Goal: Task Accomplishment & Management: Complete application form

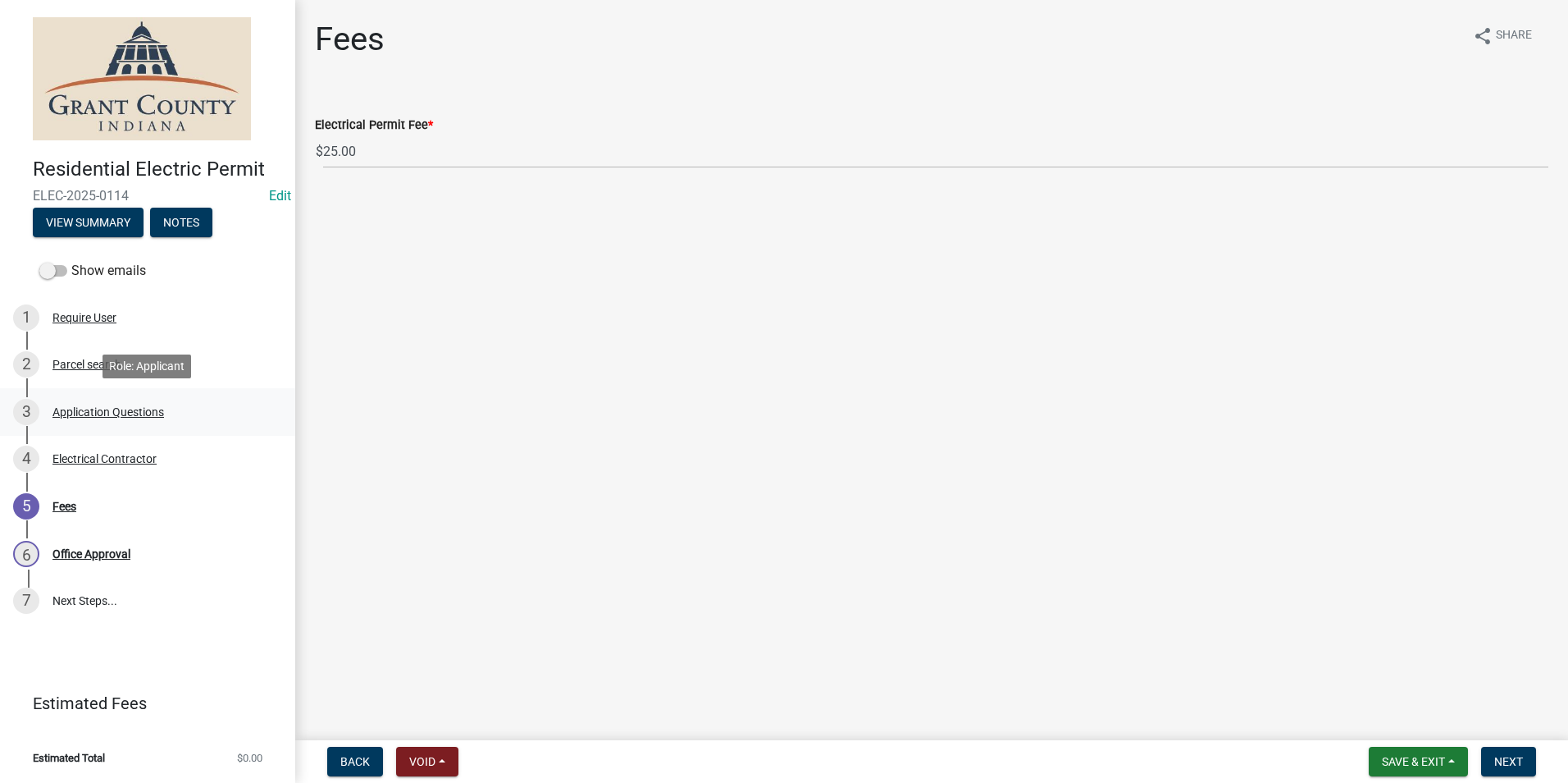
click at [101, 410] on div "Application Questions" at bounding box center [108, 412] width 111 height 12
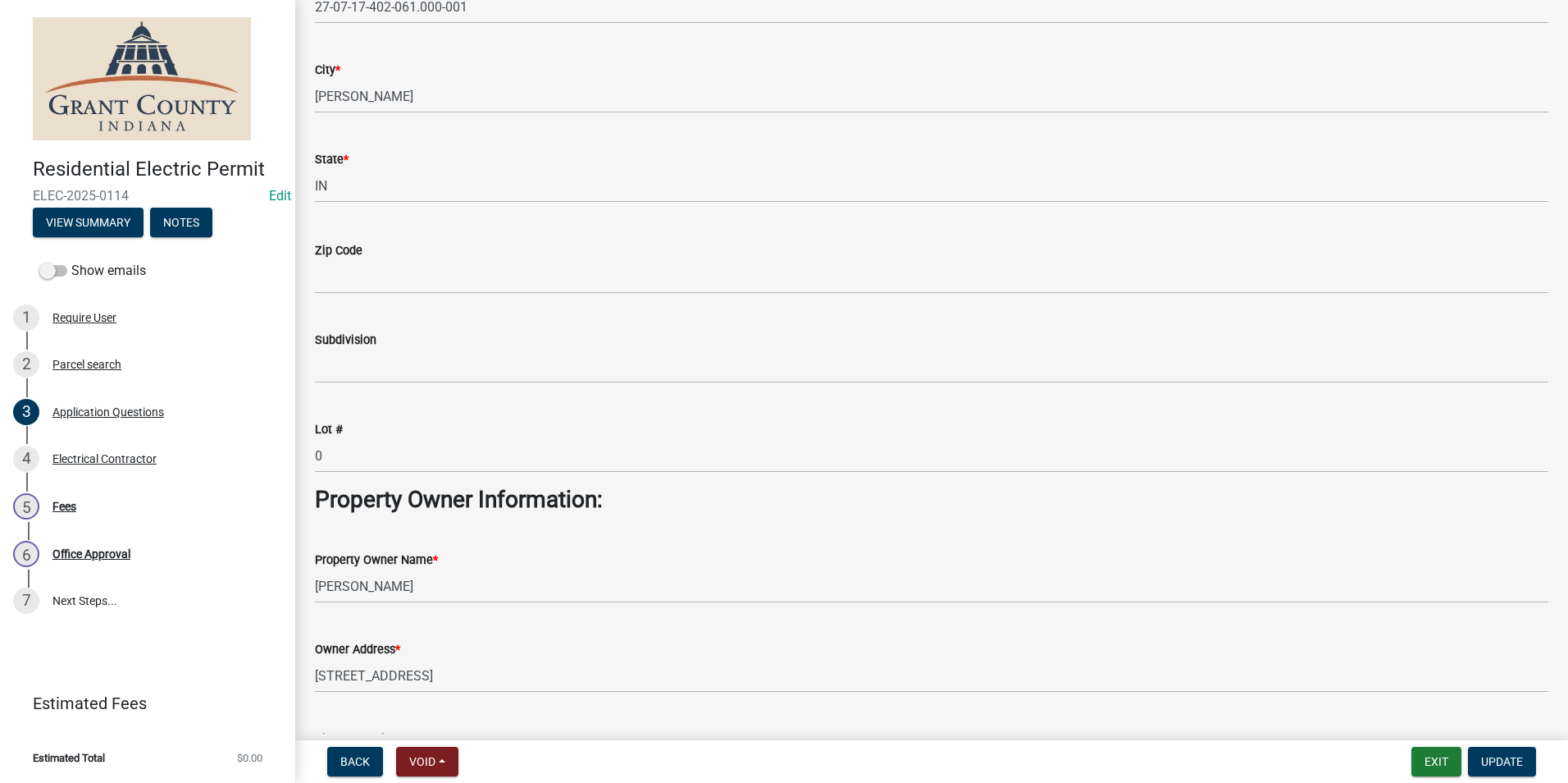
scroll to position [328, 0]
click at [106, 460] on div "Electrical Contractor" at bounding box center [104, 459] width 104 height 12
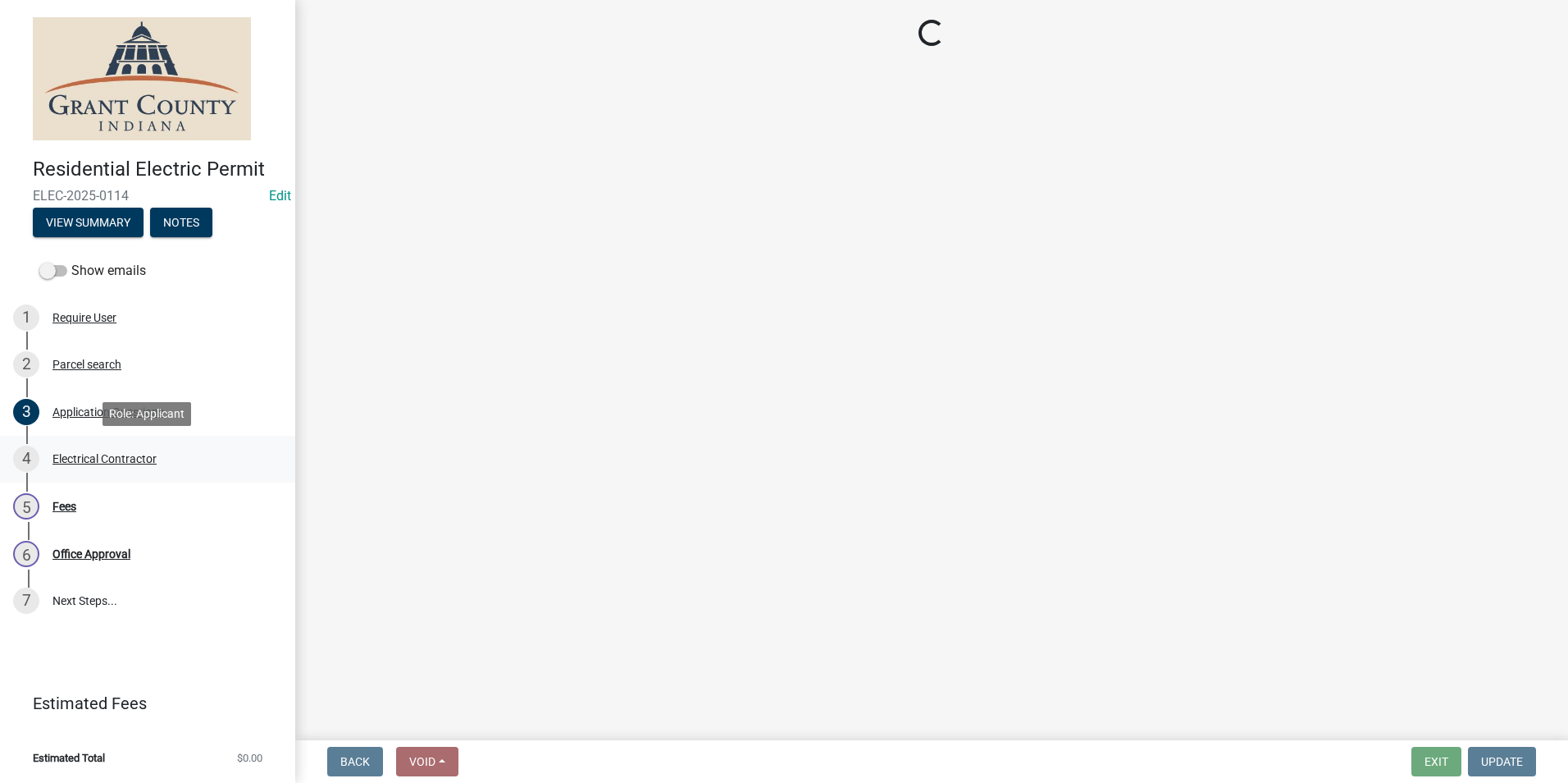
scroll to position [0, 0]
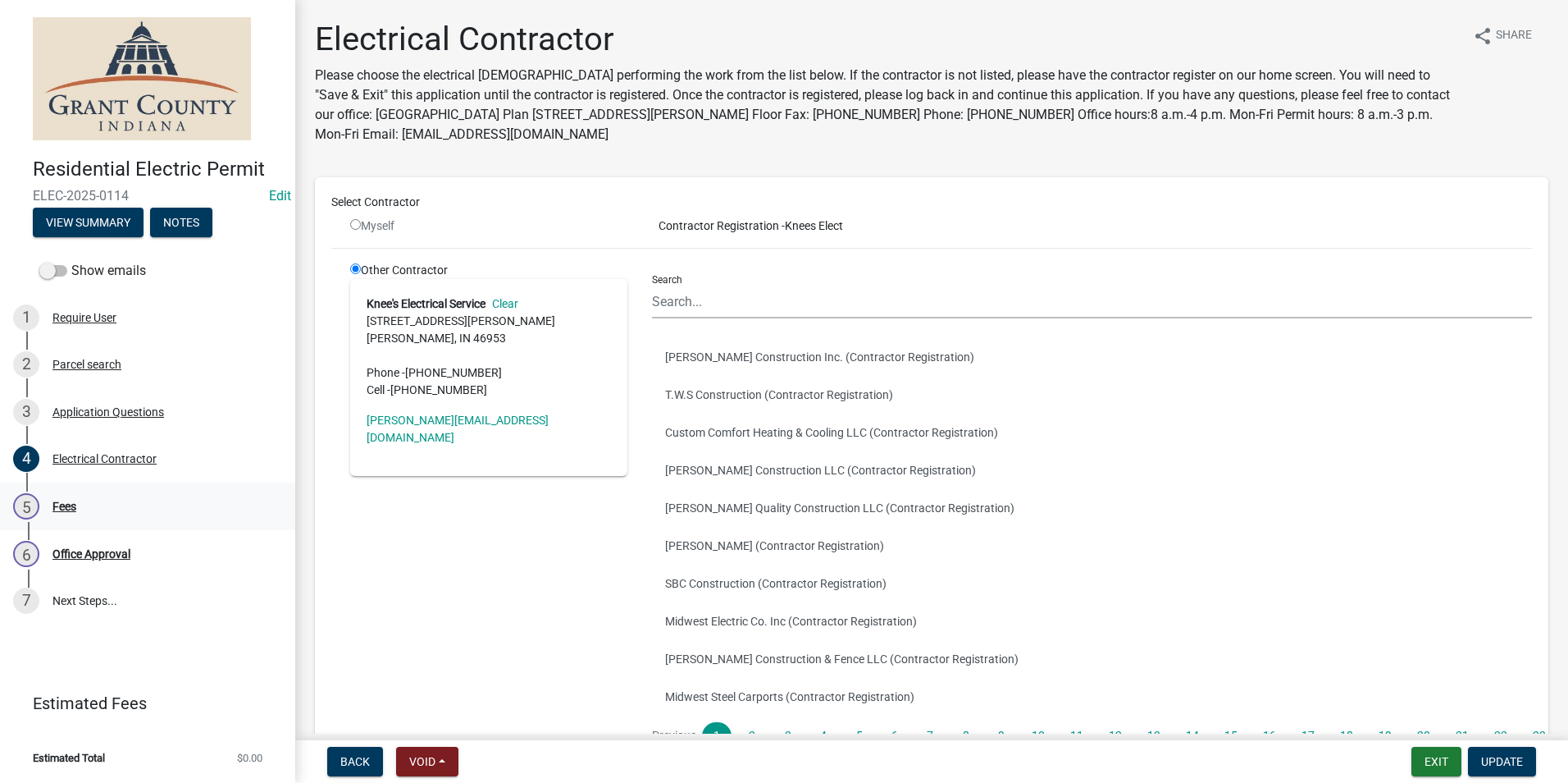
click at [60, 503] on div "Fees" at bounding box center [64, 507] width 23 height 12
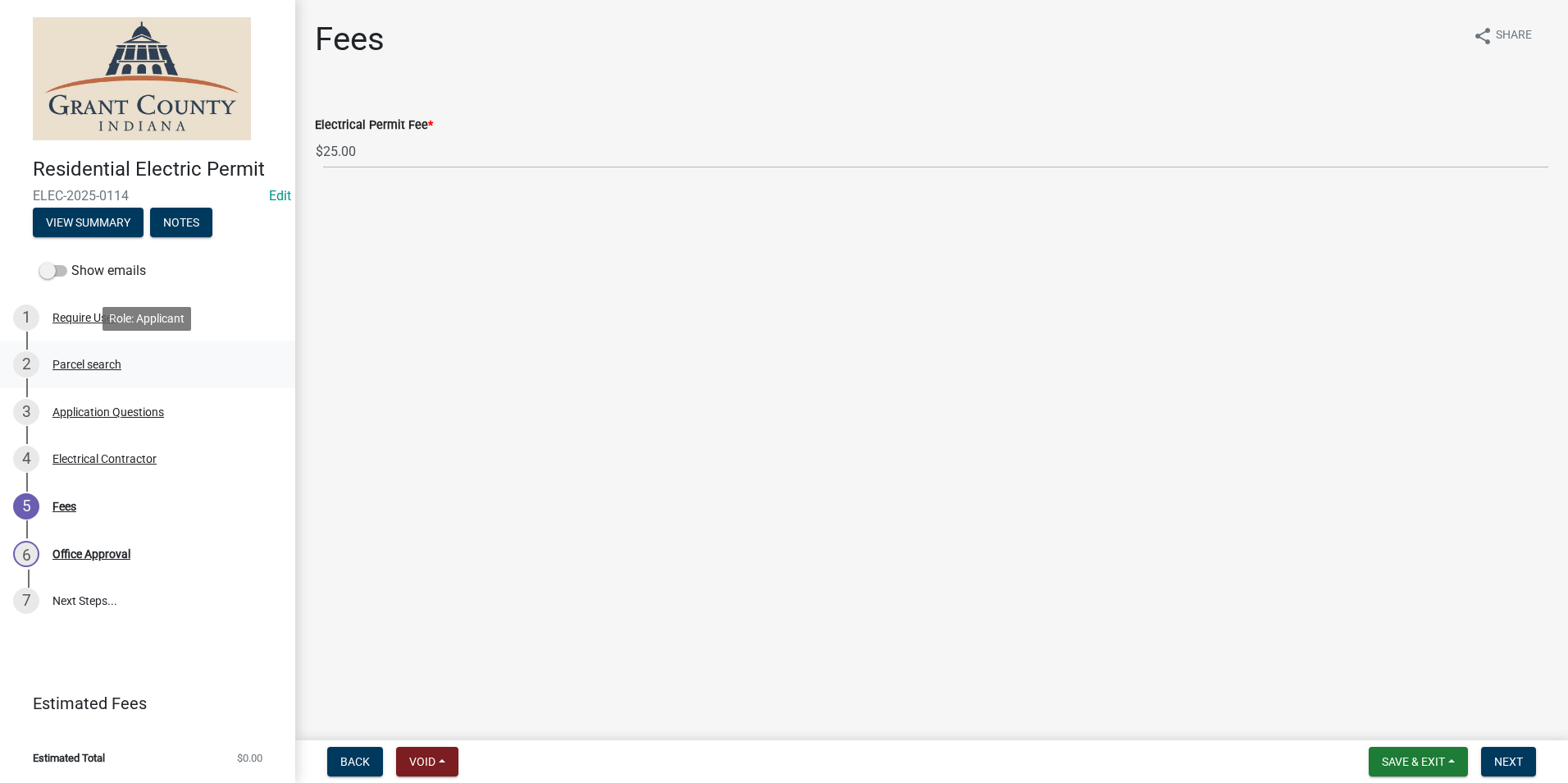
click at [75, 365] on div "Parcel search" at bounding box center [87, 364] width 69 height 12
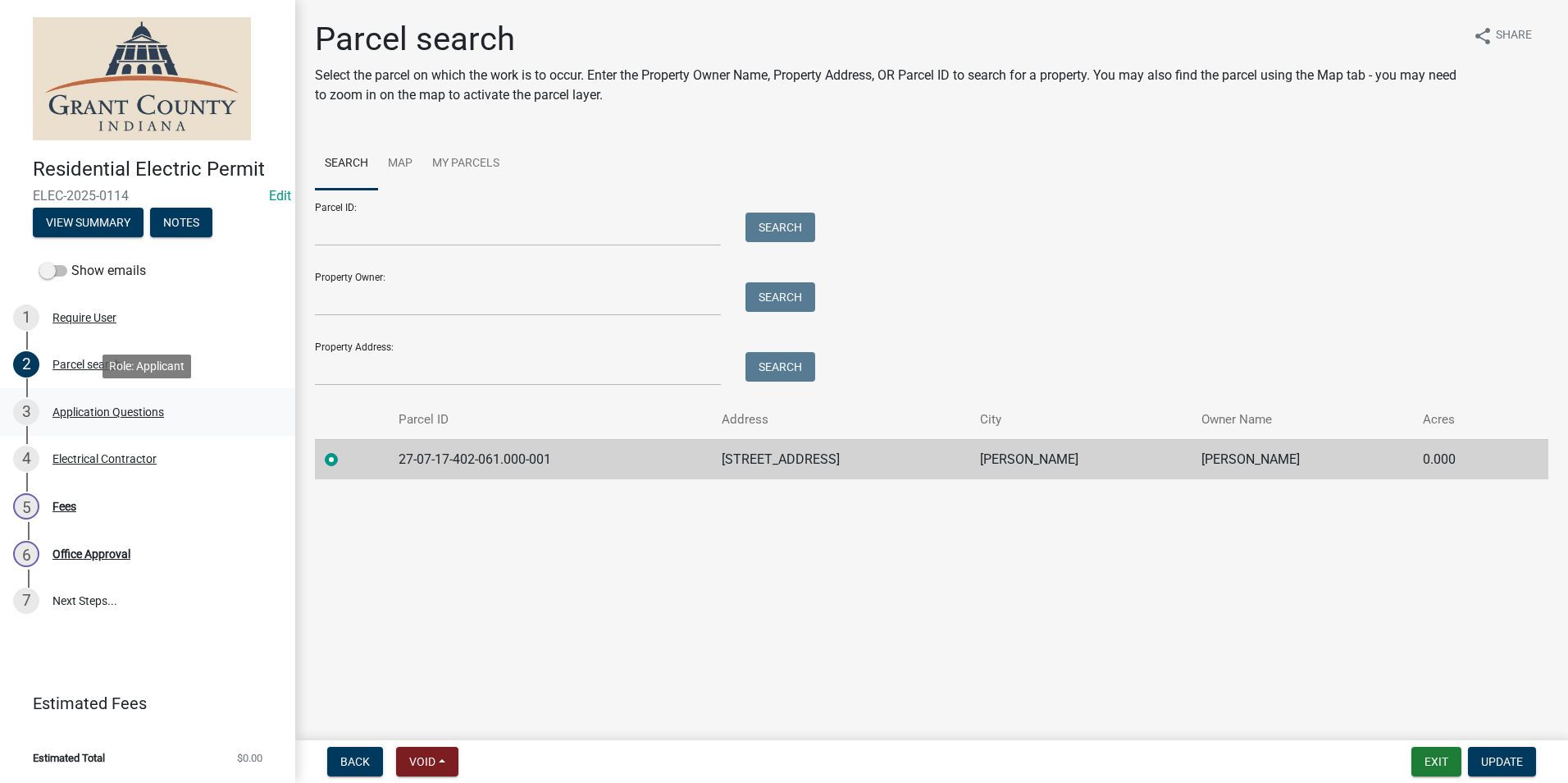
click at [75, 408] on div "Application Questions" at bounding box center [108, 412] width 111 height 12
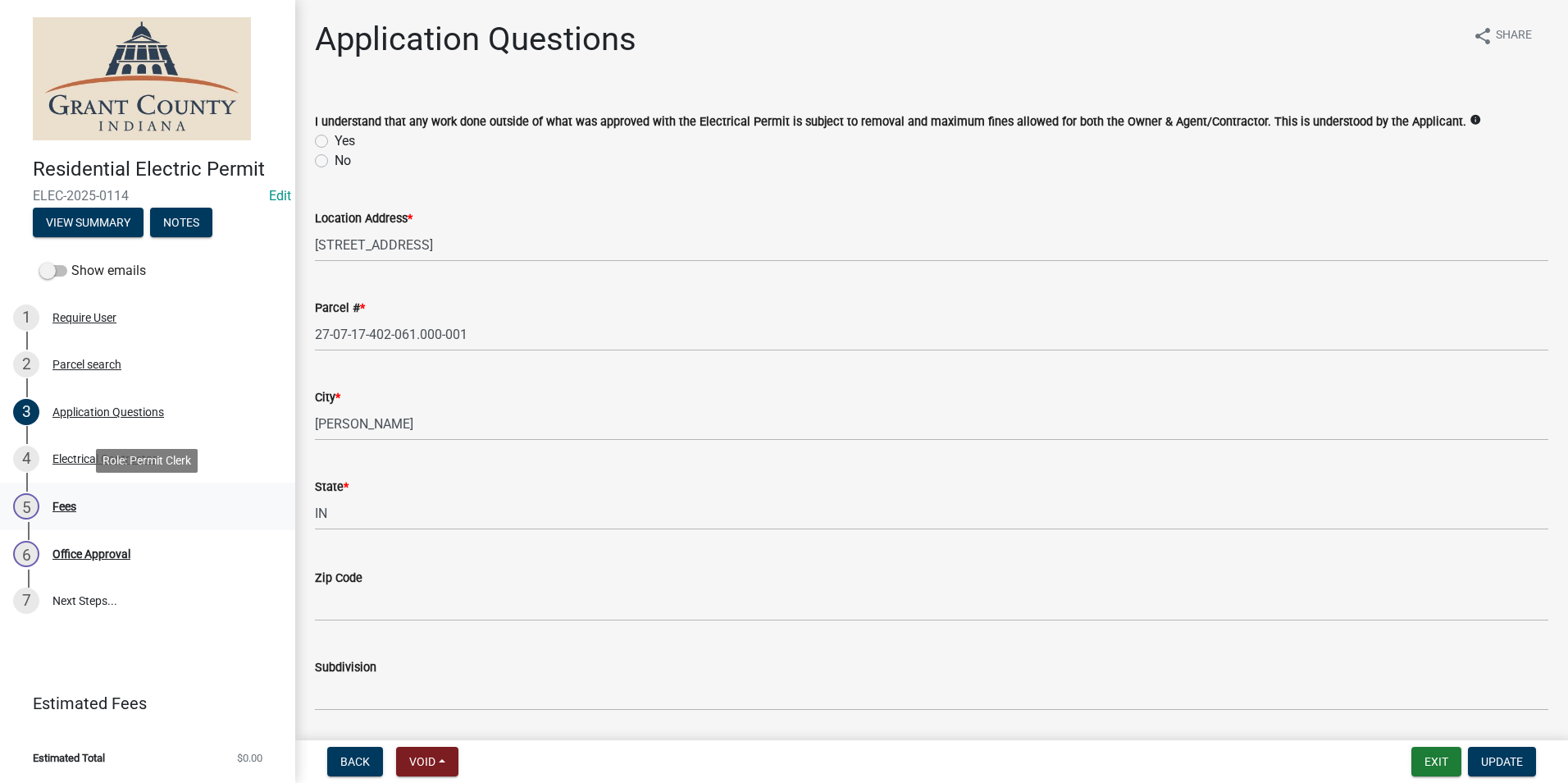
click at [60, 508] on div "Fees" at bounding box center [64, 507] width 23 height 12
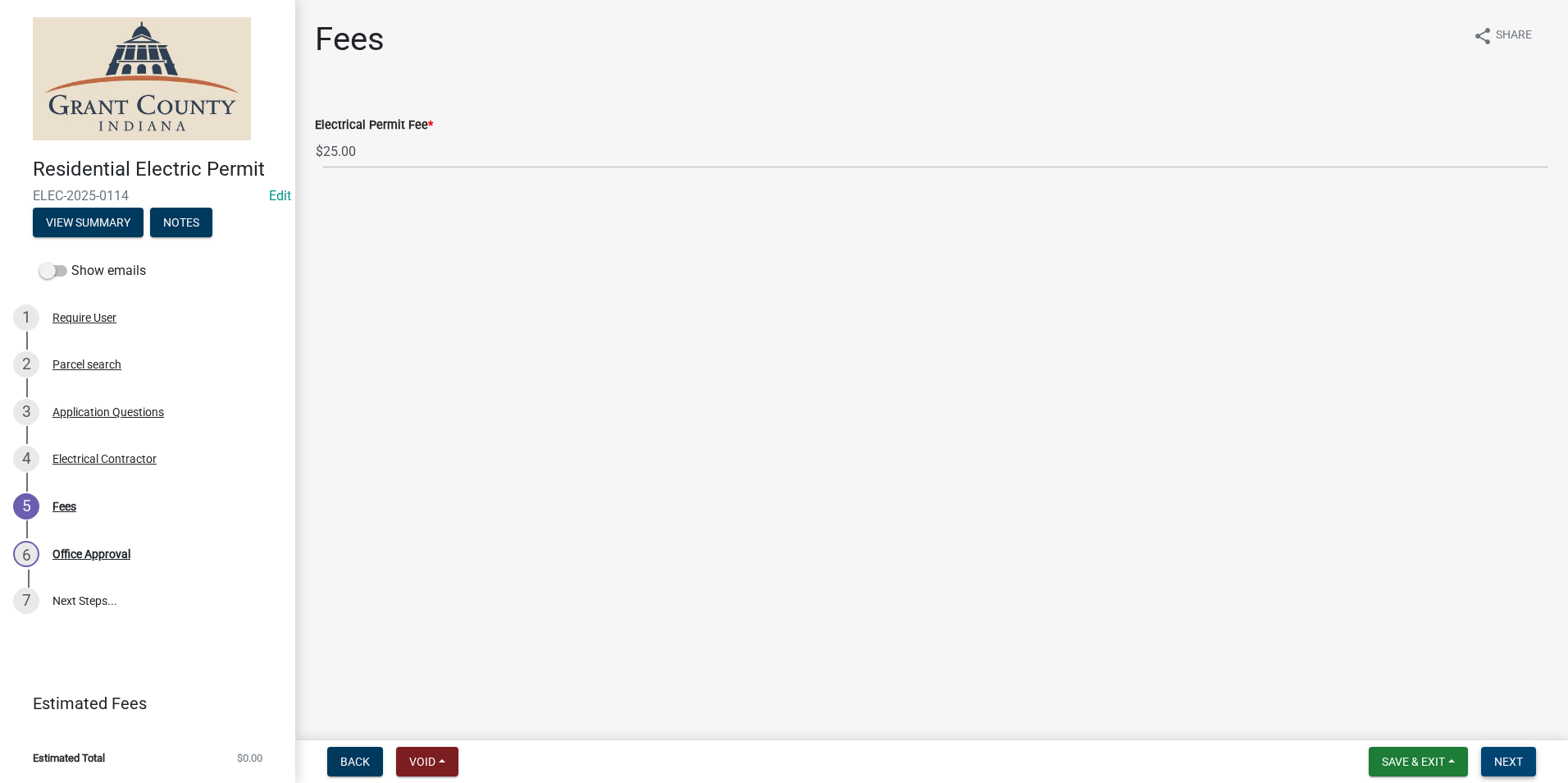
click at [1511, 761] on span "Next" at bounding box center [1508, 761] width 28 height 13
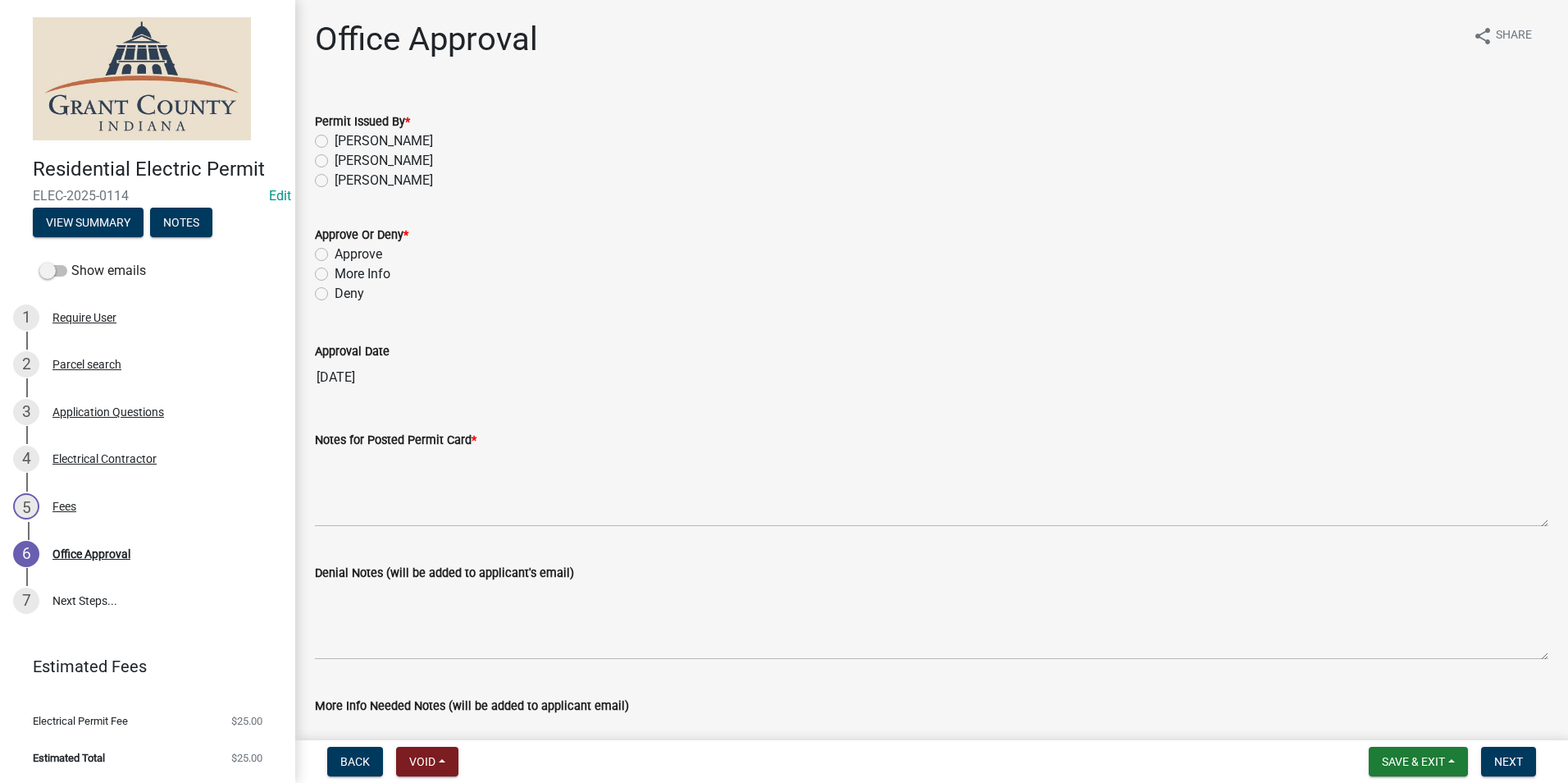
click at [335, 161] on label "[PERSON_NAME]" at bounding box center [383, 161] width 99 height 20
click at [335, 161] on input "[PERSON_NAME]" at bounding box center [340, 156] width 11 height 11
radio input "true"
click at [335, 255] on label "Approve" at bounding box center [358, 255] width 48 height 20
click at [335, 255] on input "Approve" at bounding box center [340, 250] width 11 height 11
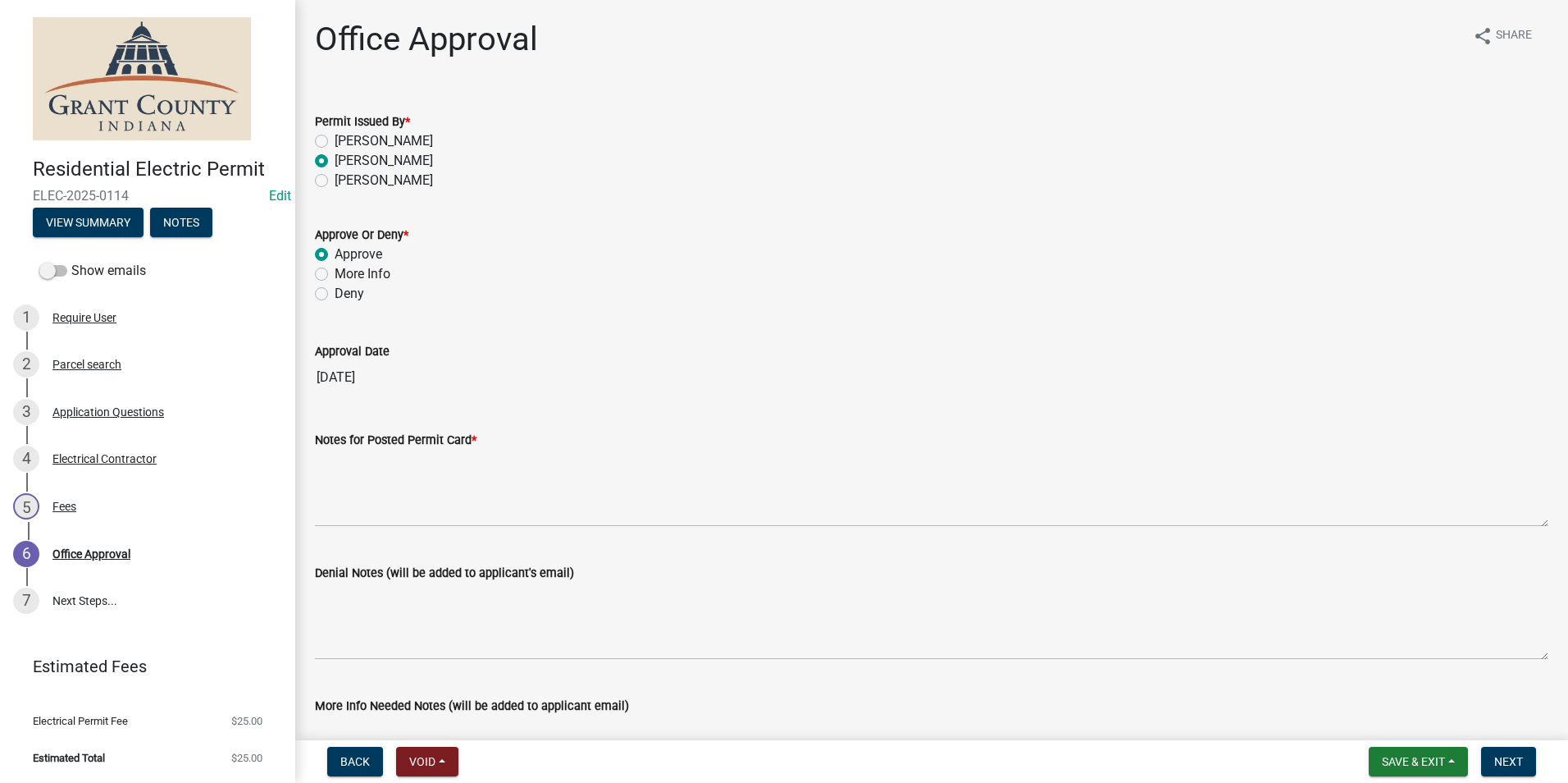
radio input "true"
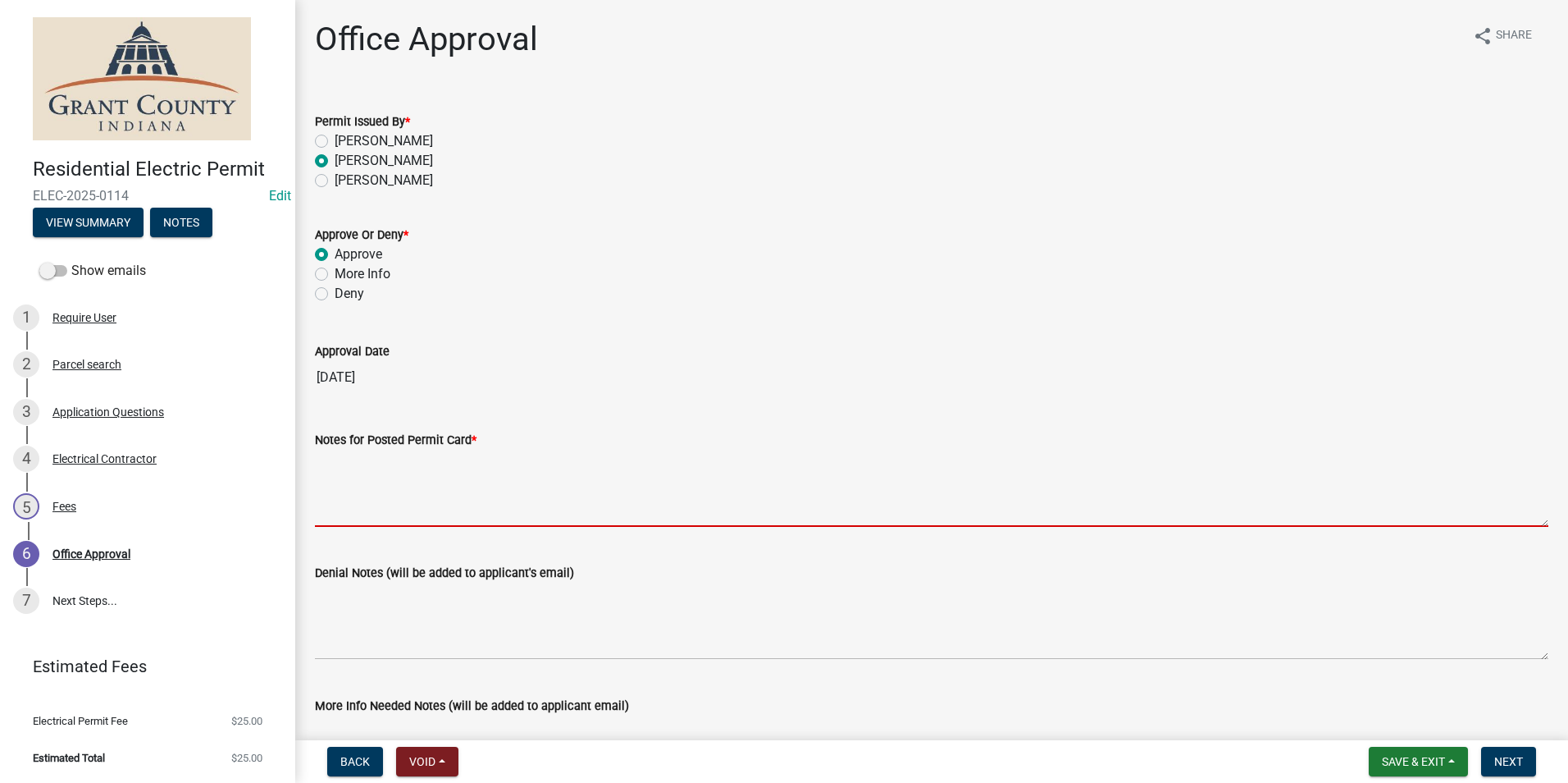
click at [376, 501] on textarea "Notes for Posted Permit Card *" at bounding box center [932, 488] width 1233 height 77
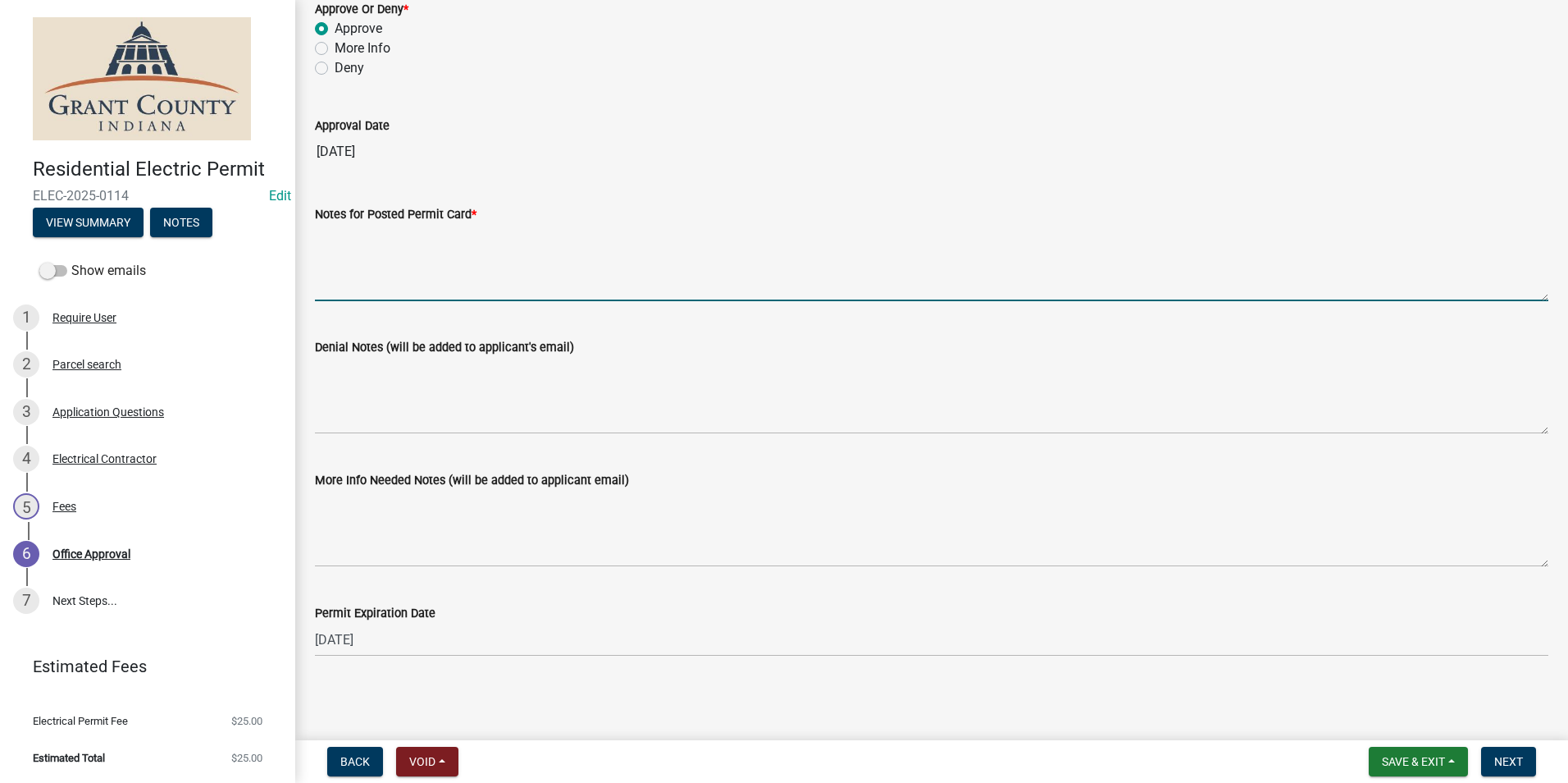
scroll to position [227, 0]
click at [1524, 766] on button "Next" at bounding box center [1508, 762] width 55 height 29
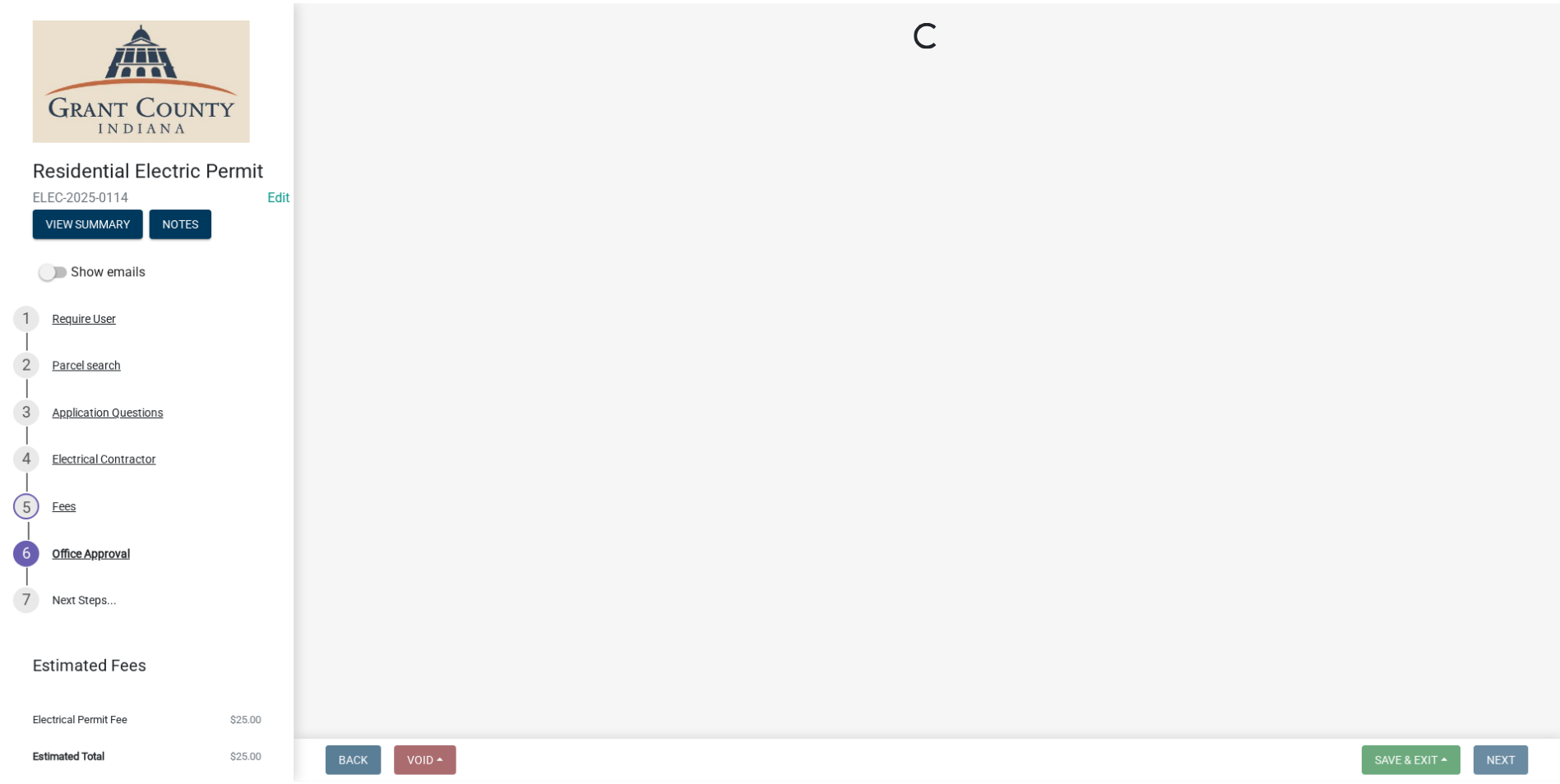
scroll to position [0, 0]
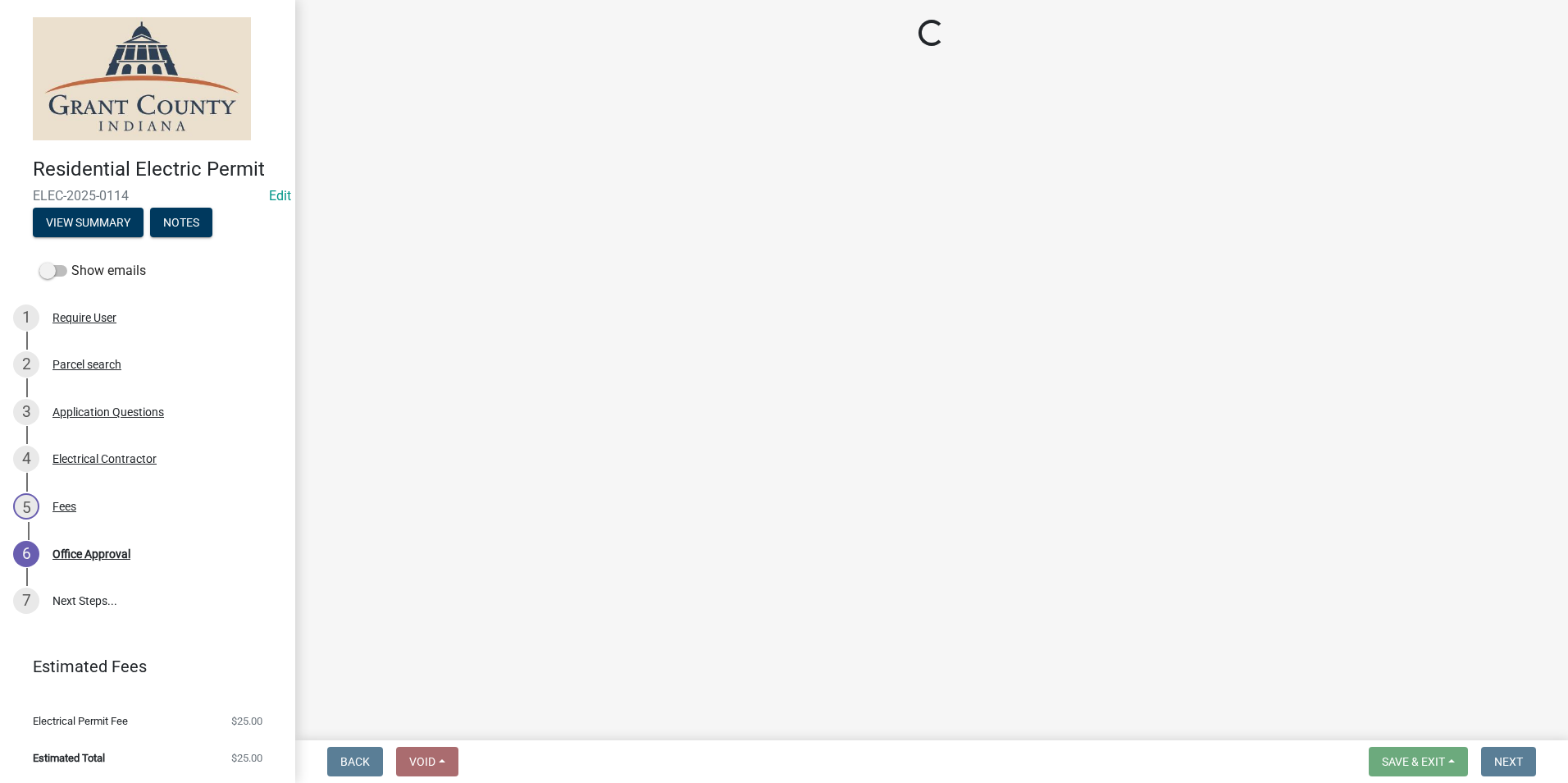
select select "3: 3"
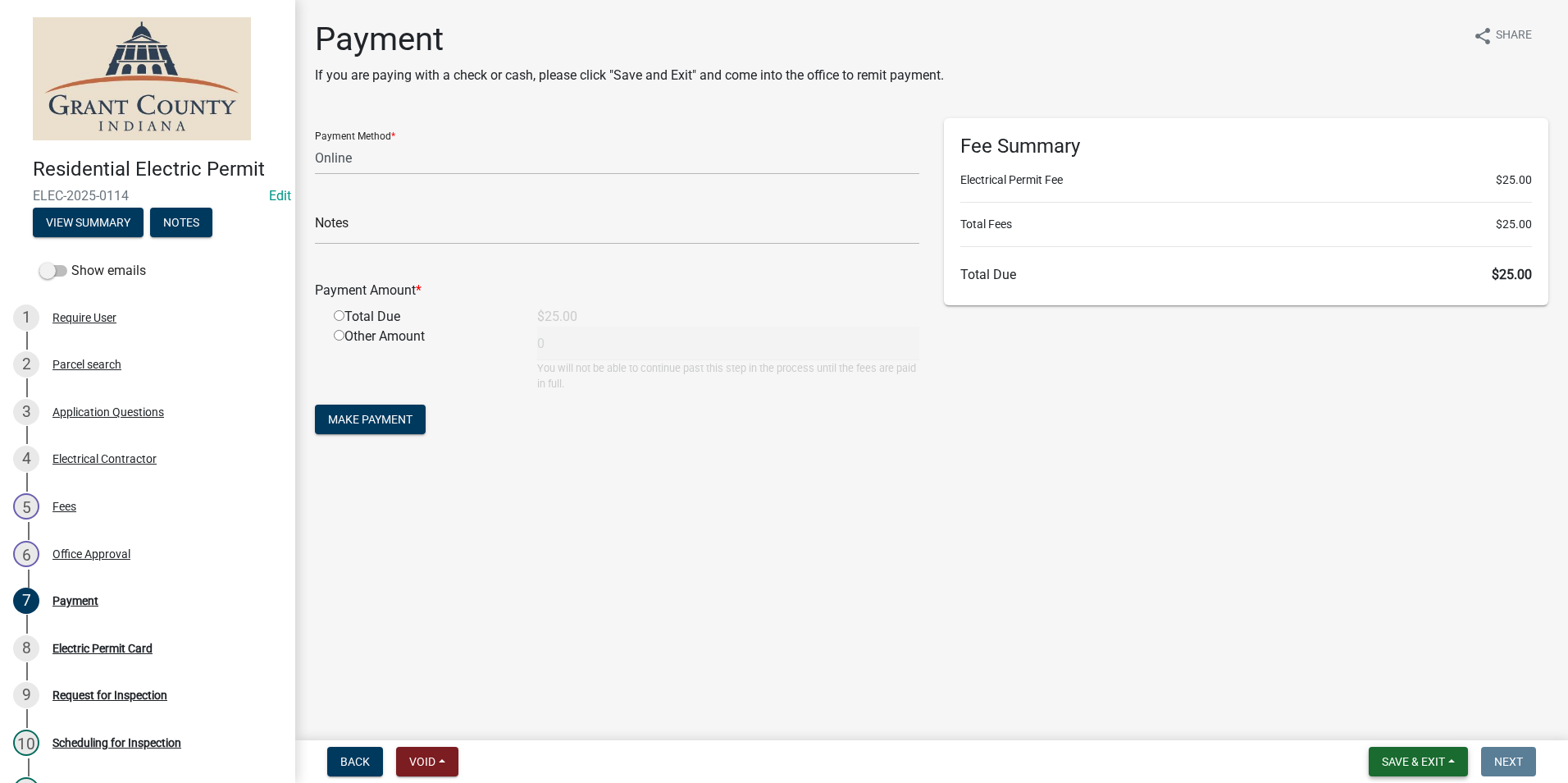
click at [1419, 760] on span "Save & Exit" at bounding box center [1414, 761] width 63 height 13
click at [1378, 717] on button "Save & Exit" at bounding box center [1402, 719] width 132 height 39
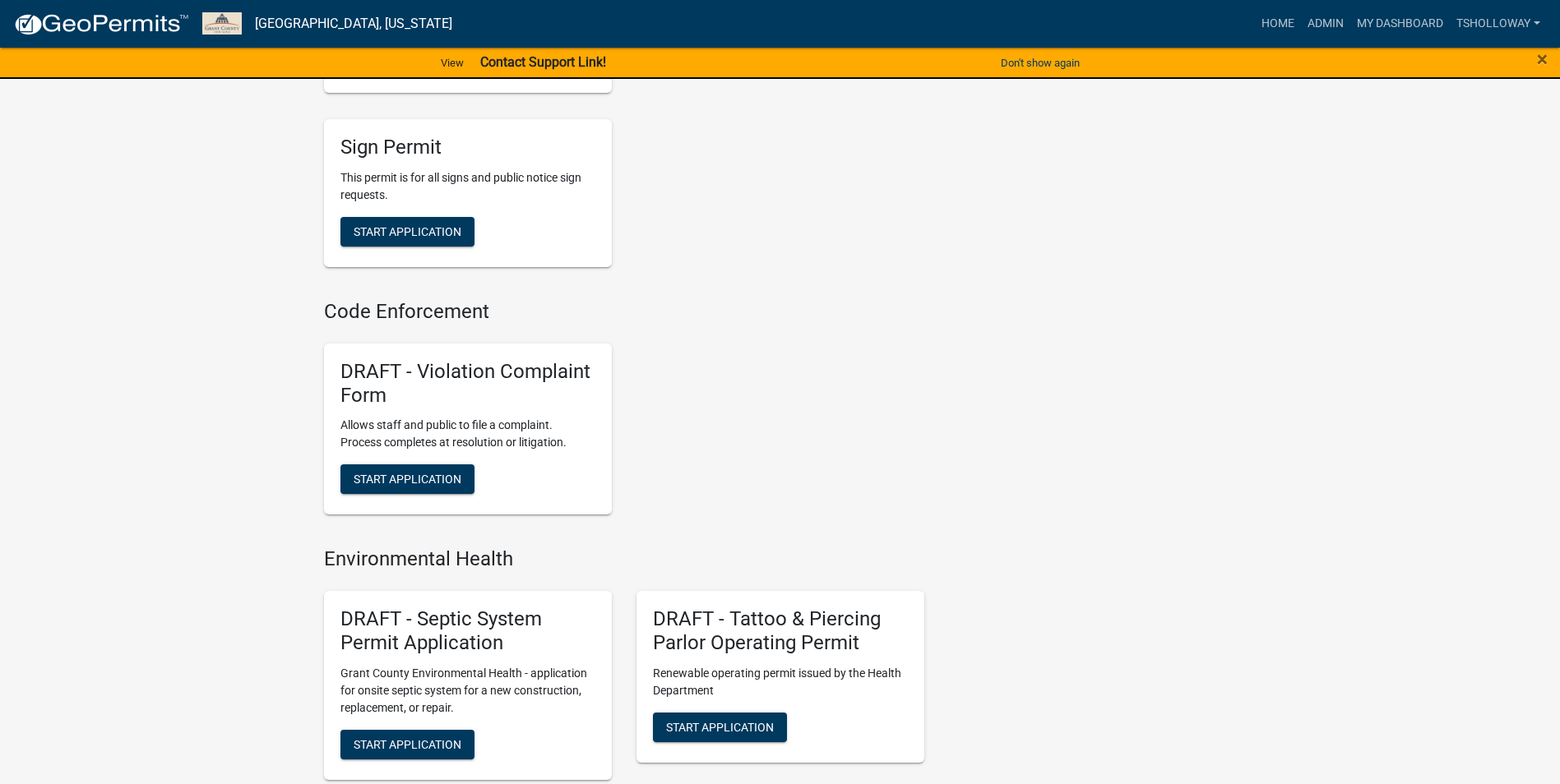
scroll to position [862, 0]
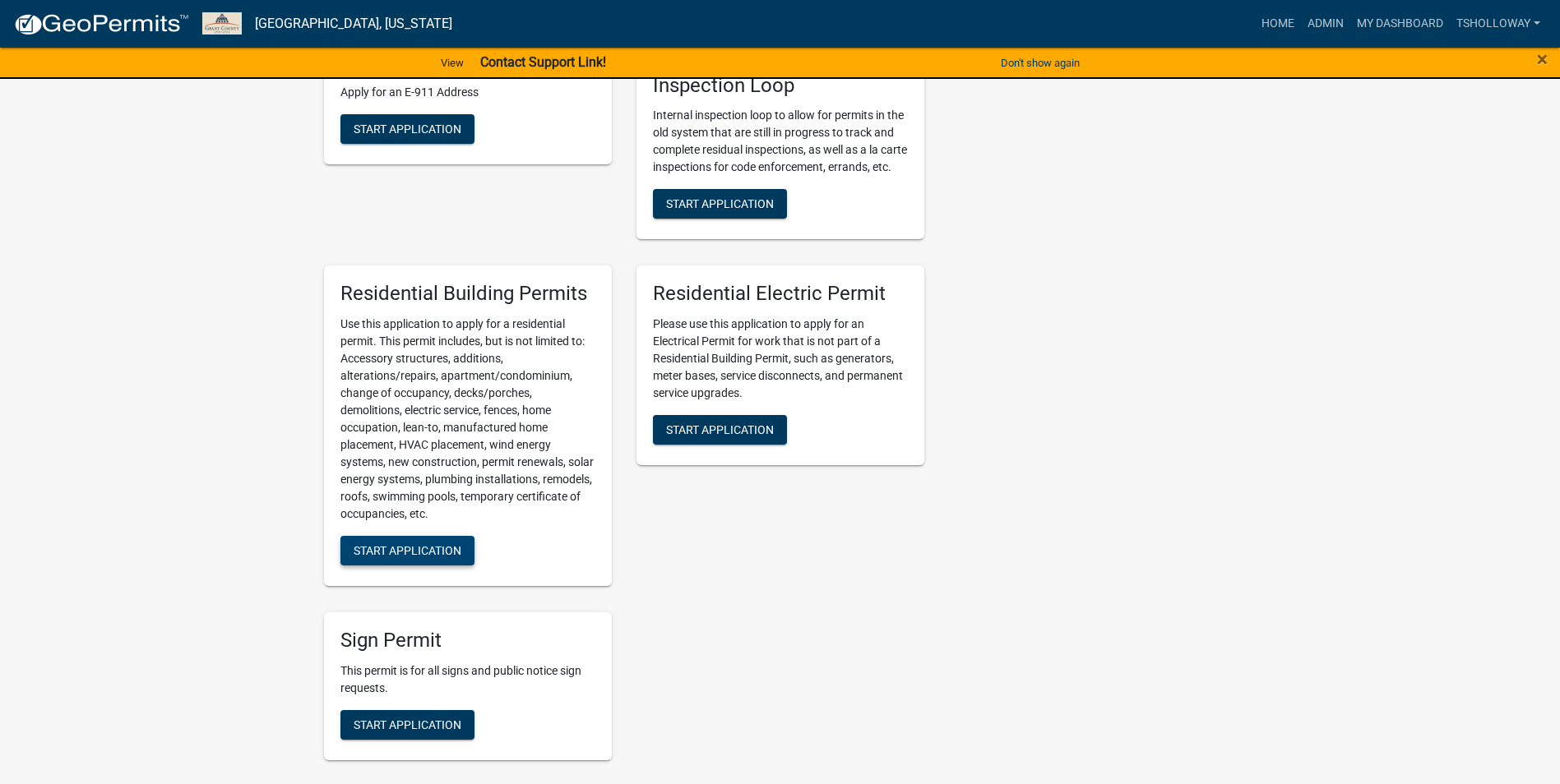
click at [413, 557] on span "Start Application" at bounding box center [408, 550] width 108 height 13
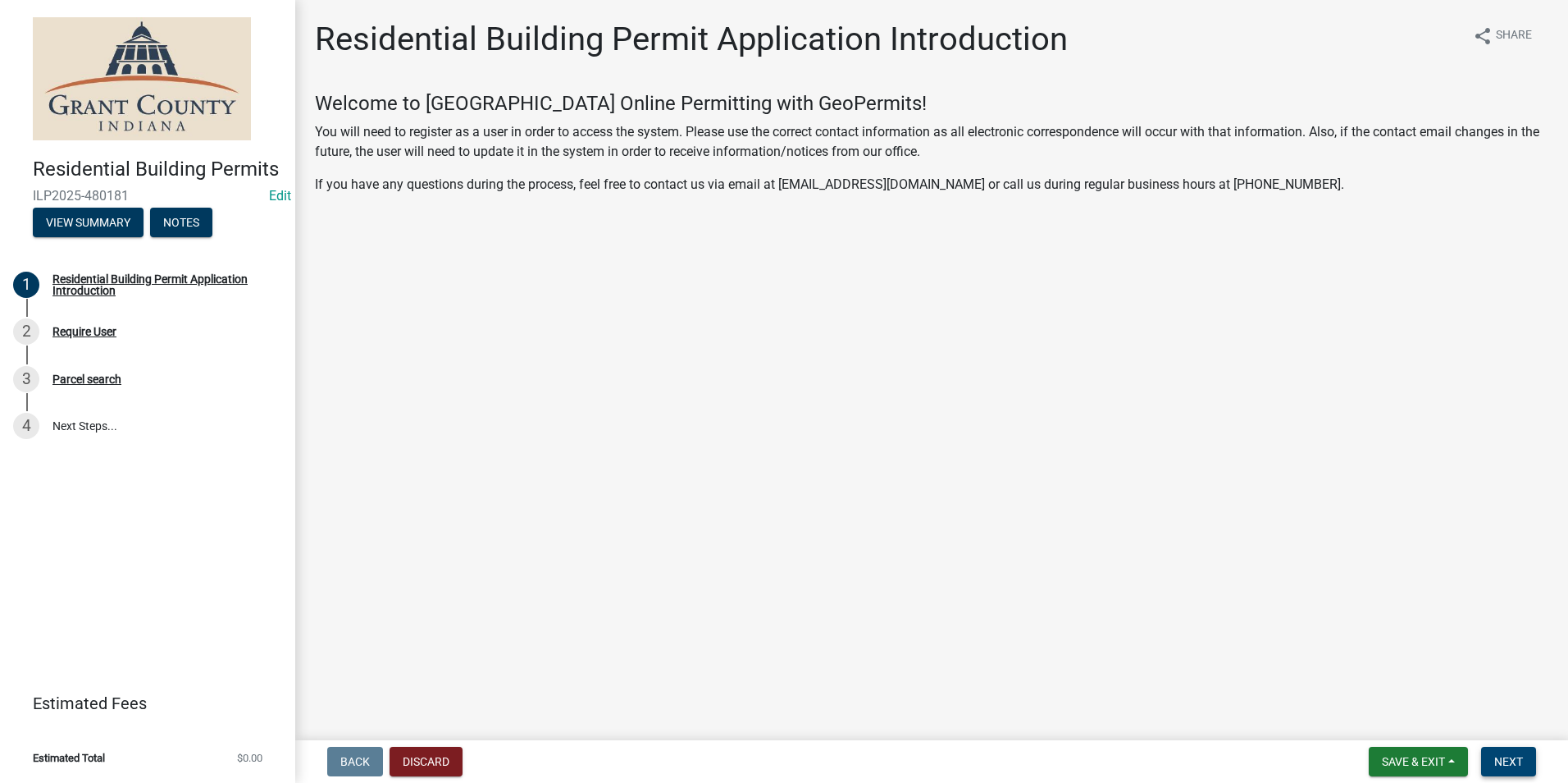
click at [1504, 767] on span "Next" at bounding box center [1508, 761] width 28 height 13
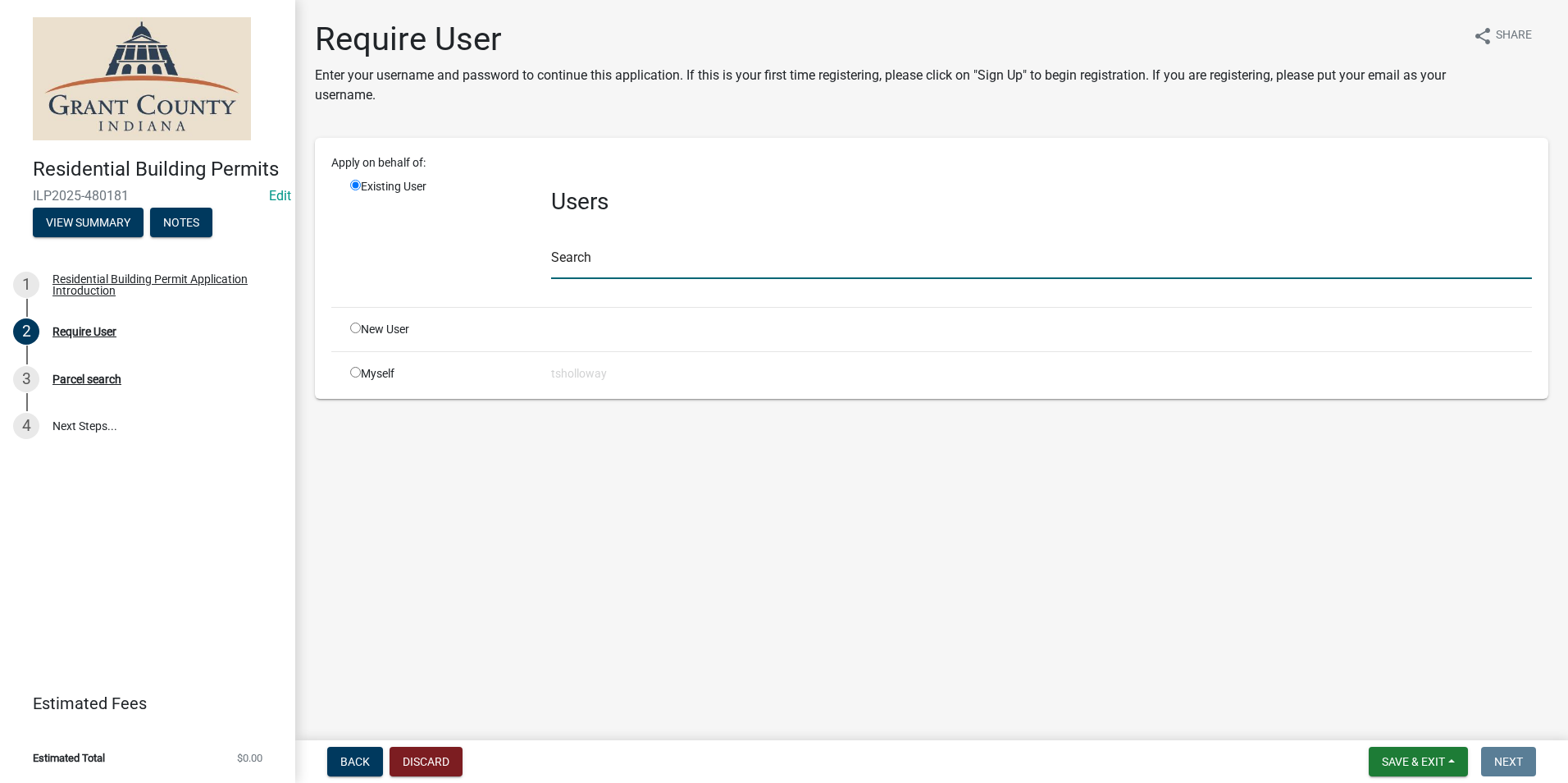
click at [581, 262] on input "text" at bounding box center [1042, 262] width 982 height 33
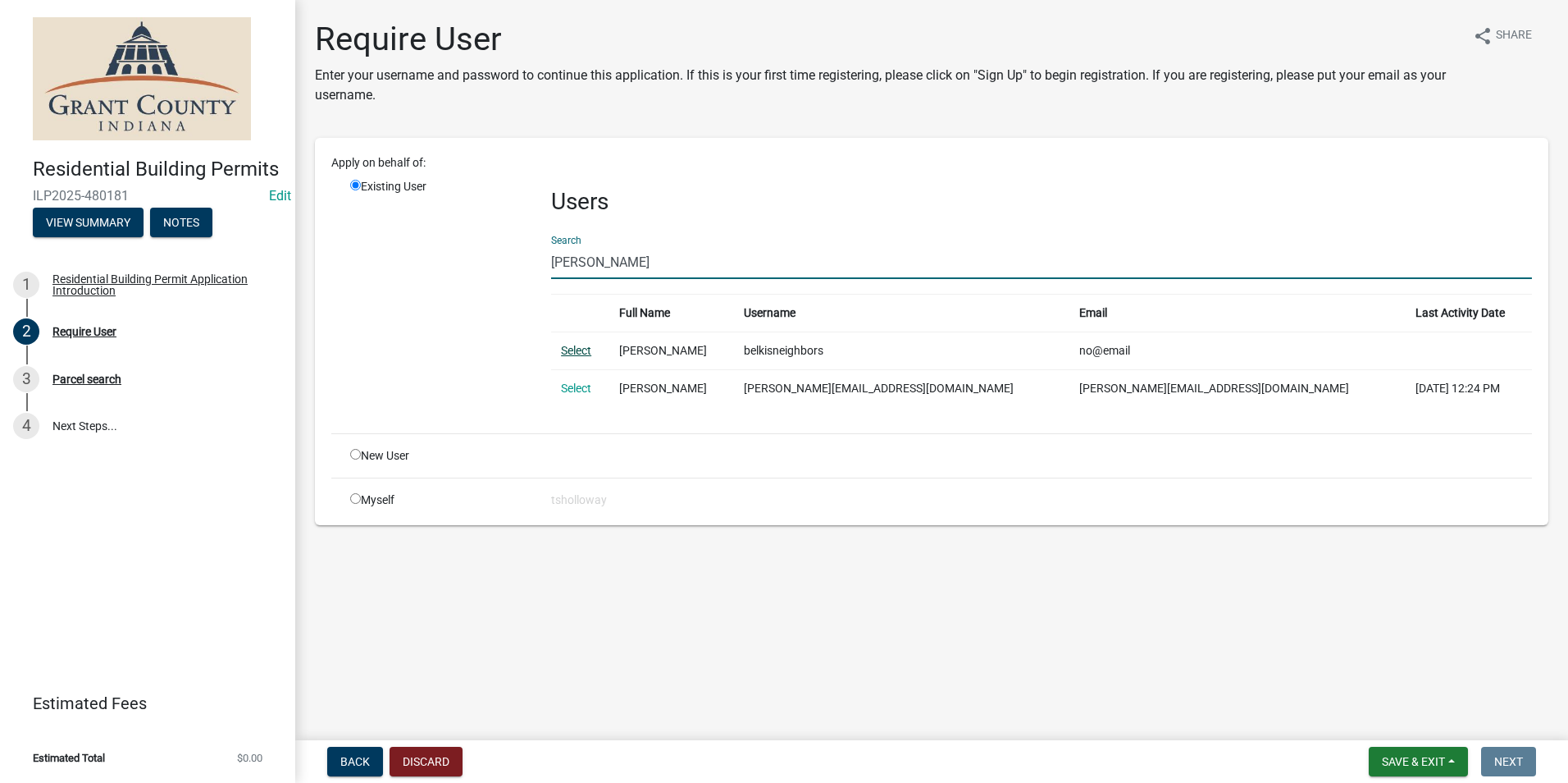
type input "[PERSON_NAME]"
click at [577, 352] on link "Select" at bounding box center [576, 350] width 30 height 13
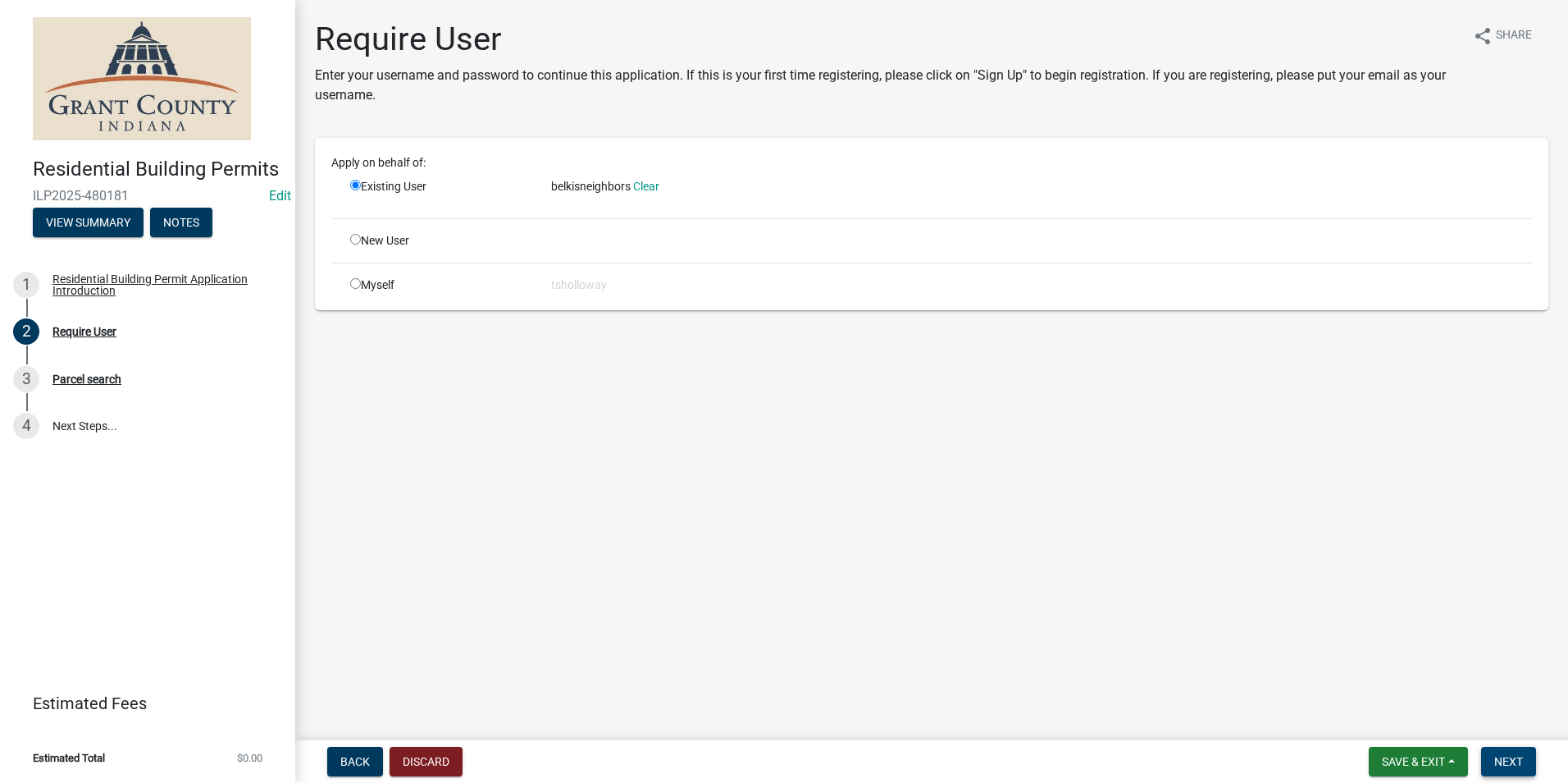
click at [1511, 759] on span "Next" at bounding box center [1508, 761] width 28 height 13
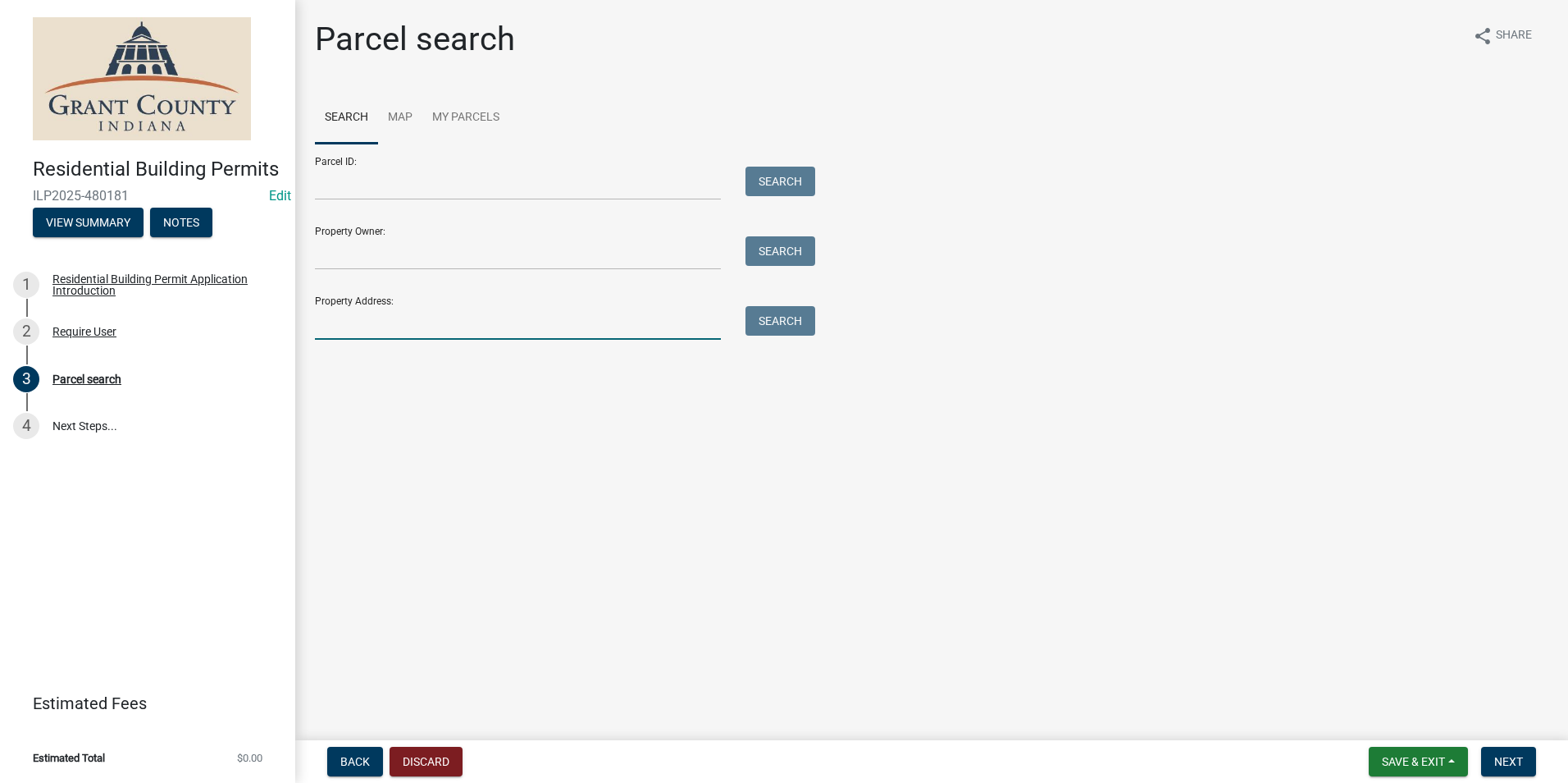
click at [400, 332] on input "Property Address:" at bounding box center [518, 323] width 406 height 33
type input "2758 W [PERSON_NAME]"
click at [789, 327] on button "Search" at bounding box center [780, 321] width 69 height 29
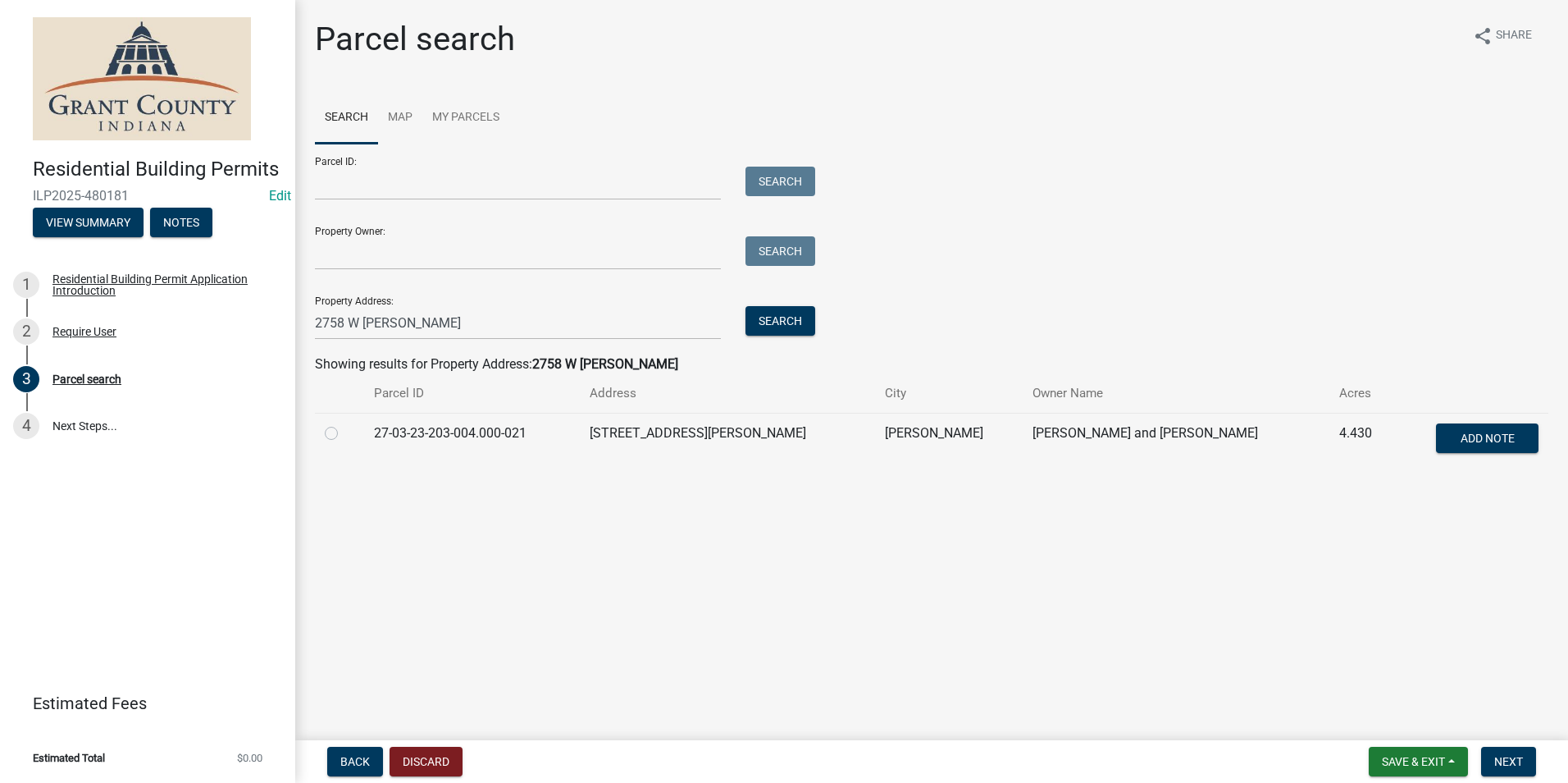
click at [344, 424] on label at bounding box center [344, 424] width 0 height 0
click at [344, 434] on input "radio" at bounding box center [349, 429] width 11 height 11
radio input "true"
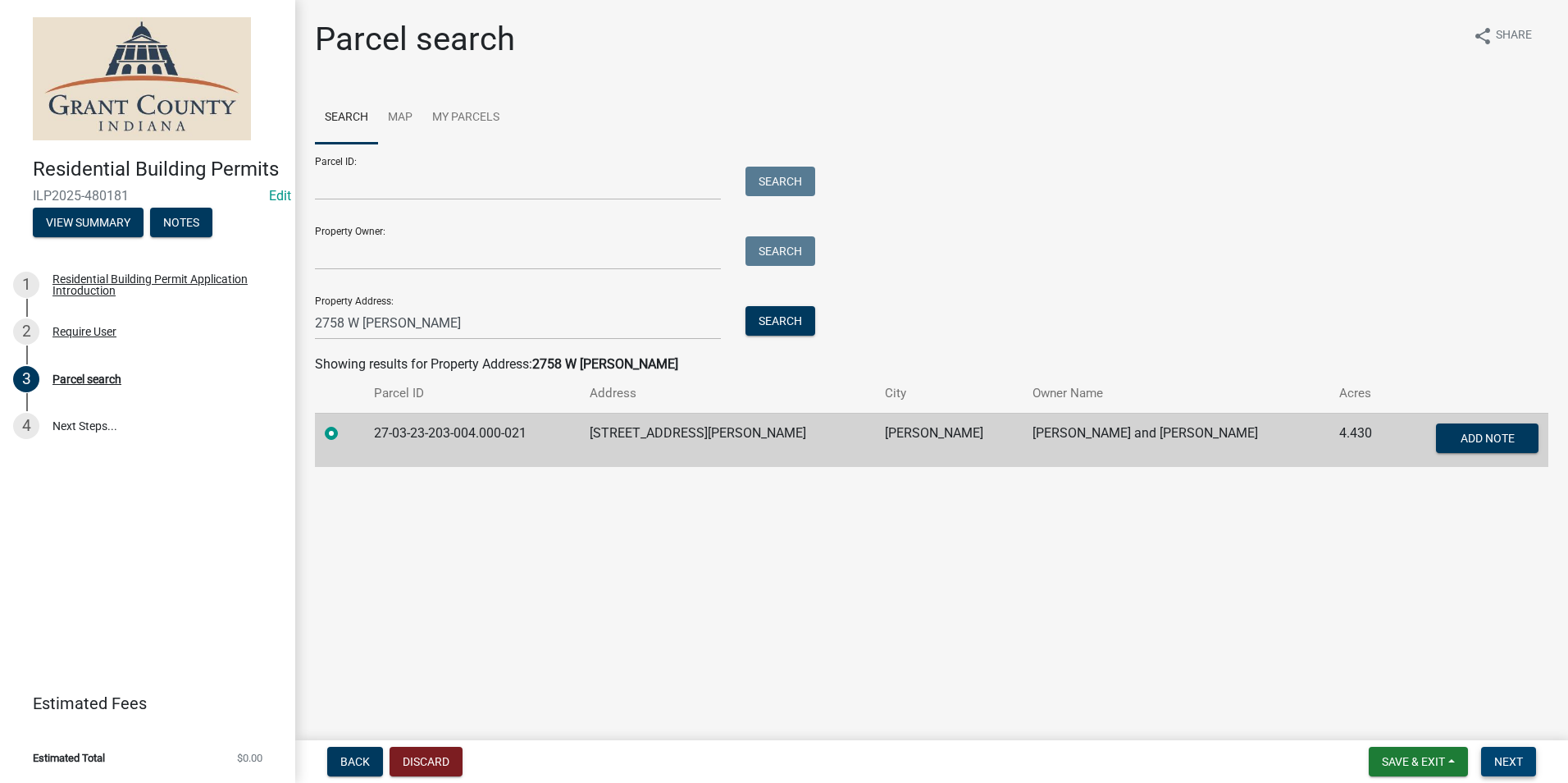
click at [1517, 761] on span "Next" at bounding box center [1508, 761] width 28 height 13
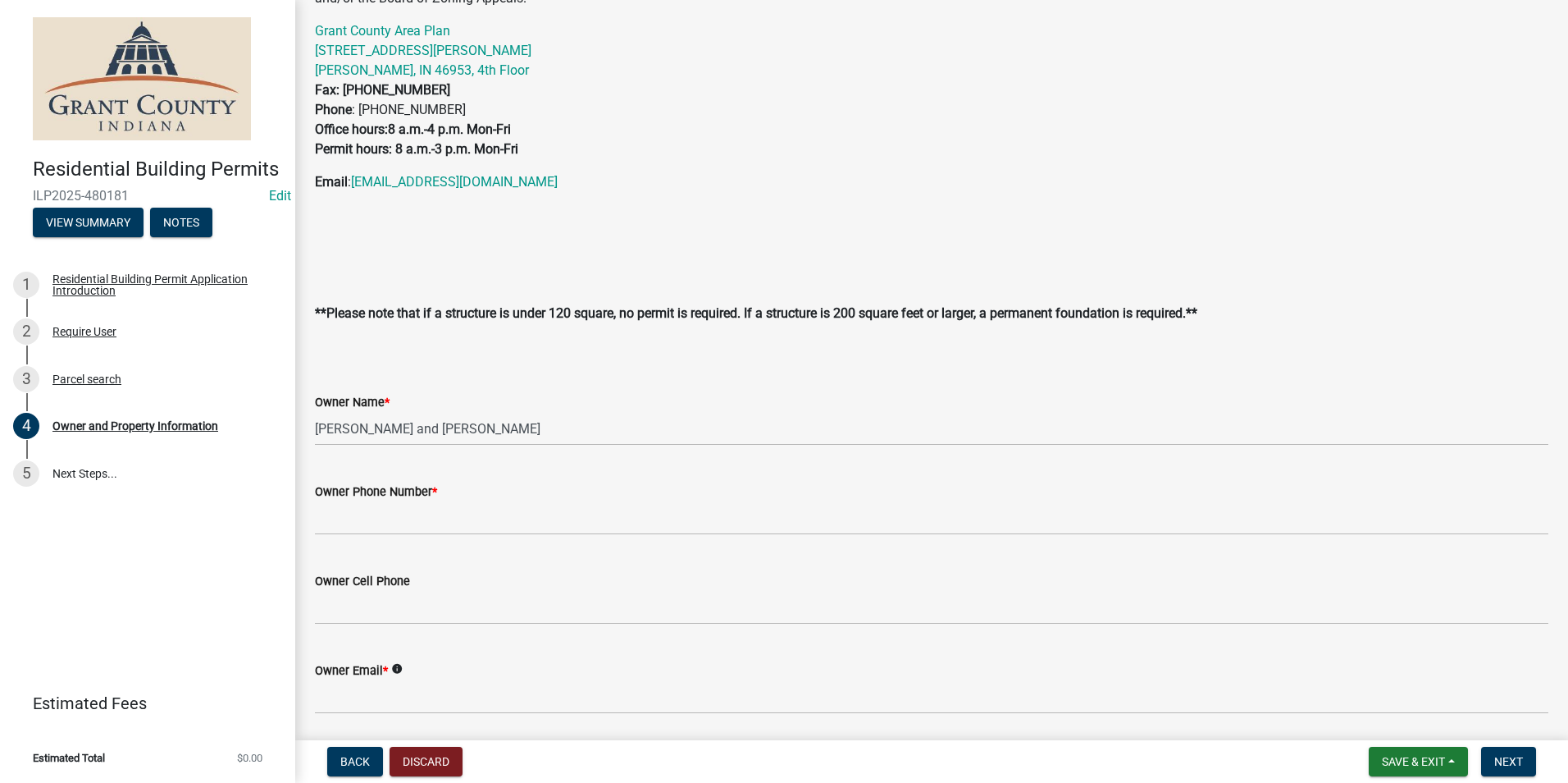
scroll to position [164, 0]
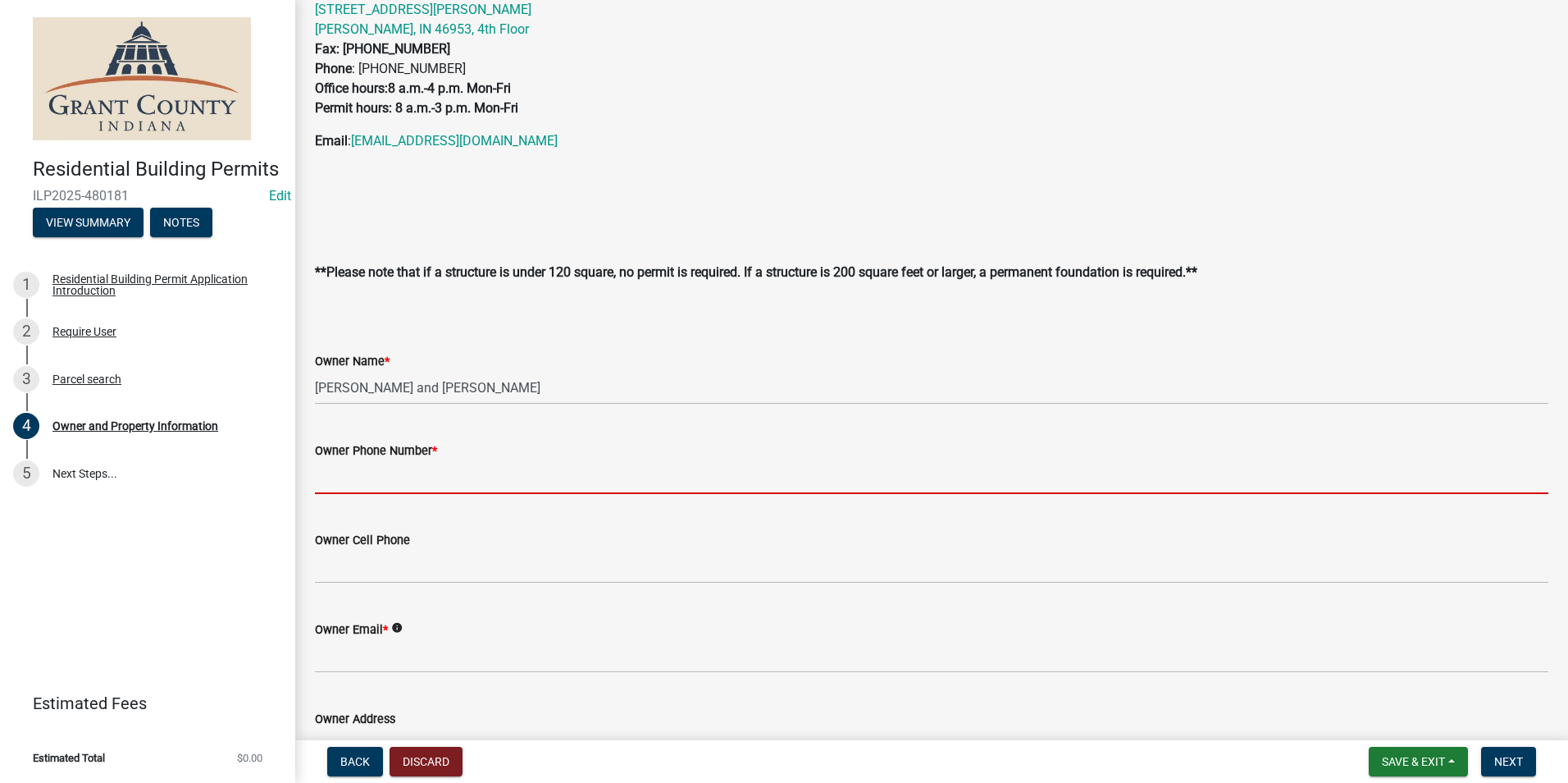
click at [333, 484] on input "Owner Phone Number *" at bounding box center [932, 477] width 1233 height 33
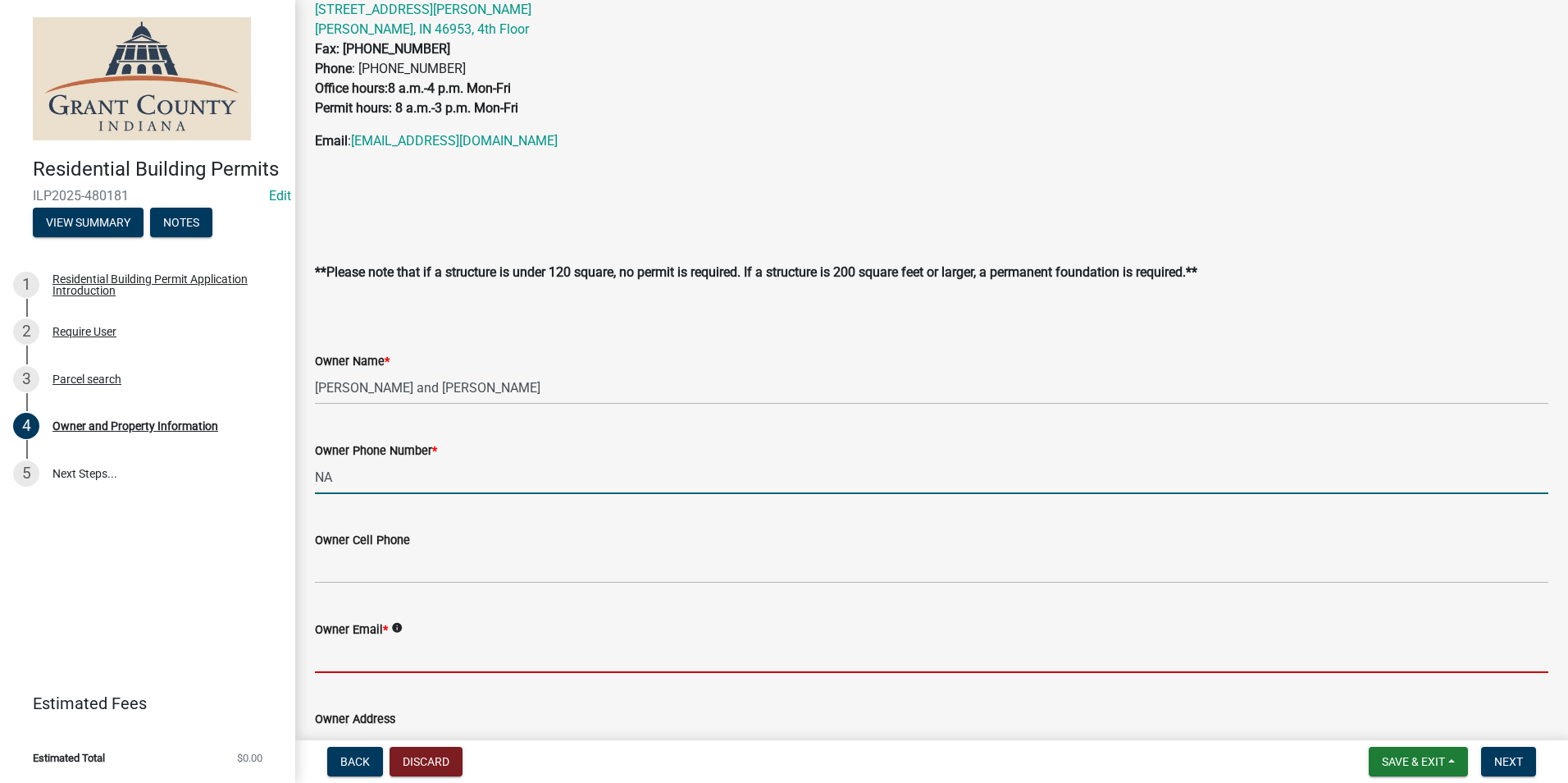
click at [332, 646] on form "Owner Email * info" at bounding box center [932, 646] width 1233 height 54
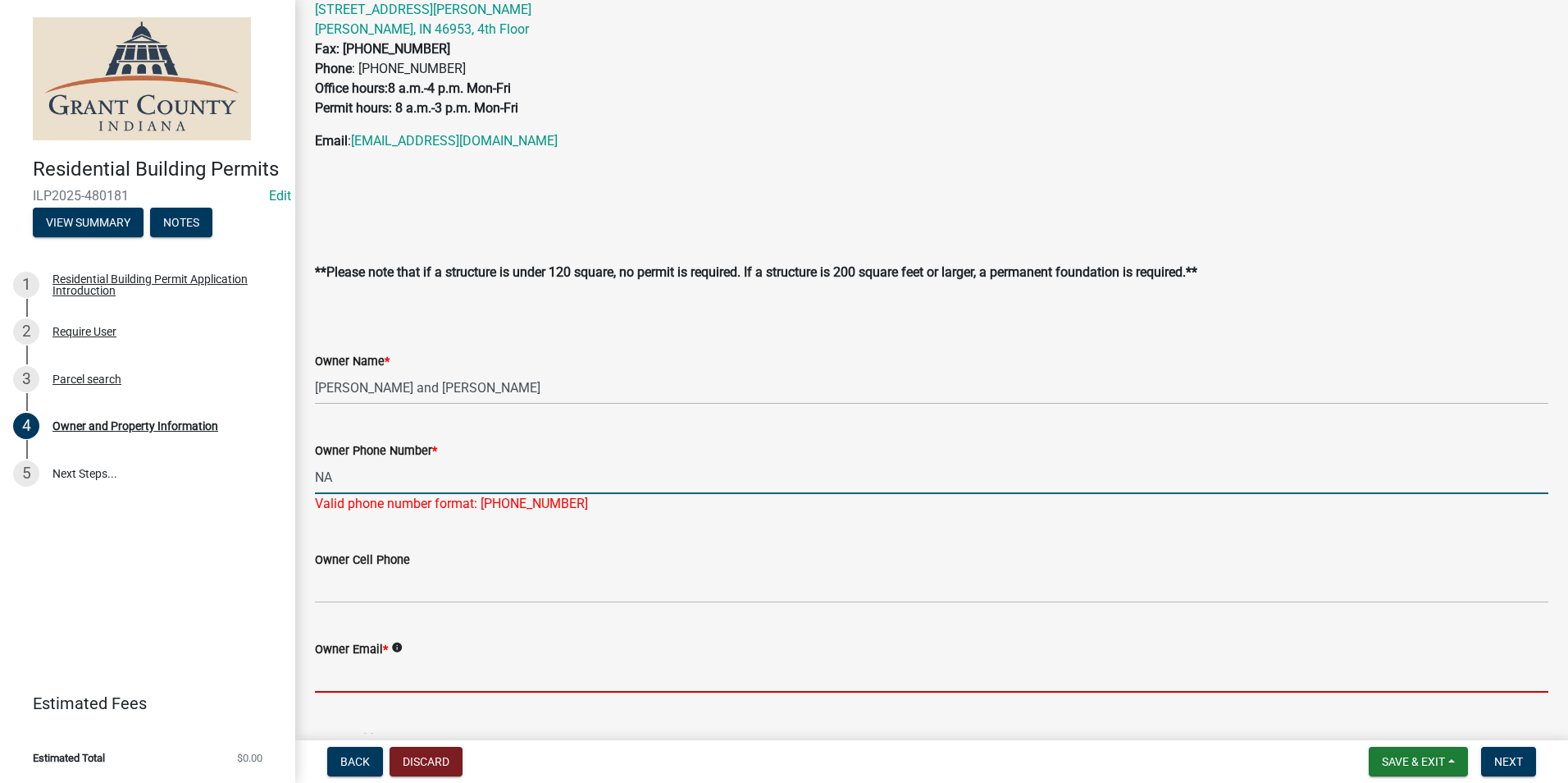
click at [338, 482] on input "NA" at bounding box center [932, 477] width 1233 height 33
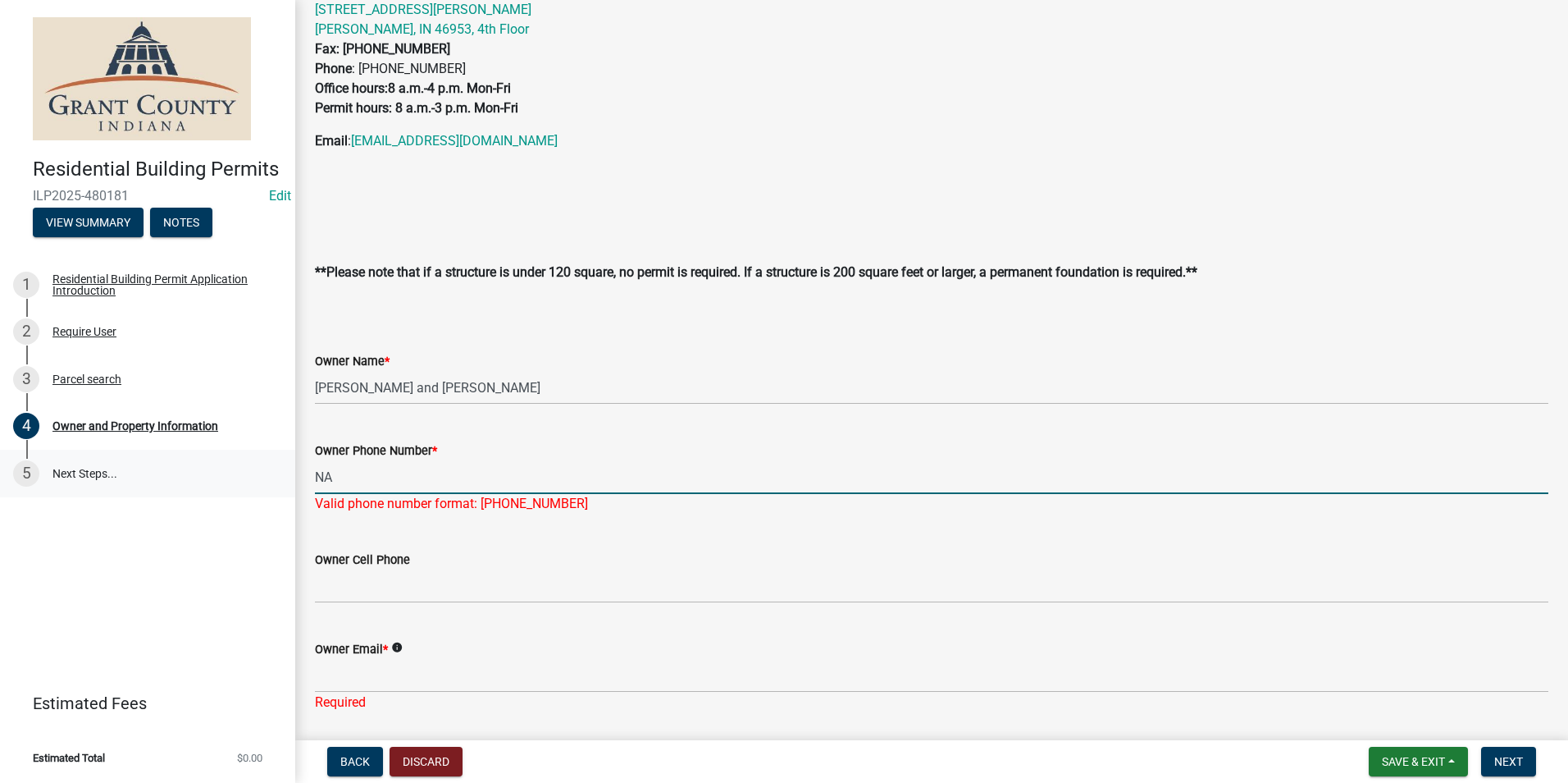
drag, startPoint x: 297, startPoint y: 476, endPoint x: 264, endPoint y: 479, distance: 33.1
click at [264, 479] on div "Residential Building Permits ILP2025-480181 Edit View Summary Notes 1 Residenti…" at bounding box center [784, 392] width 1568 height 783
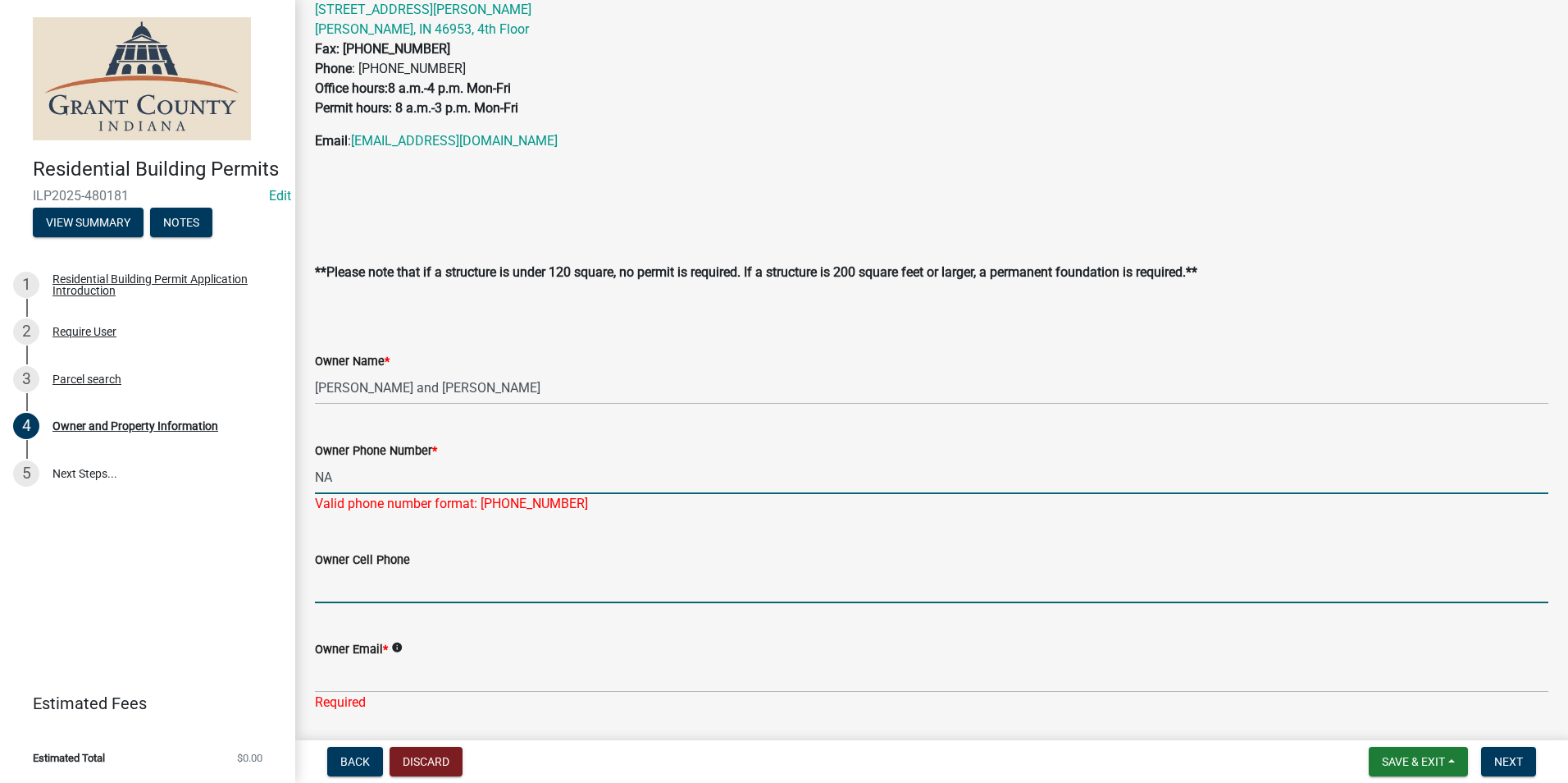
click at [332, 588] on input "Owner Cell Phone" at bounding box center [932, 586] width 1233 height 33
click at [333, 474] on input "NA" at bounding box center [932, 477] width 1233 height 33
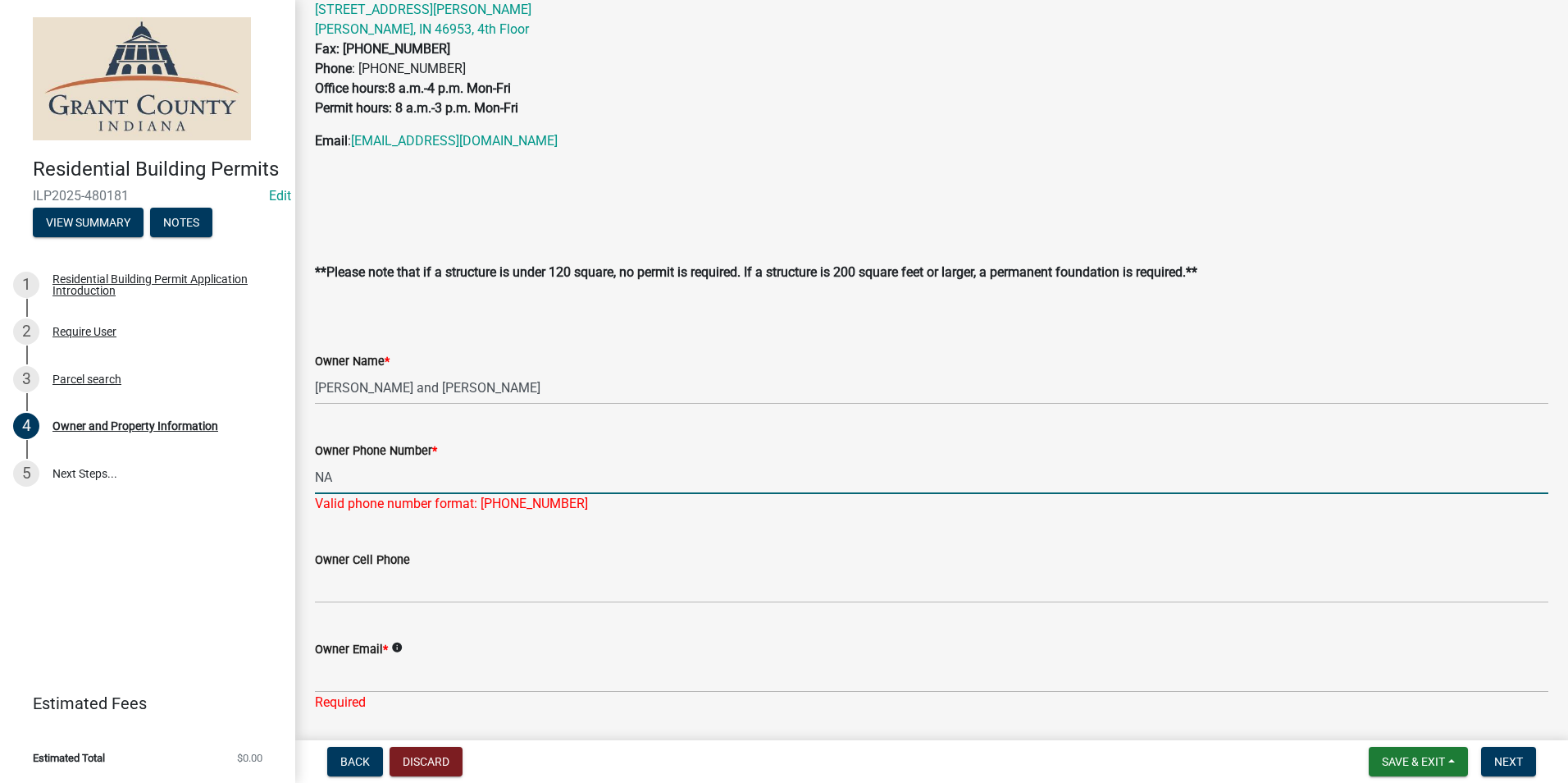
drag, startPoint x: 333, startPoint y: 475, endPoint x: 297, endPoint y: 480, distance: 36.3
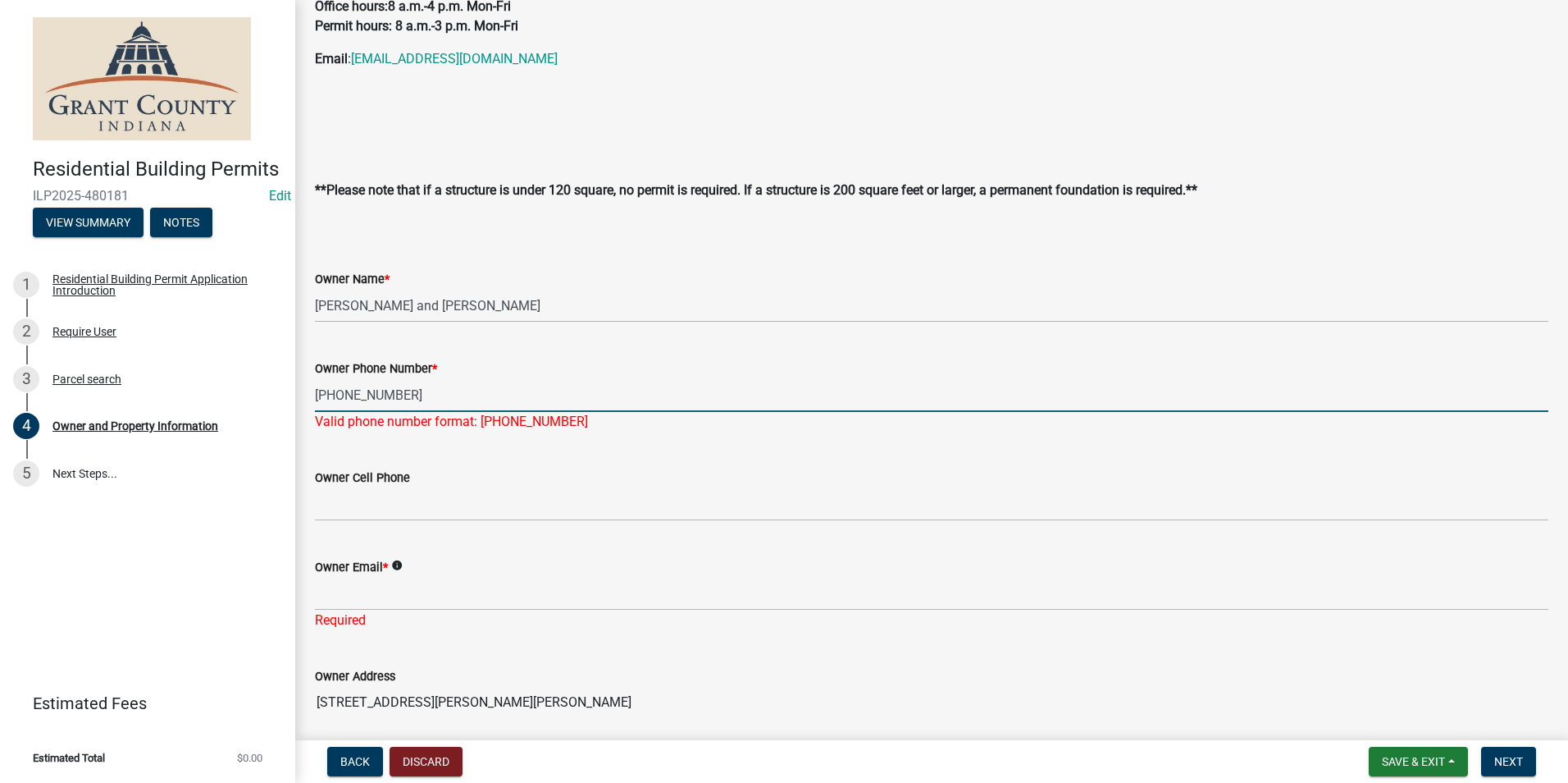
type input "[PHONE_NUMBER]"
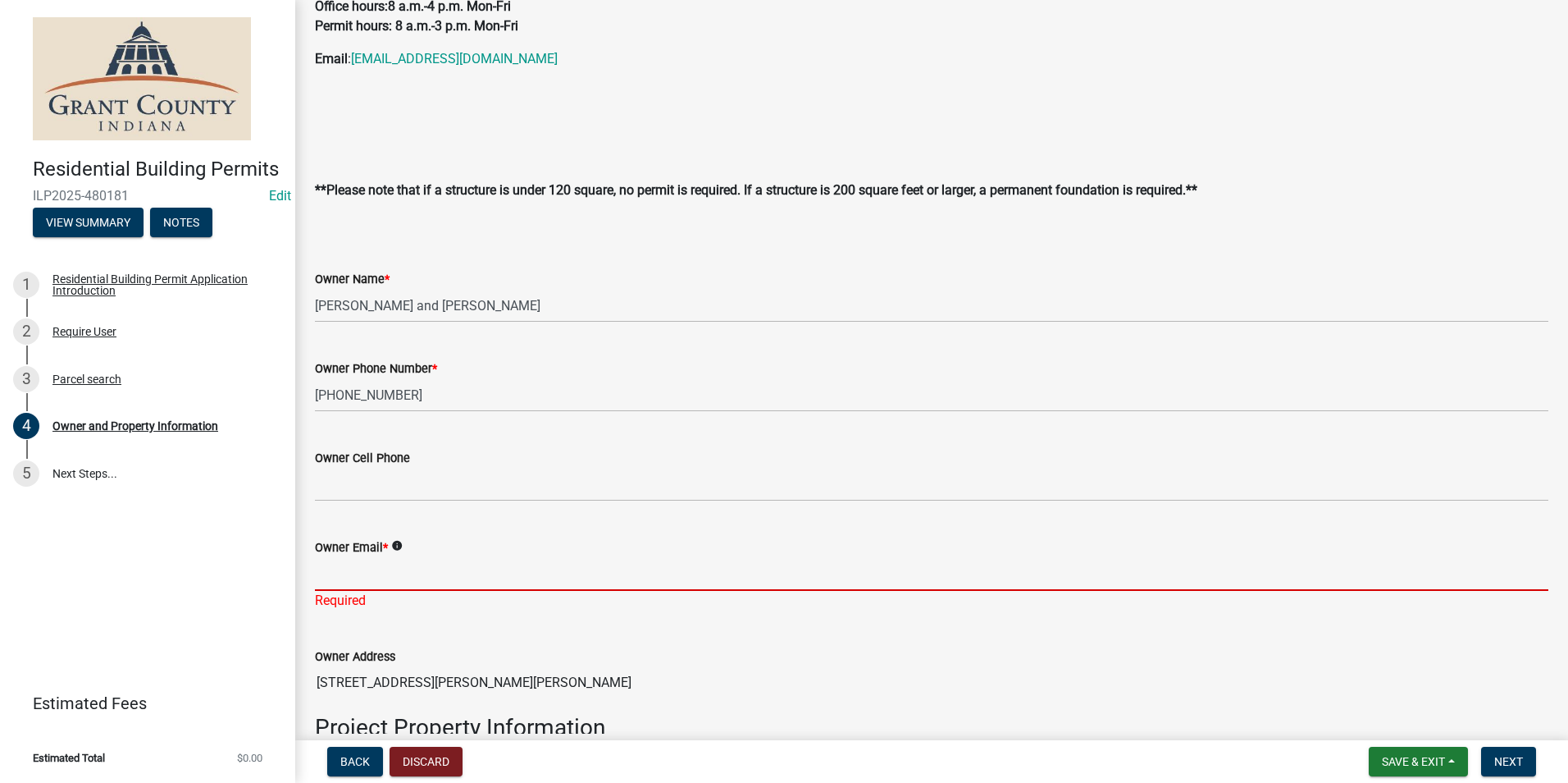
click at [343, 596] on div "Owner Email * info Required" at bounding box center [932, 562] width 1233 height 96
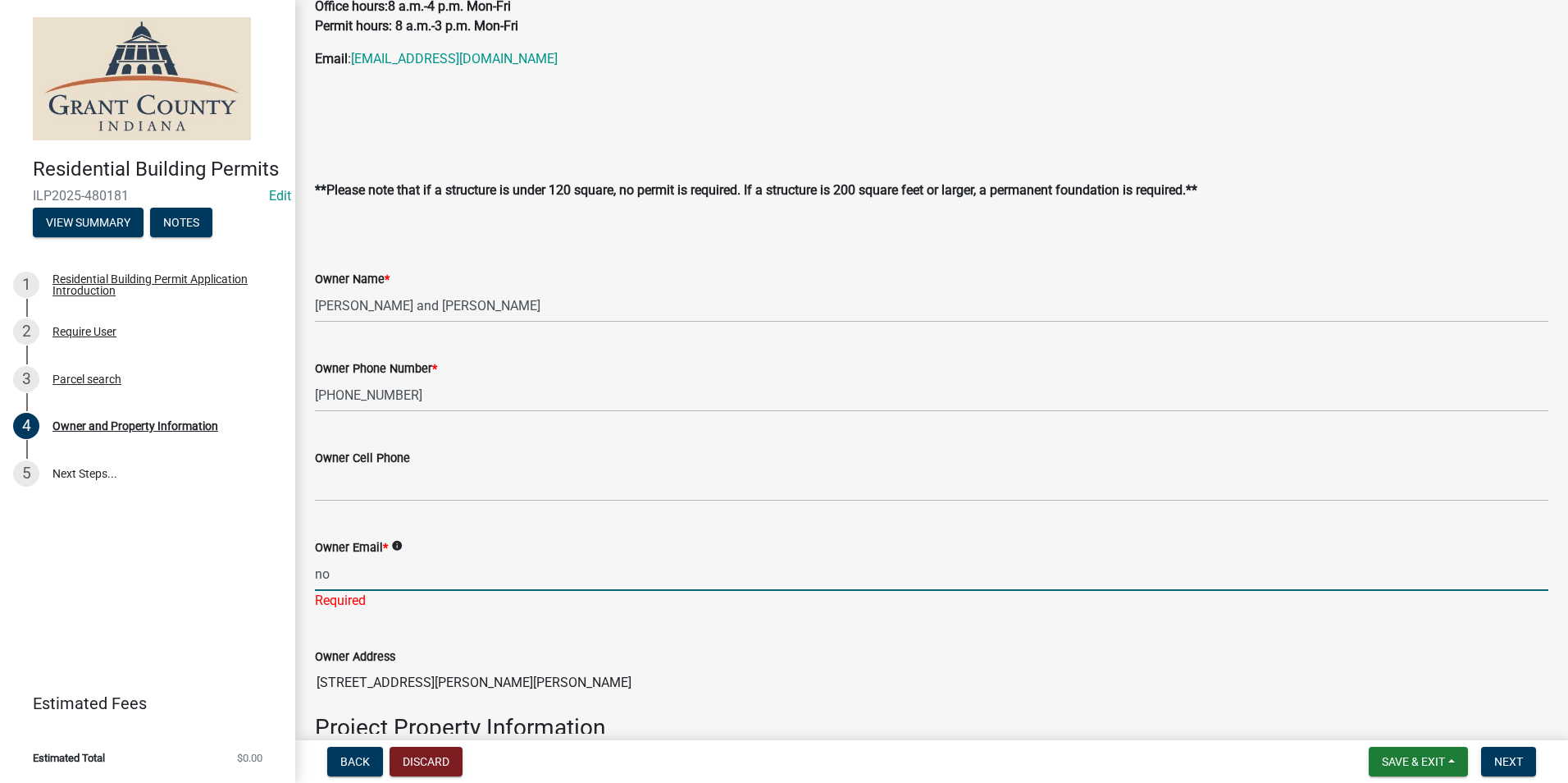
type input "no@email"
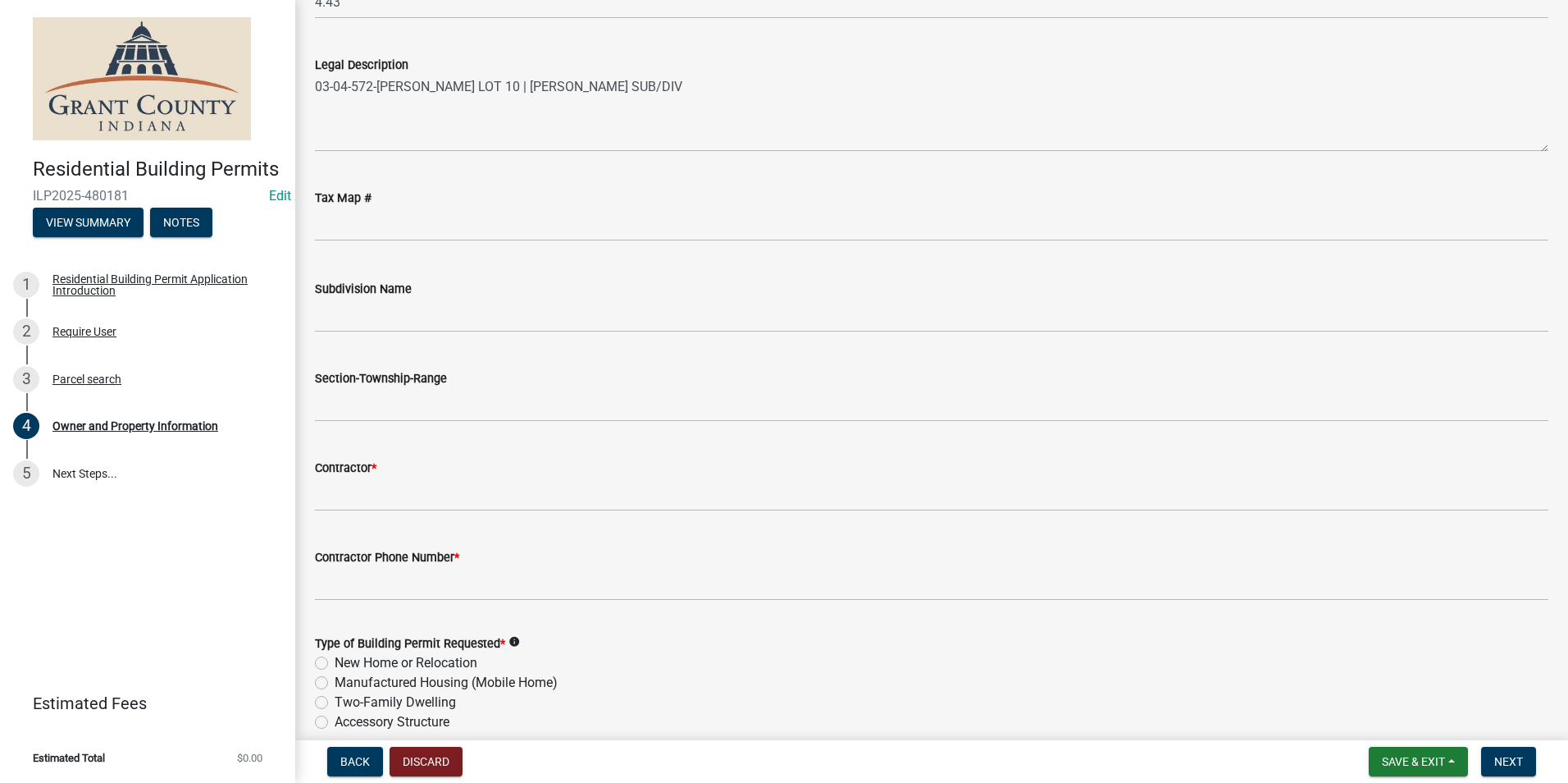
scroll to position [1395, 0]
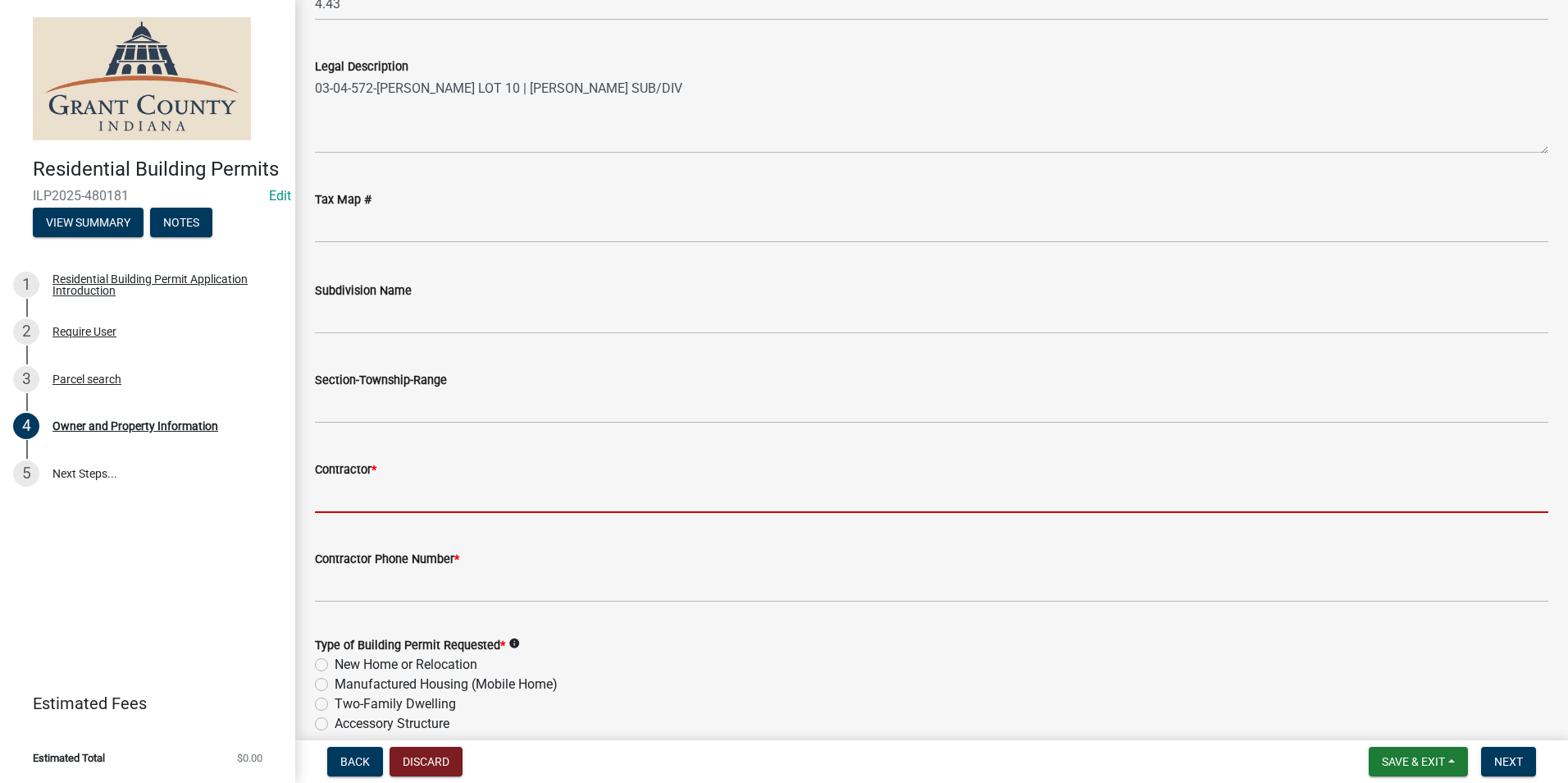
click at [356, 497] on input "Contractor *" at bounding box center [932, 496] width 1233 height 33
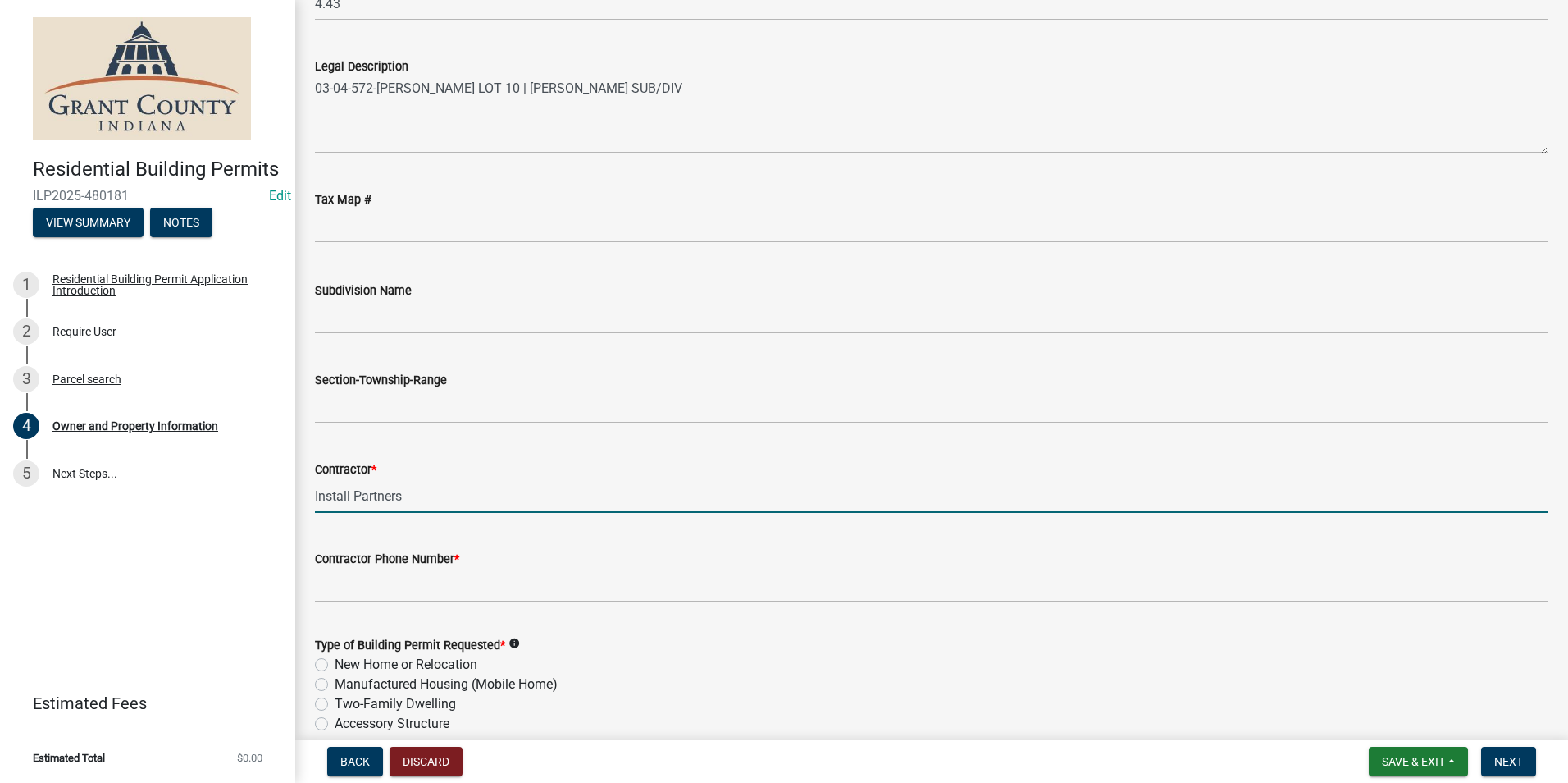
type input "Install Partners"
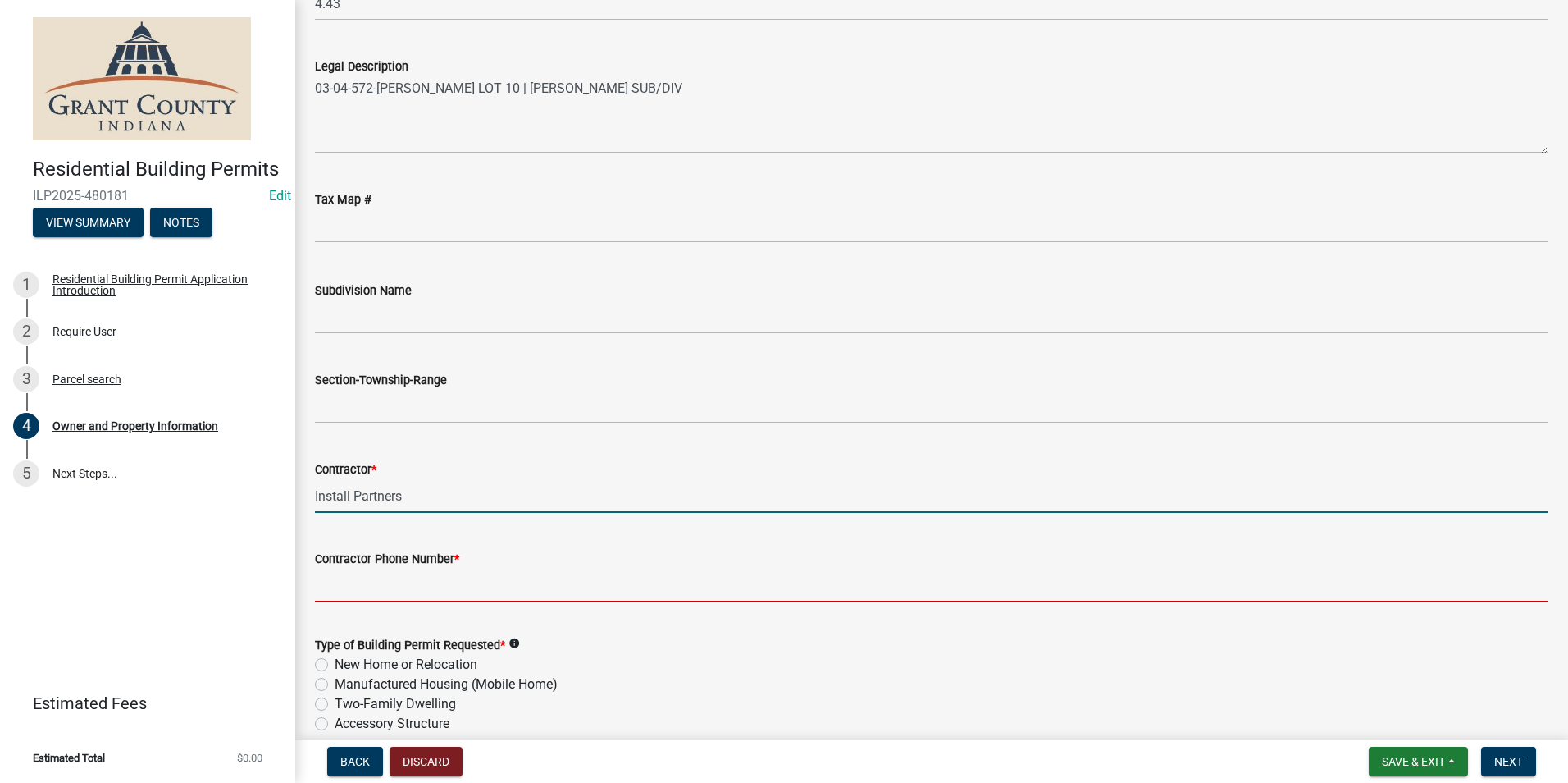
click at [375, 582] on input "Contractor Phone Number *" at bounding box center [932, 586] width 1233 height 33
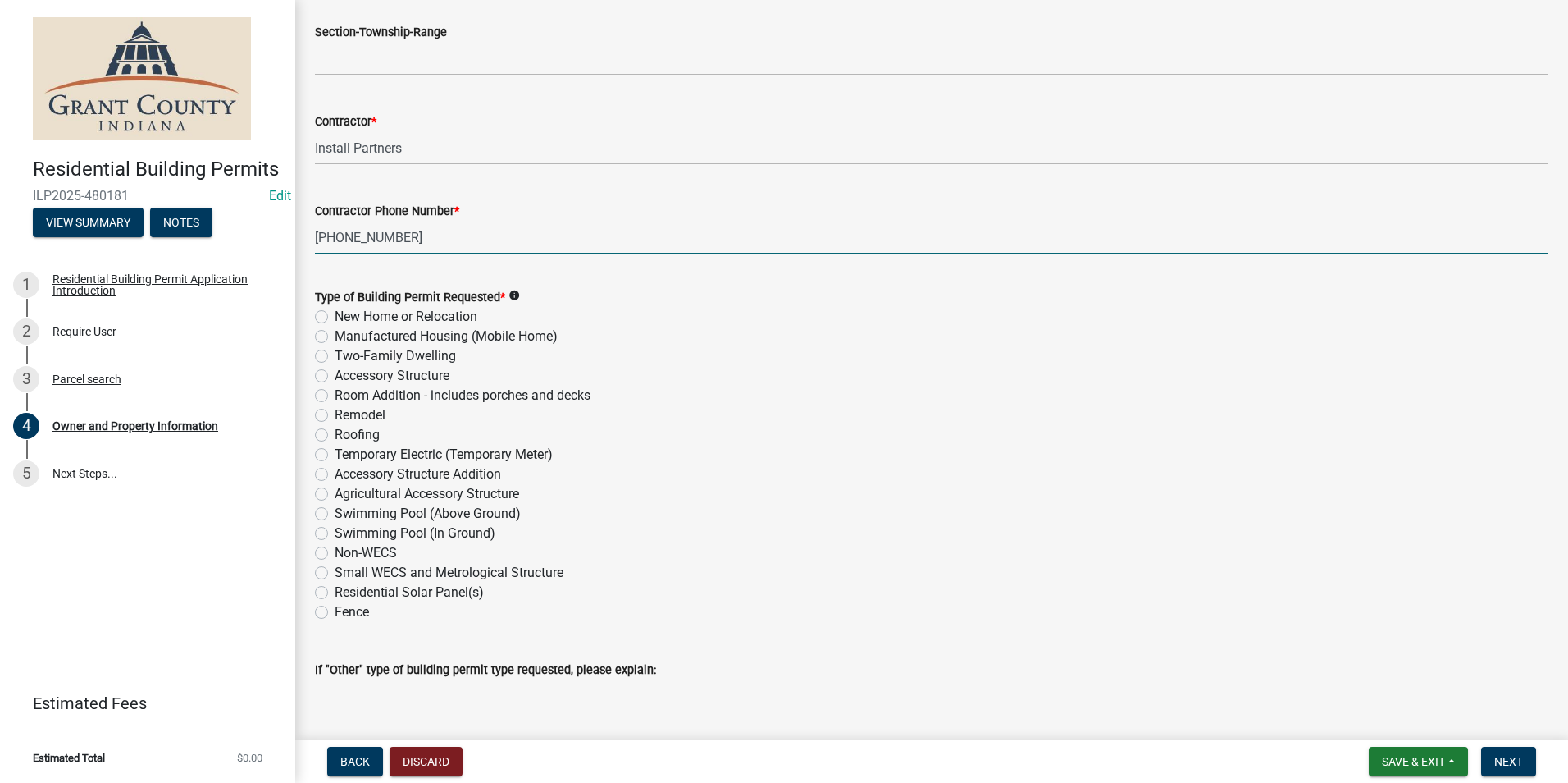
scroll to position [1691, 0]
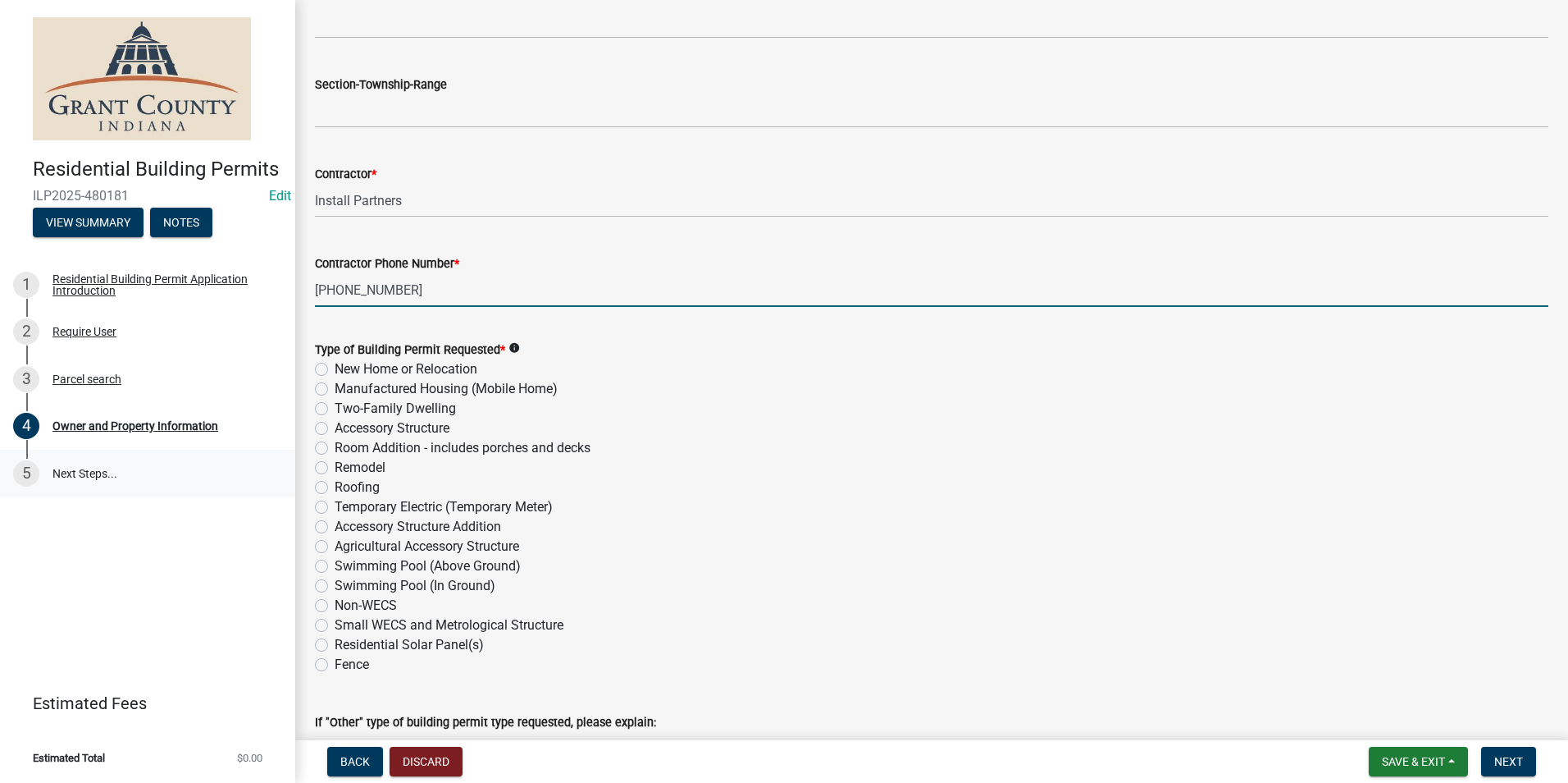
type input "[PHONE_NUMBER]"
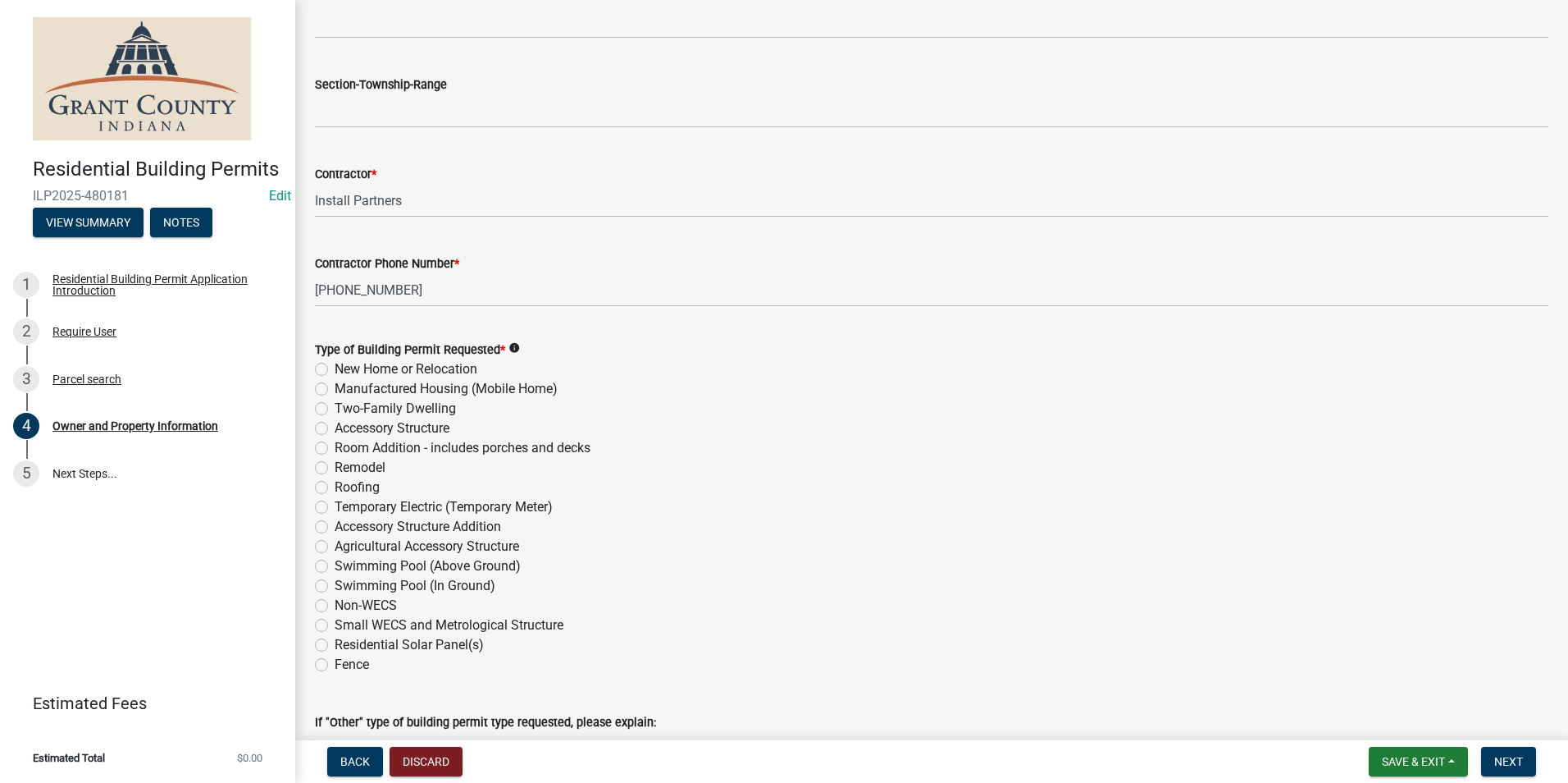
click at [335, 469] on label "Remodel" at bounding box center [360, 468] width 51 height 20
click at [335, 469] on input "Remodel" at bounding box center [340, 463] width 11 height 11
radio input "true"
click at [1405, 766] on span "Save & Exit" at bounding box center [1414, 761] width 63 height 13
click at [1362, 721] on button "Save & Exit" at bounding box center [1402, 719] width 132 height 39
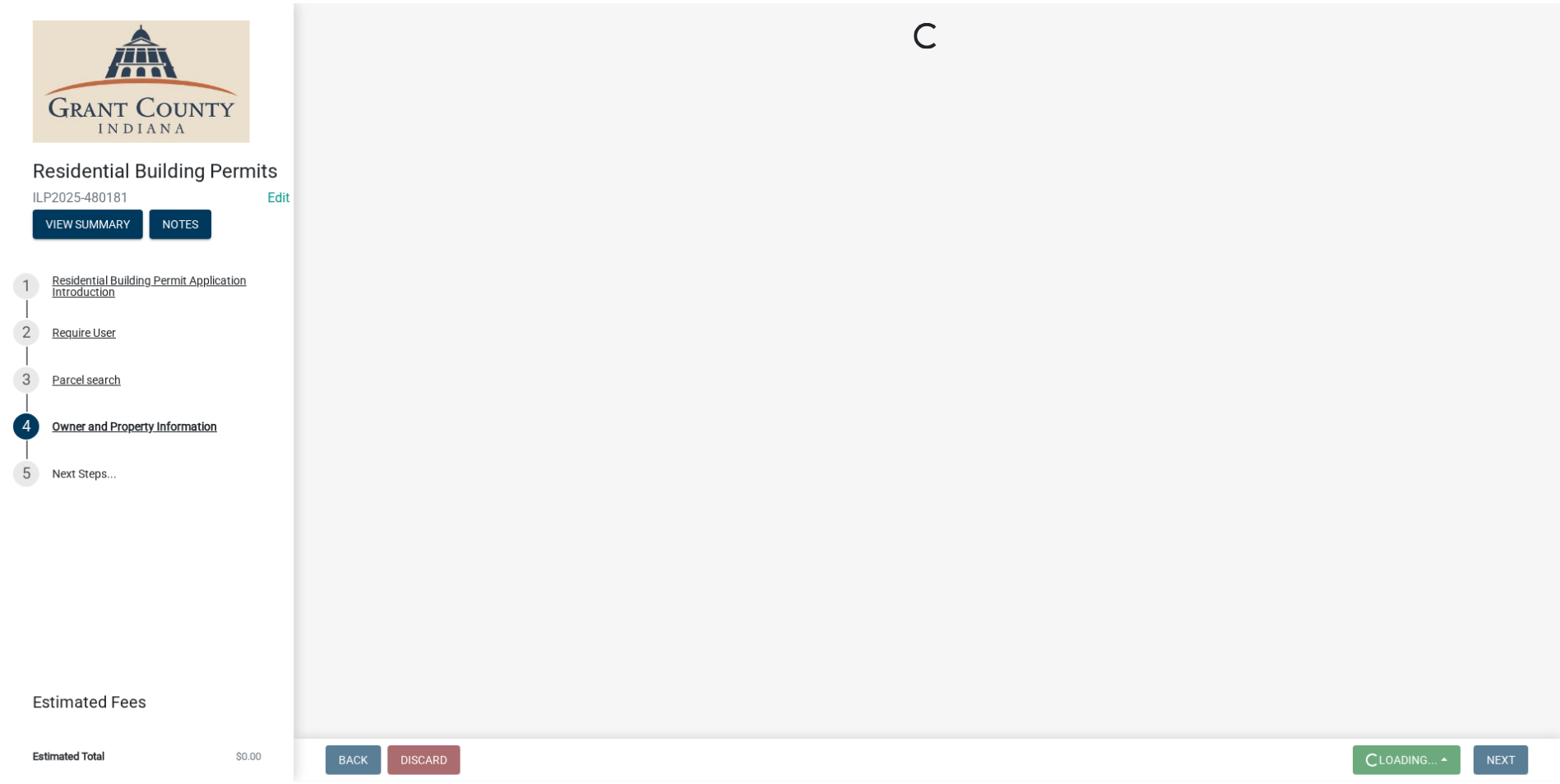
scroll to position [0, 0]
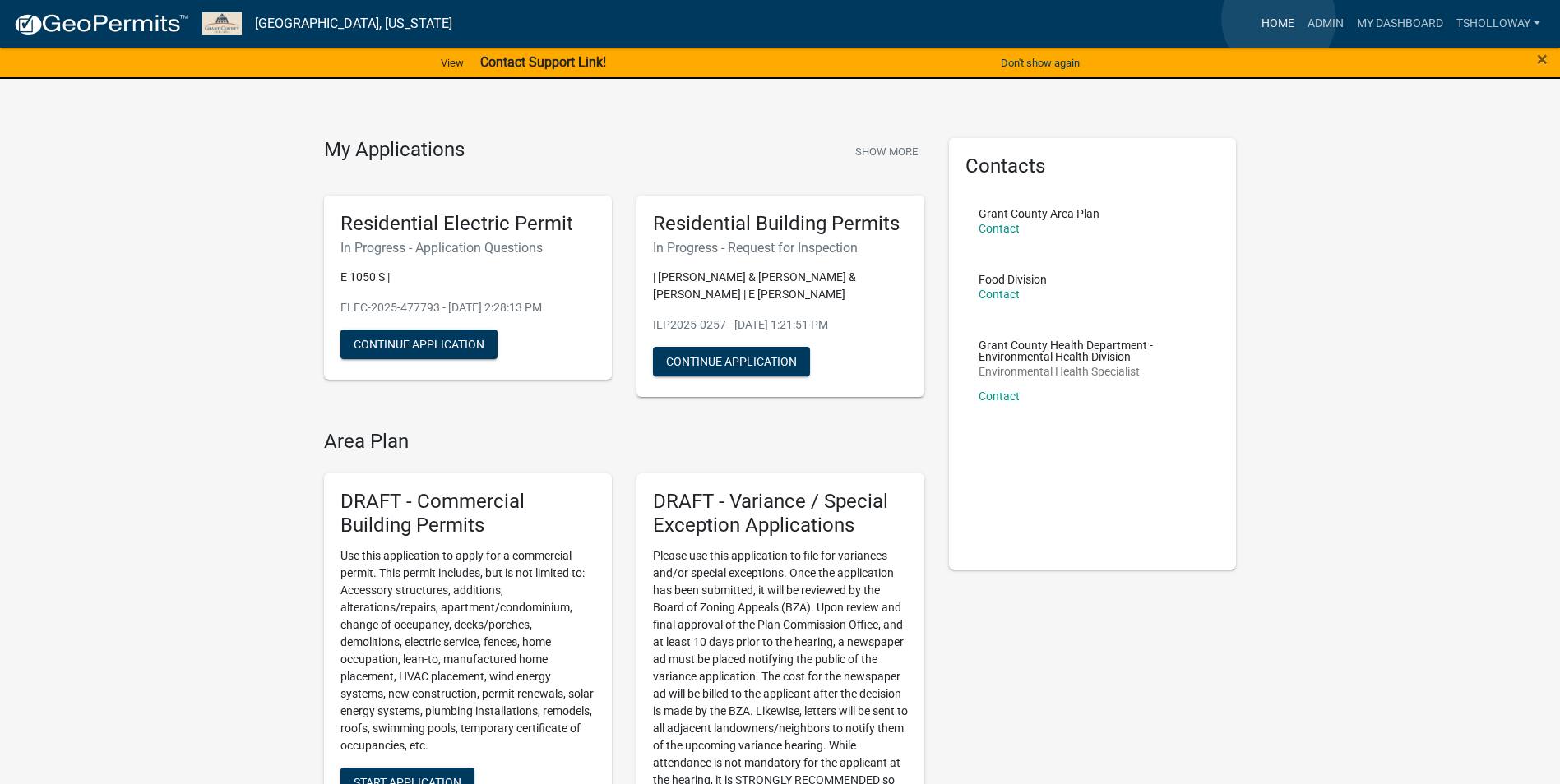
click at [1278, 19] on link "Home" at bounding box center [1277, 23] width 46 height 31
click at [1318, 23] on link "Admin" at bounding box center [1325, 23] width 49 height 31
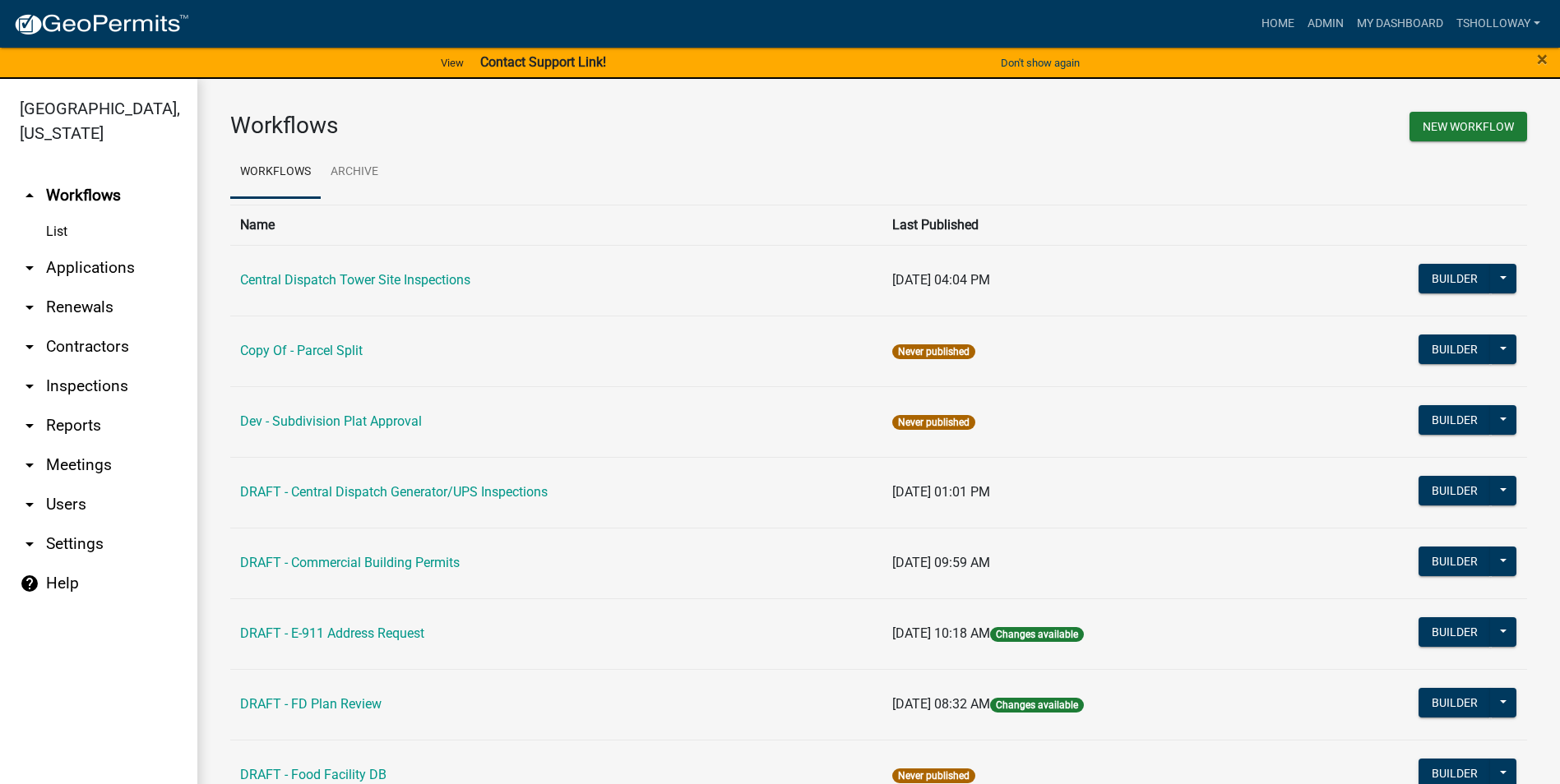
click at [82, 248] on link "arrow_drop_down Applications" at bounding box center [99, 268] width 198 height 39
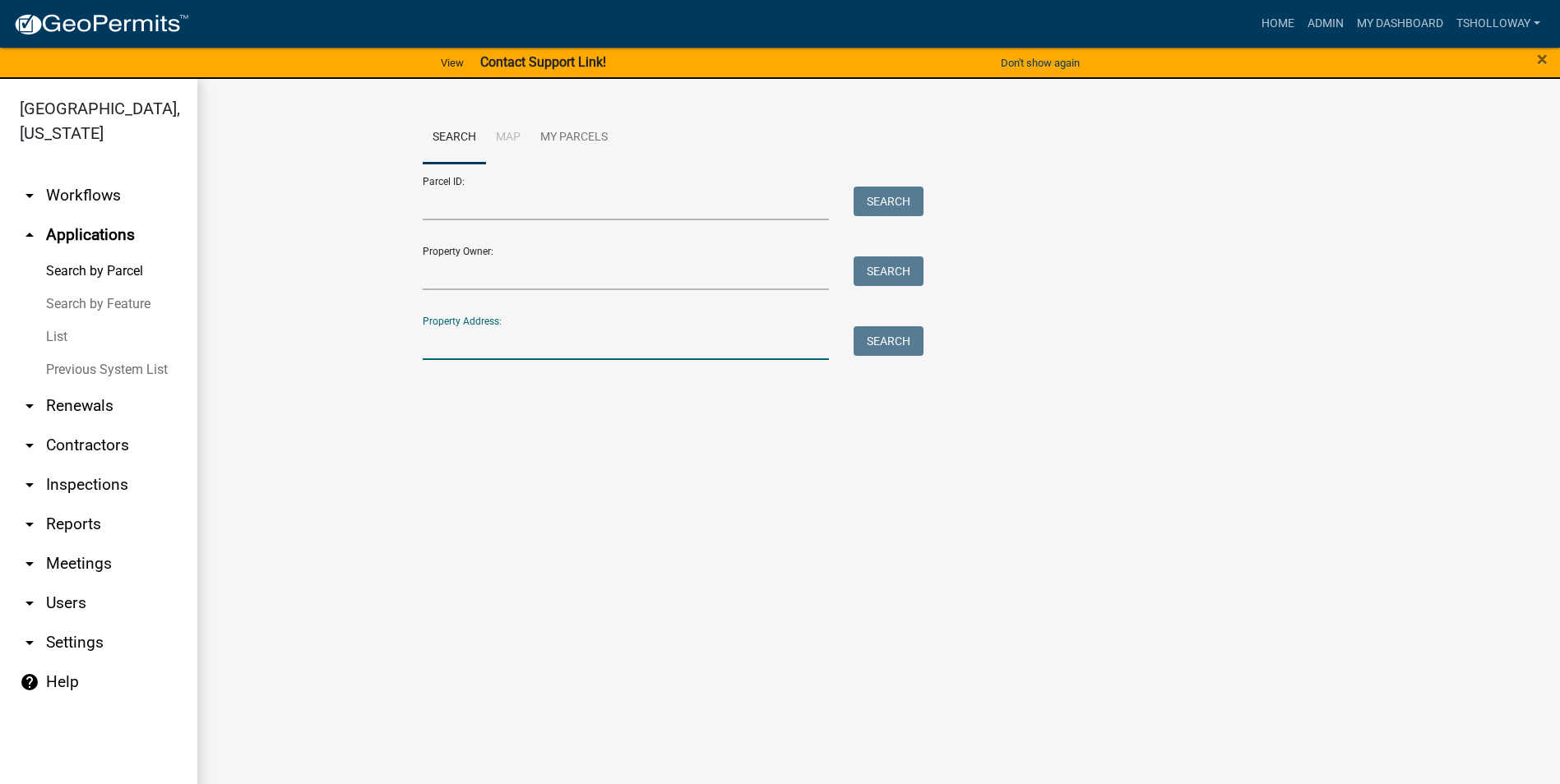
click at [443, 335] on input "Property Address:" at bounding box center [626, 343] width 407 height 33
type input "2758 w [GEOGRAPHIC_DATA]"
click at [899, 339] on button "Search" at bounding box center [888, 341] width 69 height 29
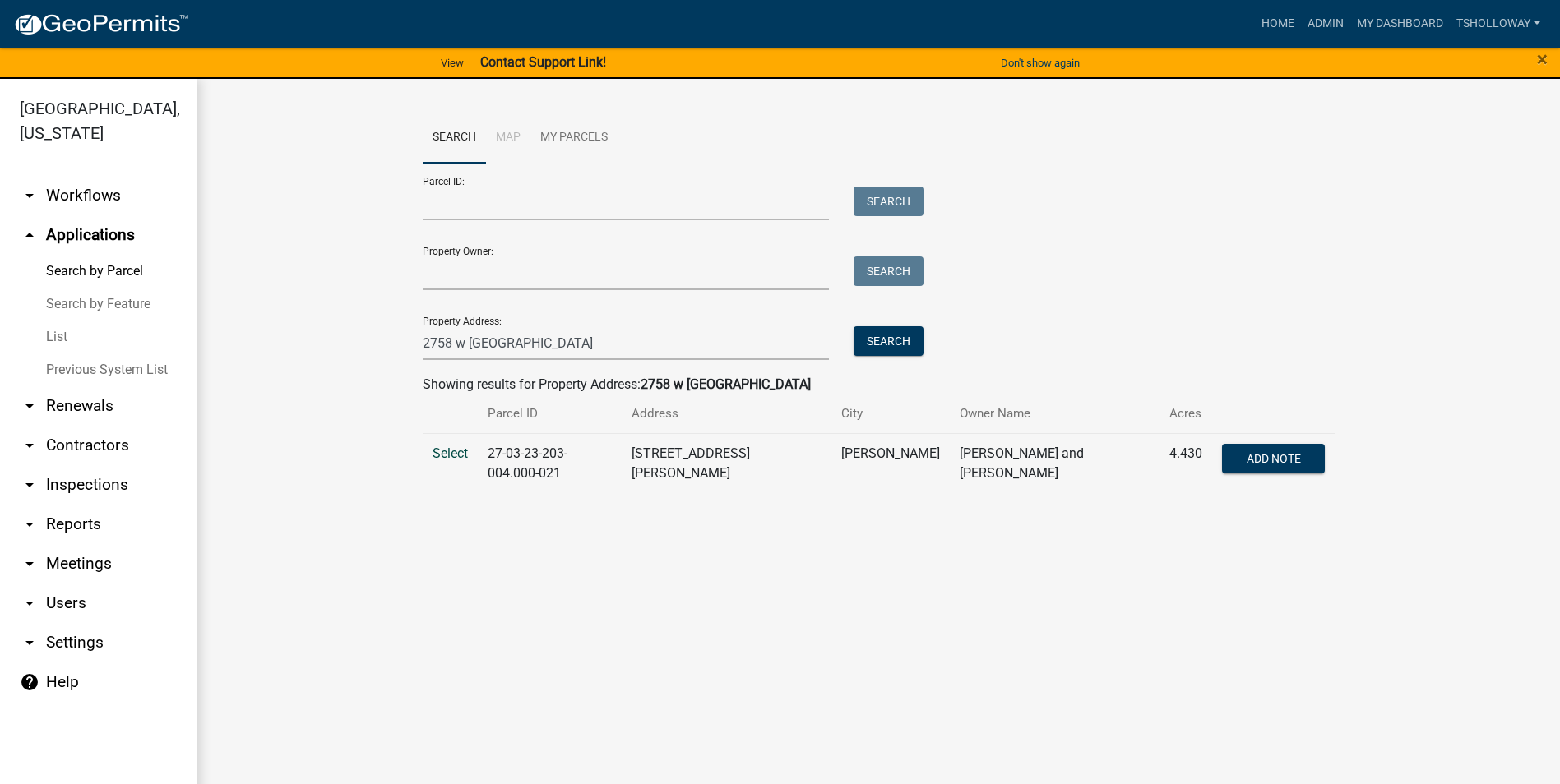
click at [457, 452] on span "Select" at bounding box center [450, 454] width 35 height 16
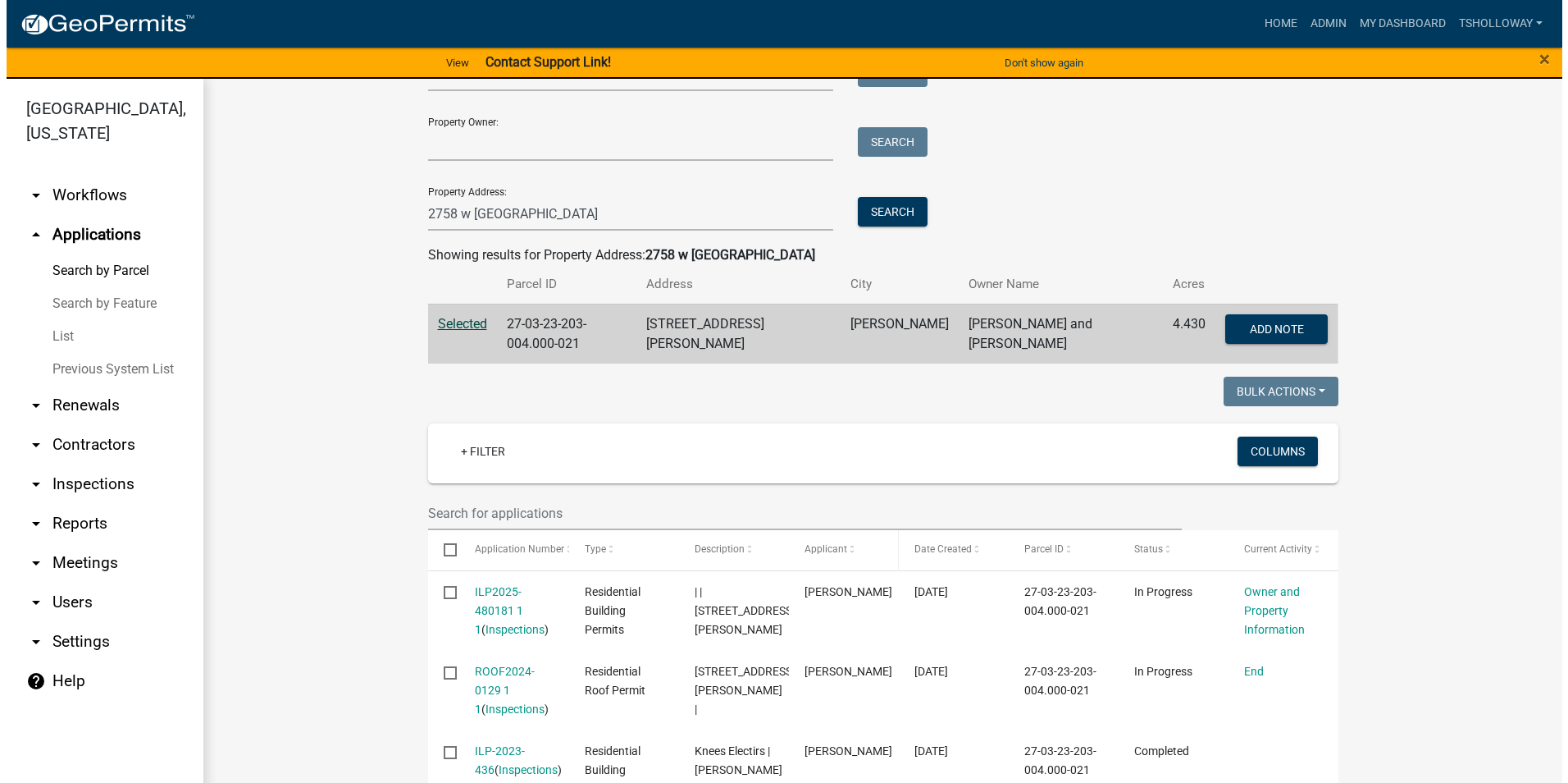
scroll to position [164, 0]
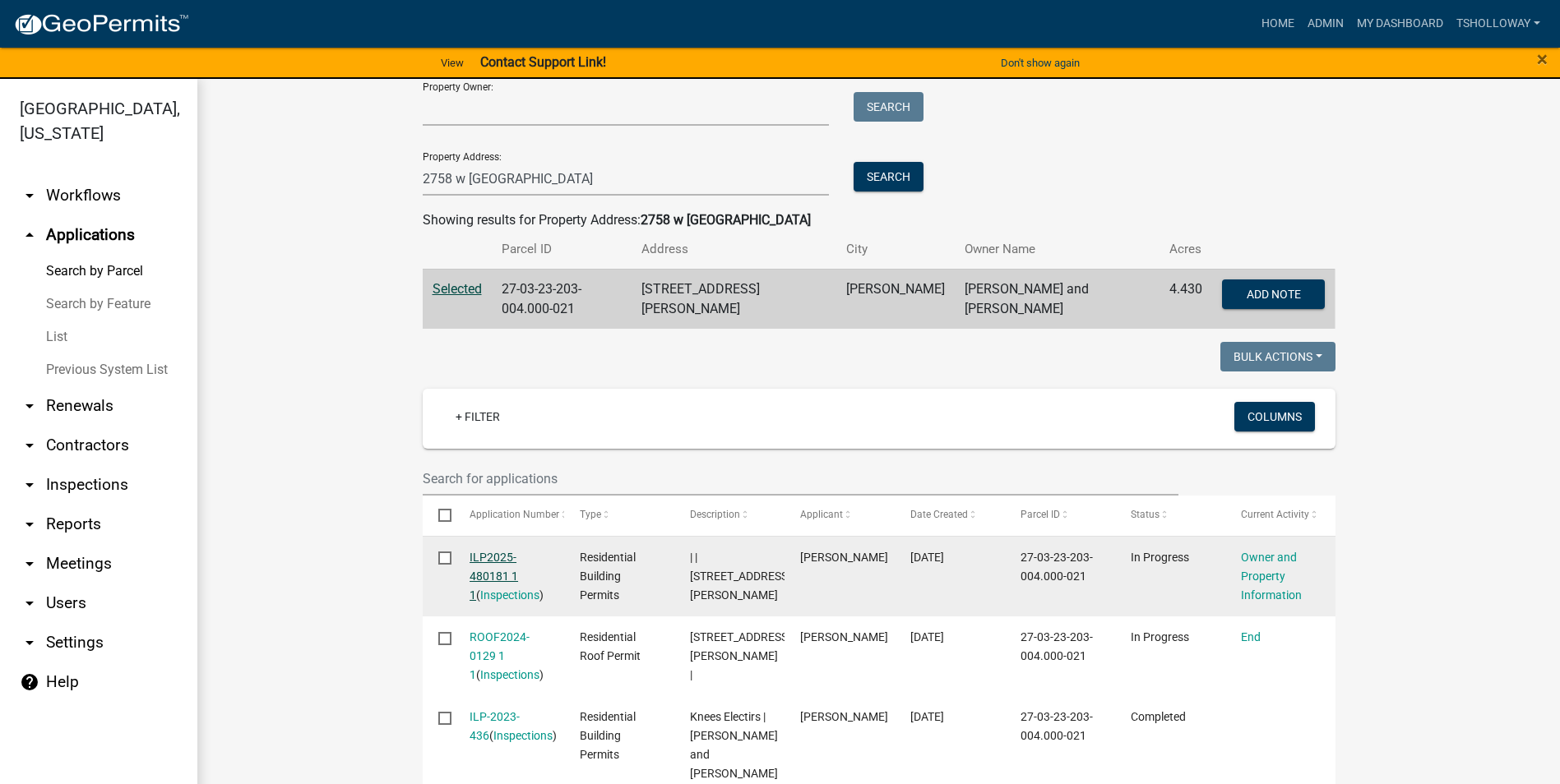
click at [485, 554] on link "ILP2025-480181 1 1" at bounding box center [494, 576] width 49 height 51
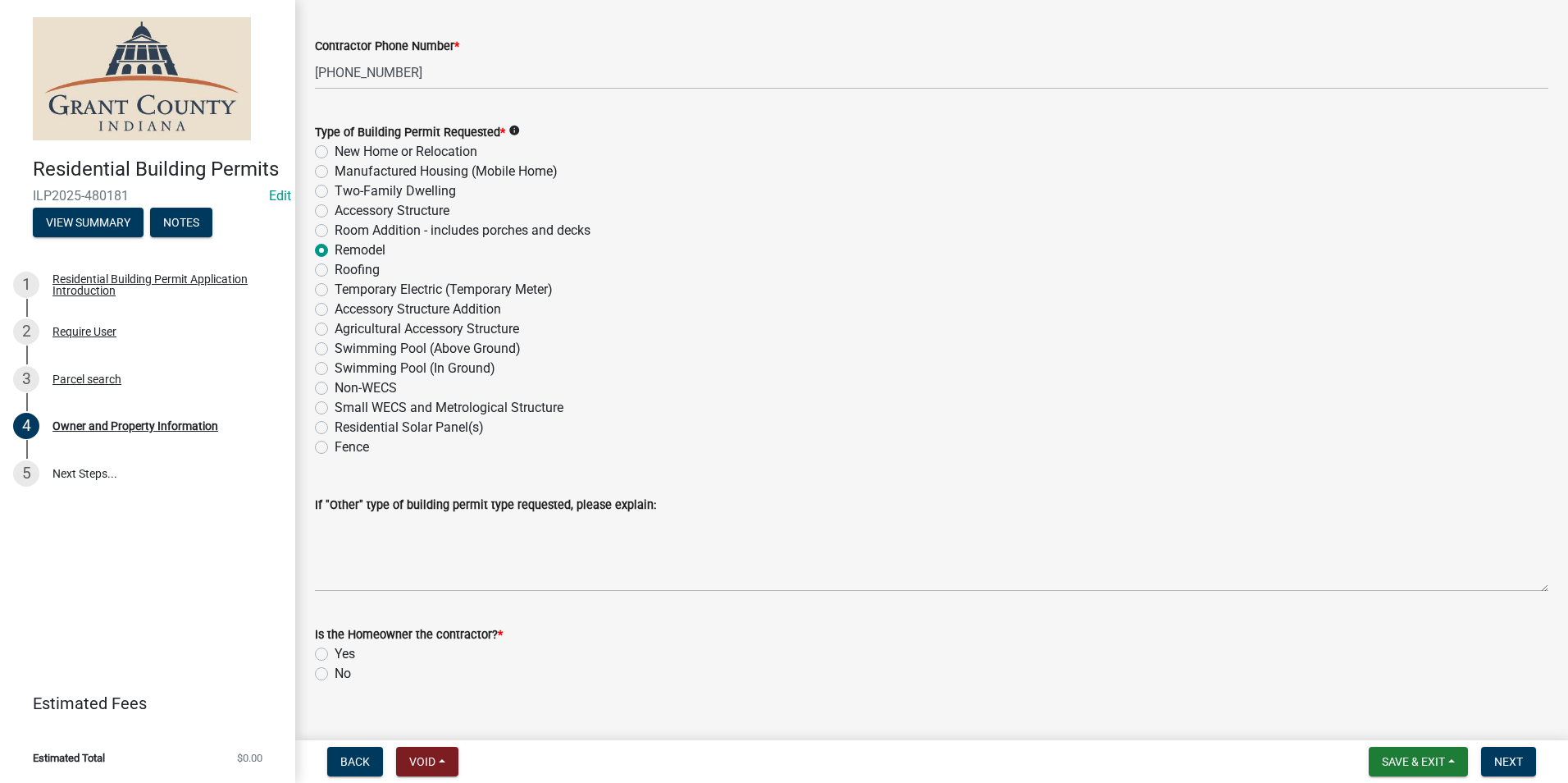
scroll to position [1937, 0]
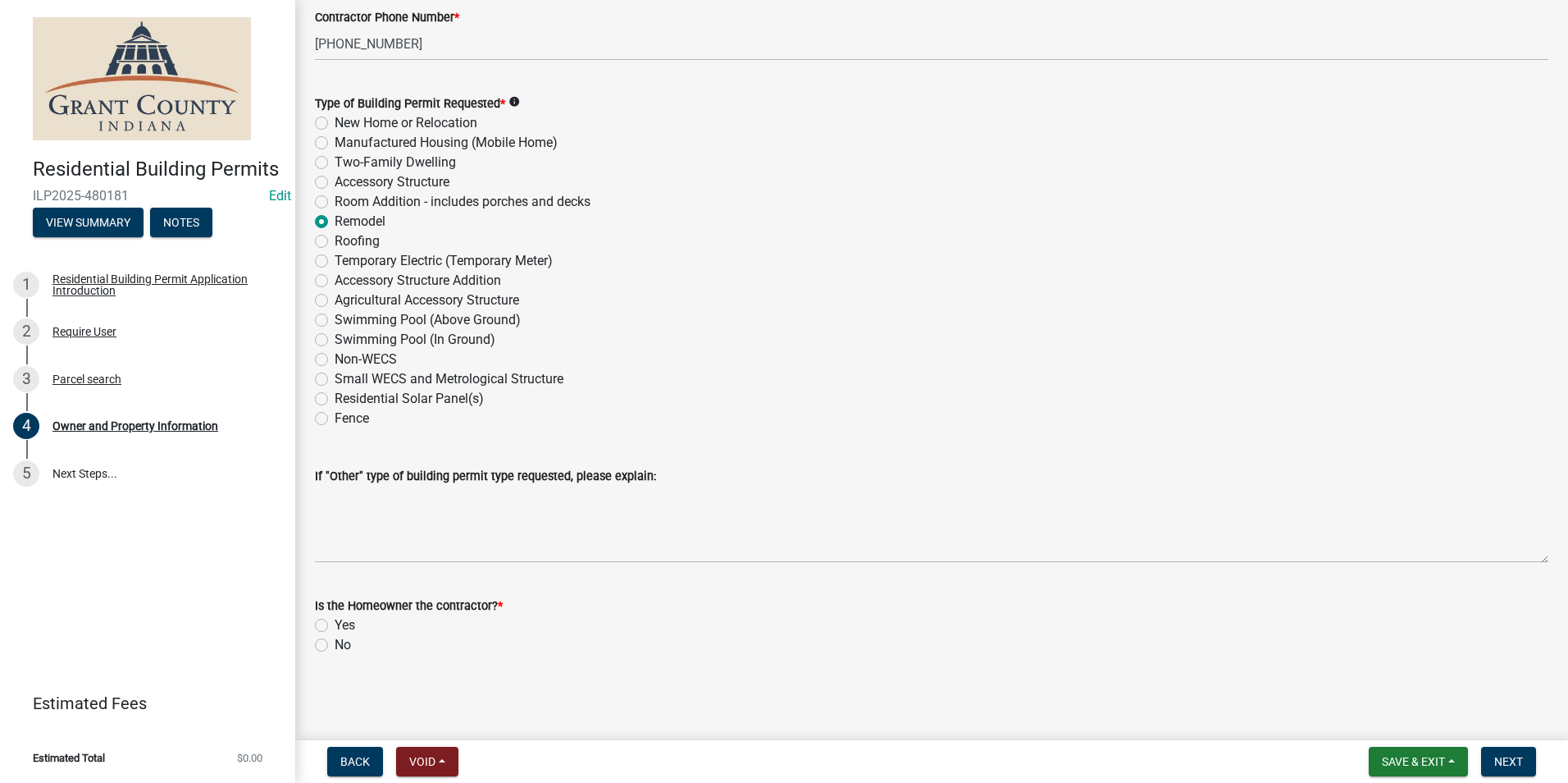
click at [335, 644] on label "No" at bounding box center [342, 645] width 17 height 20
click at [335, 644] on input "No" at bounding box center [340, 640] width 11 height 11
radio input "true"
click at [1520, 761] on span "Next" at bounding box center [1508, 761] width 28 height 13
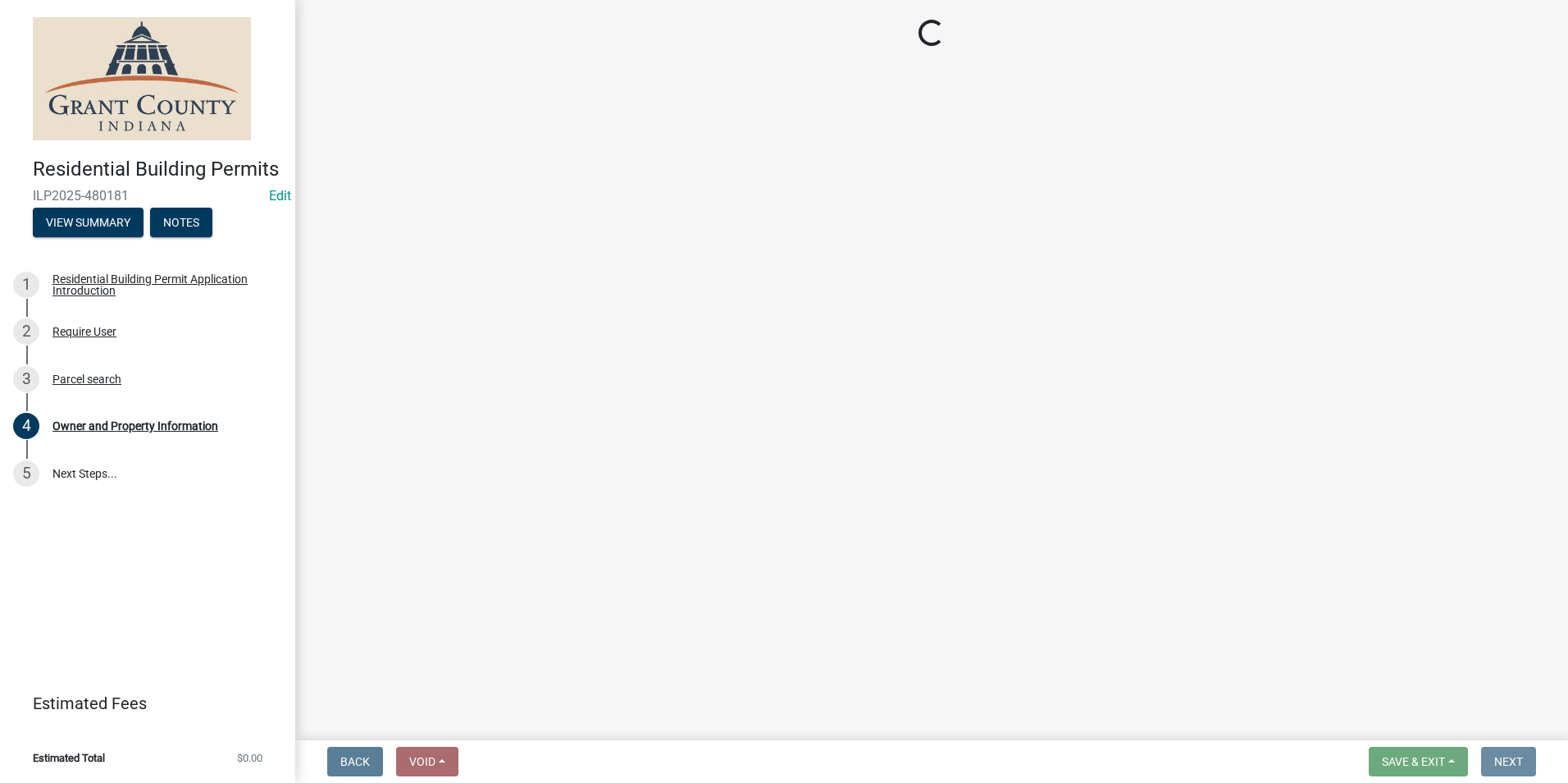
scroll to position [0, 0]
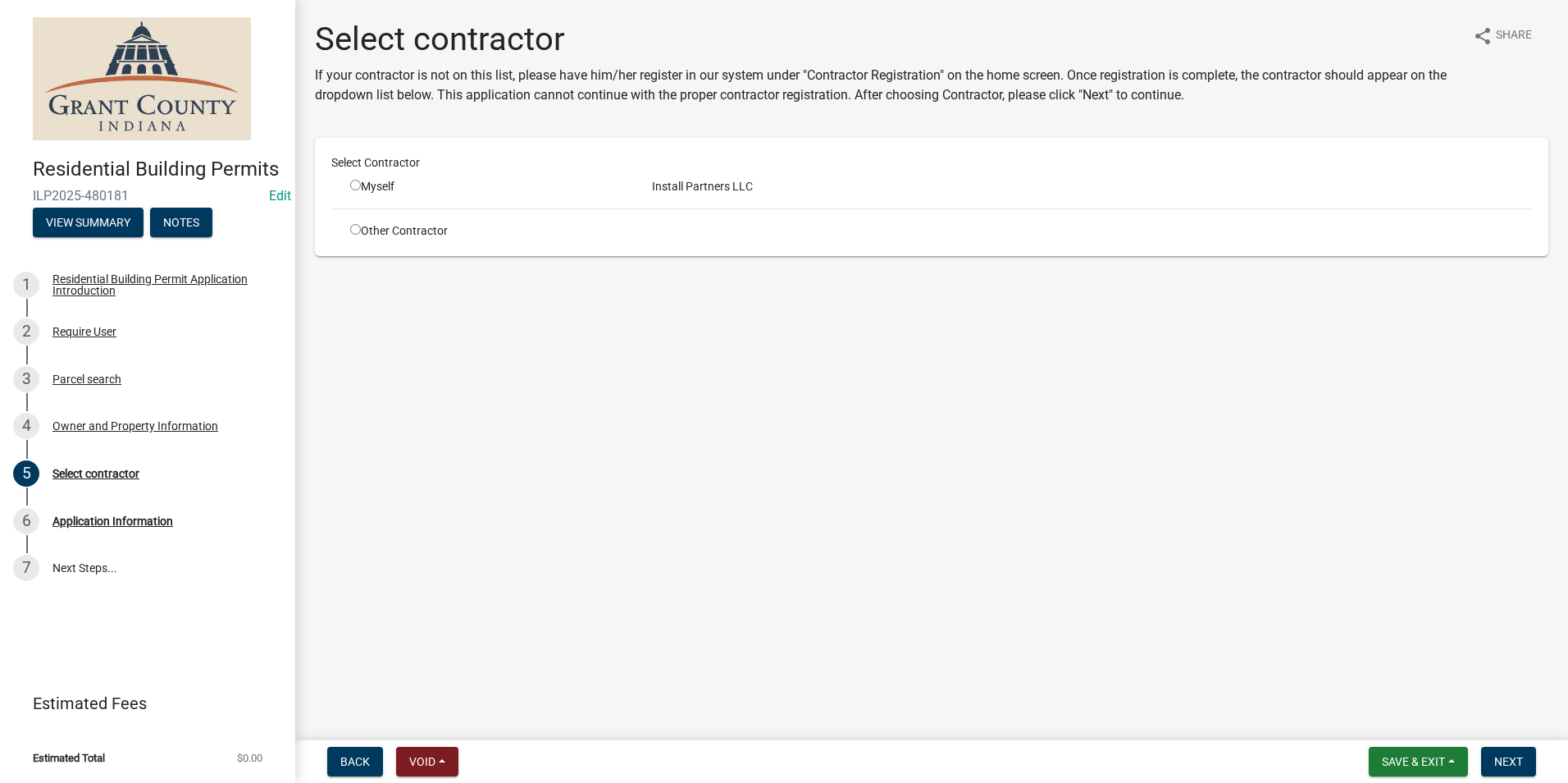
click at [353, 185] on input "radio" at bounding box center [355, 185] width 11 height 11
radio input "true"
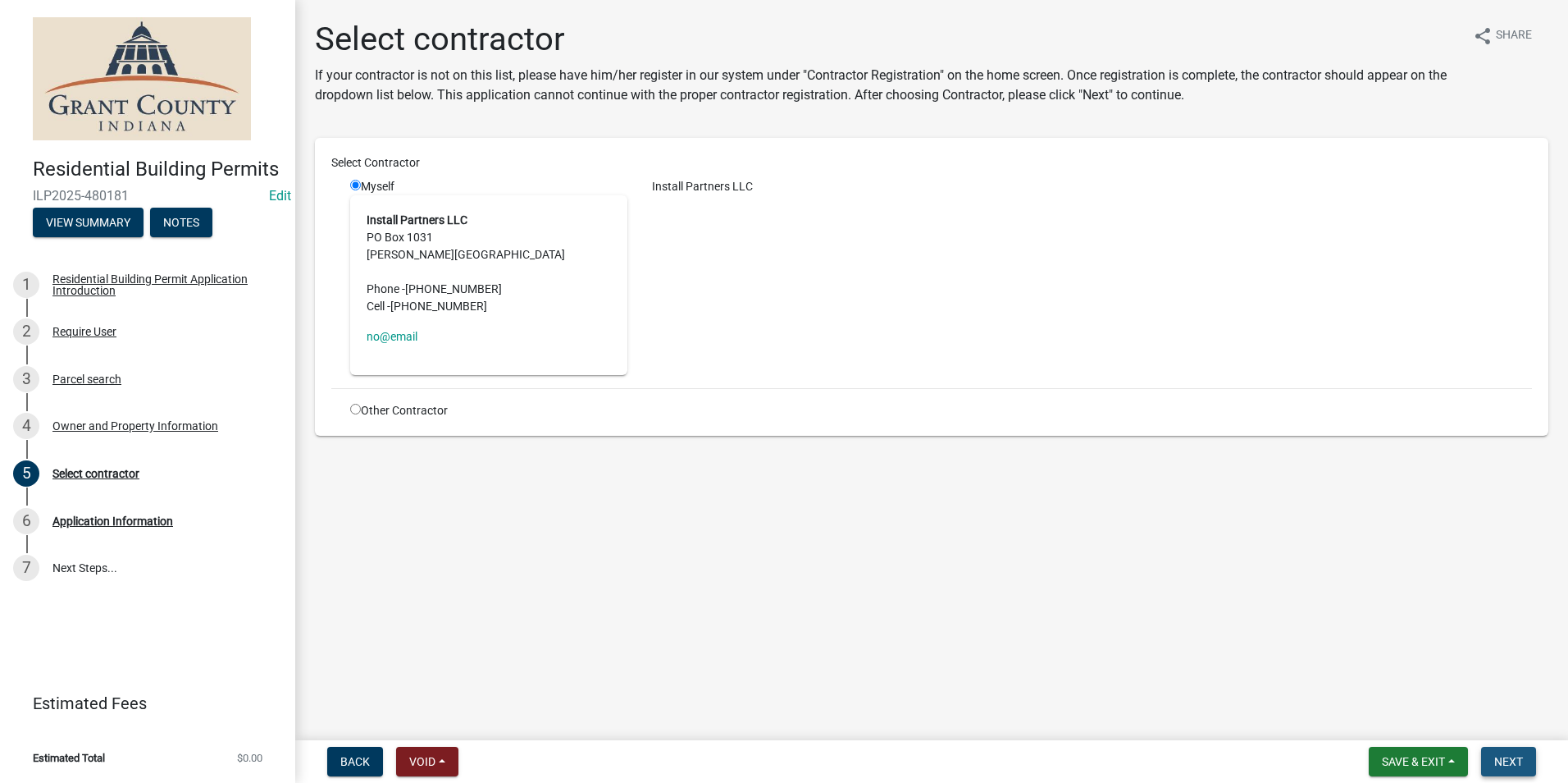
click at [1513, 760] on span "Next" at bounding box center [1508, 761] width 28 height 13
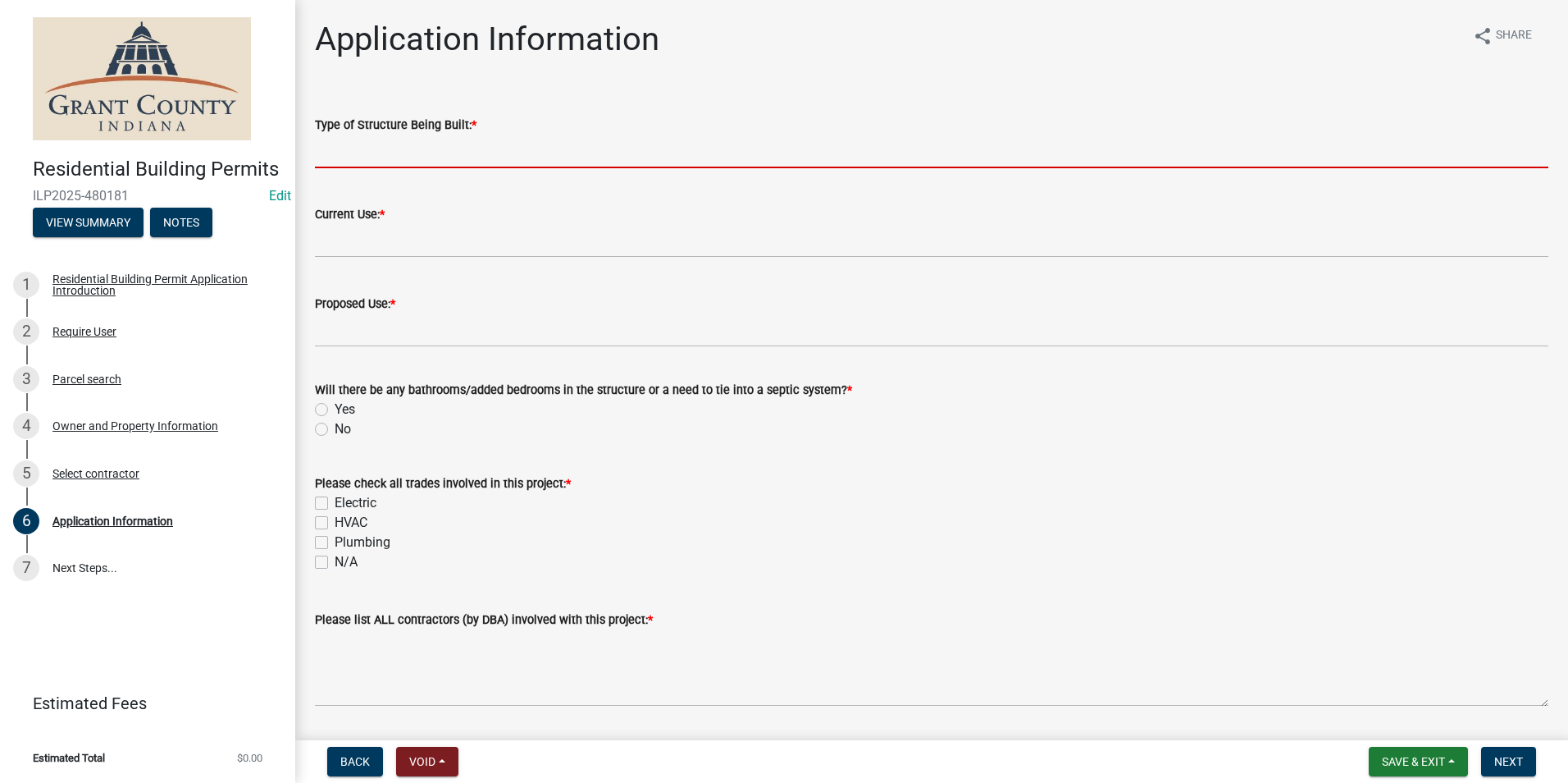
click at [371, 156] on input "Type of Structure Being Built: *" at bounding box center [932, 151] width 1233 height 33
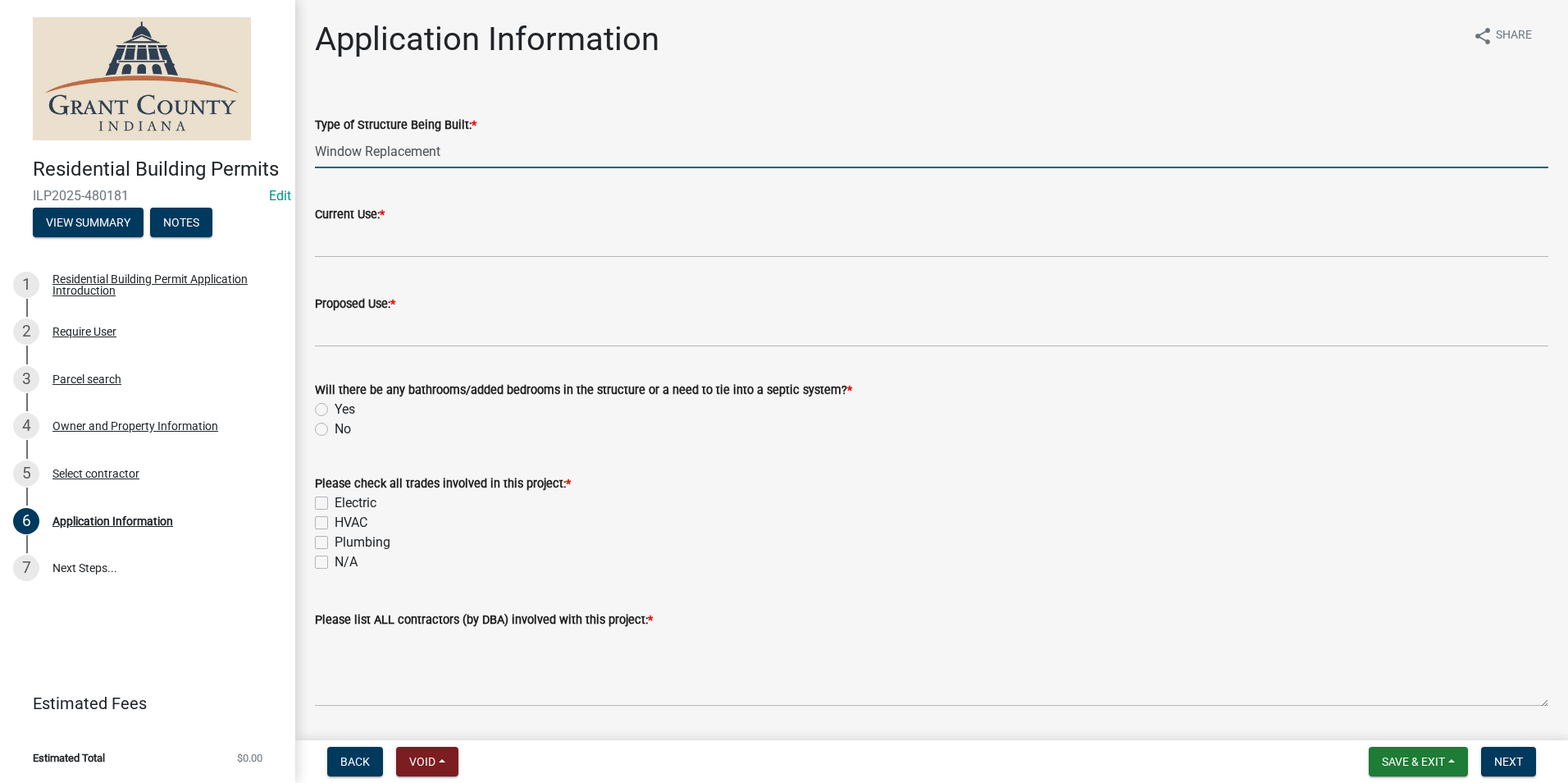
type input "Window Replacement"
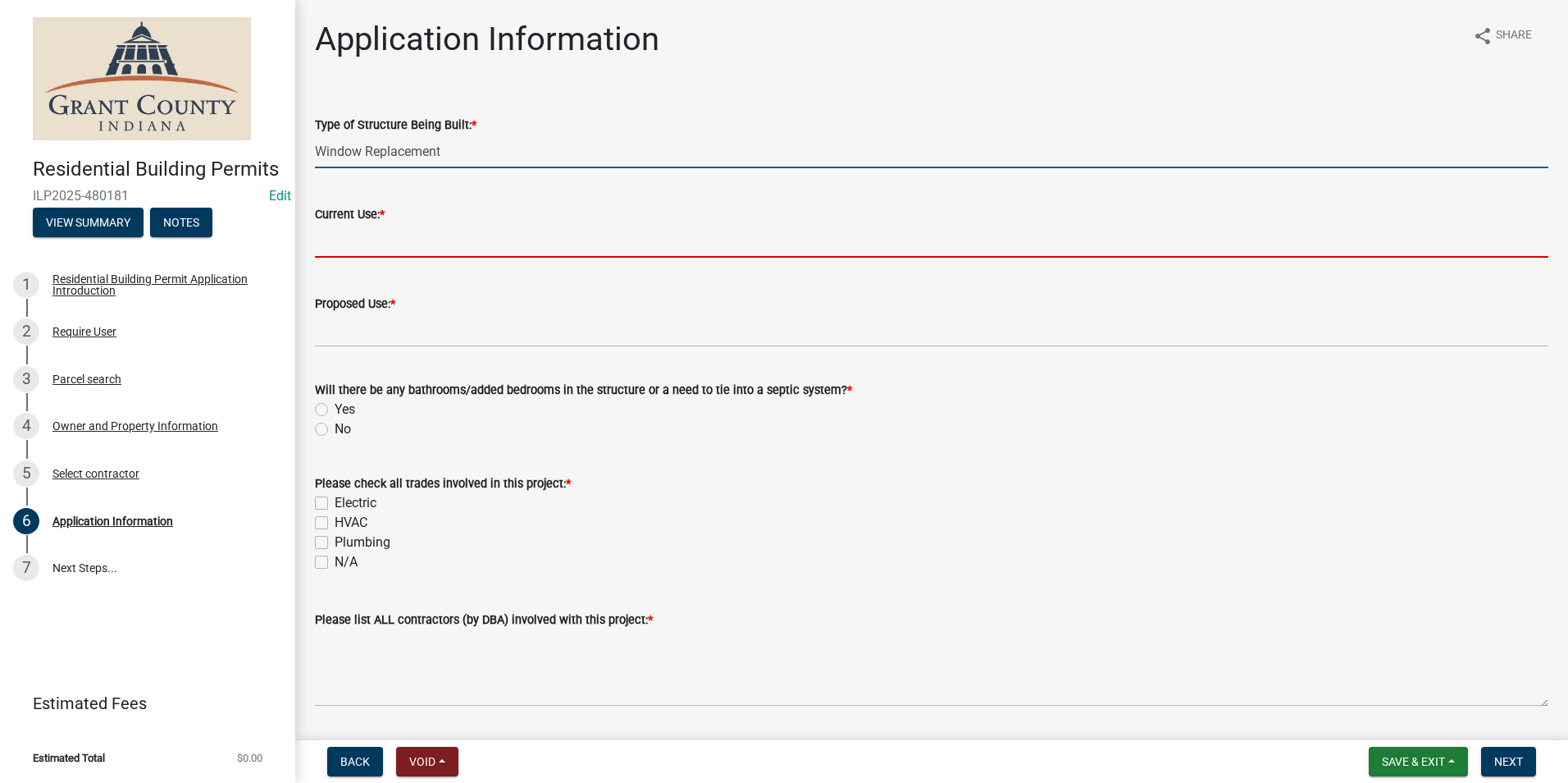
click at [379, 237] on input "Current Use: *" at bounding box center [932, 241] width 1233 height 33
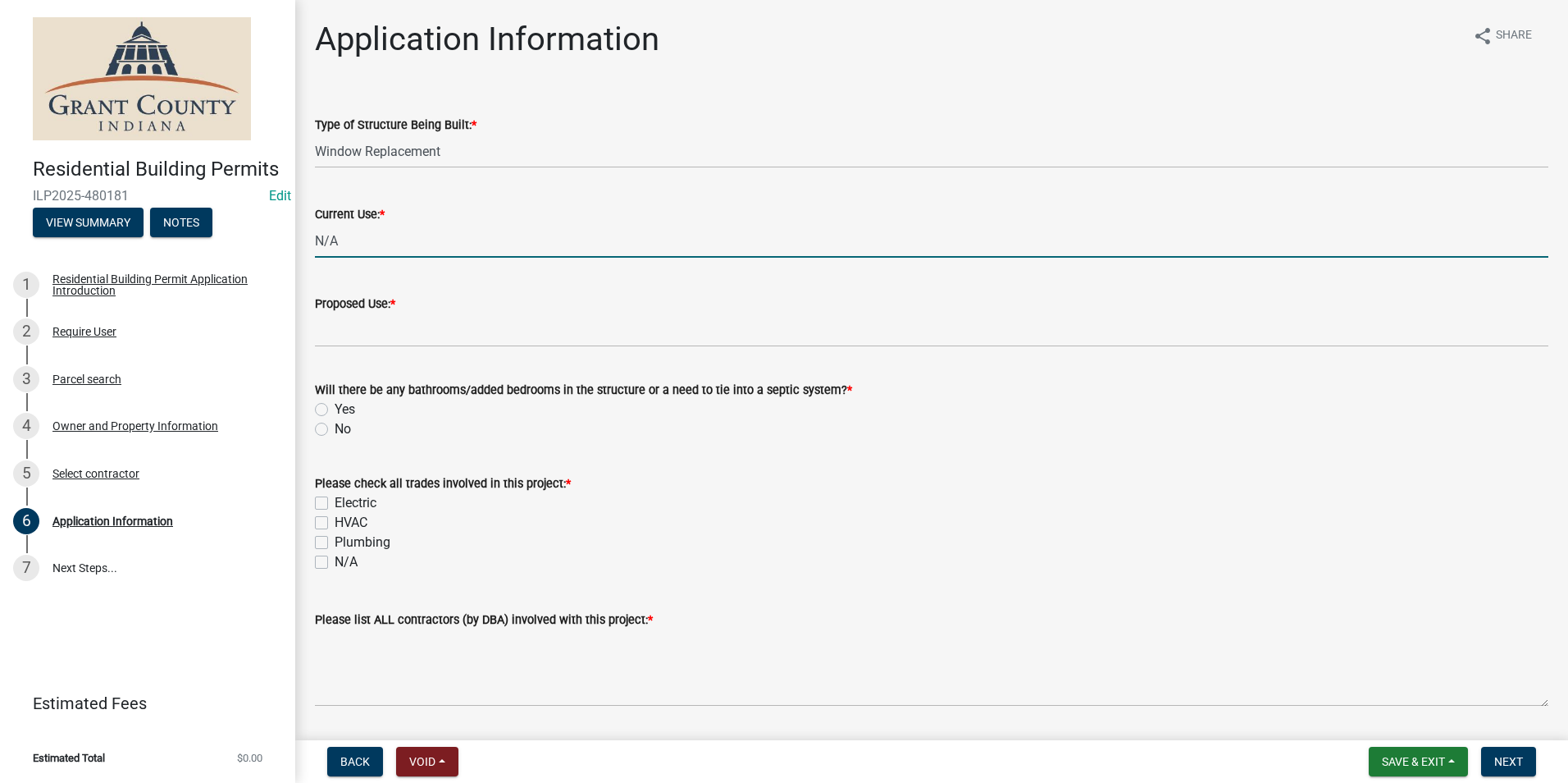
type input "N/A"
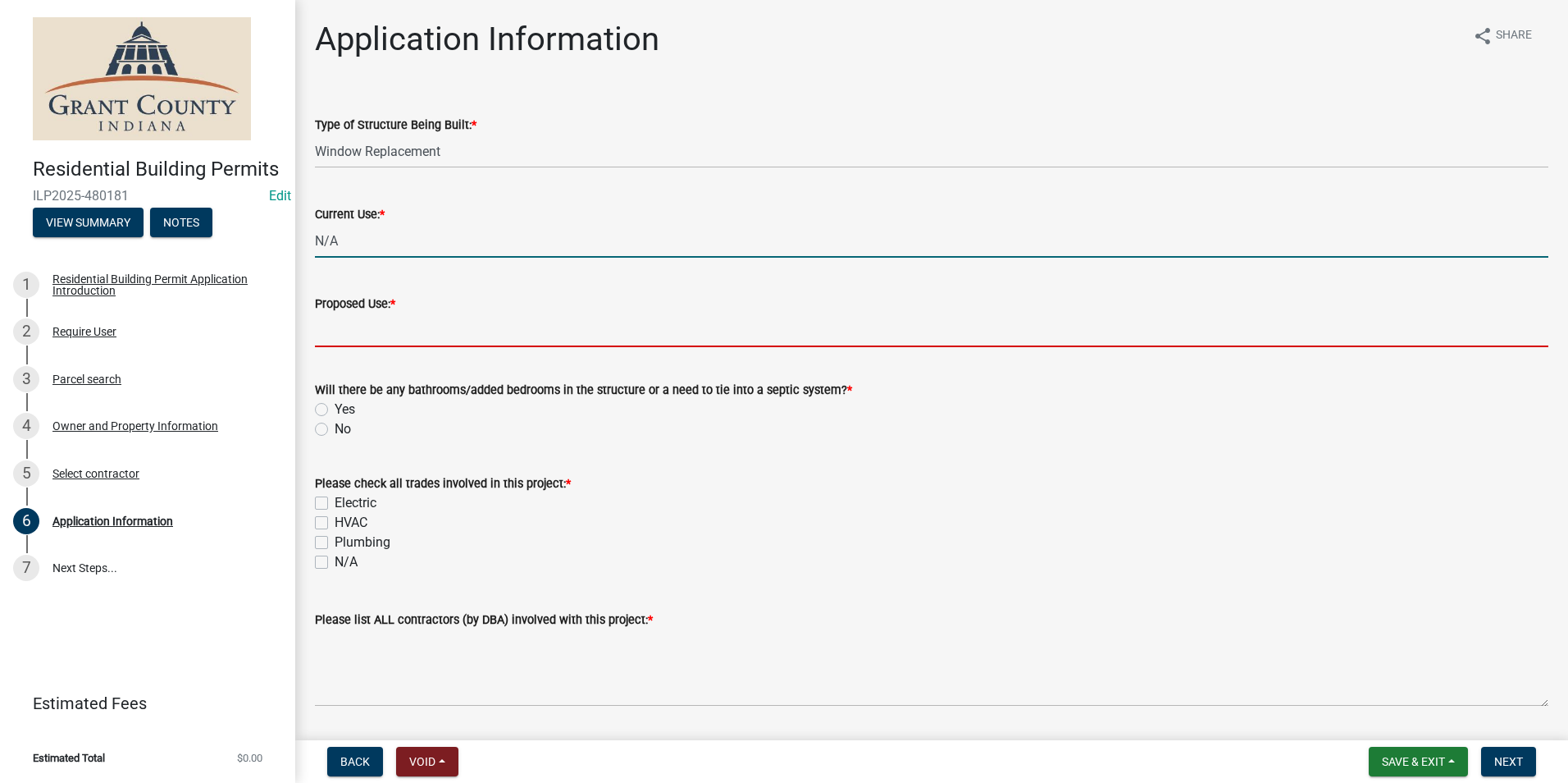
click at [347, 327] on input "Proposed Use: *" at bounding box center [932, 330] width 1233 height 33
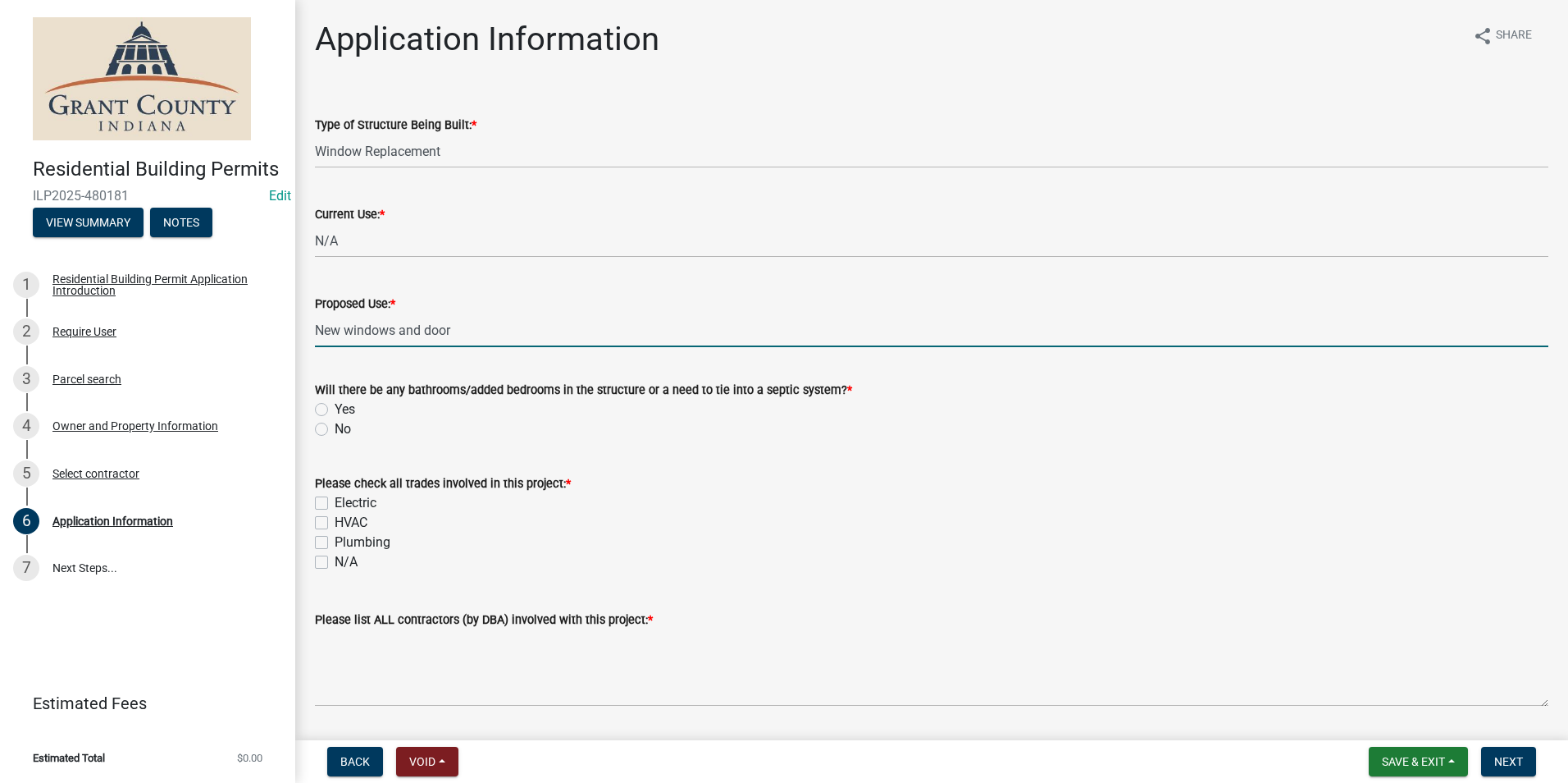
type input "New windows and door"
click at [335, 430] on label "No" at bounding box center [342, 430] width 17 height 20
click at [335, 430] on input "No" at bounding box center [340, 425] width 11 height 11
radio input "true"
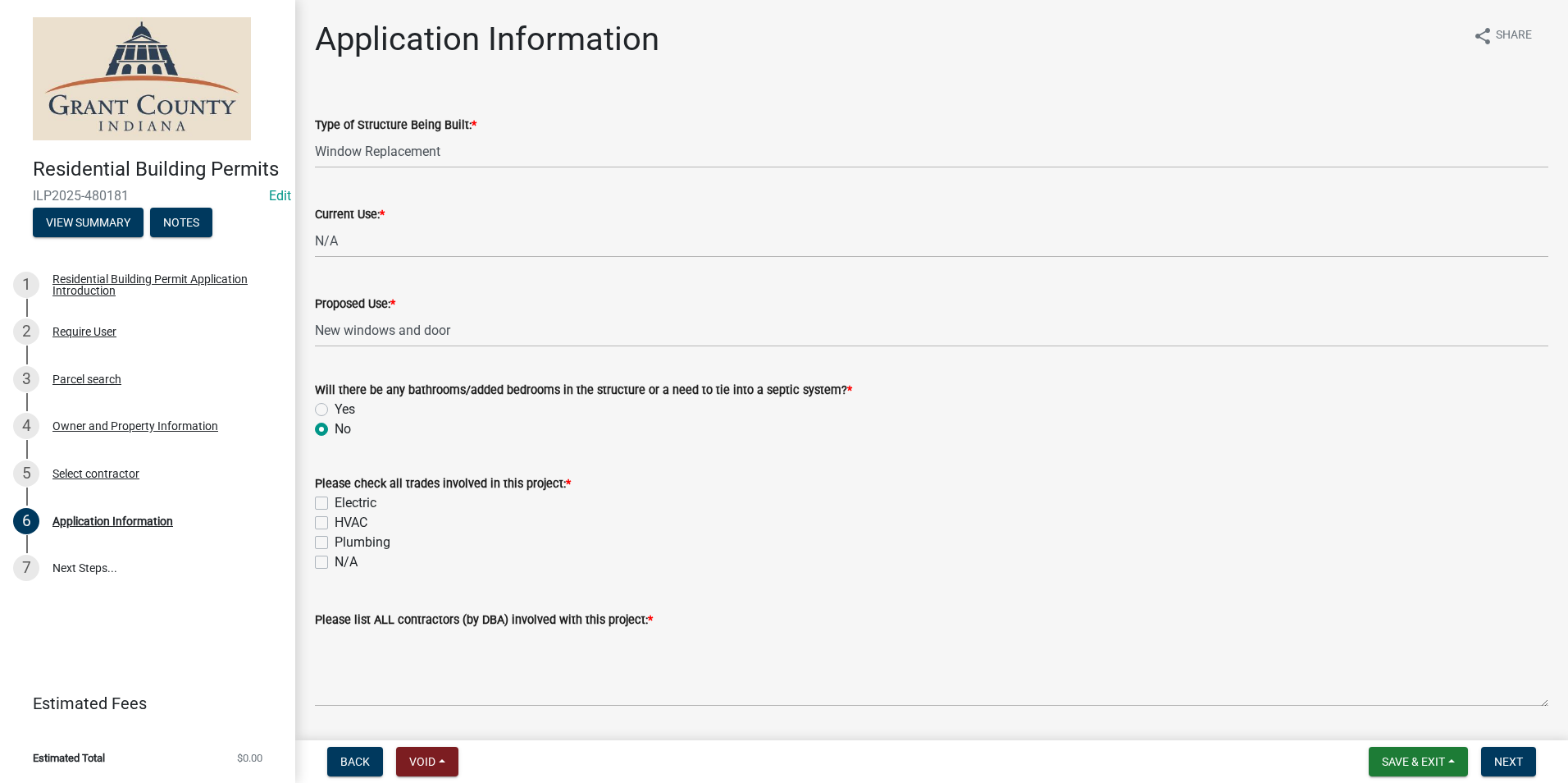
click at [335, 564] on label "N/A" at bounding box center [346, 562] width 23 height 20
click at [335, 563] on input "N/A" at bounding box center [340, 557] width 11 height 11
checkbox input "true"
checkbox input "false"
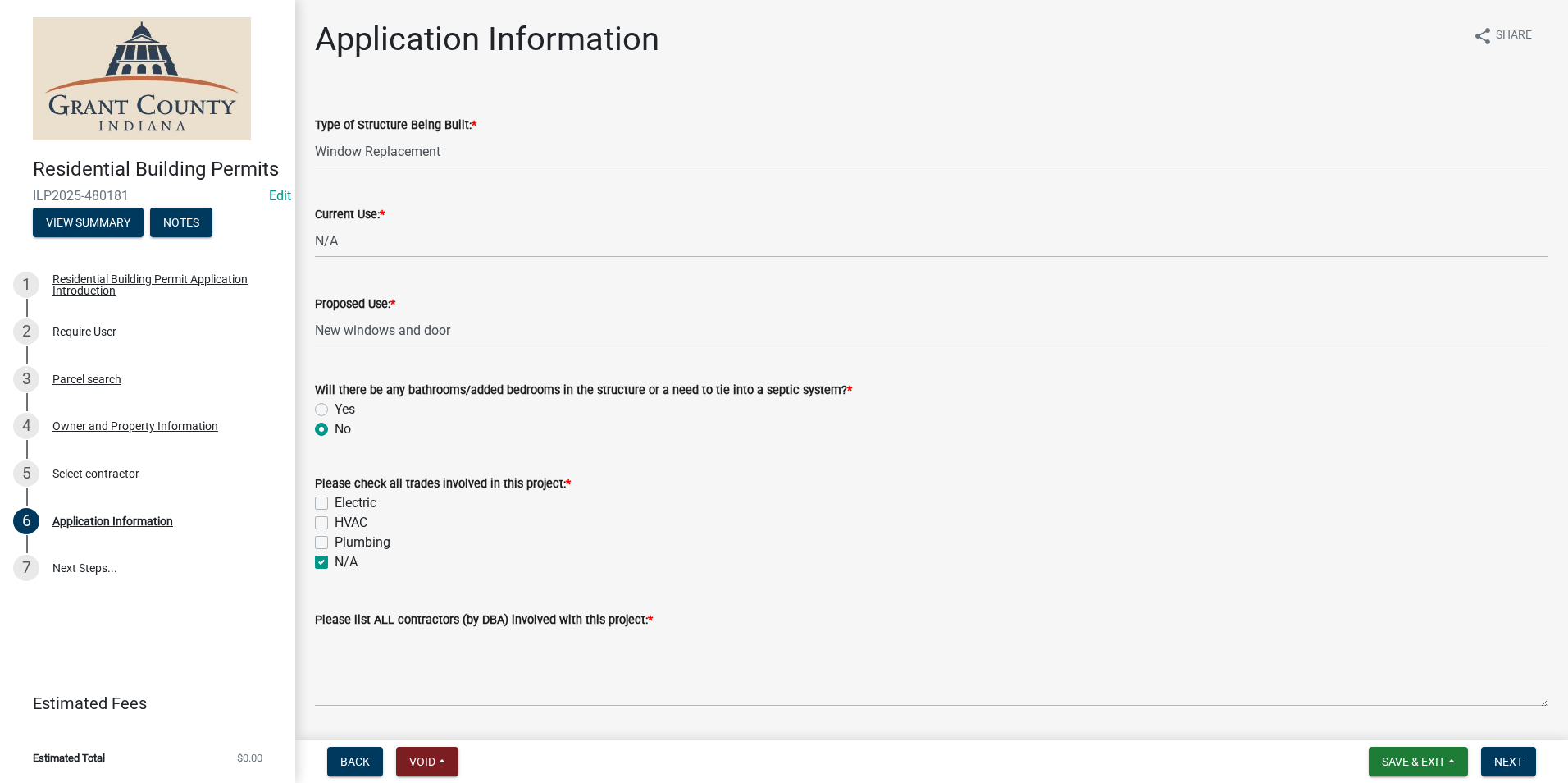
checkbox input "false"
checkbox input "true"
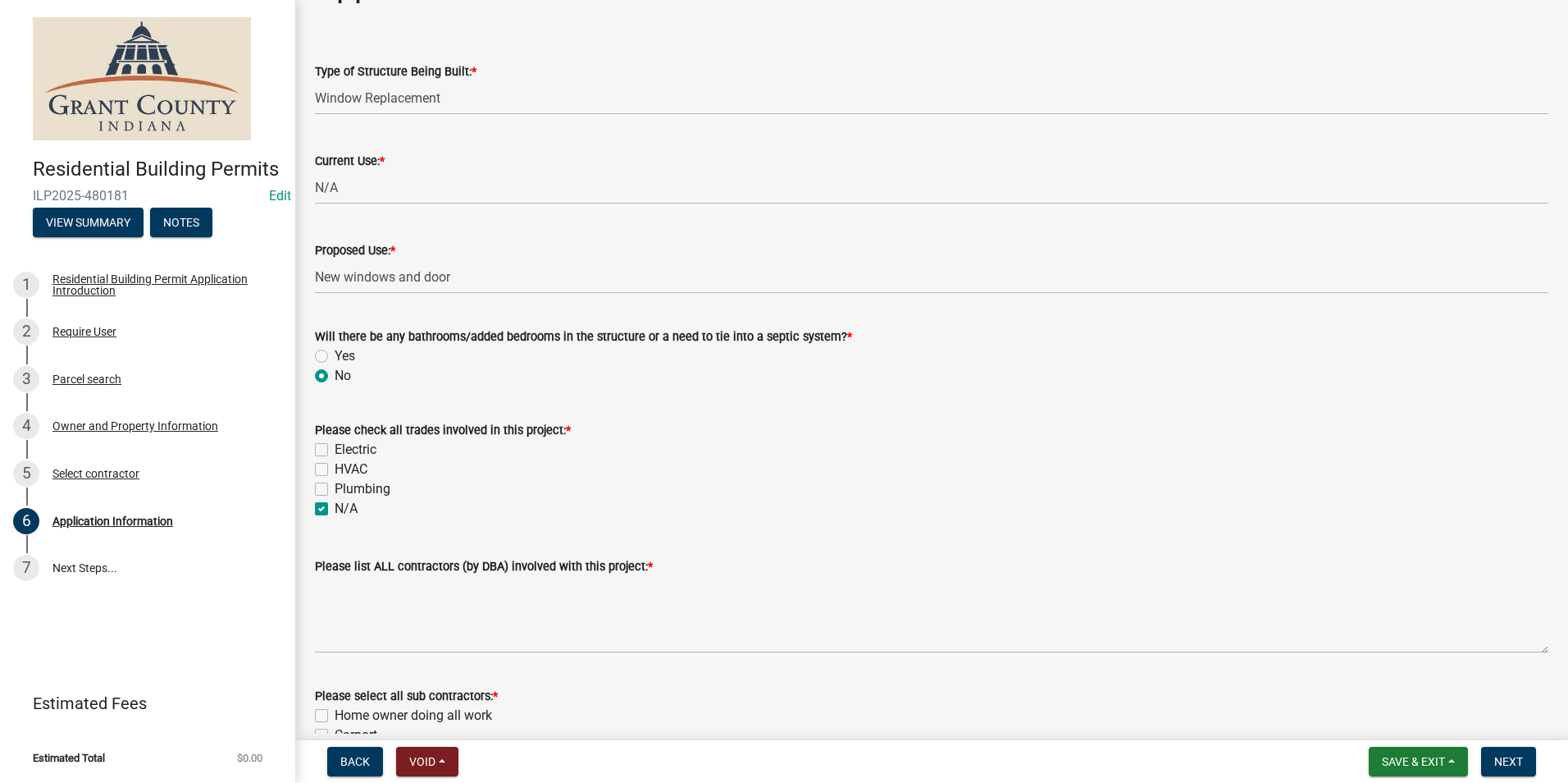
scroll to position [164, 0]
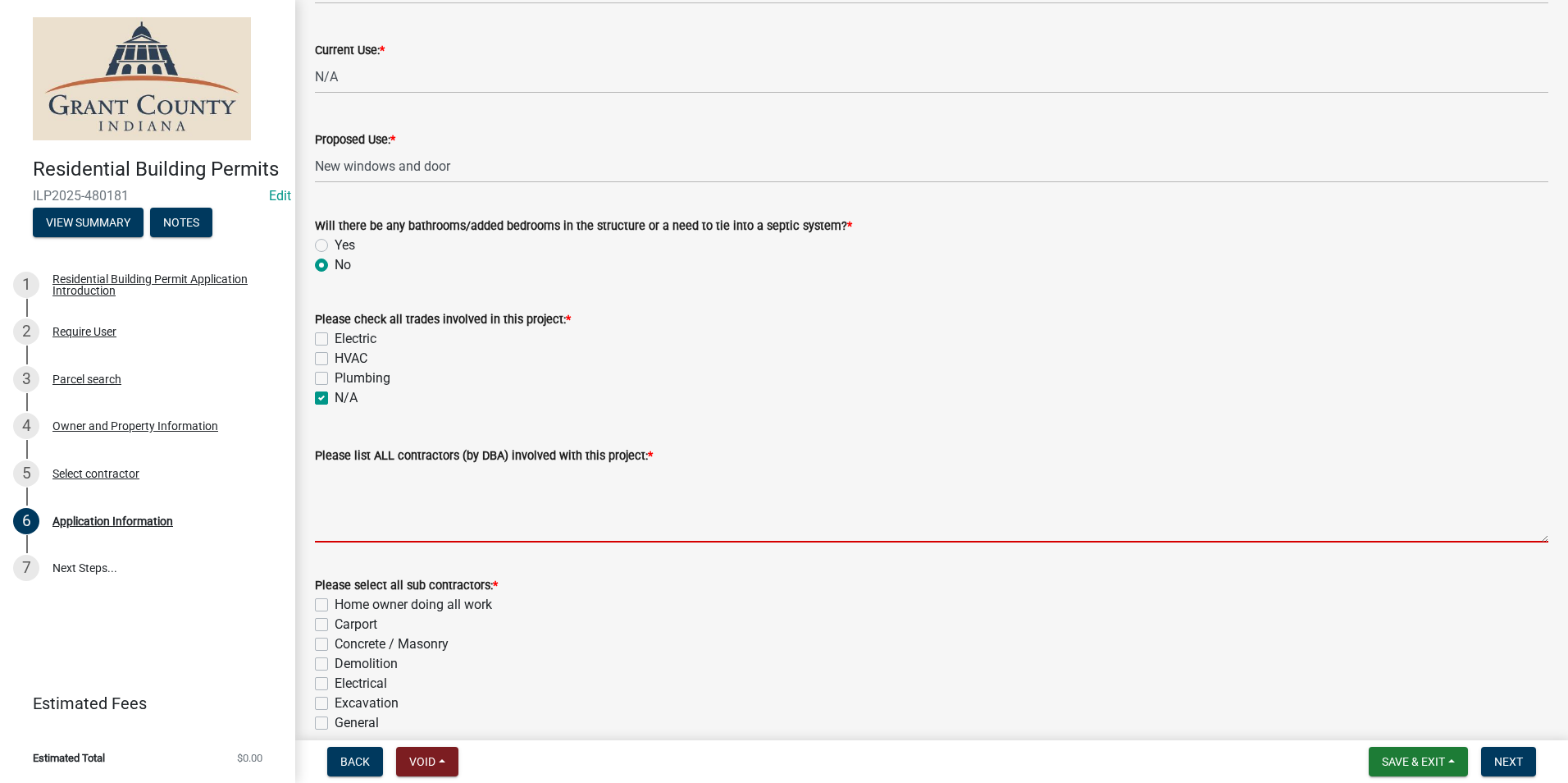
click at [363, 525] on textarea "Please list ALL contractors (by DBA) involved with this project: *" at bounding box center [932, 504] width 1233 height 77
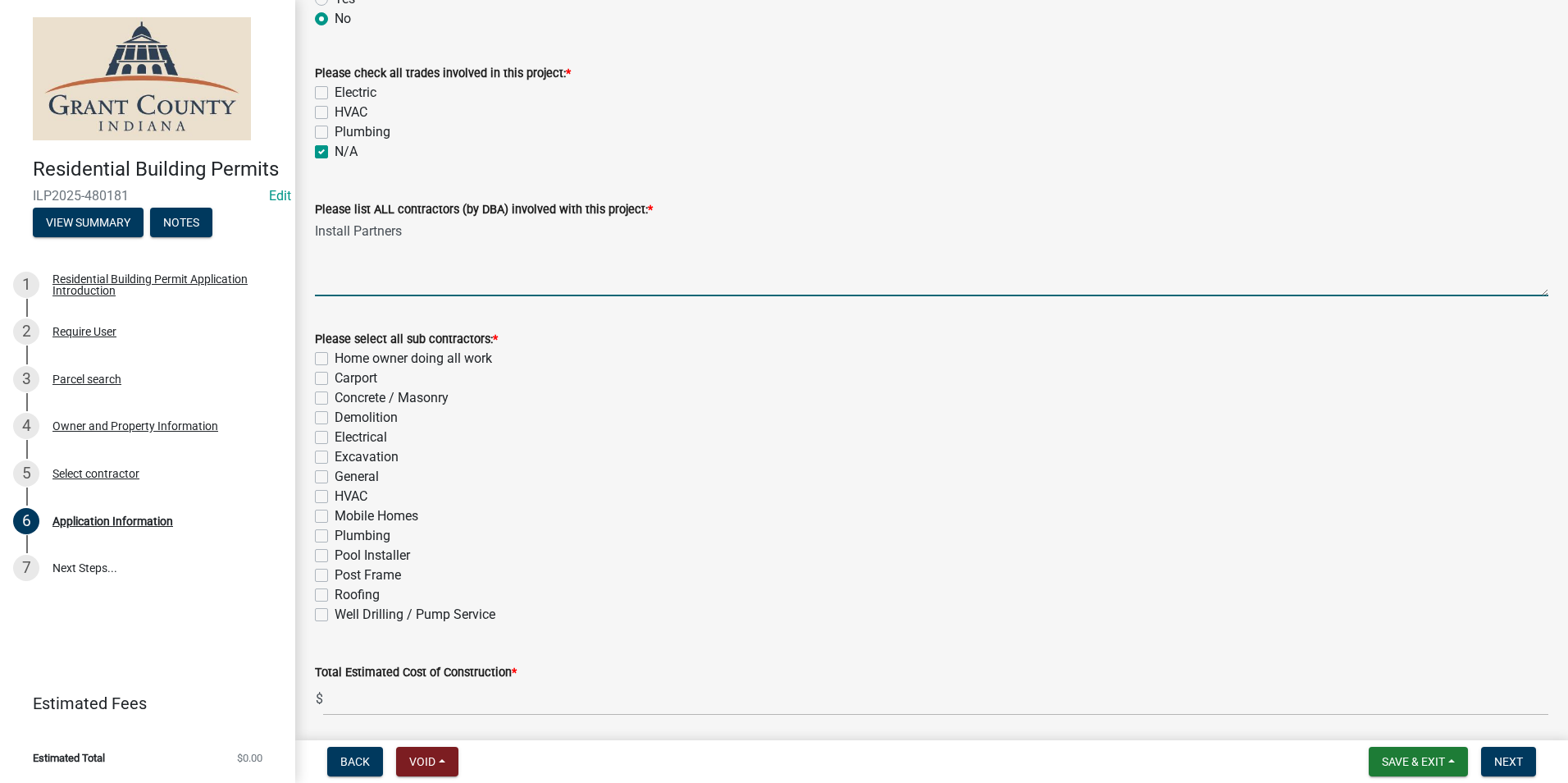
scroll to position [472, 0]
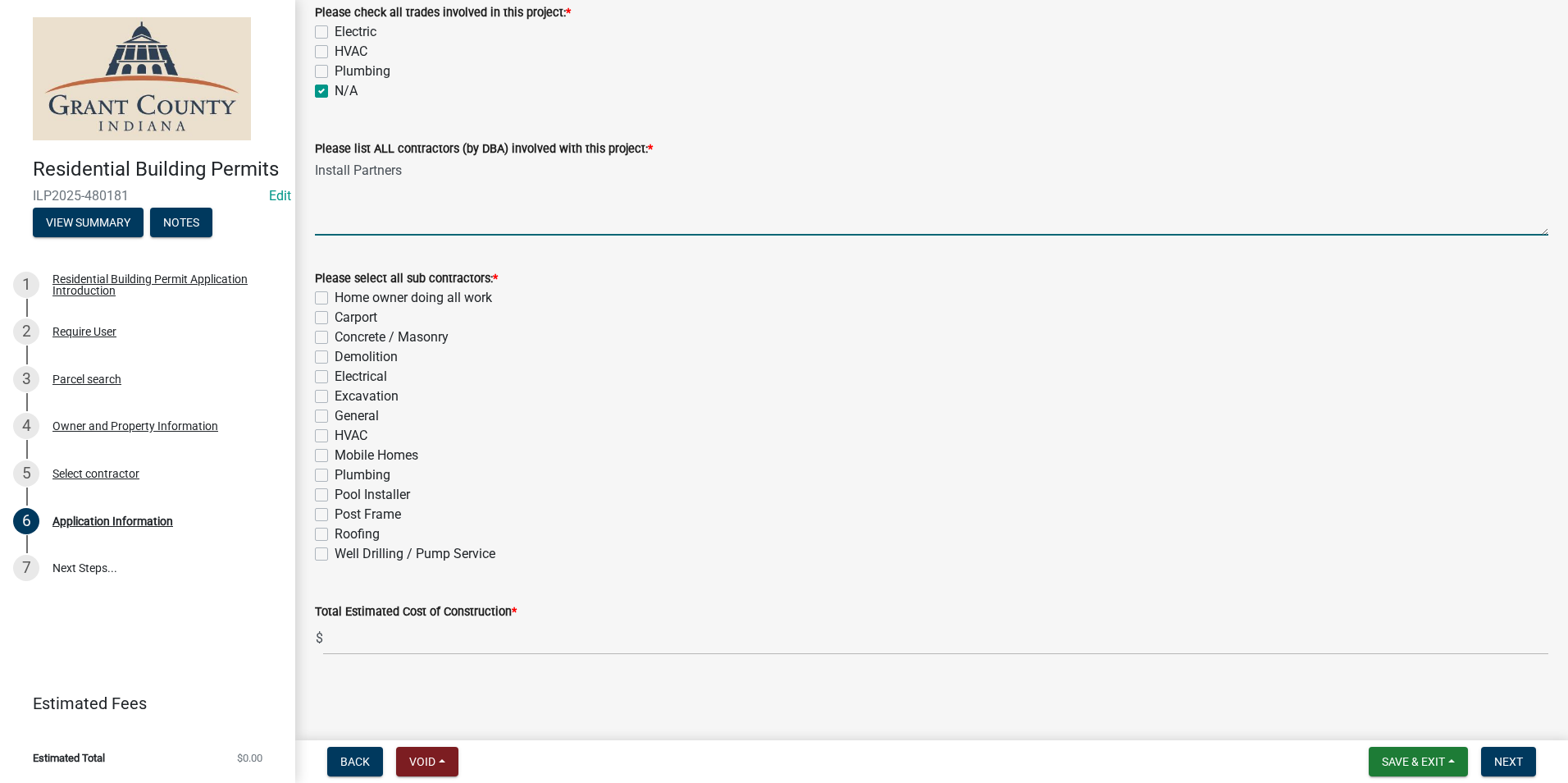
type textarea "Install Partners"
click at [335, 415] on label "General" at bounding box center [356, 416] width 44 height 20
click at [335, 415] on input "General" at bounding box center [340, 411] width 11 height 11
checkbox input "true"
checkbox input "false"
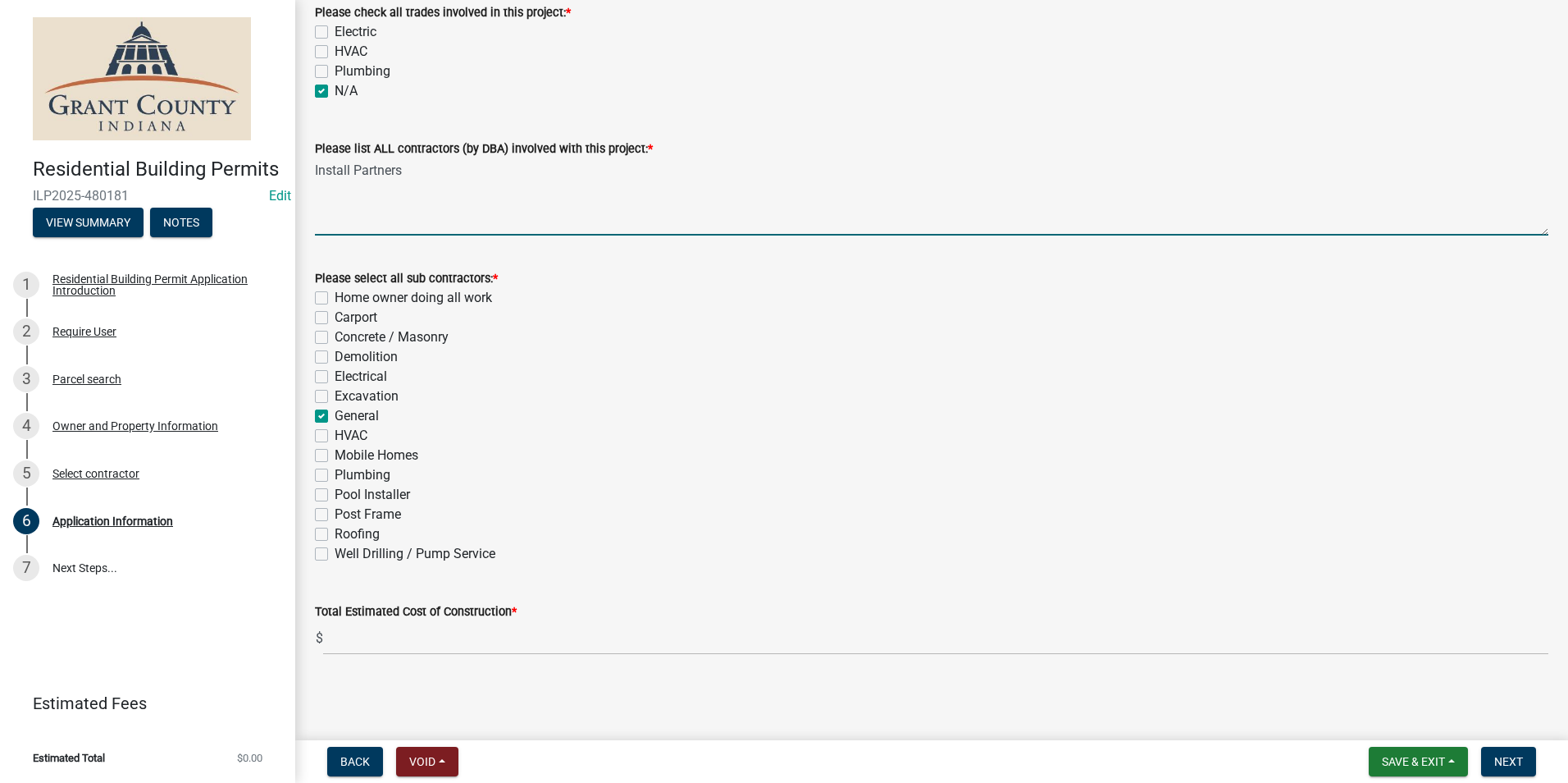
checkbox input "false"
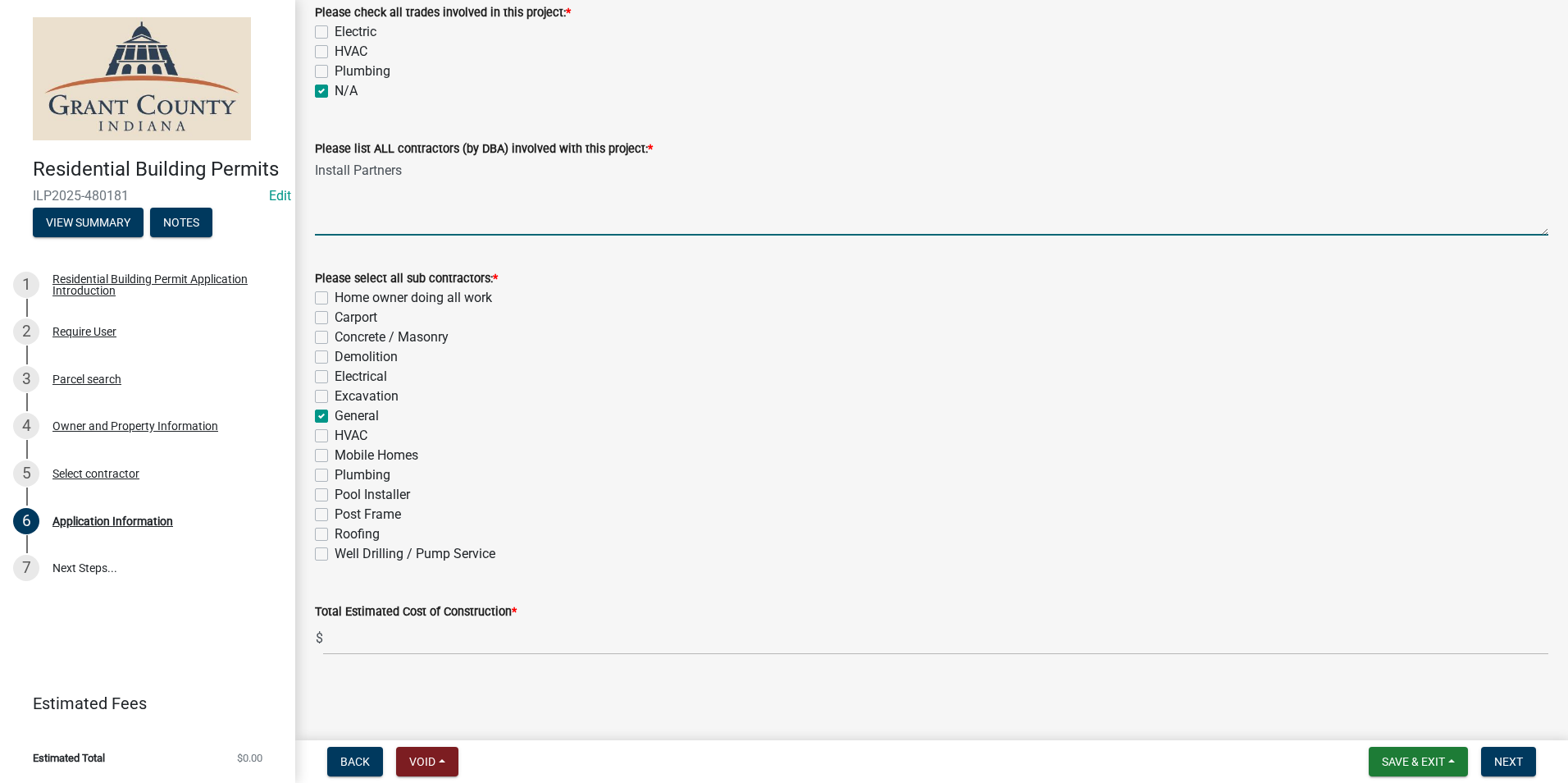
checkbox input "true"
checkbox input "false"
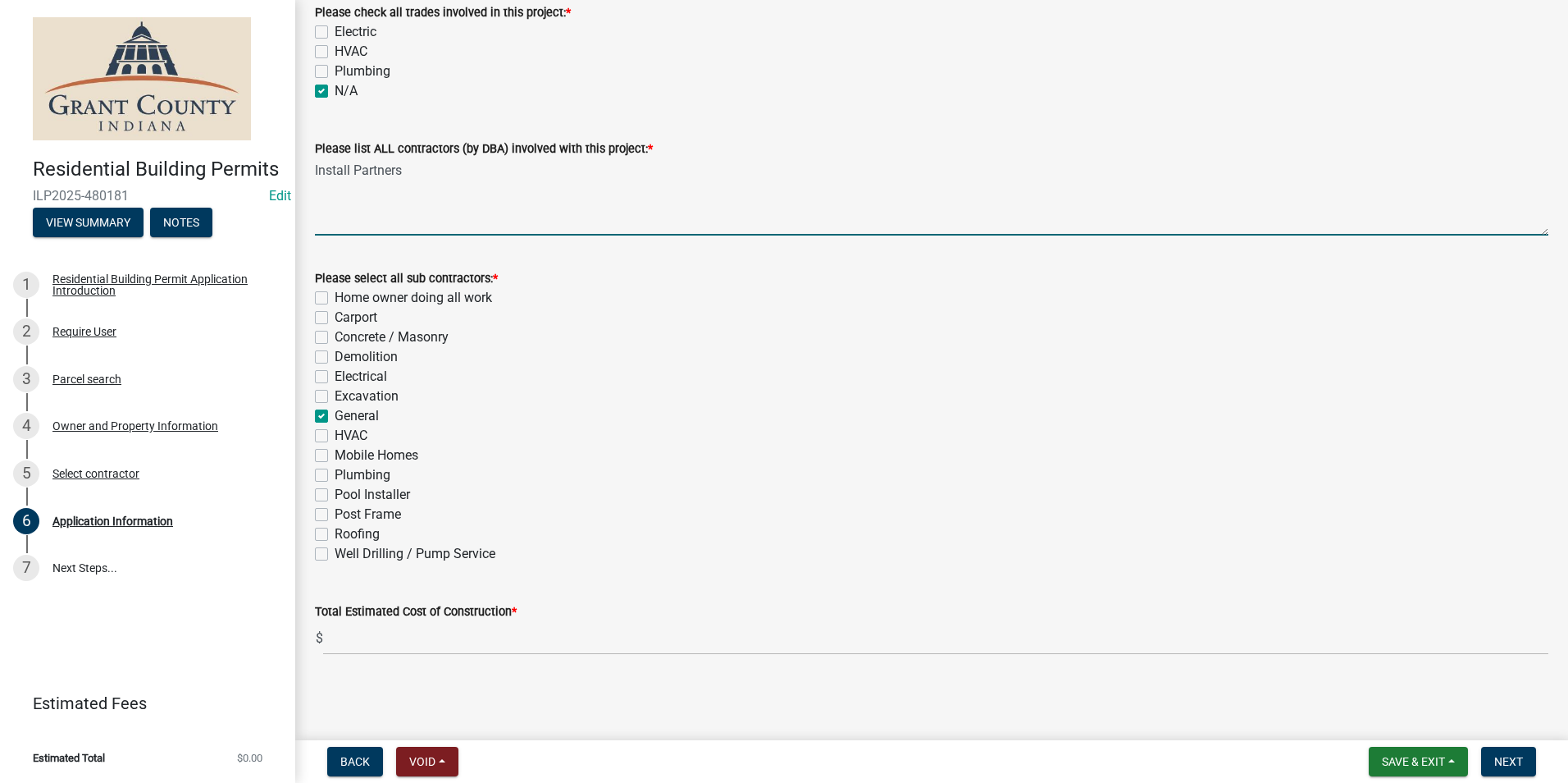
checkbox input "false"
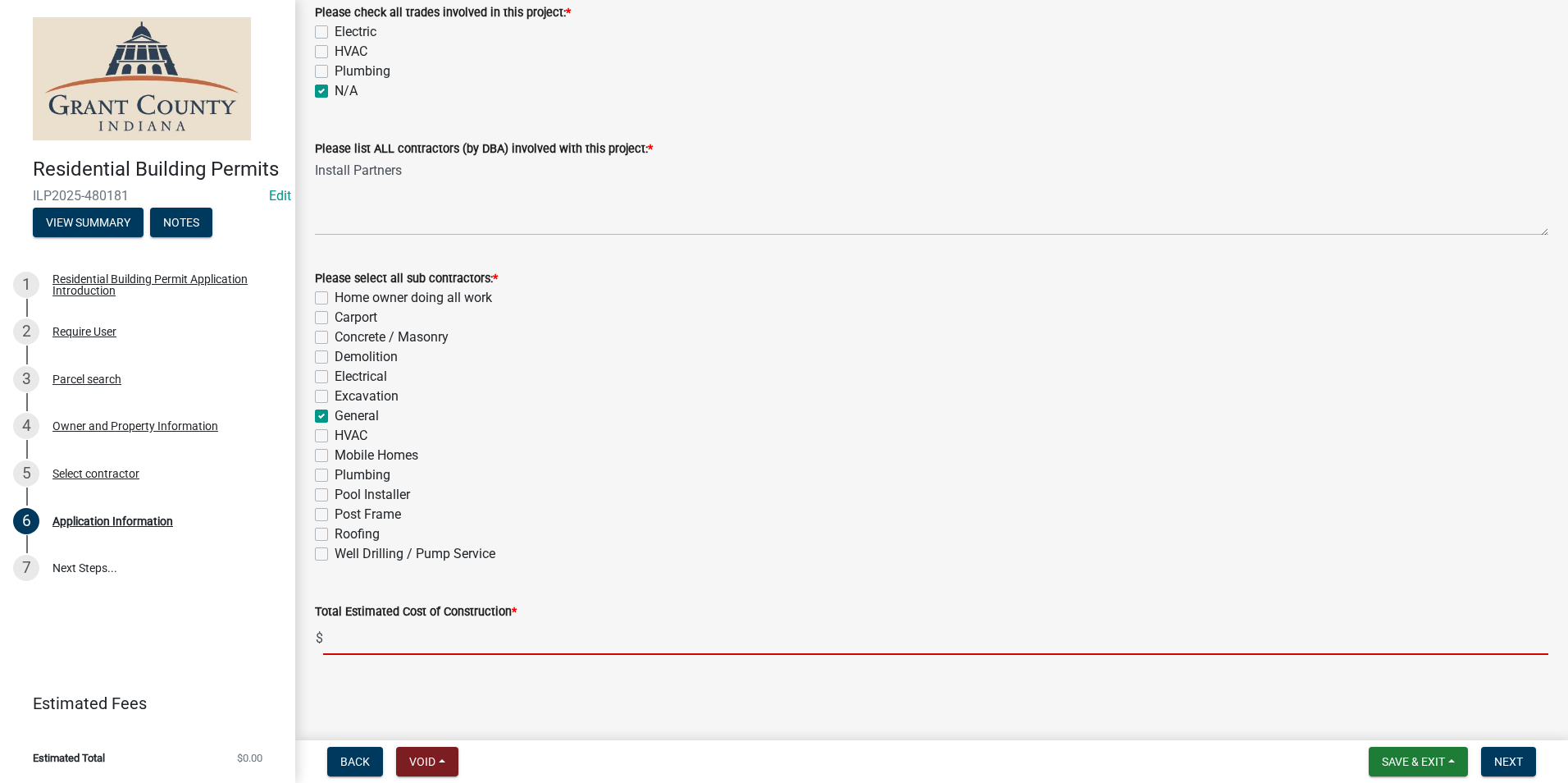
click at [353, 641] on input "text" at bounding box center [936, 638] width 1226 height 33
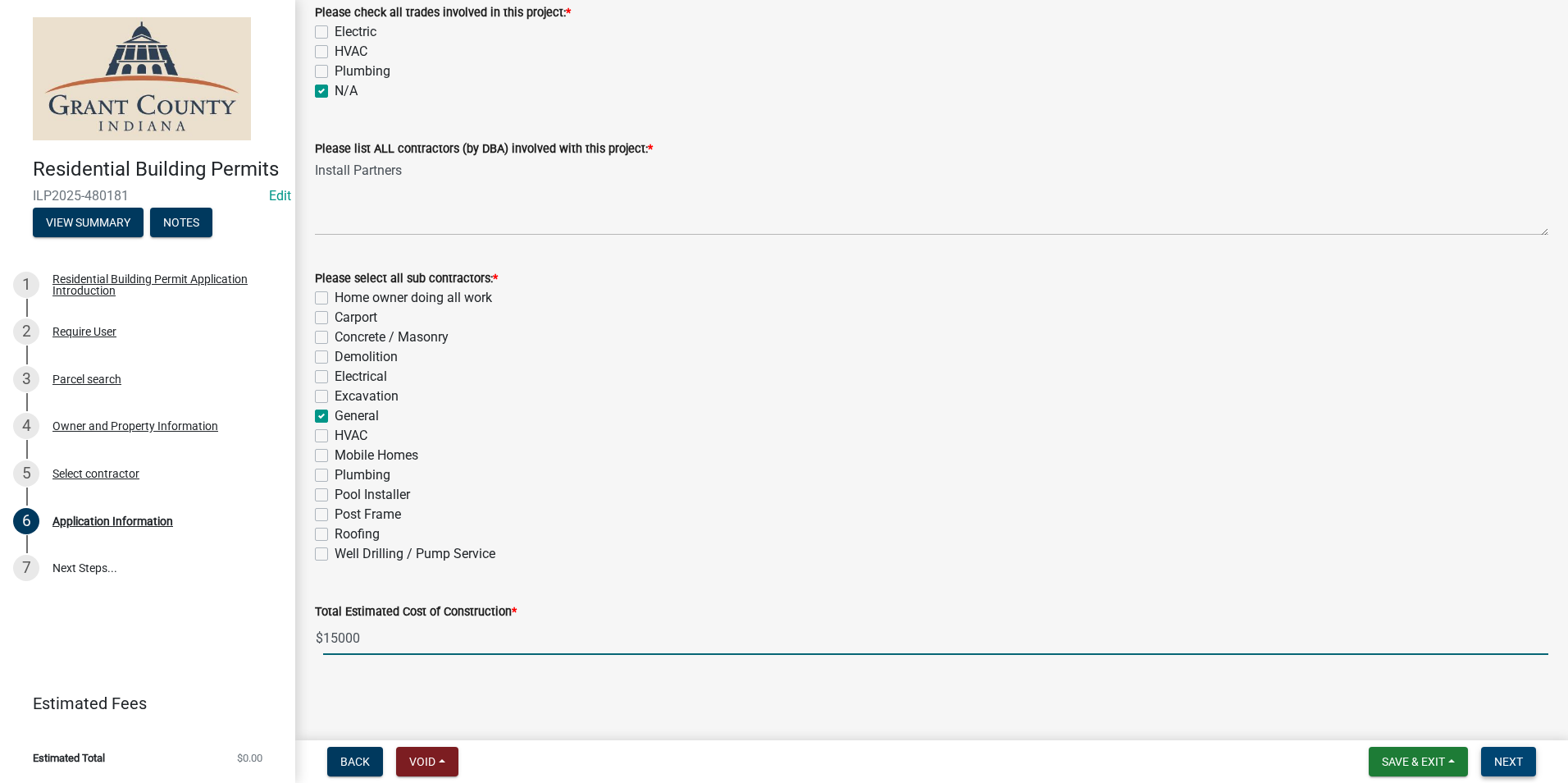
type input "15000"
click at [1511, 763] on span "Next" at bounding box center [1508, 761] width 28 height 13
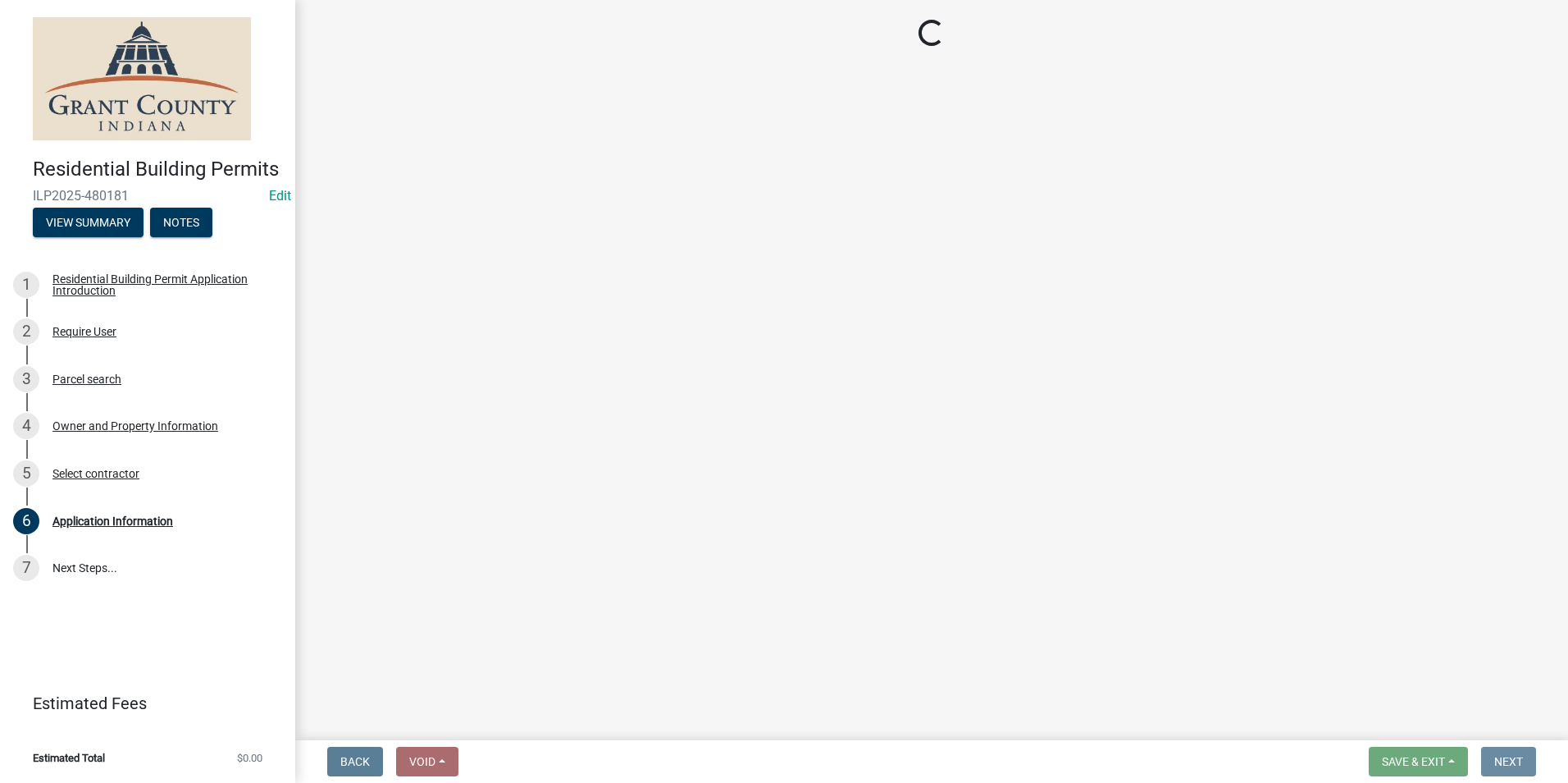
scroll to position [0, 0]
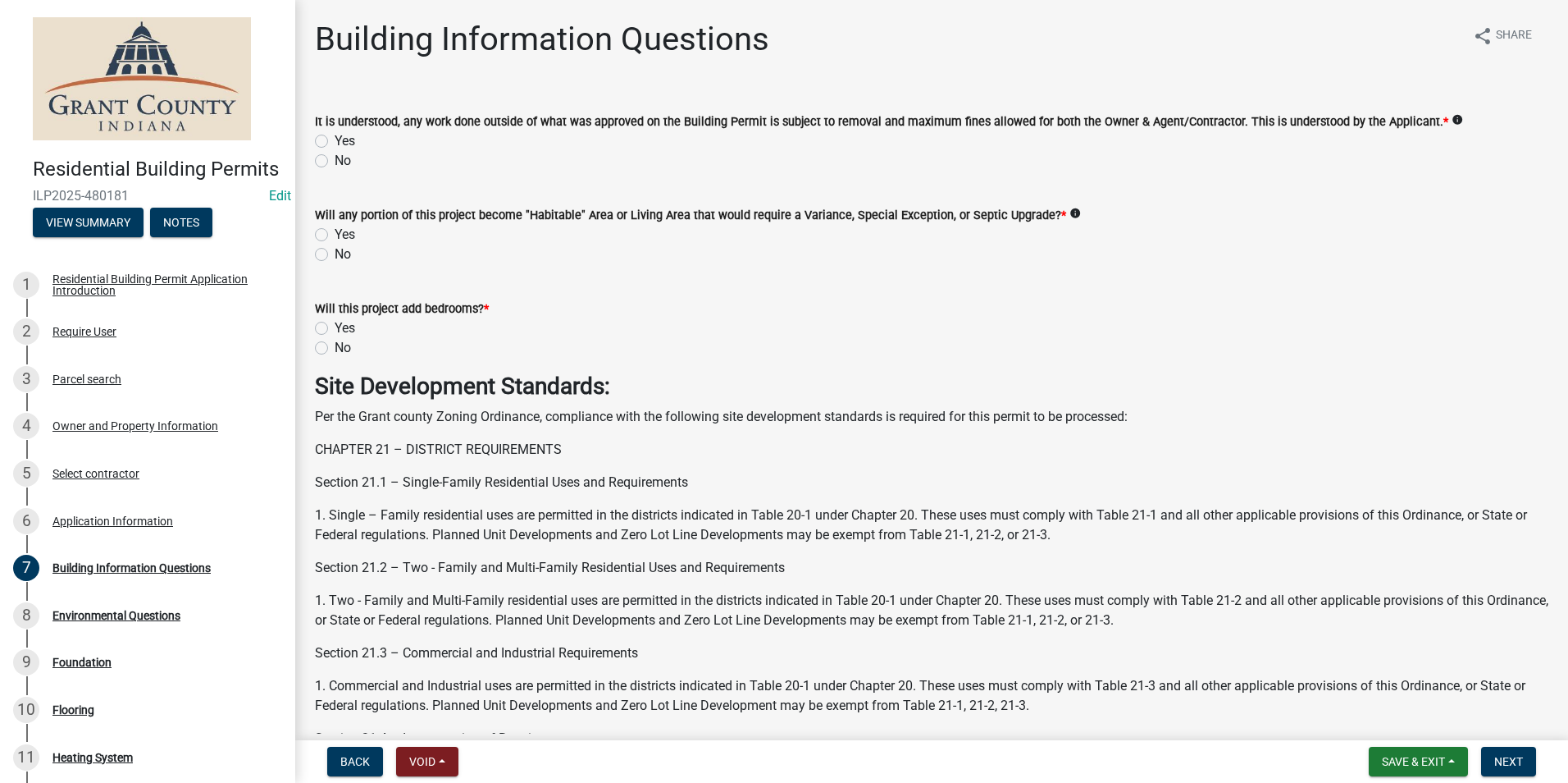
click at [335, 139] on label "Yes" at bounding box center [344, 142] width 20 height 20
click at [335, 139] on input "Yes" at bounding box center [340, 137] width 11 height 11
radio input "true"
click at [335, 255] on label "No" at bounding box center [342, 255] width 17 height 20
click at [335, 255] on input "No" at bounding box center [340, 250] width 11 height 11
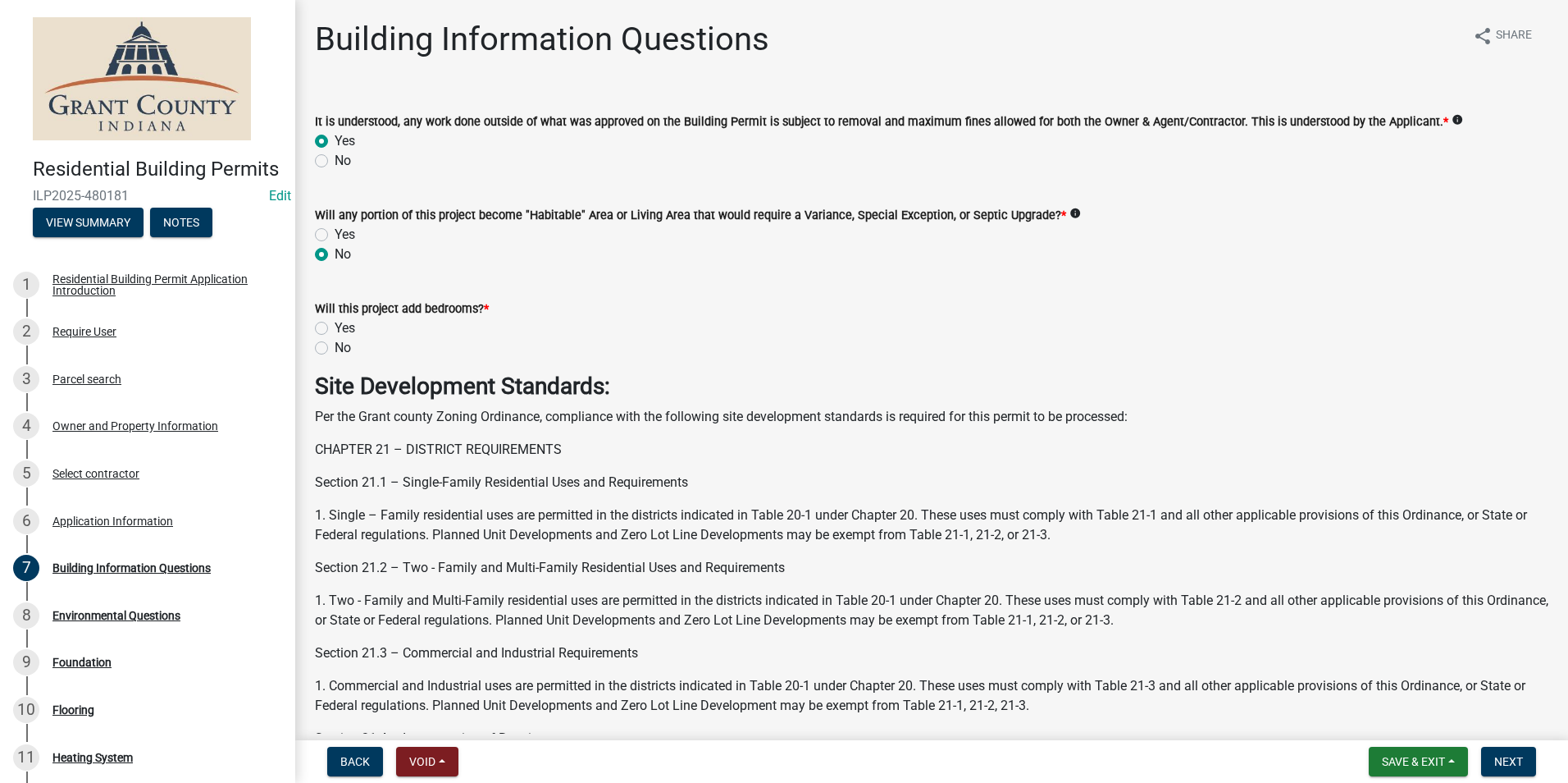
radio input "true"
click at [335, 348] on label "No" at bounding box center [342, 348] width 17 height 20
click at [335, 348] on input "No" at bounding box center [340, 343] width 11 height 11
radio input "true"
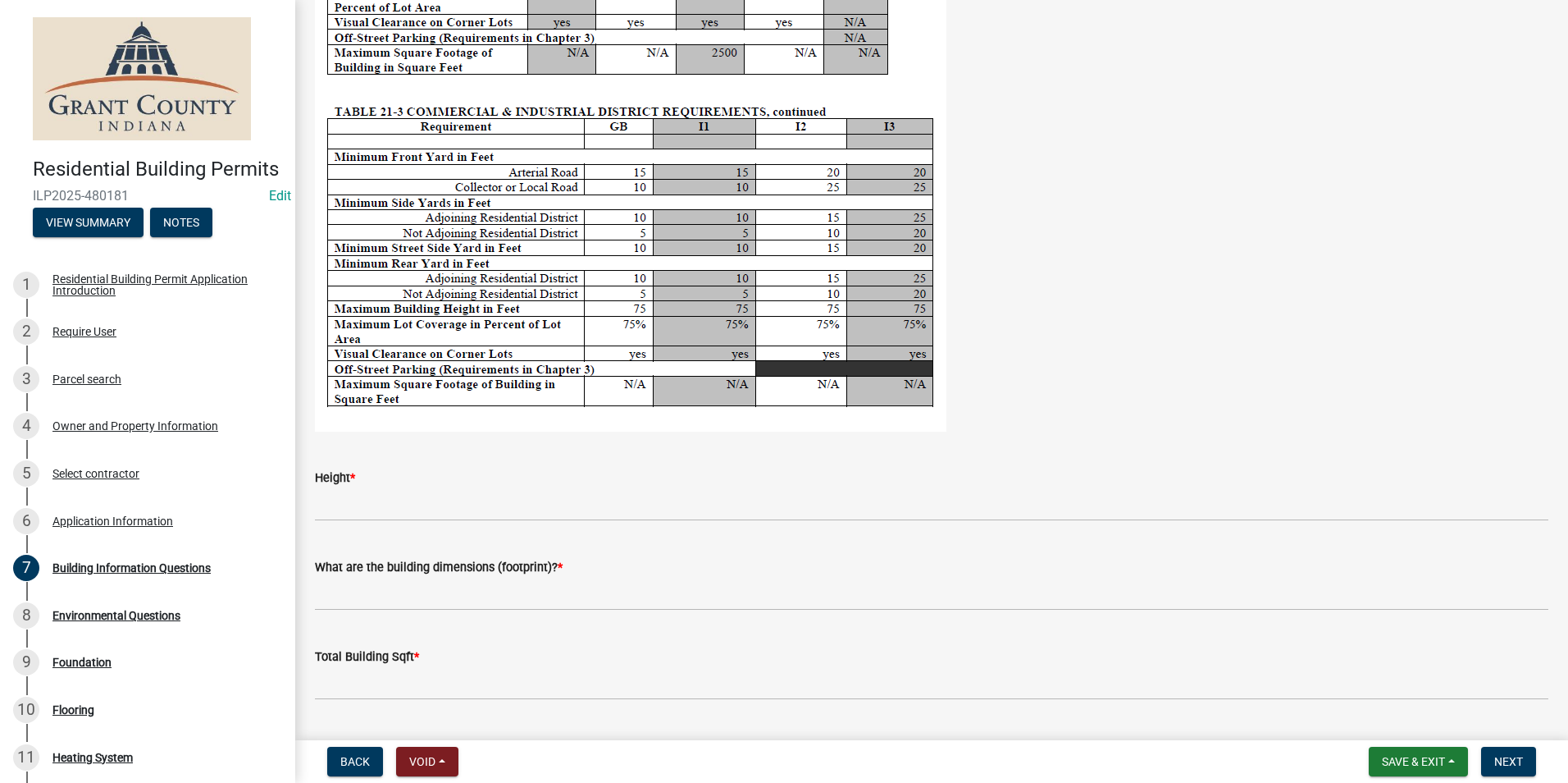
scroll to position [3037, 0]
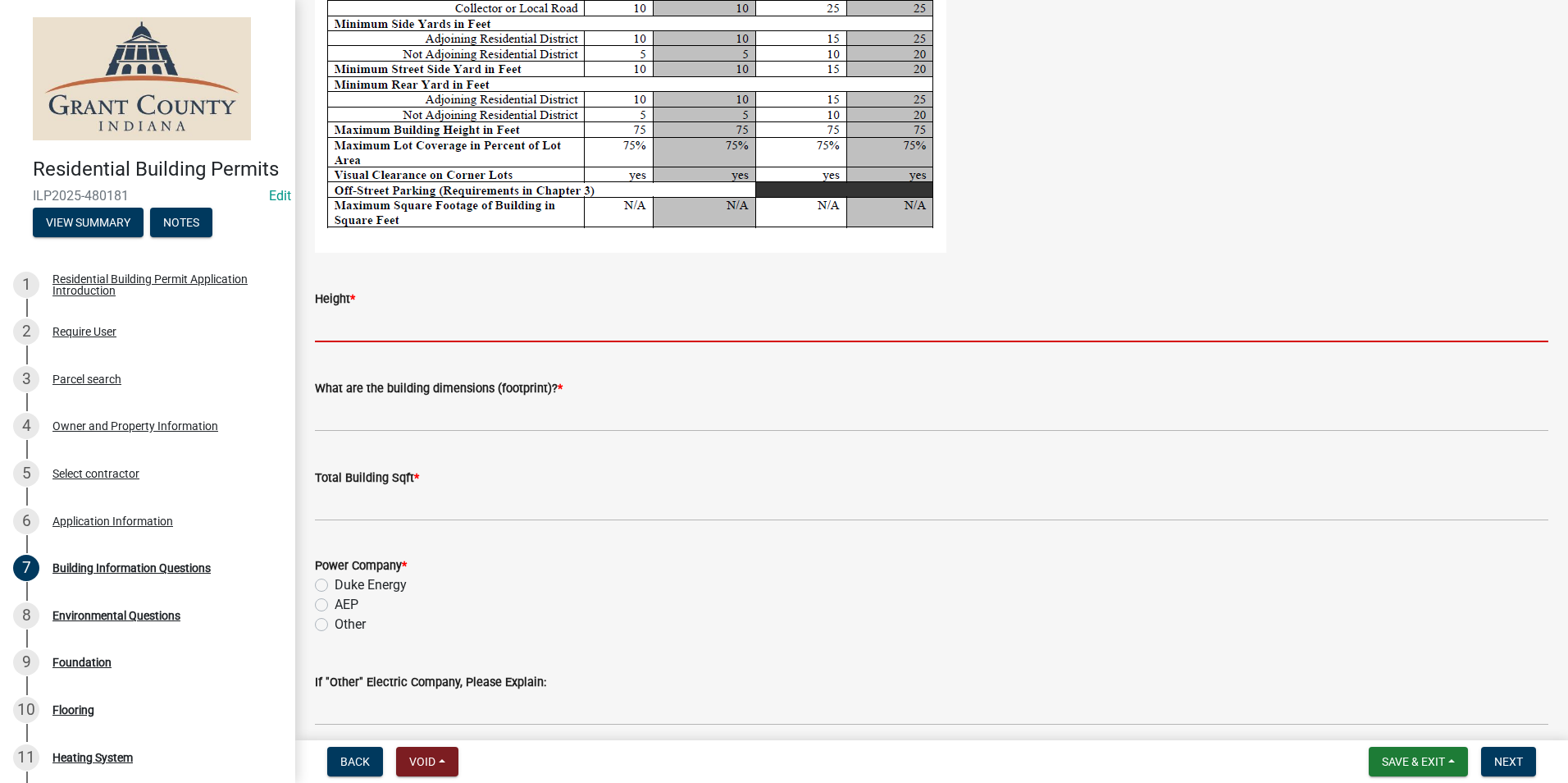
click at [359, 322] on input "Height *" at bounding box center [932, 325] width 1233 height 33
type input "N/A"
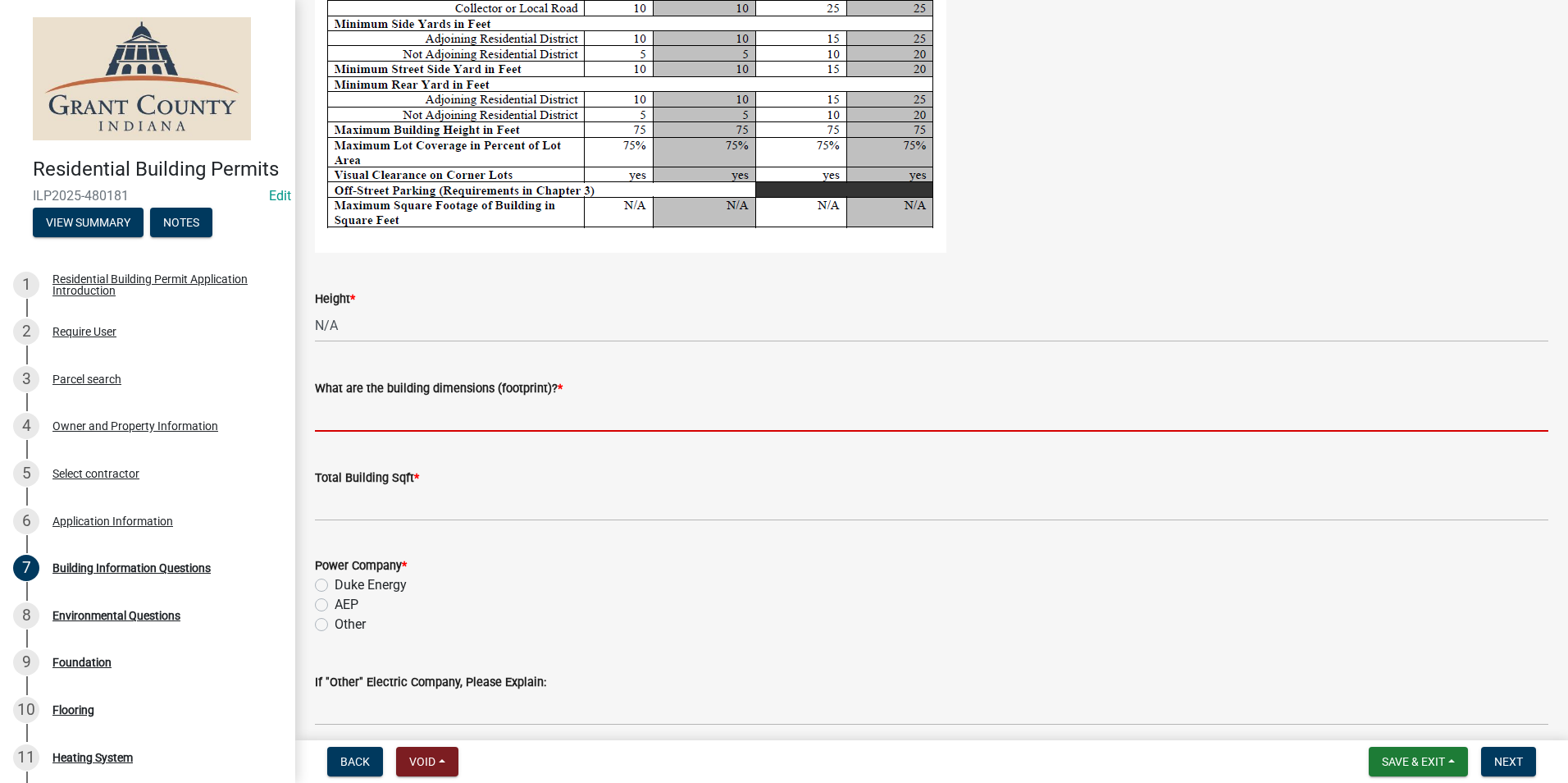
click at [367, 419] on input "What are the building dimensions (footprint)? *" at bounding box center [932, 415] width 1233 height 33
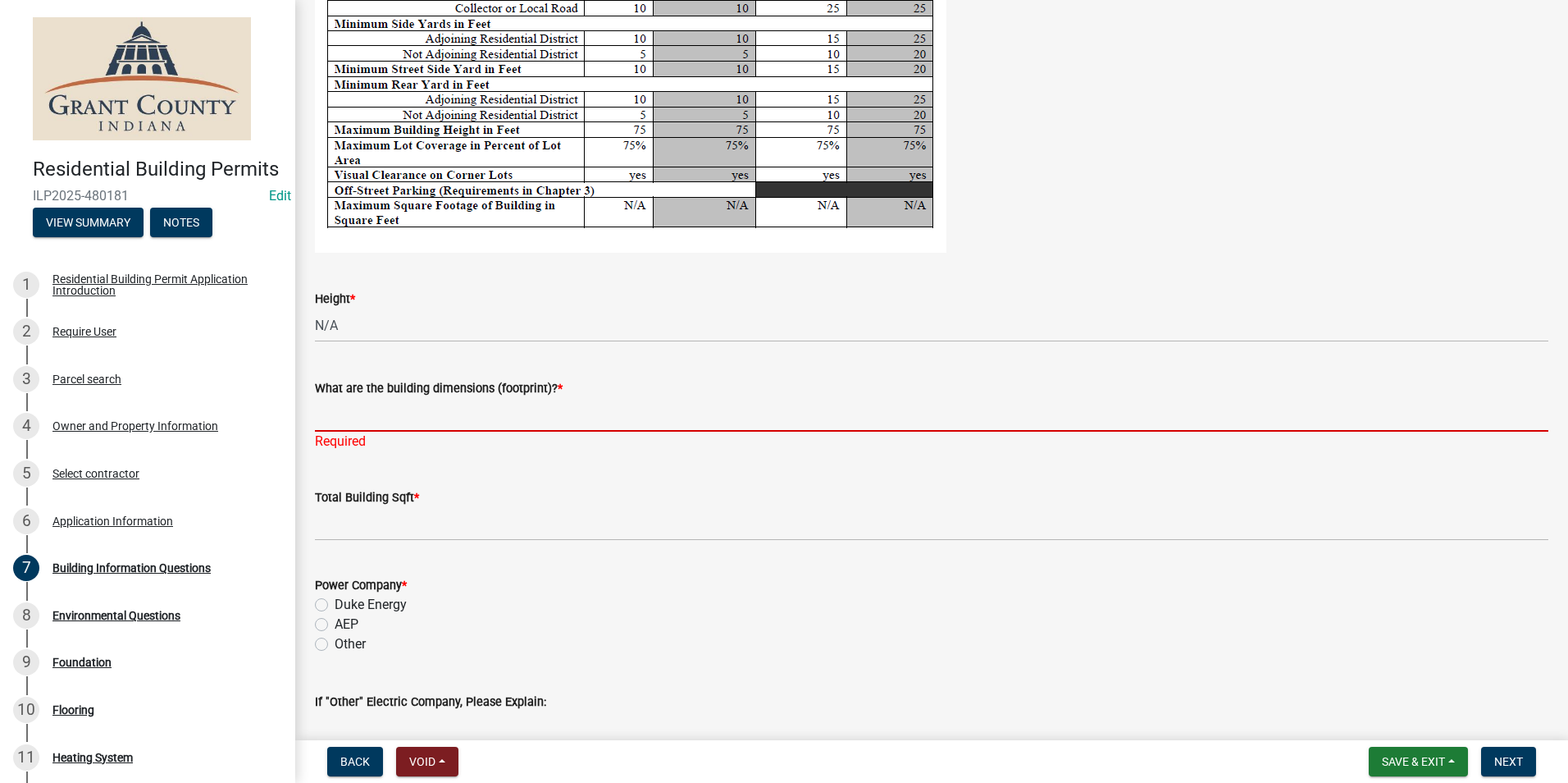
click at [351, 418] on input "What are the building dimensions (footprint)? *" at bounding box center [932, 415] width 1233 height 33
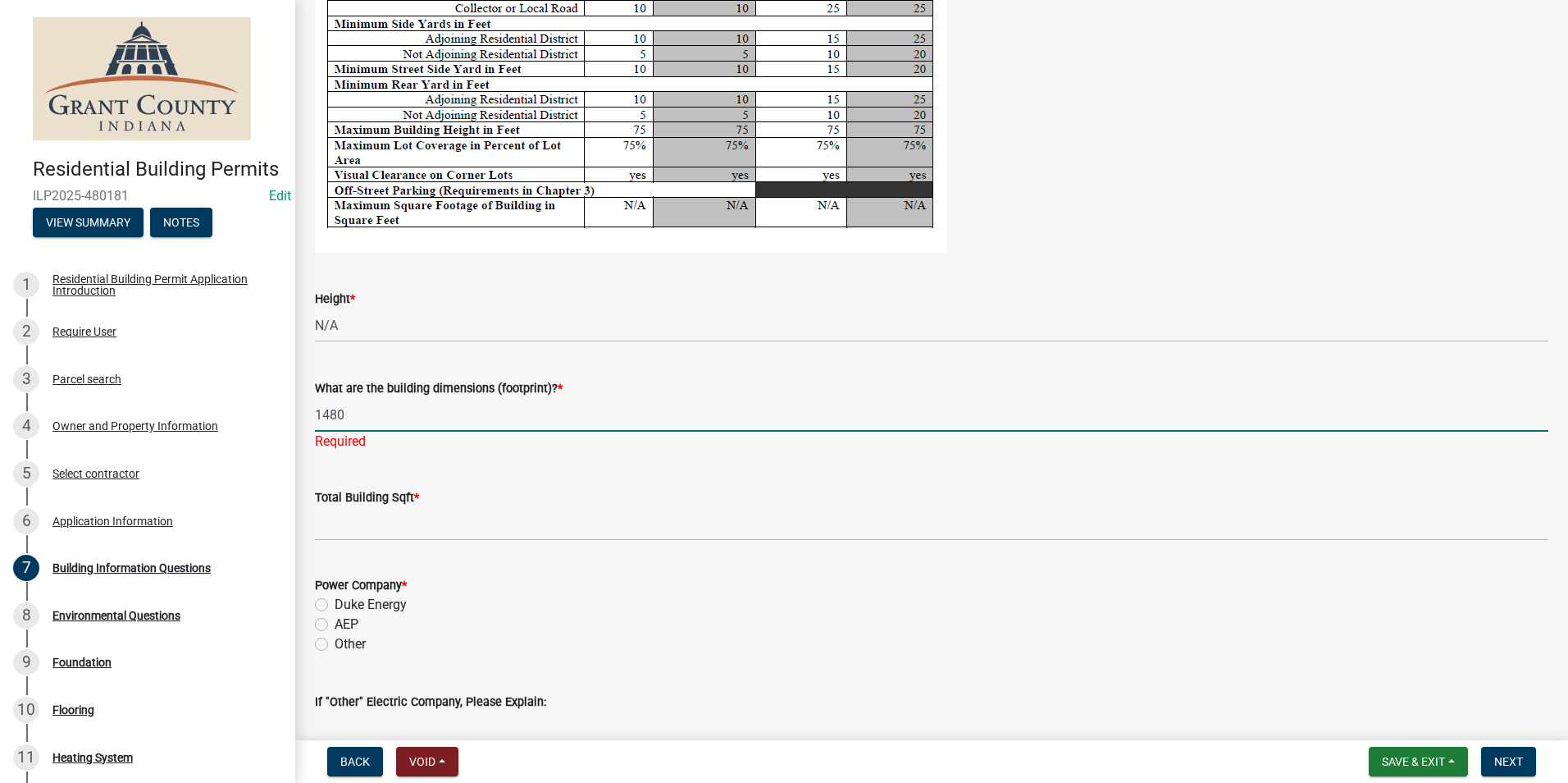
drag, startPoint x: 354, startPoint y: 408, endPoint x: 303, endPoint y: 411, distance: 51.1
click at [303, 411] on div "What are the building dimensions (footprint)? * 1480 Required" at bounding box center [932, 403] width 1259 height 96
type input "14x80"
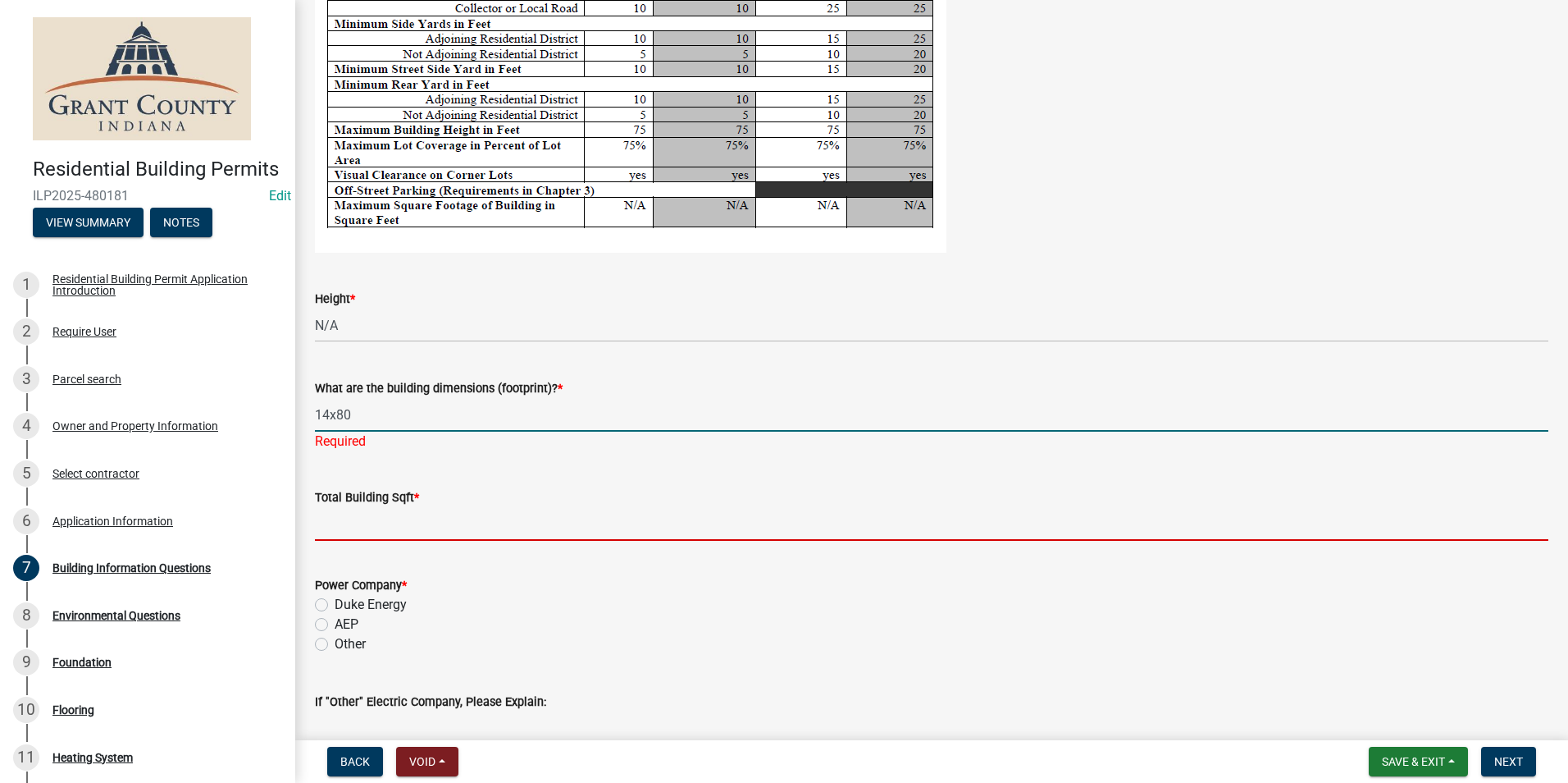
click at [340, 522] on wm-data-entity-input "Total Building Sqft *" at bounding box center [932, 510] width 1233 height 91
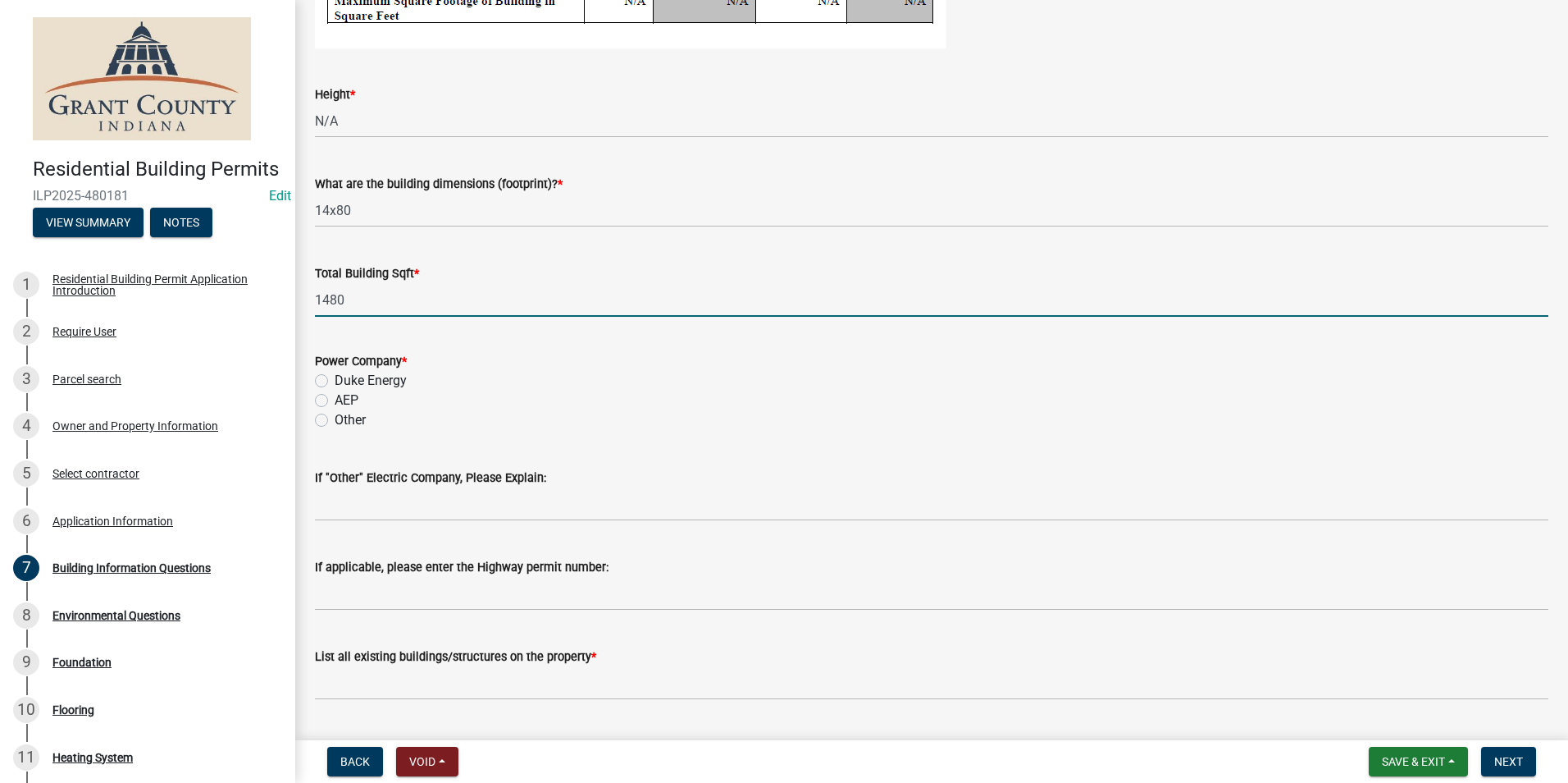
scroll to position [3283, 0]
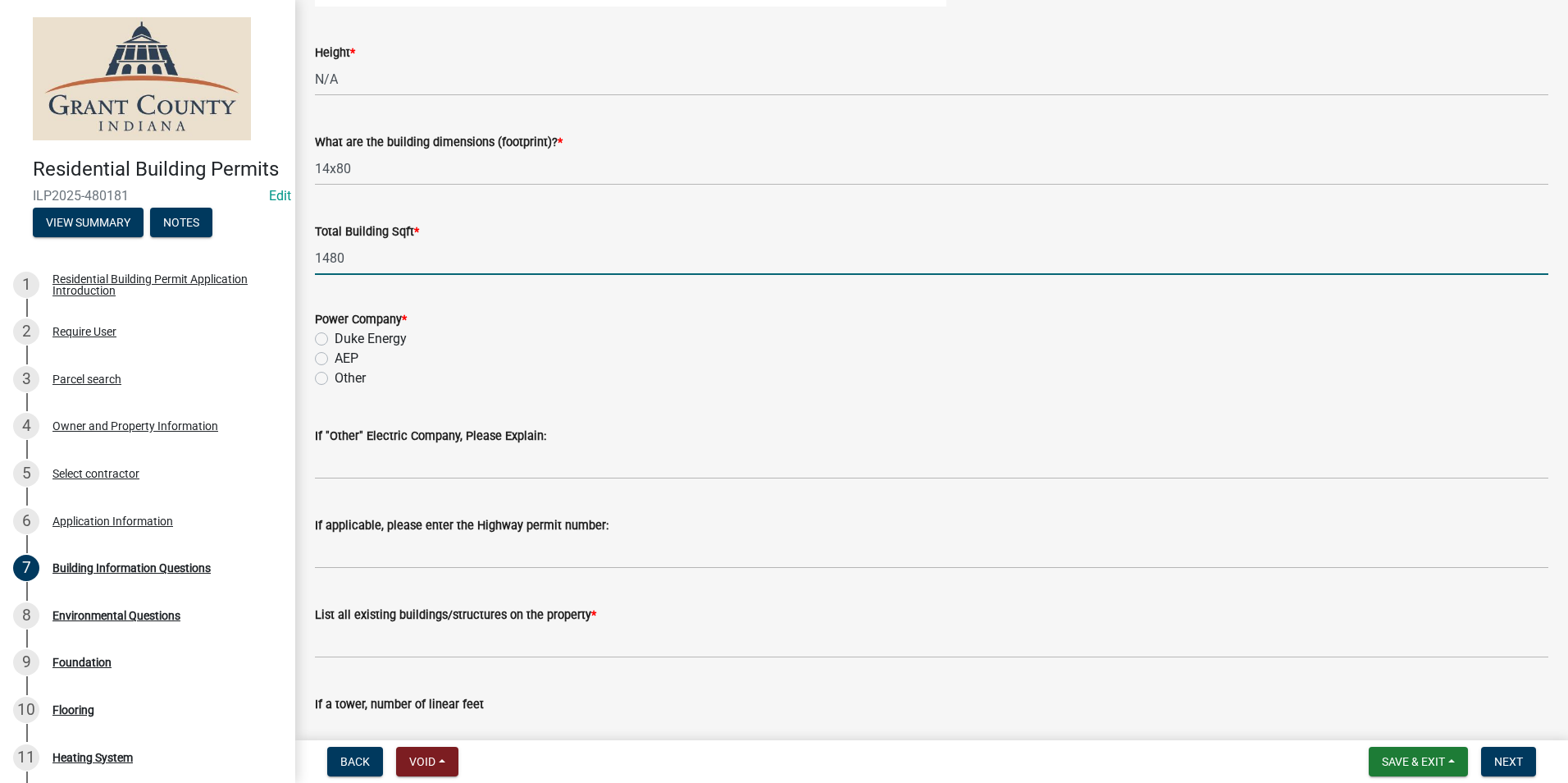
type input "1480"
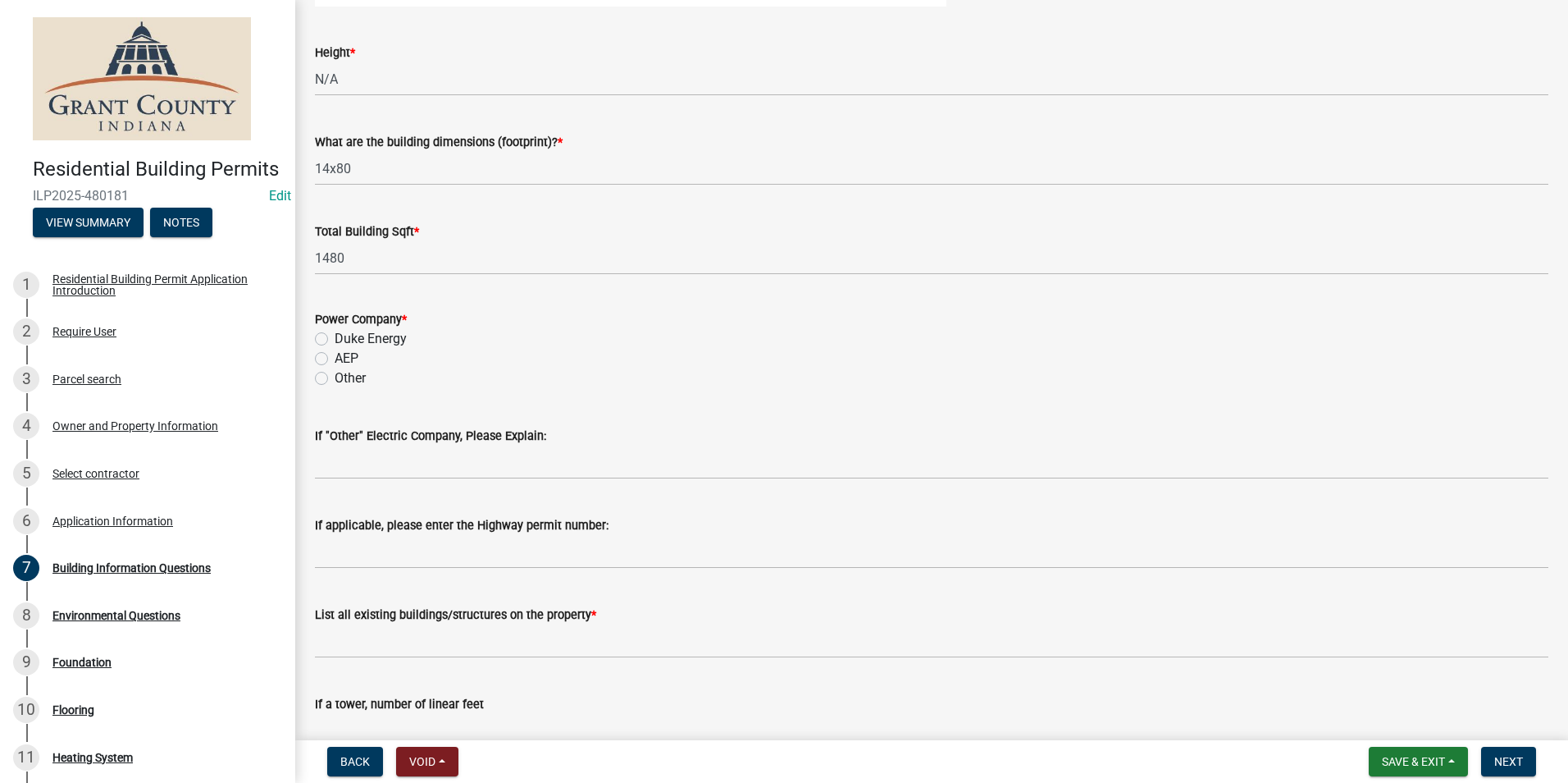
click at [335, 358] on label "AEP" at bounding box center [346, 358] width 23 height 20
click at [335, 358] on input "AEP" at bounding box center [340, 353] width 11 height 11
radio input "true"
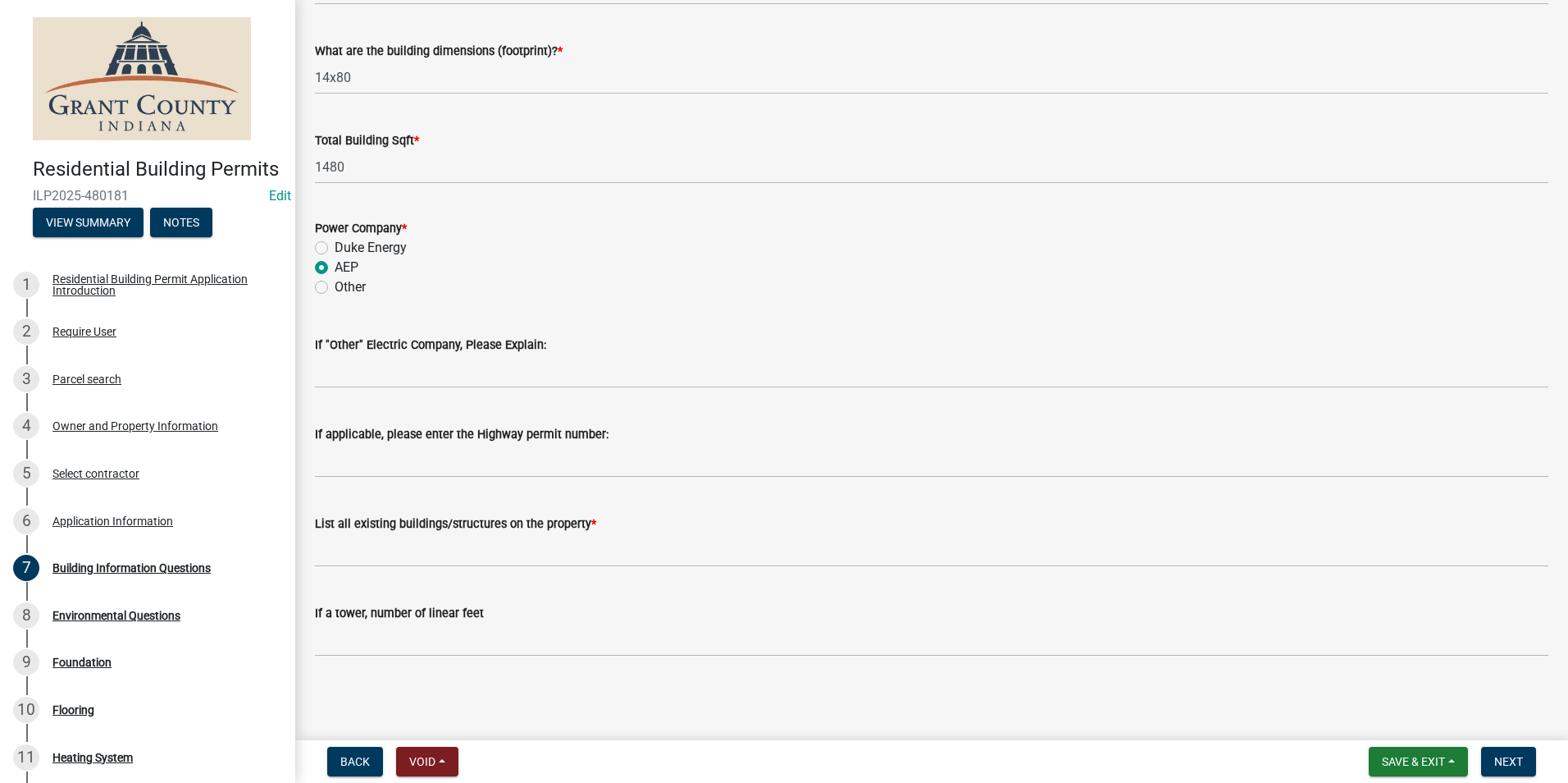
scroll to position [3376, 0]
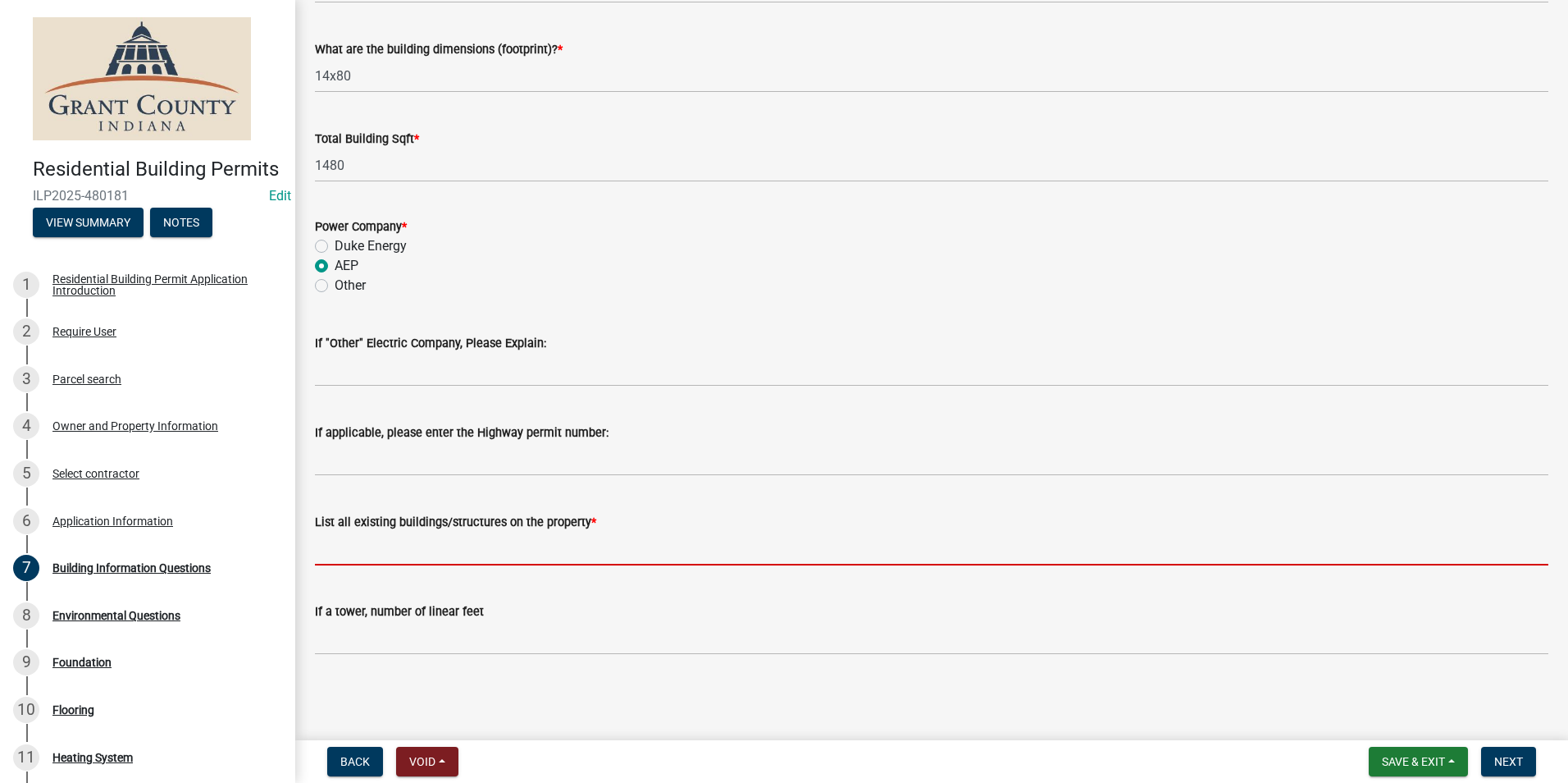
click at [350, 535] on input "List all existing buildings/structures on the property *" at bounding box center [932, 549] width 1233 height 33
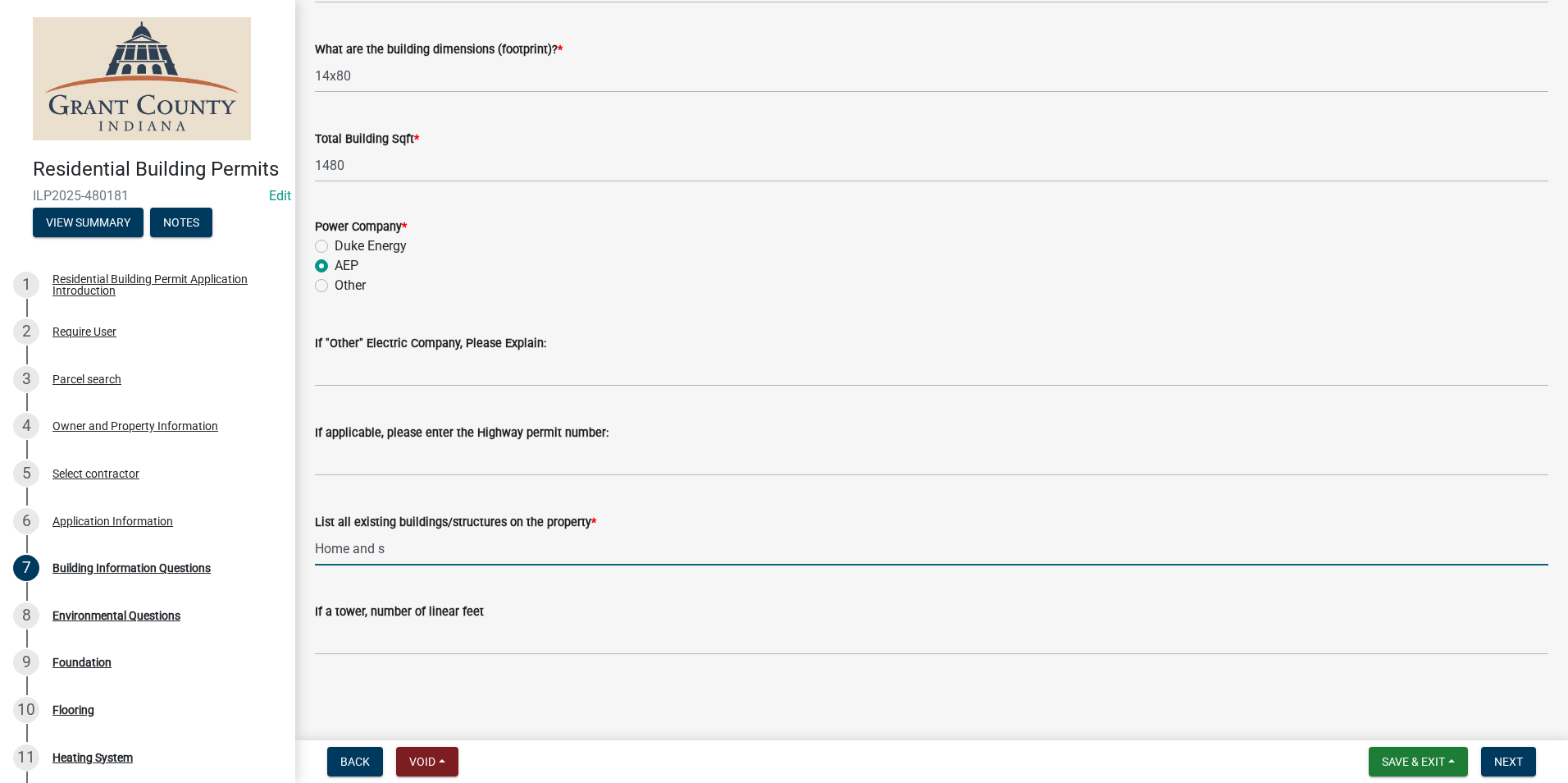
type input "Home and small shed"
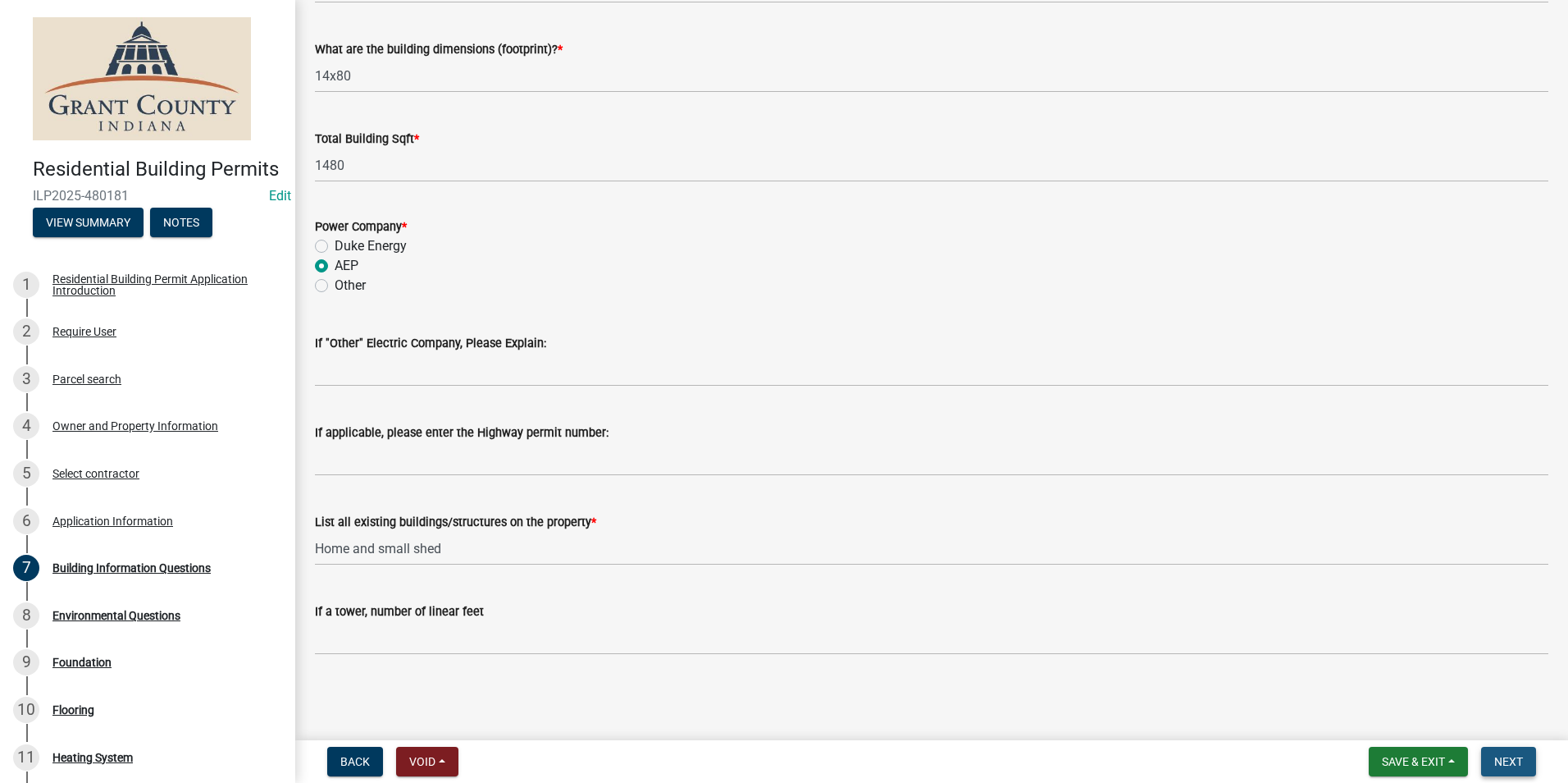
click at [1503, 762] on span "Next" at bounding box center [1508, 761] width 28 height 13
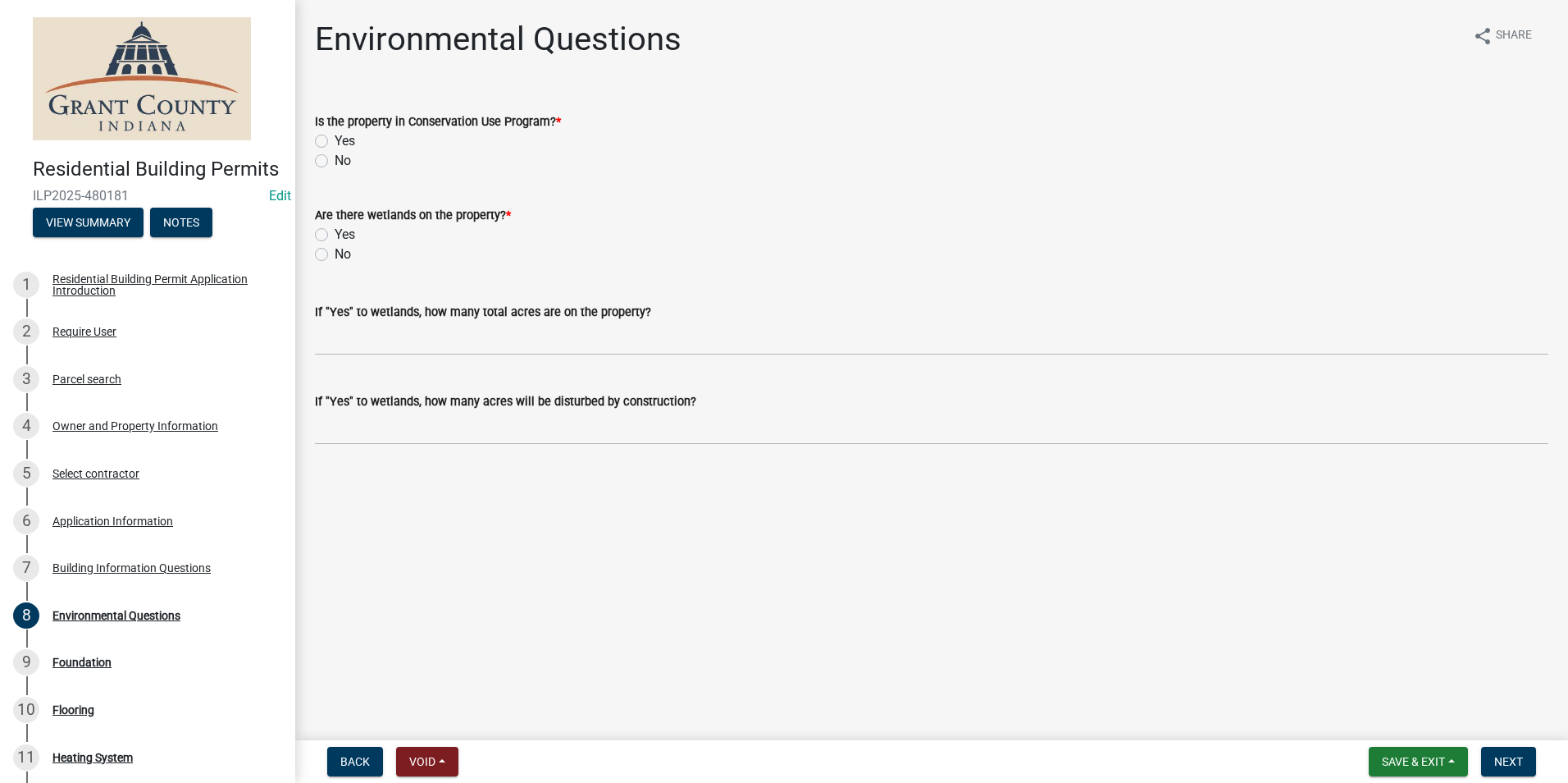
click at [335, 160] on label "No" at bounding box center [342, 161] width 17 height 20
click at [335, 160] on input "No" at bounding box center [340, 156] width 11 height 11
radio input "true"
drag, startPoint x: 322, startPoint y: 254, endPoint x: 470, endPoint y: 313, distance: 159.3
click at [335, 254] on label "No" at bounding box center [342, 255] width 17 height 20
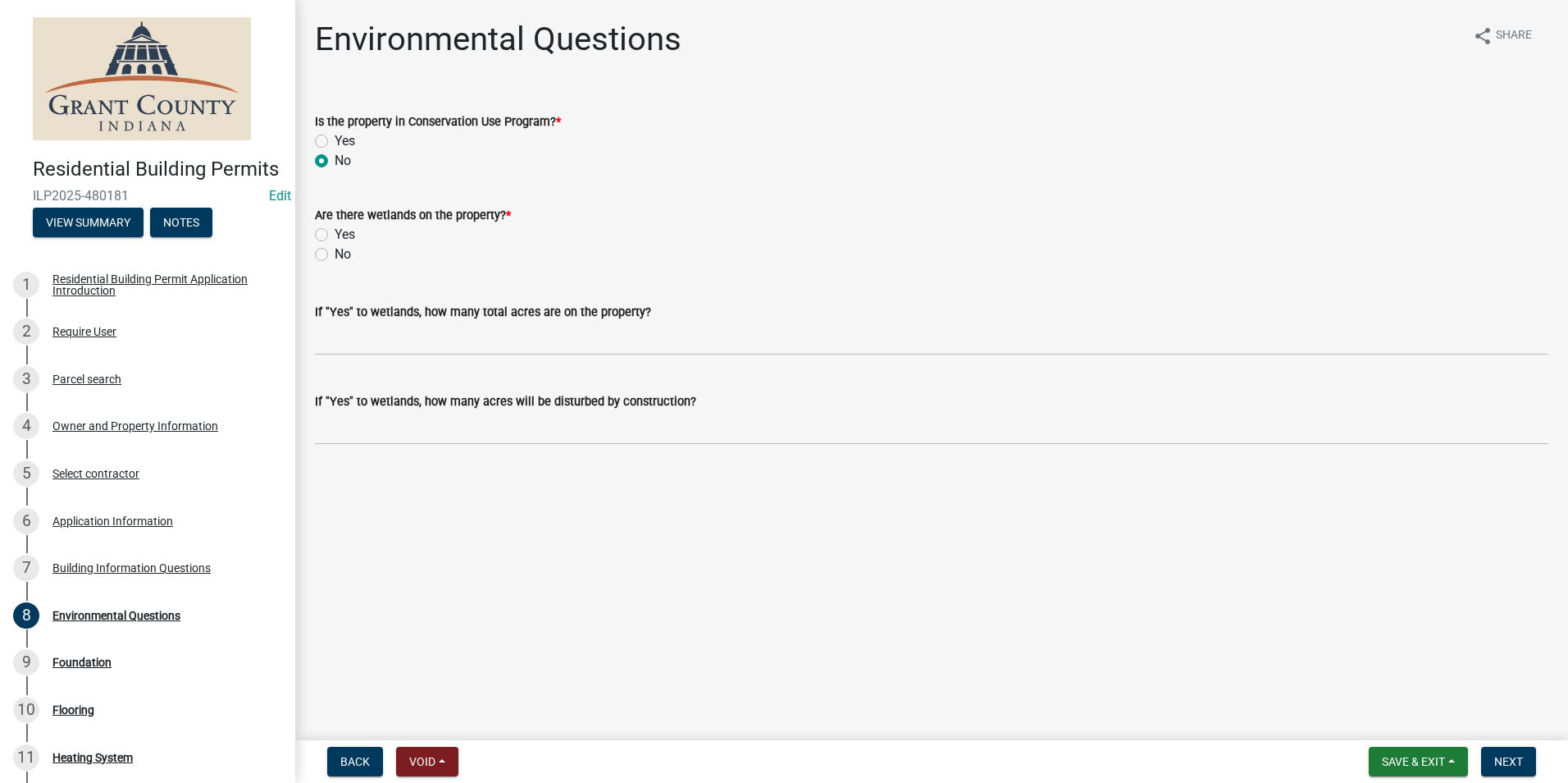
click at [335, 254] on input "No" at bounding box center [340, 250] width 11 height 11
radio input "true"
click at [1513, 764] on span "Next" at bounding box center [1508, 761] width 28 height 13
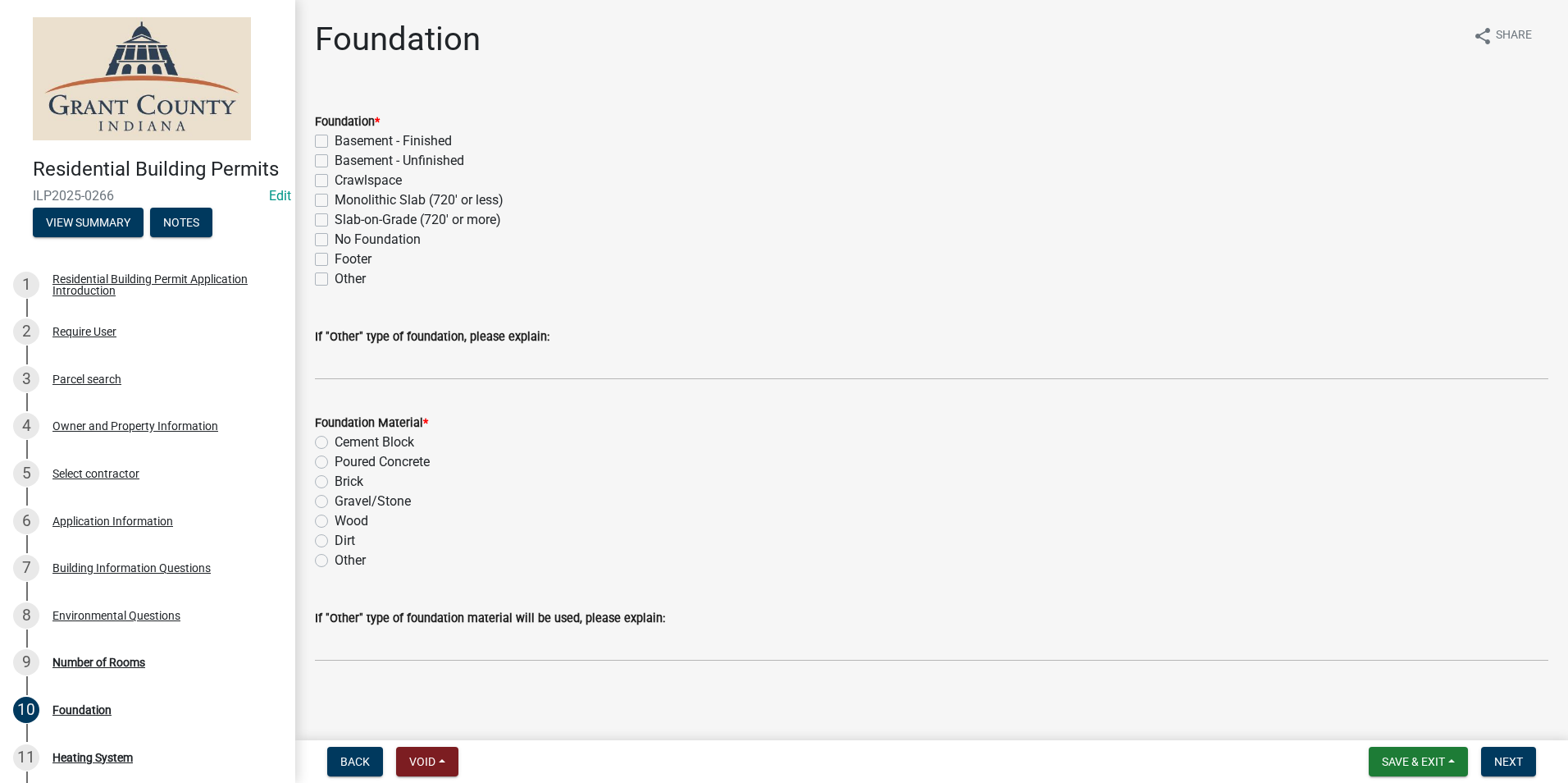
click at [335, 181] on label "Crawlspace" at bounding box center [368, 181] width 67 height 20
click at [335, 181] on input "Crawlspace" at bounding box center [340, 176] width 11 height 11
checkbox input "true"
checkbox input "false"
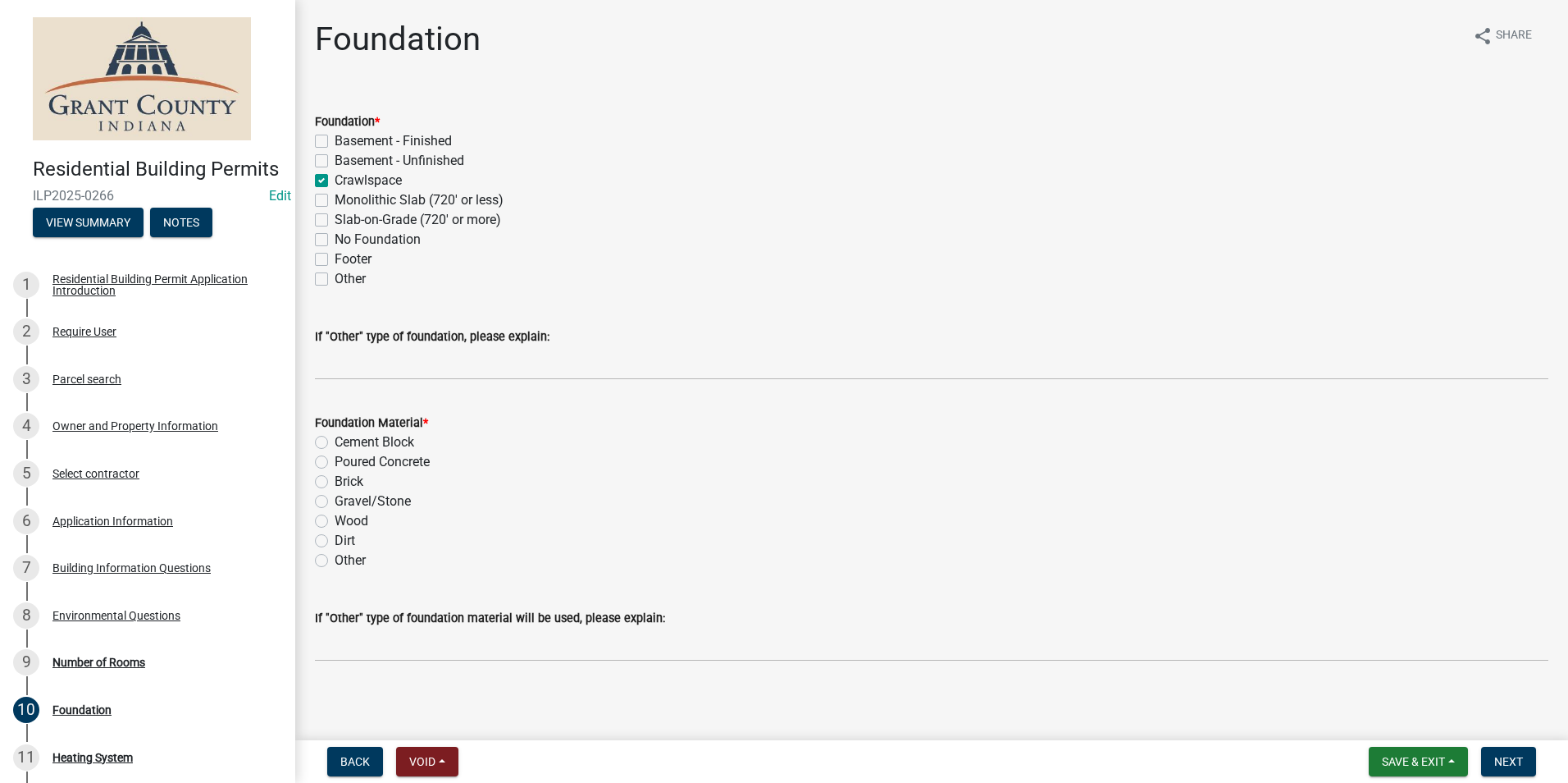
checkbox input "true"
checkbox input "false"
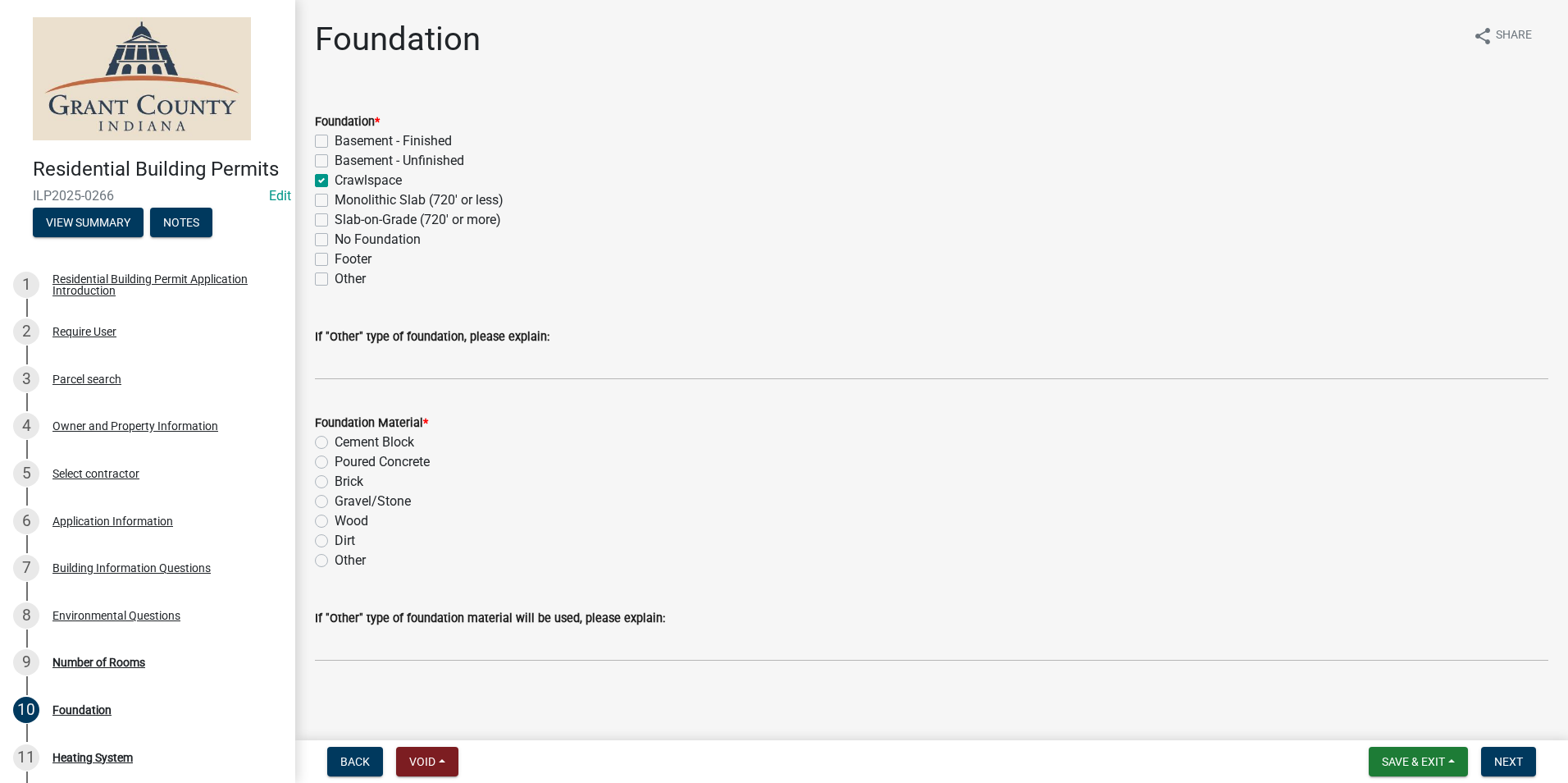
checkbox input "false"
click at [335, 444] on label "Cement Block" at bounding box center [375, 442] width 80 height 20
click at [335, 443] on input "Cement Block" at bounding box center [340, 437] width 11 height 11
radio input "true"
click at [1511, 761] on span "Next" at bounding box center [1508, 761] width 28 height 13
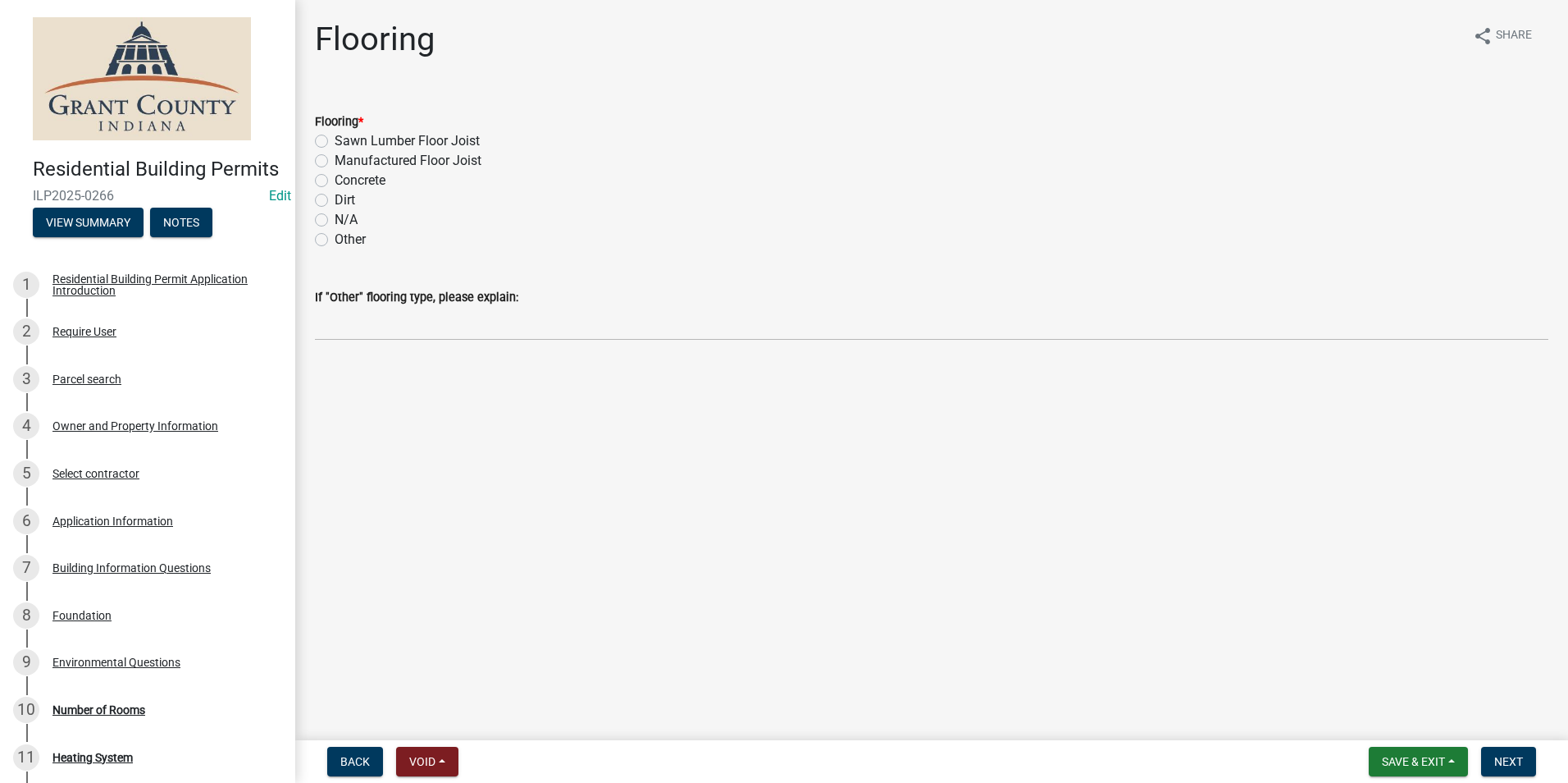
click at [335, 139] on label "Sawn Lumber Floor Joist" at bounding box center [407, 142] width 145 height 20
click at [335, 139] on input "Sawn Lumber Floor Joist" at bounding box center [340, 137] width 11 height 11
radio input "true"
click at [1510, 760] on span "Next" at bounding box center [1508, 761] width 28 height 13
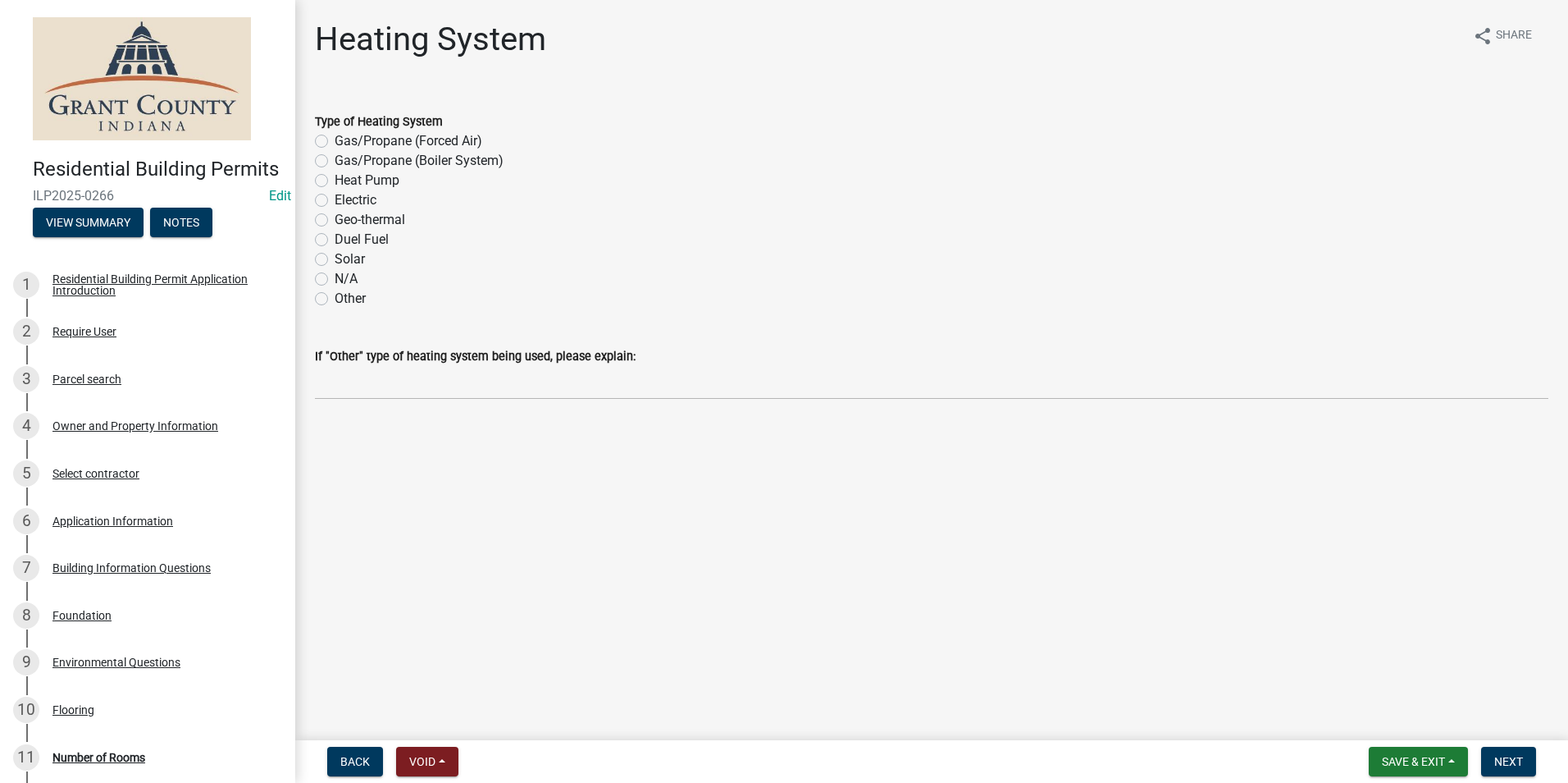
click at [335, 181] on label "Heat Pump" at bounding box center [367, 181] width 64 height 20
click at [335, 181] on input "Heat Pump" at bounding box center [340, 176] width 11 height 11
radio input "true"
click at [335, 279] on label "N/A" at bounding box center [346, 279] width 23 height 20
click at [335, 279] on input "N/A" at bounding box center [340, 274] width 11 height 11
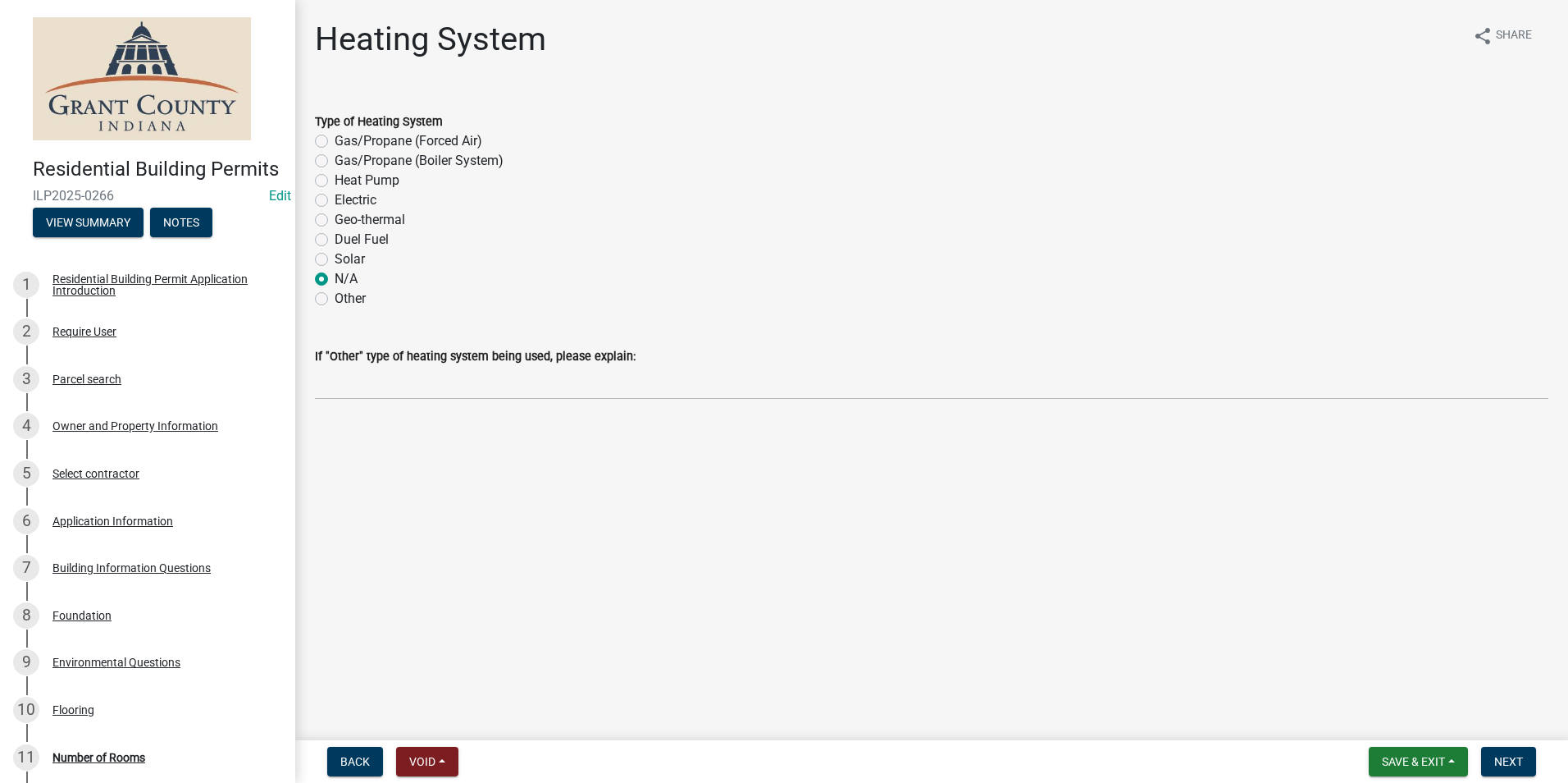
radio input "true"
click at [1502, 762] on span "Next" at bounding box center [1508, 761] width 28 height 13
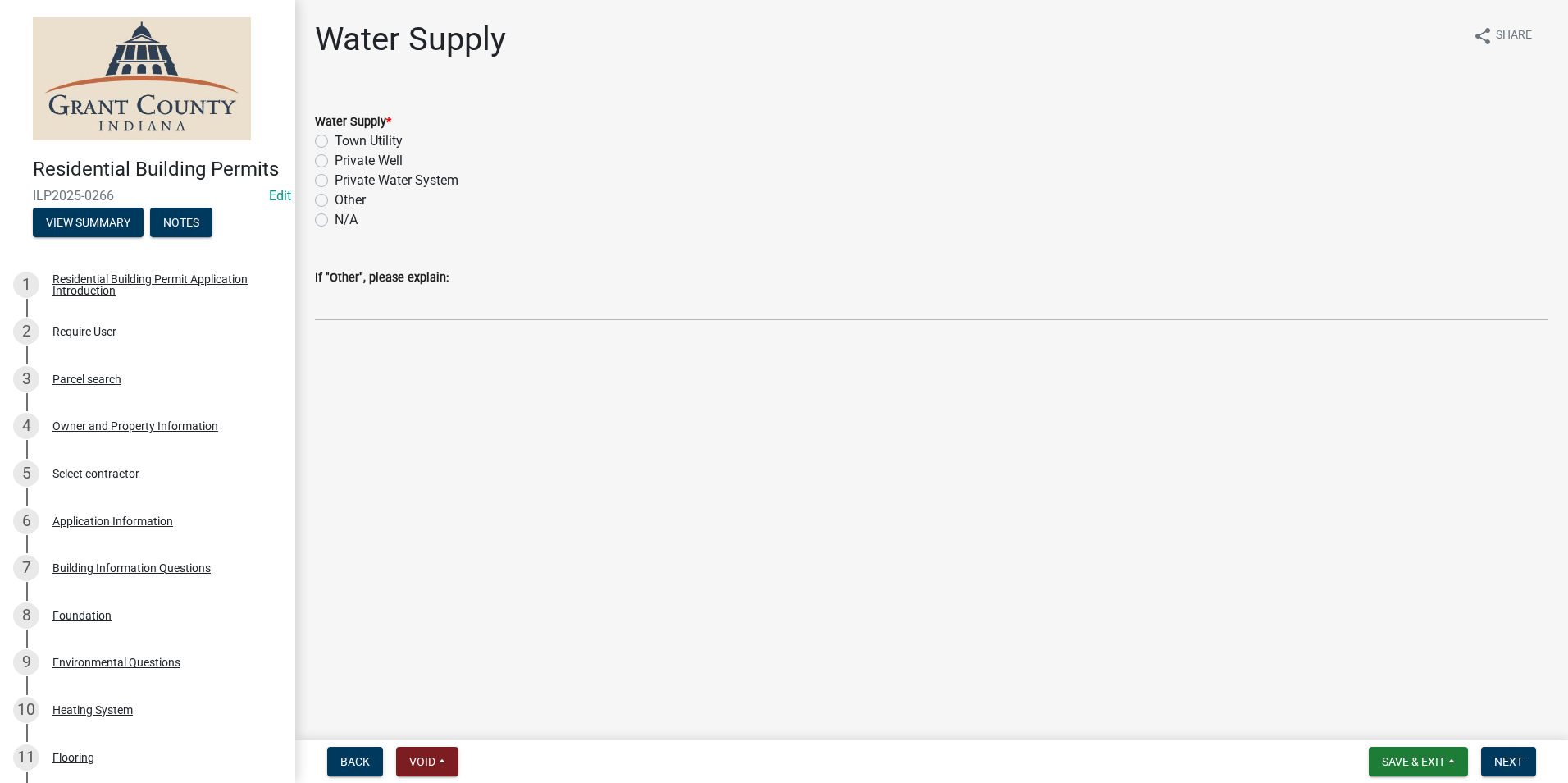
click at [335, 162] on label "Private Well" at bounding box center [369, 161] width 68 height 20
click at [335, 162] on input "Private Well" at bounding box center [340, 156] width 11 height 11
radio input "true"
click at [1511, 761] on span "Next" at bounding box center [1508, 761] width 28 height 13
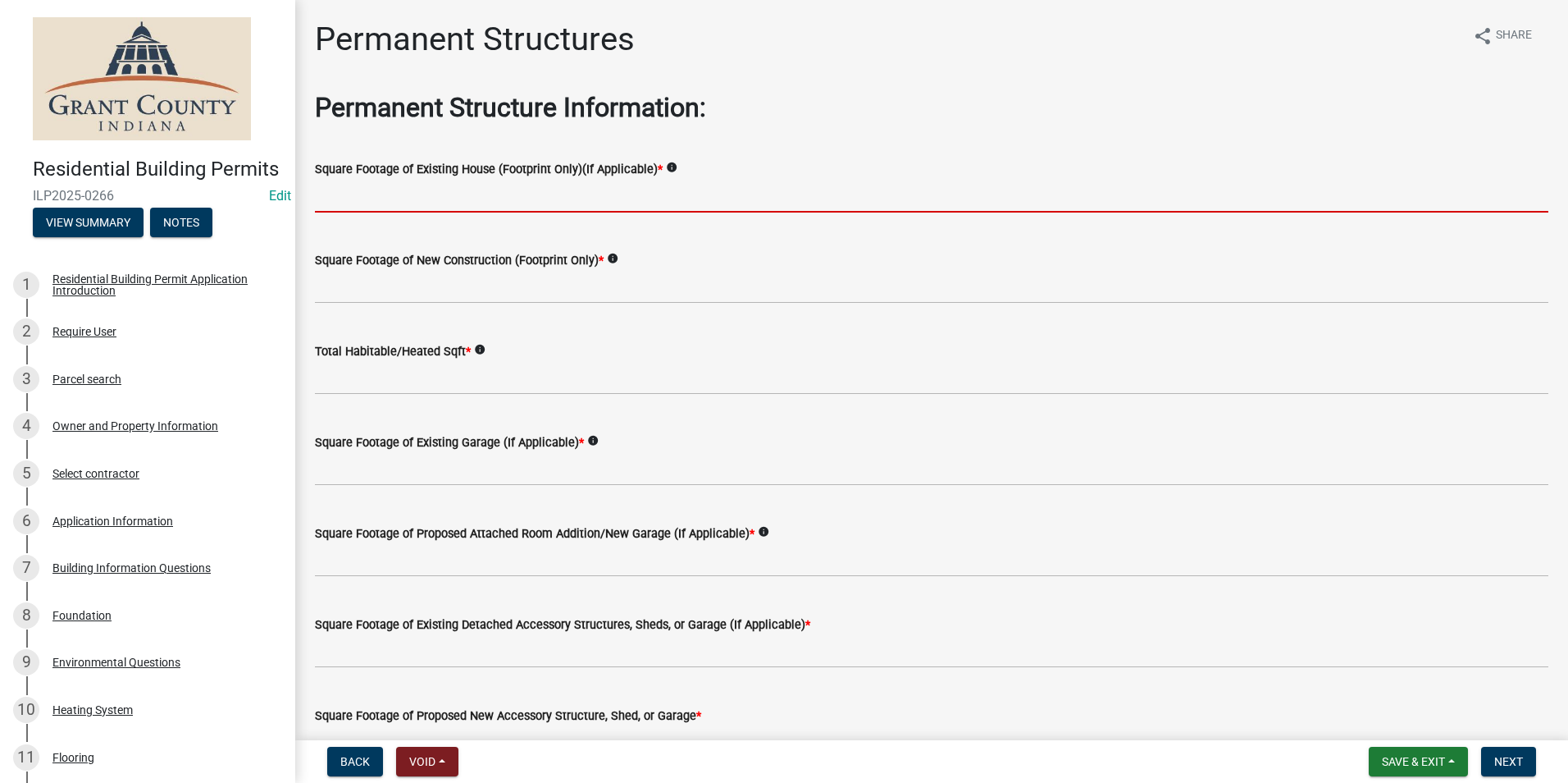
click at [382, 205] on input "text" at bounding box center [932, 195] width 1233 height 33
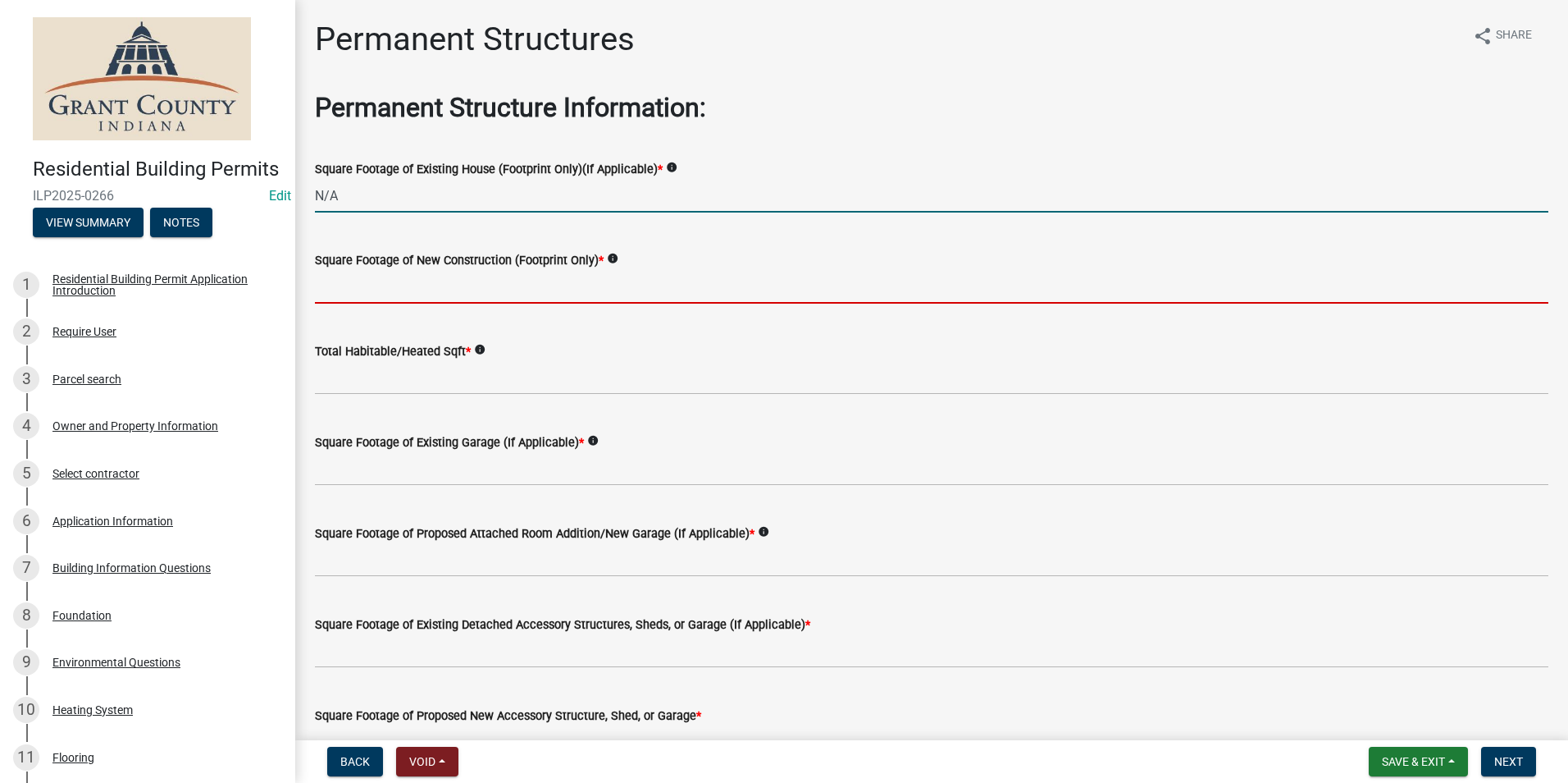
type input "0"
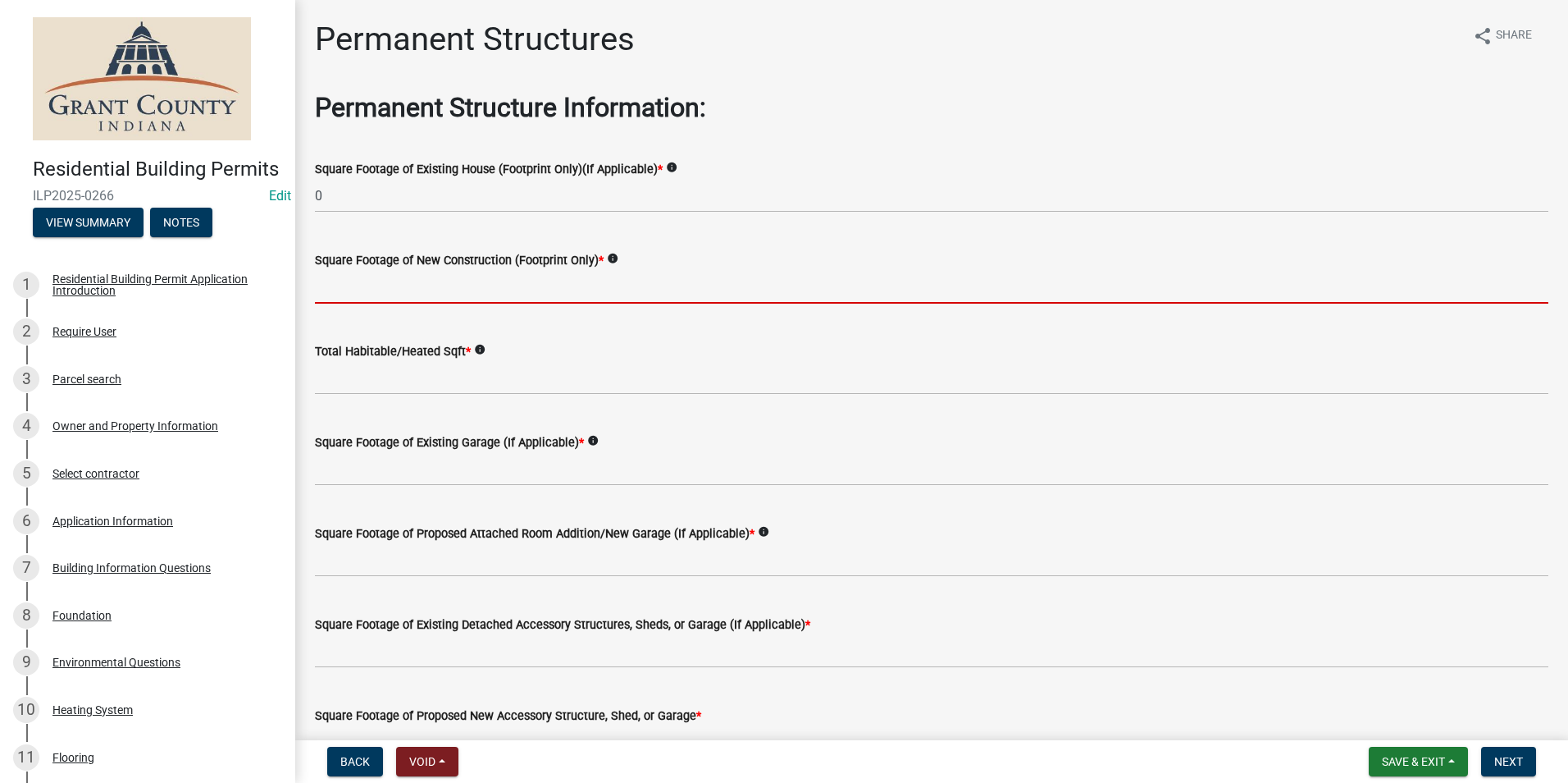
click at [380, 290] on input "text" at bounding box center [932, 287] width 1233 height 33
type input "0"
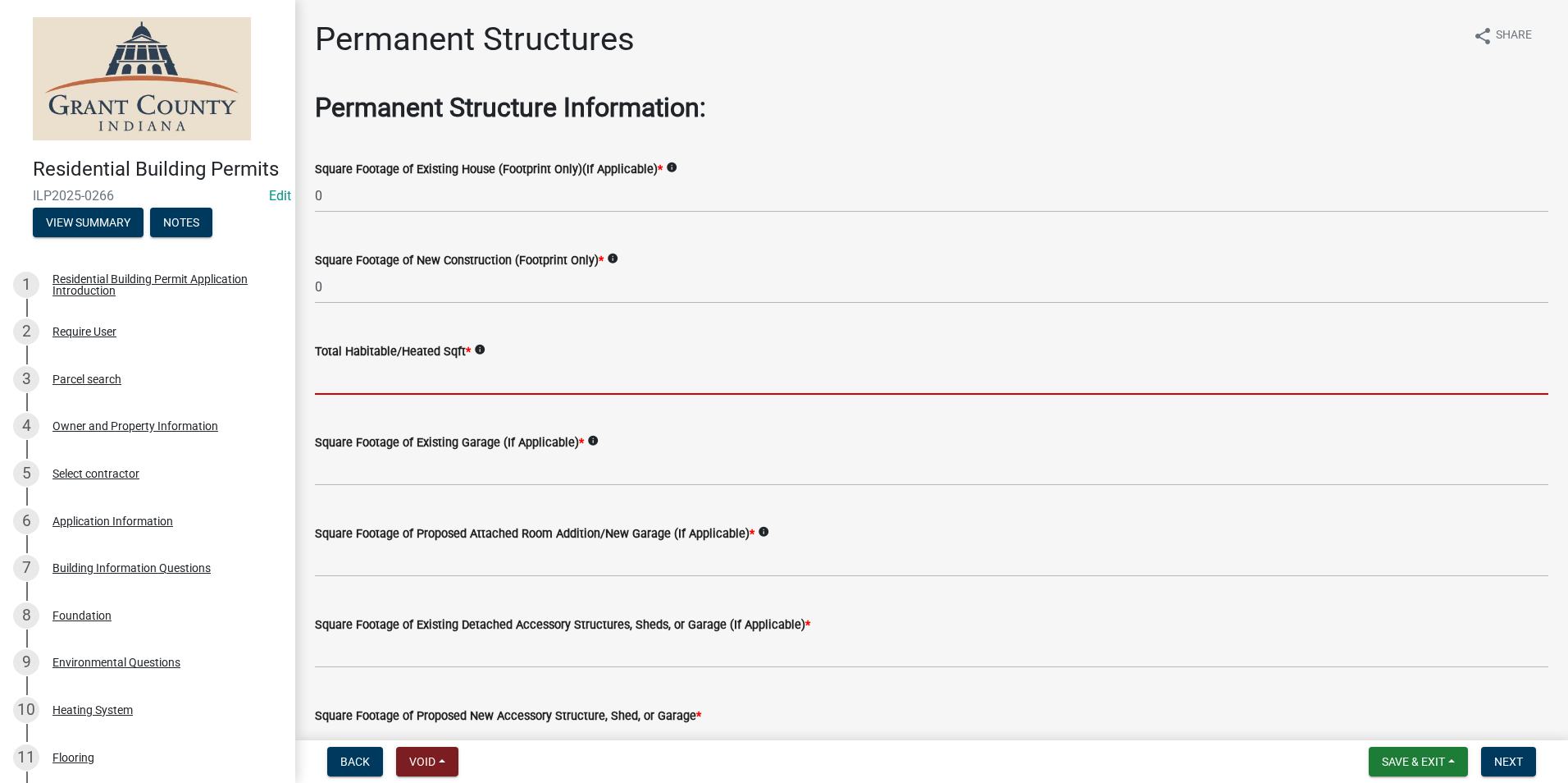
click at [420, 381] on input "text" at bounding box center [932, 378] width 1233 height 33
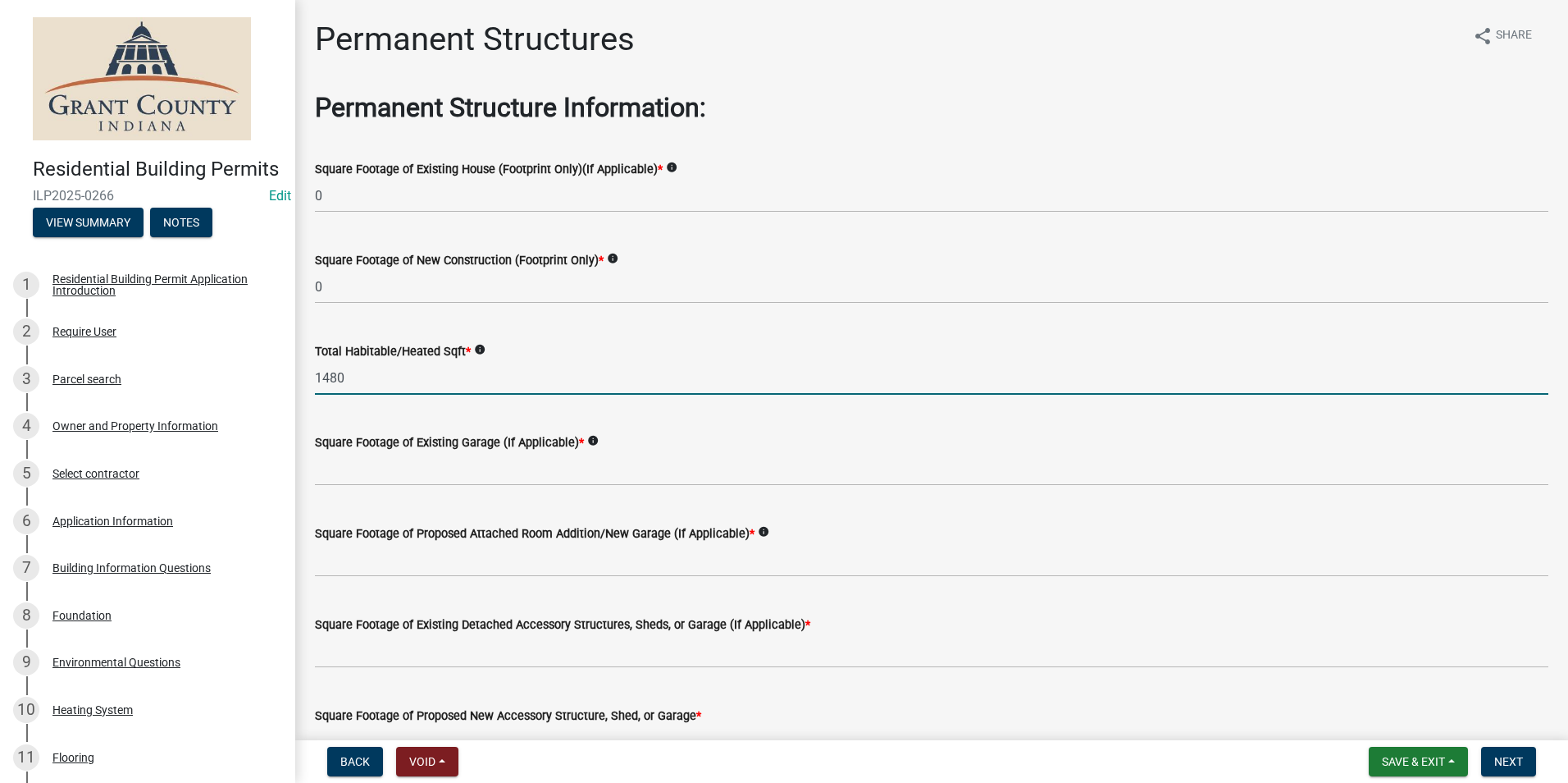
type input "1480"
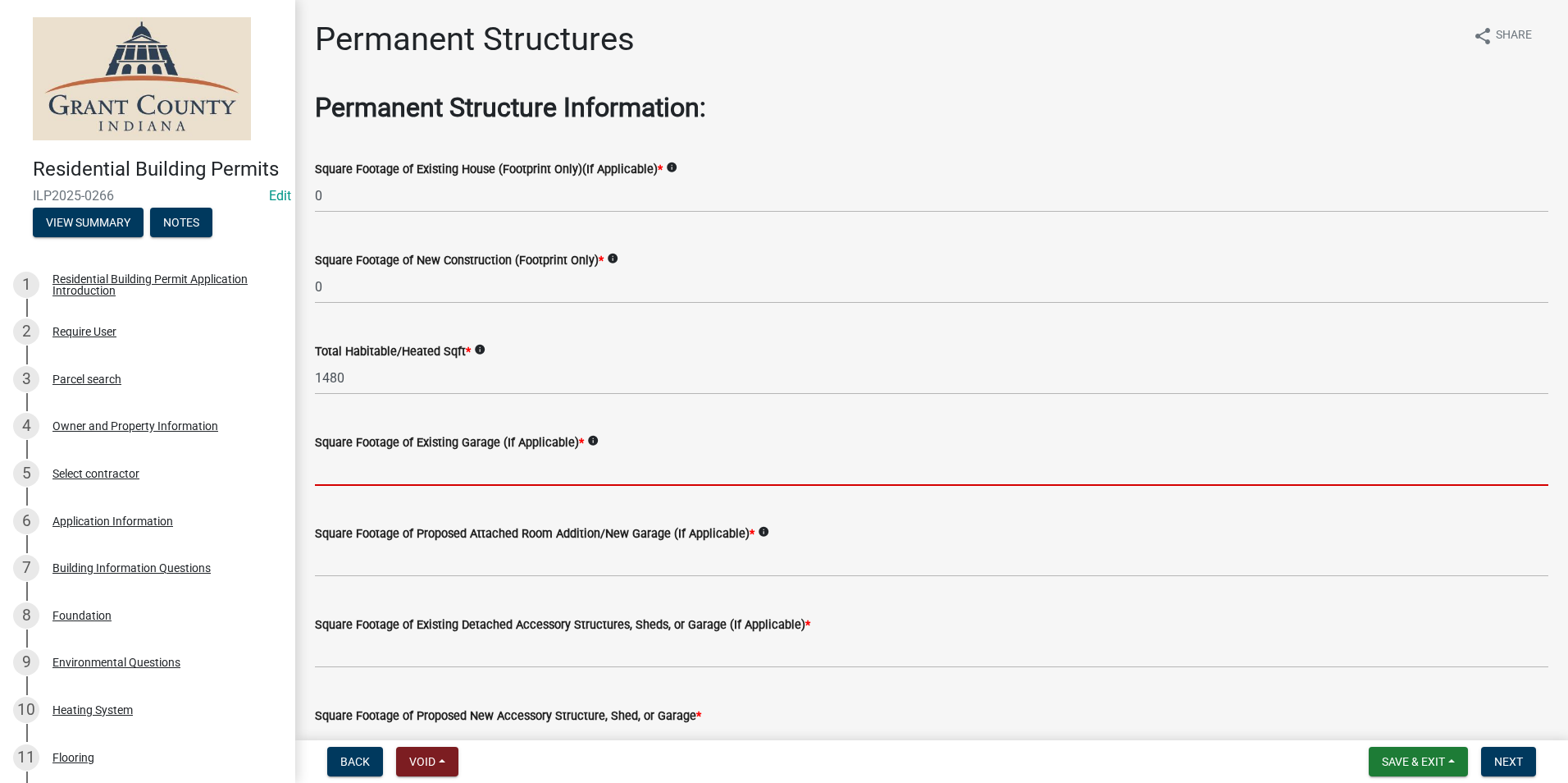
click at [361, 476] on input "text" at bounding box center [932, 469] width 1233 height 33
type input "0"
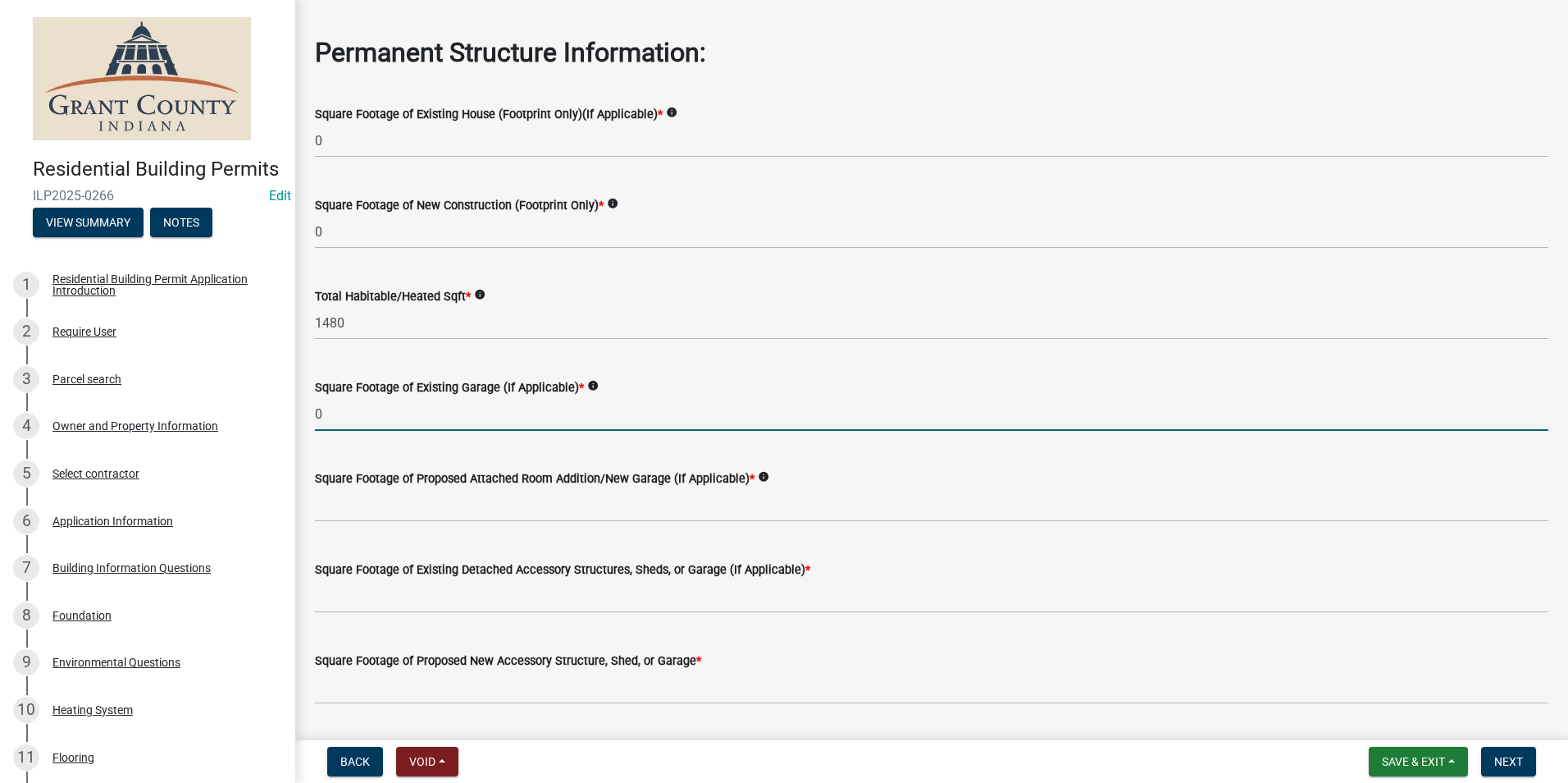
scroll to position [82, 0]
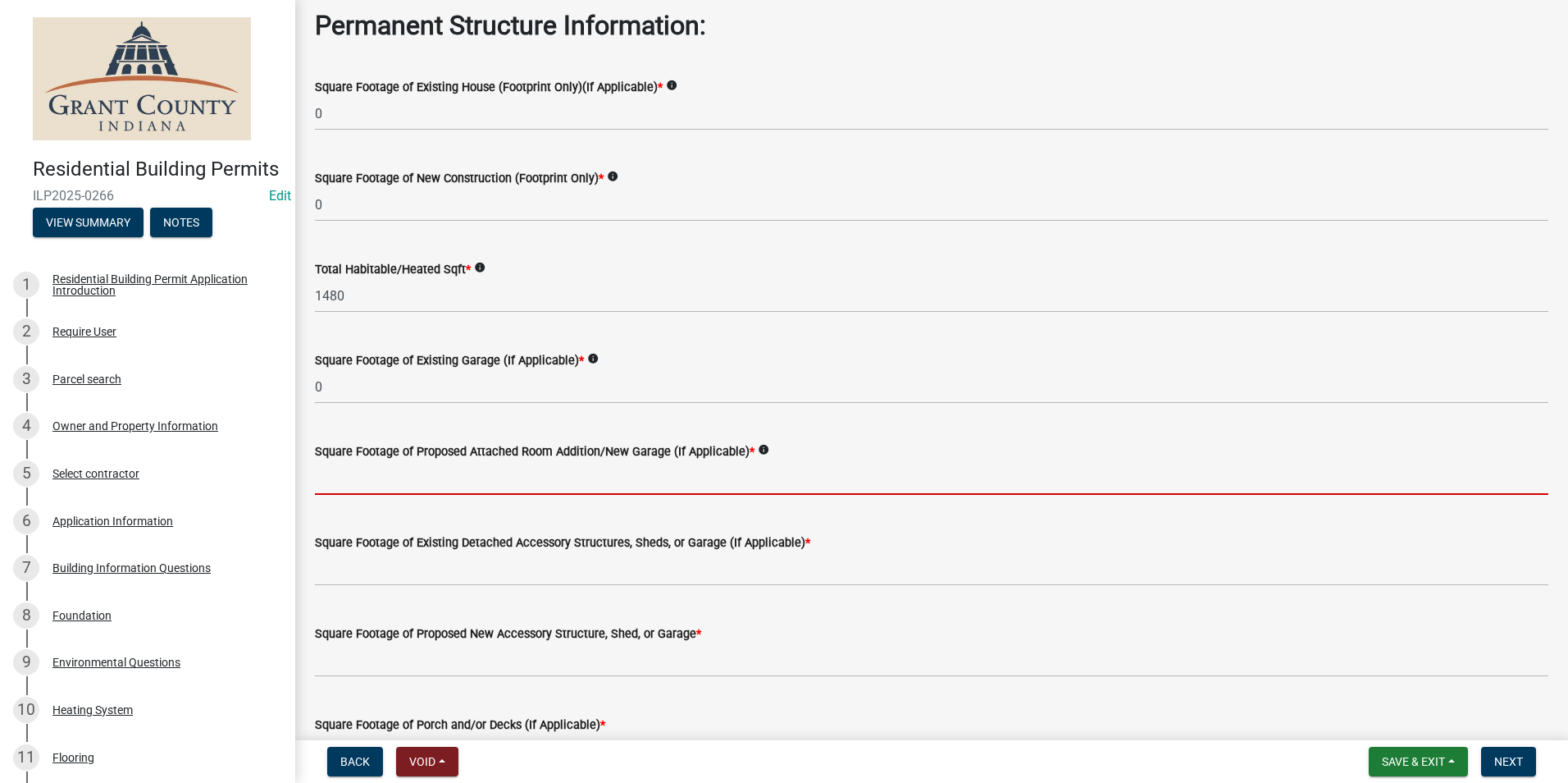
click at [439, 477] on input "text" at bounding box center [932, 477] width 1233 height 33
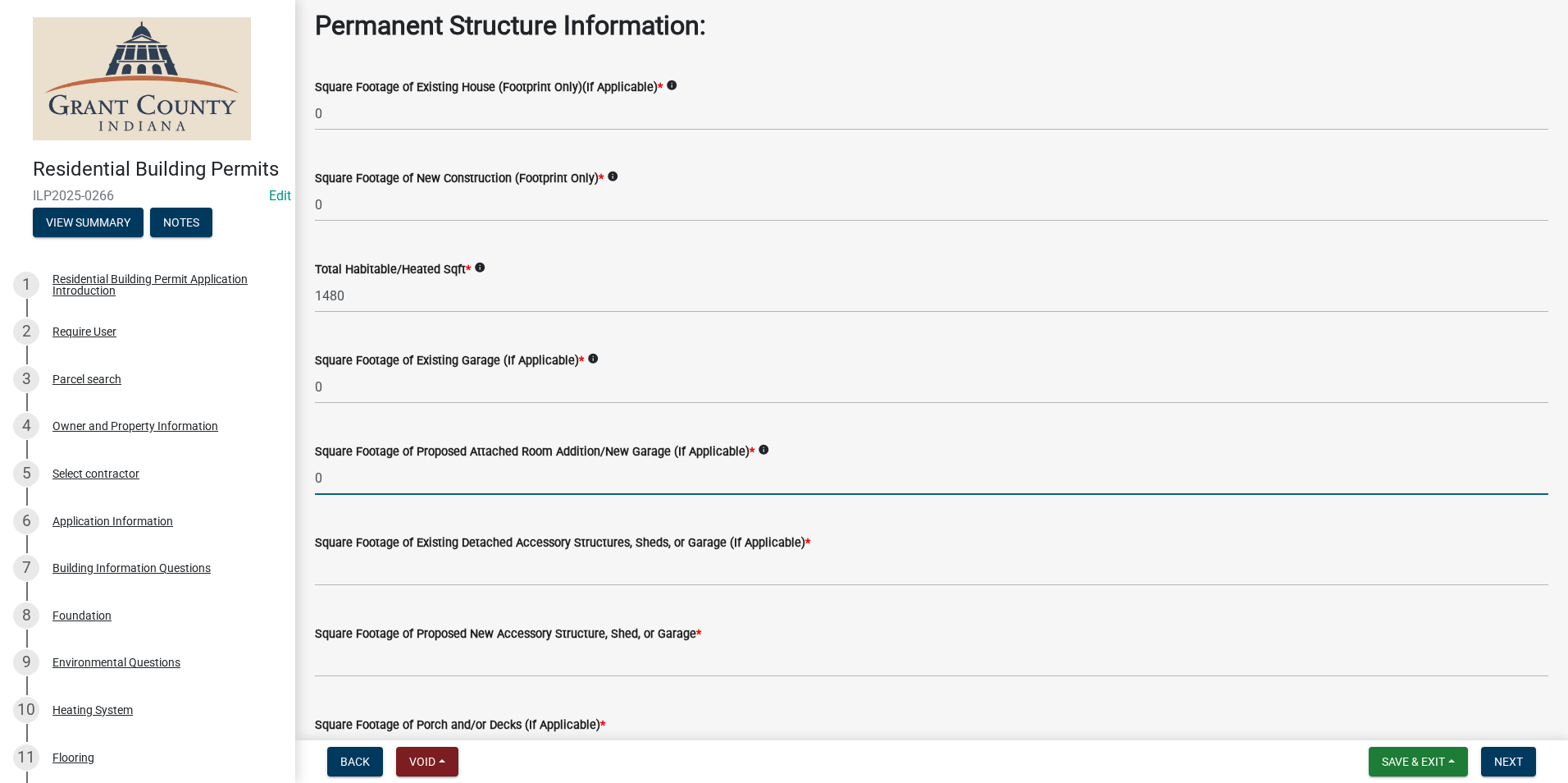
type input "0"
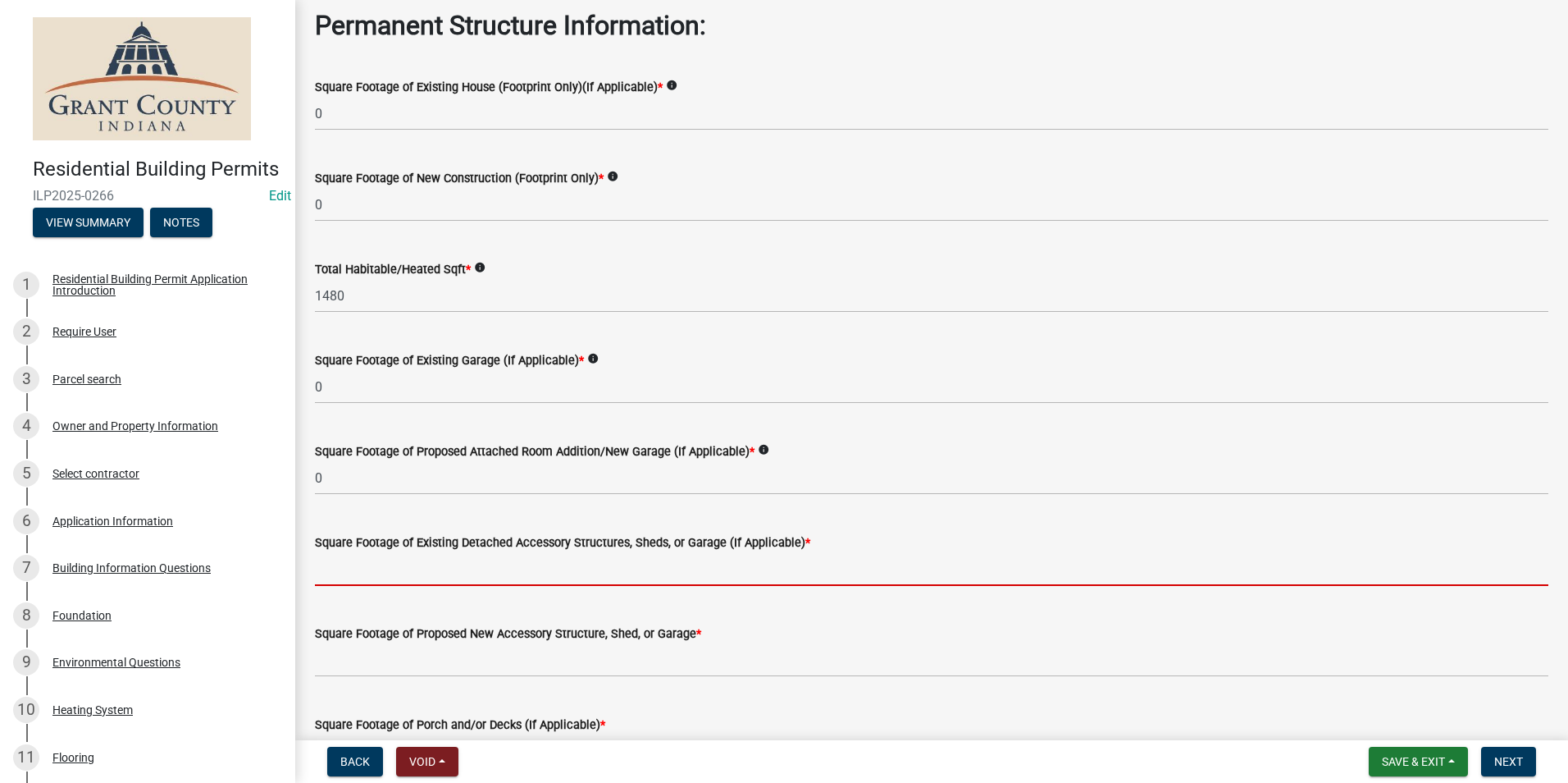
click at [353, 559] on input "text" at bounding box center [932, 569] width 1233 height 33
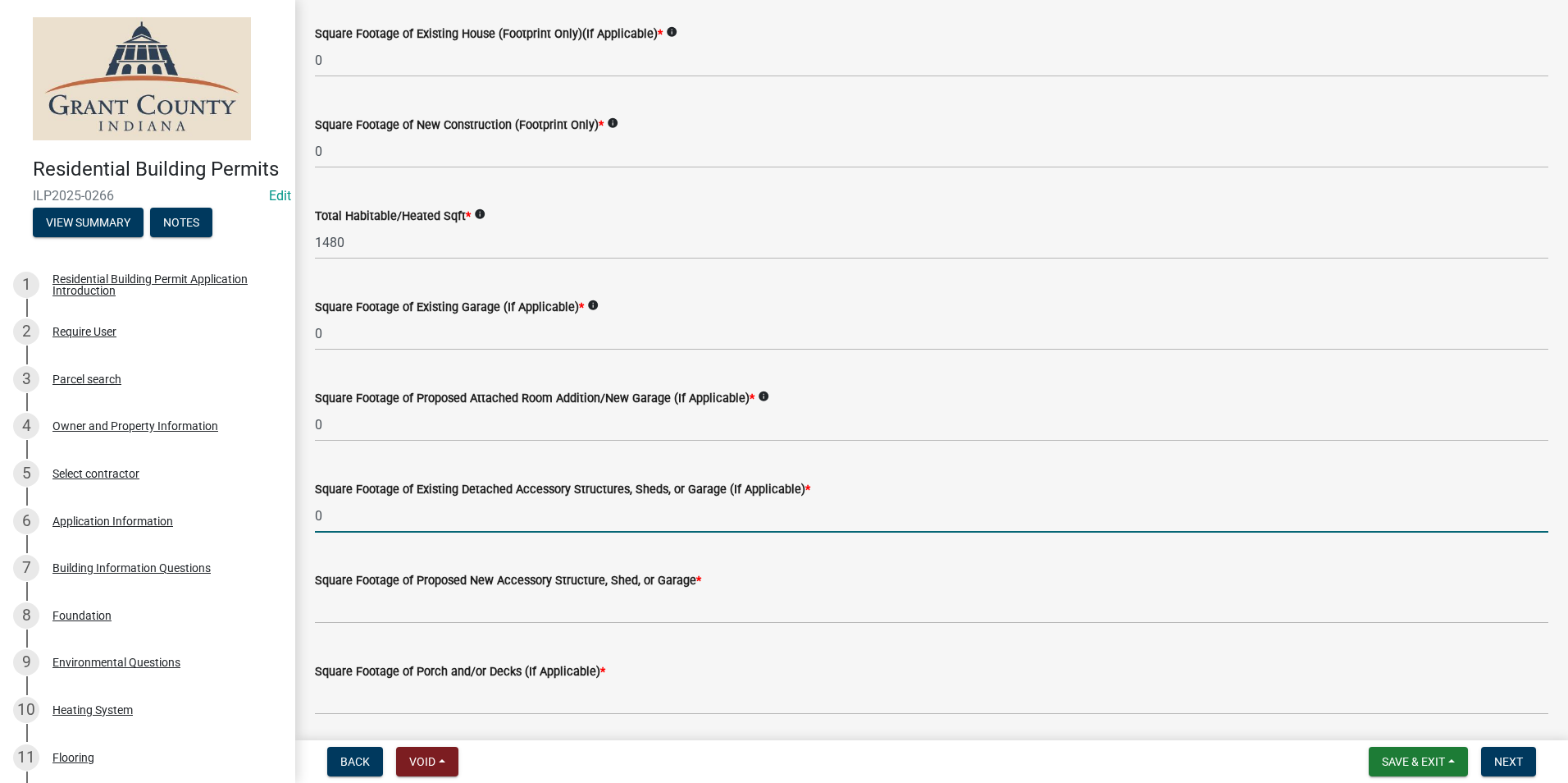
scroll to position [164, 0]
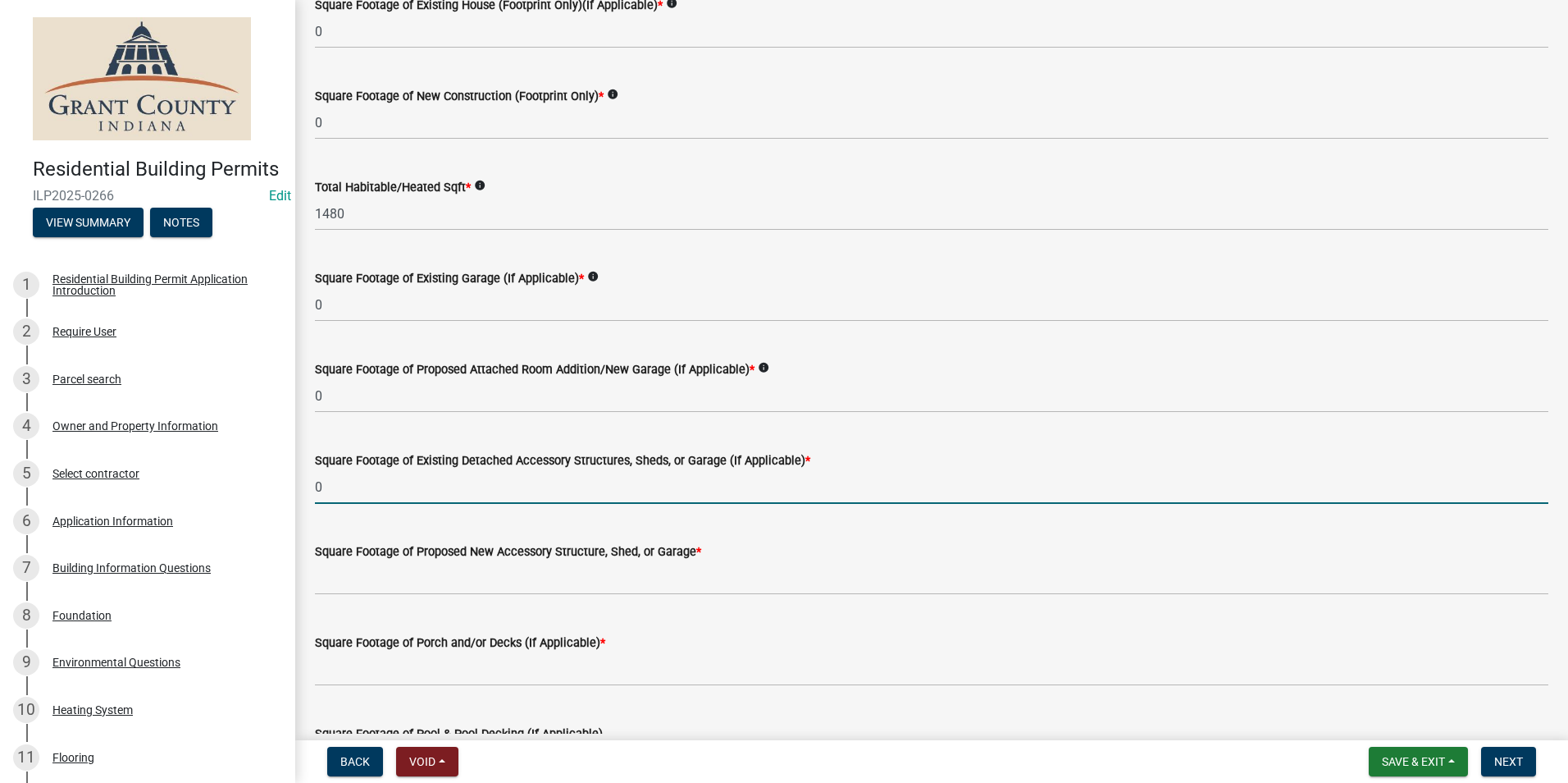
type input "0"
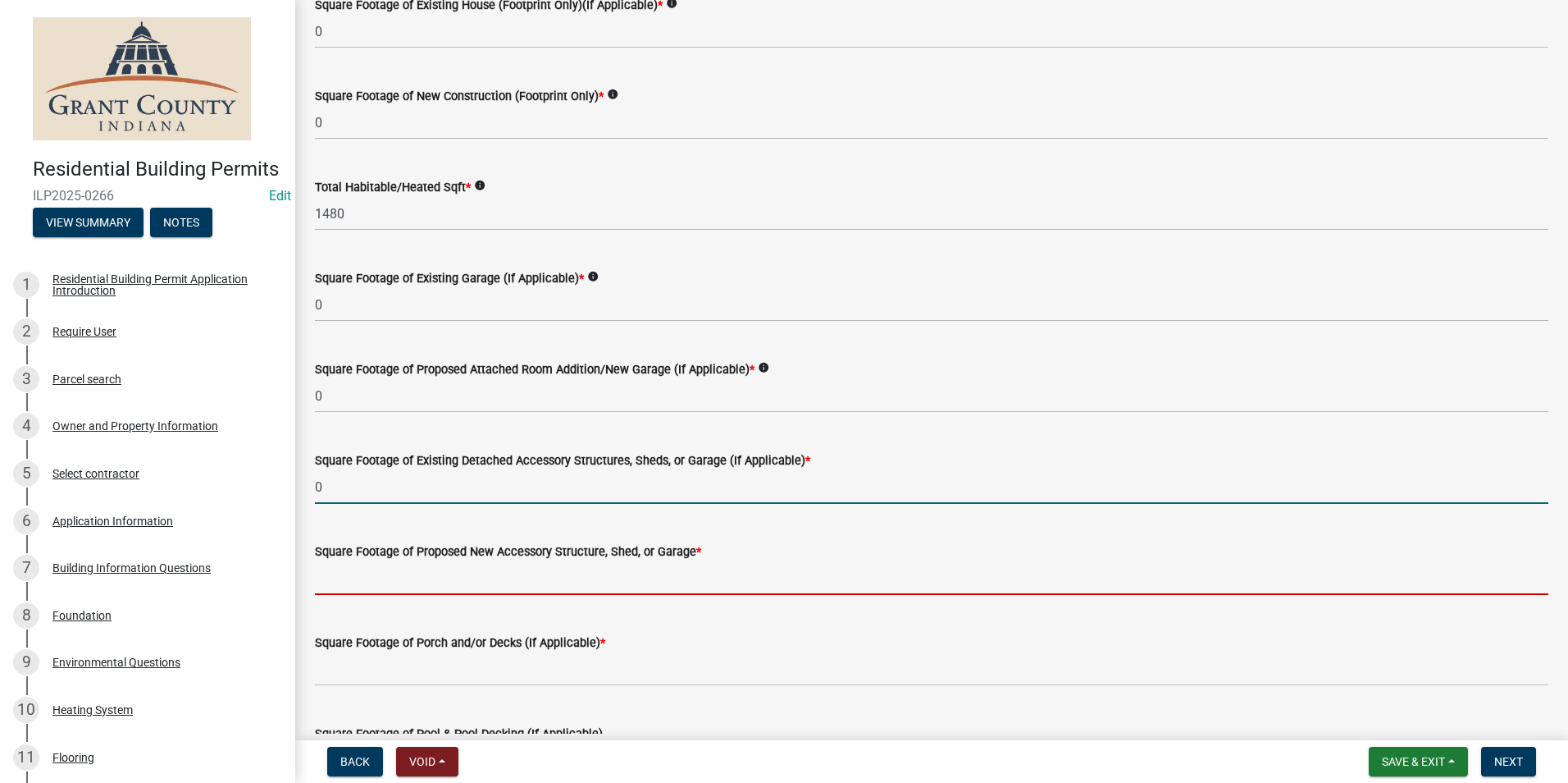
click at [336, 575] on input "text" at bounding box center [932, 578] width 1233 height 33
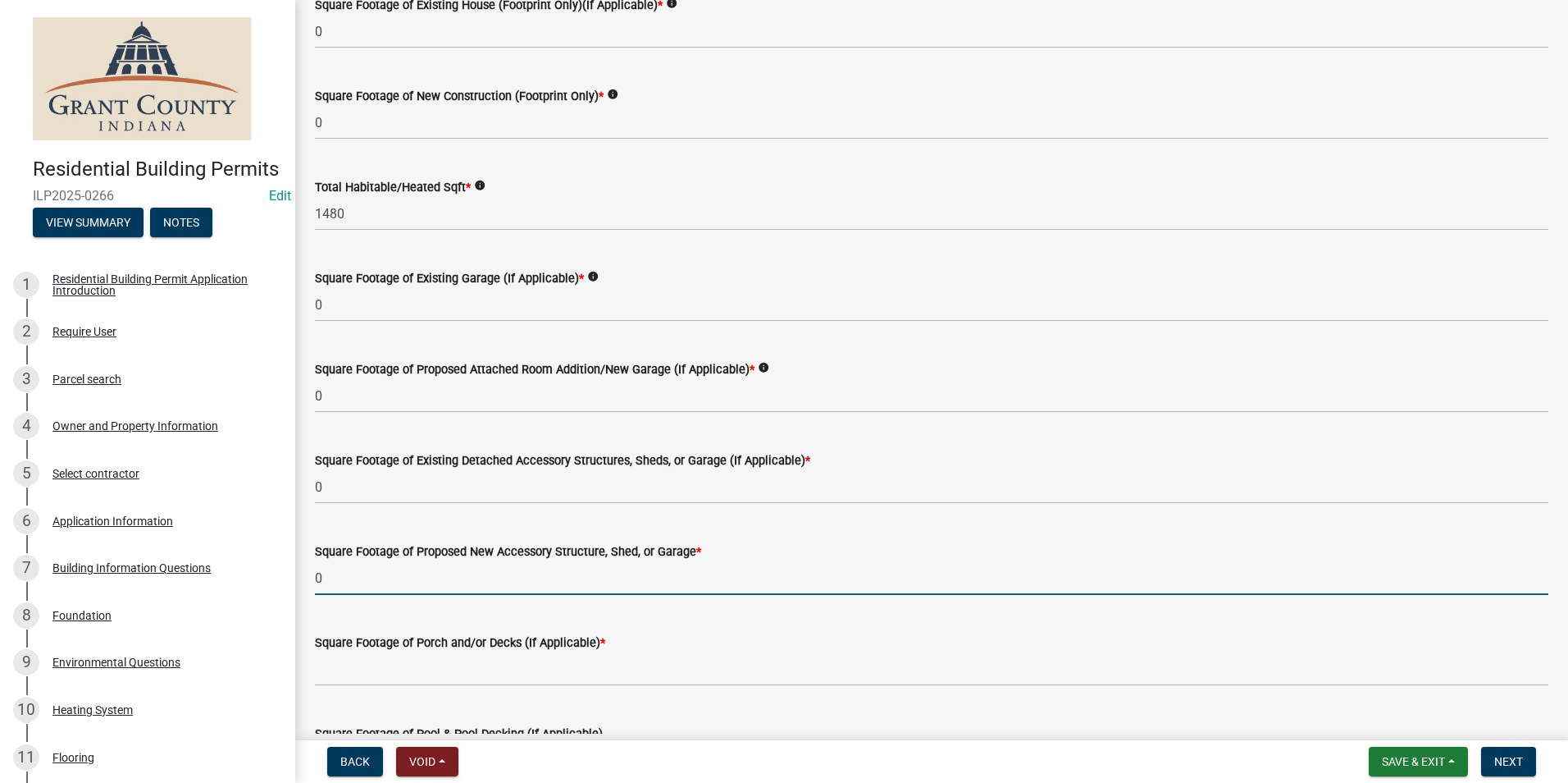
type input "0"
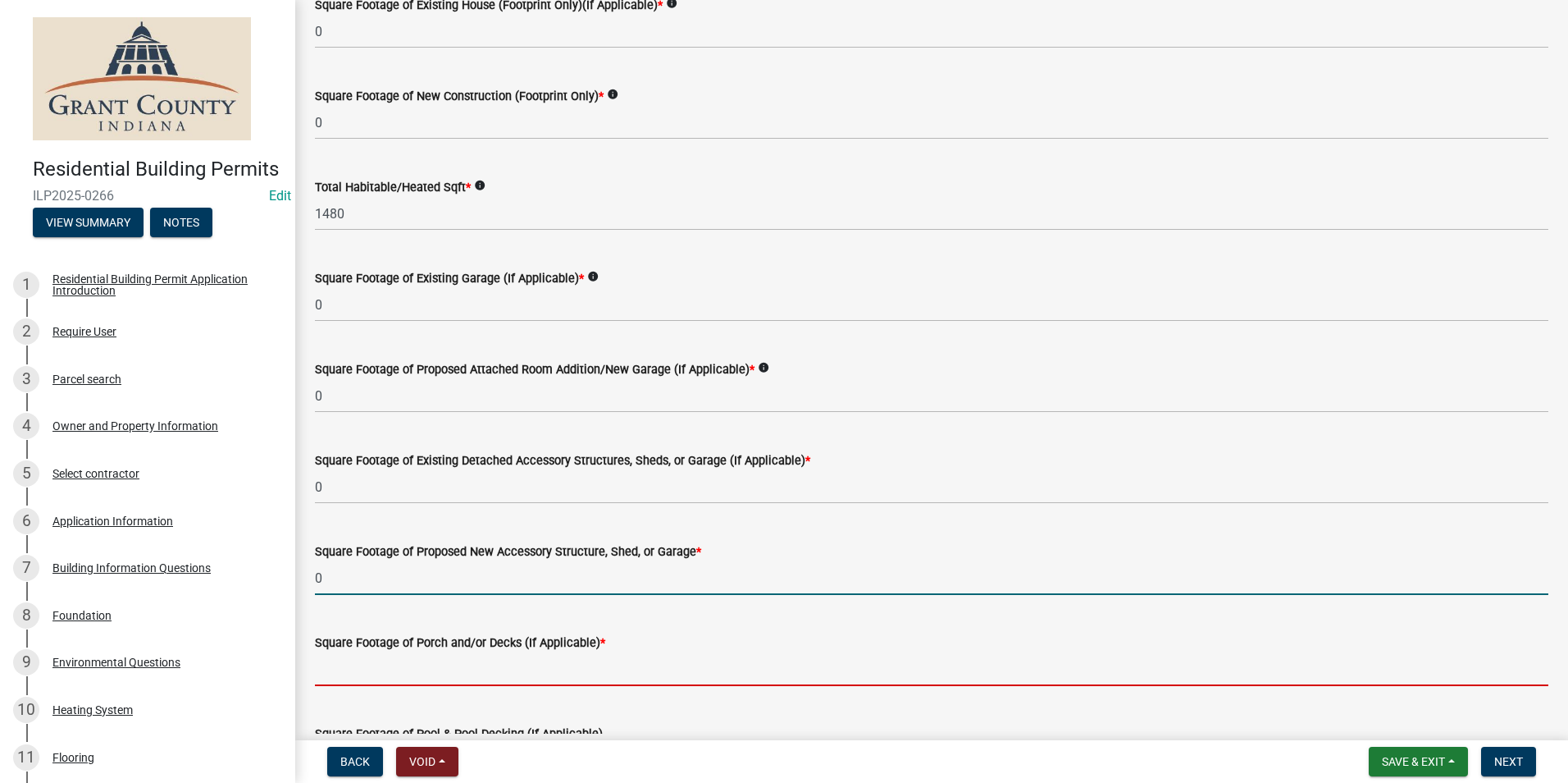
drag, startPoint x: 324, startPoint y: 673, endPoint x: 335, endPoint y: 672, distance: 11.0
click at [327, 676] on input "text" at bounding box center [932, 669] width 1233 height 33
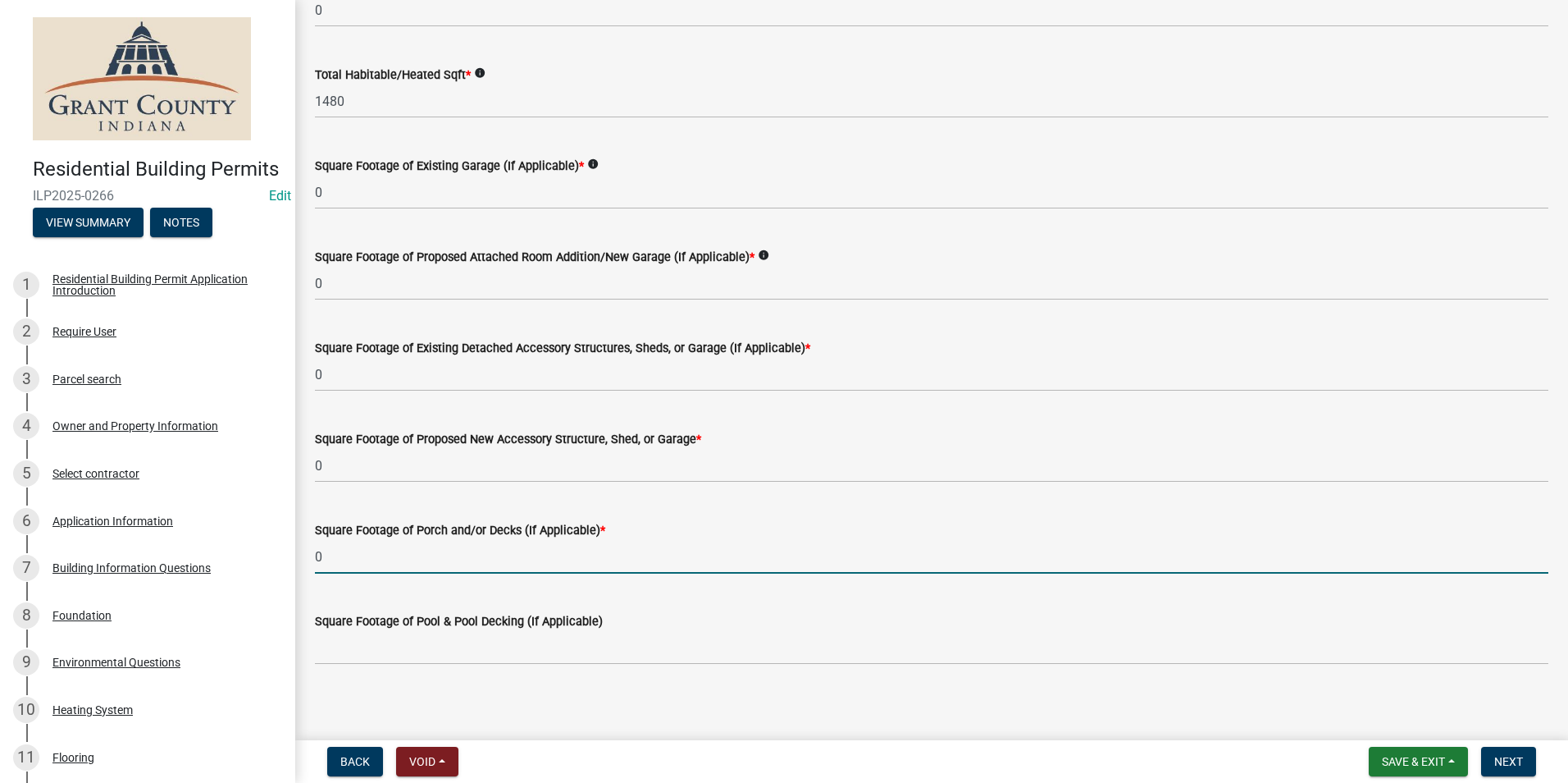
scroll to position [286, 0]
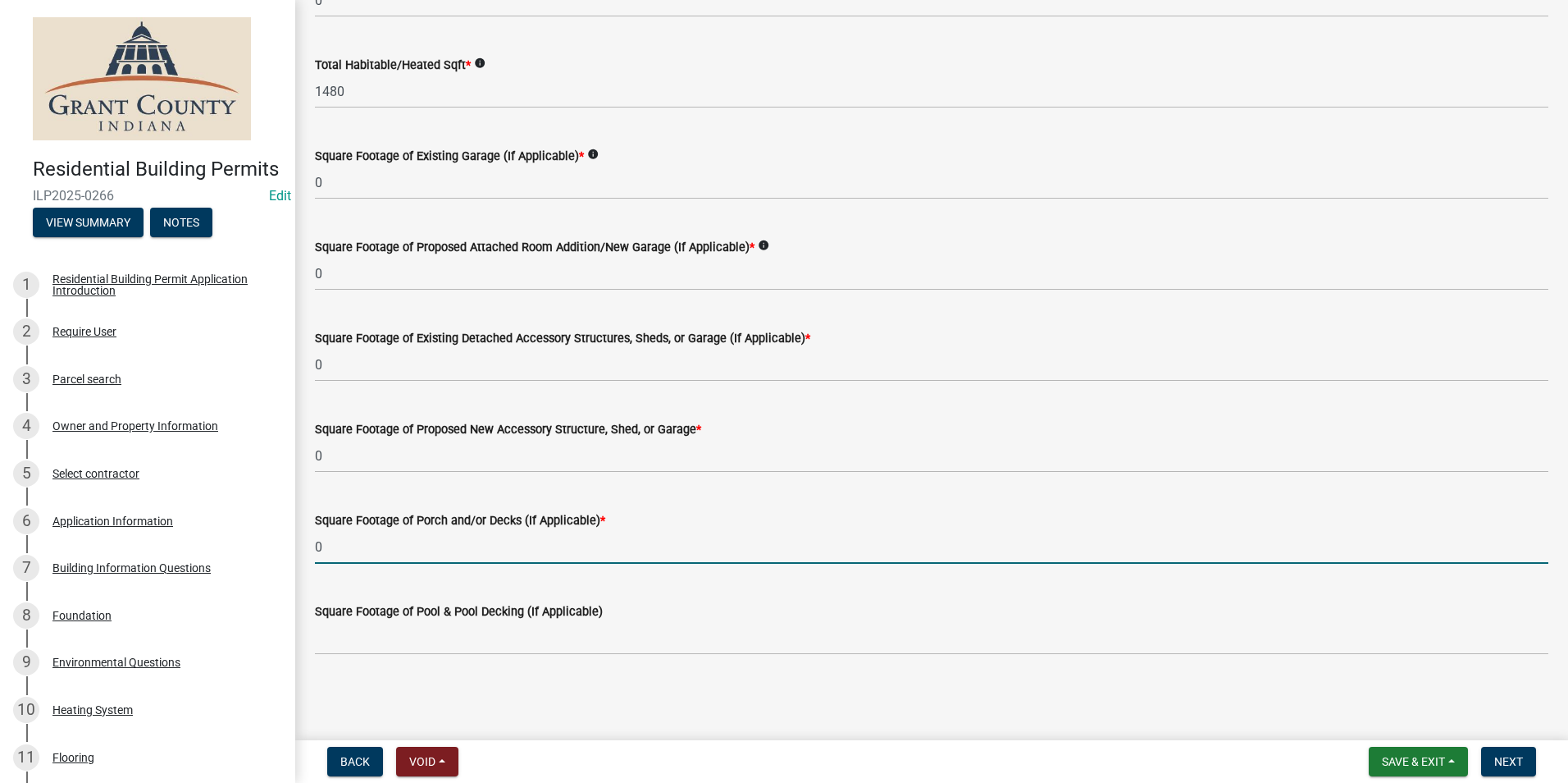
type input "0"
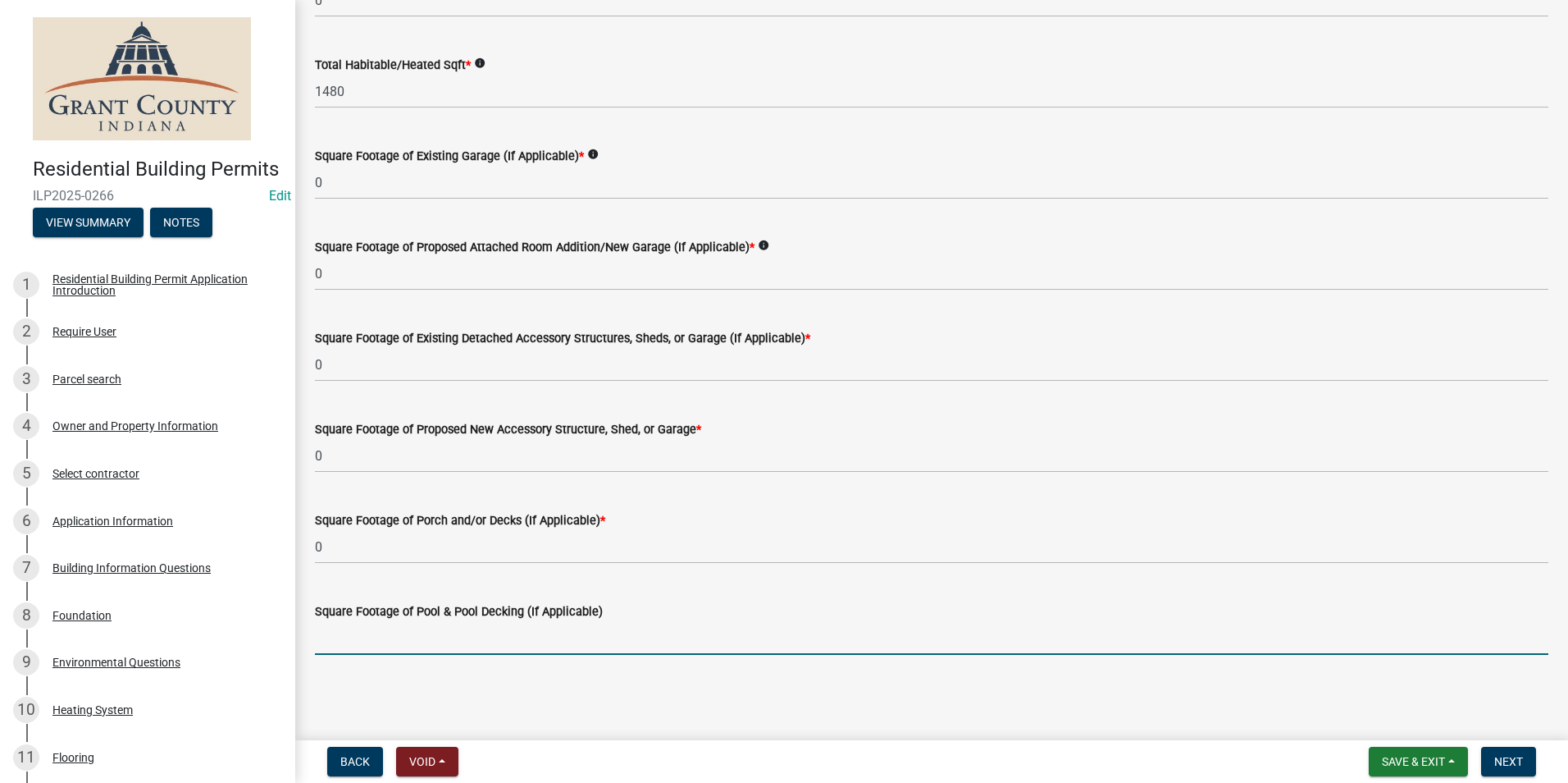
click at [342, 643] on input "text" at bounding box center [932, 638] width 1233 height 33
type input "0"
click at [1504, 757] on span "Next" at bounding box center [1508, 761] width 28 height 13
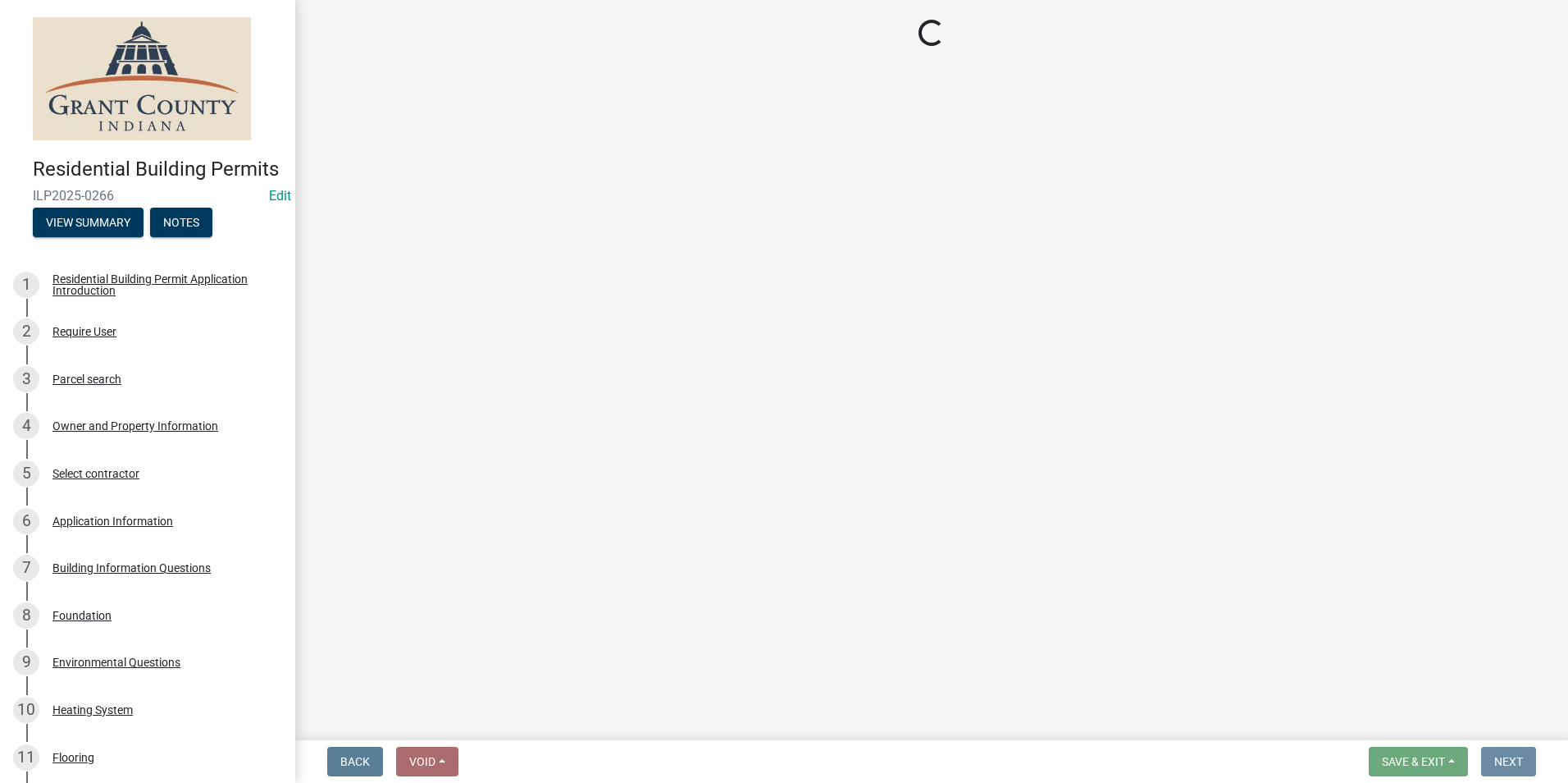
scroll to position [0, 0]
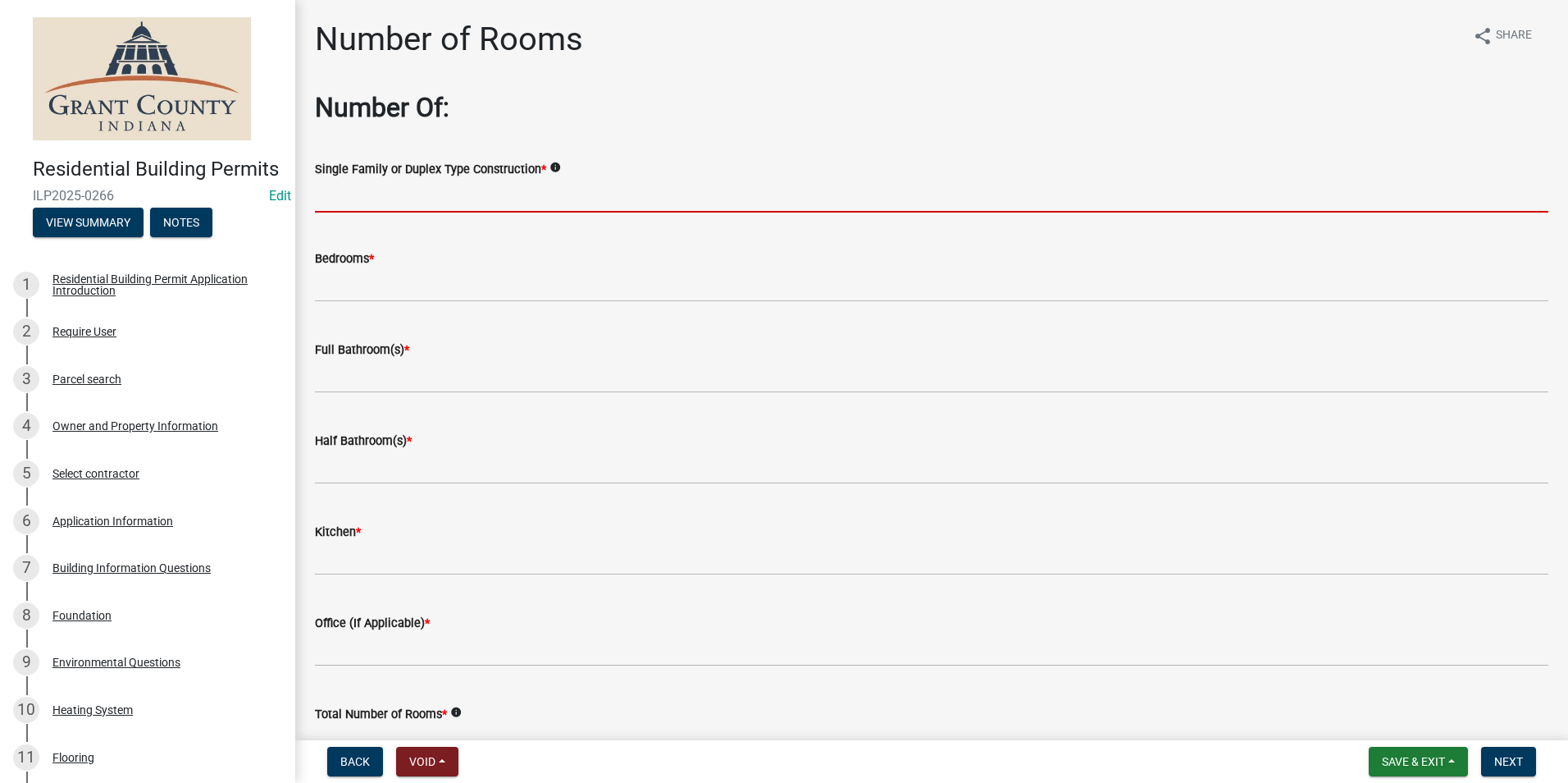
click at [346, 193] on input "Single Family or Duplex Type Construction *" at bounding box center [932, 195] width 1233 height 33
type input "NA"
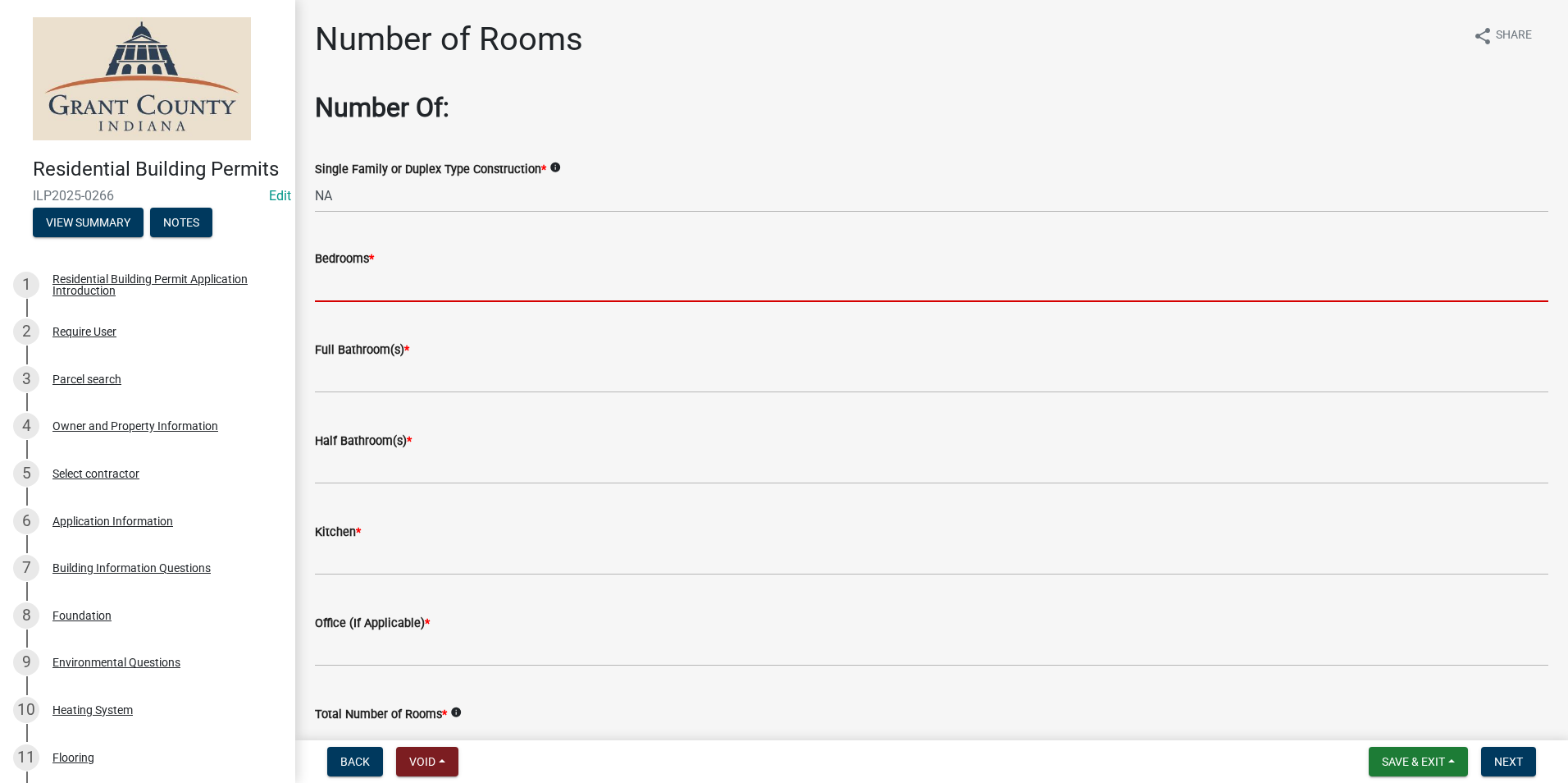
click at [347, 284] on input "text" at bounding box center [932, 285] width 1233 height 33
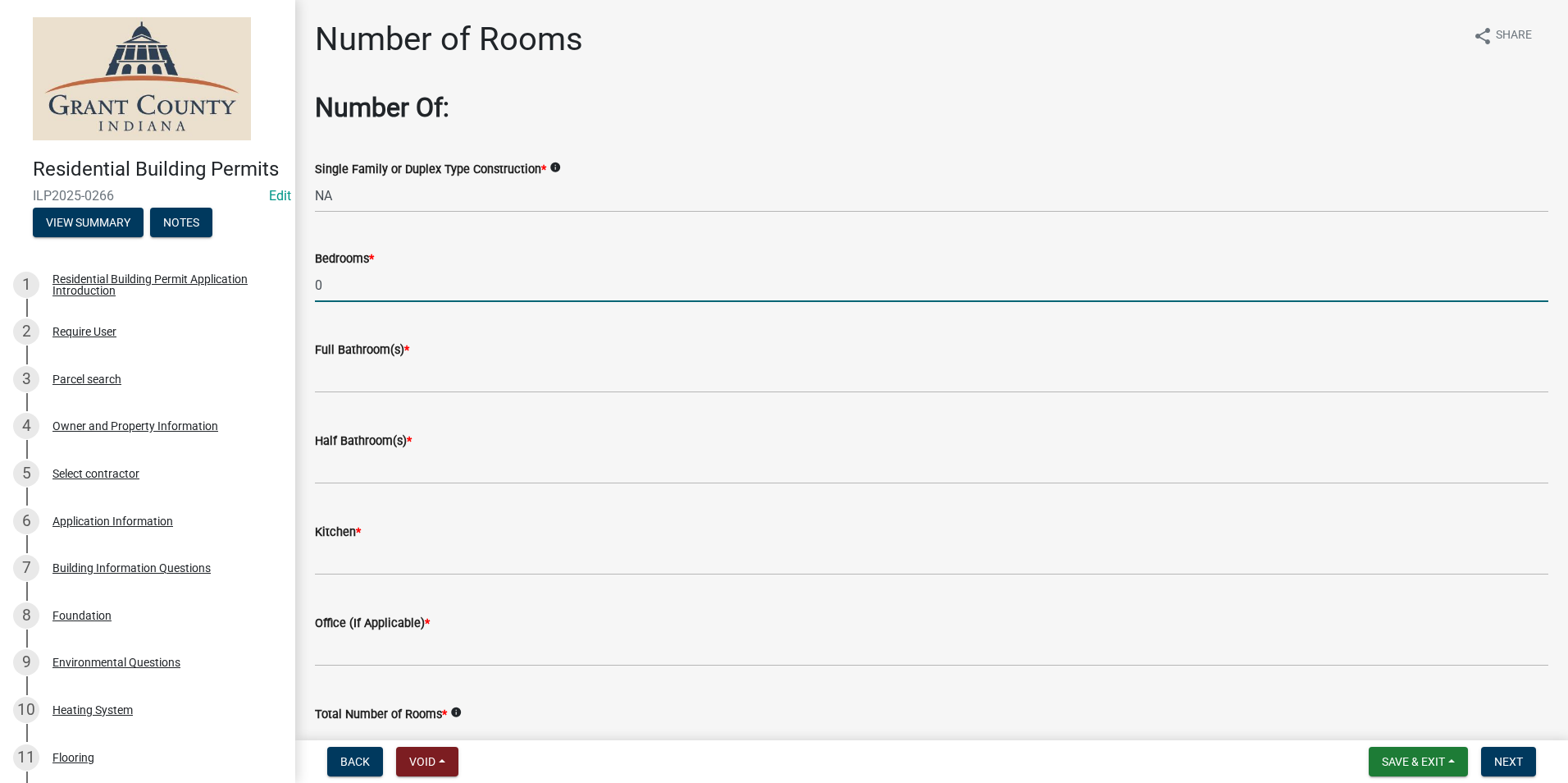
type input "0"
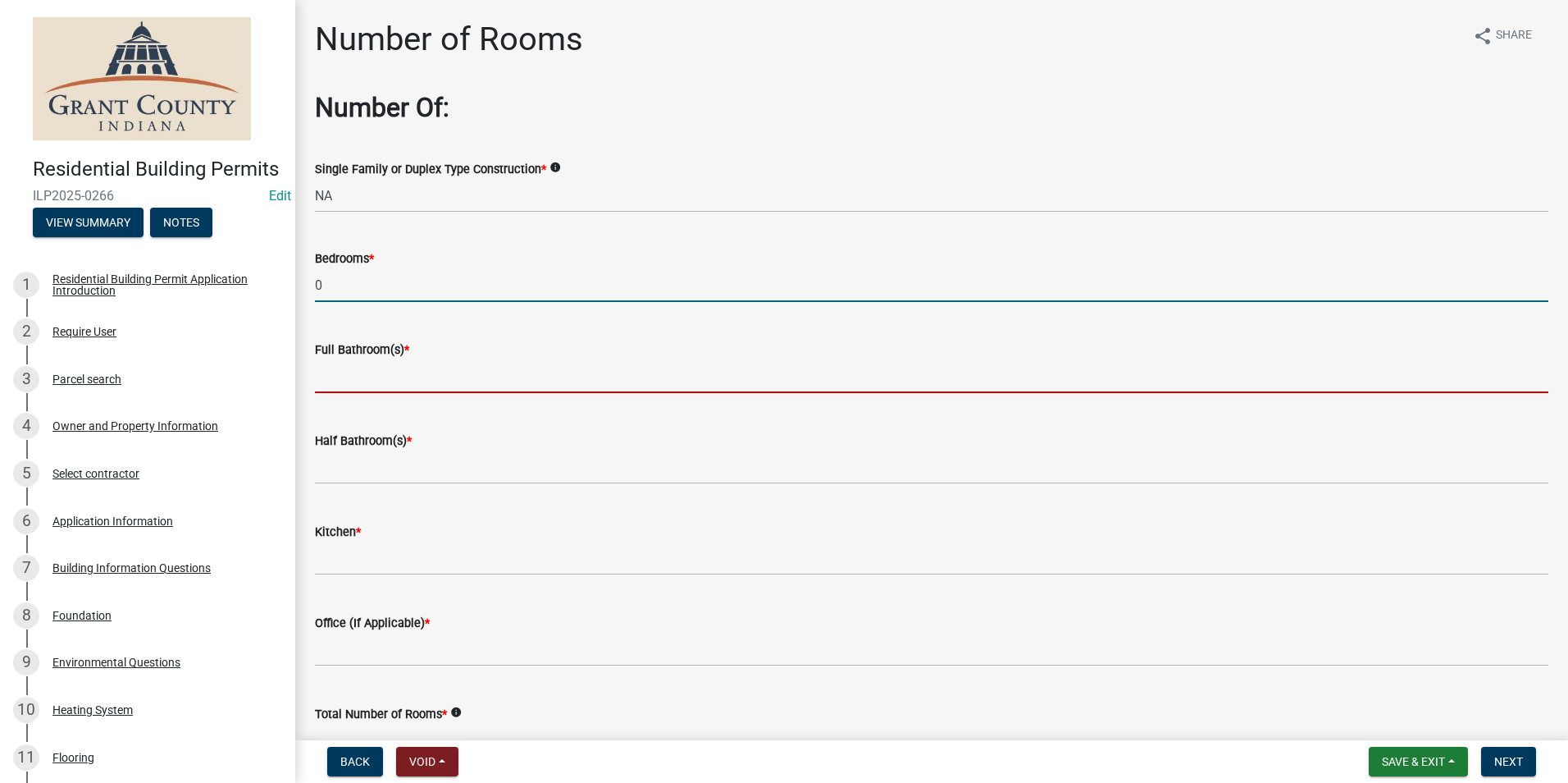
click at [344, 387] on input "text" at bounding box center [932, 376] width 1233 height 33
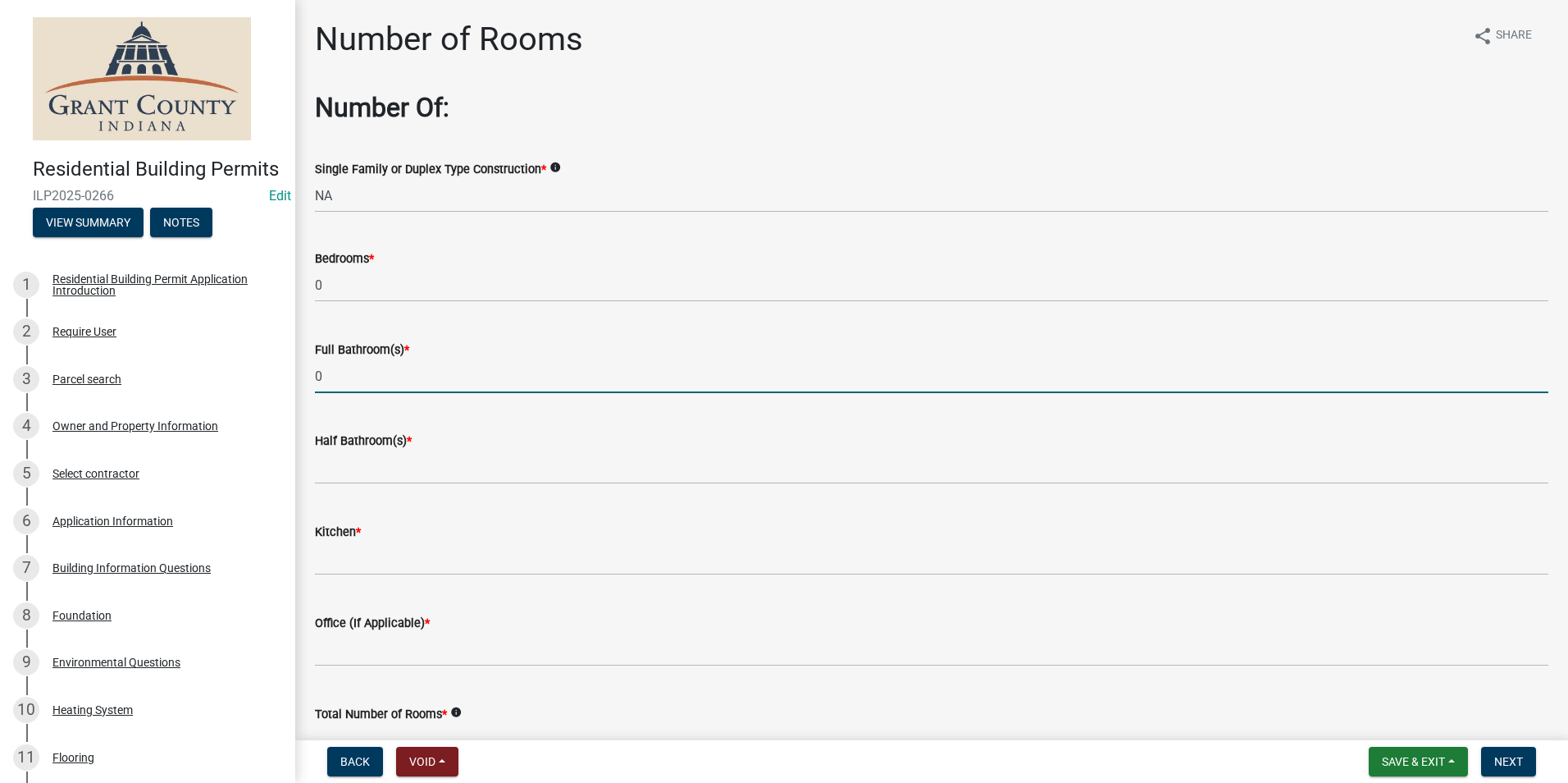
type input "0"
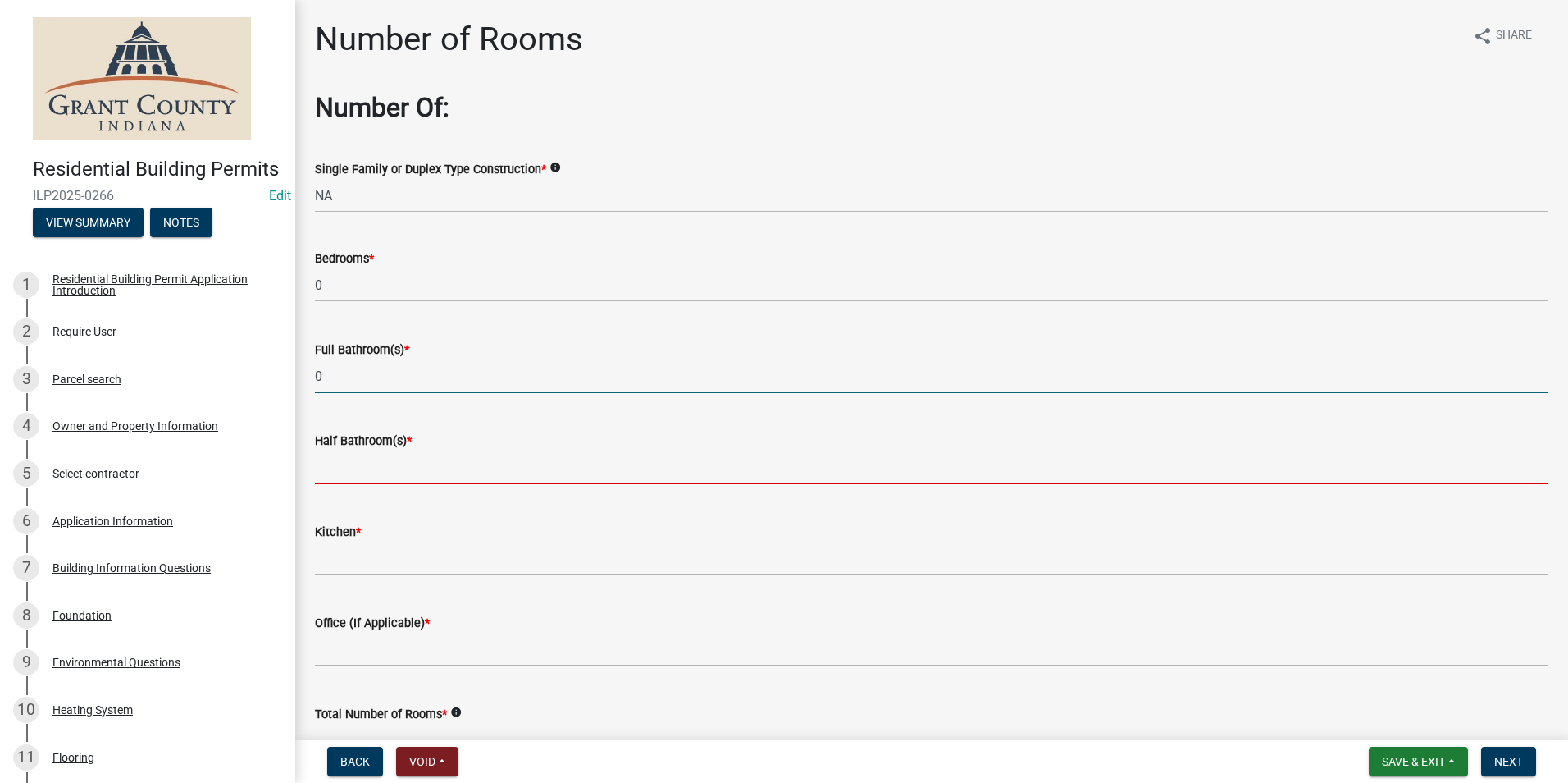
click at [341, 466] on input "text" at bounding box center [932, 468] width 1233 height 33
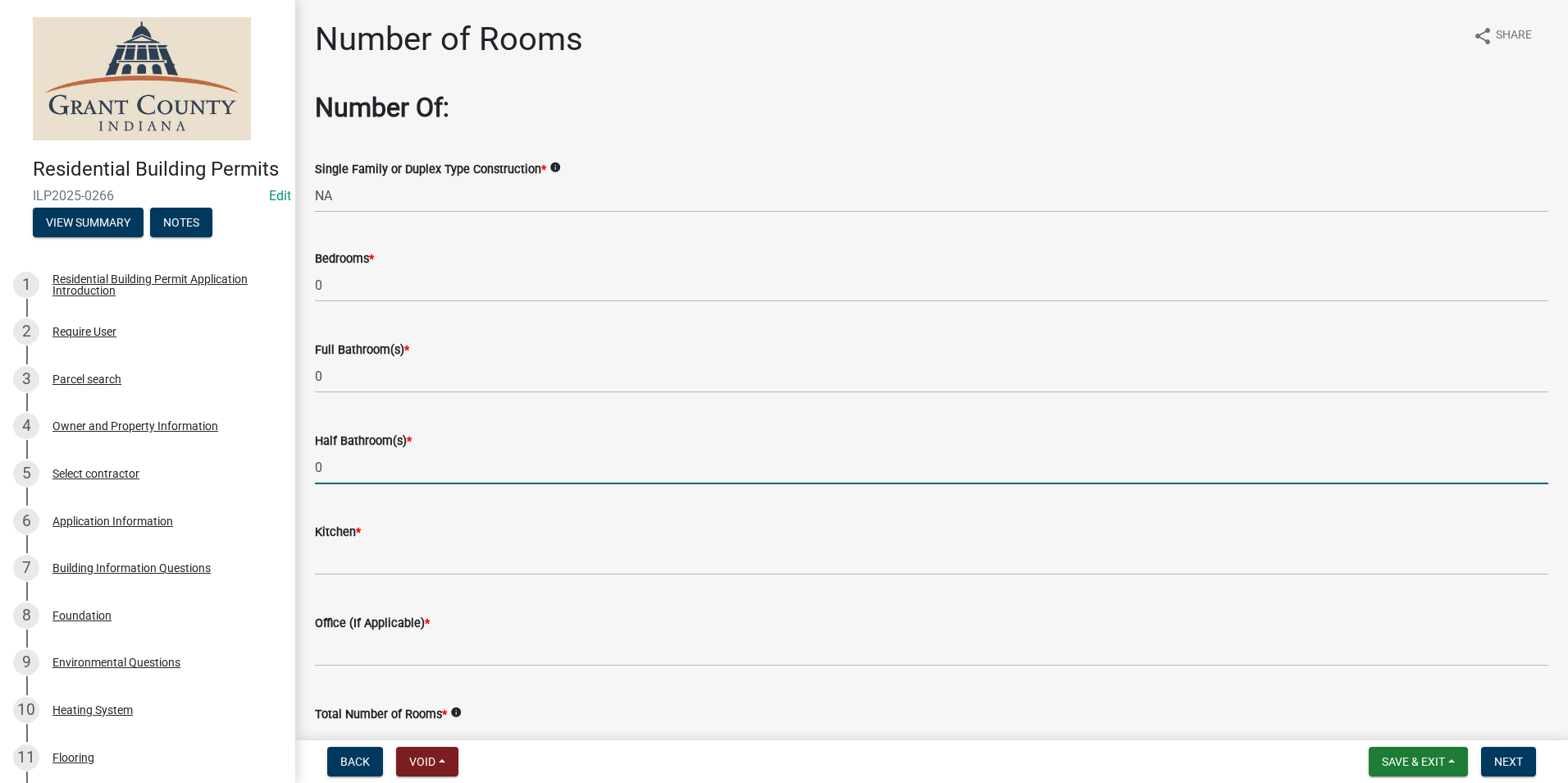
type input "0"
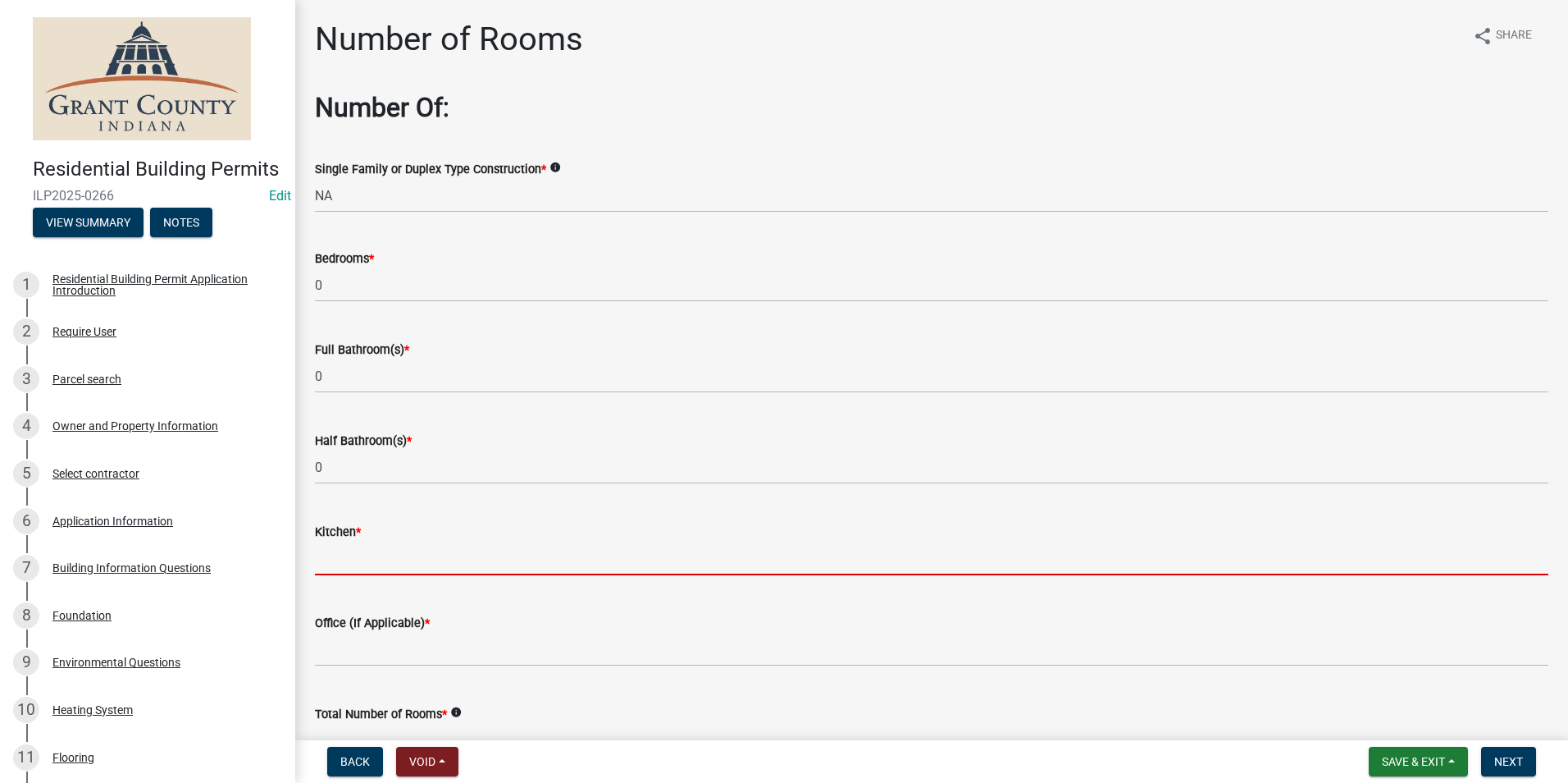
click at [327, 568] on input "text" at bounding box center [932, 558] width 1233 height 33
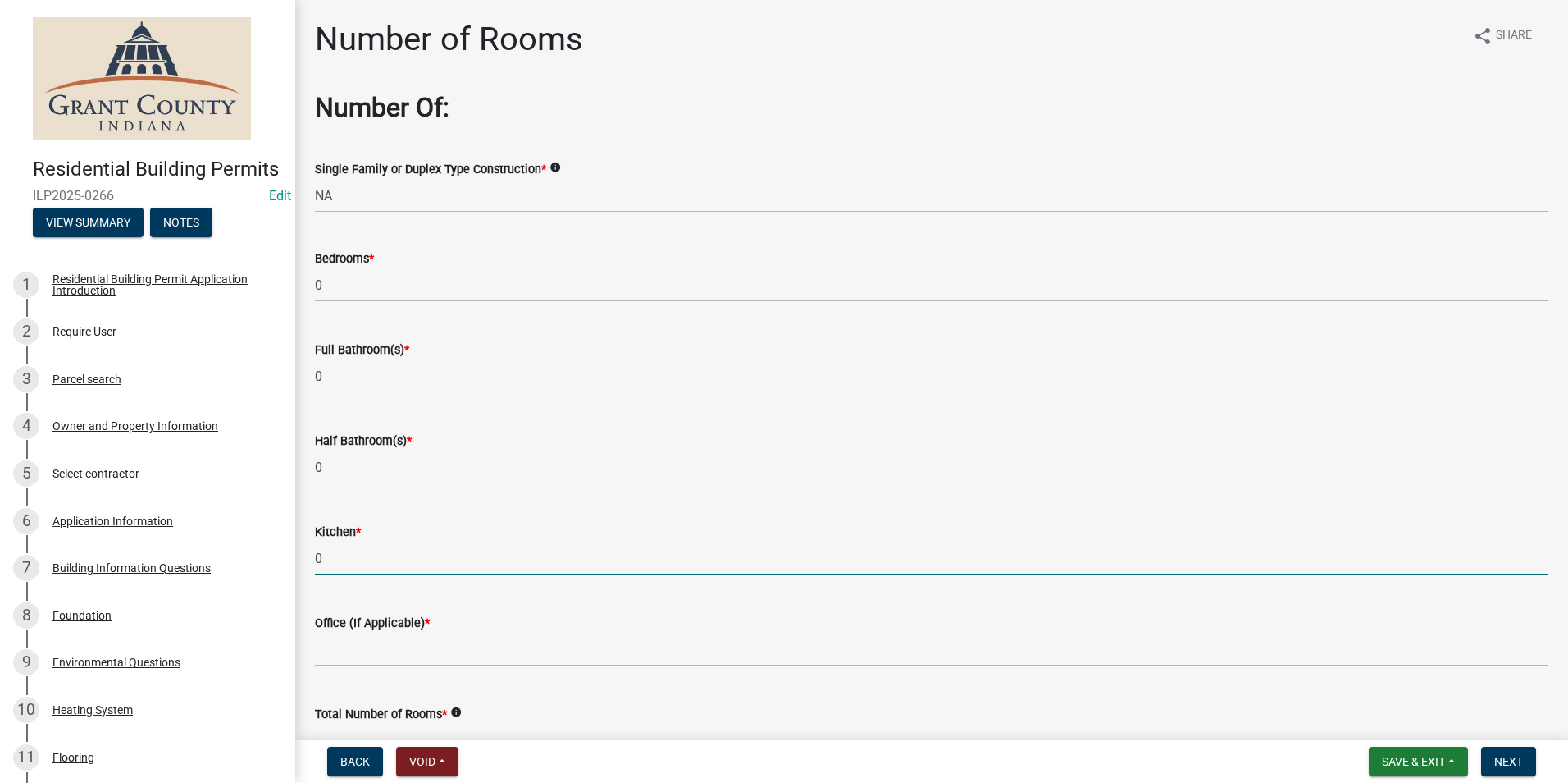
type input "0"
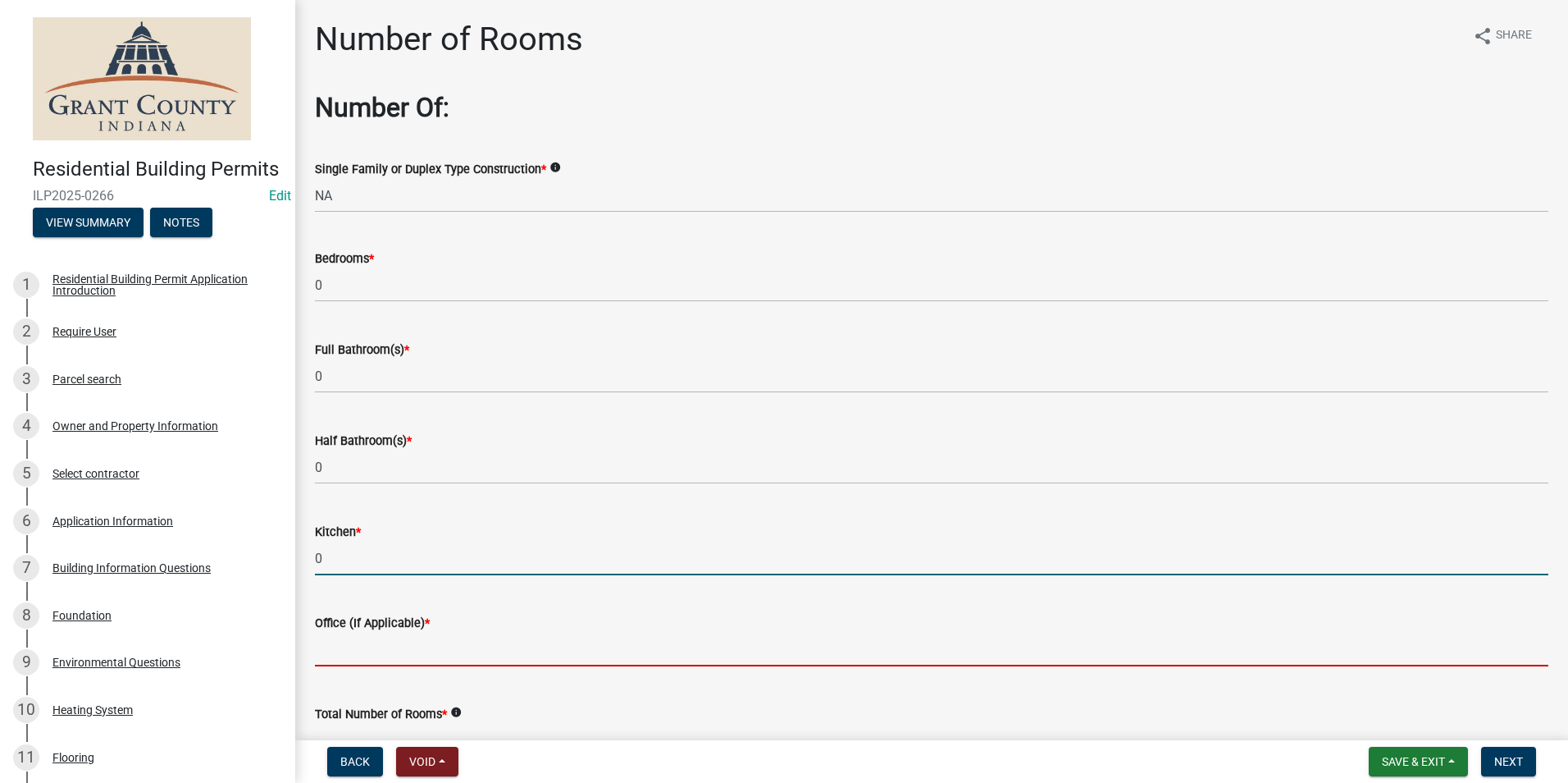
click at [350, 641] on input "text" at bounding box center [932, 649] width 1233 height 33
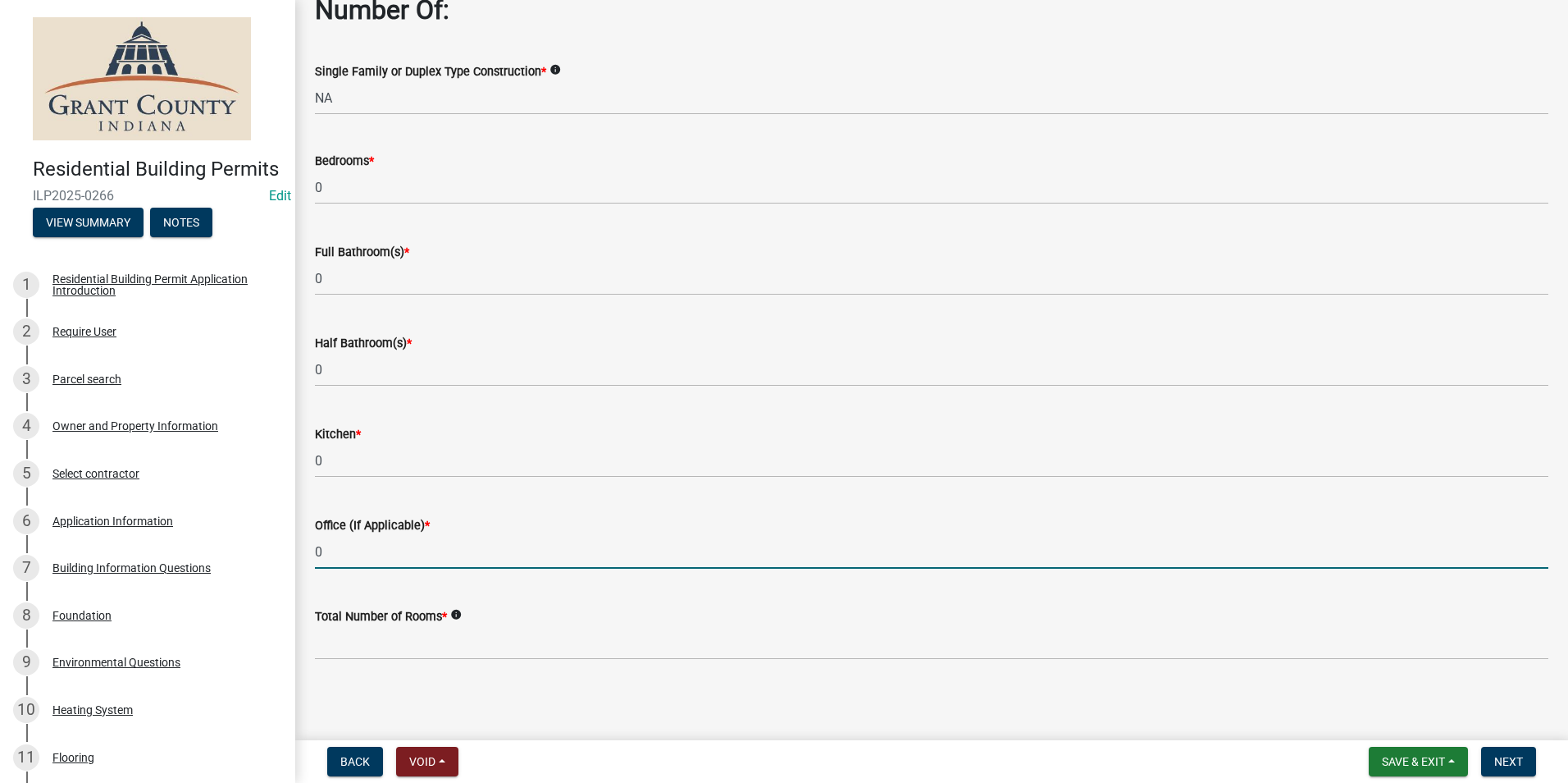
scroll to position [103, 0]
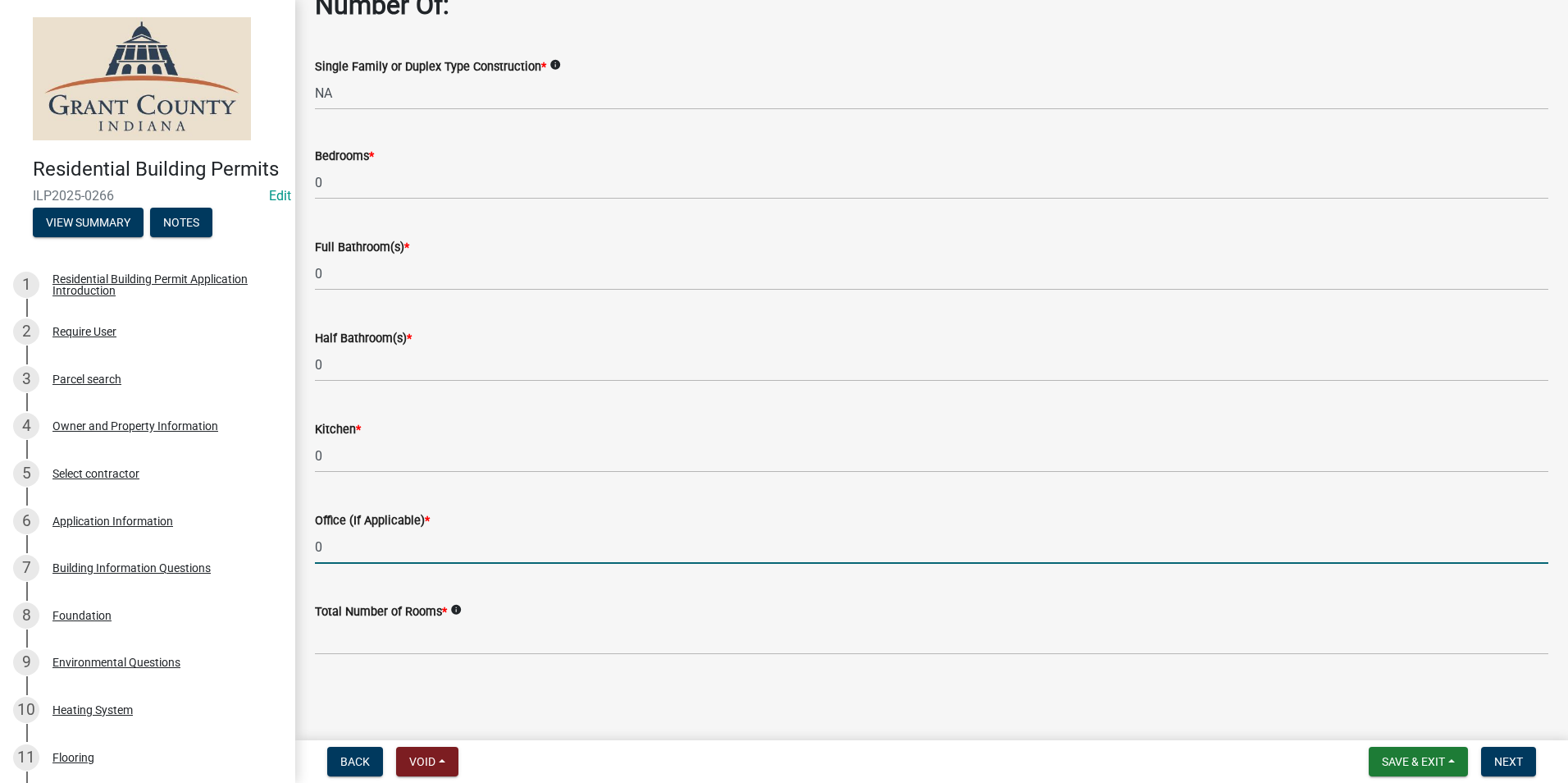
type input "0"
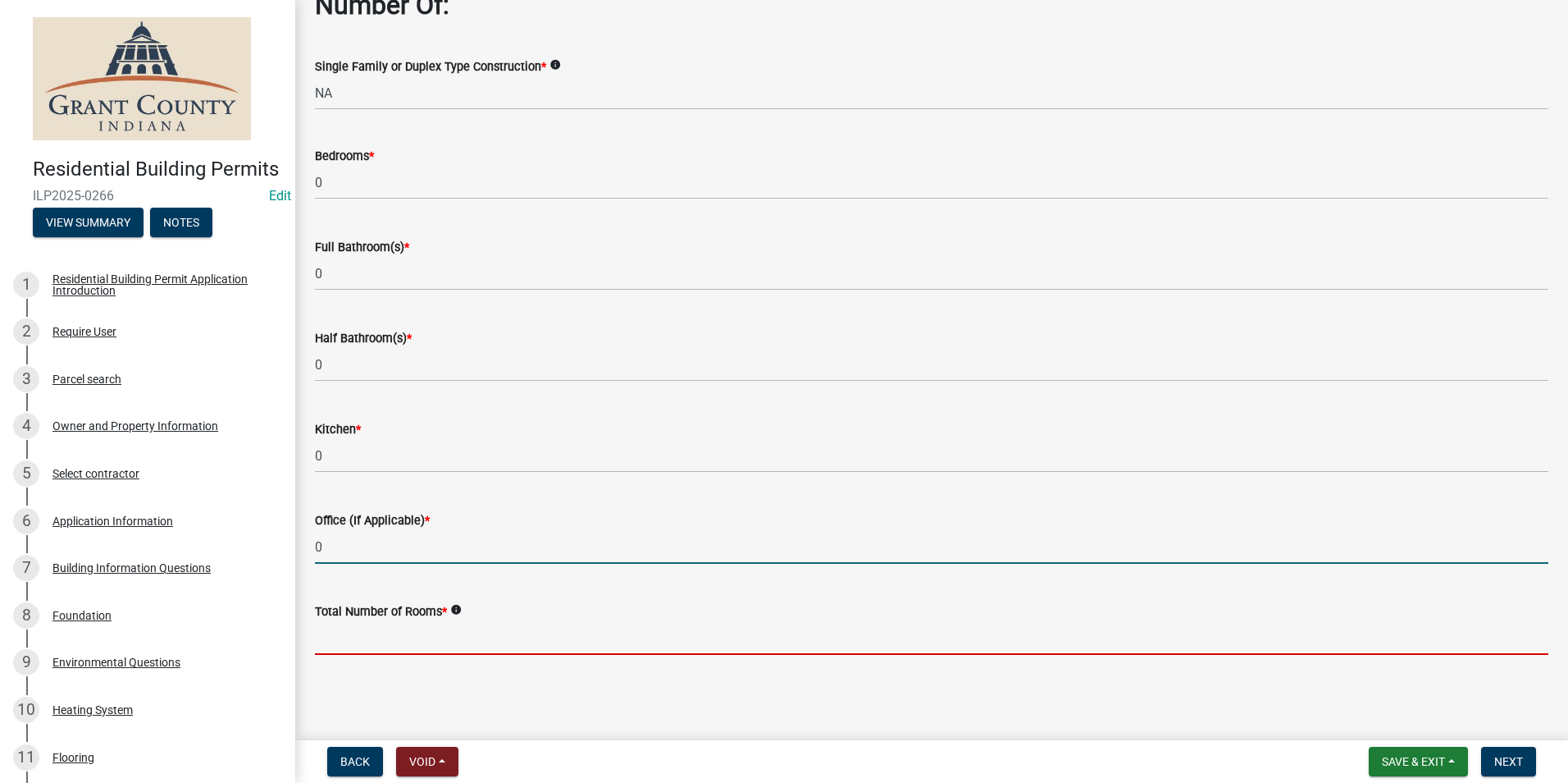
drag, startPoint x: 355, startPoint y: 638, endPoint x: 378, endPoint y: 639, distance: 23.0
click at [355, 639] on input "text" at bounding box center [932, 638] width 1233 height 33
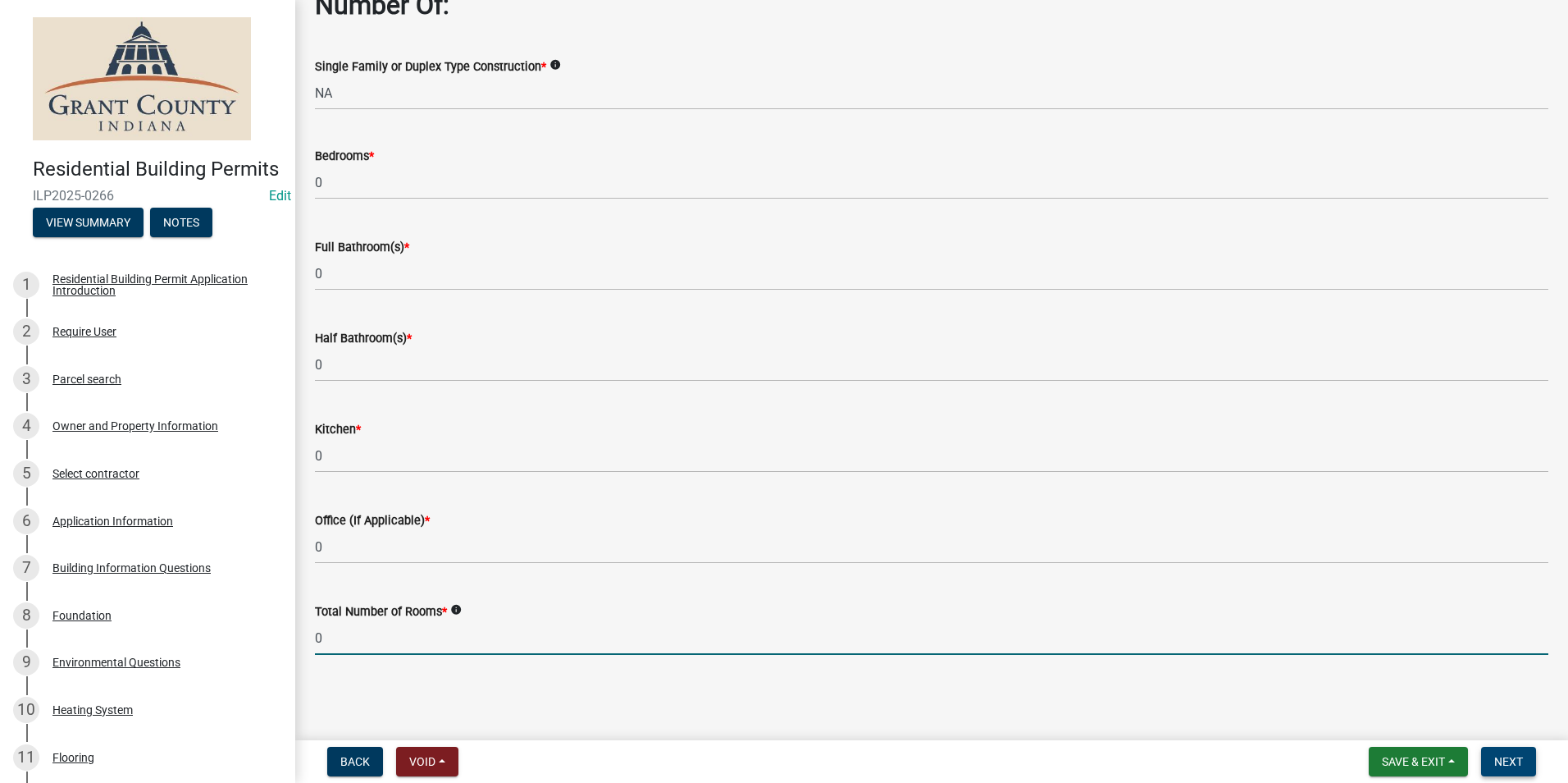
type input "0"
click at [1515, 763] on span "Next" at bounding box center [1508, 761] width 28 height 13
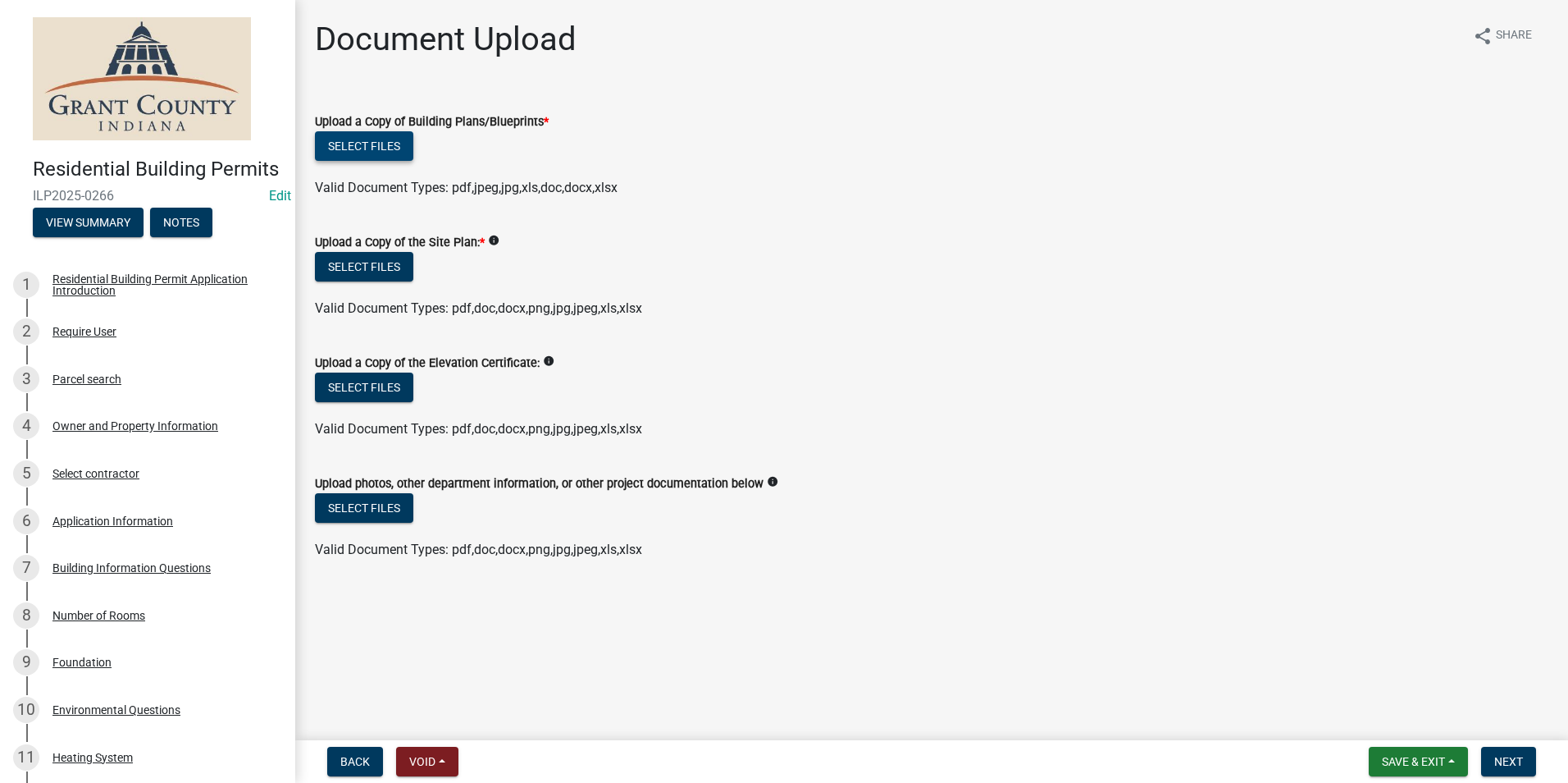
click at [356, 145] on button "Select files" at bounding box center [364, 146] width 99 height 29
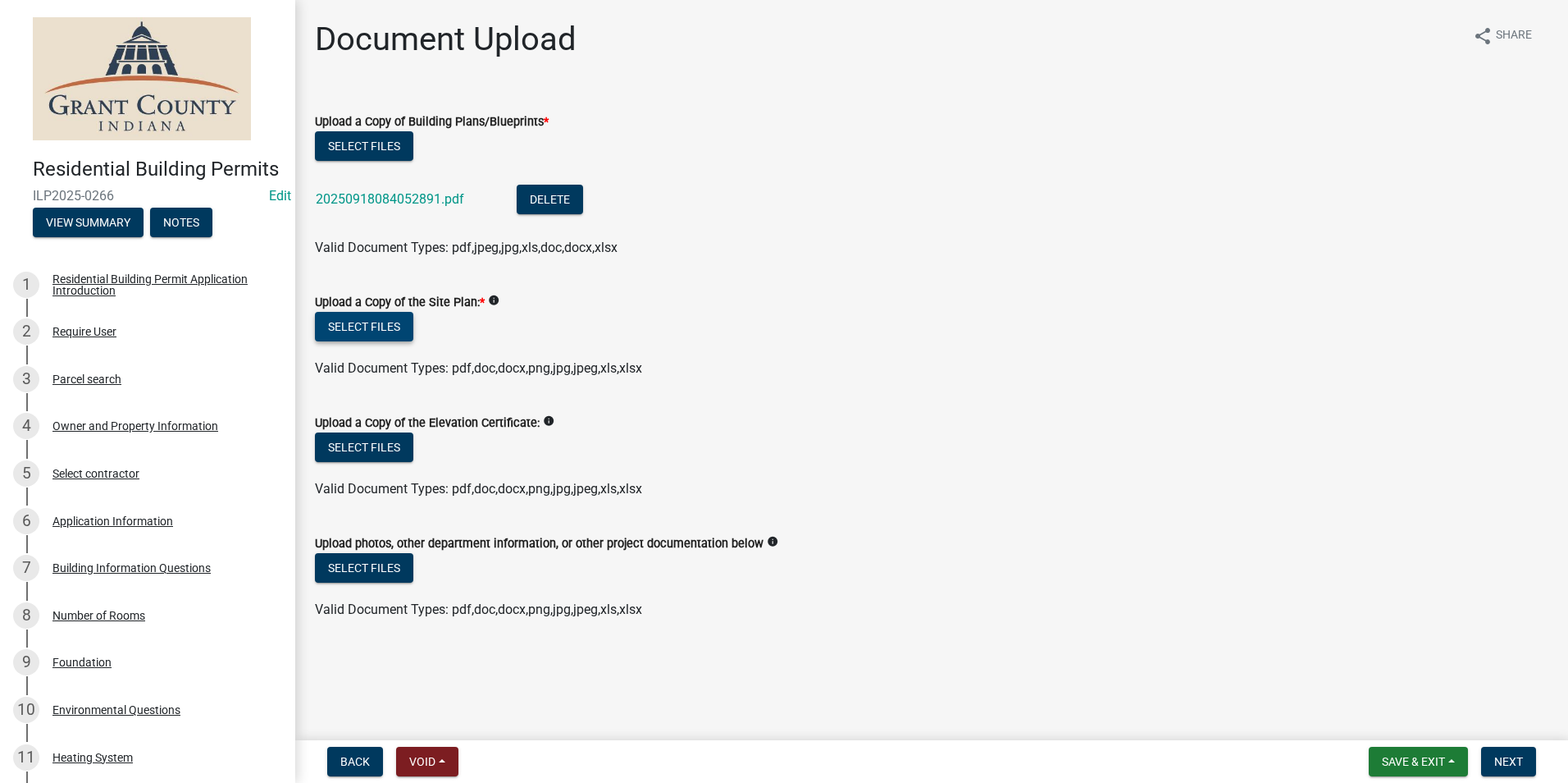
click at [360, 332] on button "Select files" at bounding box center [364, 326] width 99 height 29
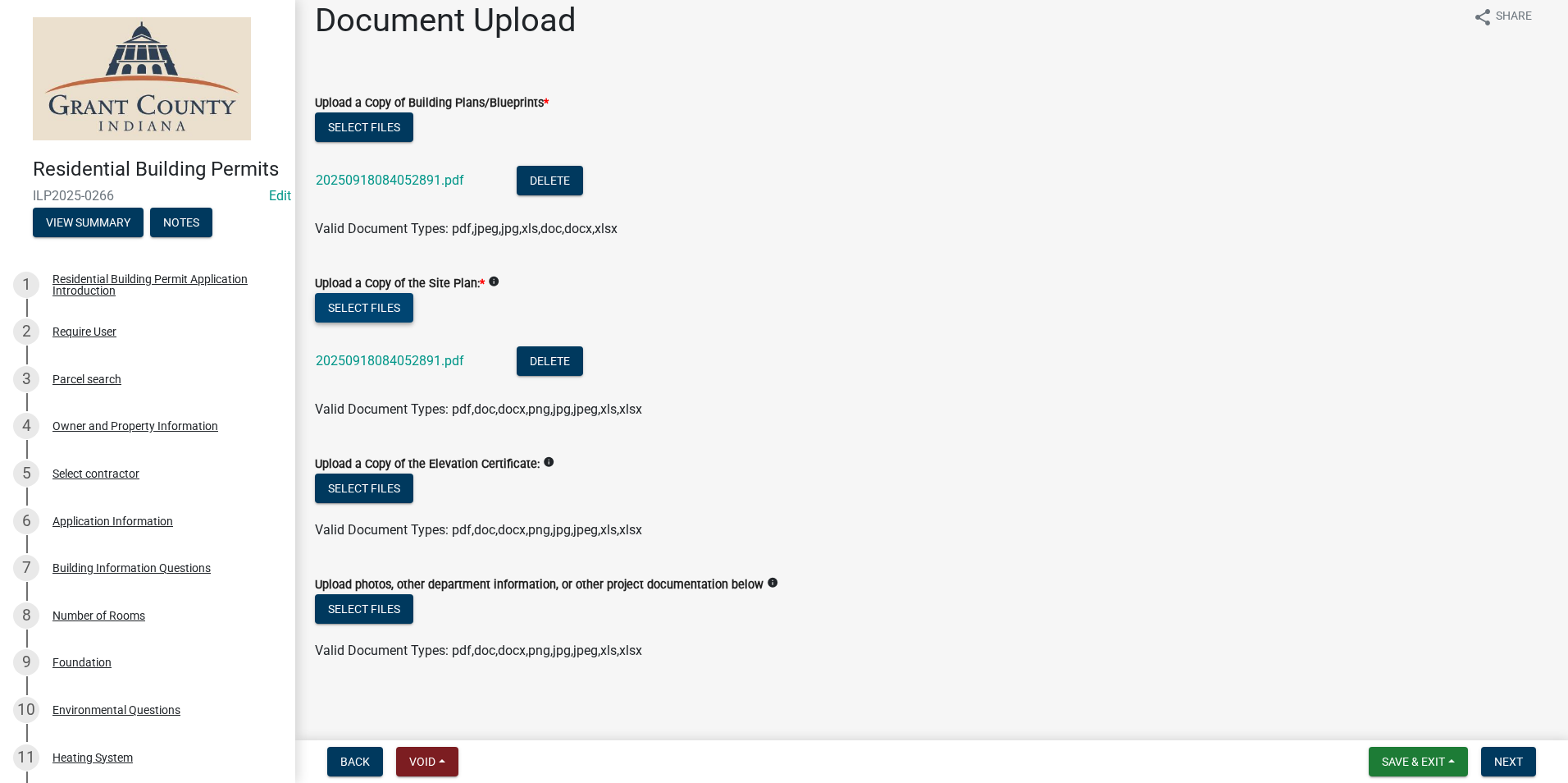
scroll to position [24, 0]
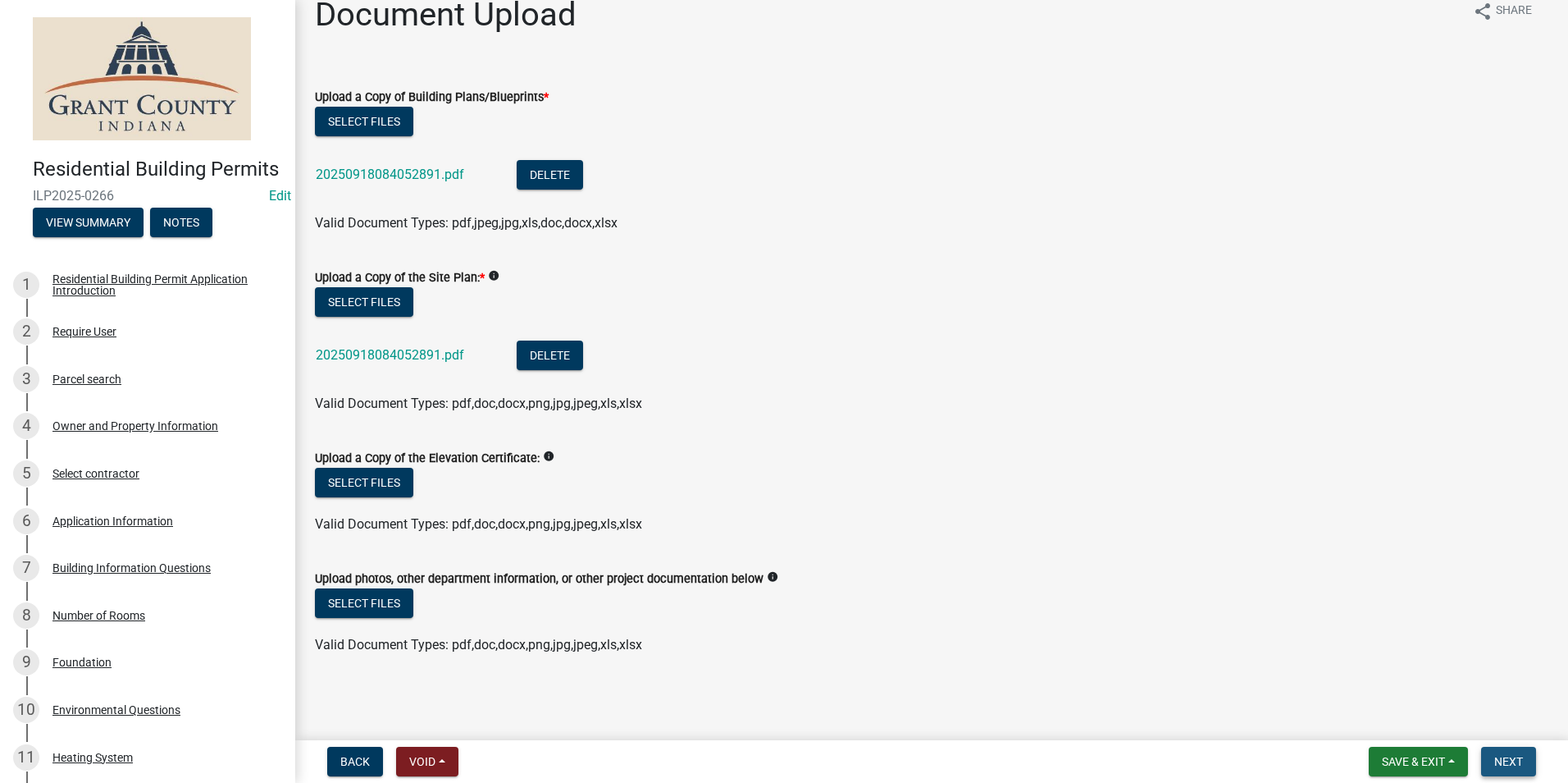
click at [1508, 765] on span "Next" at bounding box center [1508, 761] width 28 height 13
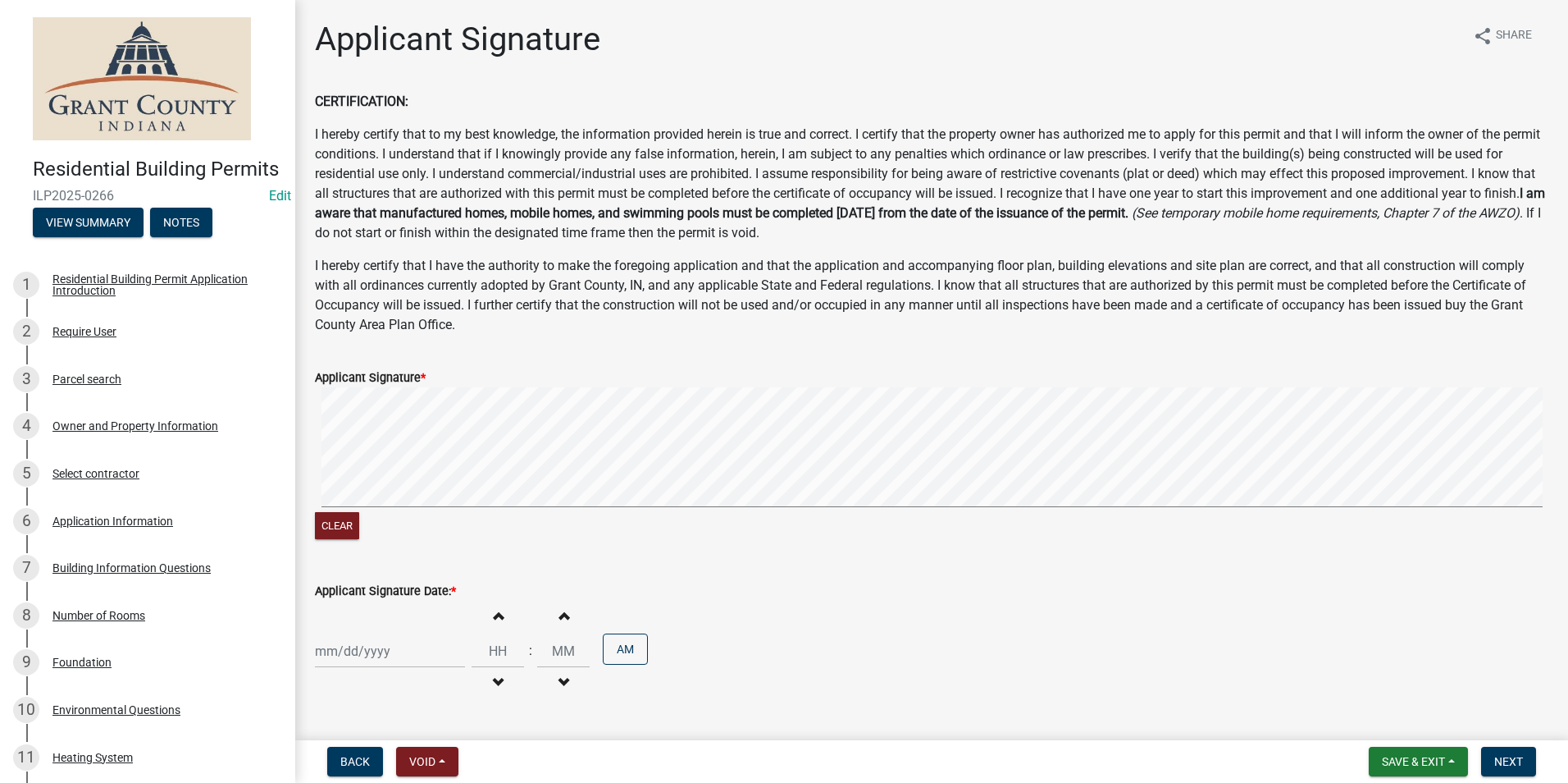
click at [354, 653] on div at bounding box center [390, 651] width 150 height 33
select select "9"
select select "2025"
click at [412, 537] on div "18" at bounding box center [410, 537] width 26 height 26
type input "[DATE]"
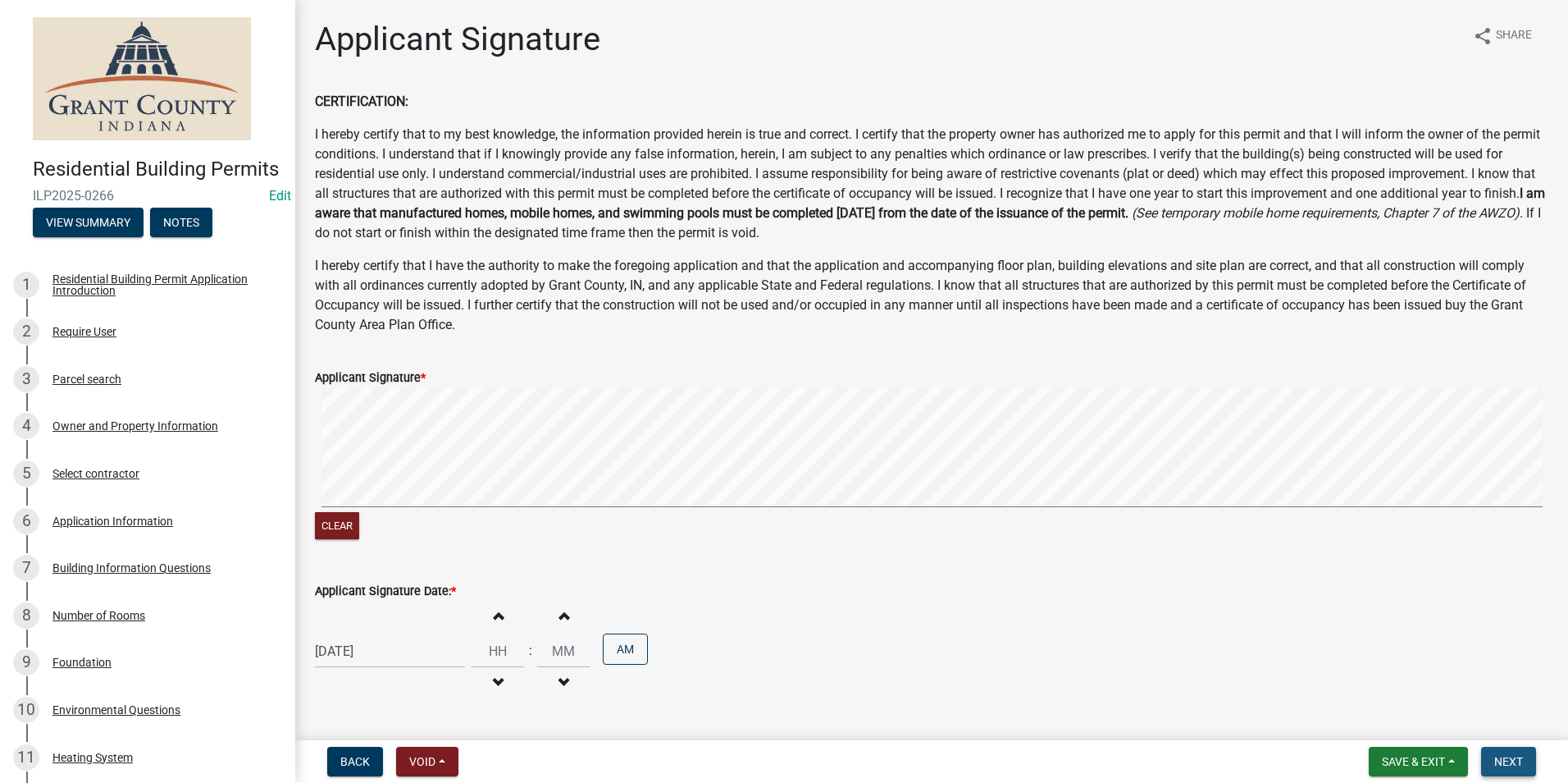
click at [1519, 760] on span "Next" at bounding box center [1508, 761] width 28 height 13
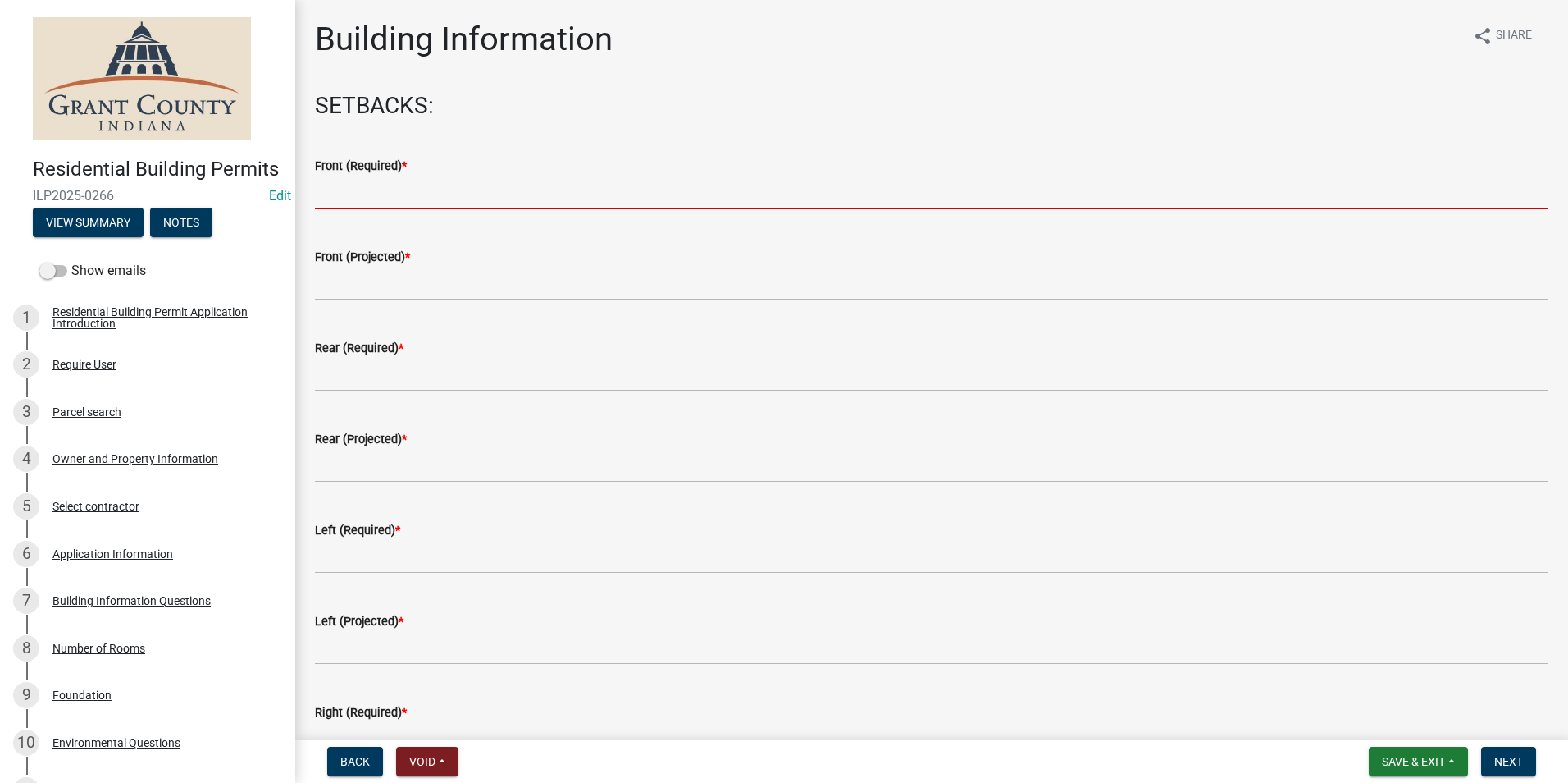
click at [363, 191] on input "text" at bounding box center [932, 192] width 1233 height 33
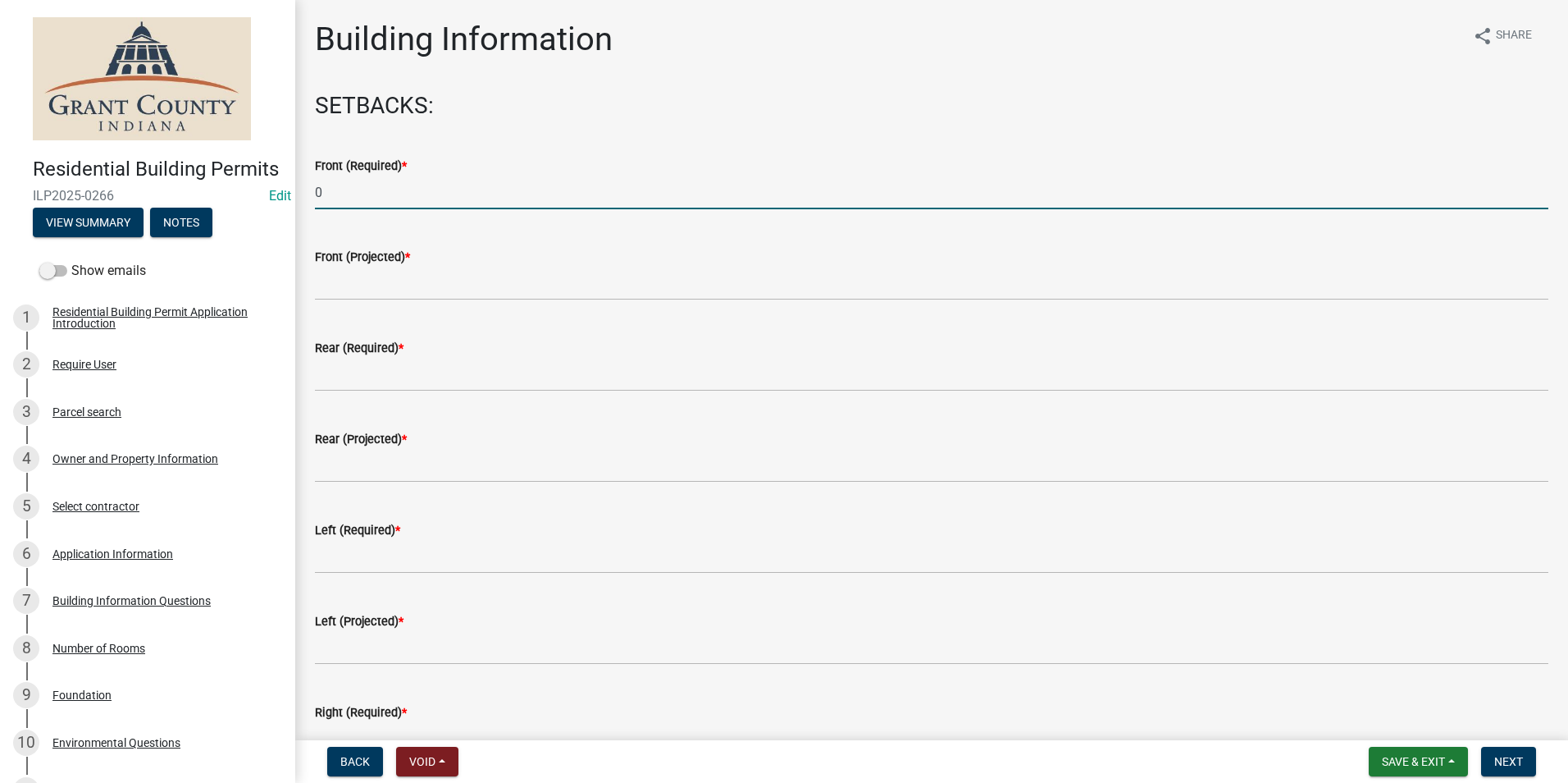
type input "0"
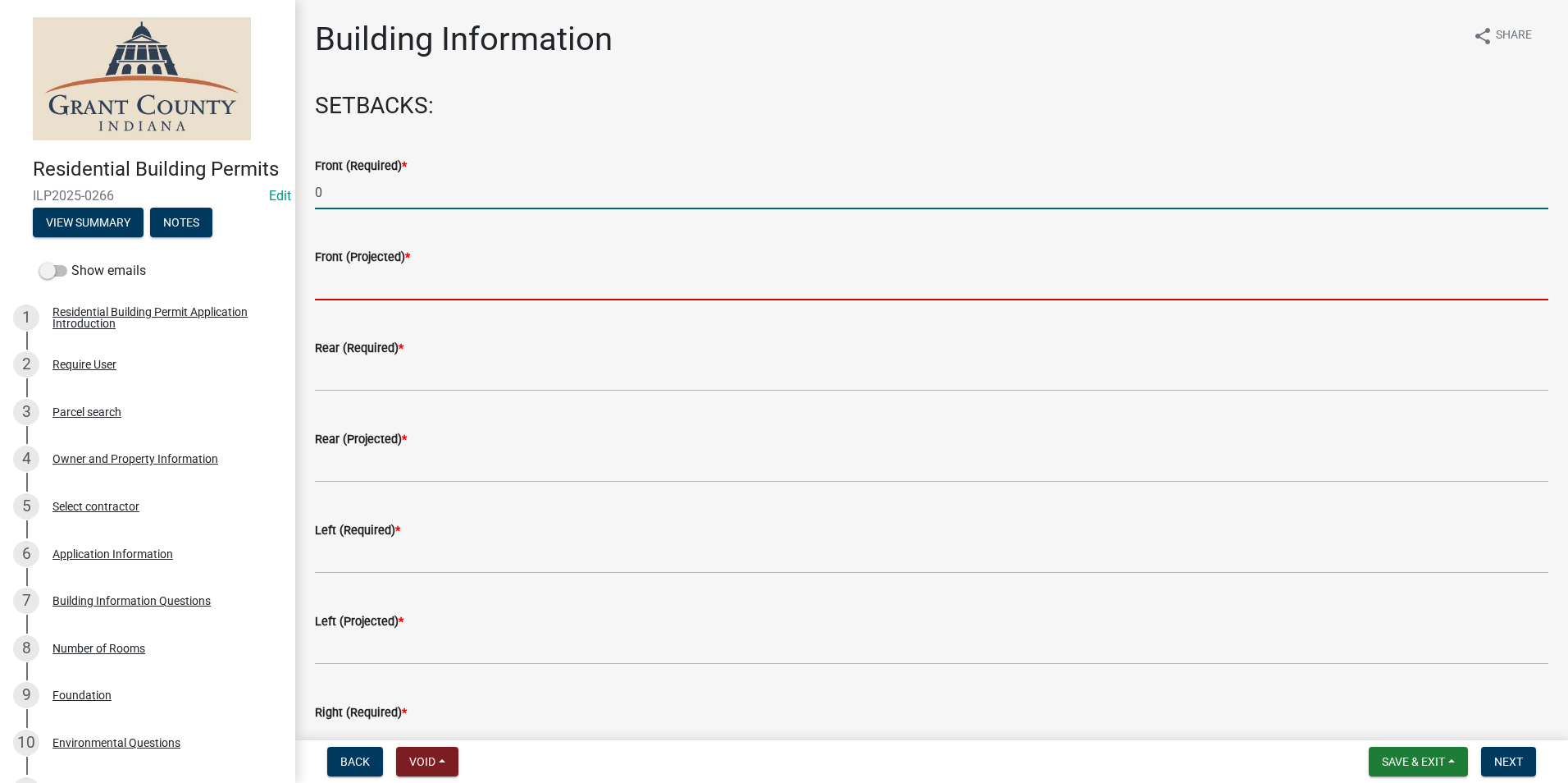
click at [353, 281] on input "text" at bounding box center [932, 283] width 1233 height 33
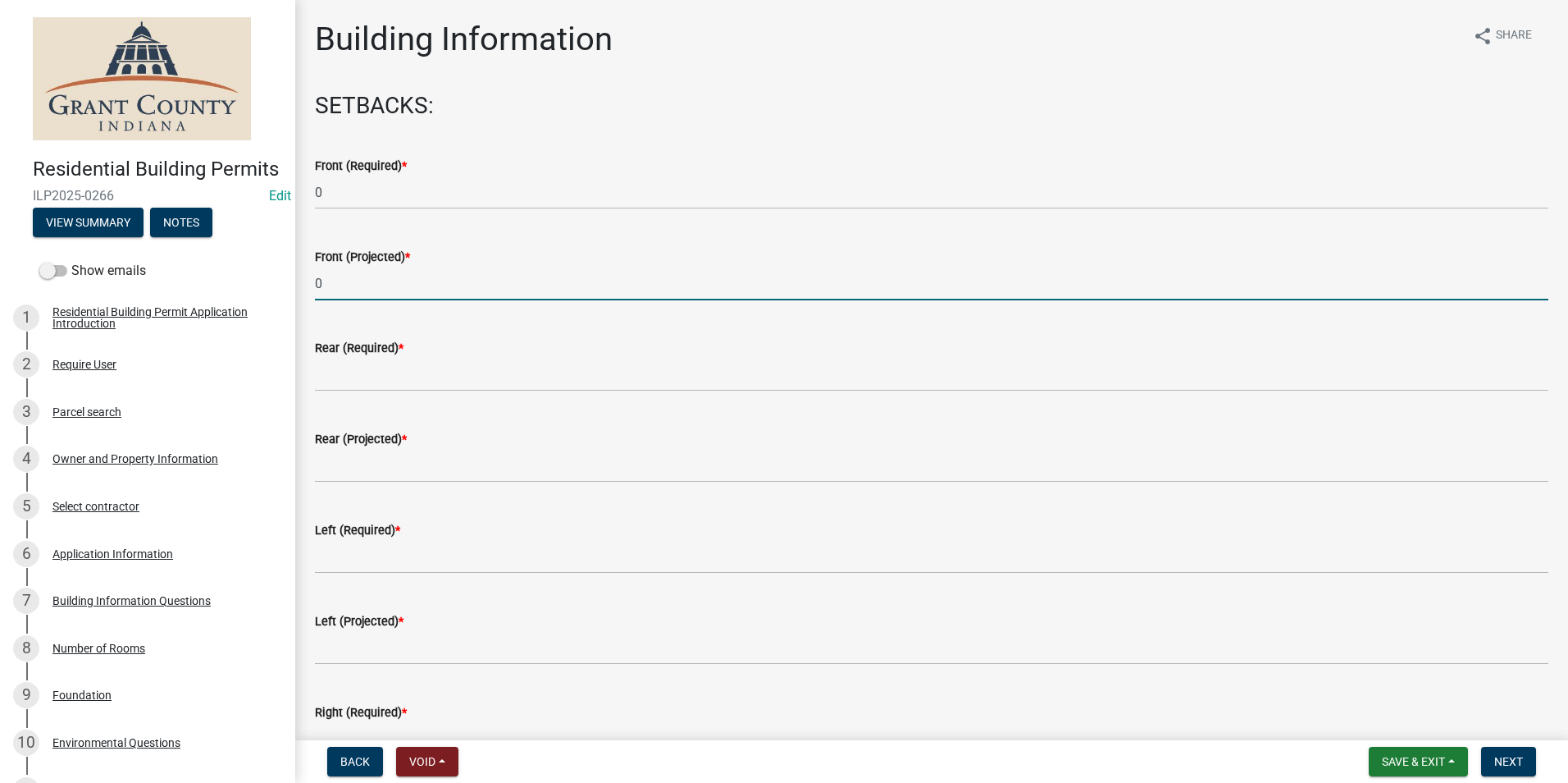
type input "0"
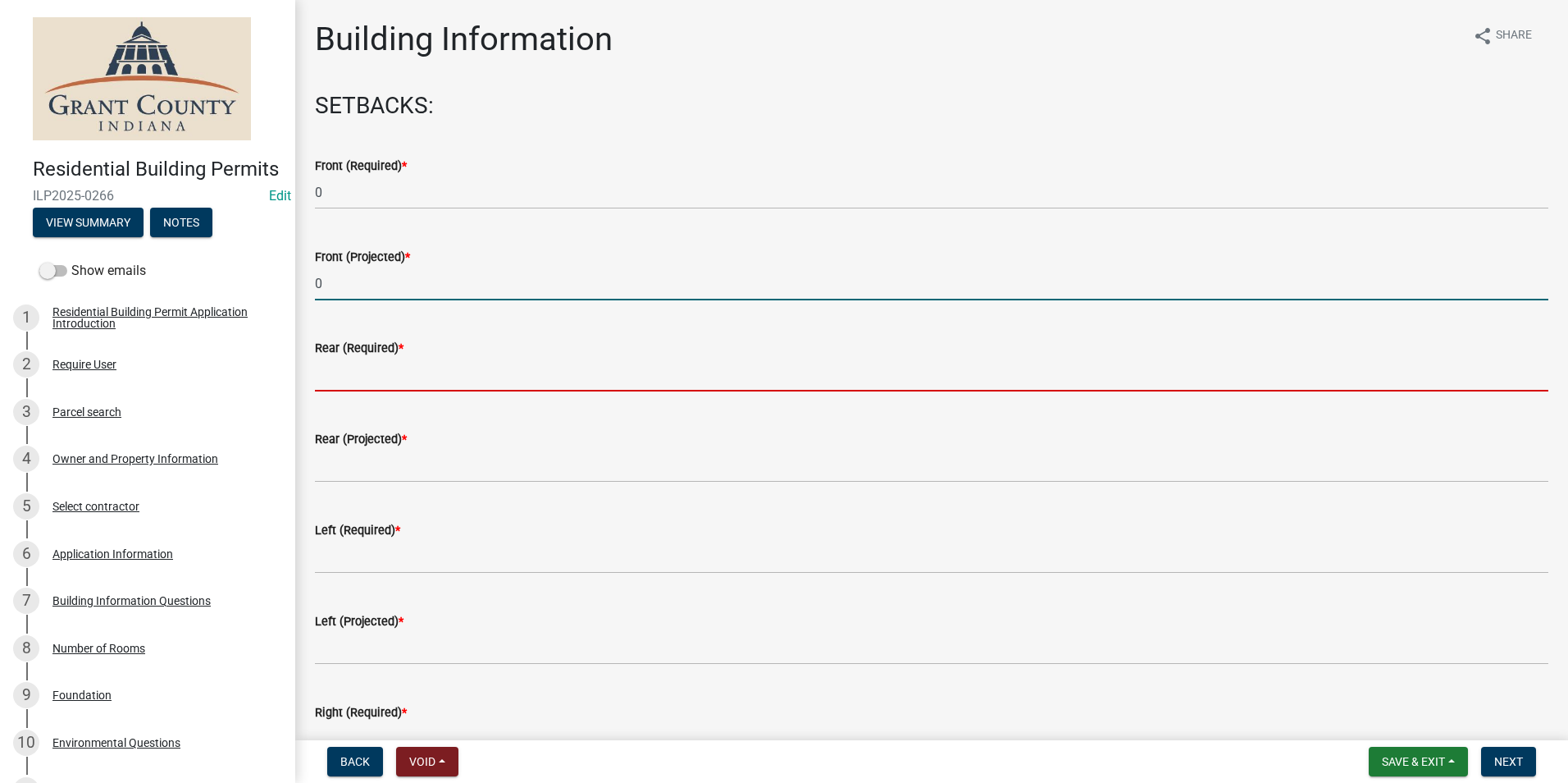
click at [338, 375] on input "text" at bounding box center [932, 375] width 1233 height 33
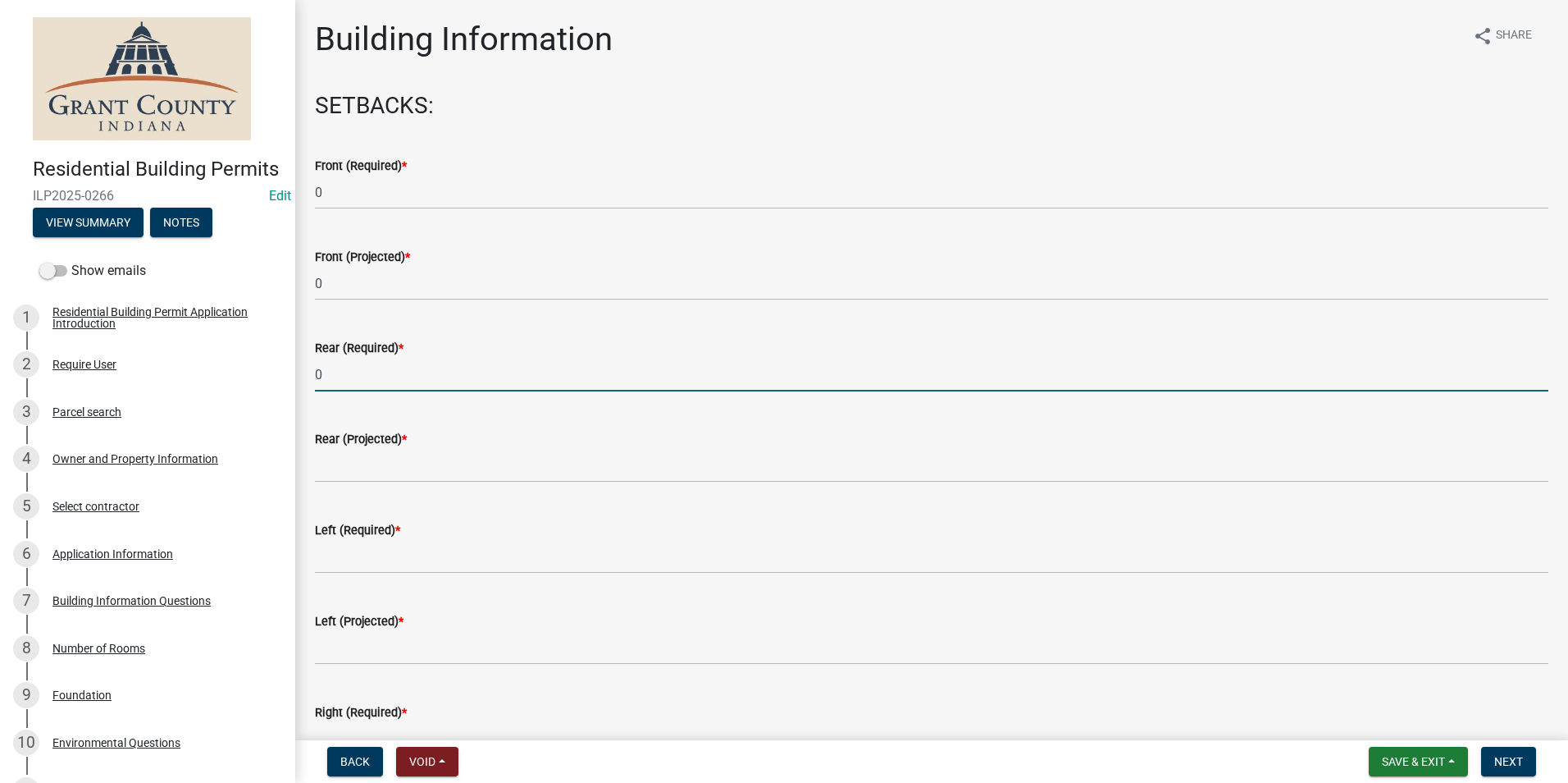
type input "0"
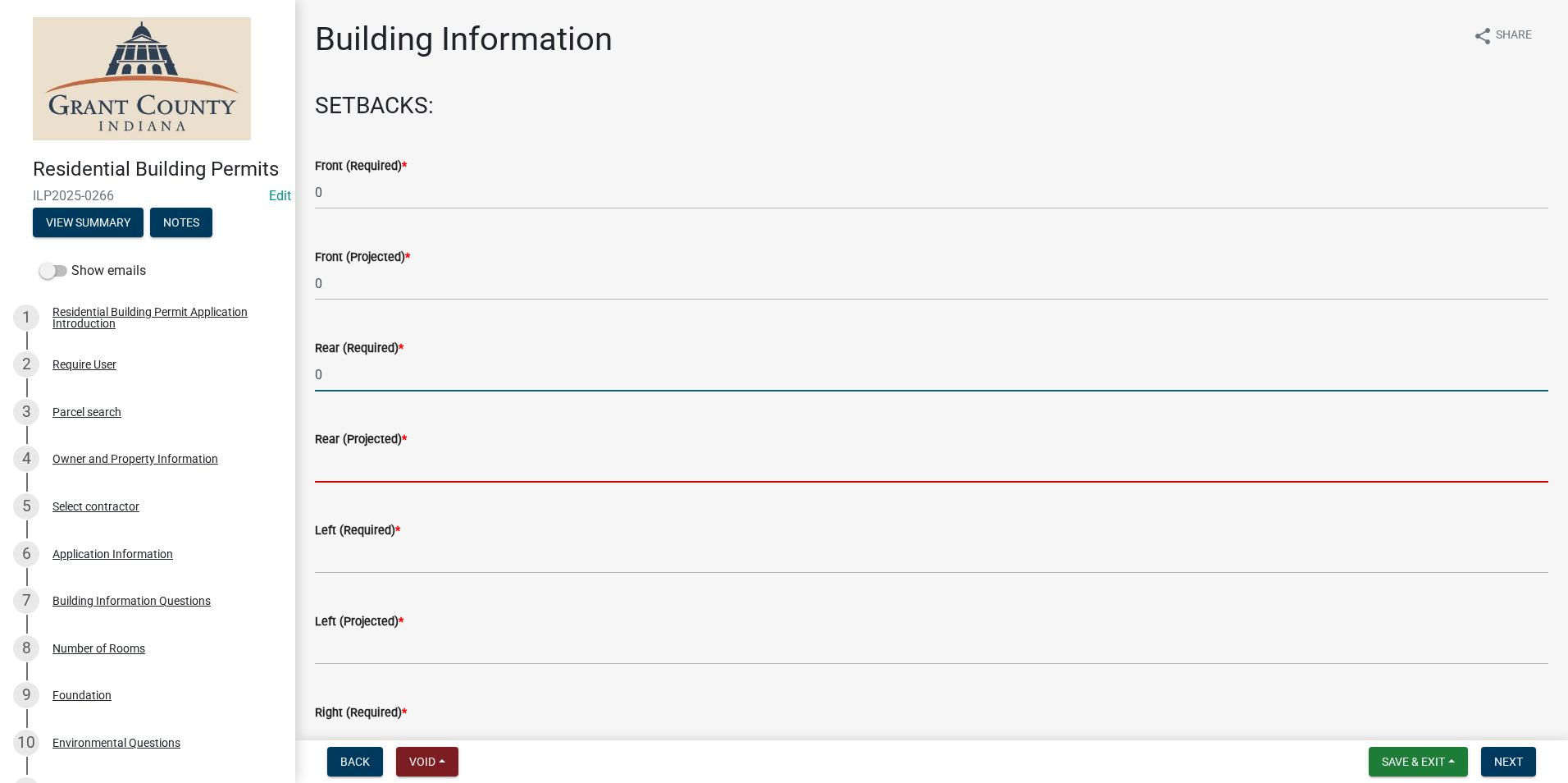
click at [346, 473] on input "text" at bounding box center [932, 466] width 1233 height 33
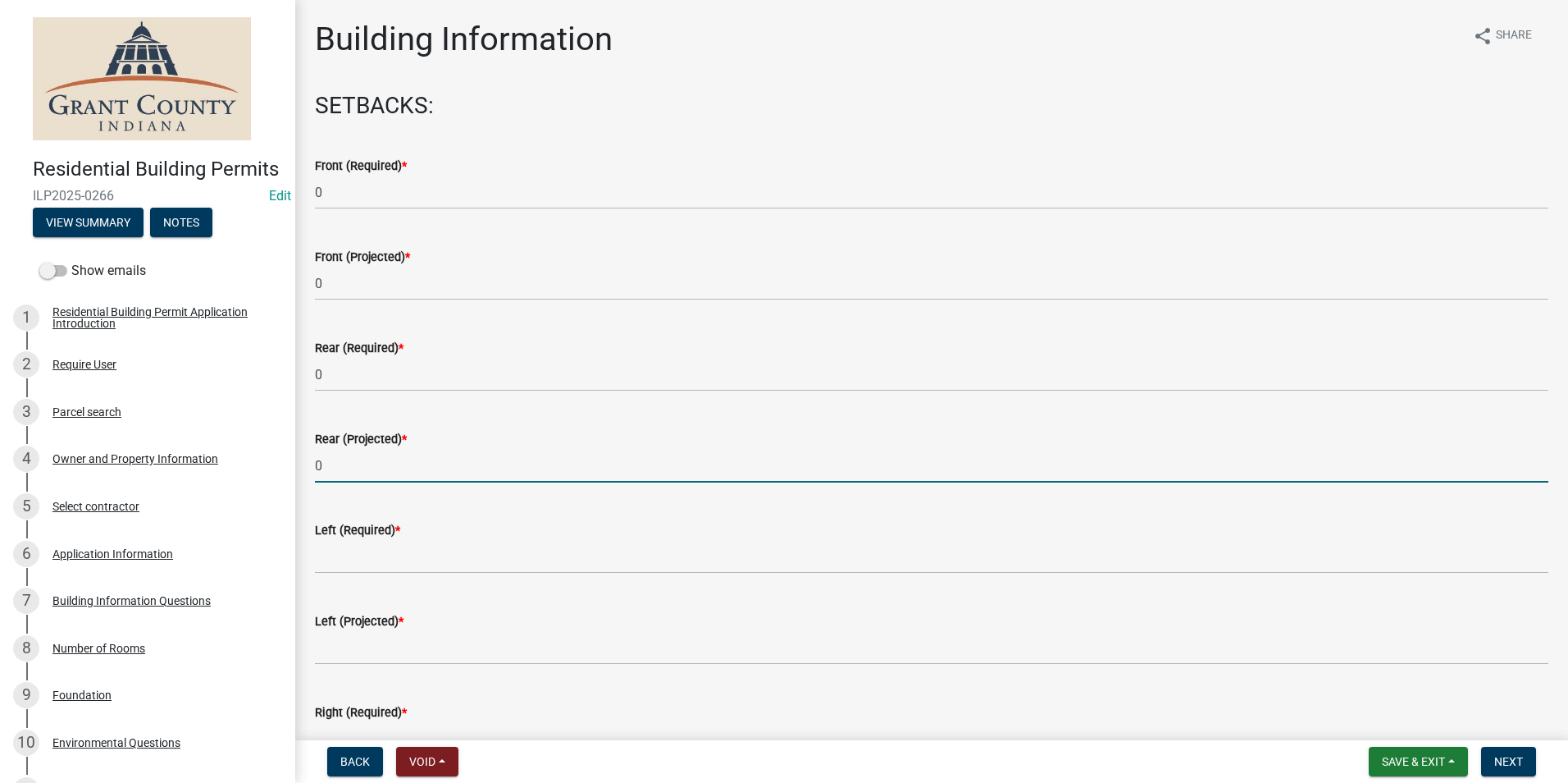
type input "0"
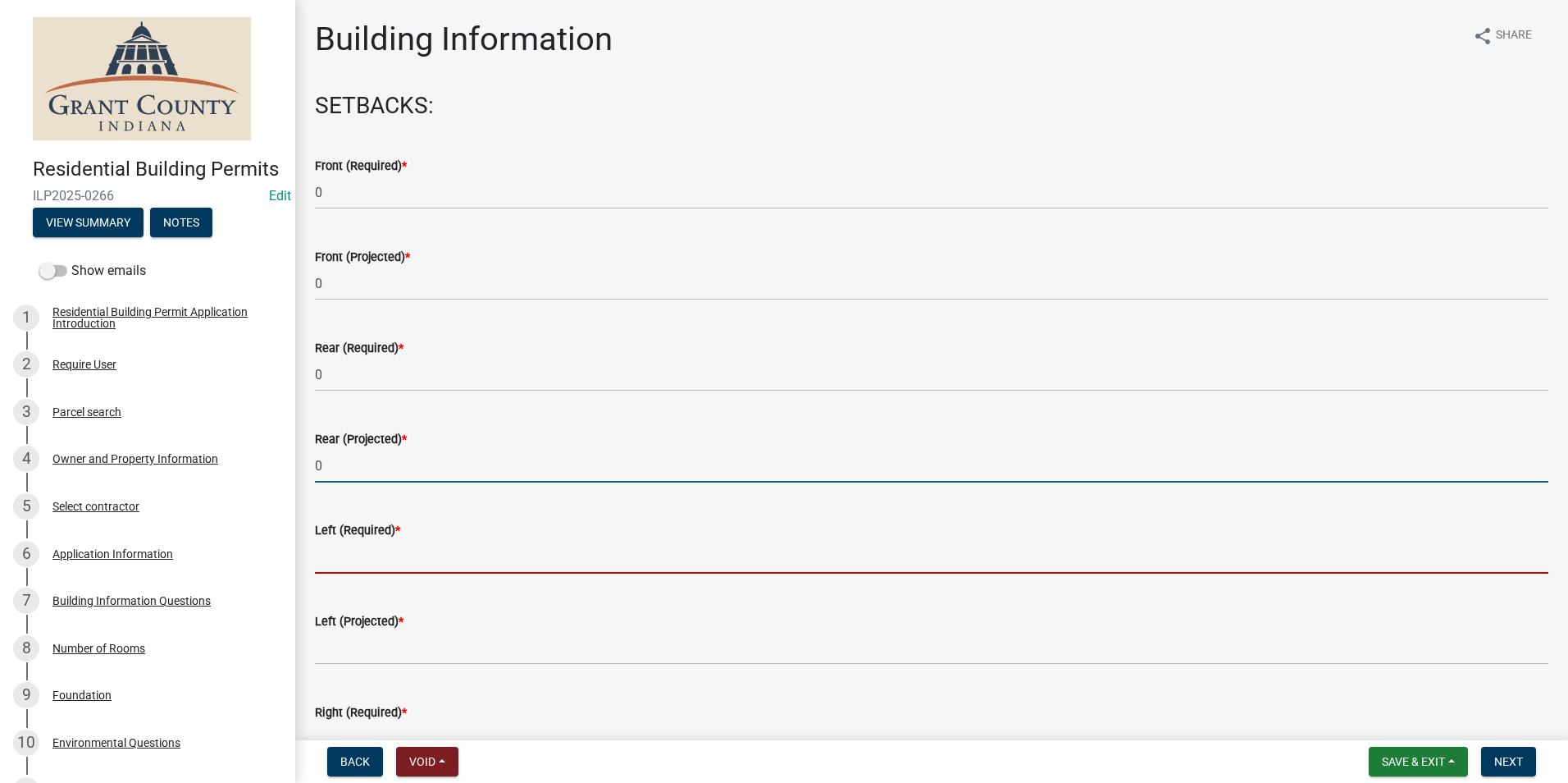
click at [347, 551] on input "text" at bounding box center [932, 556] width 1233 height 33
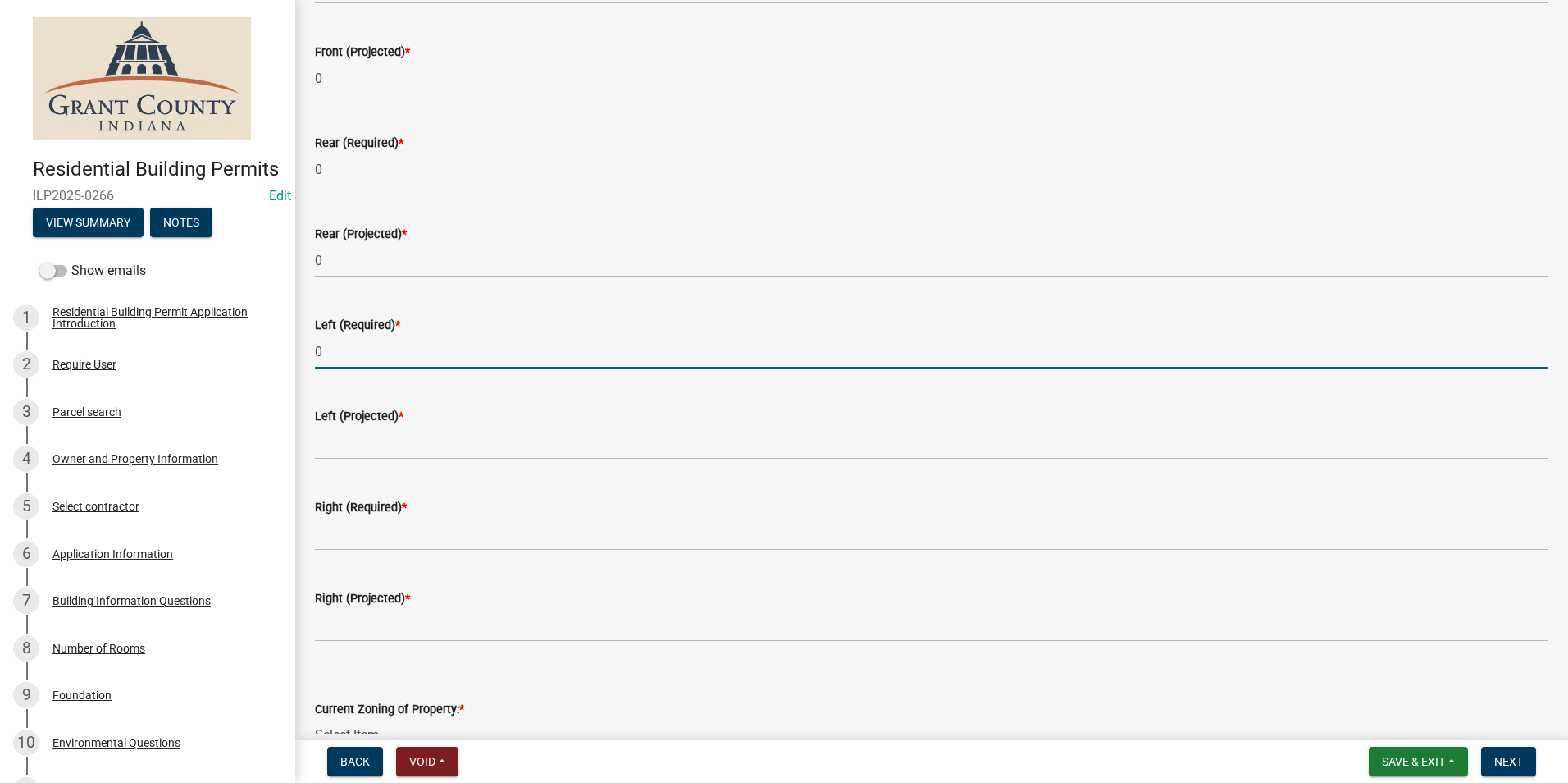
scroll to position [246, 0]
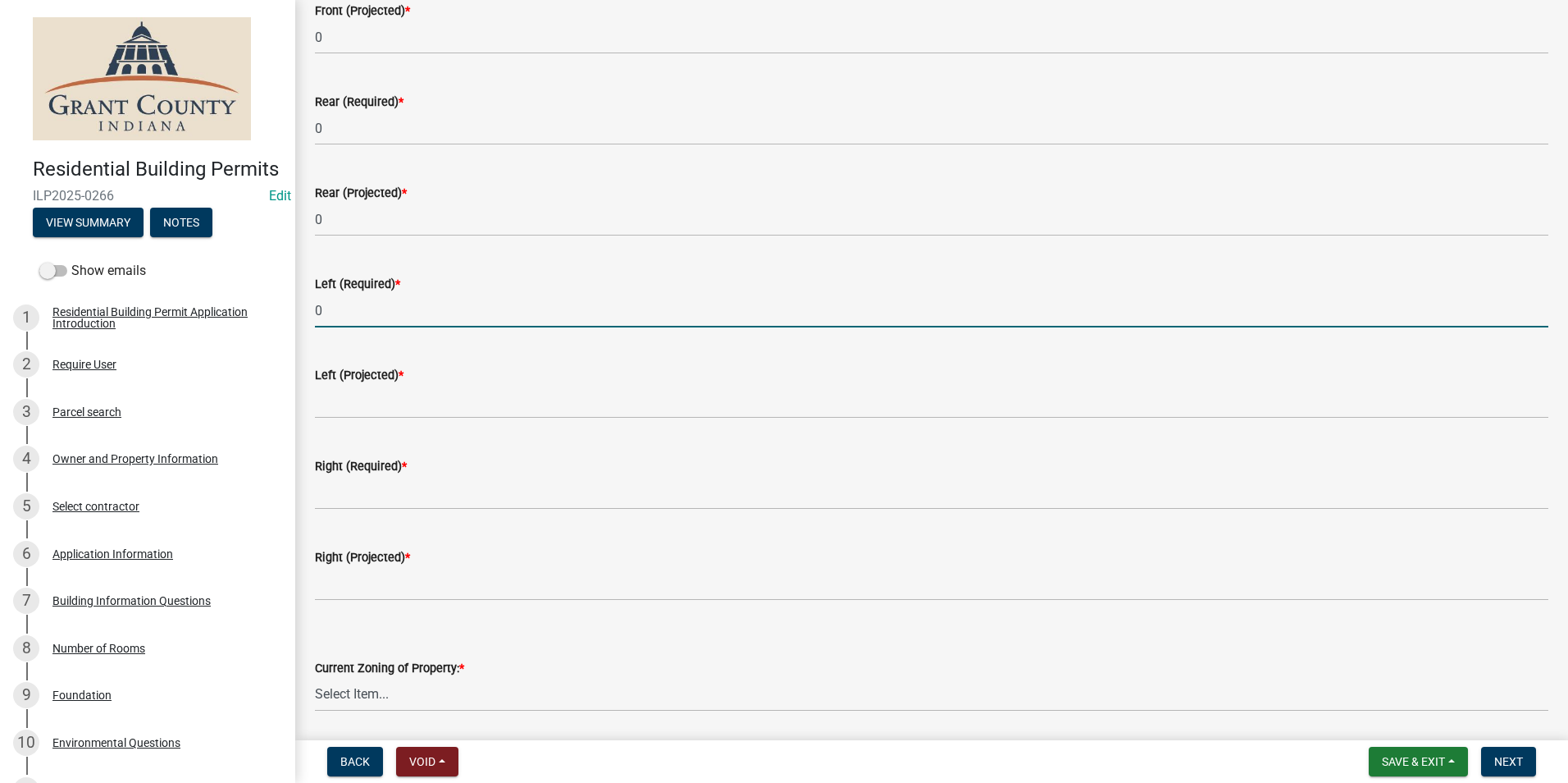
type input "0"
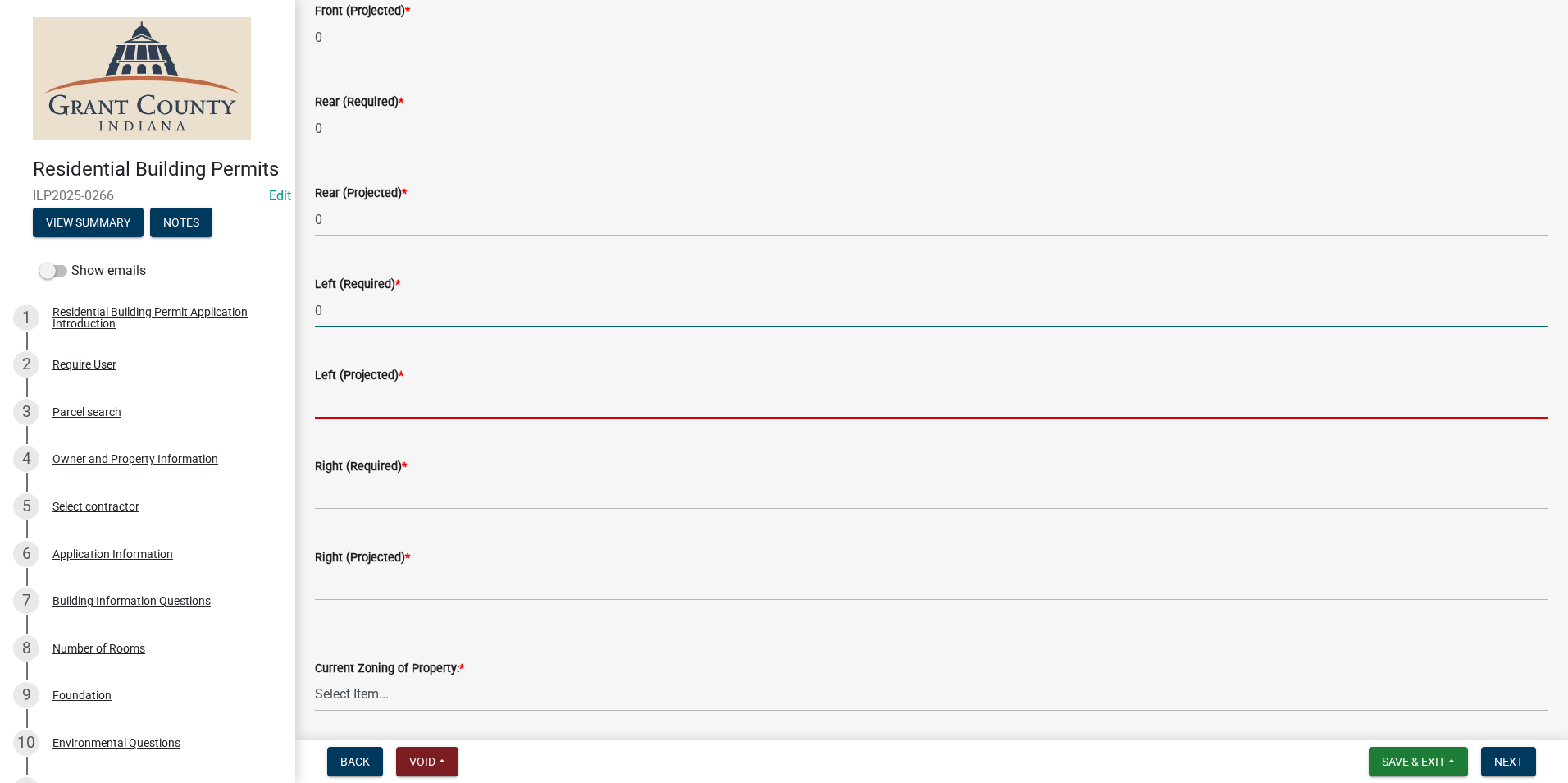
click at [335, 404] on input "text" at bounding box center [932, 401] width 1233 height 33
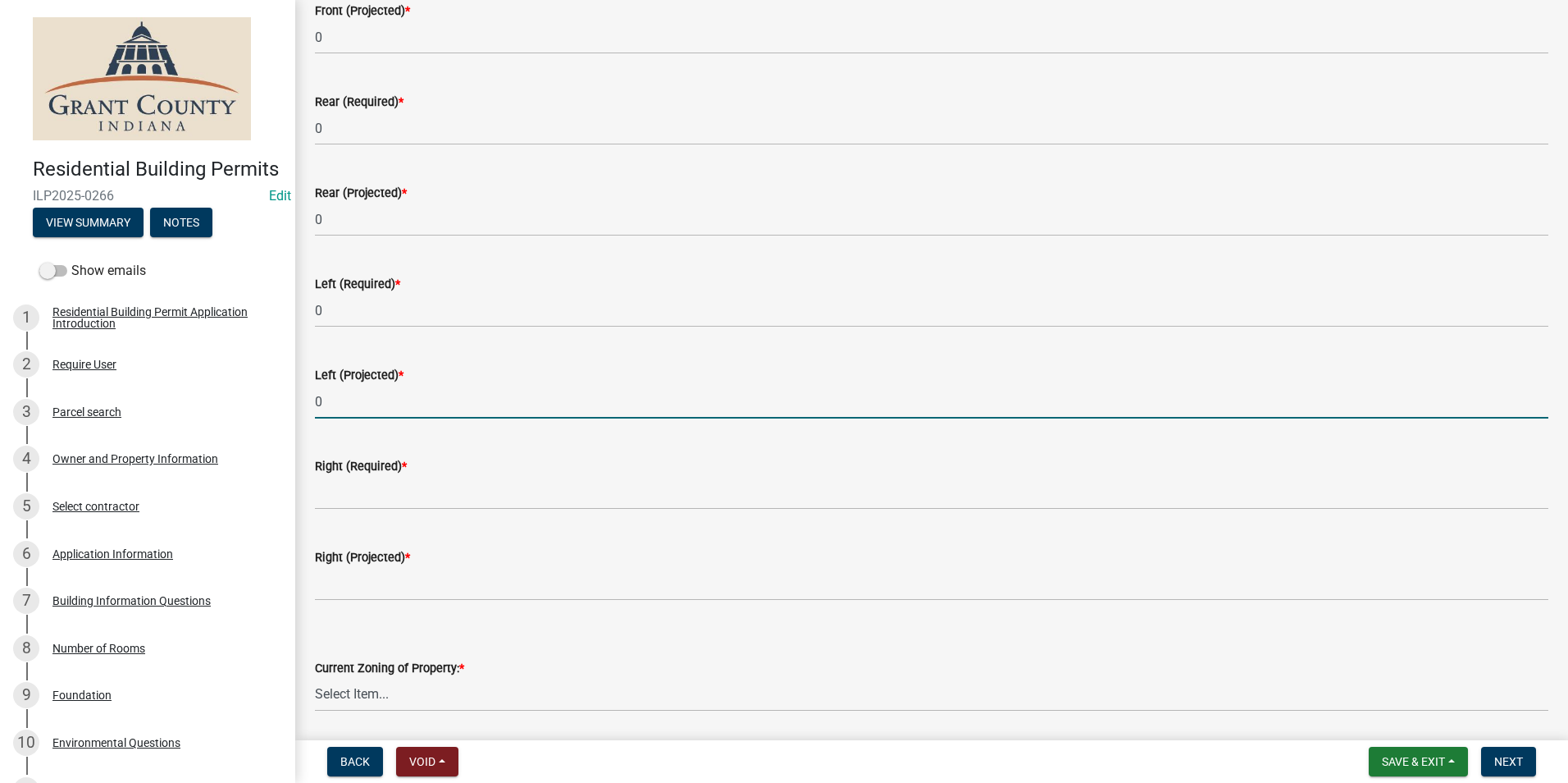
type input "0"
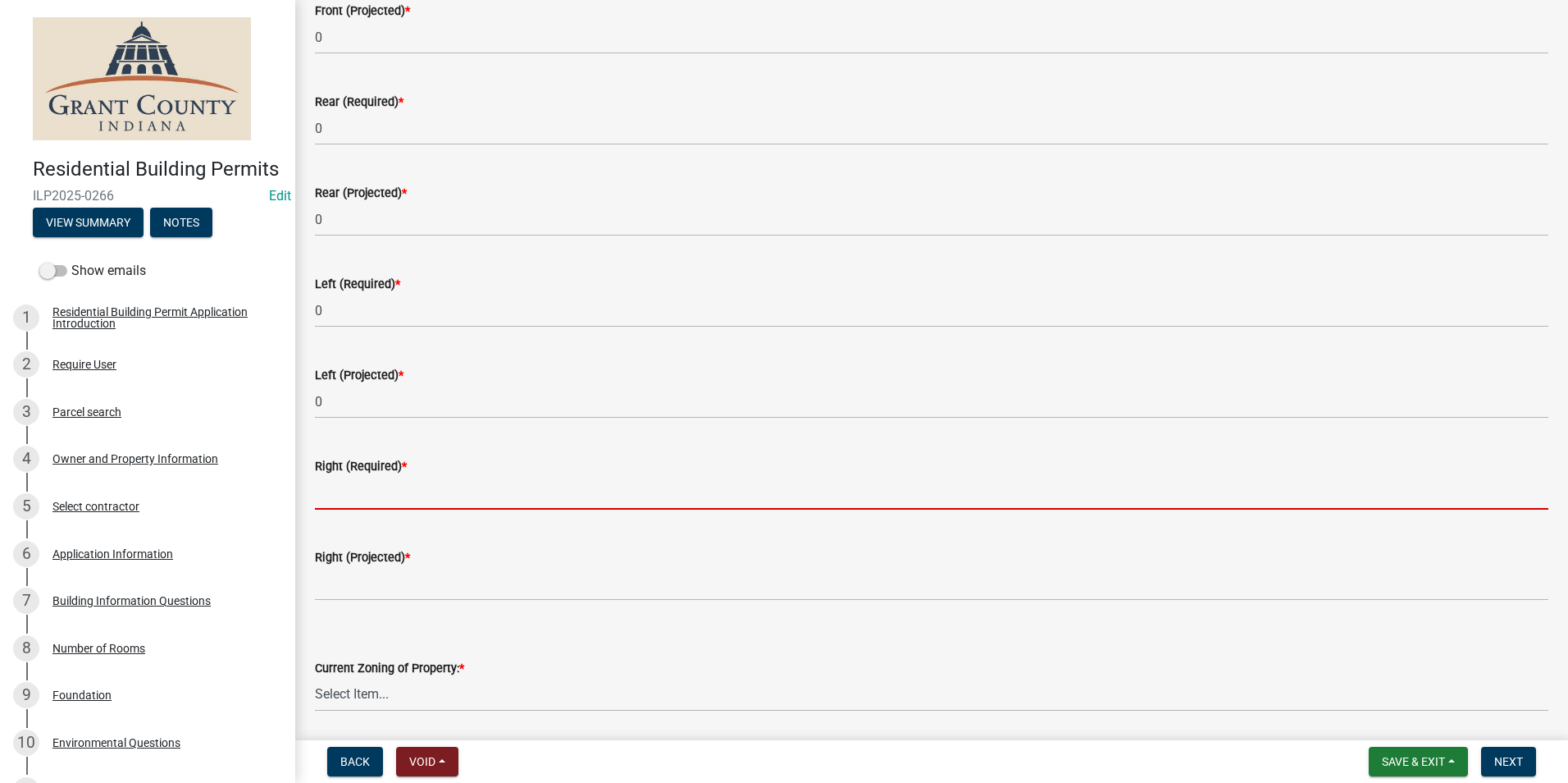
click at [330, 495] on input "text" at bounding box center [932, 493] width 1233 height 33
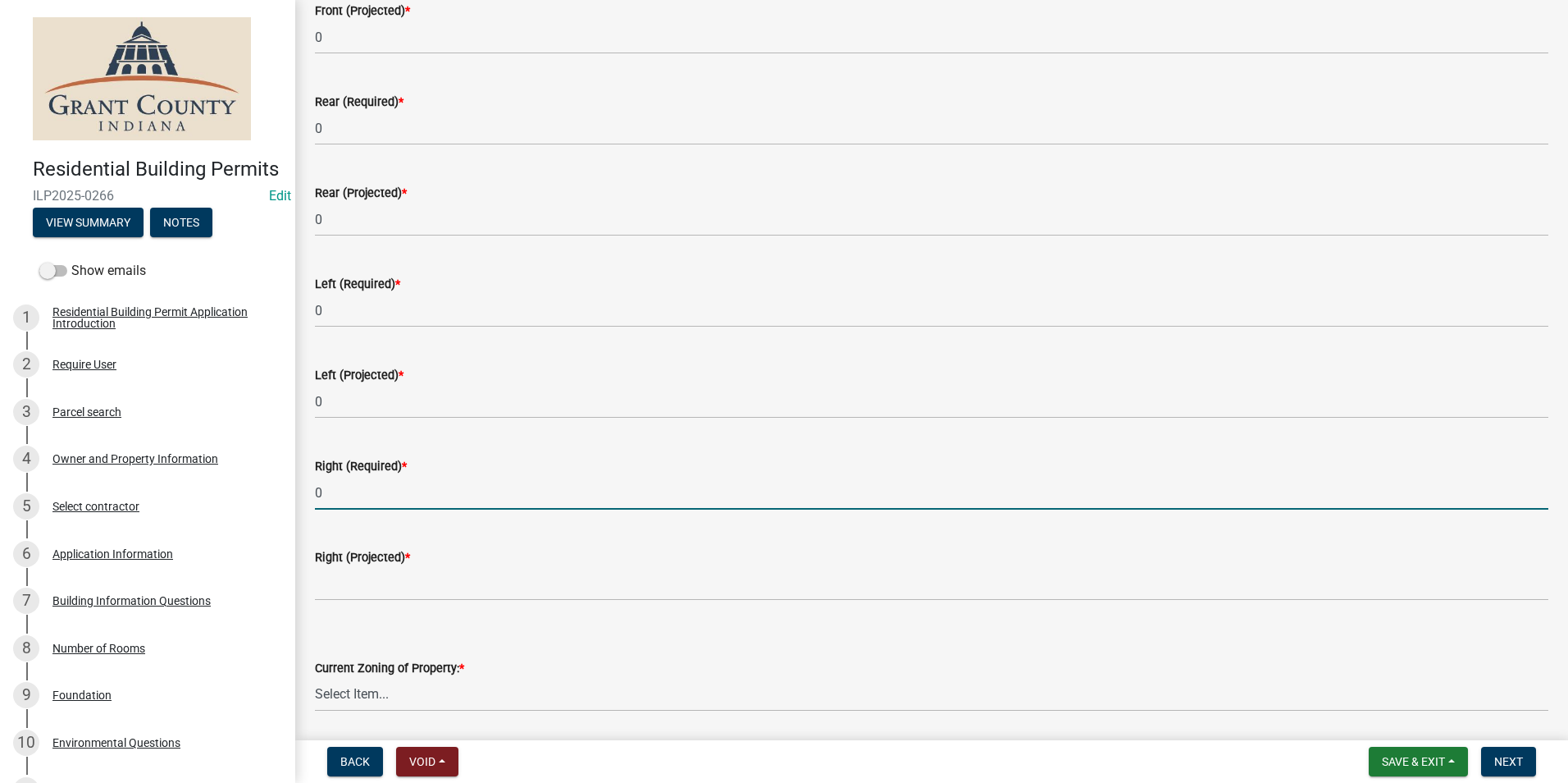
type input "0"
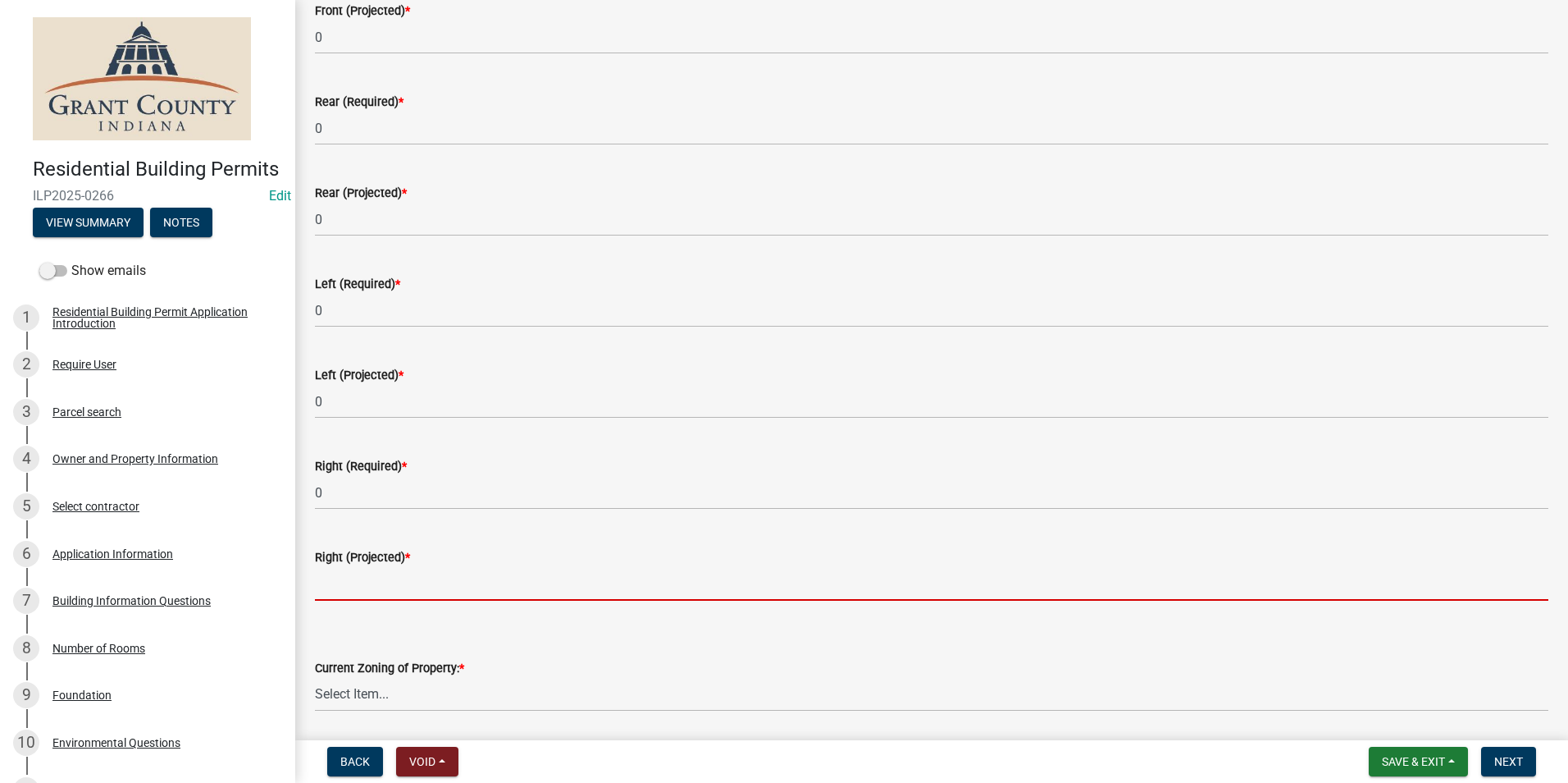
click at [332, 588] on input "text" at bounding box center [932, 584] width 1233 height 33
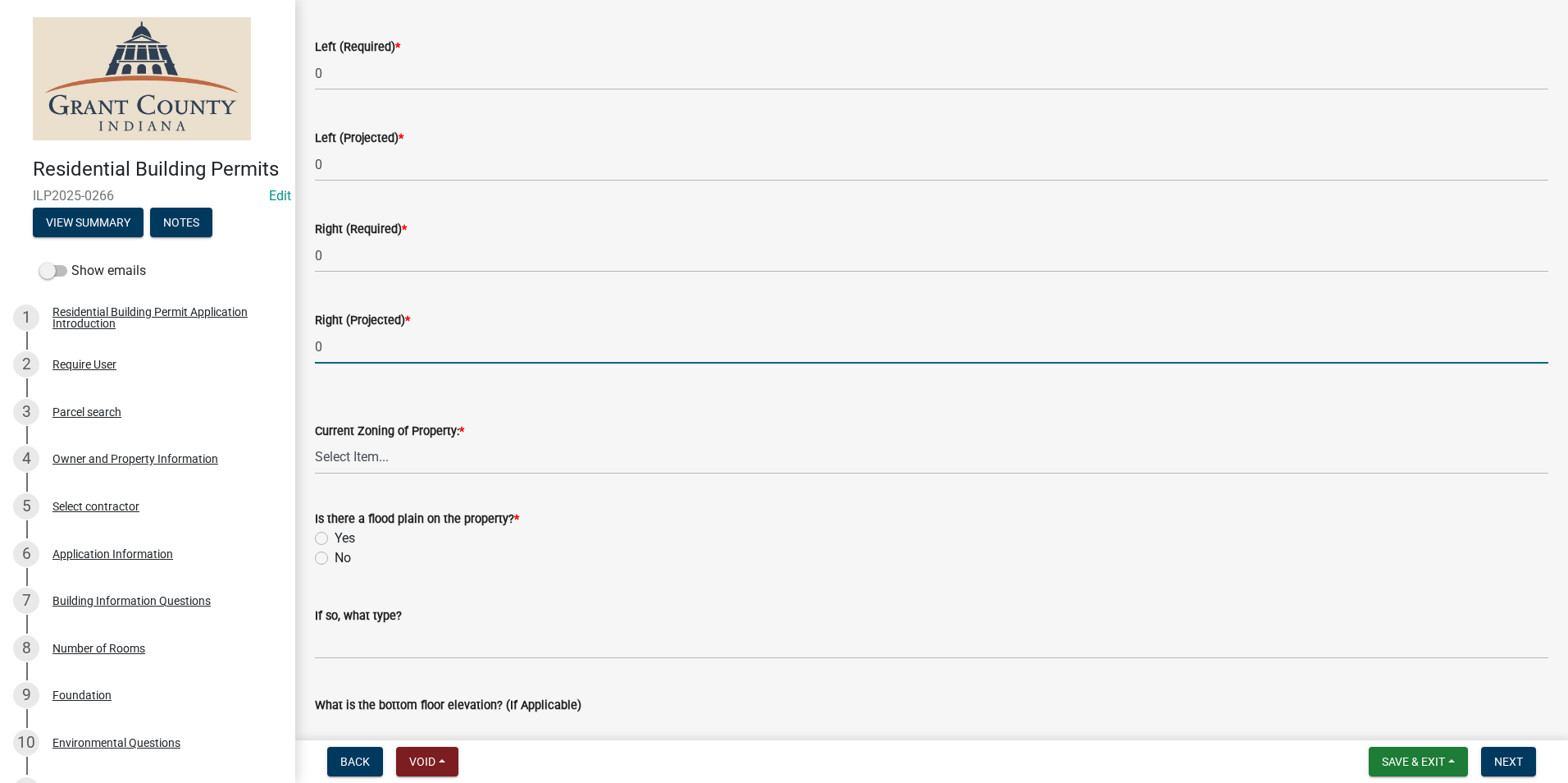
scroll to position [492, 0]
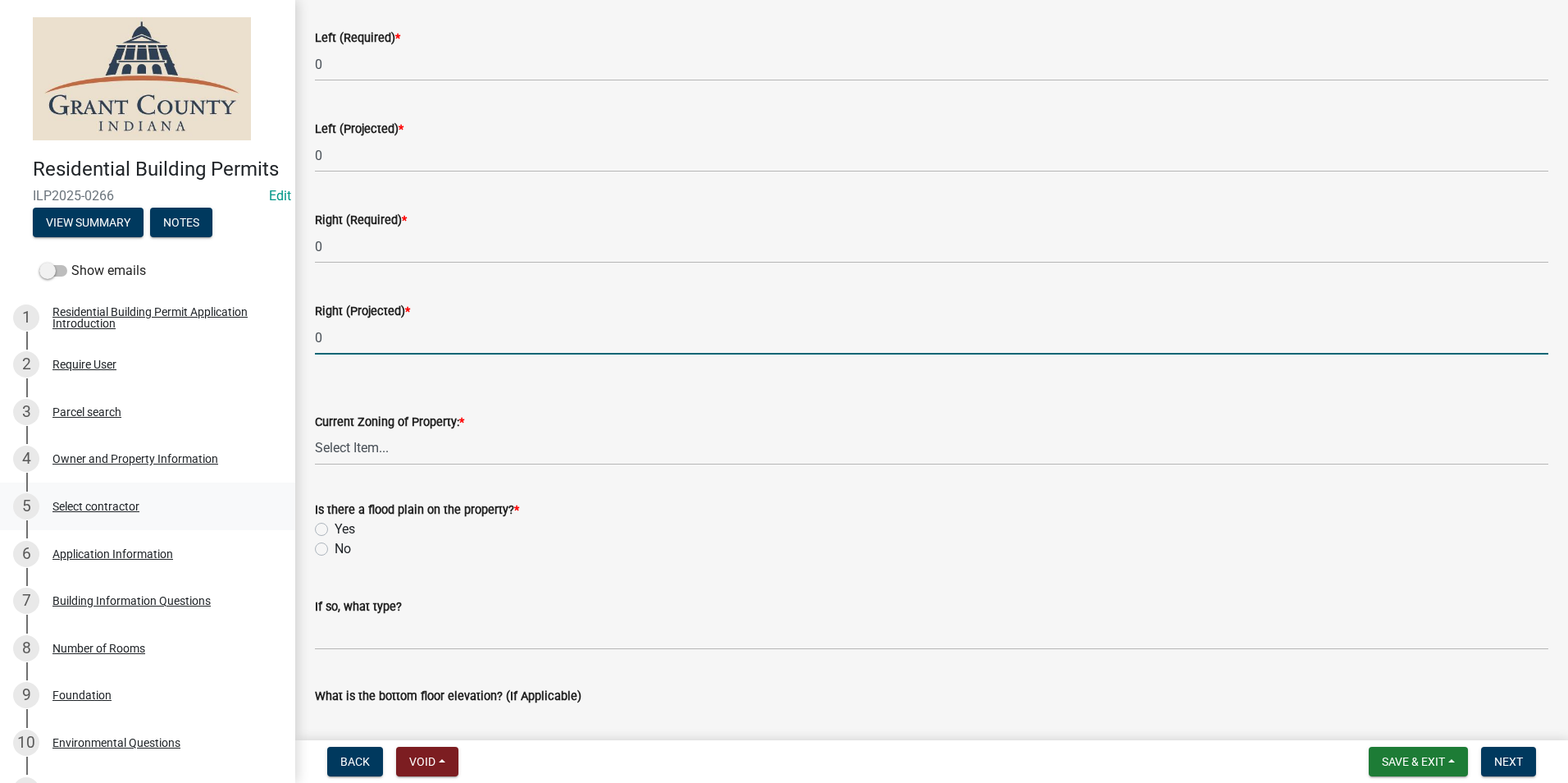
type input "0"
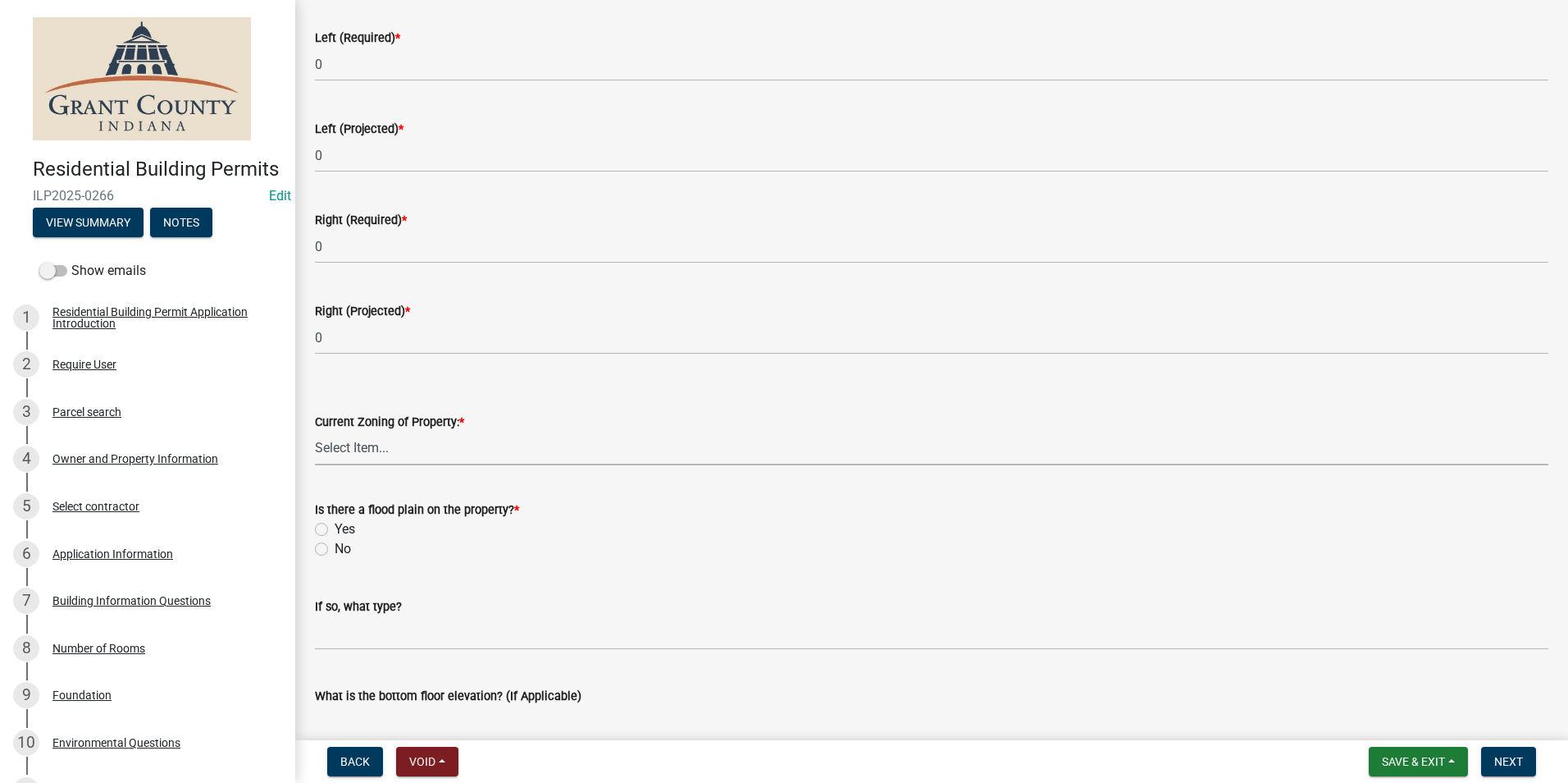
click at [343, 450] on select "Select Item... AG RS R1 R2 R3 R4 R5 PB NC LB CC GB I1 I2 I3 MH" at bounding box center [932, 448] width 1233 height 33
click at [315, 432] on select "Select Item... AG RS R1 R2 R3 R4 R5 PB NC LB CC GB I1 I2 I3 MH" at bounding box center [932, 448] width 1233 height 33
select select "86216643-6ab7-441b-bb31-49cf75250aca"
click at [335, 552] on label "No" at bounding box center [342, 549] width 17 height 20
click at [335, 550] on input "No" at bounding box center [340, 544] width 11 height 11
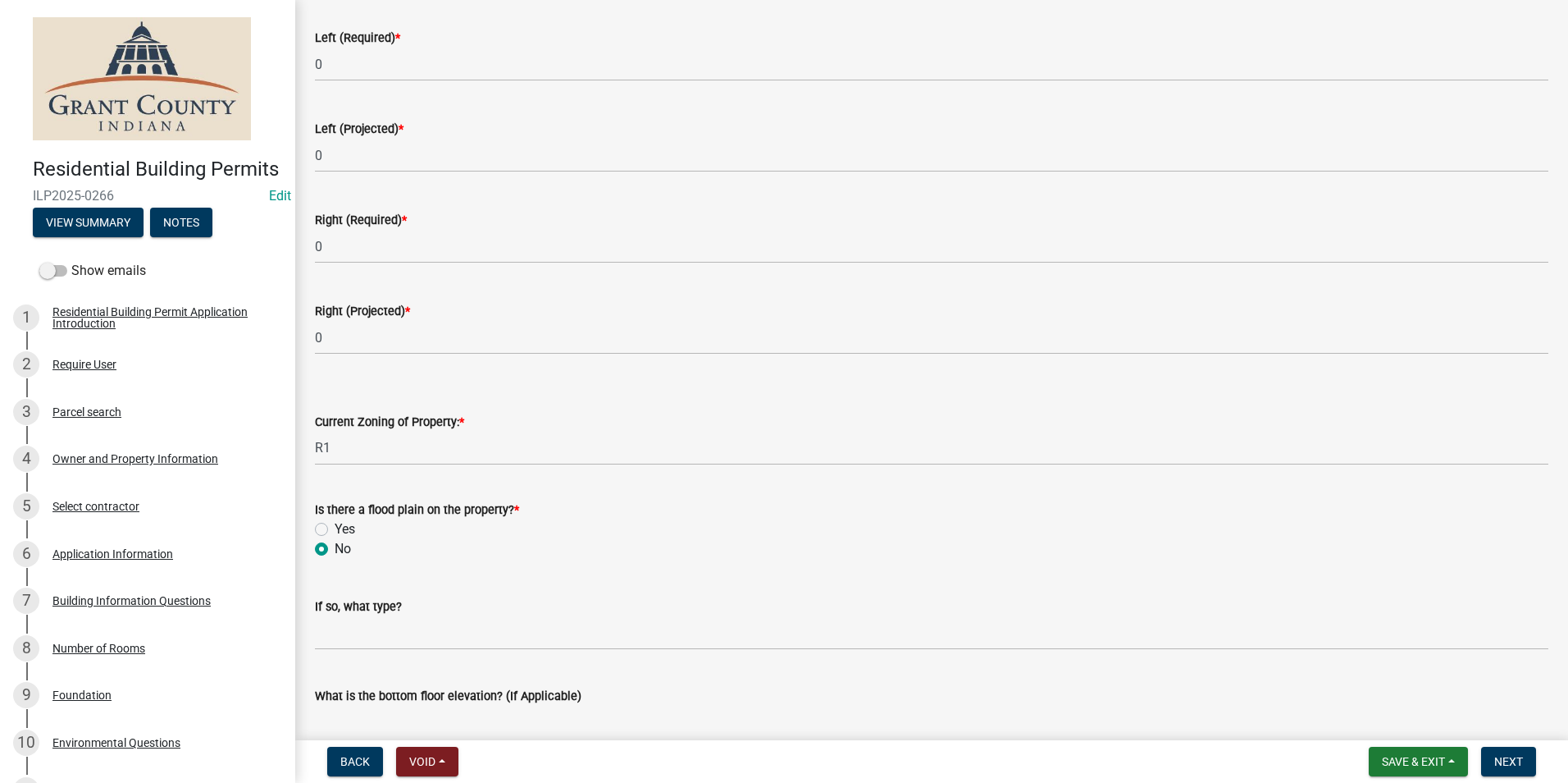
radio input "true"
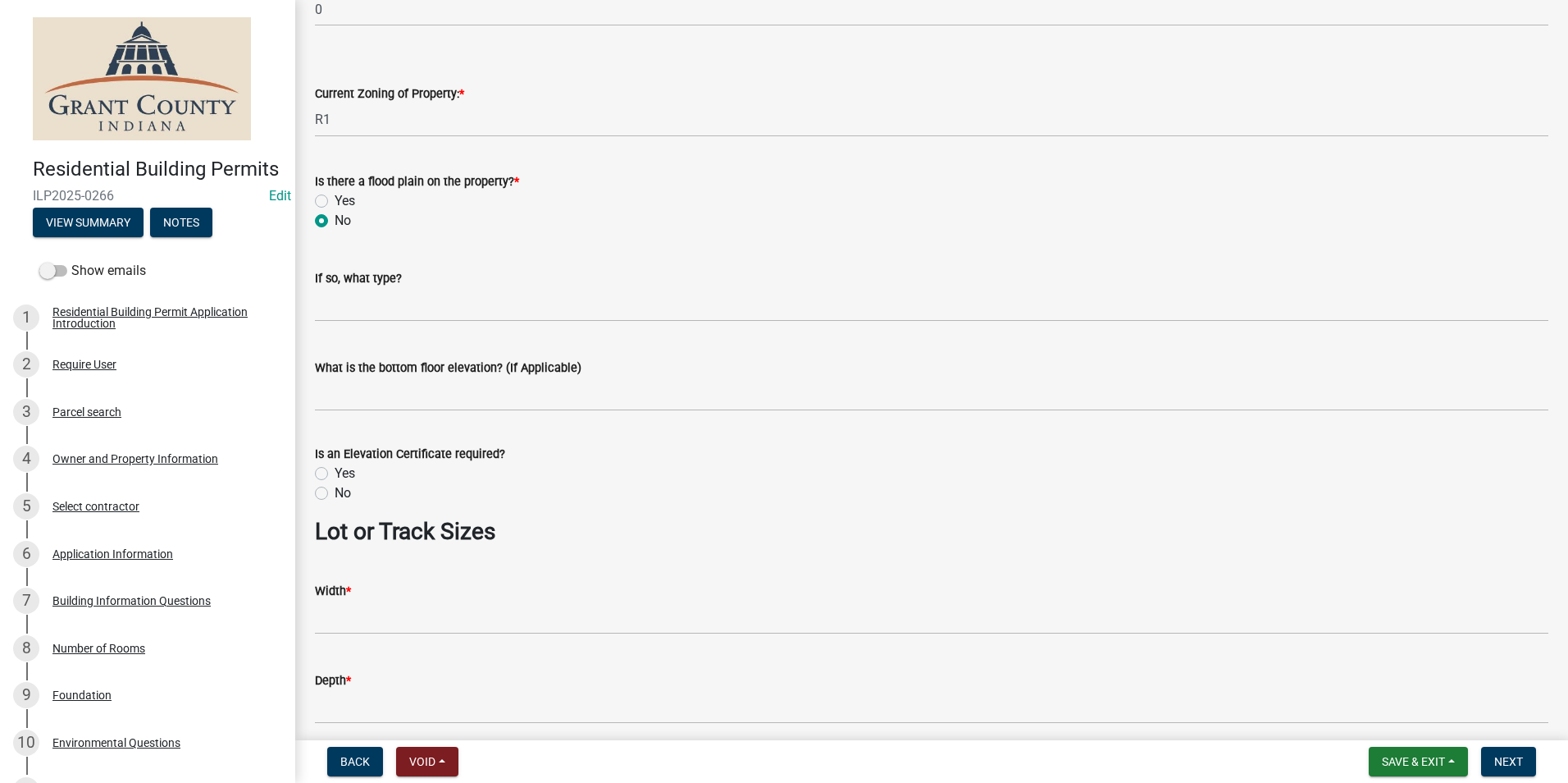
scroll to position [903, 0]
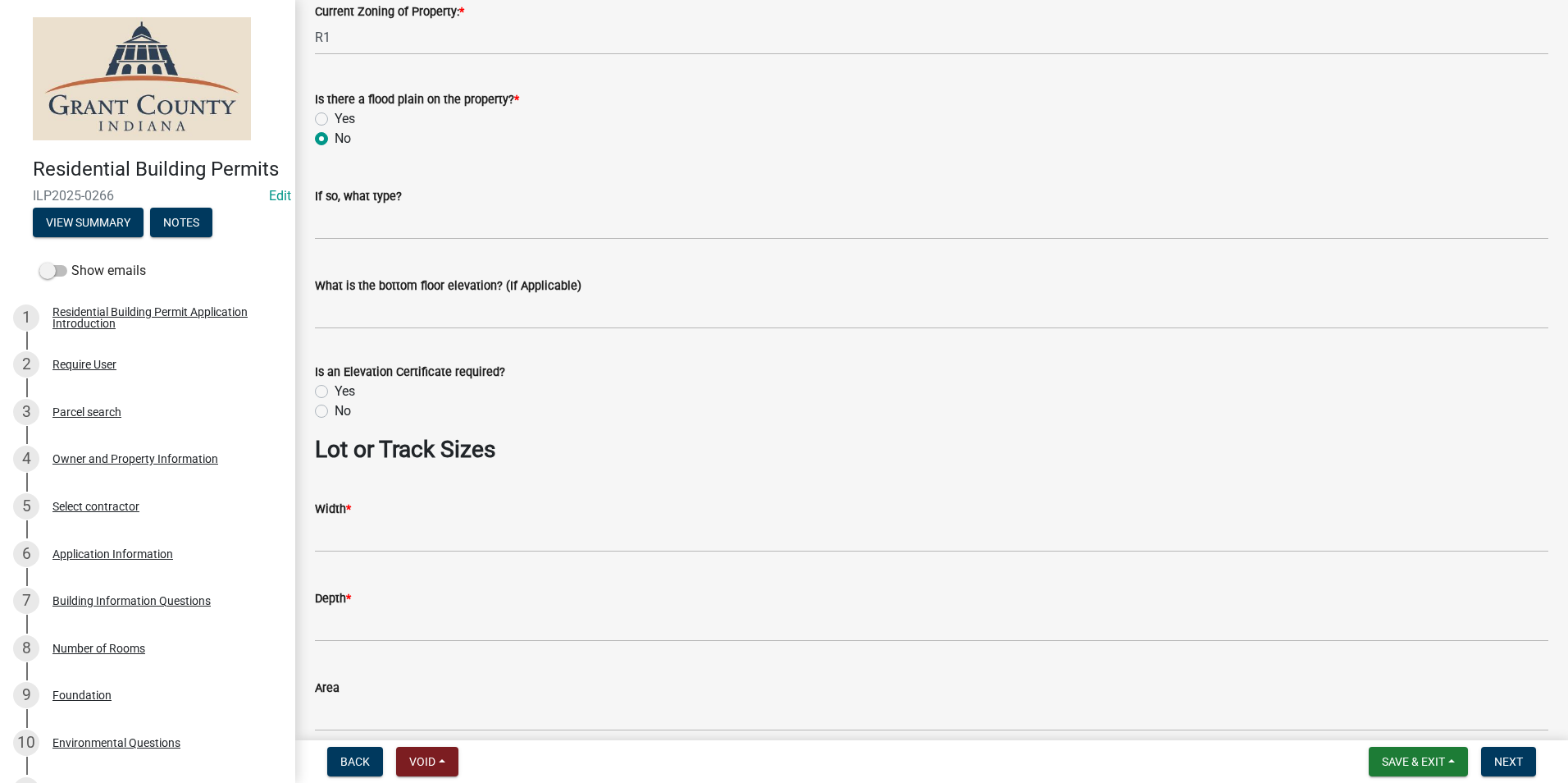
click at [335, 410] on label "No" at bounding box center [342, 411] width 17 height 20
click at [335, 410] on input "No" at bounding box center [340, 406] width 11 height 11
radio input "true"
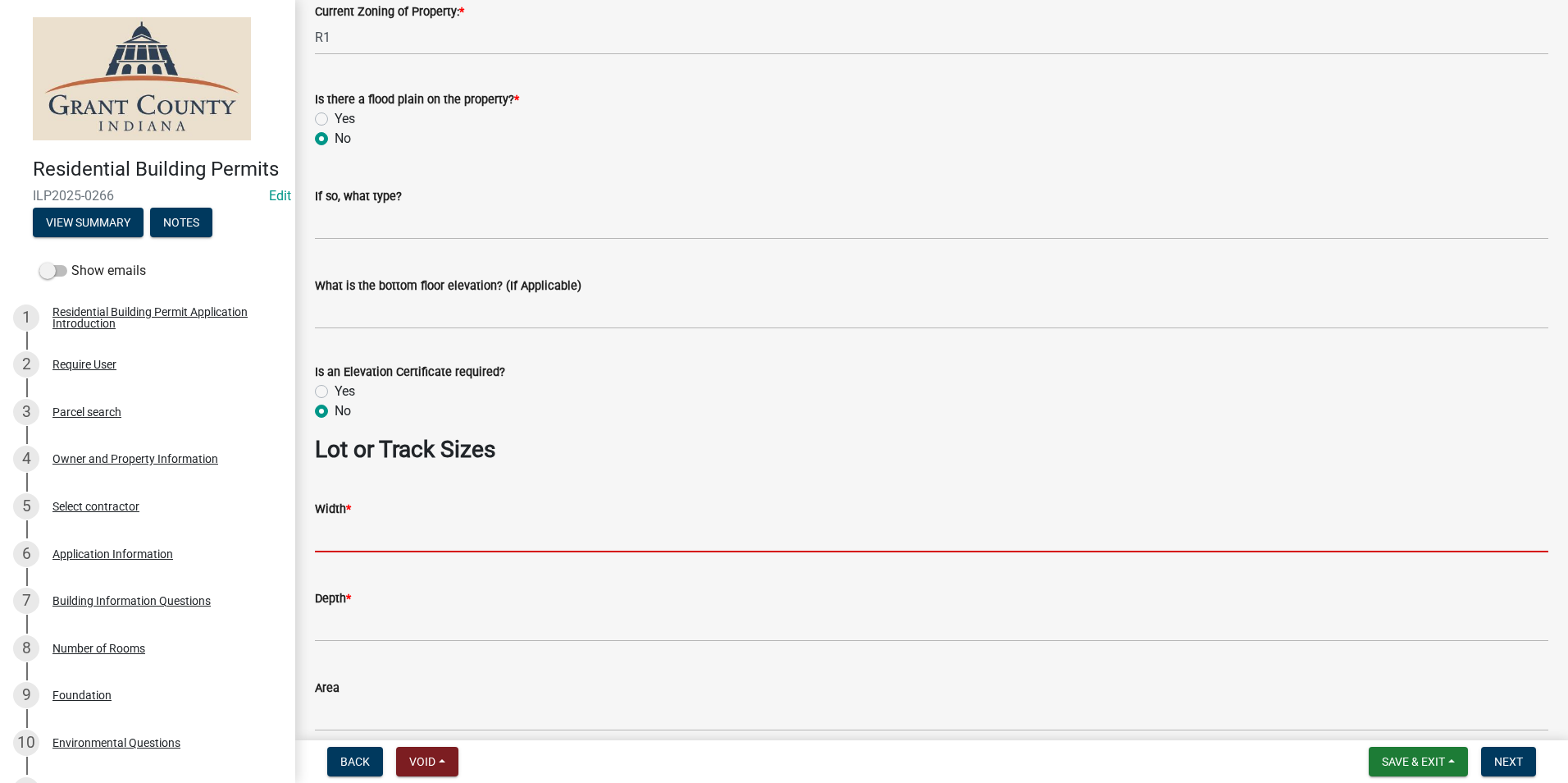
click at [348, 535] on input "Width *" at bounding box center [932, 535] width 1233 height 33
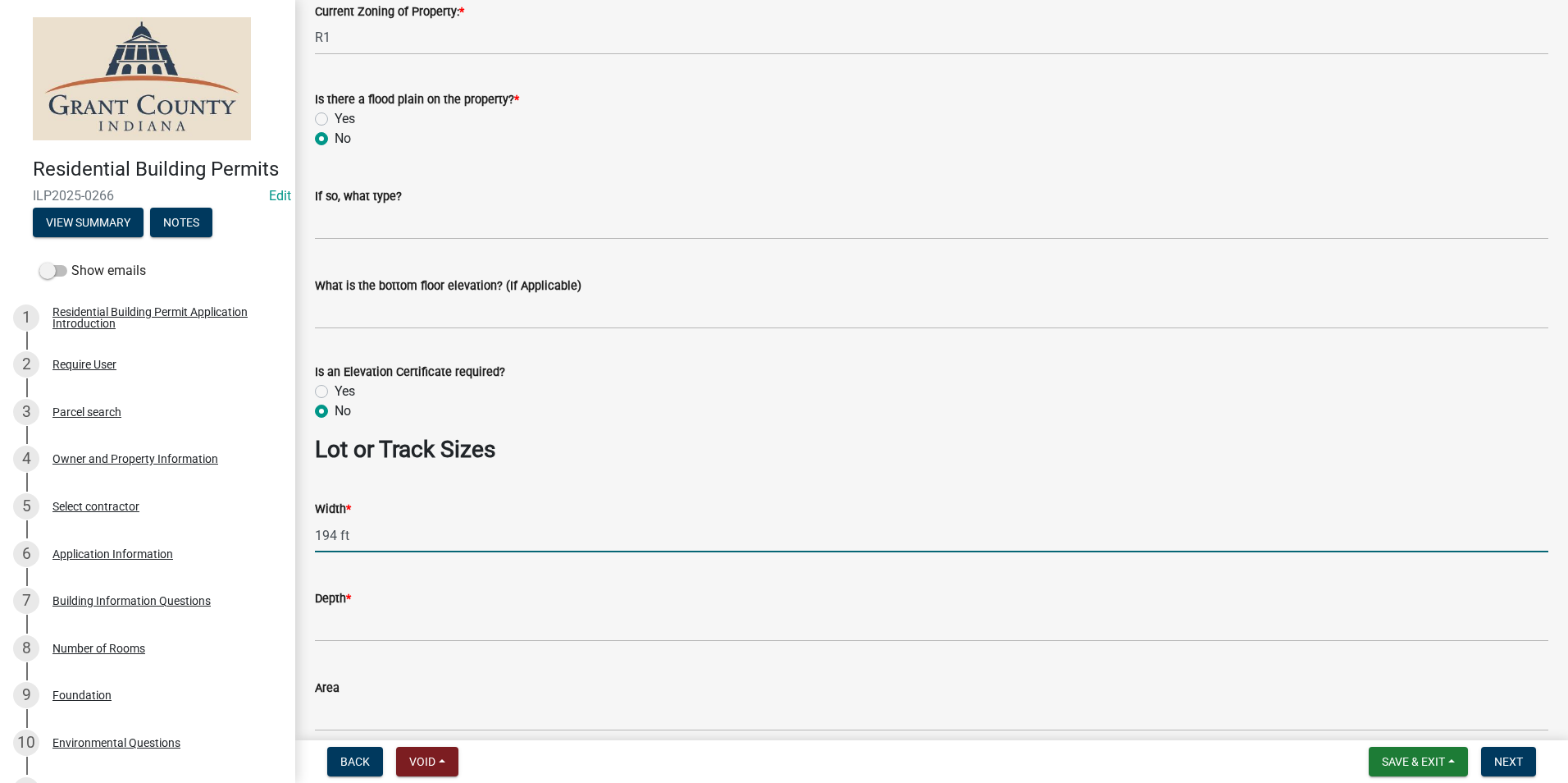
type input "194 ft"
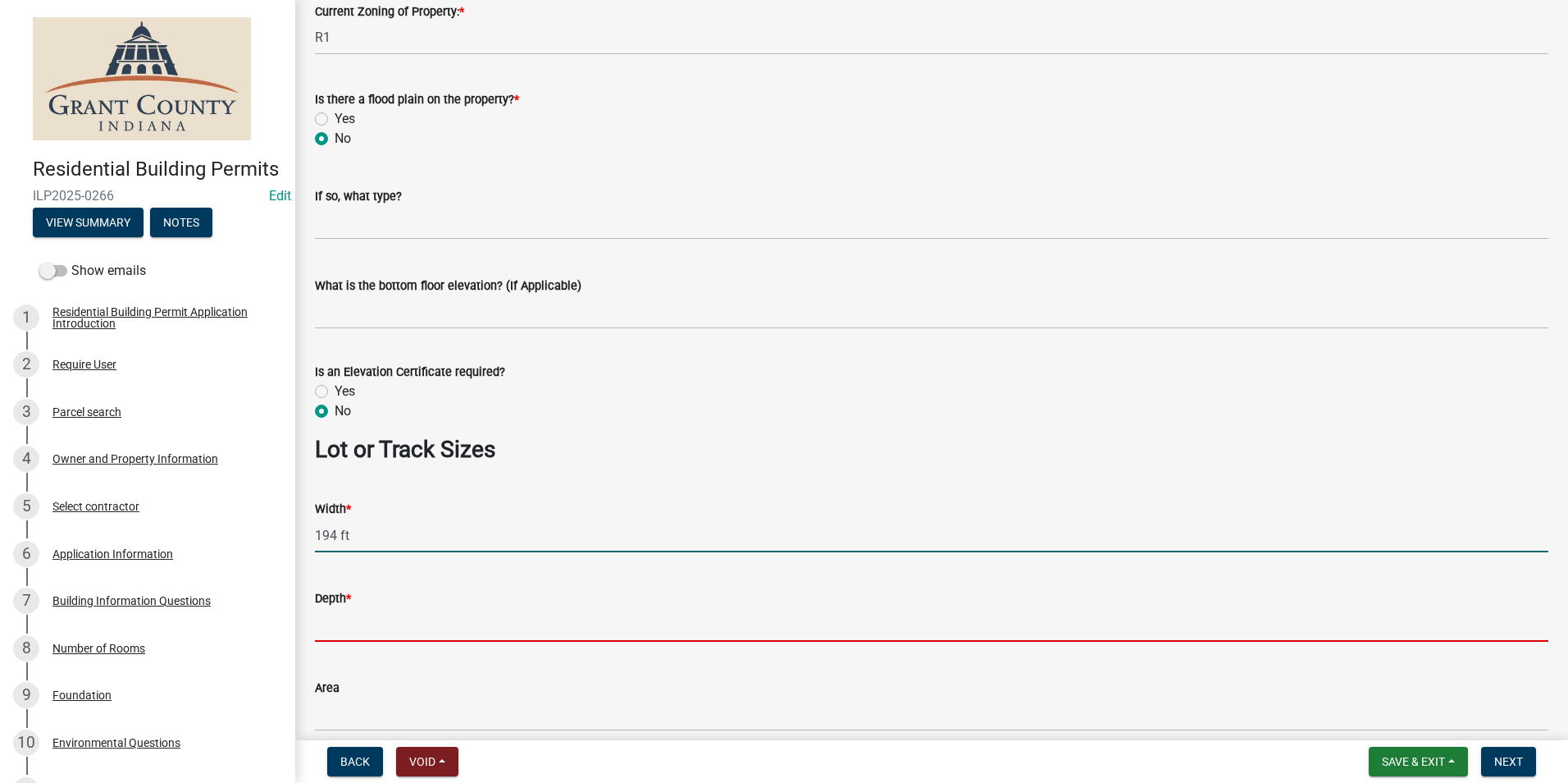
click at [324, 634] on input "Depth *" at bounding box center [932, 625] width 1233 height 33
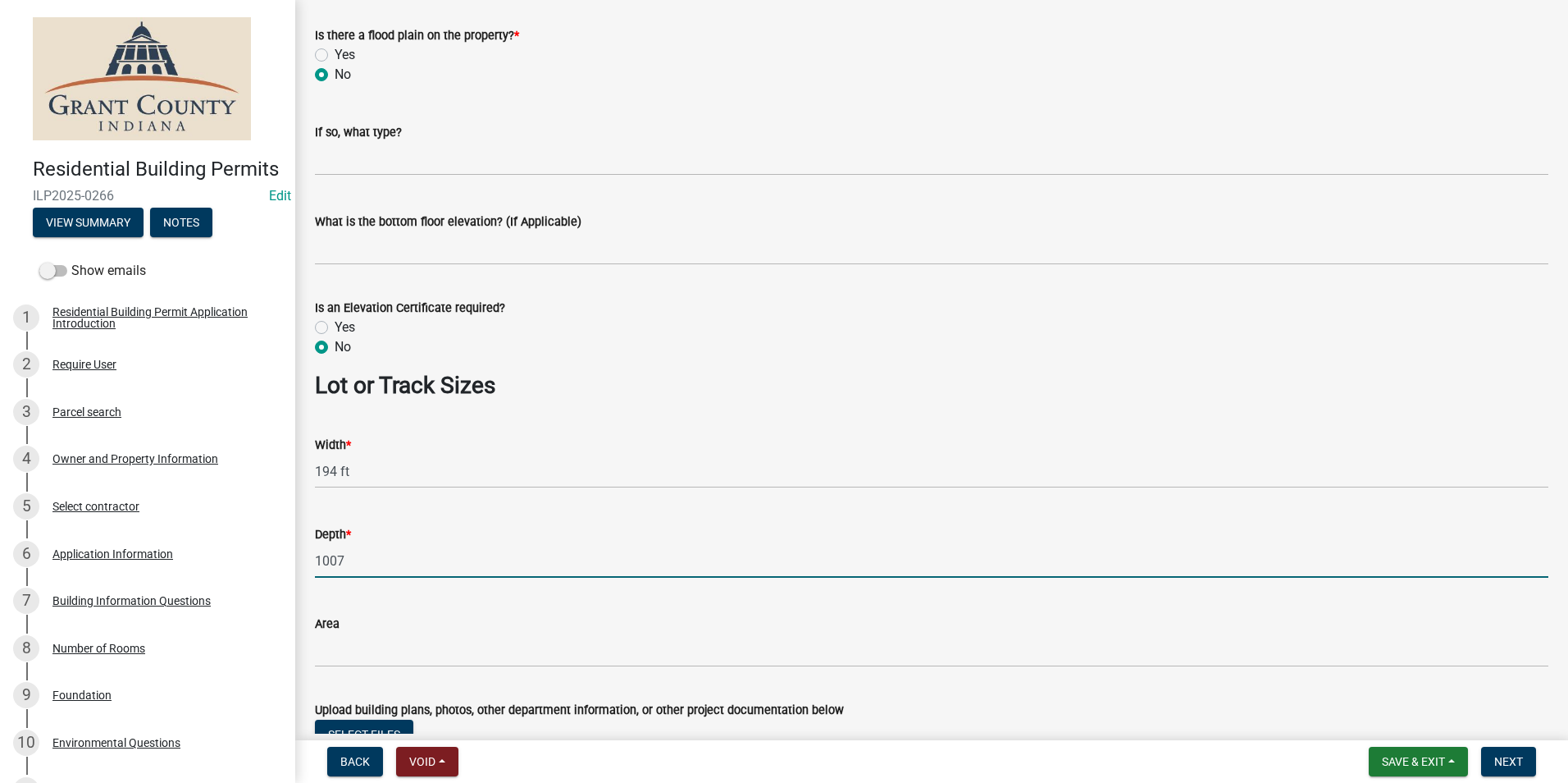
scroll to position [1098, 0]
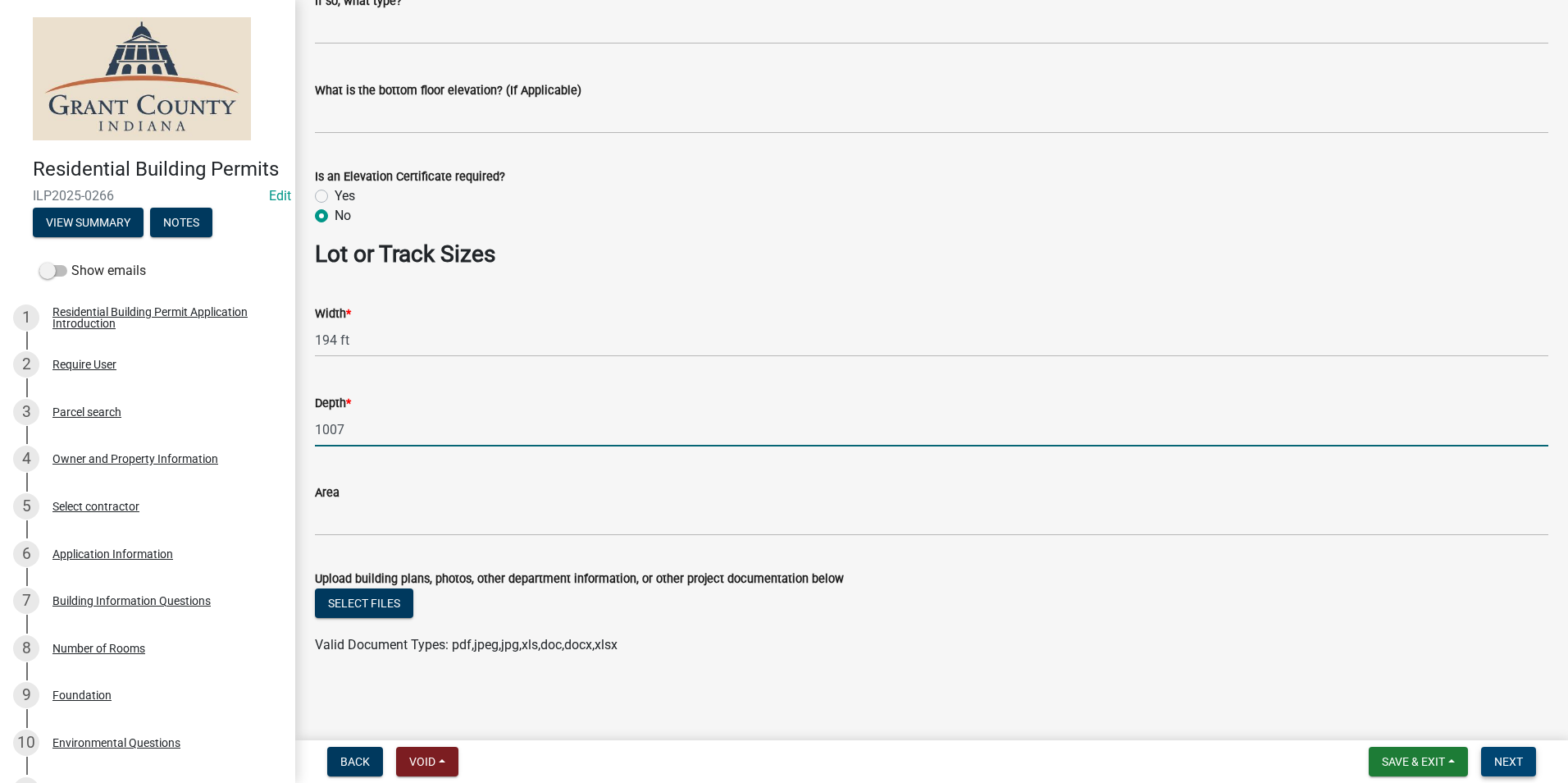
type input "1007"
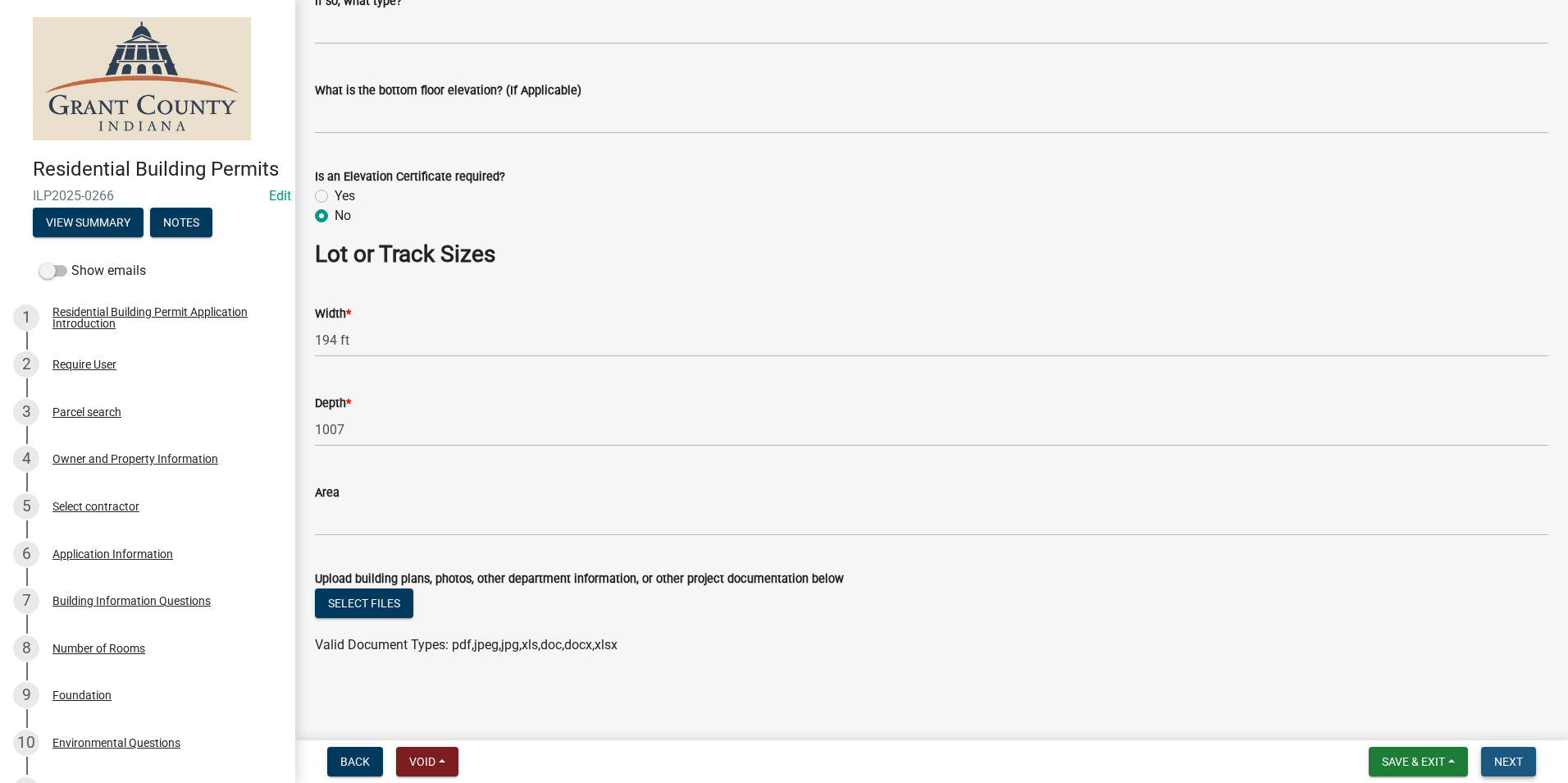
click at [1498, 767] on span "Next" at bounding box center [1508, 761] width 28 height 13
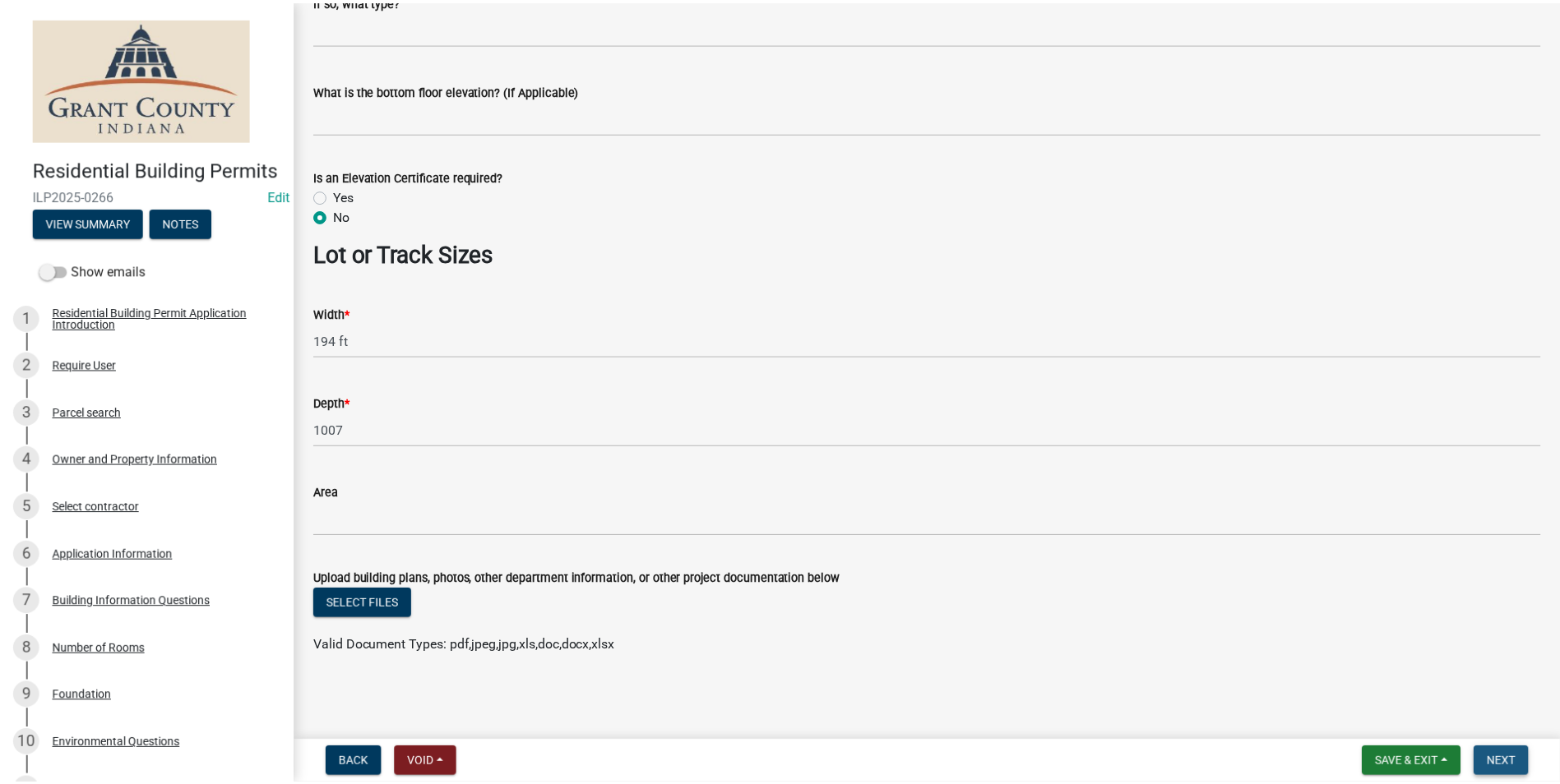
scroll to position [0, 0]
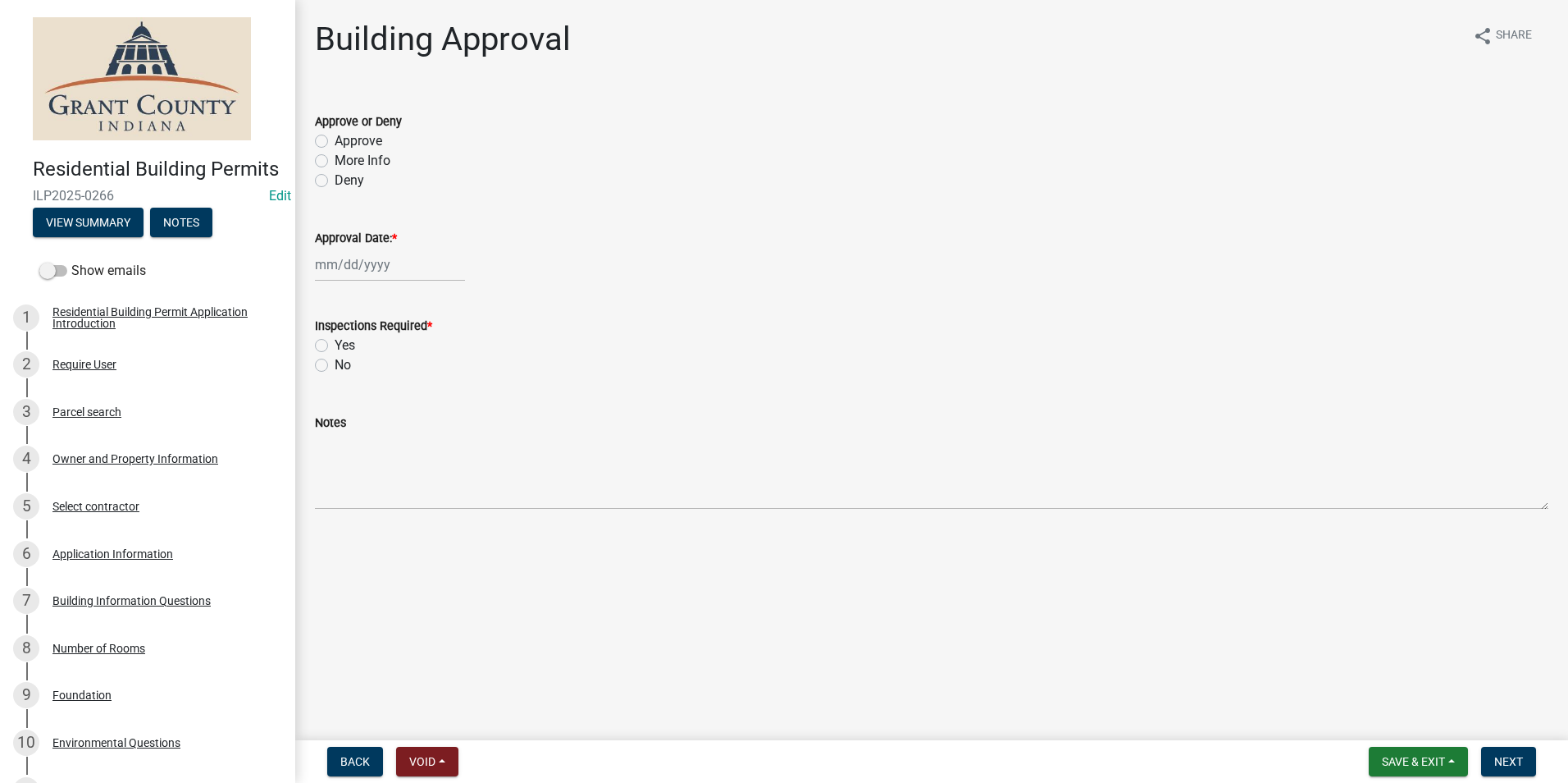
click at [335, 143] on label "Approve" at bounding box center [358, 142] width 48 height 20
click at [335, 142] on input "Approve" at bounding box center [340, 137] width 11 height 11
radio input "true"
click at [353, 267] on div at bounding box center [390, 265] width 150 height 33
select select "9"
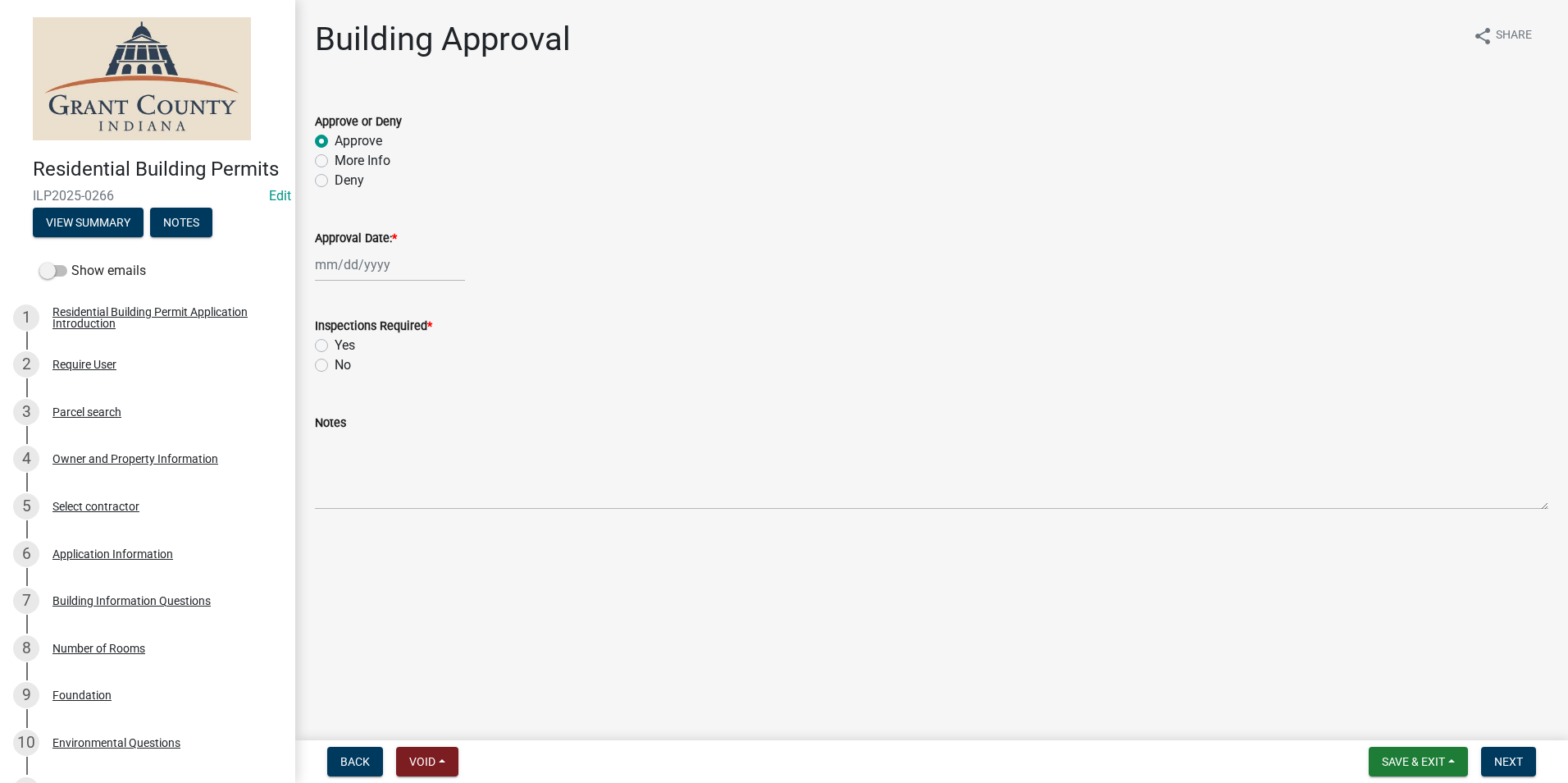
select select "2025"
click at [412, 404] on div "18" at bounding box center [410, 404] width 26 height 26
type input "[DATE]"
click at [335, 345] on label "Yes" at bounding box center [344, 346] width 20 height 20
click at [335, 345] on input "Yes" at bounding box center [340, 341] width 11 height 11
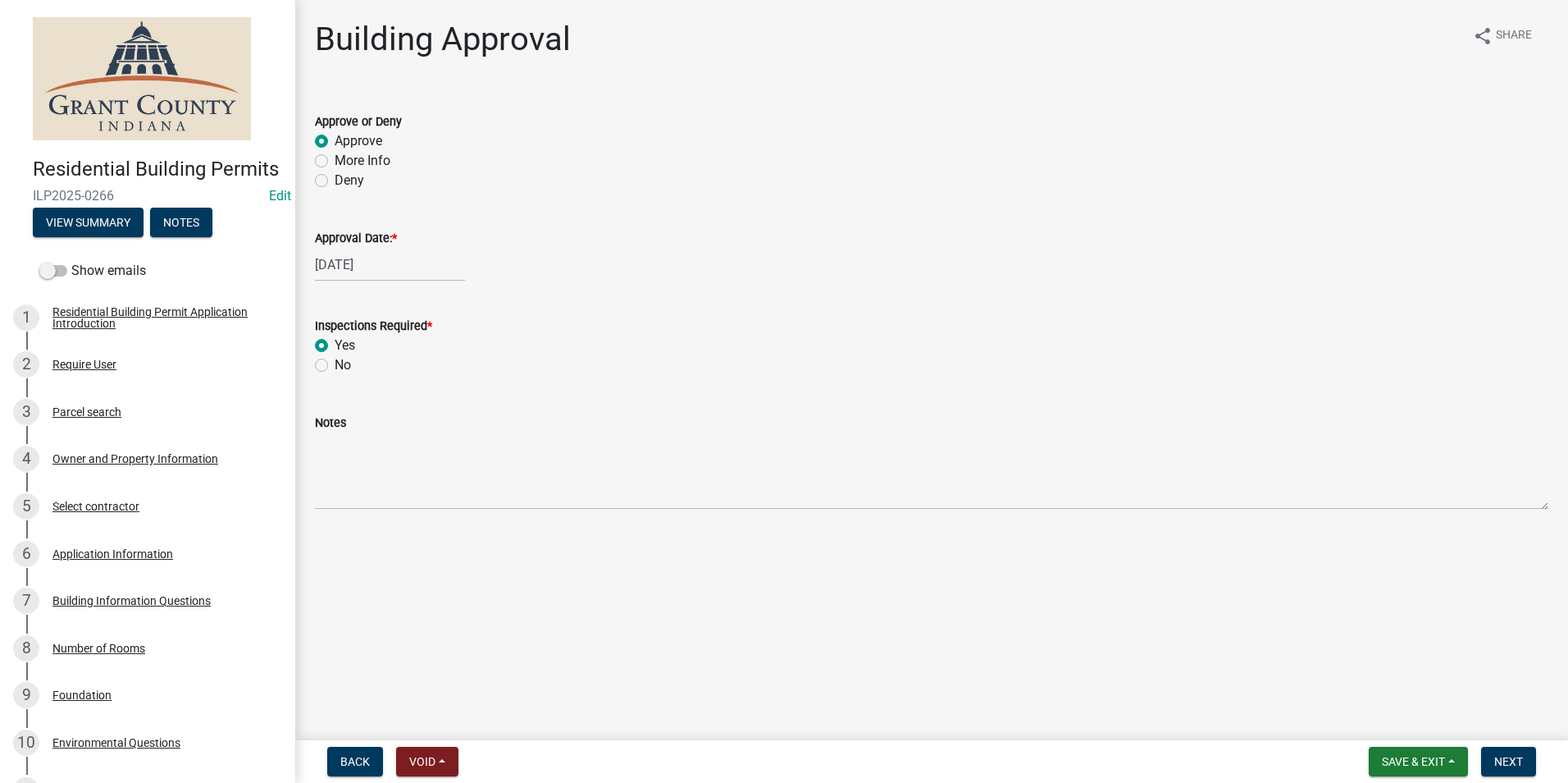
radio input "true"
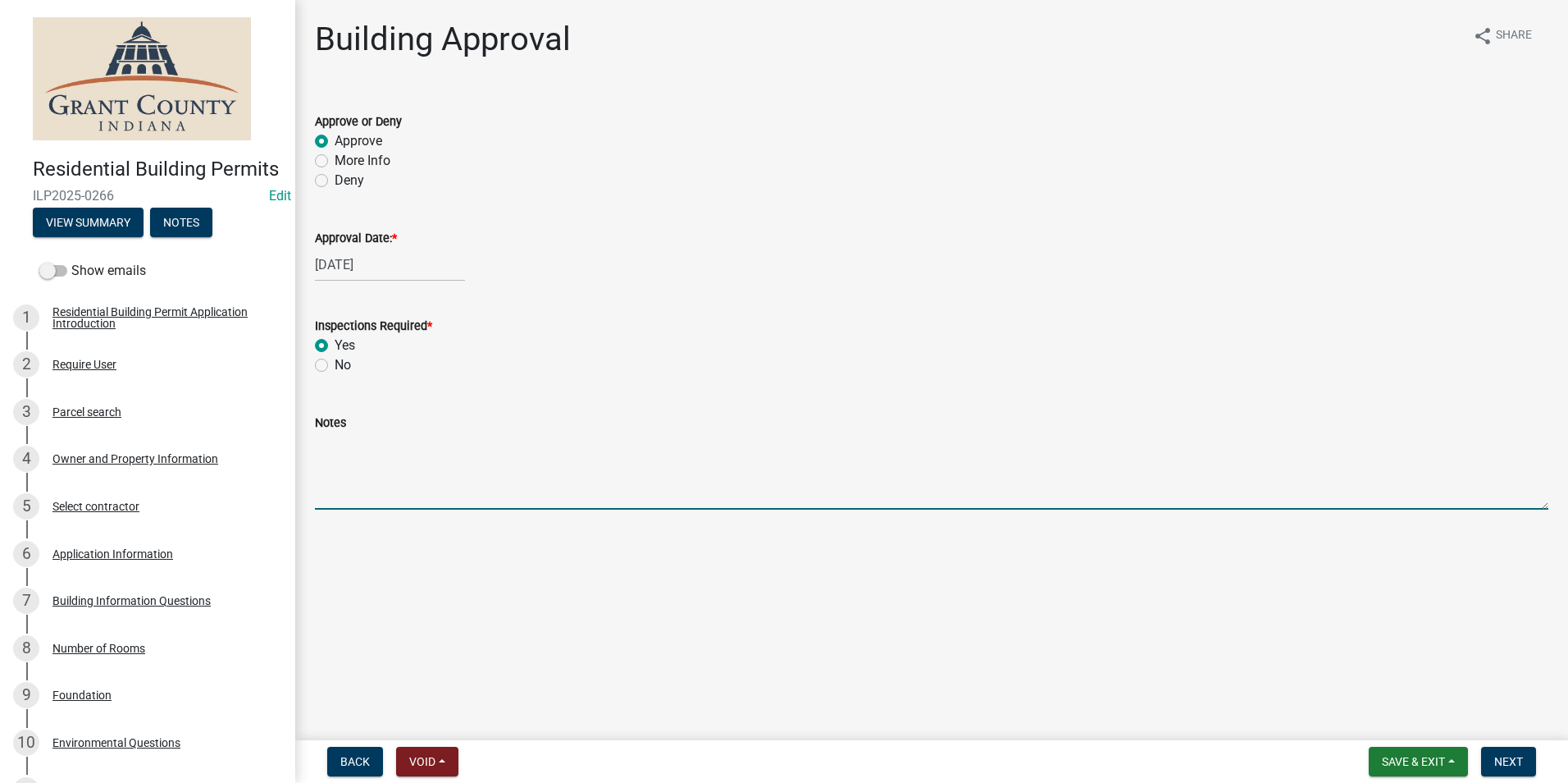
click at [351, 495] on textarea "Notes" at bounding box center [932, 471] width 1233 height 77
click at [353, 489] on textarea "Notes" at bounding box center [932, 471] width 1233 height 77
type textarea "Window and Door Replacement"
click at [1514, 763] on span "Next" at bounding box center [1508, 761] width 28 height 13
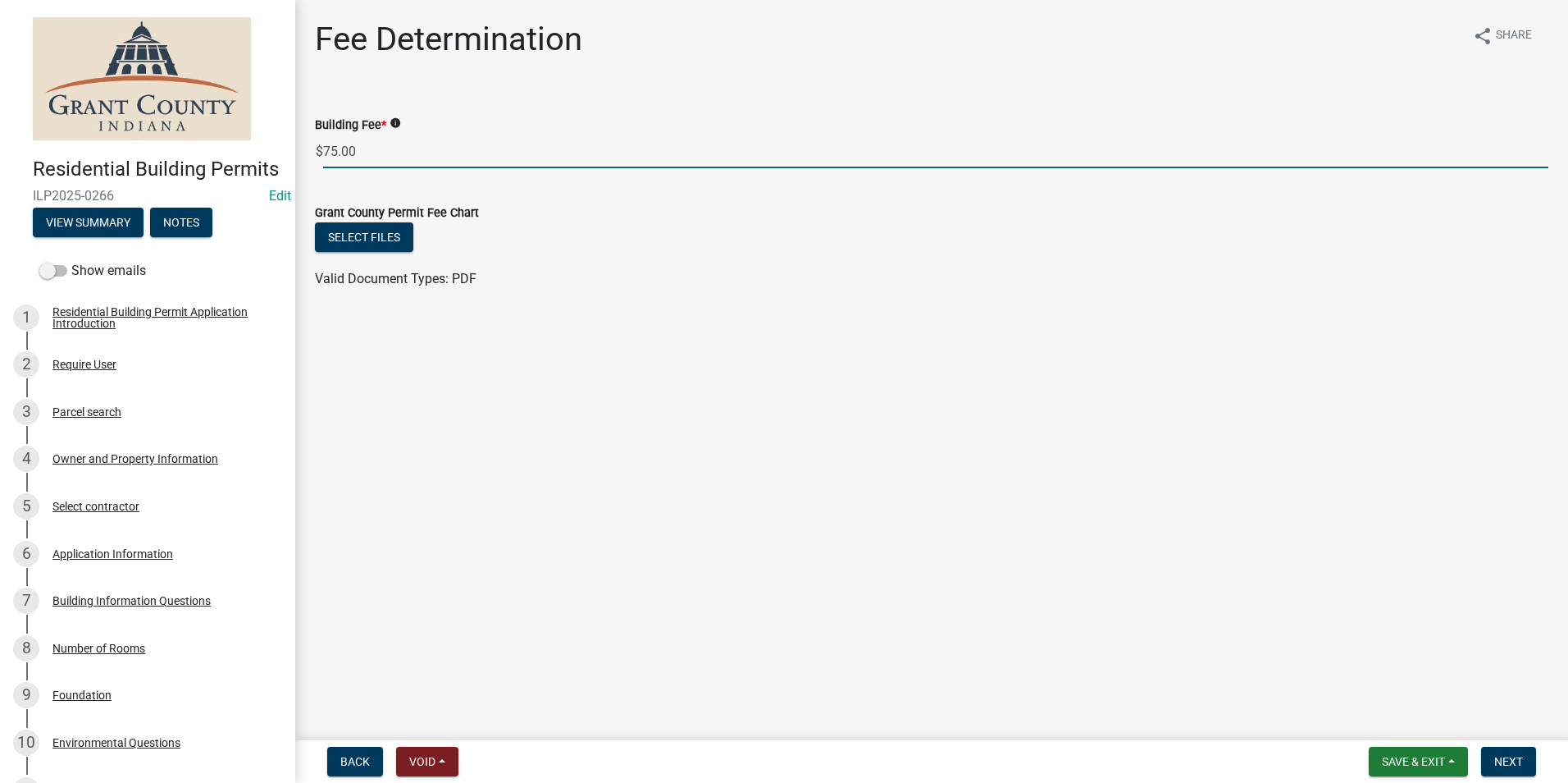
drag, startPoint x: 358, startPoint y: 149, endPoint x: 306, endPoint y: 146, distance: 52.1
click at [306, 146] on div "Building Fee * info $ 75.00" at bounding box center [932, 130] width 1259 height 76
type input "45.00"
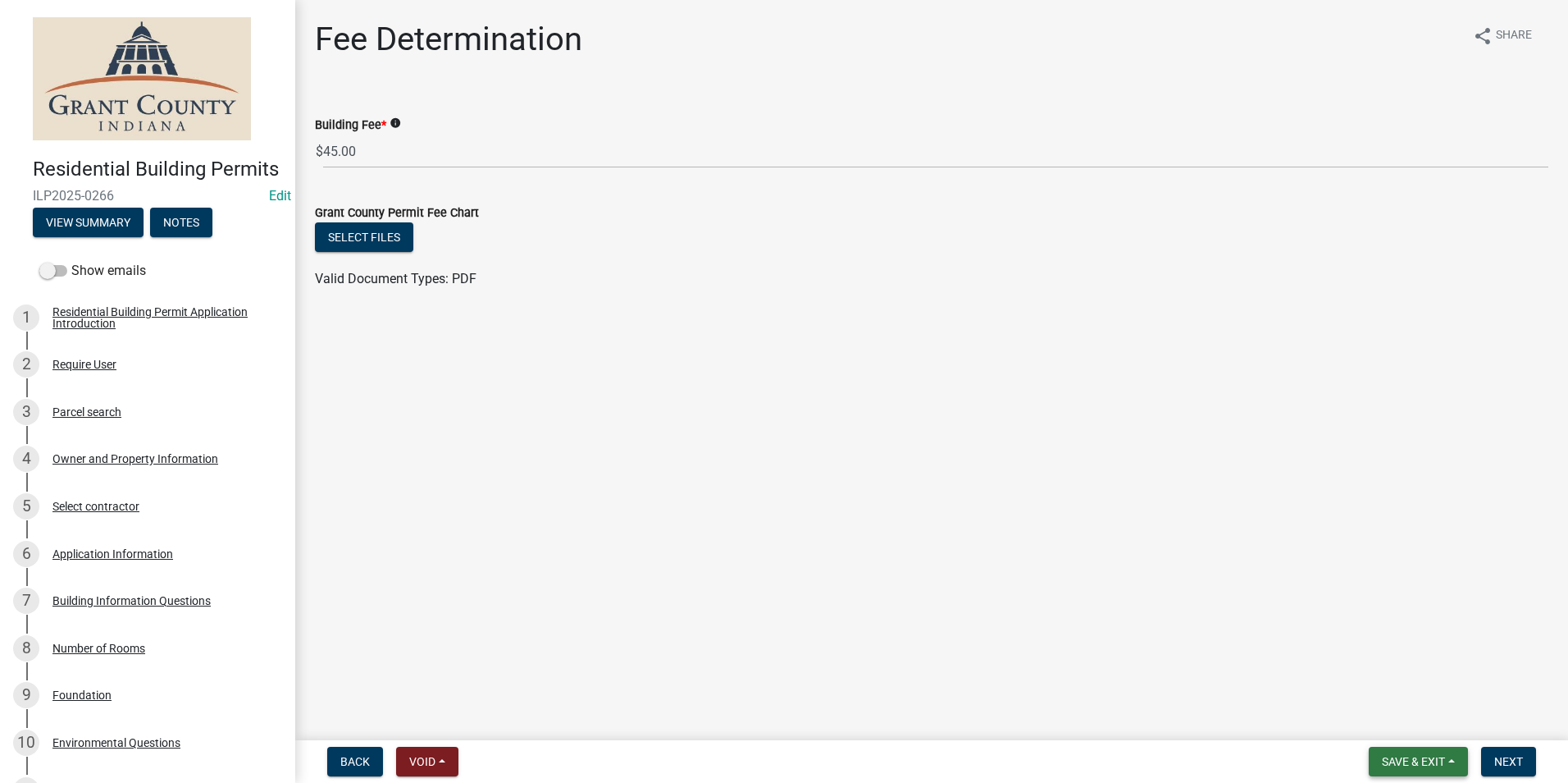
click at [1419, 763] on span "Save & Exit" at bounding box center [1414, 761] width 63 height 13
click at [1395, 715] on button "Save & Exit" at bounding box center [1402, 719] width 132 height 39
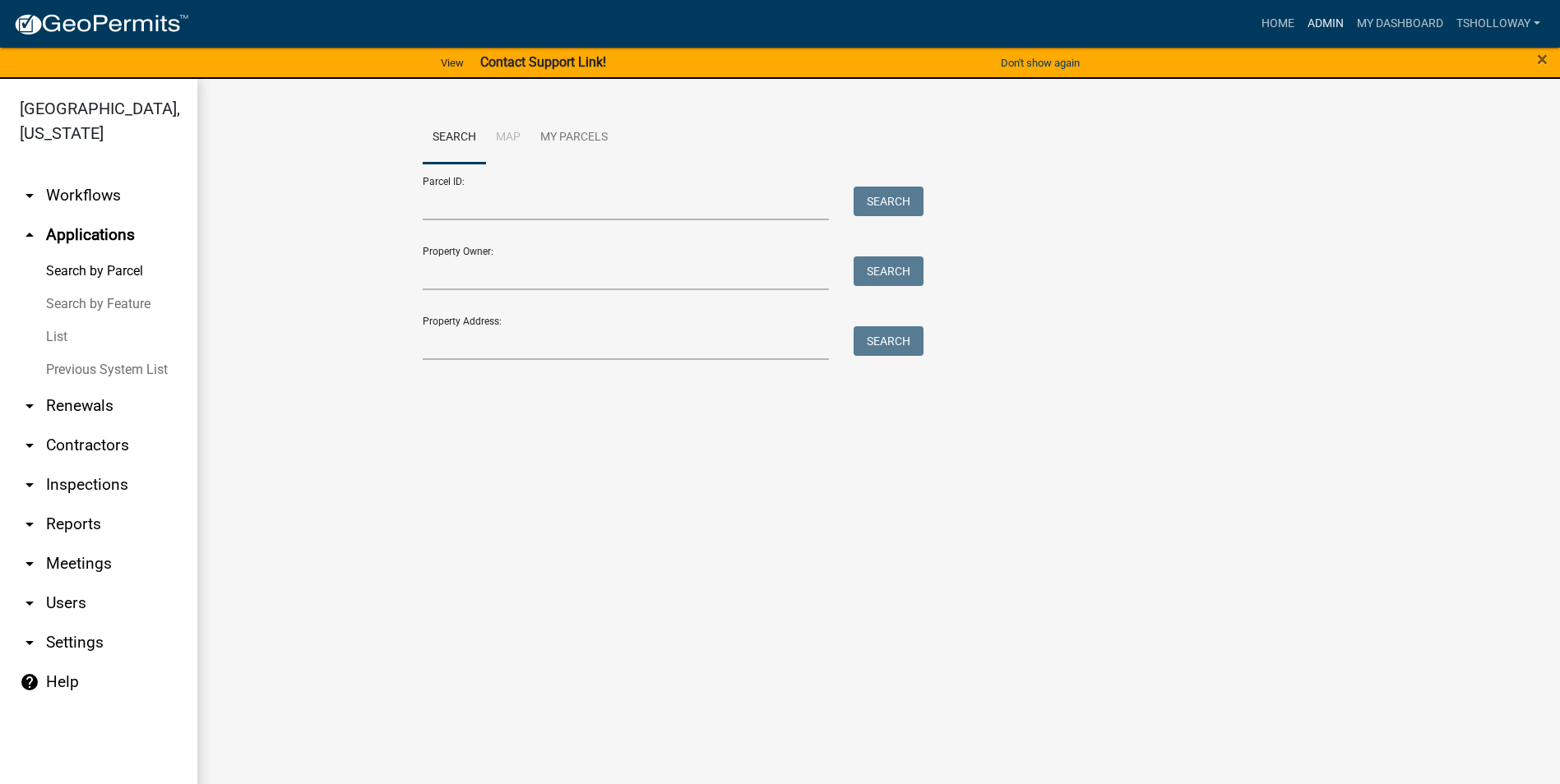
click at [1330, 23] on link "Admin" at bounding box center [1325, 23] width 49 height 31
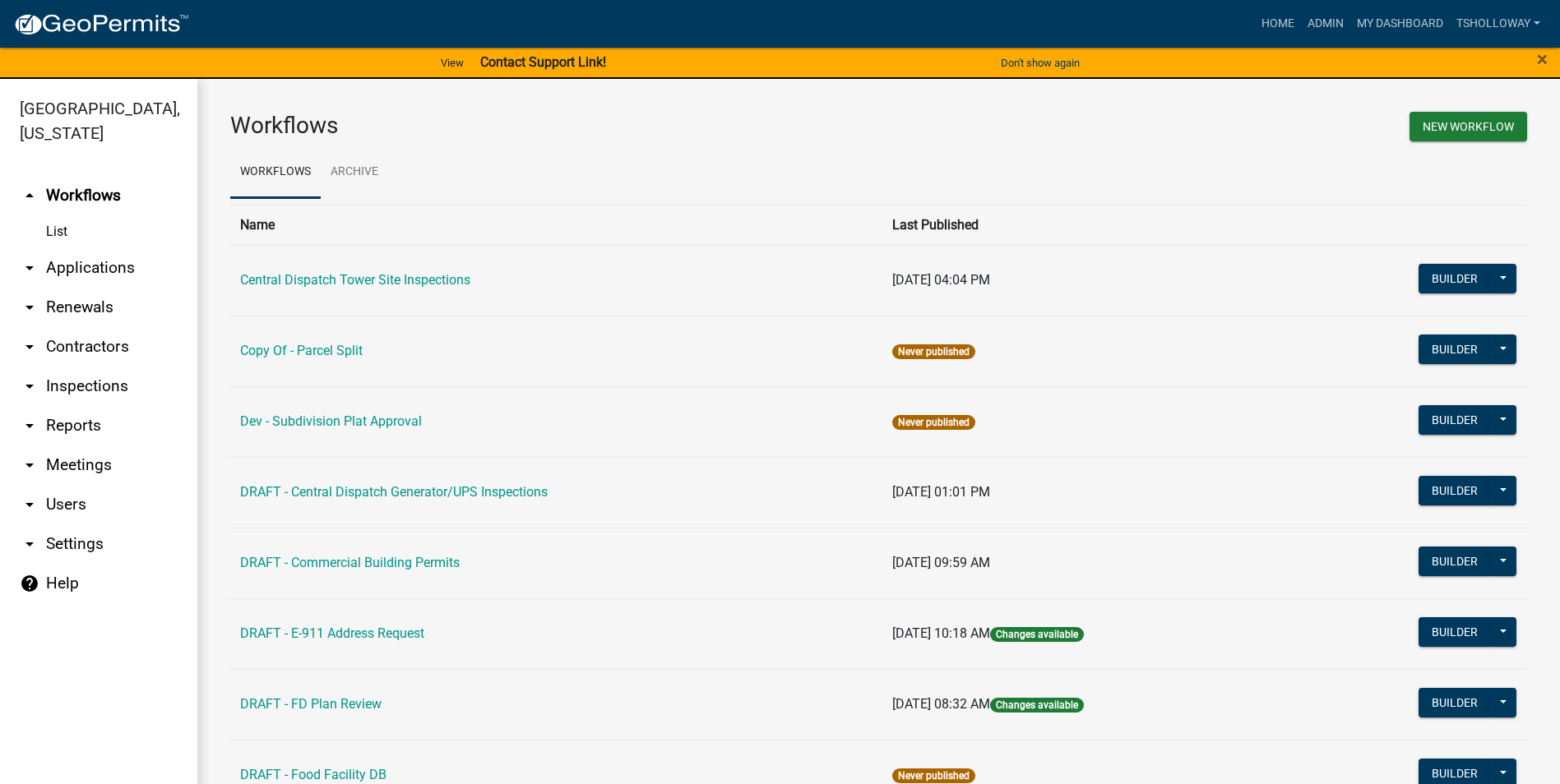
click at [96, 248] on link "arrow_drop_down Applications" at bounding box center [99, 268] width 198 height 39
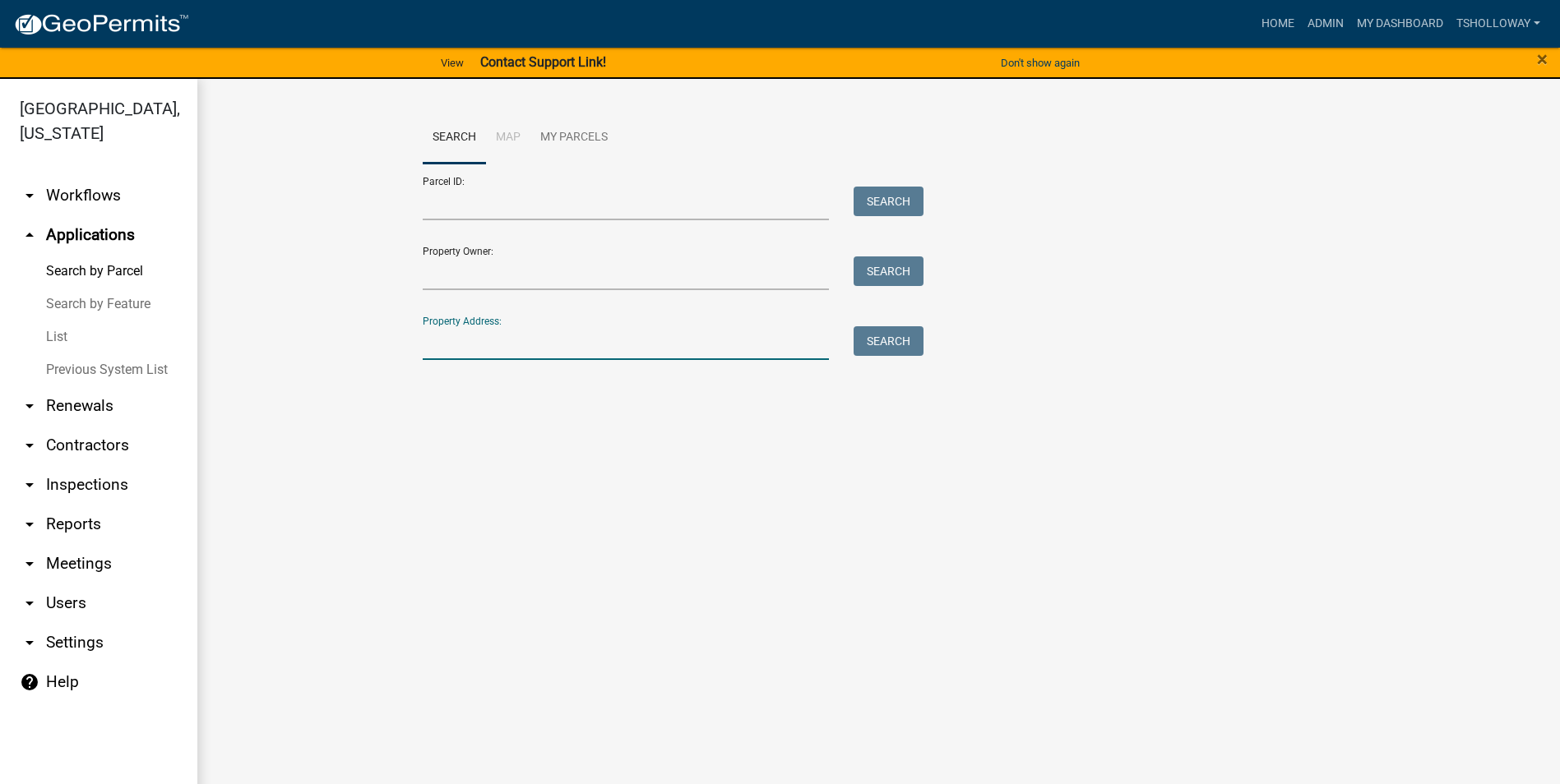
click at [493, 341] on input "Property Address:" at bounding box center [626, 343] width 407 height 33
type input "5533 n 100 e"
click at [876, 351] on button "Search" at bounding box center [888, 341] width 69 height 29
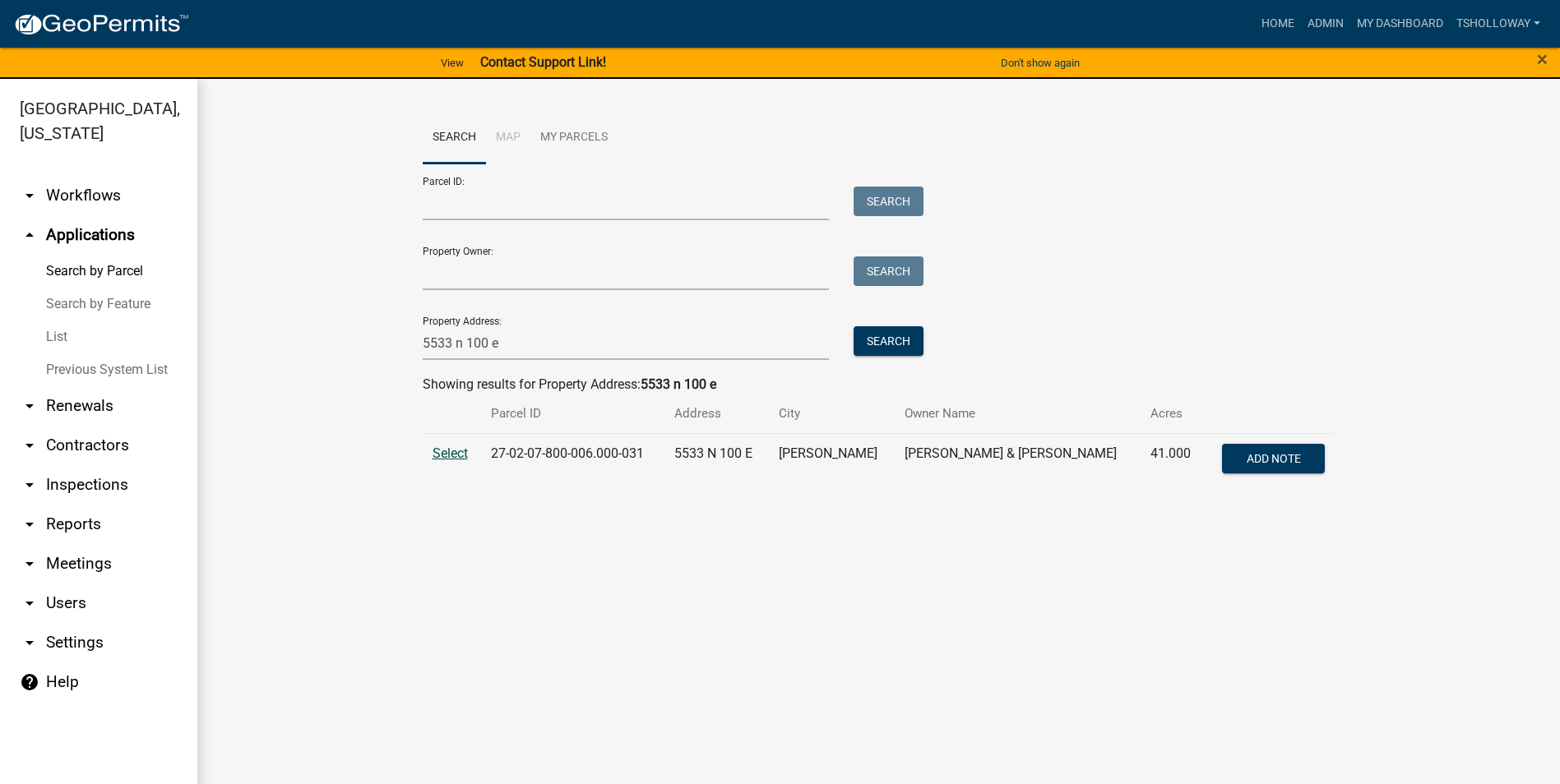
click at [441, 454] on span "Select" at bounding box center [450, 454] width 35 height 16
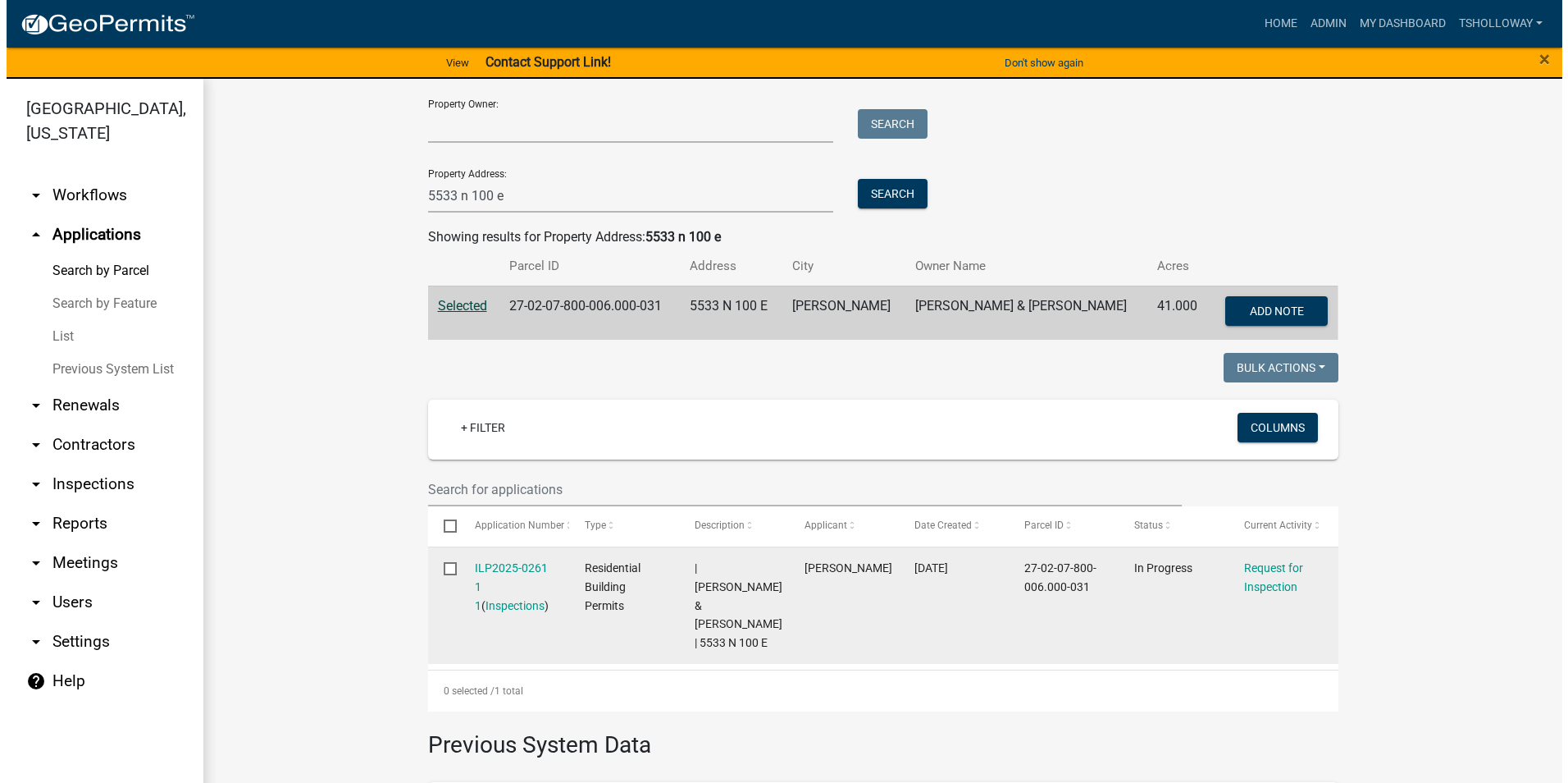
scroll to position [164, 0]
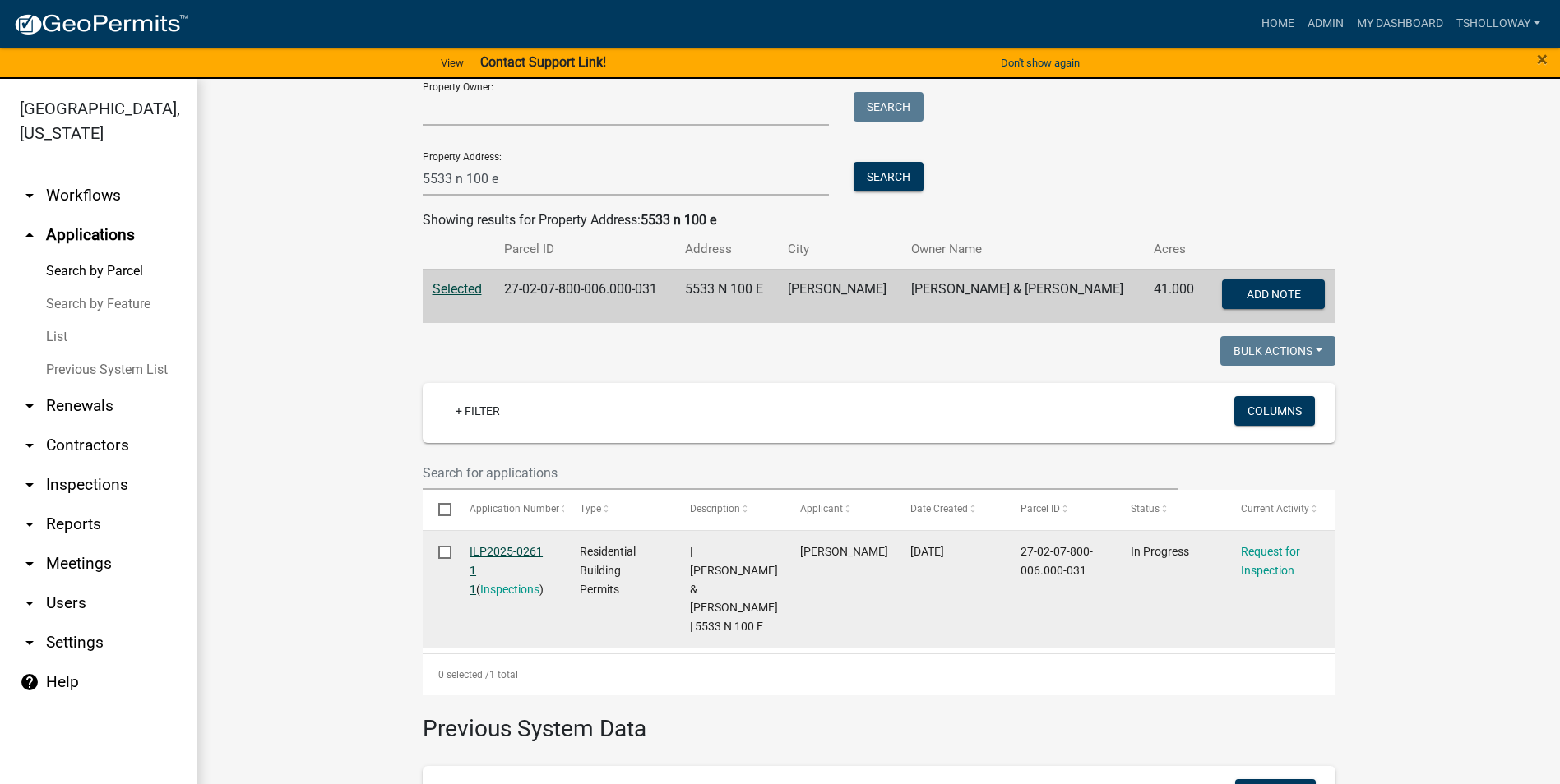
click at [479, 547] on link "ILP2025-0261 1 1" at bounding box center [506, 570] width 73 height 51
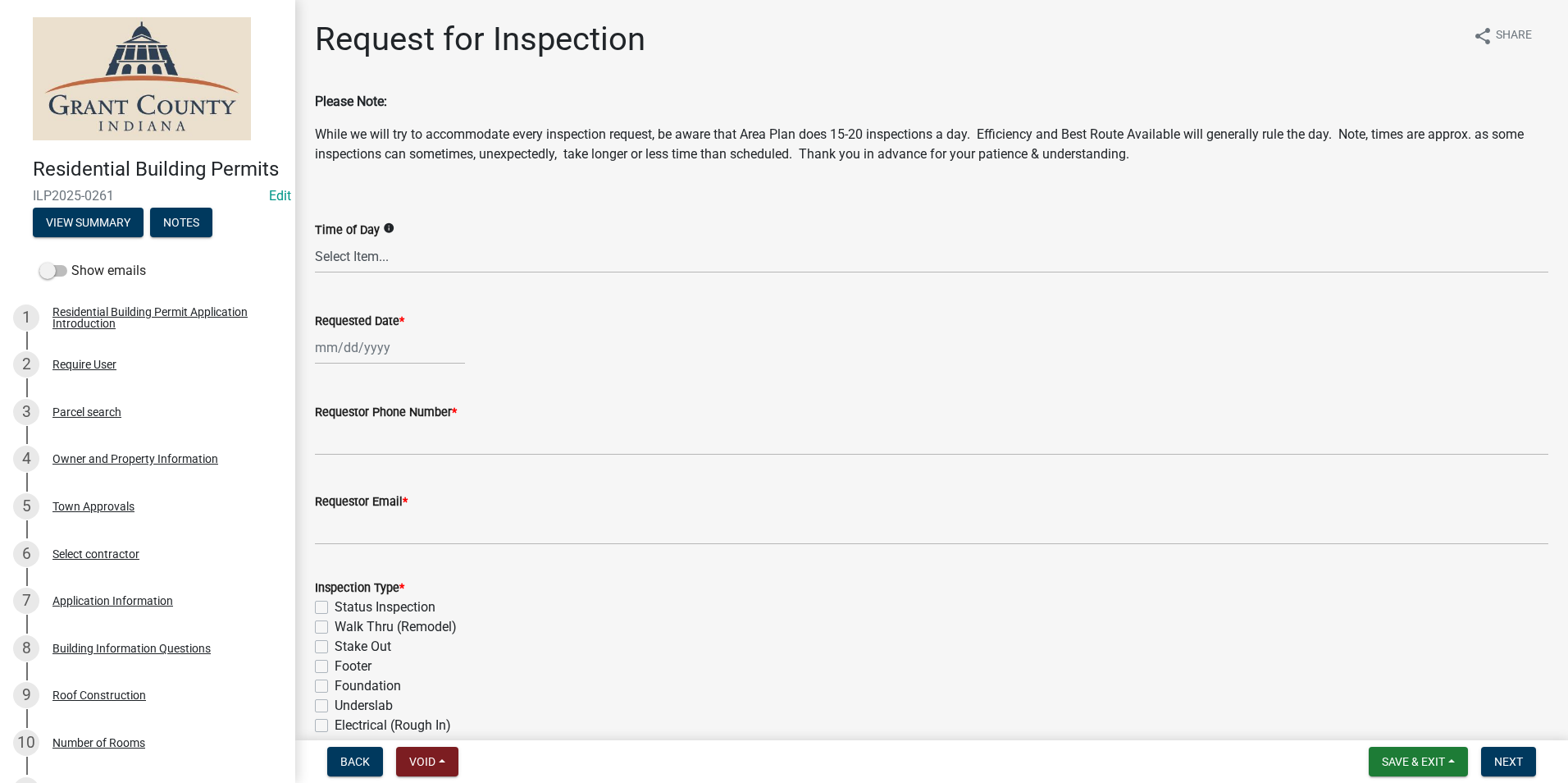
select select "9"
select select "2025"
click at [332, 348] on div "[PERSON_NAME] Feb Mar Apr [PERSON_NAME][DATE] Oct Nov [DATE] 1526 1527 1528 152…" at bounding box center [390, 348] width 150 height 33
click at [327, 513] on div "22" at bounding box center [331, 514] width 26 height 26
type input "[DATE]"
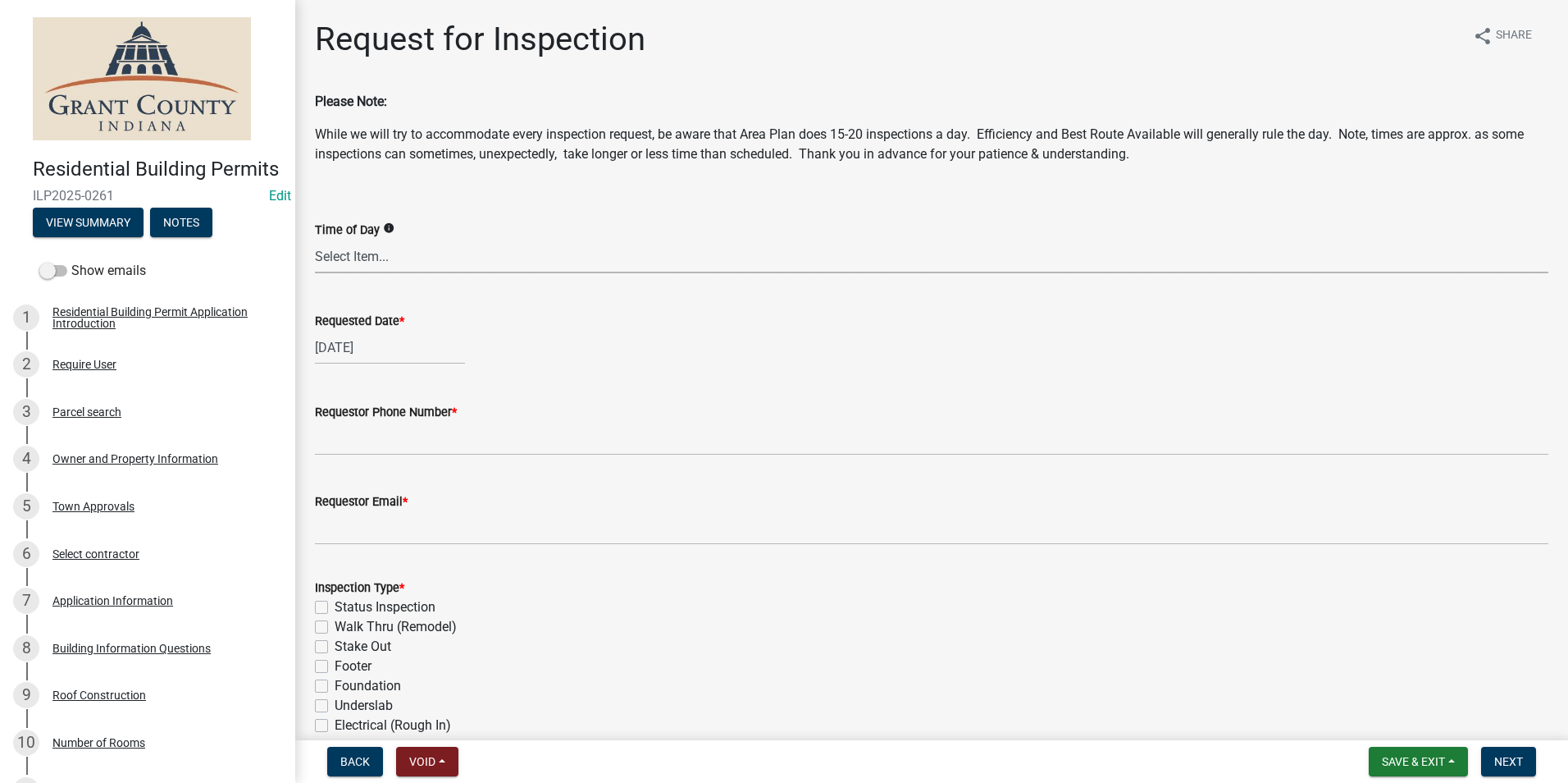
click at [356, 251] on select "Select Item... AM PM Anytime" at bounding box center [932, 256] width 1233 height 33
click at [315, 239] on select "Select Item... AM PM Anytime" at bounding box center [932, 256] width 1233 height 33
select select "8aacb760-3938-4776-aad4-75b78dc682eb"
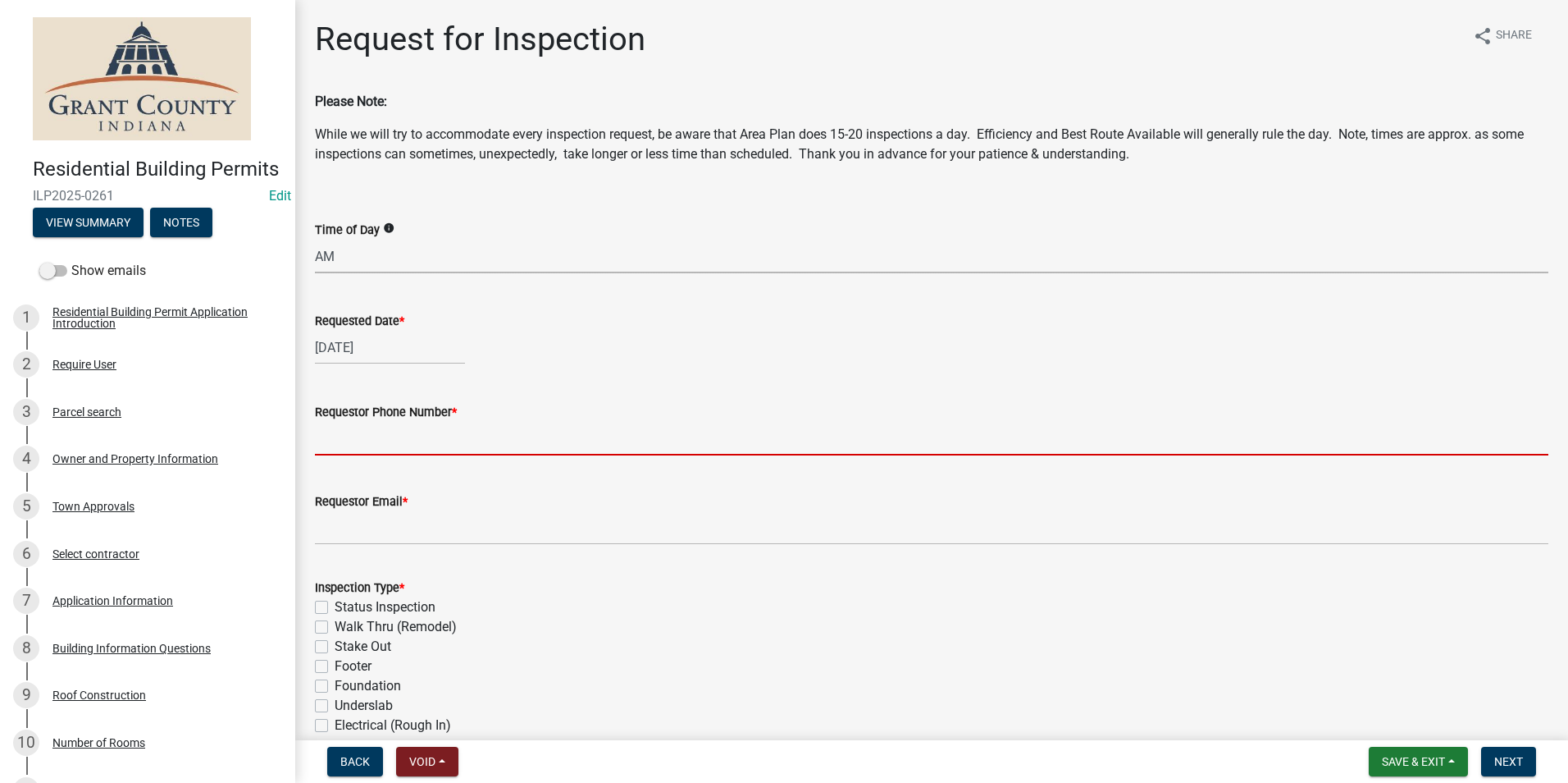
click at [358, 442] on input "Requestor Phone Number *" at bounding box center [932, 438] width 1233 height 33
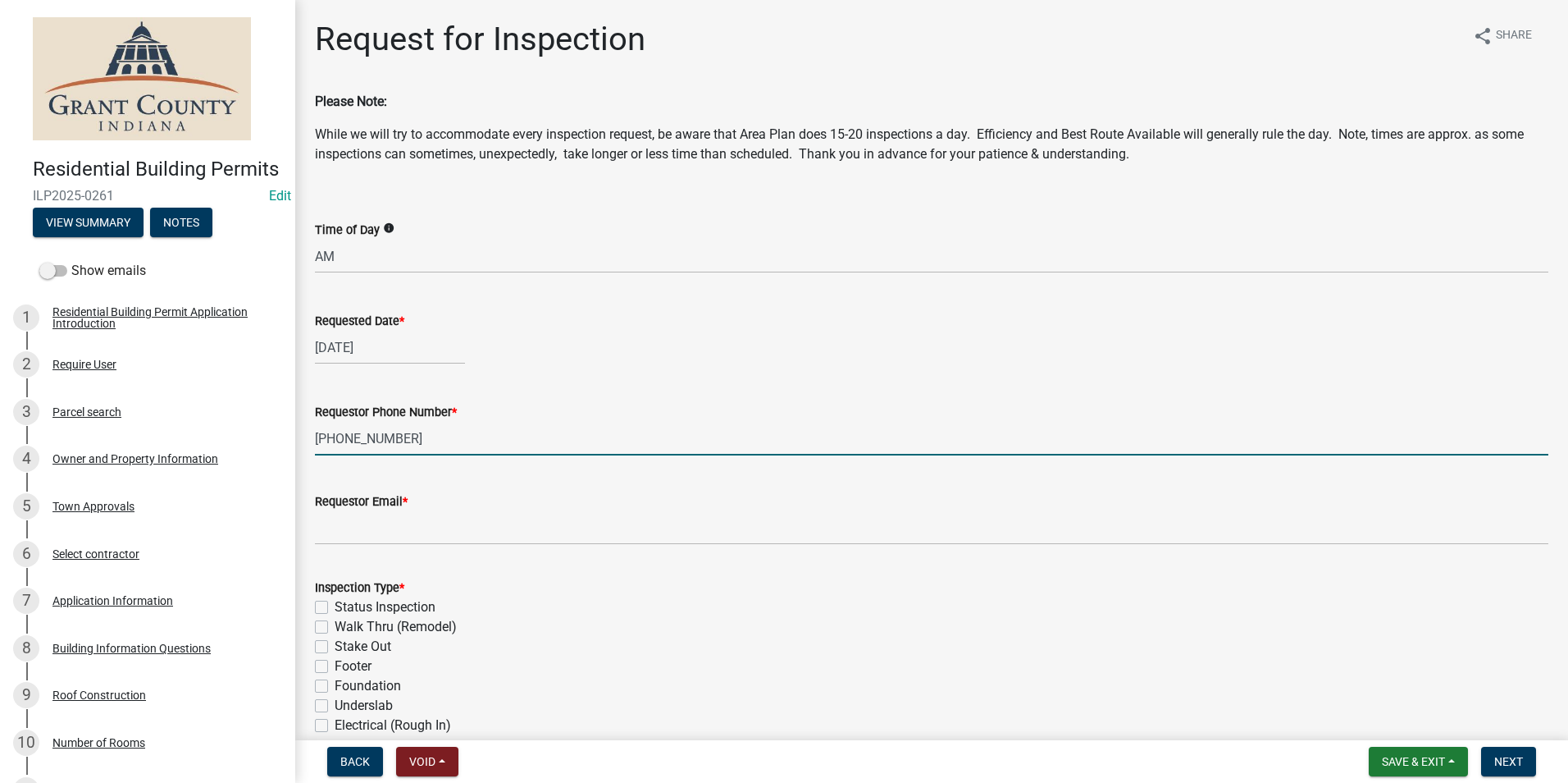
type input "[PHONE_NUMBER]"
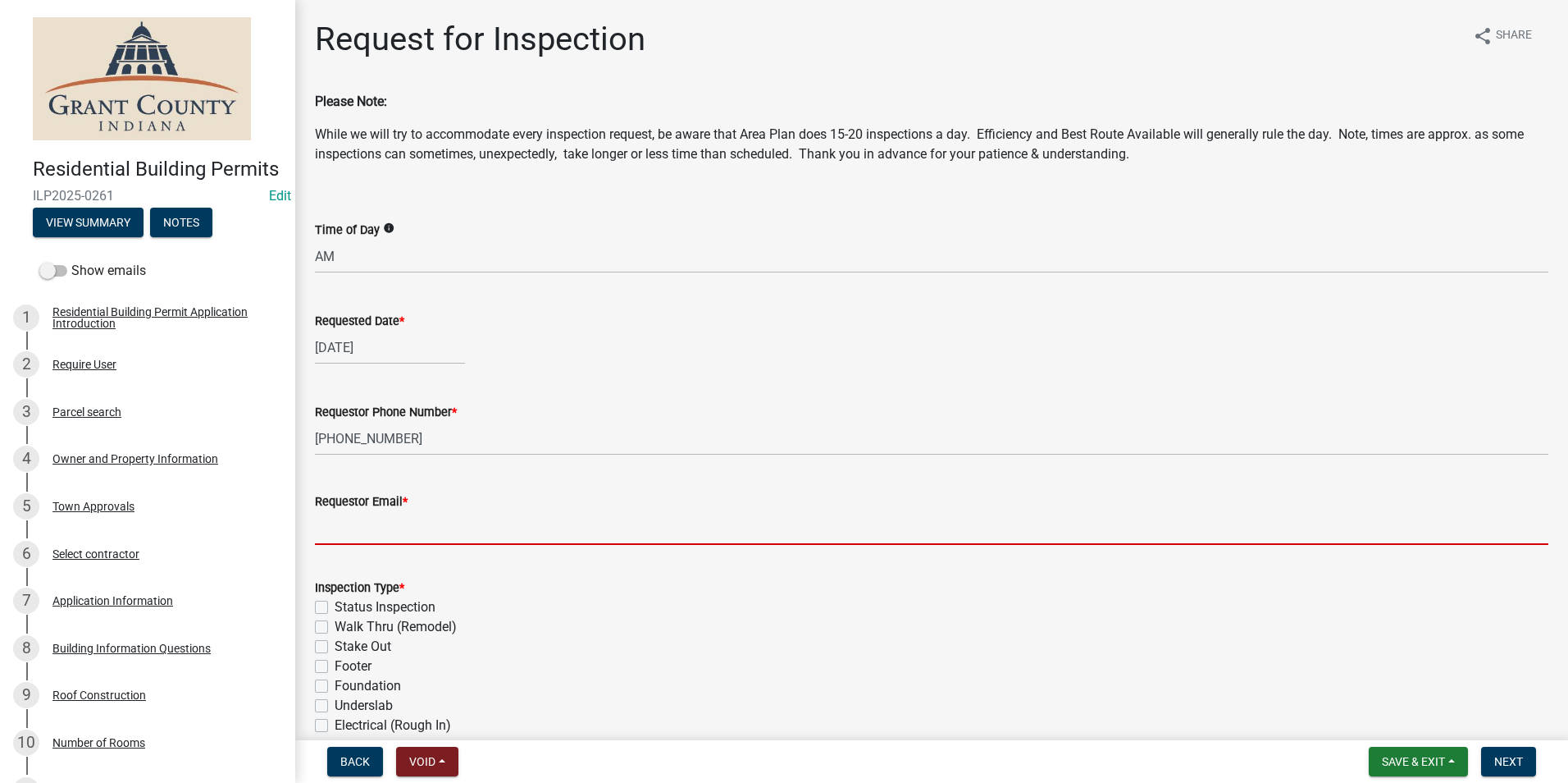
click at [353, 543] on input "Requestor Email *" at bounding box center [932, 528] width 1233 height 33
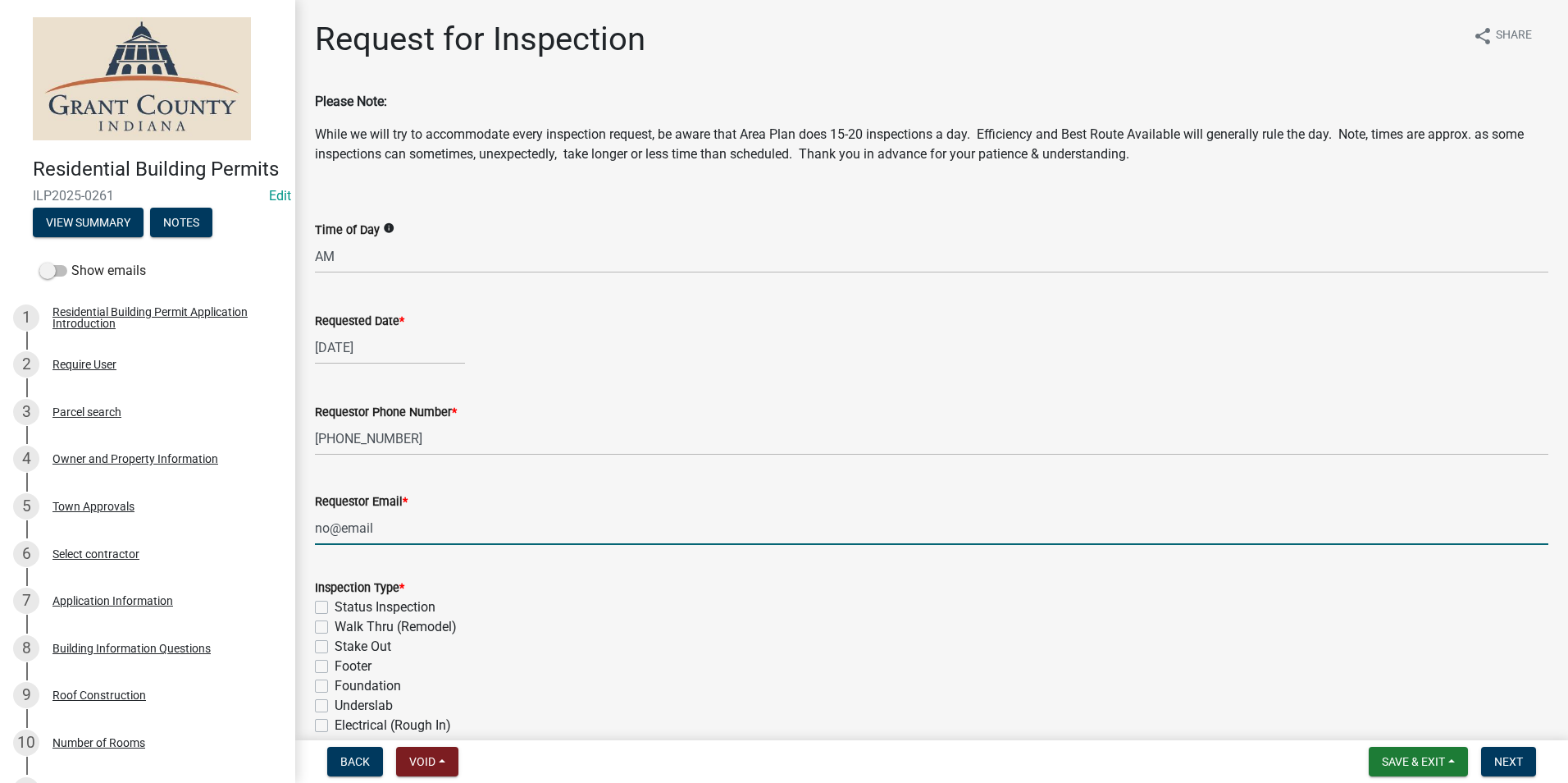
type input "no@email"
click at [504, 500] on div "Requestor Email *" at bounding box center [932, 502] width 1233 height 20
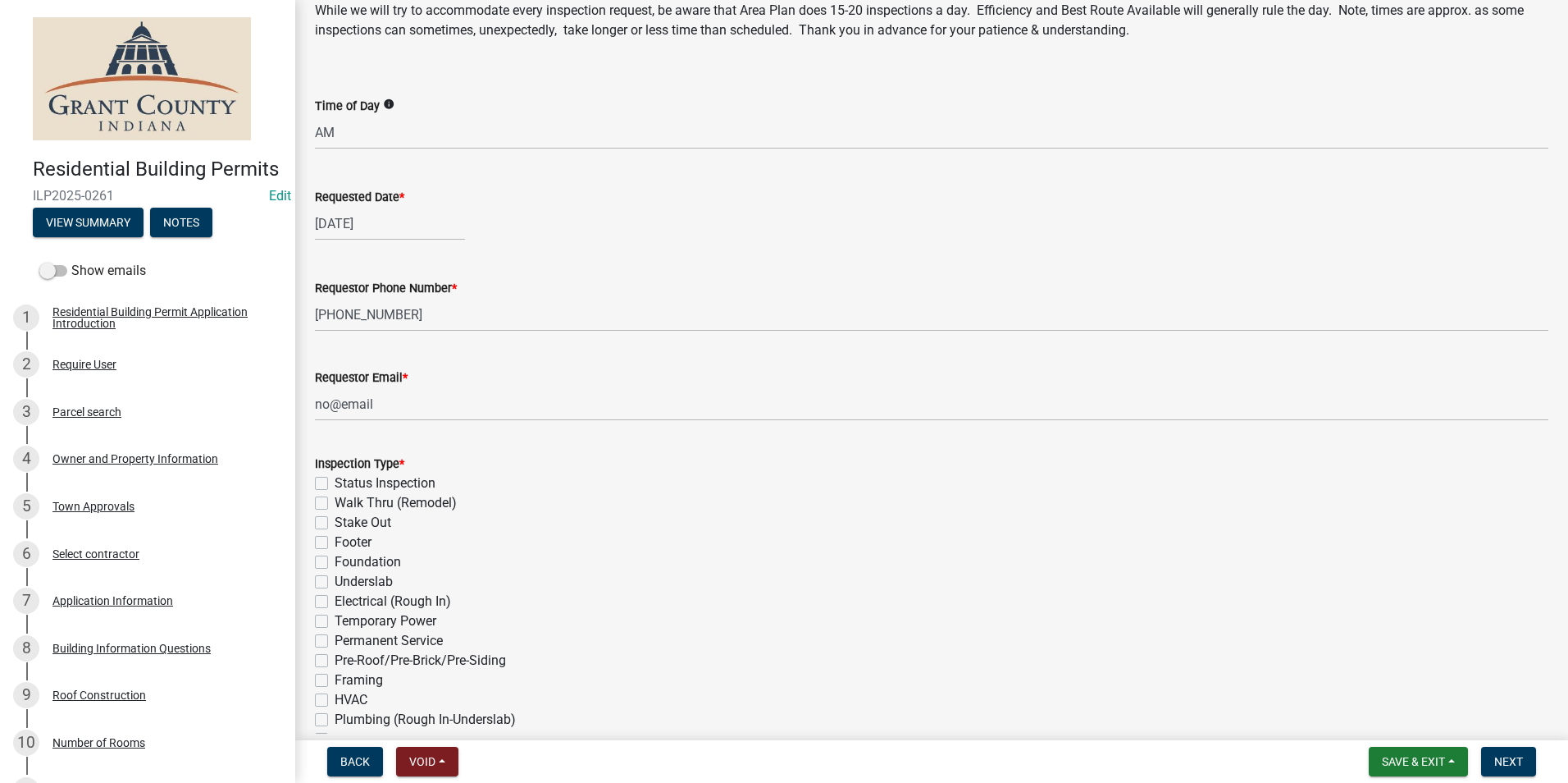
scroll to position [164, 0]
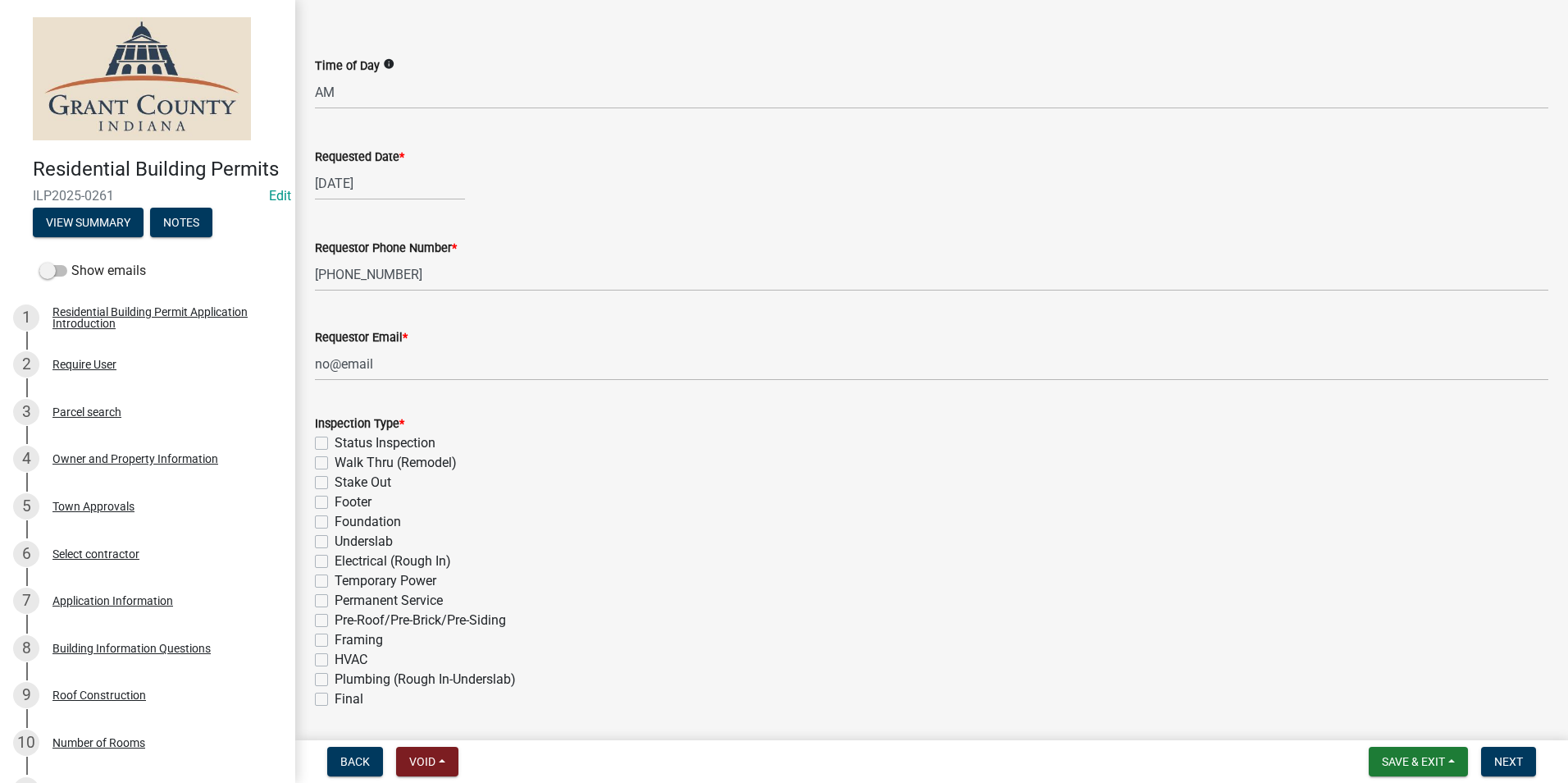
click at [335, 505] on label "Footer" at bounding box center [353, 502] width 37 height 20
click at [335, 503] on input "Footer" at bounding box center [340, 497] width 11 height 11
checkbox input "true"
checkbox input "false"
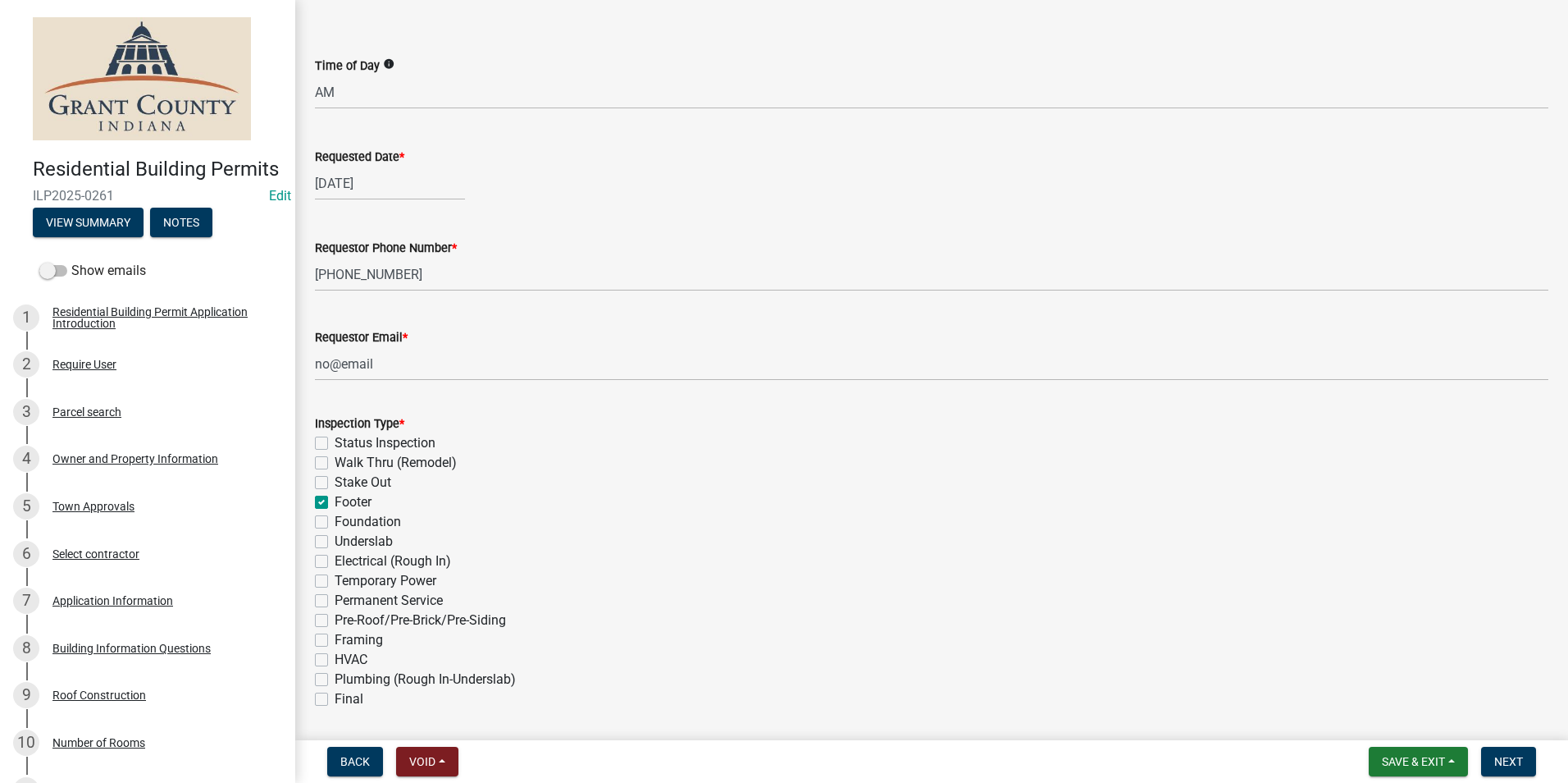
checkbox input "false"
checkbox input "true"
checkbox input "false"
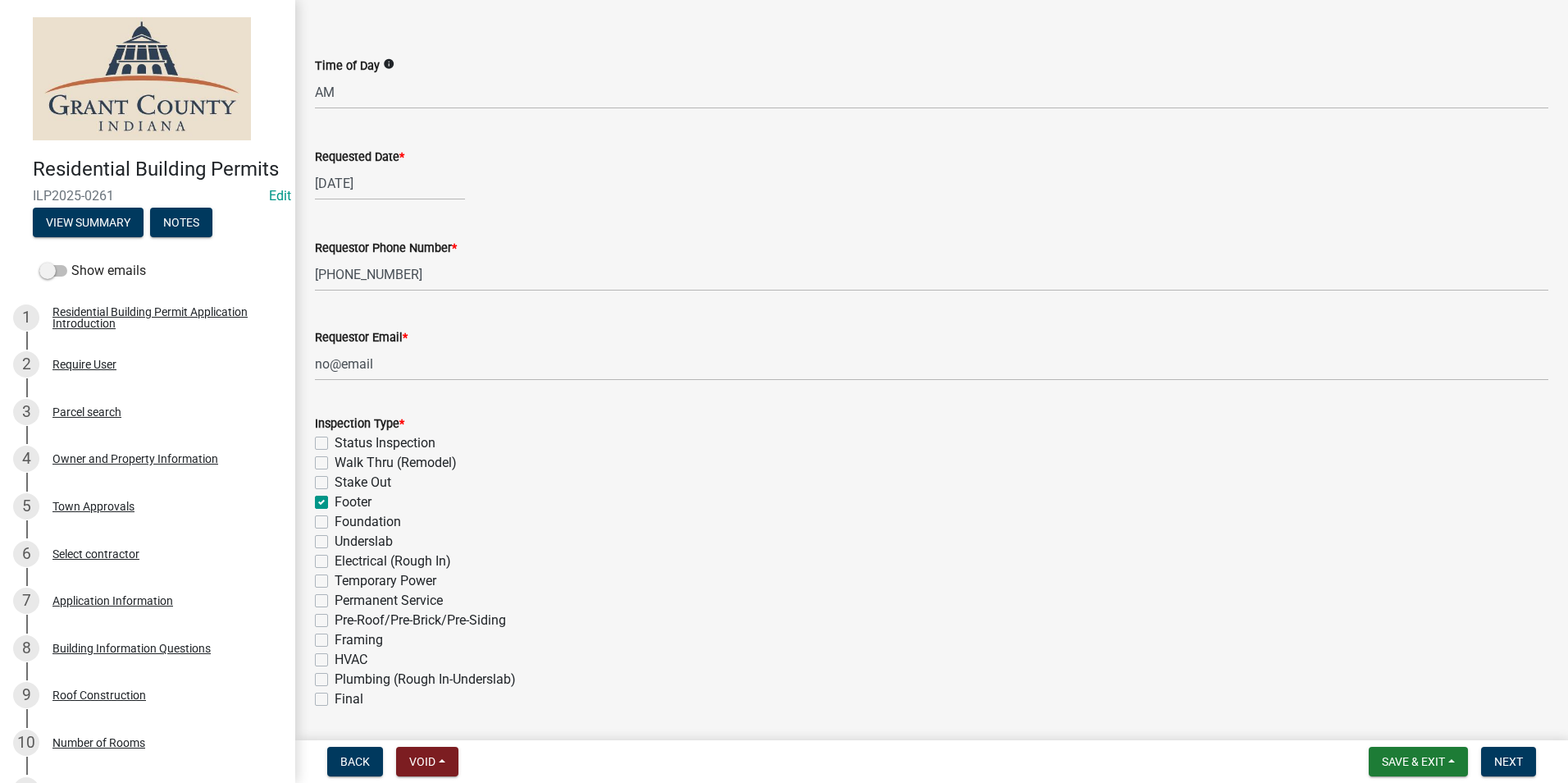
checkbox input "false"
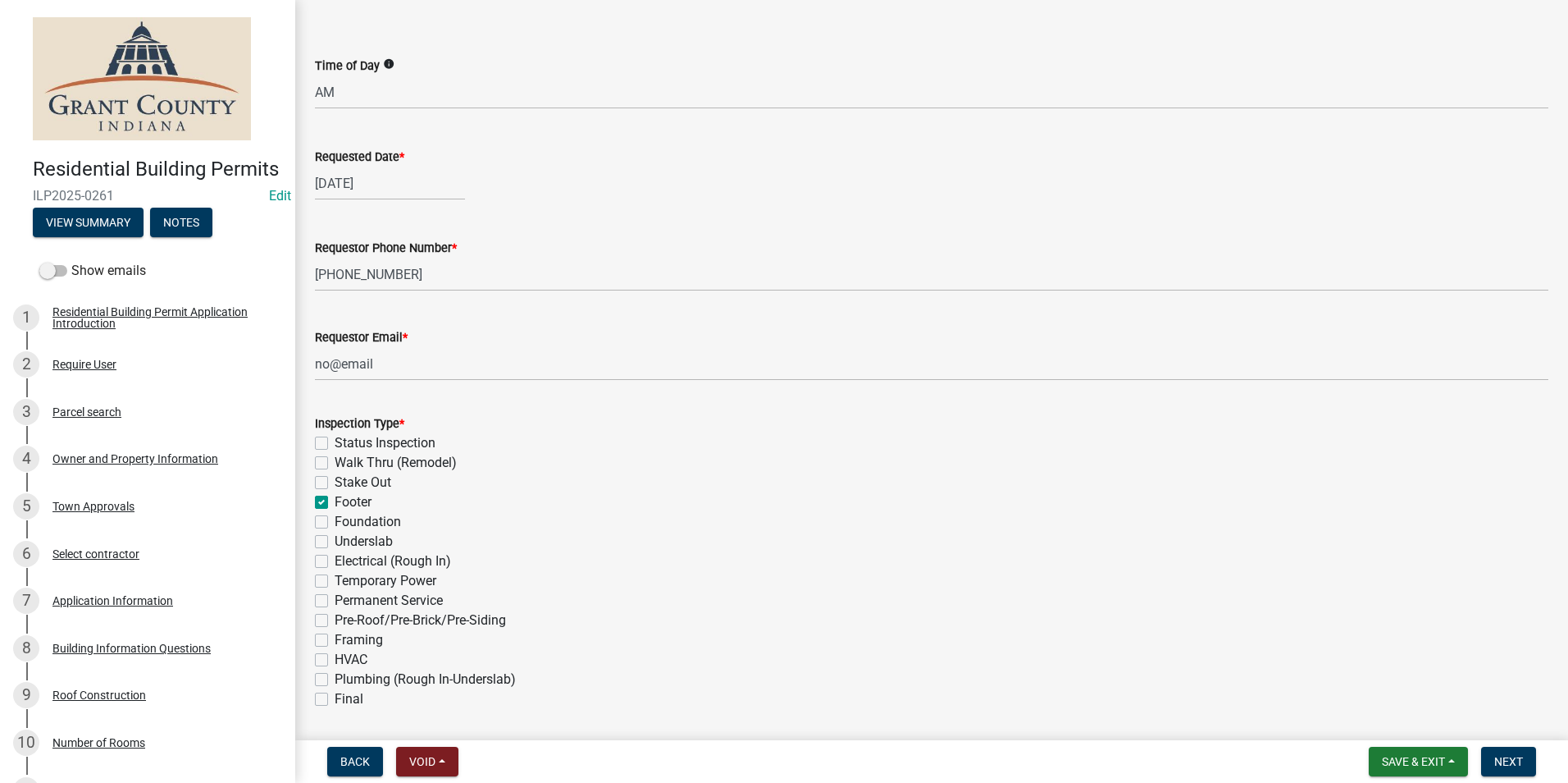
checkbox input "false"
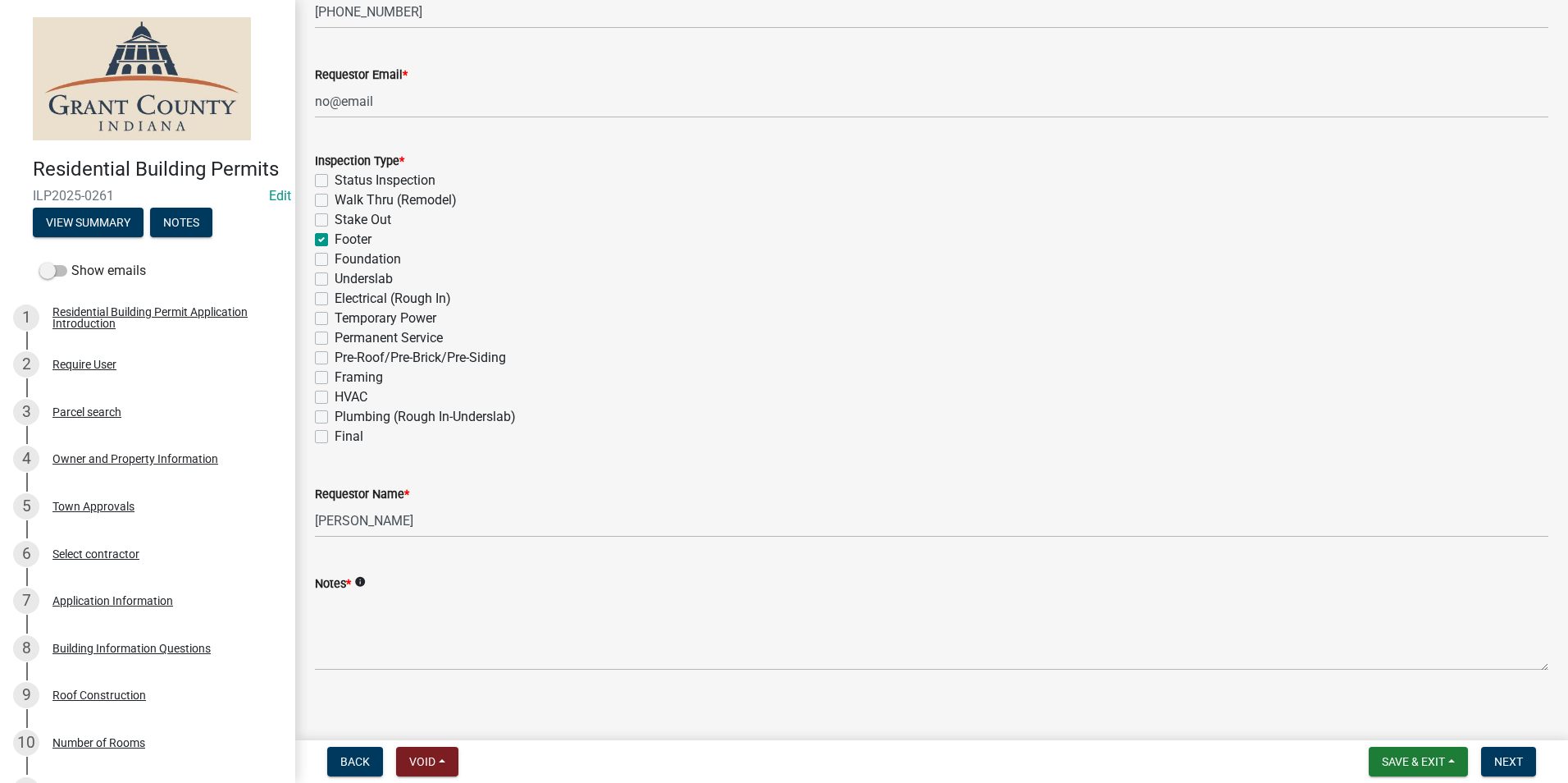
scroll to position [440, 0]
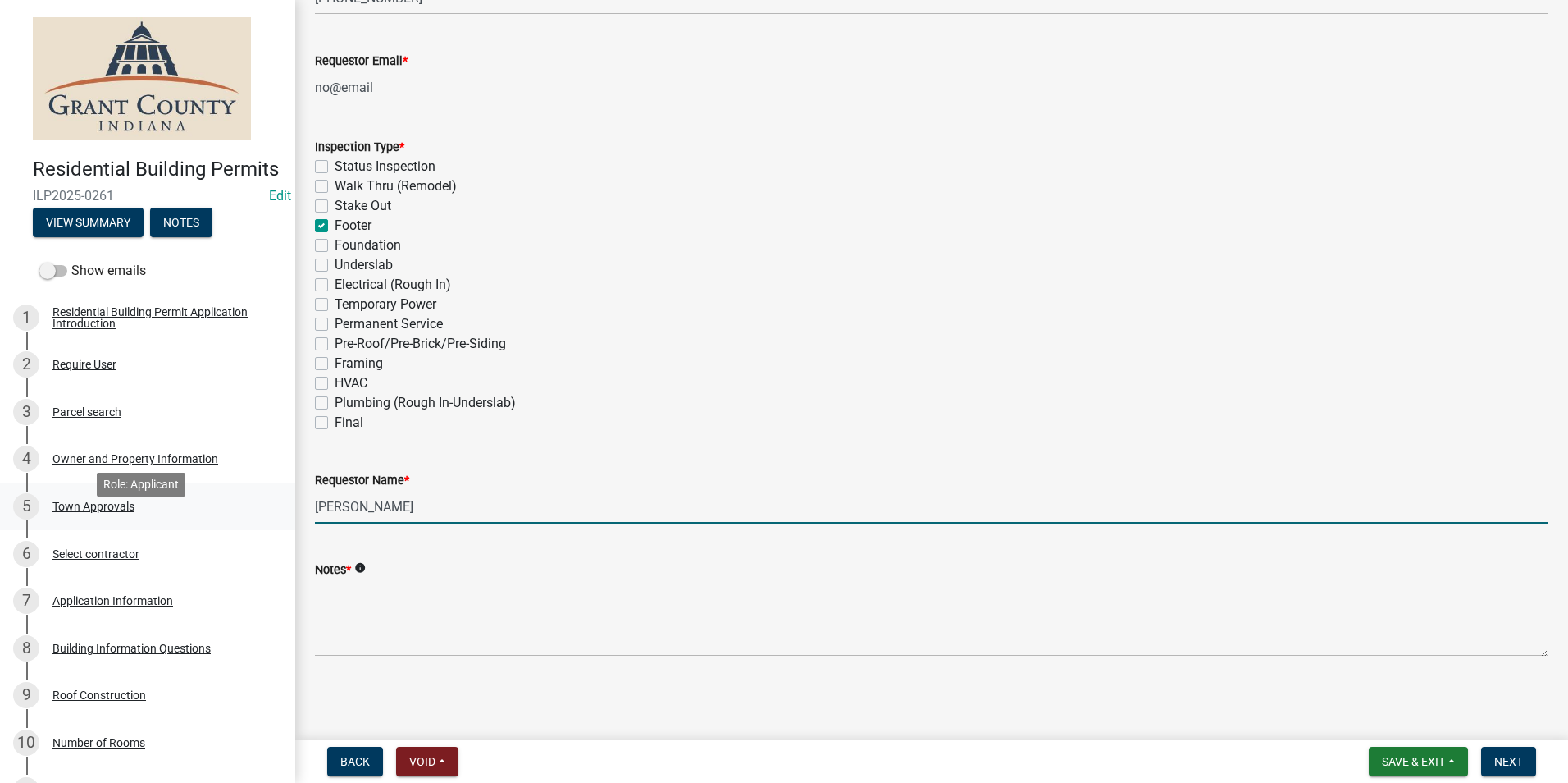
drag, startPoint x: 421, startPoint y: 508, endPoint x: 203, endPoint y: 523, distance: 218.5
click at [203, 523] on div "Residential Building Permits ILP2025-0261 Edit View Summary Notes Show emails 1…" at bounding box center [784, 392] width 1568 height 783
type input "[PERSON_NAME]"
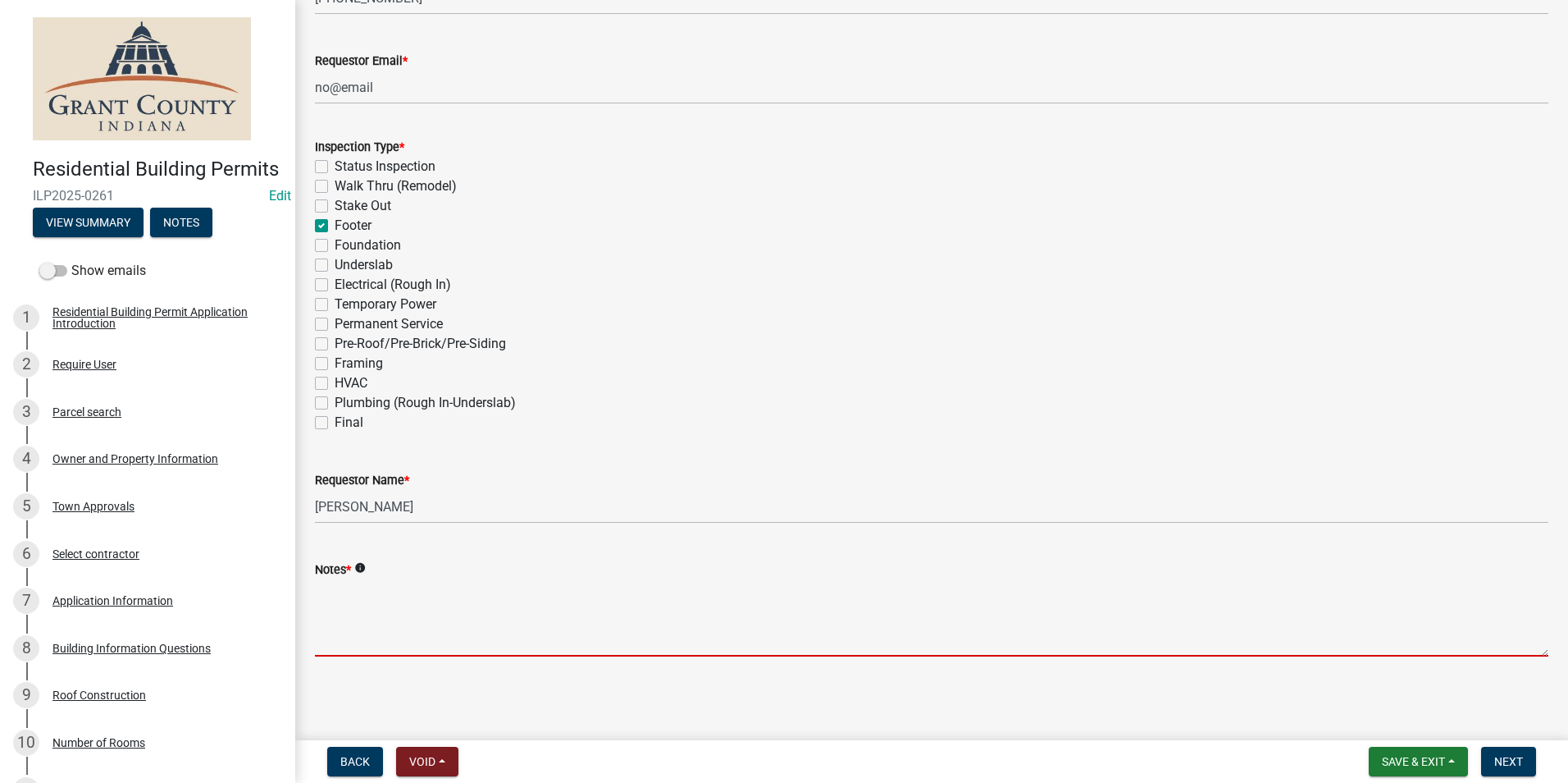
click at [342, 610] on textarea "Notes *" at bounding box center [932, 618] width 1233 height 77
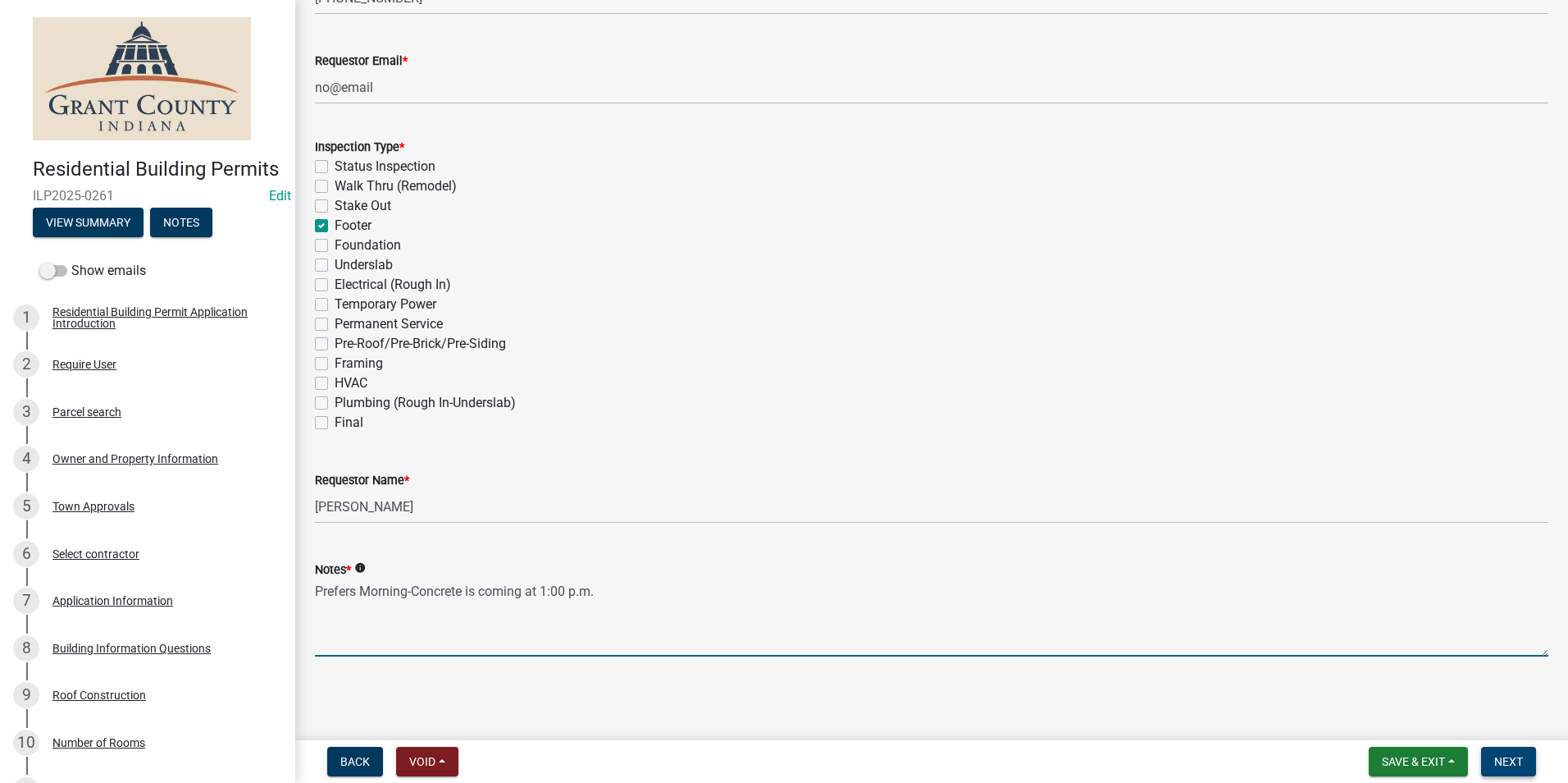
type textarea "Prefers Morning-Concrete is coming at 1:00 p.m."
click at [1516, 761] on span "Next" at bounding box center [1508, 761] width 28 height 13
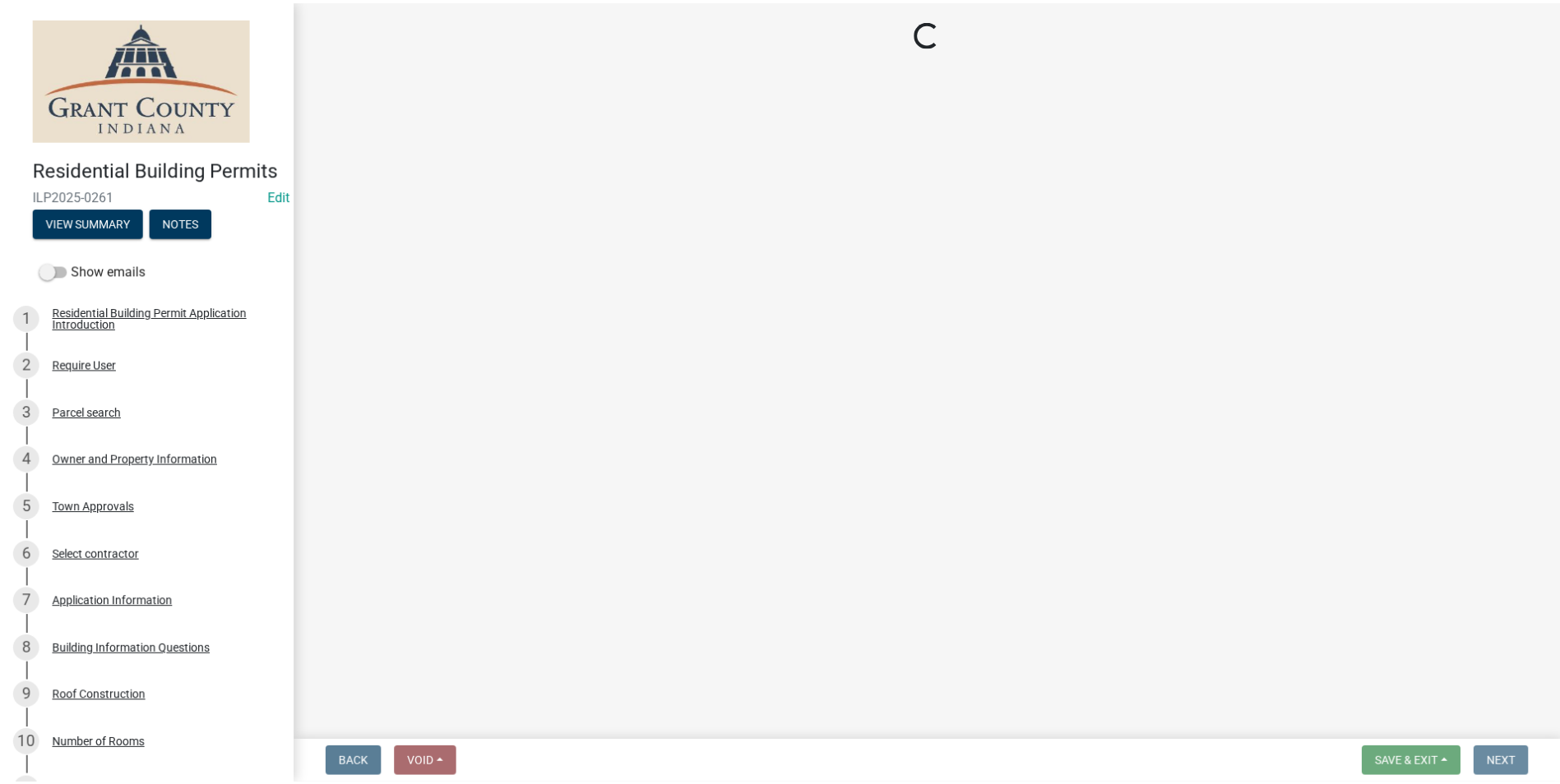
scroll to position [0, 0]
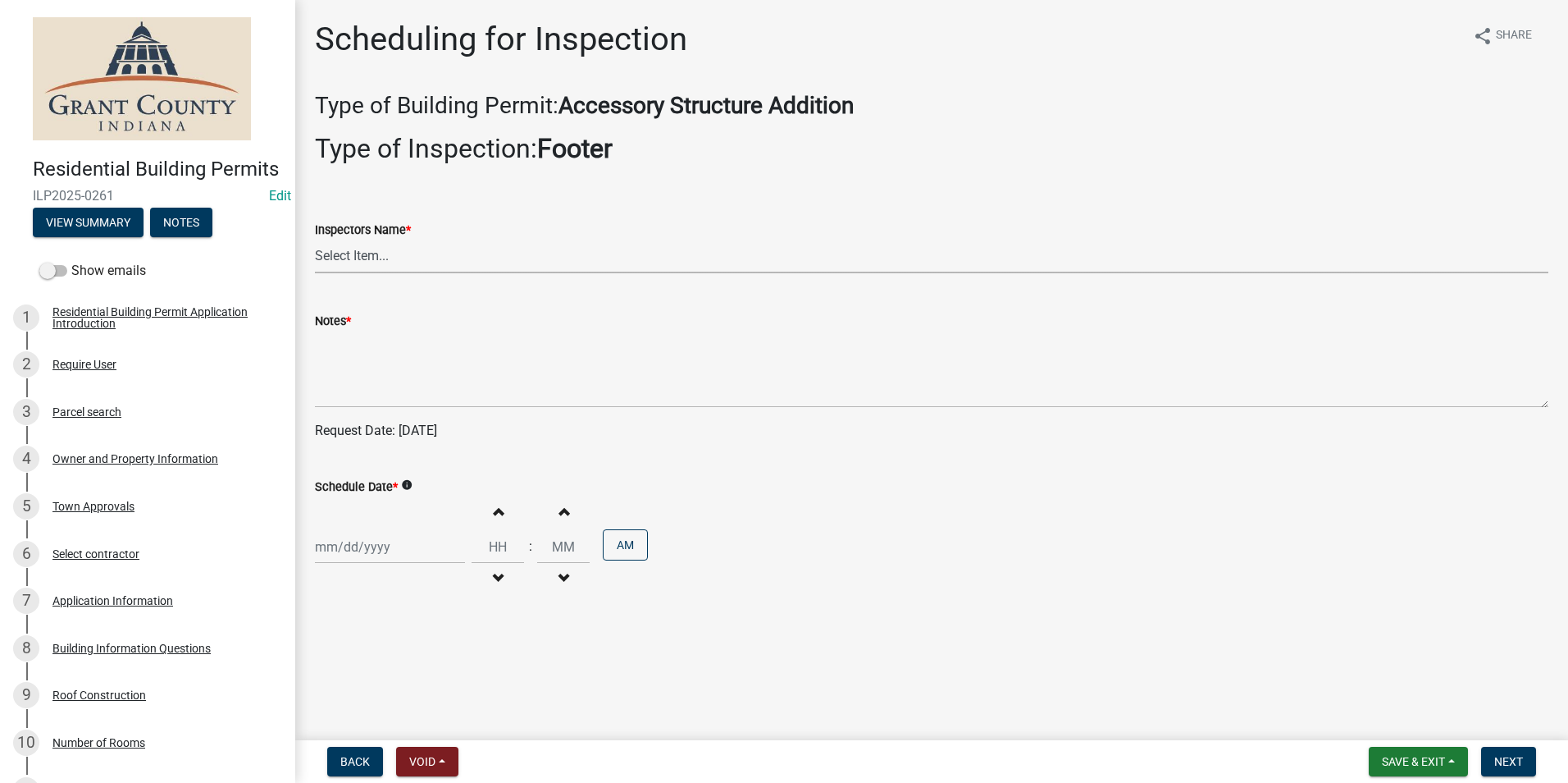
click at [373, 256] on select "Select Item... rberryhill ([PERSON_NAME]) [PERSON_NAME] ([PERSON_NAME]) BBenefi…" at bounding box center [932, 256] width 1233 height 33
select select "d7f9a44a-d2ea-4d3c-83b3-1aa71c950bd5"
click at [315, 239] on select "Select Item... rberryhill ([PERSON_NAME]) [PERSON_NAME] ([PERSON_NAME]) BBenefi…" at bounding box center [932, 256] width 1233 height 33
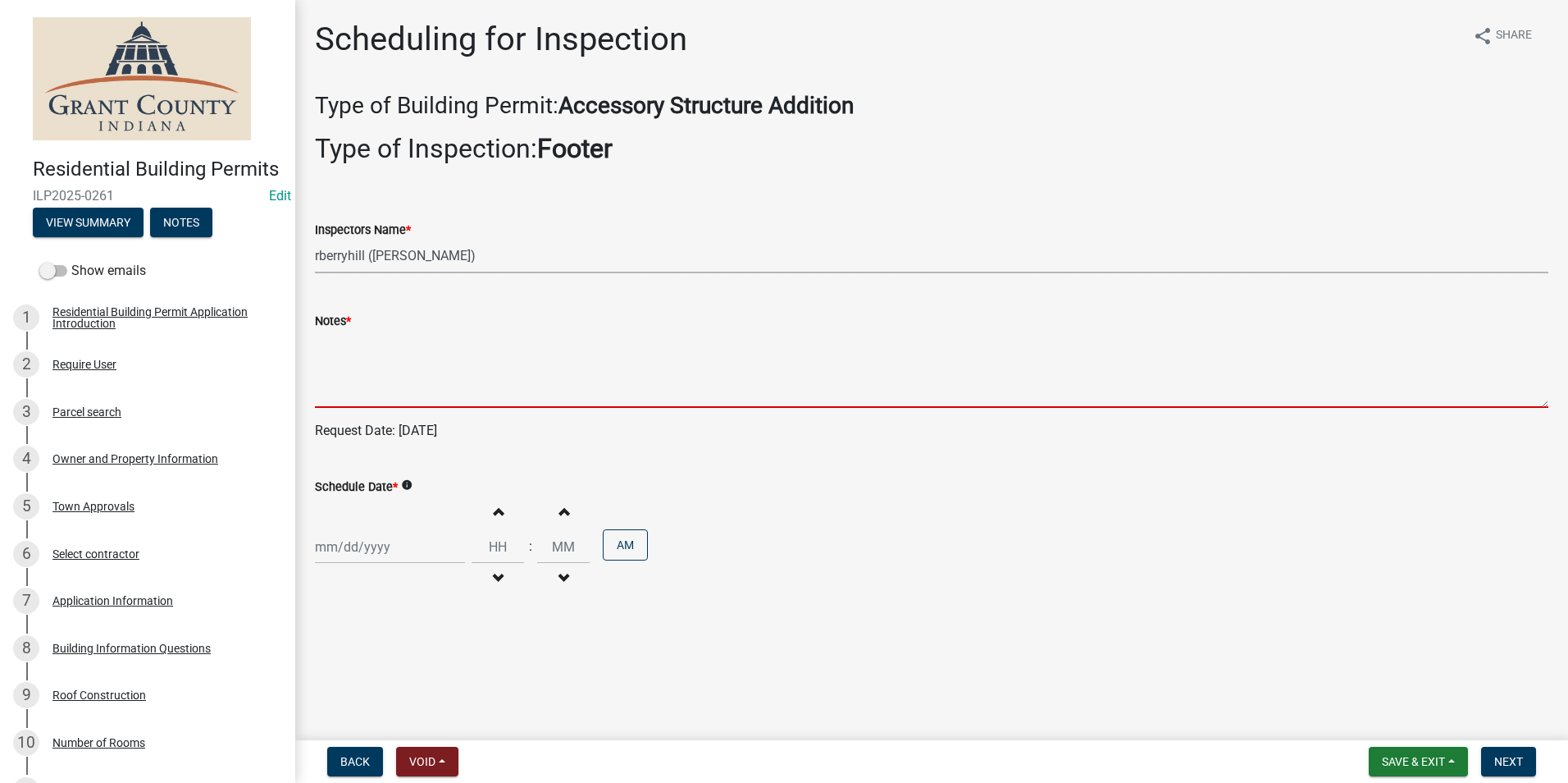
click at [342, 368] on textarea "Notes *" at bounding box center [932, 369] width 1233 height 77
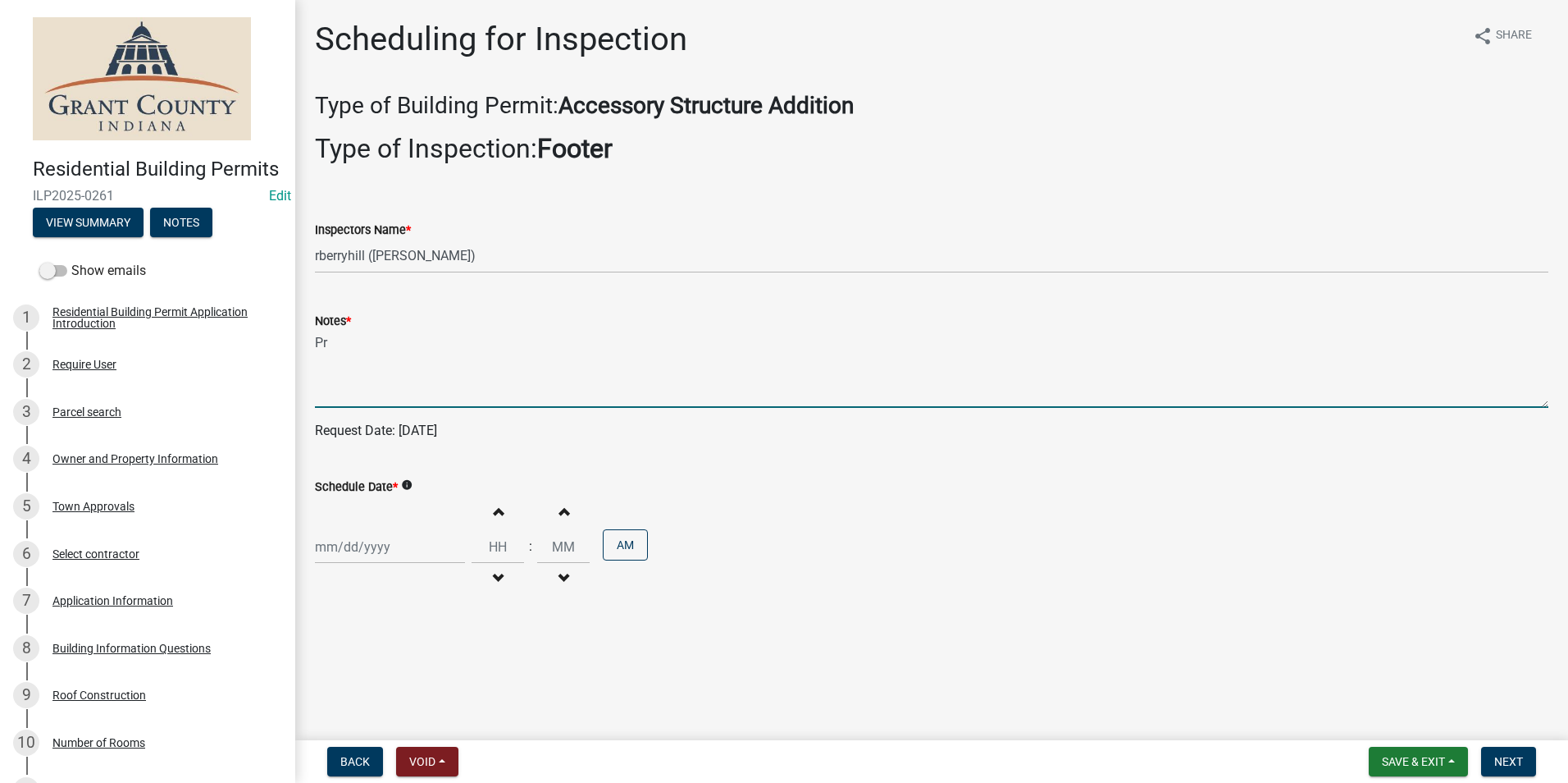
type textarea "P"
type textarea "Footer inspections- prefers earlier. Concrete coming at 1:00"
click at [350, 553] on div at bounding box center [390, 547] width 150 height 33
select select "9"
select select "2025"
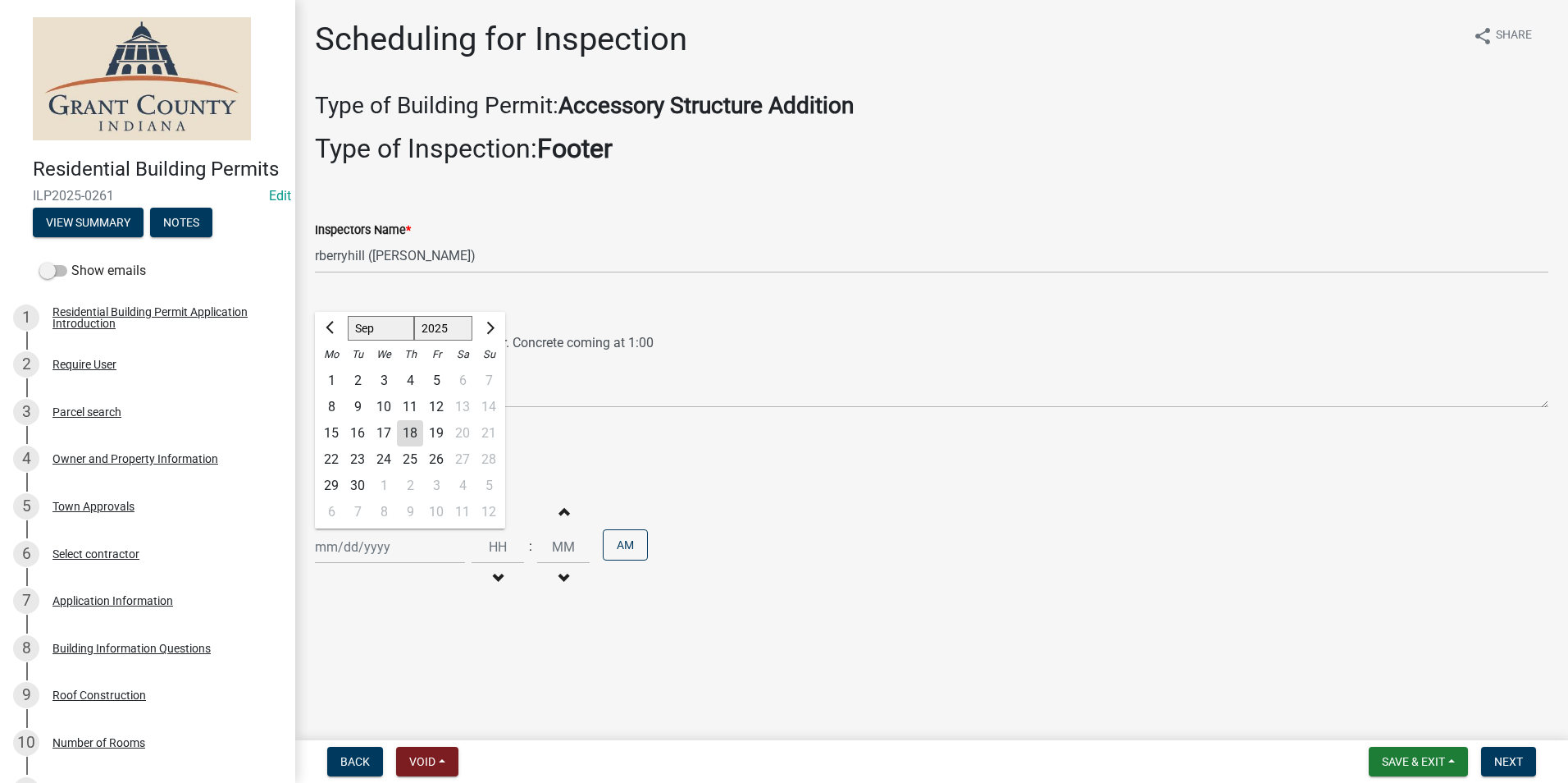
click at [332, 459] on div "22" at bounding box center [331, 459] width 26 height 26
type input "[DATE]"
click at [1519, 763] on span "Next" at bounding box center [1508, 761] width 28 height 13
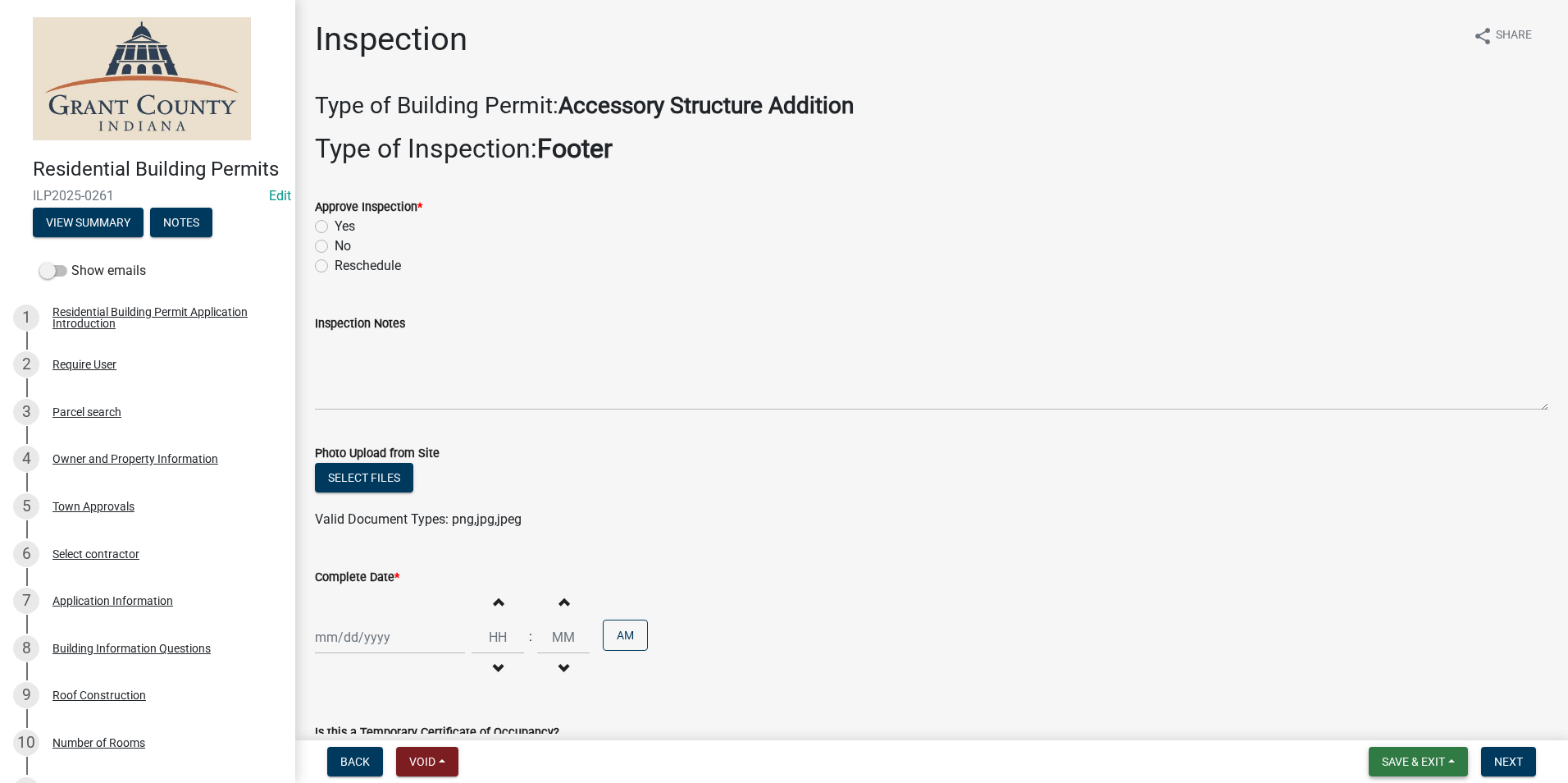
click at [1419, 760] on span "Save & Exit" at bounding box center [1414, 761] width 63 height 13
click at [1383, 720] on button "Save & Exit" at bounding box center [1402, 719] width 132 height 39
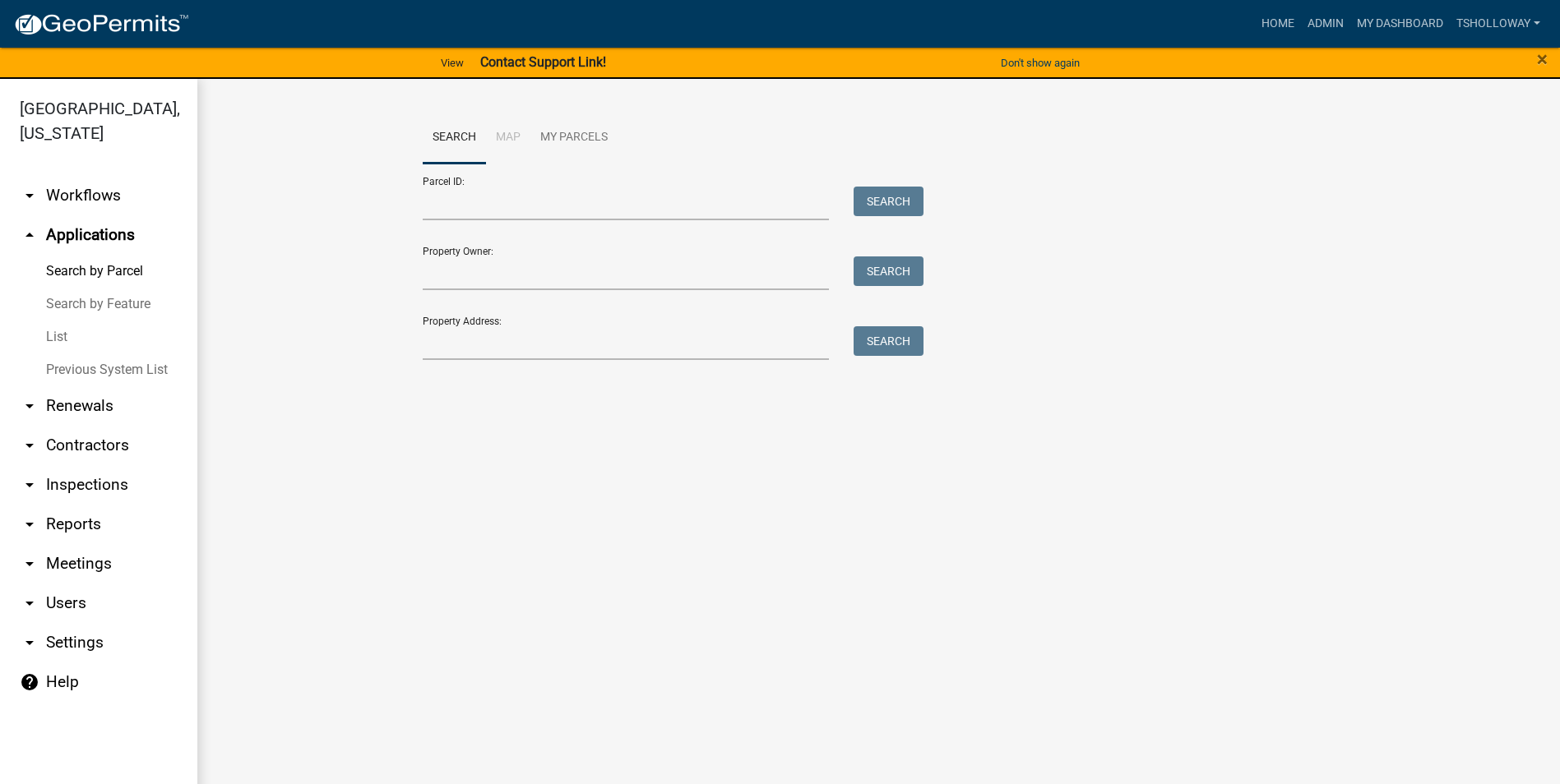
click at [81, 176] on link "arrow_drop_down Workflows" at bounding box center [99, 196] width 198 height 39
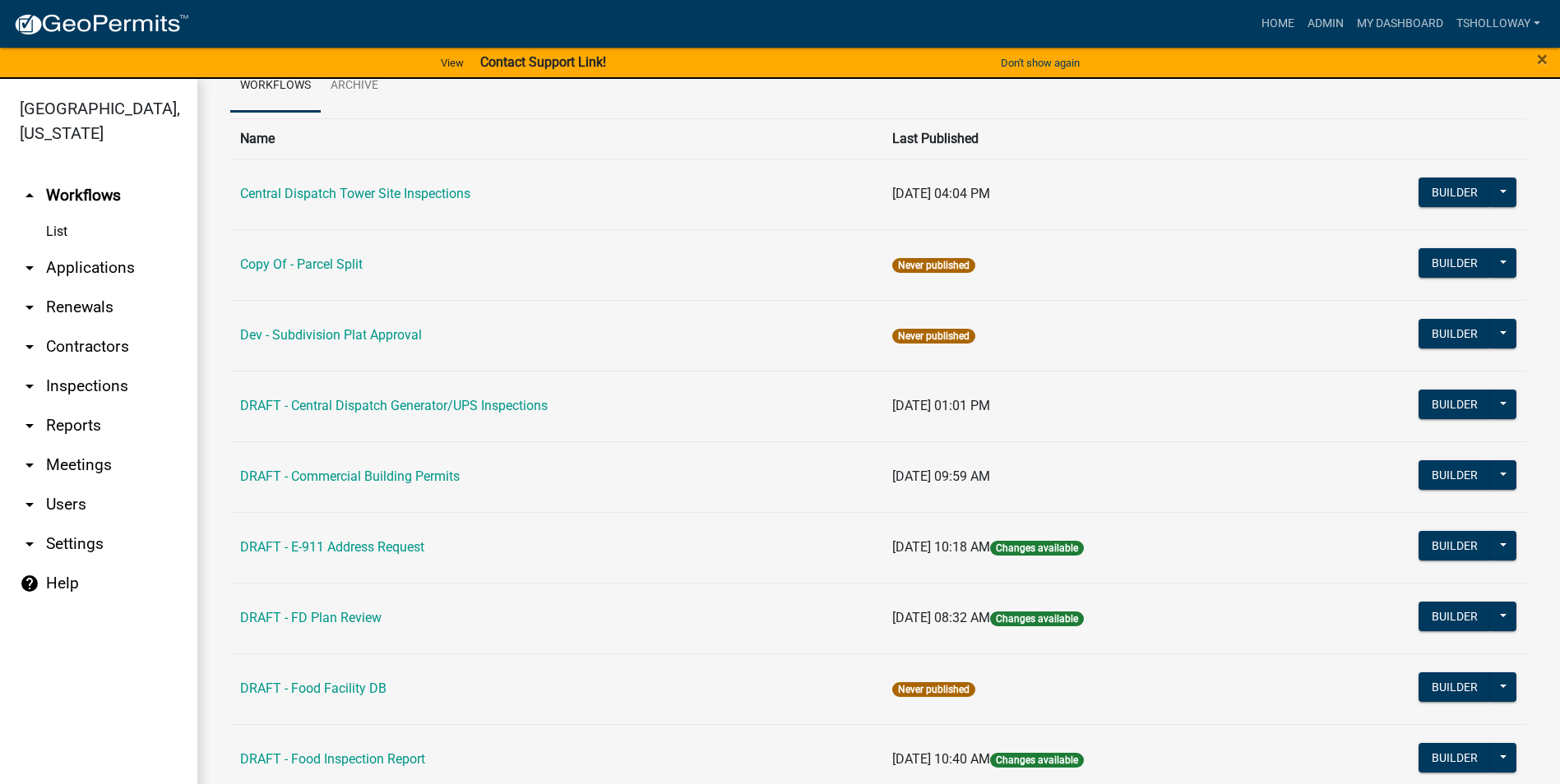
scroll to position [82, 0]
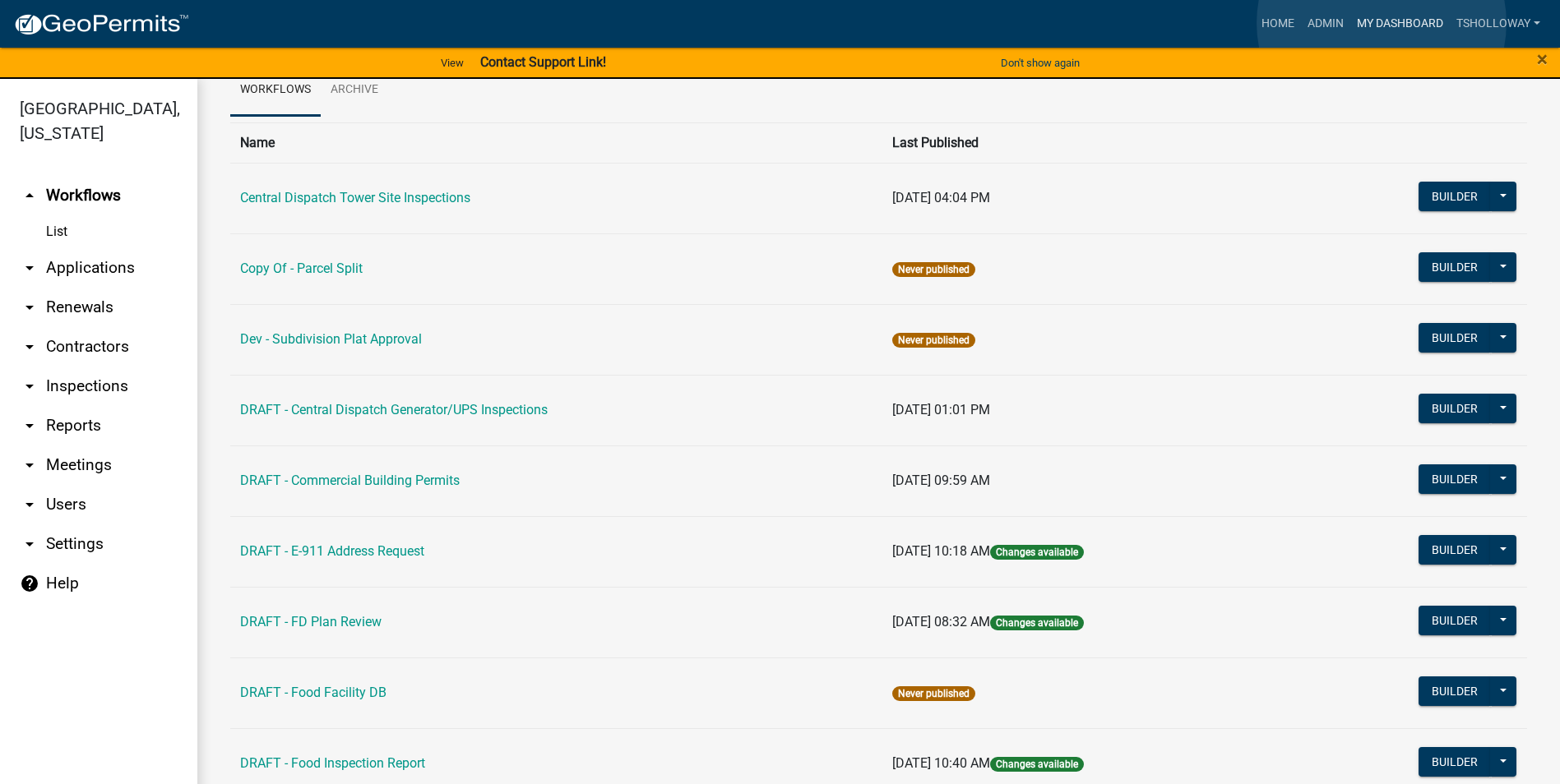
click at [1381, 23] on link "My Dashboard" at bounding box center [1400, 23] width 100 height 31
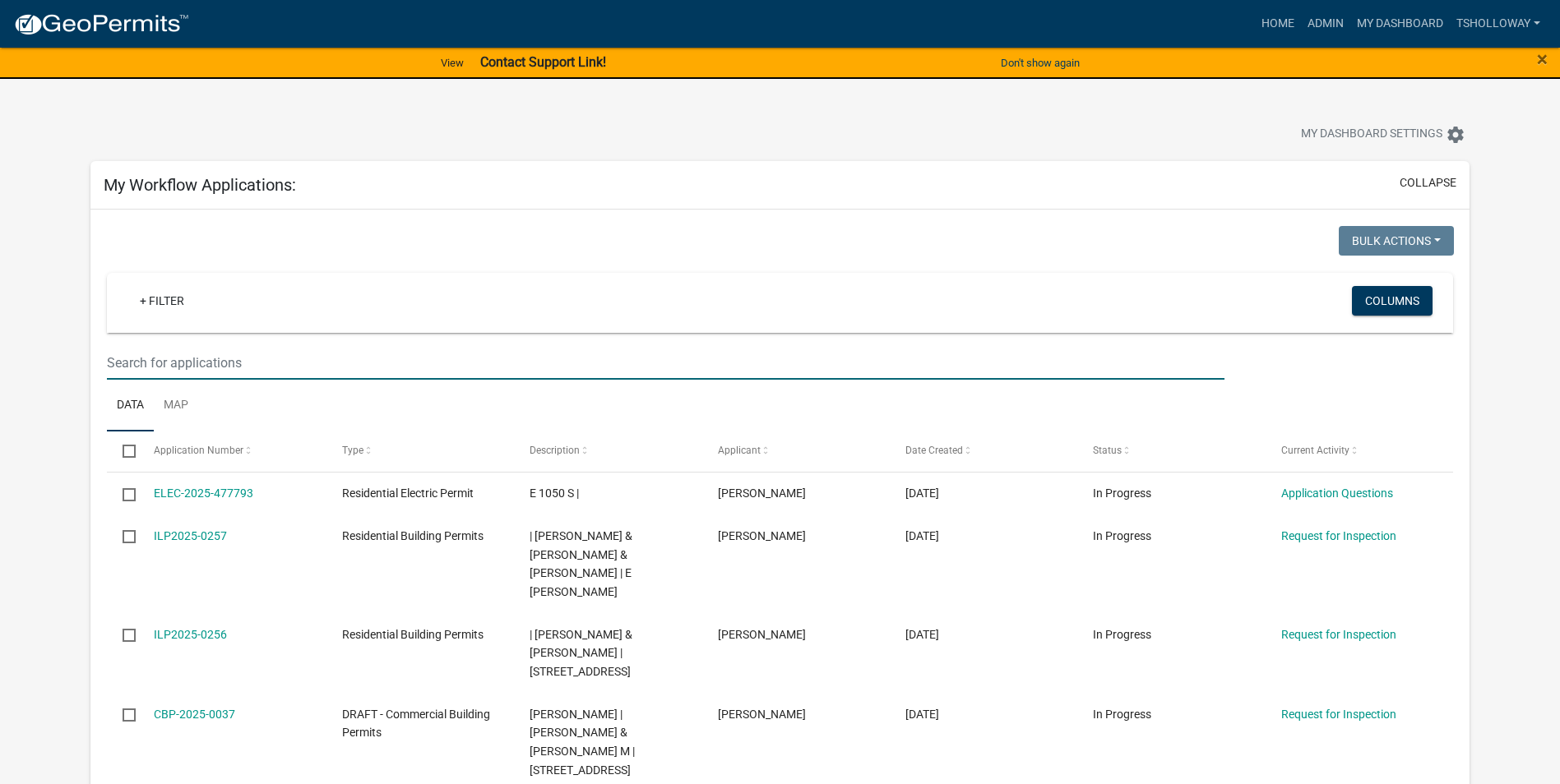
click at [187, 364] on input "text" at bounding box center [665, 363] width 1118 height 33
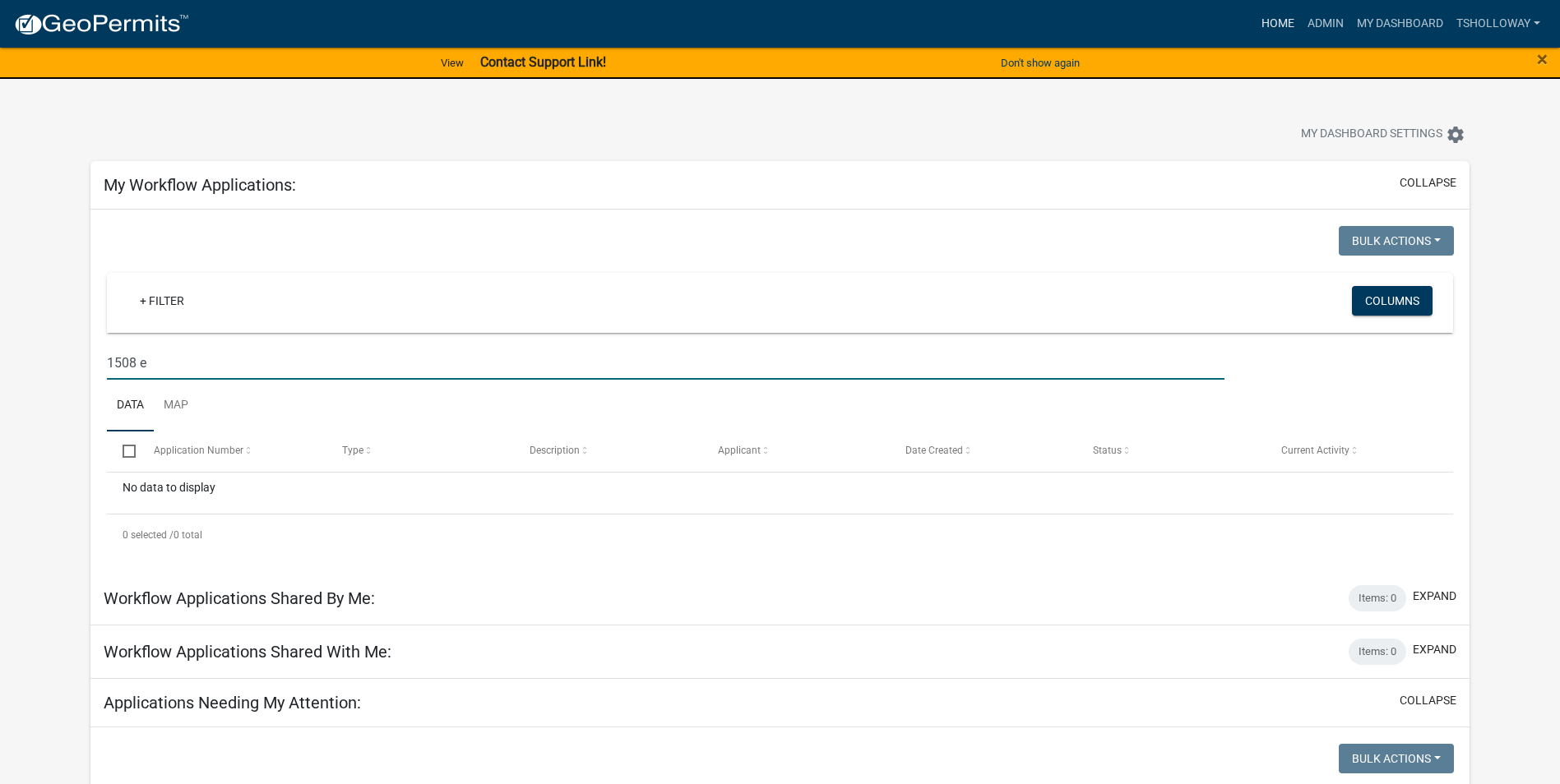
type input "1508 e"
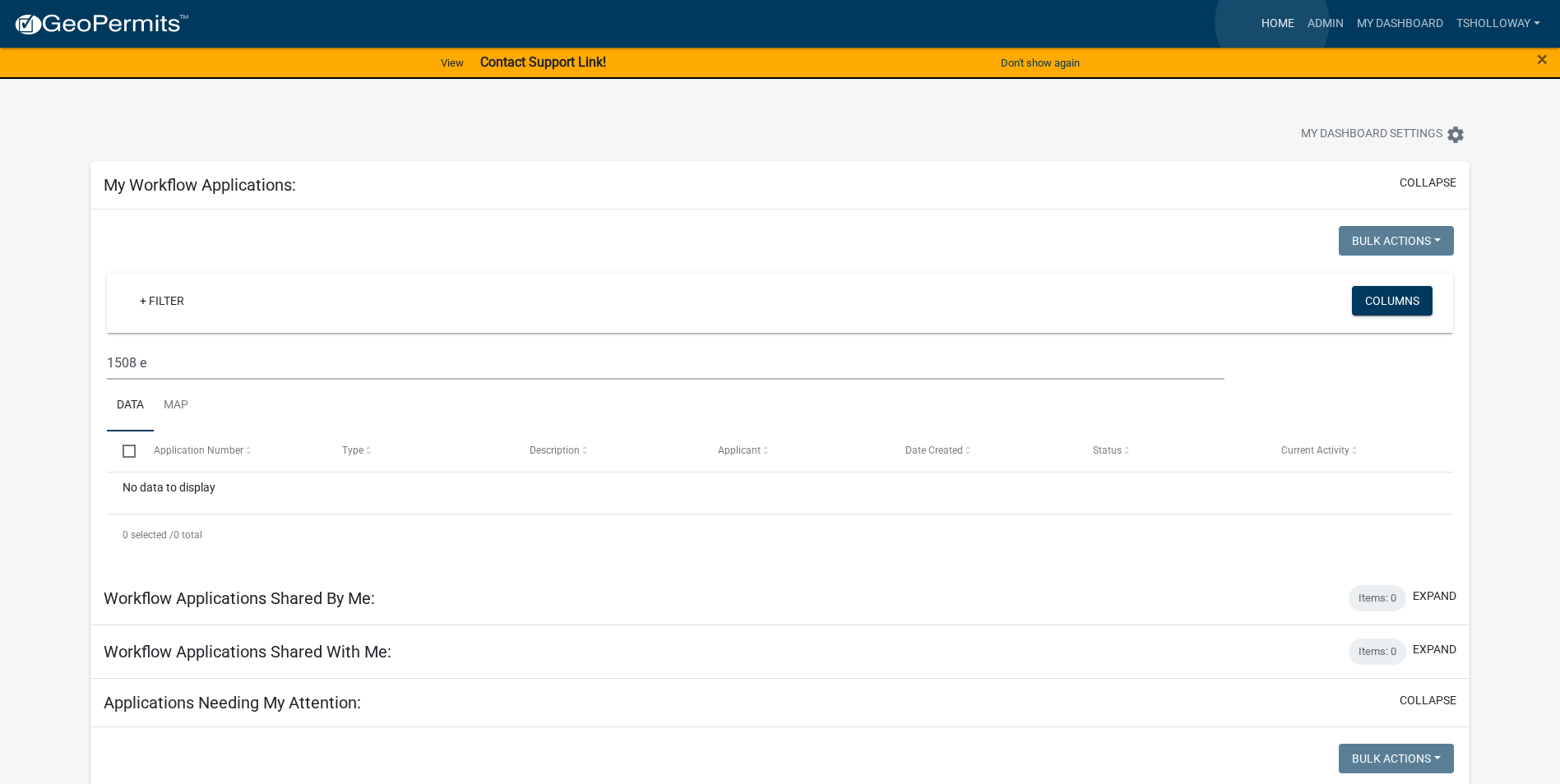
click at [1272, 22] on link "Home" at bounding box center [1277, 23] width 46 height 31
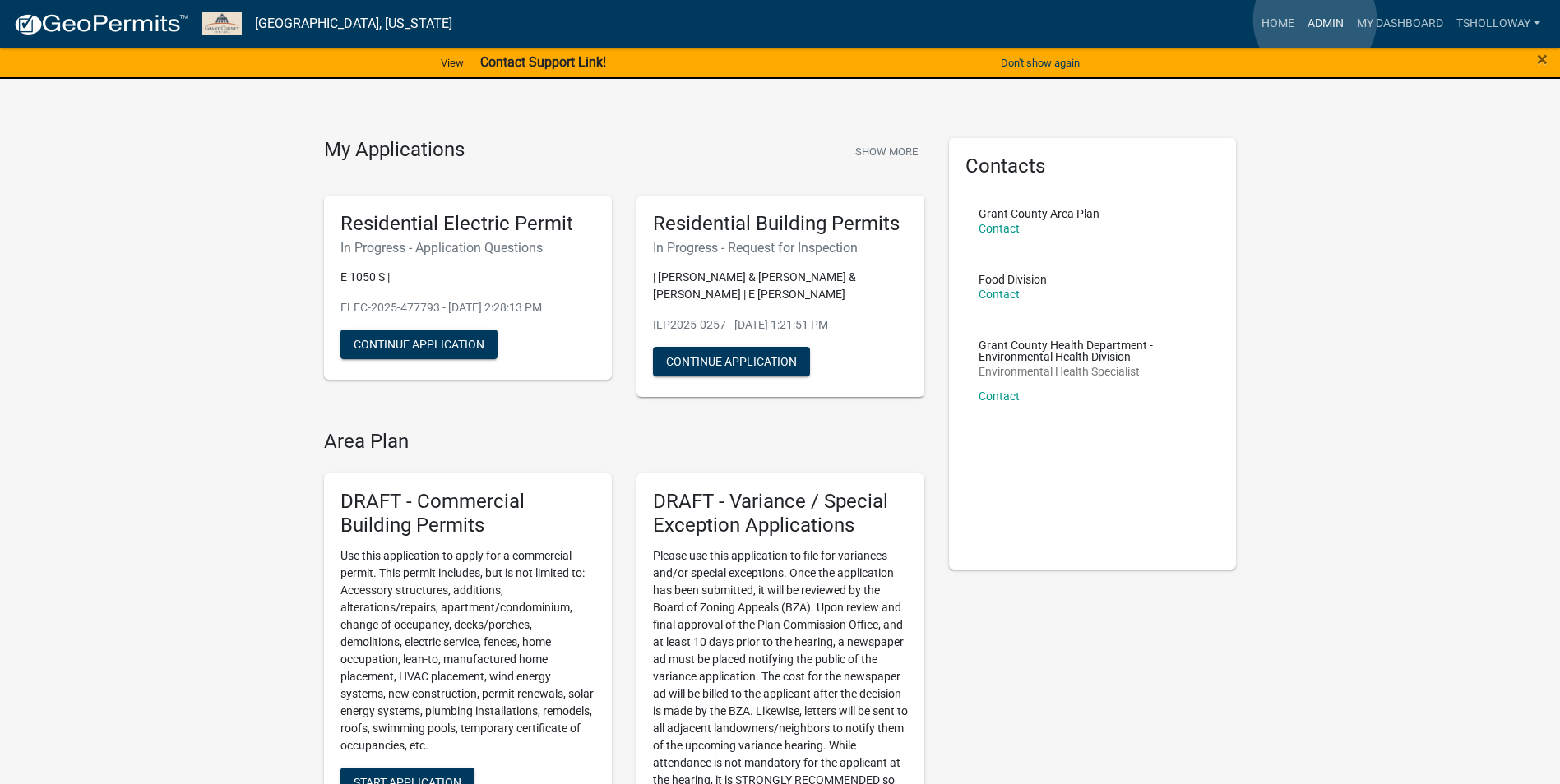
click at [1314, 20] on link "Admin" at bounding box center [1325, 23] width 49 height 31
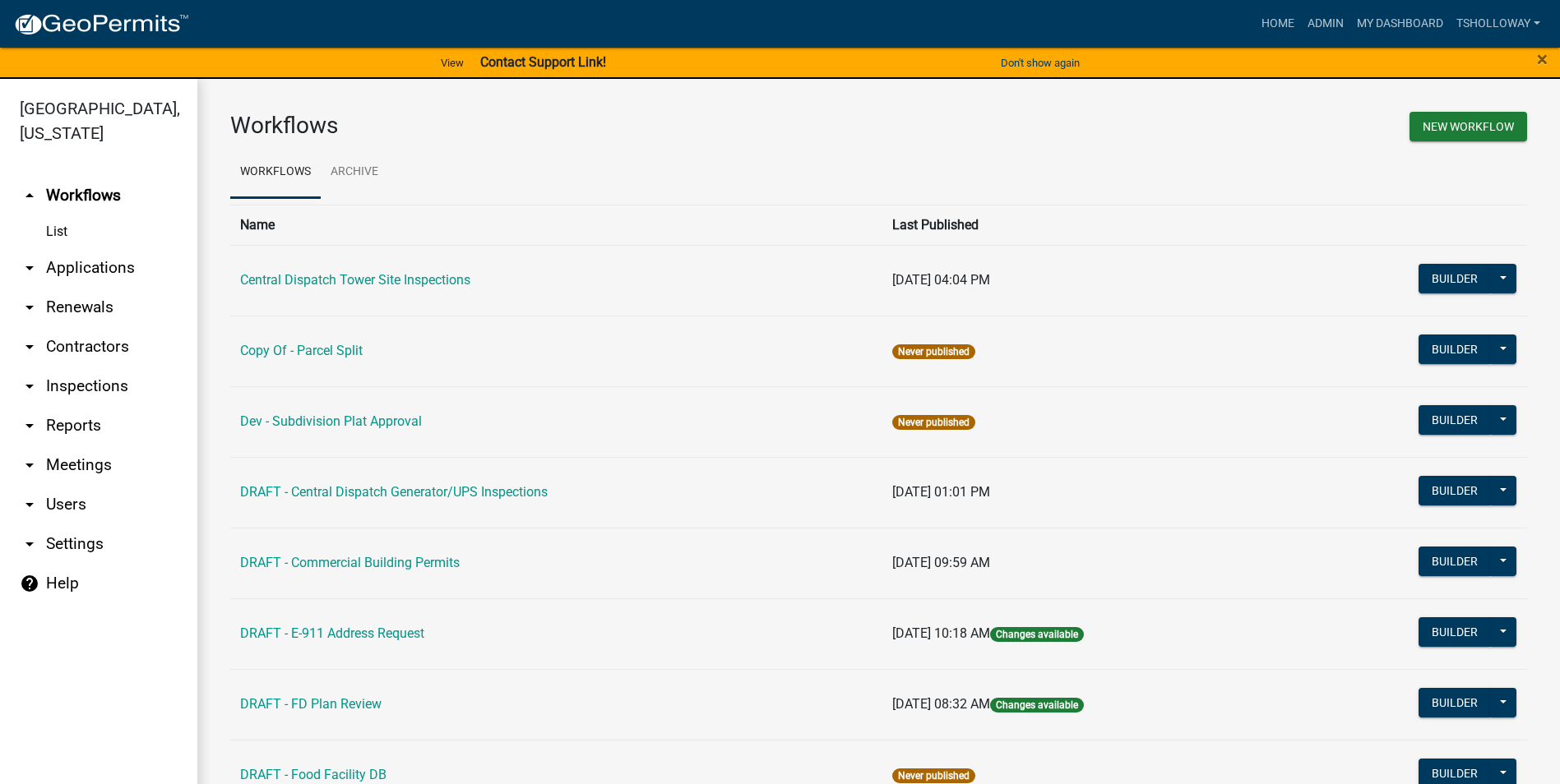
click at [81, 248] on link "arrow_drop_down Applications" at bounding box center [99, 268] width 198 height 39
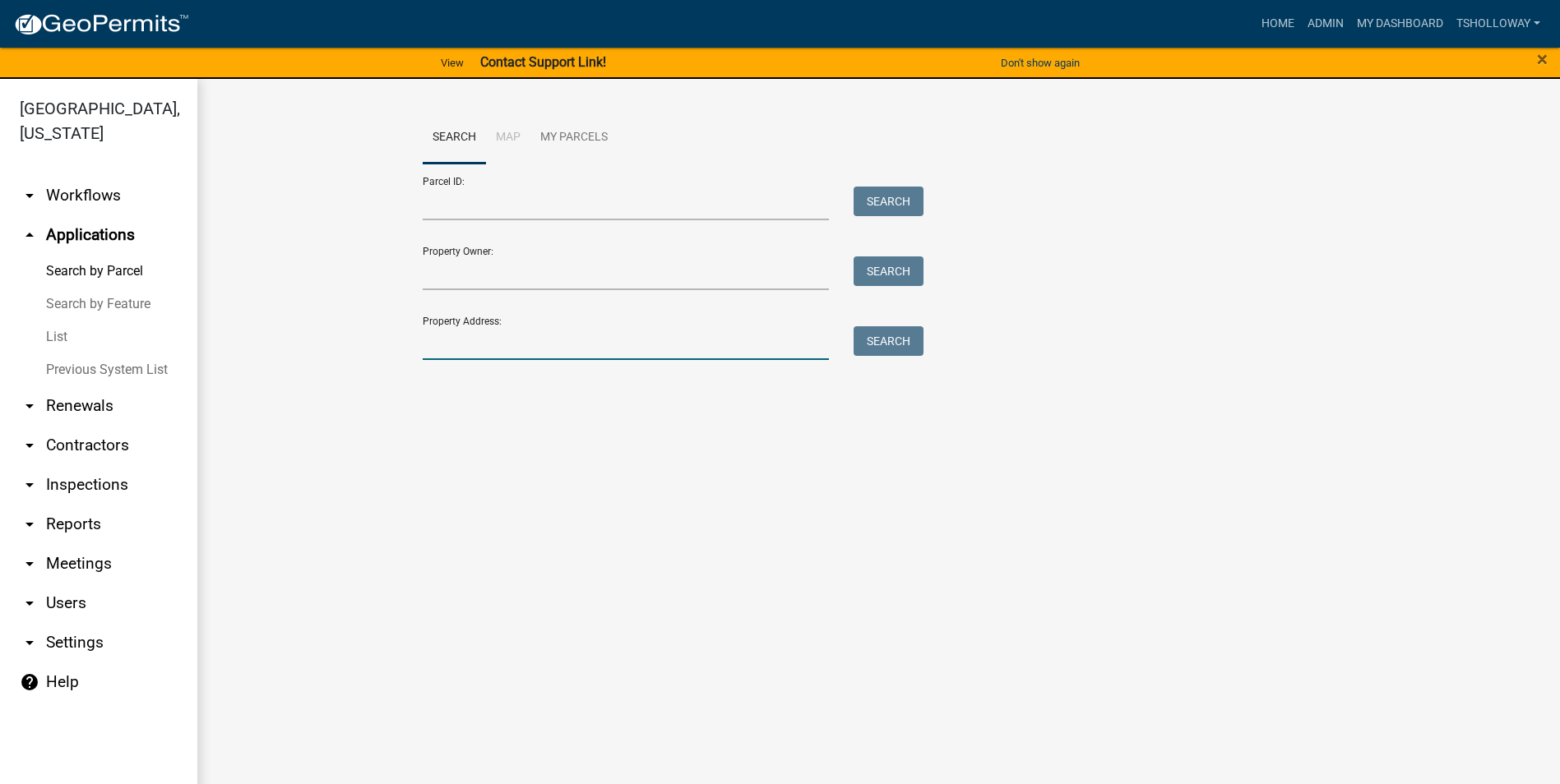
click at [464, 347] on input "Property Address:" at bounding box center [626, 343] width 407 height 33
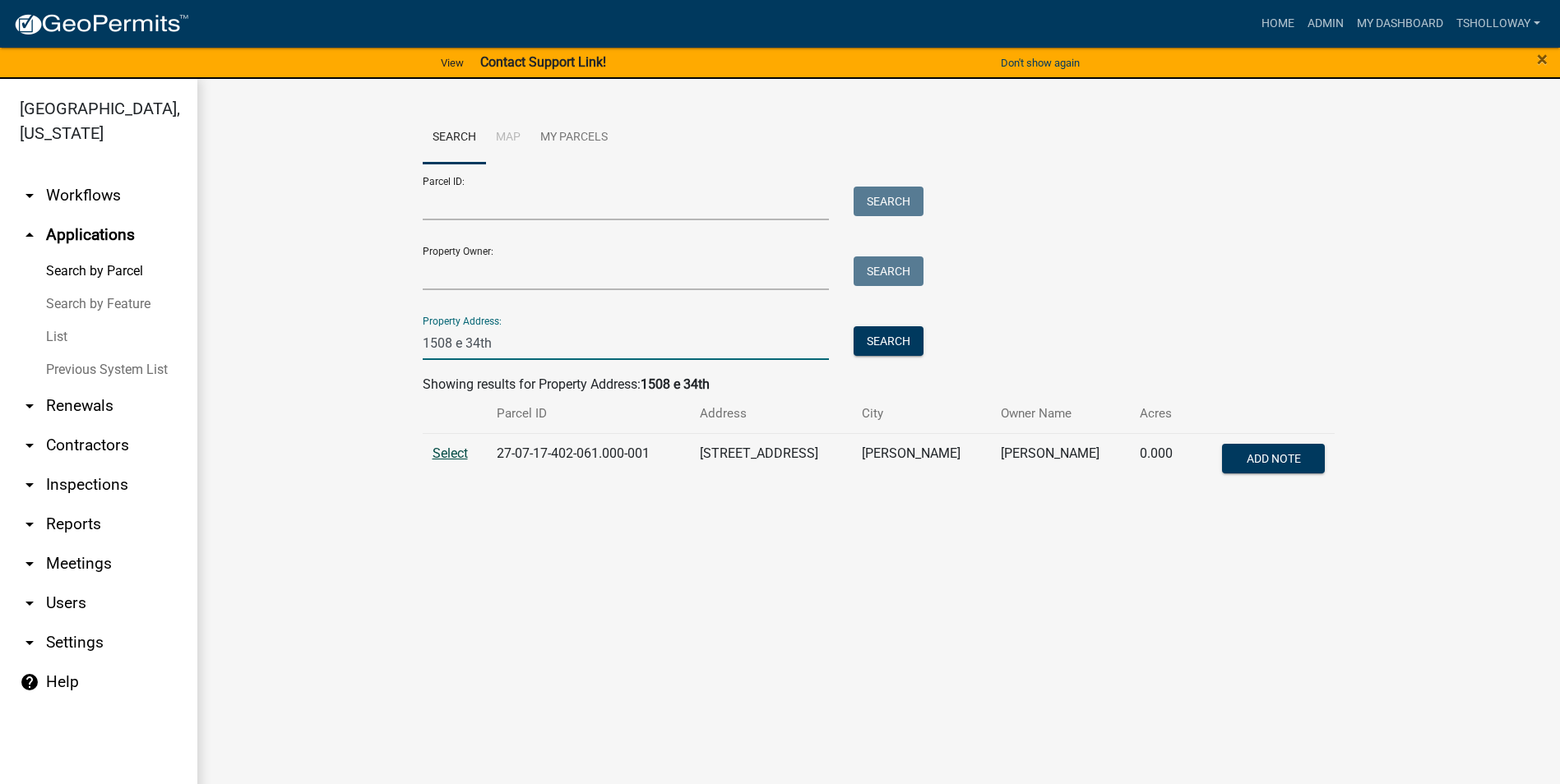
type input "1508 e 34th"
click at [451, 455] on span "Select" at bounding box center [450, 454] width 35 height 16
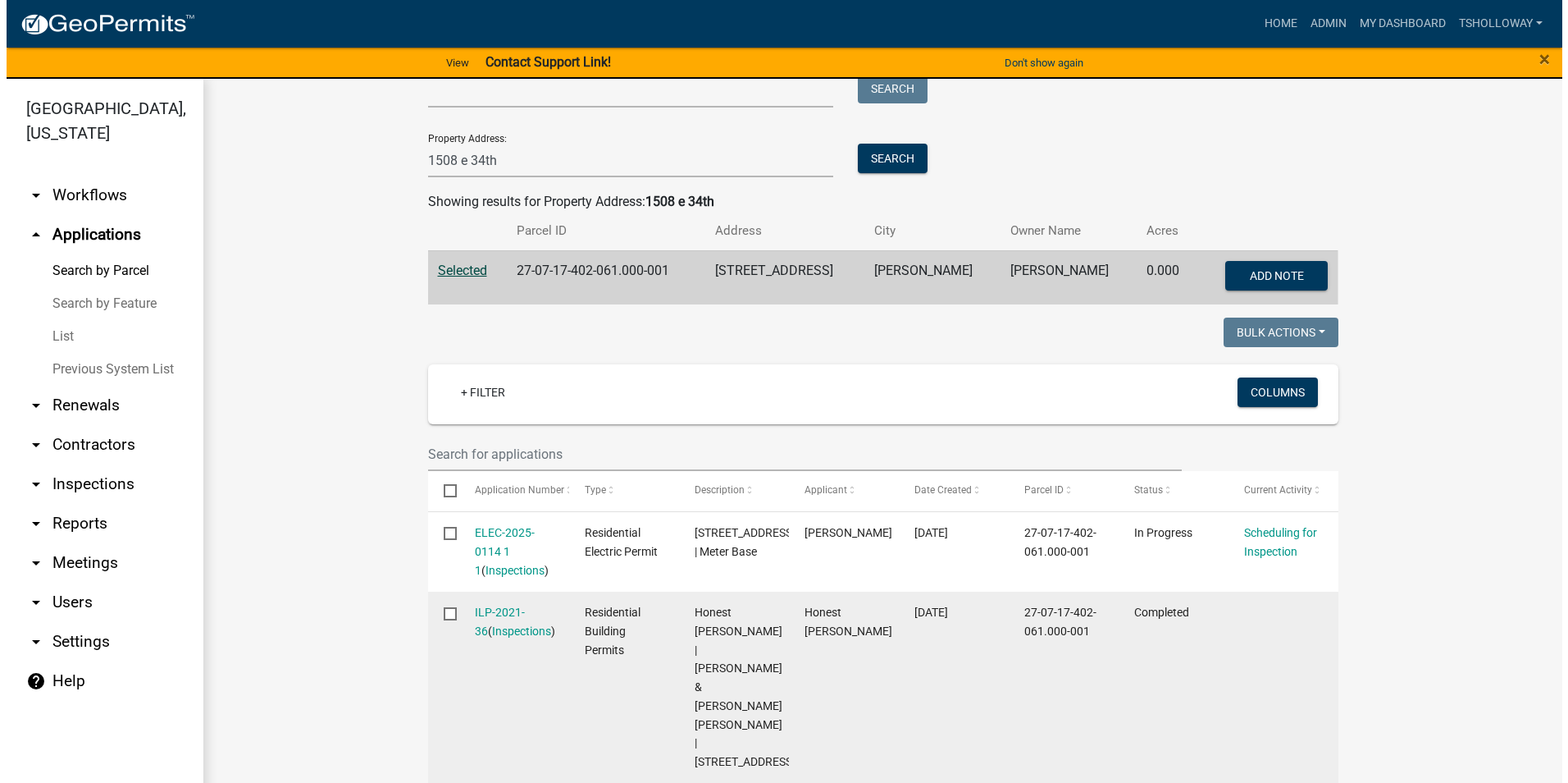
scroll to position [246, 0]
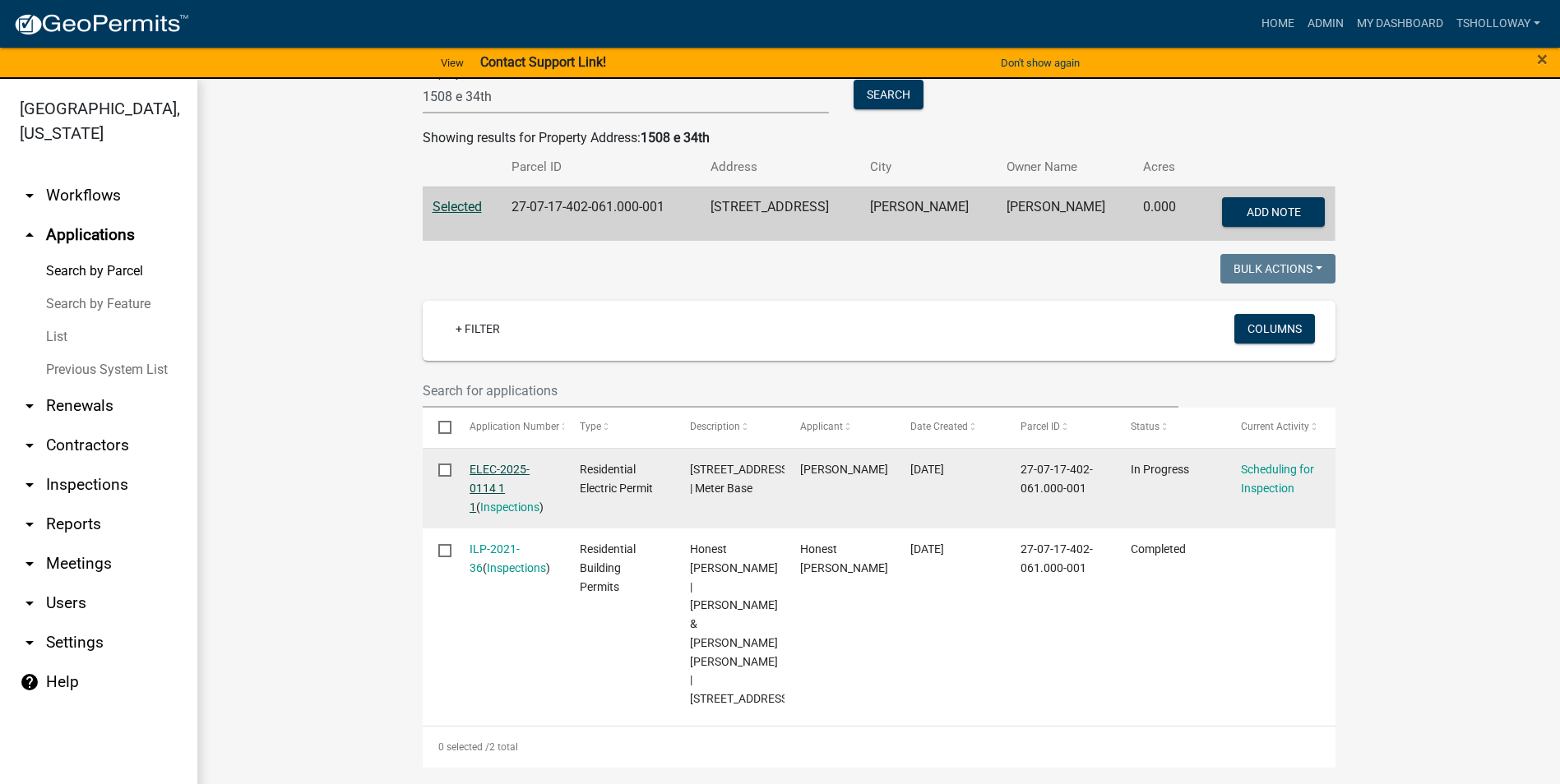
click at [478, 463] on link "ELEC-2025-0114 1 1" at bounding box center [499, 488] width 60 height 51
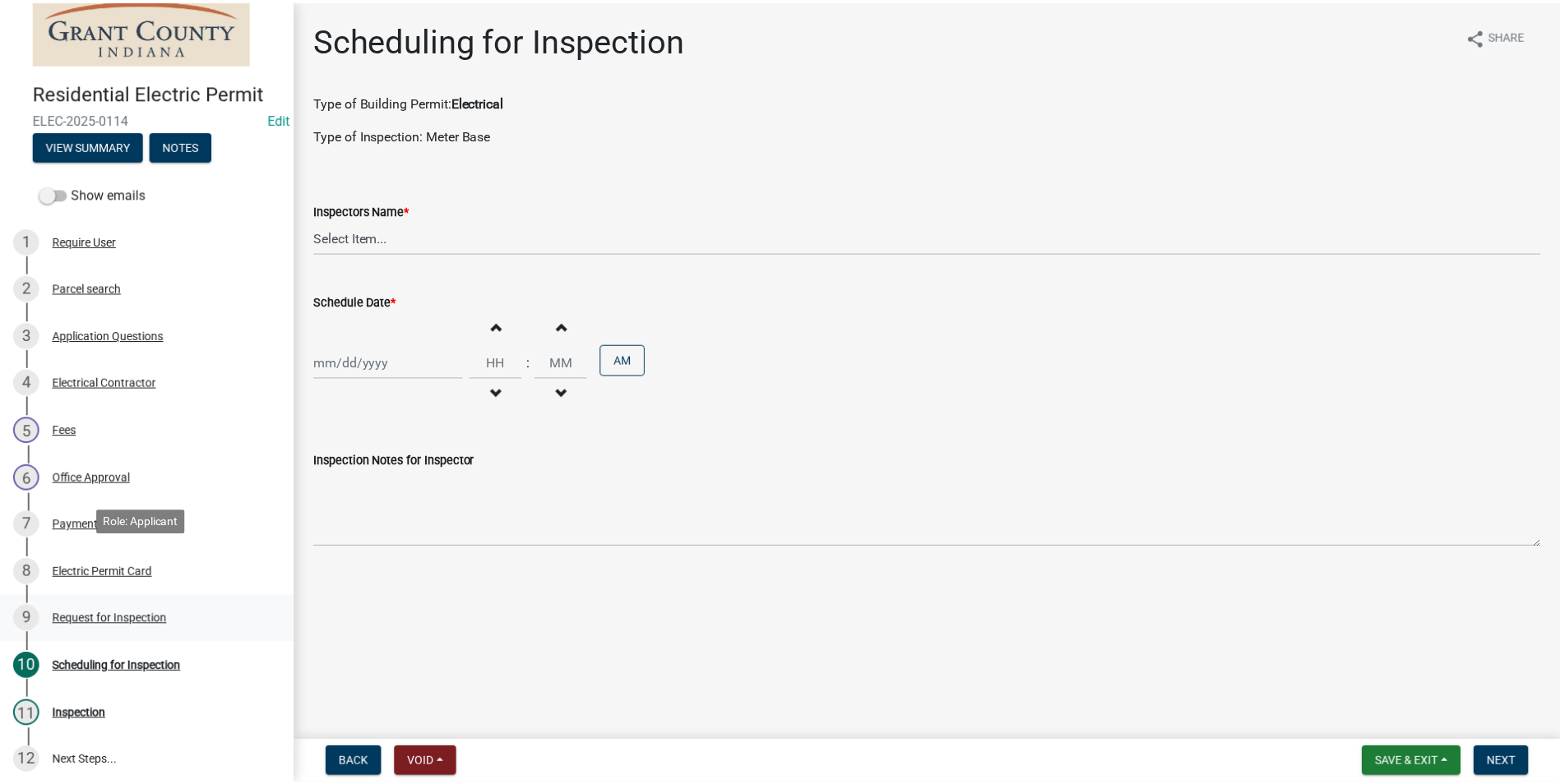
scroll to position [231, 0]
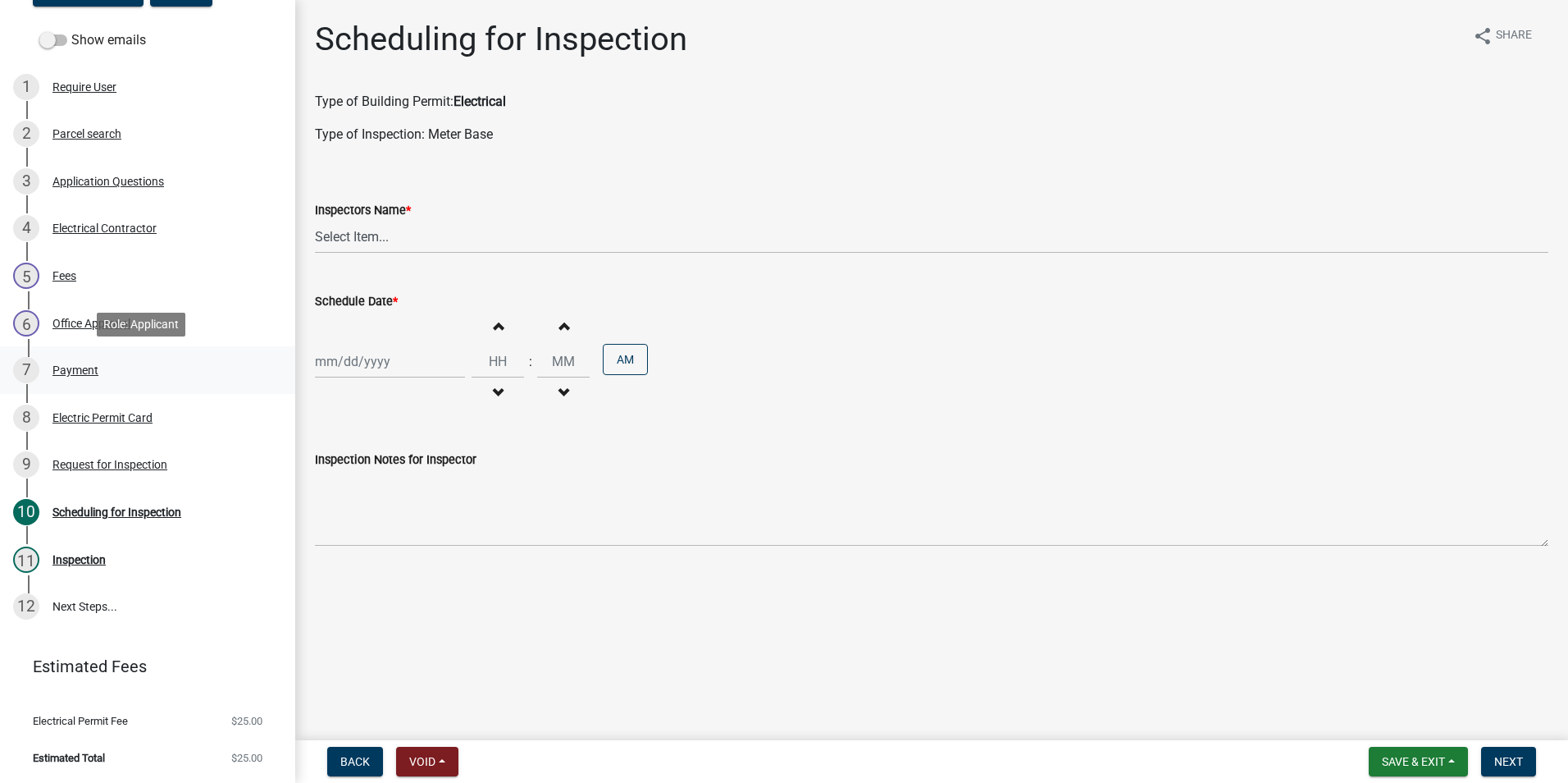
click at [79, 374] on div "Payment" at bounding box center [75, 370] width 46 height 12
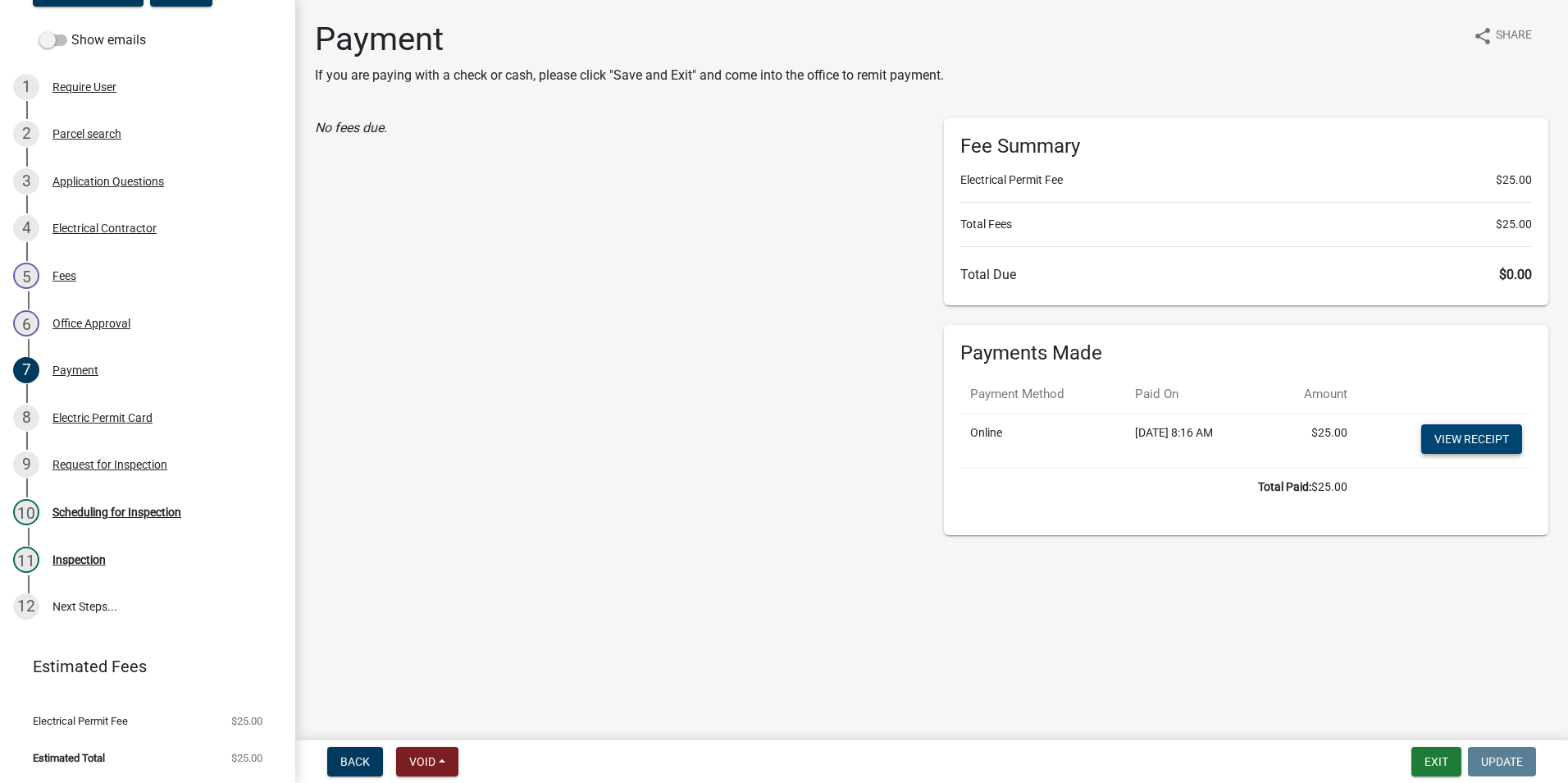
click at [1459, 435] on link "View receipt" at bounding box center [1471, 439] width 101 height 29
click at [145, 509] on div "Scheduling for Inspection" at bounding box center [117, 513] width 129 height 12
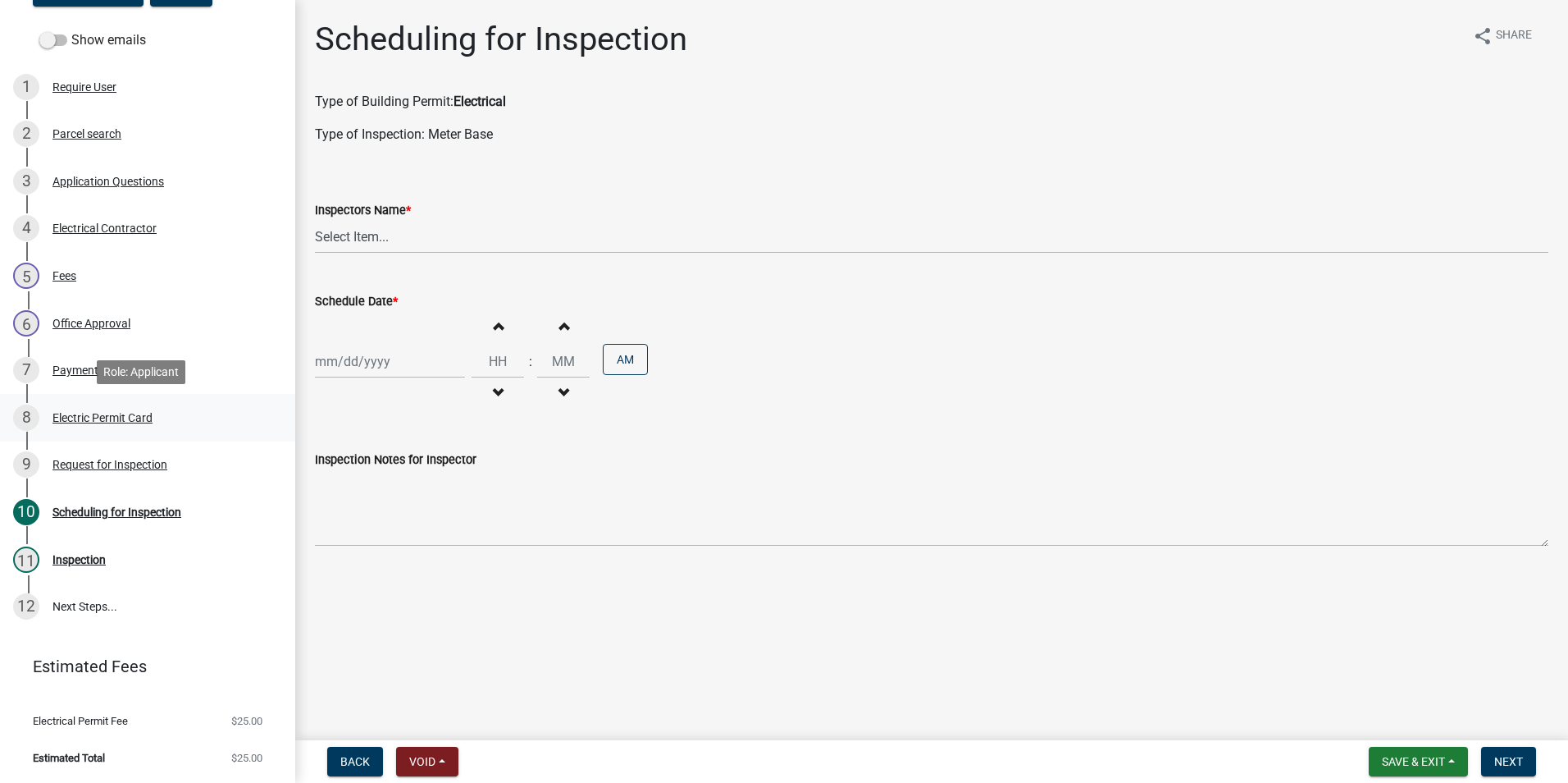
click at [113, 417] on div "Electric Permit Card" at bounding box center [102, 418] width 101 height 12
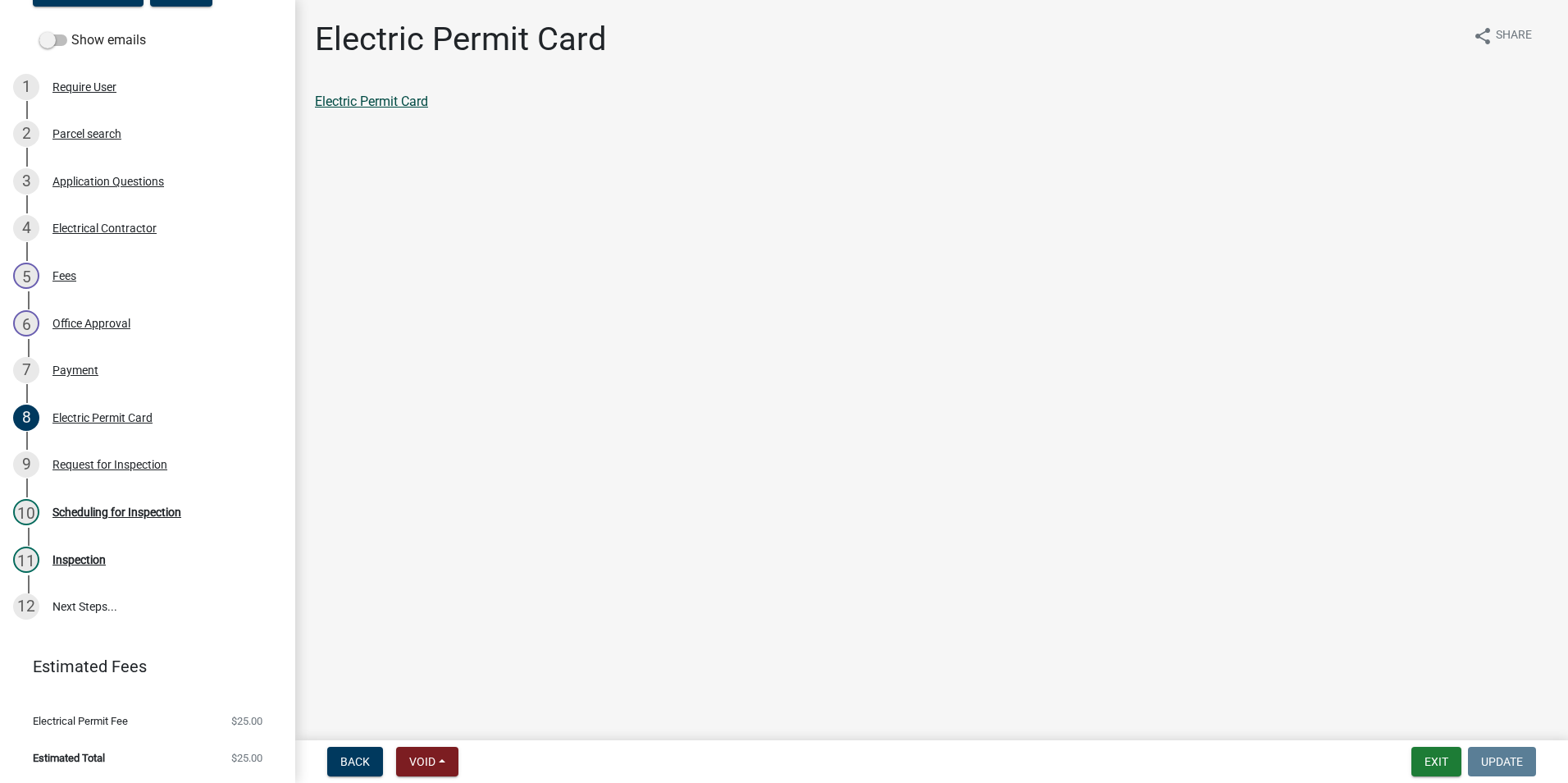
click at [391, 102] on link "Electric Permit Card" at bounding box center [372, 102] width 113 height 16
click at [141, 509] on div "Scheduling for Inspection" at bounding box center [117, 513] width 129 height 12
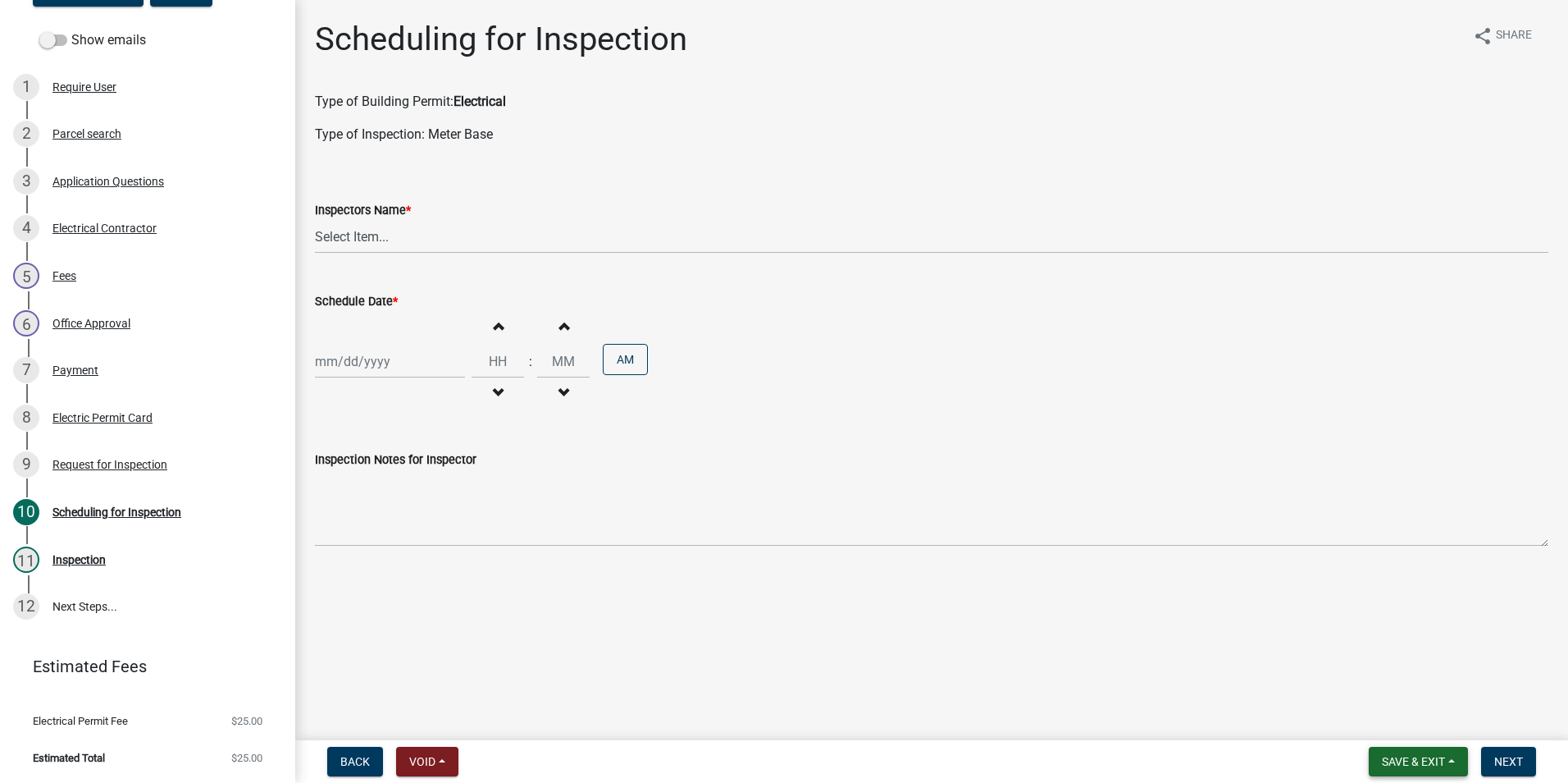
click at [1434, 761] on span "Save & Exit" at bounding box center [1414, 761] width 63 height 13
click at [1413, 720] on button "Save & Exit" at bounding box center [1402, 719] width 132 height 39
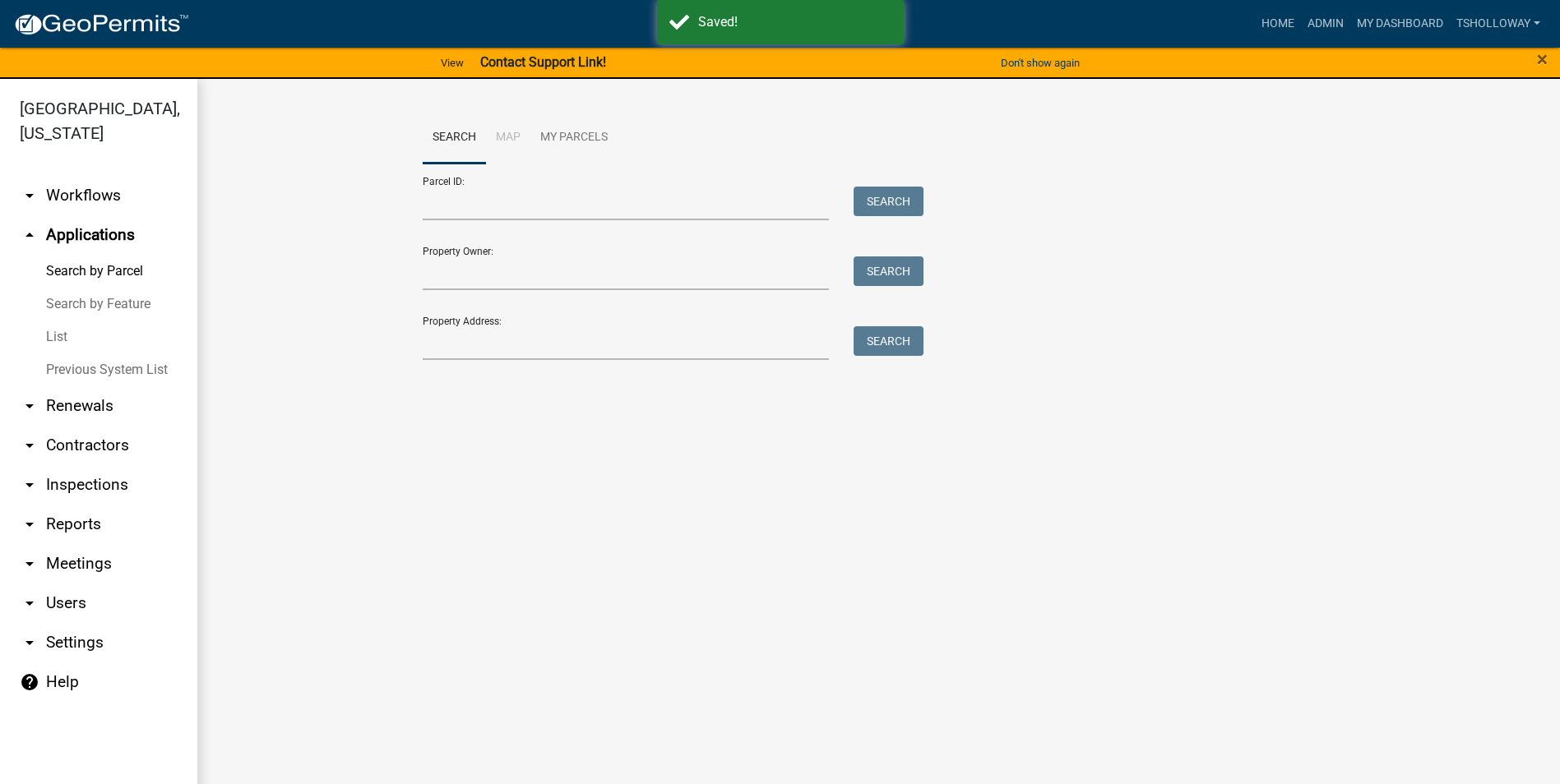
click at [80, 425] on link "arrow_drop_down Contractors" at bounding box center [99, 445] width 198 height 39
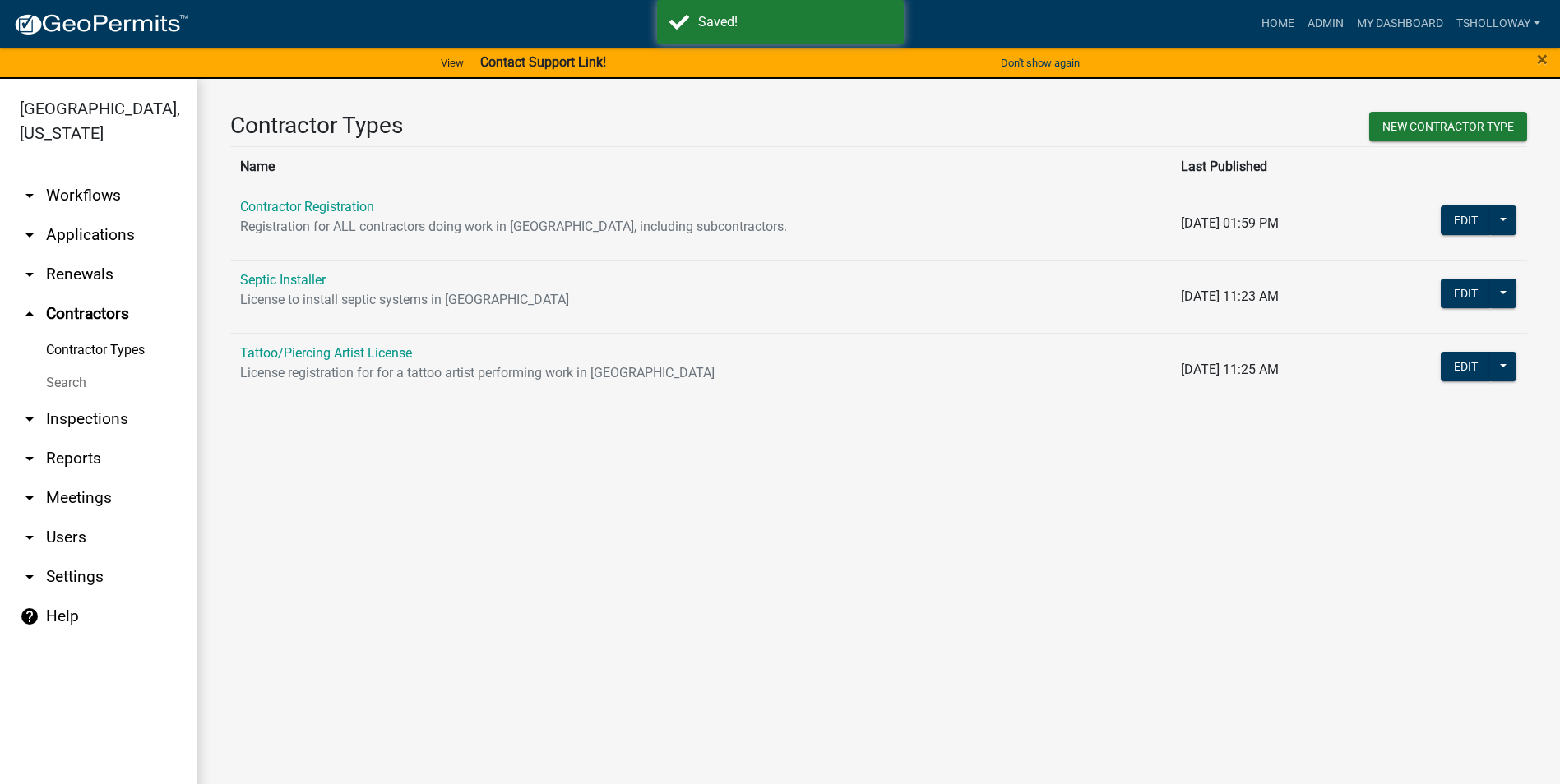
click at [79, 400] on link "arrow_drop_down Inspections" at bounding box center [99, 419] width 198 height 39
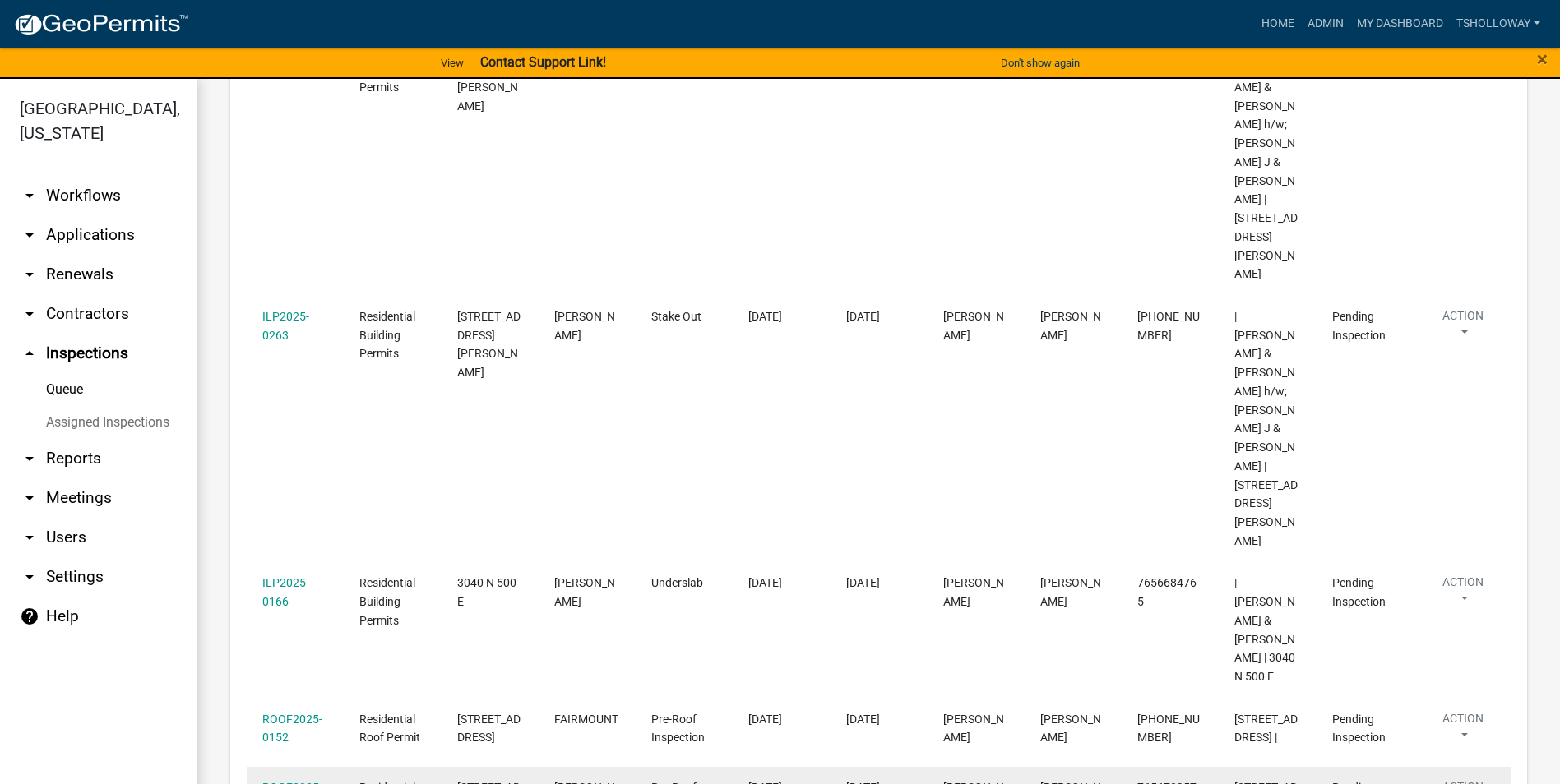
scroll to position [576, 0]
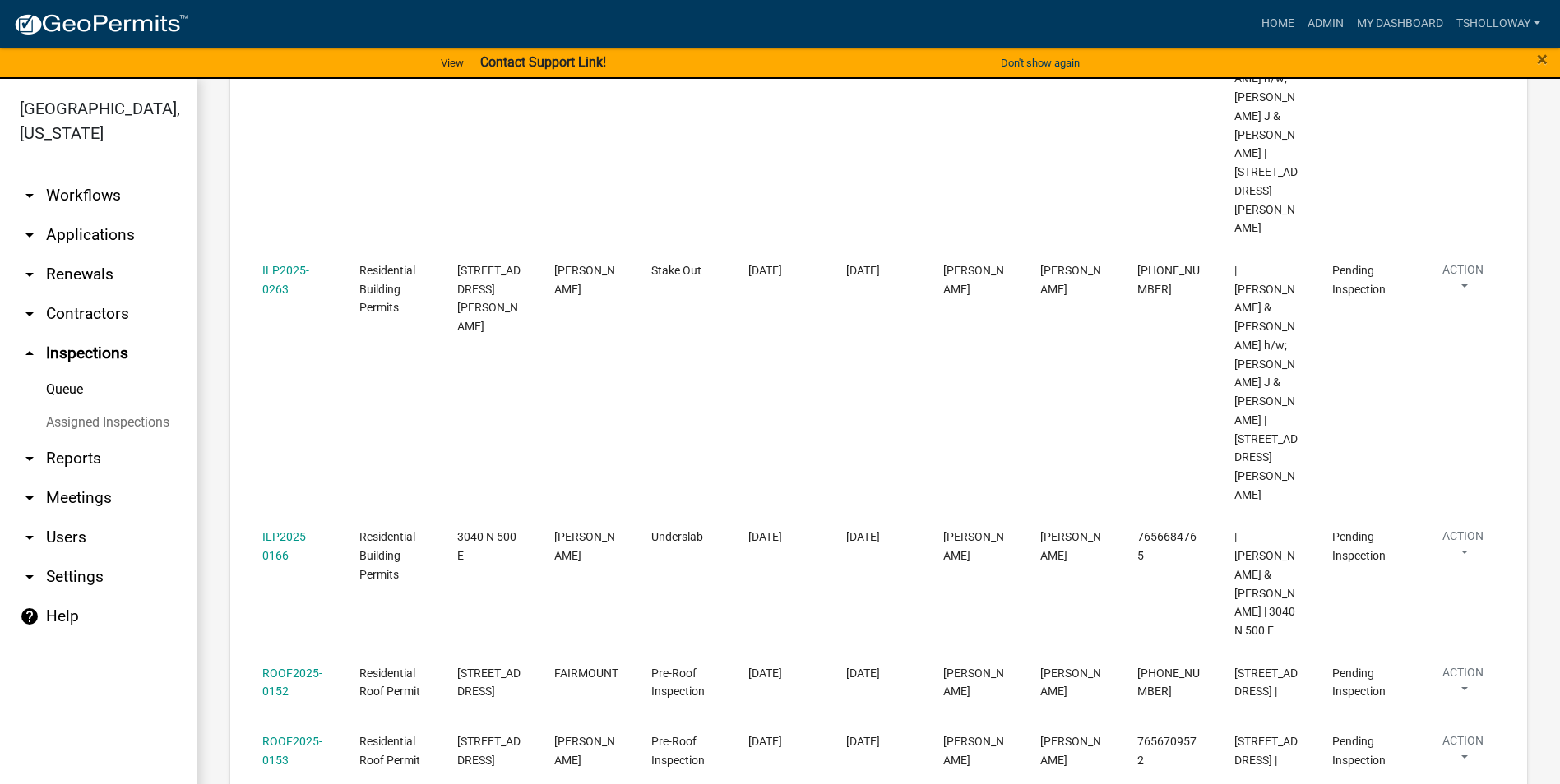
click at [75, 215] on link "arrow_drop_down Applications" at bounding box center [99, 235] width 198 height 39
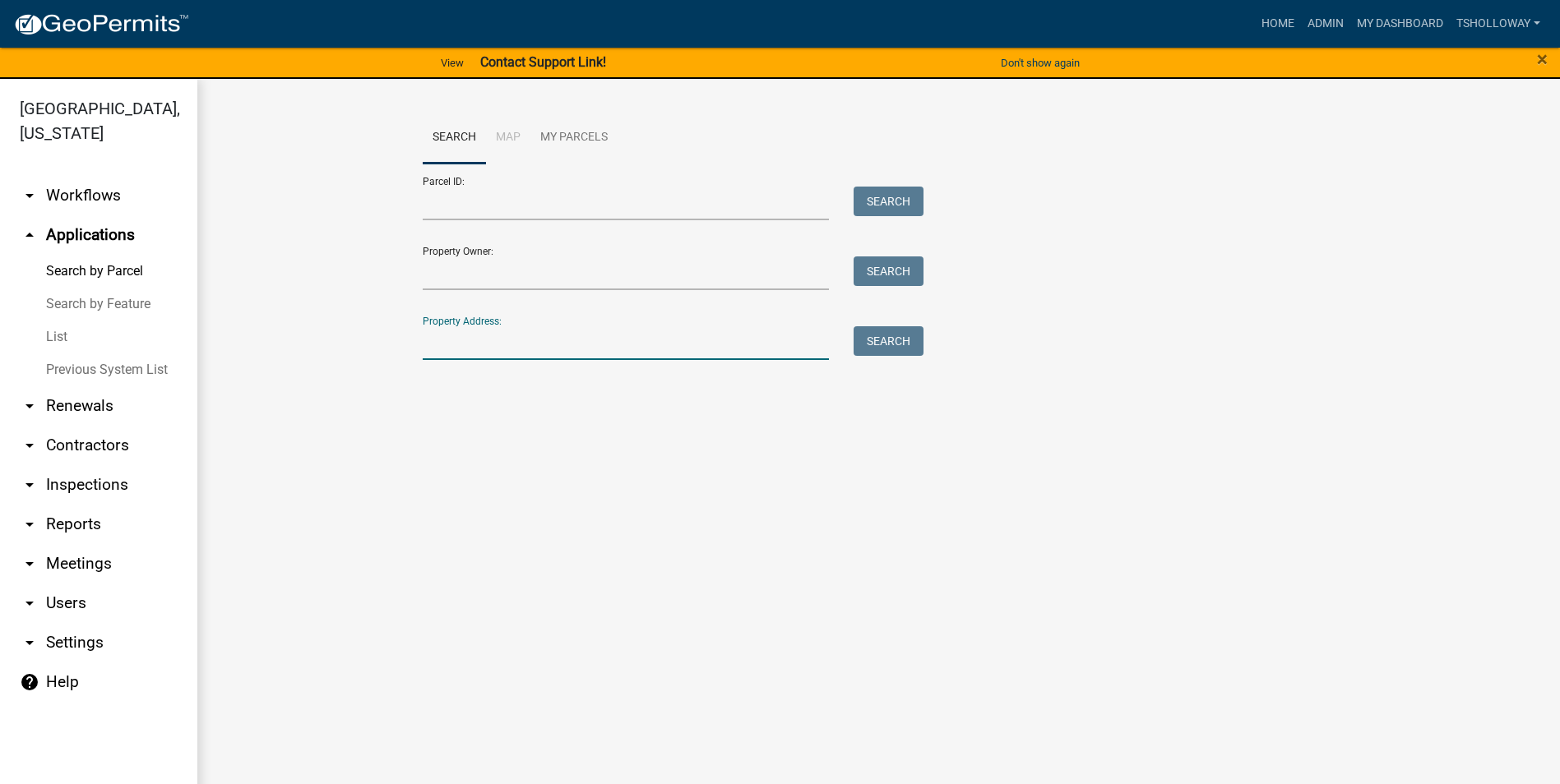
drag, startPoint x: 466, startPoint y: 337, endPoint x: 474, endPoint y: 303, distance: 34.9
click at [465, 337] on input "Property Address:" at bounding box center [626, 343] width 407 height 33
type input "4"
click at [883, 339] on button "Search" at bounding box center [888, 341] width 69 height 29
drag, startPoint x: 521, startPoint y: 343, endPoint x: 457, endPoint y: 338, distance: 64.2
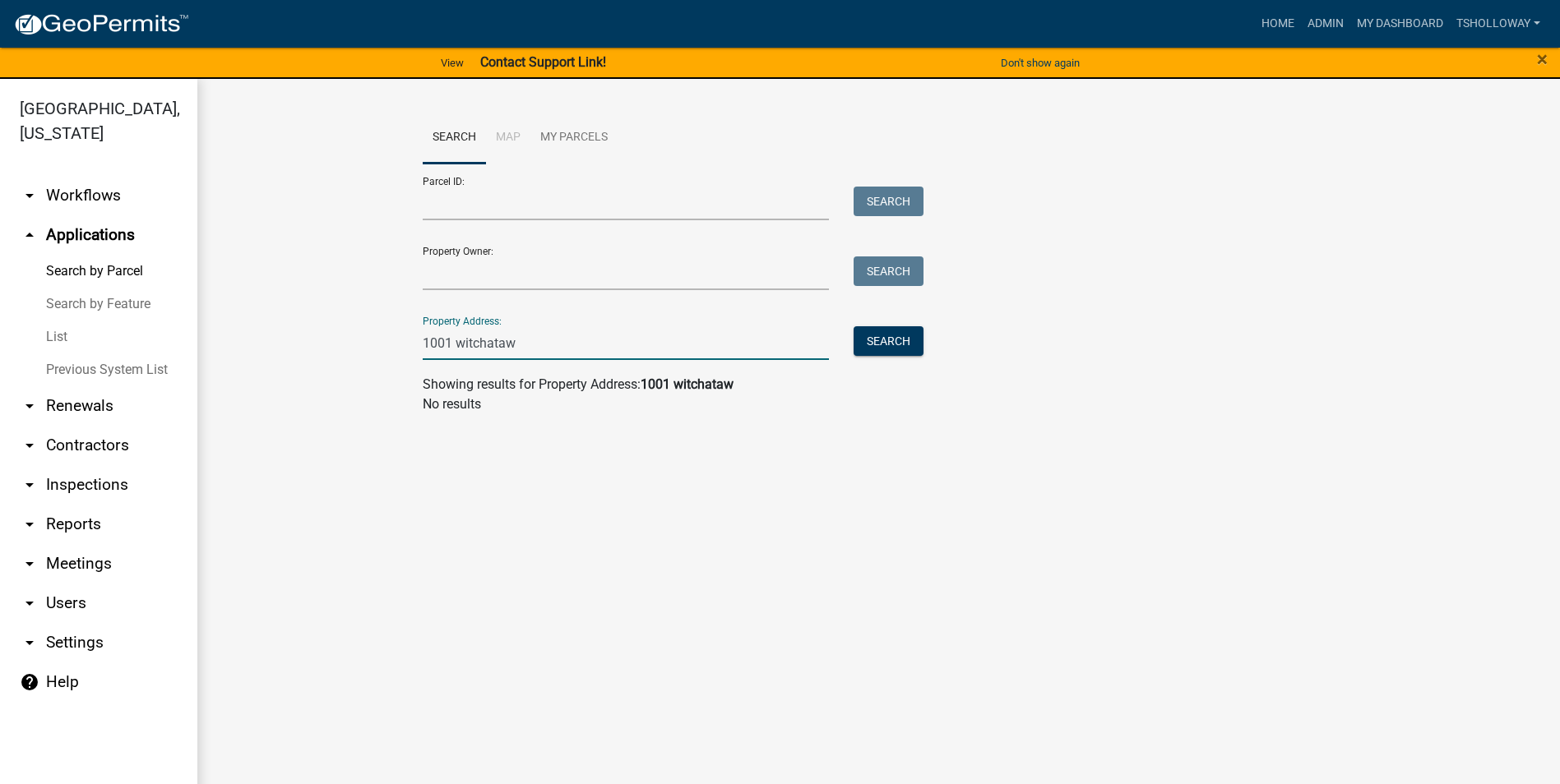
click at [457, 338] on input "1001 witchataw" at bounding box center [626, 343] width 407 height 33
type input "1001 wichita"
click at [912, 347] on button "Search" at bounding box center [888, 341] width 69 height 29
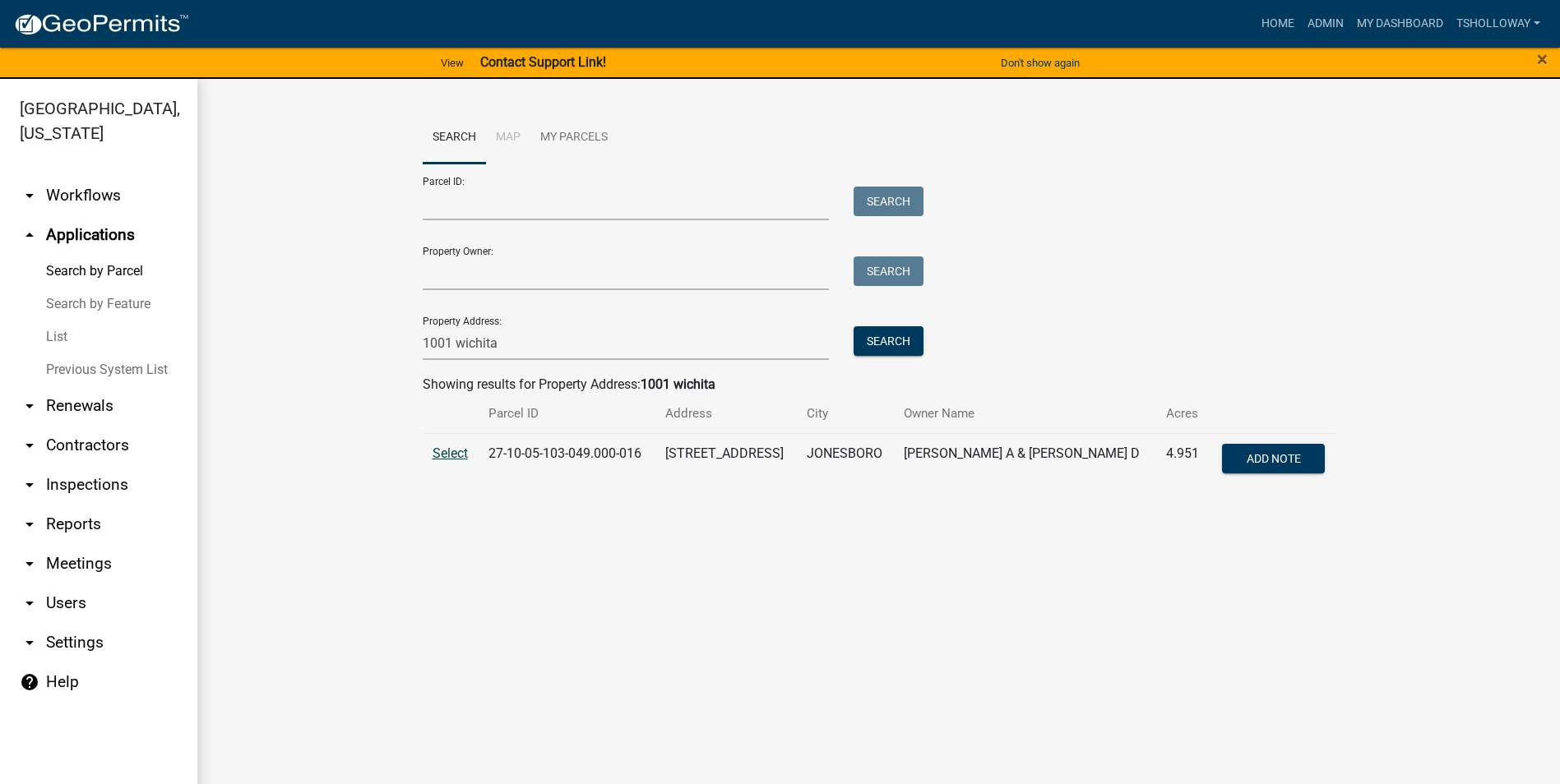
click at [449, 455] on span "Select" at bounding box center [450, 454] width 35 height 16
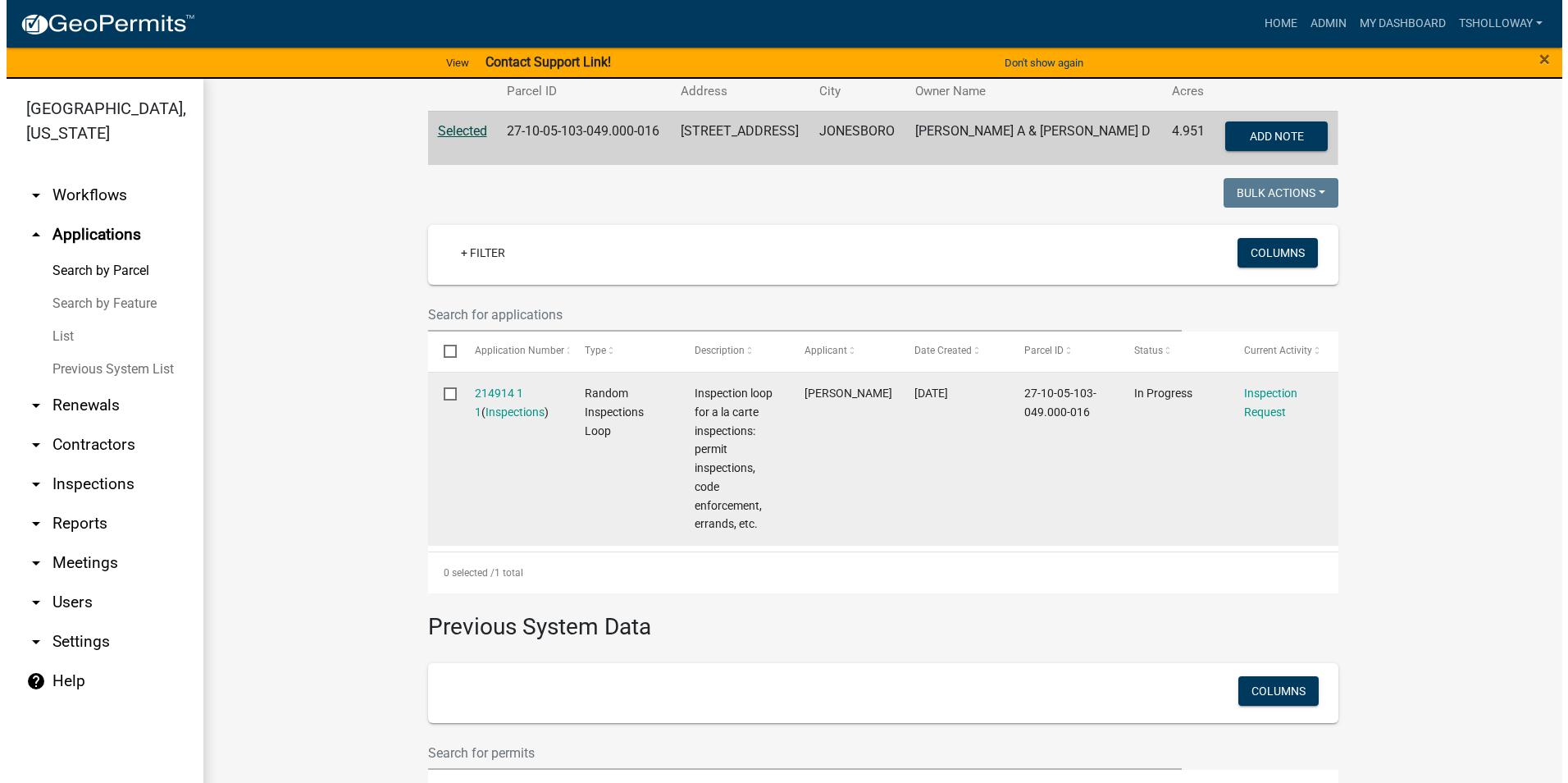
scroll to position [410, 0]
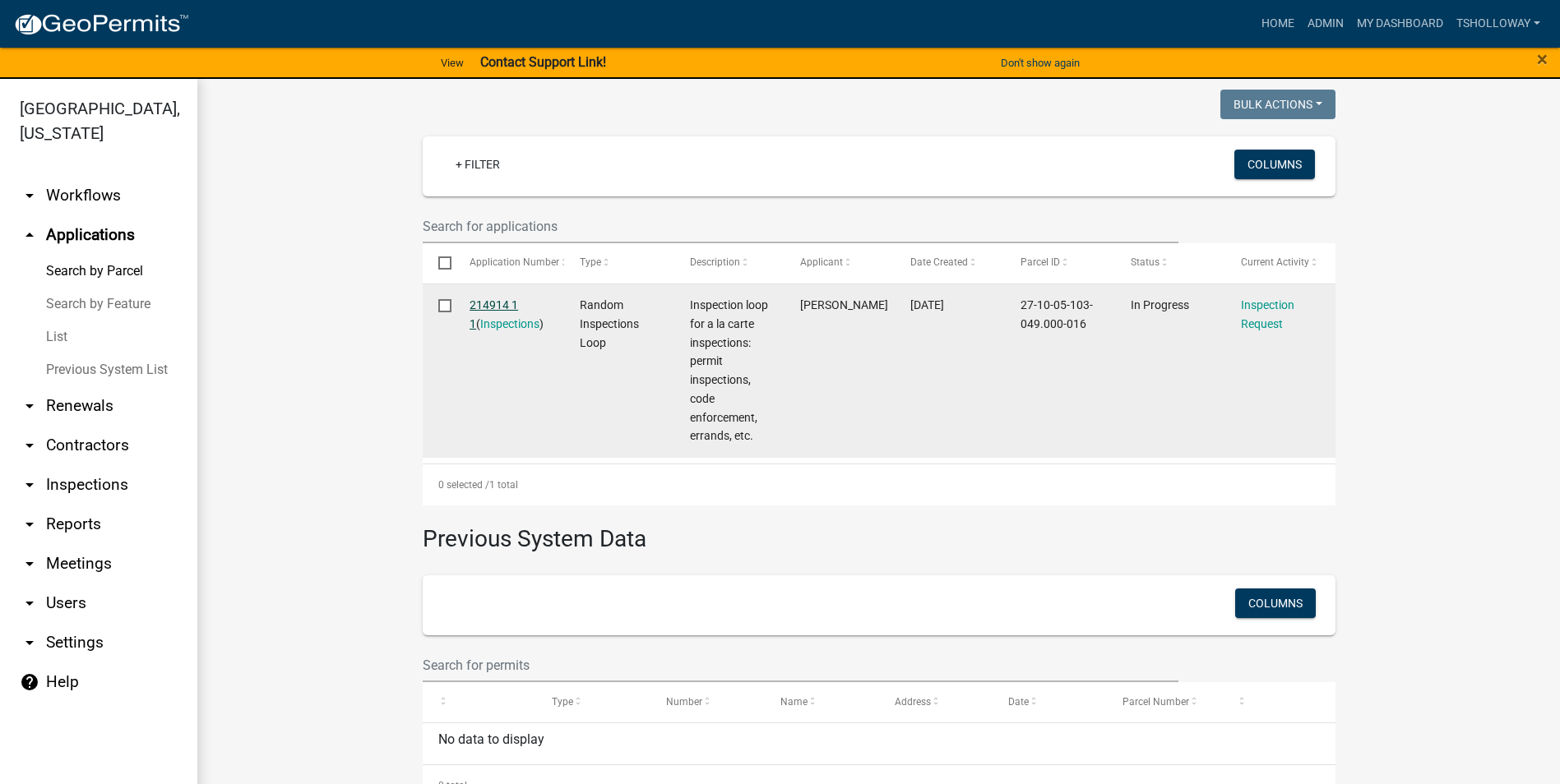
click at [497, 309] on link "214914 1 1" at bounding box center [494, 314] width 49 height 32
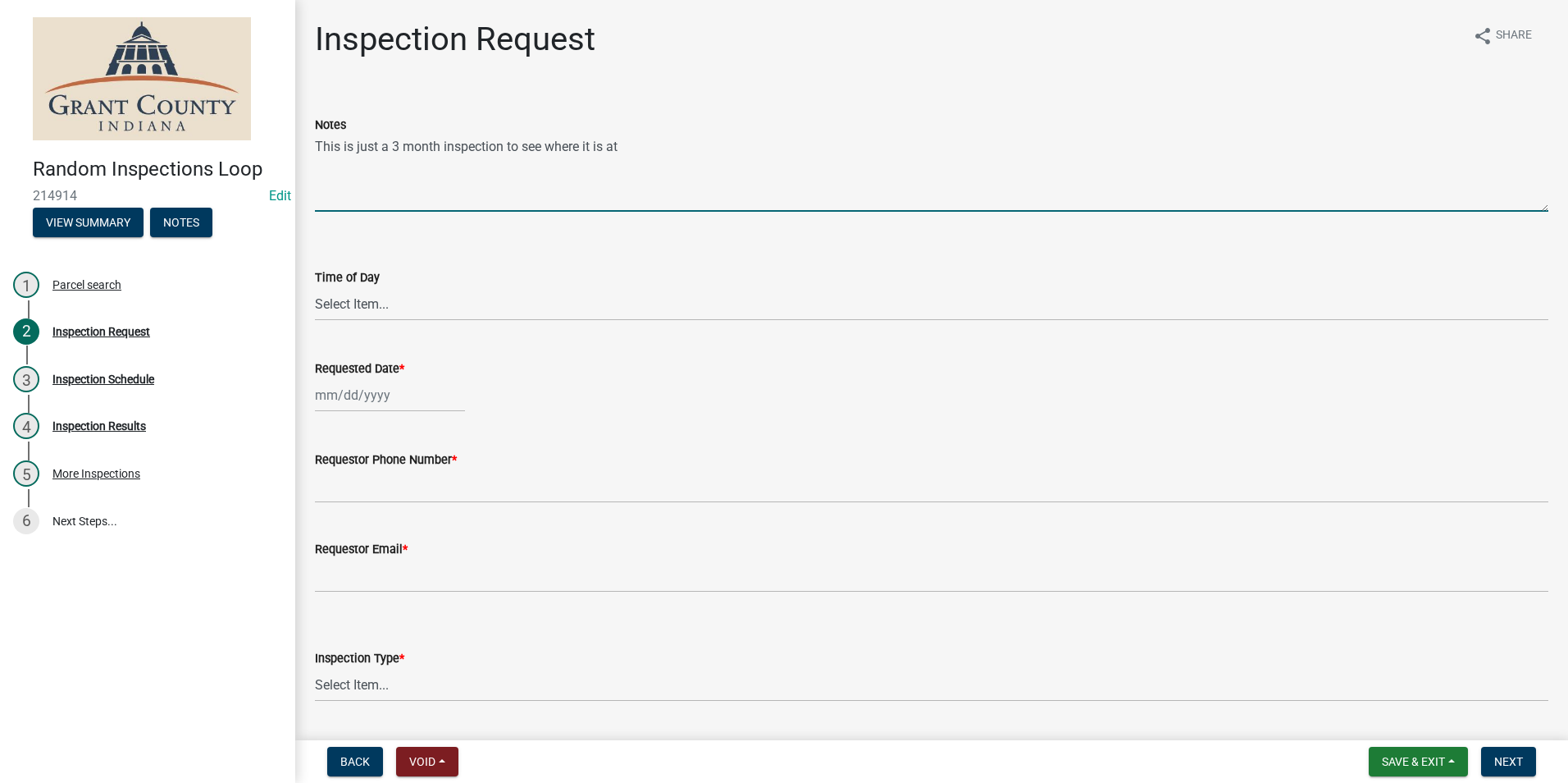
drag, startPoint x: 632, startPoint y: 146, endPoint x: 237, endPoint y: 175, distance: 396.1
click at [237, 175] on div "Random Inspections Loop 214914 Edit View Summary Notes 1 Parcel search 2 Inspec…" at bounding box center [784, 392] width 1568 height 783
type textarea "Framing and Electrical"
select select "9"
select select "2025"
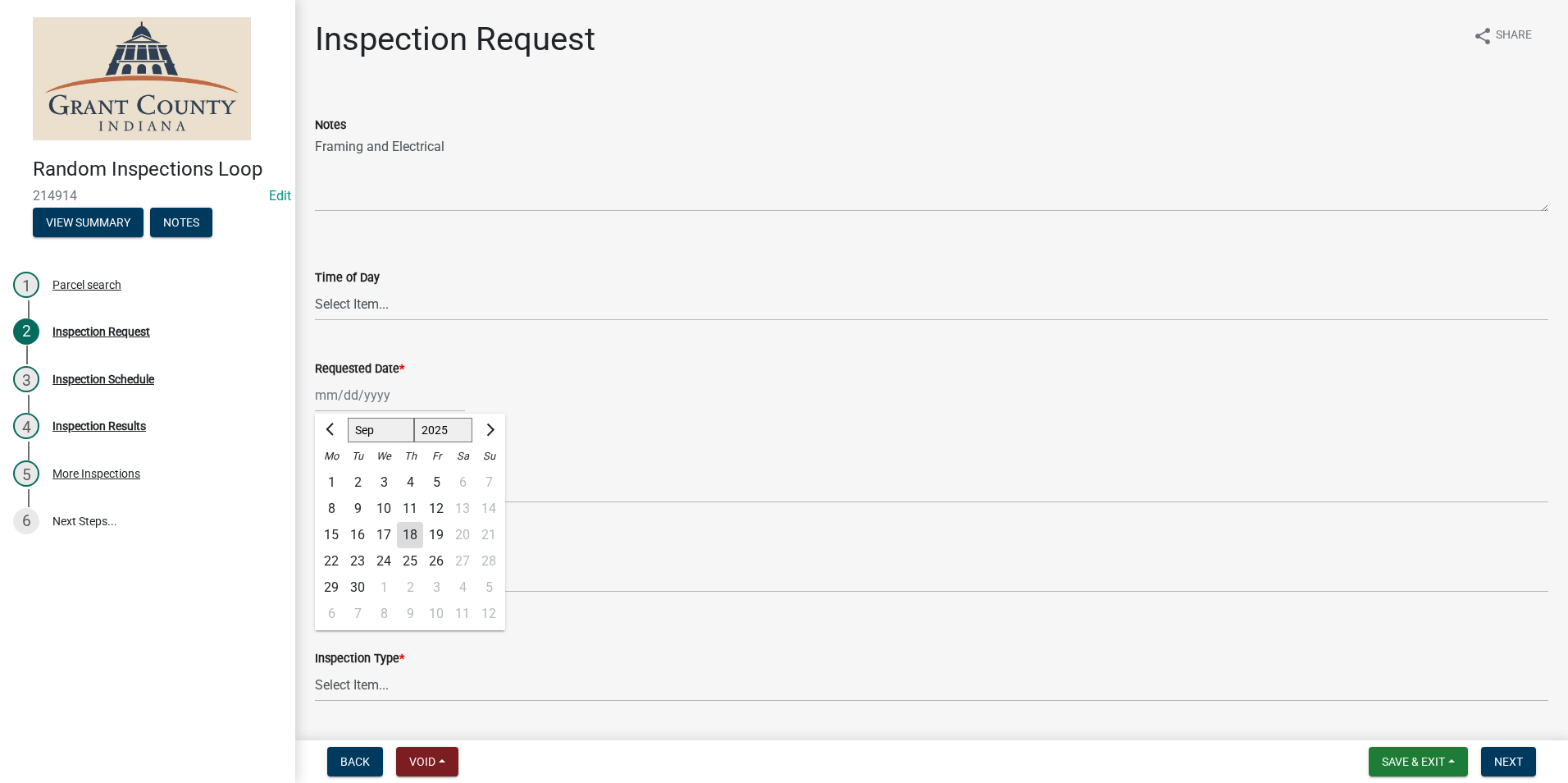
click at [347, 398] on div "[PERSON_NAME] Feb Mar Apr [PERSON_NAME][DATE] Oct Nov [DATE] 1526 1527 1528 152…" at bounding box center [390, 395] width 150 height 33
click at [330, 561] on div "22" at bounding box center [331, 561] width 26 height 26
type input "[DATE]"
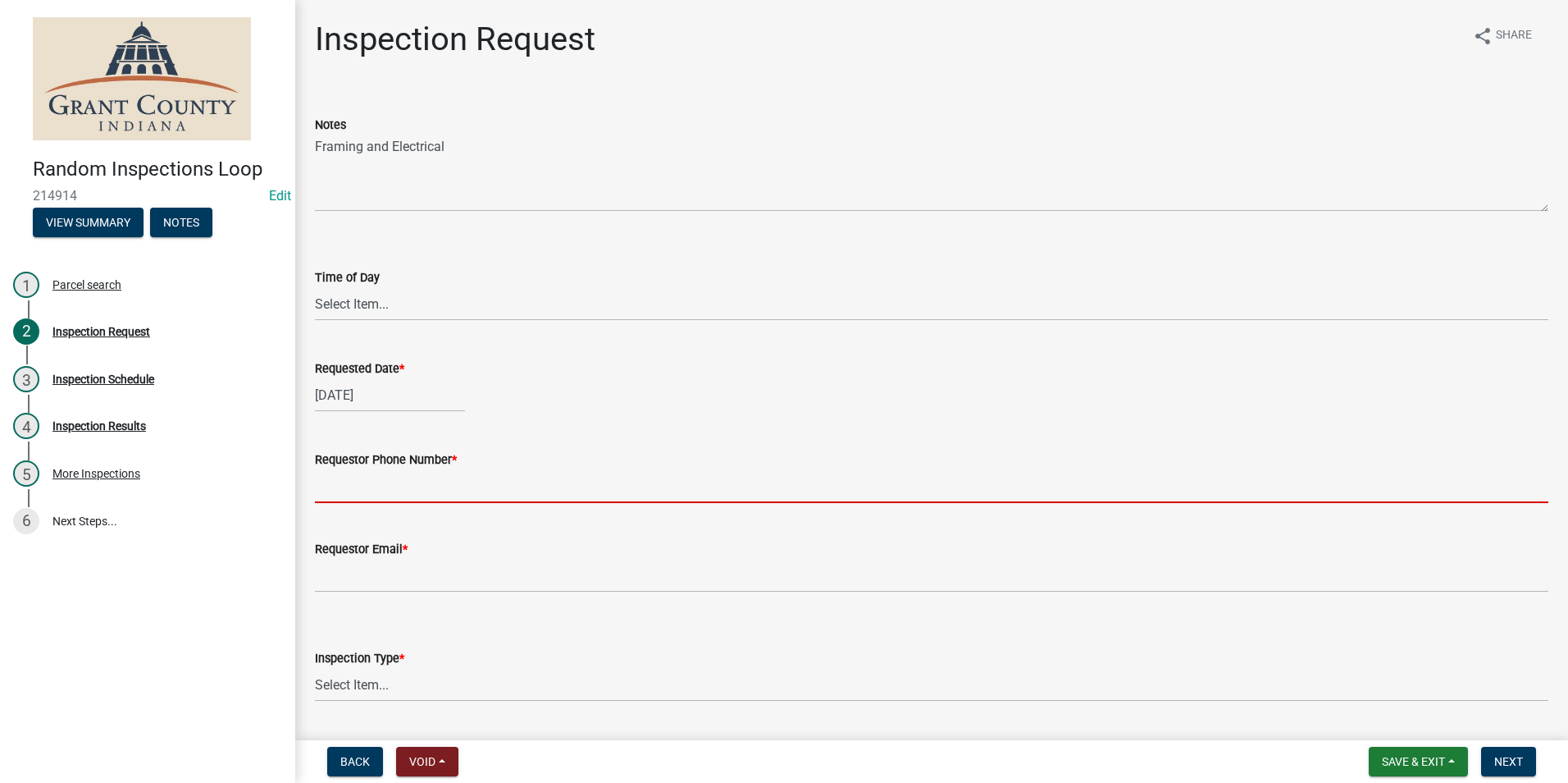
click at [378, 480] on input "Requestor Phone Number *" at bounding box center [932, 486] width 1233 height 33
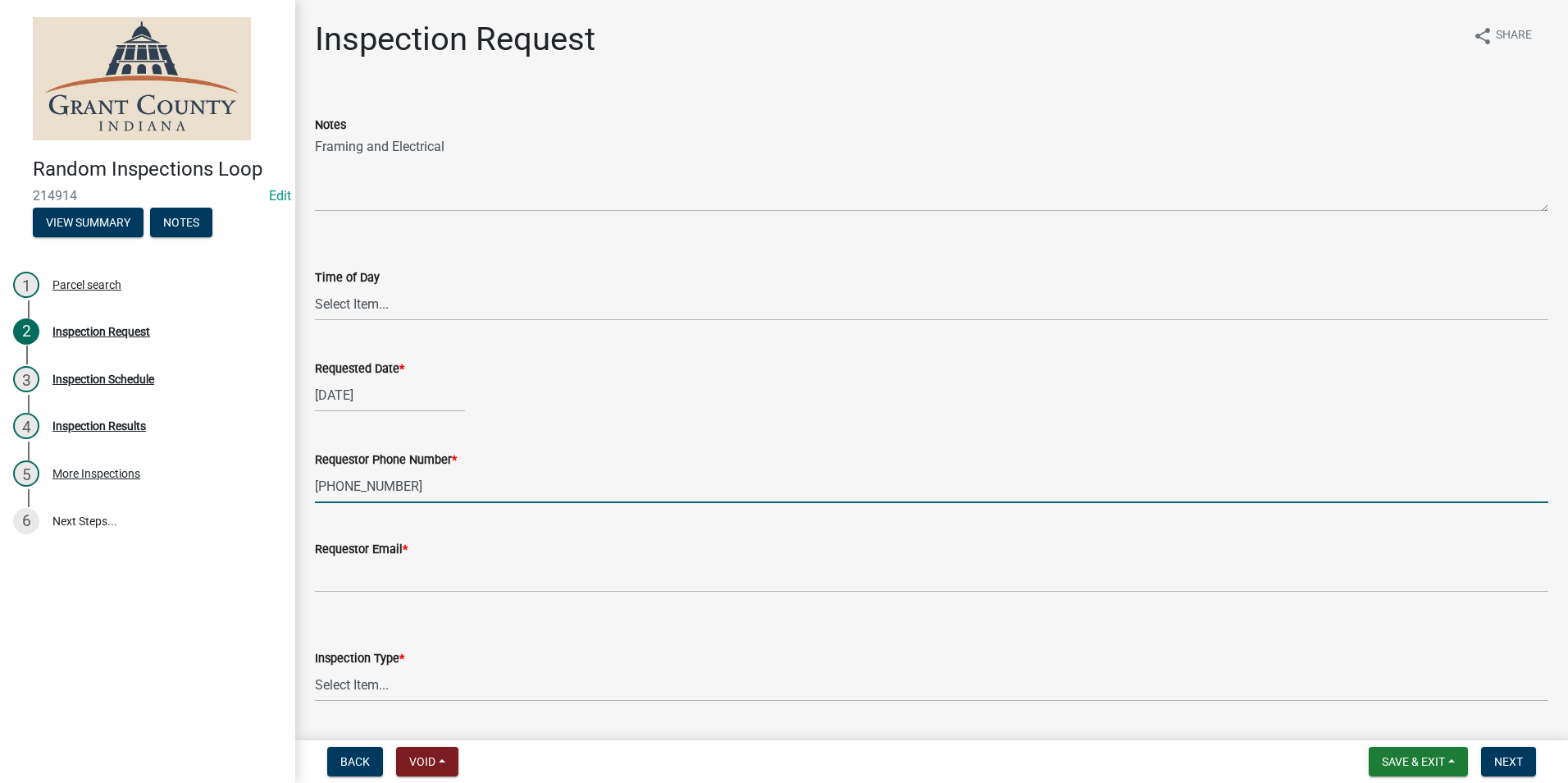
type input "[PHONE_NUMBER]"
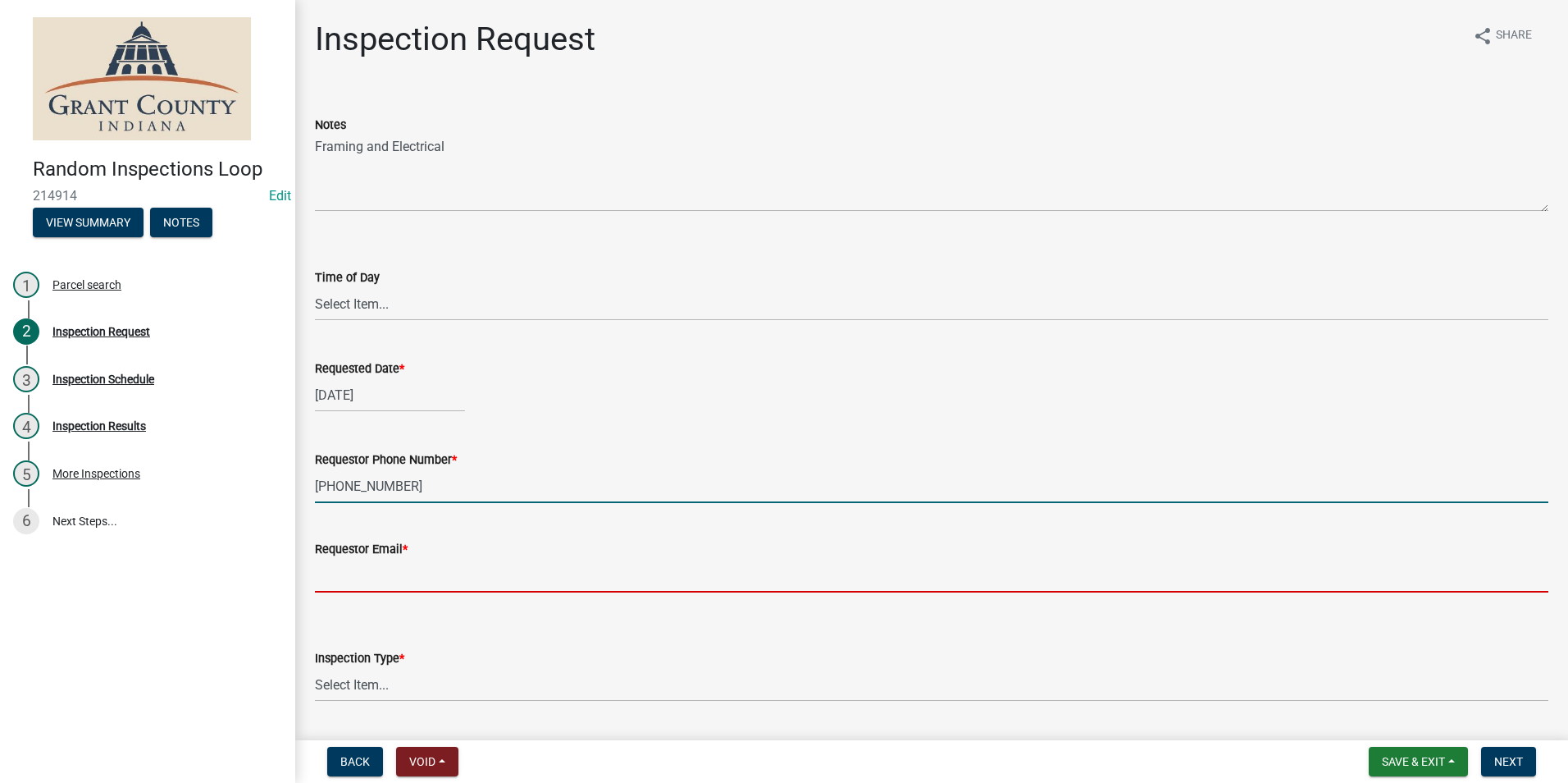
click at [344, 566] on input "Requestor Email *" at bounding box center [932, 576] width 1233 height 33
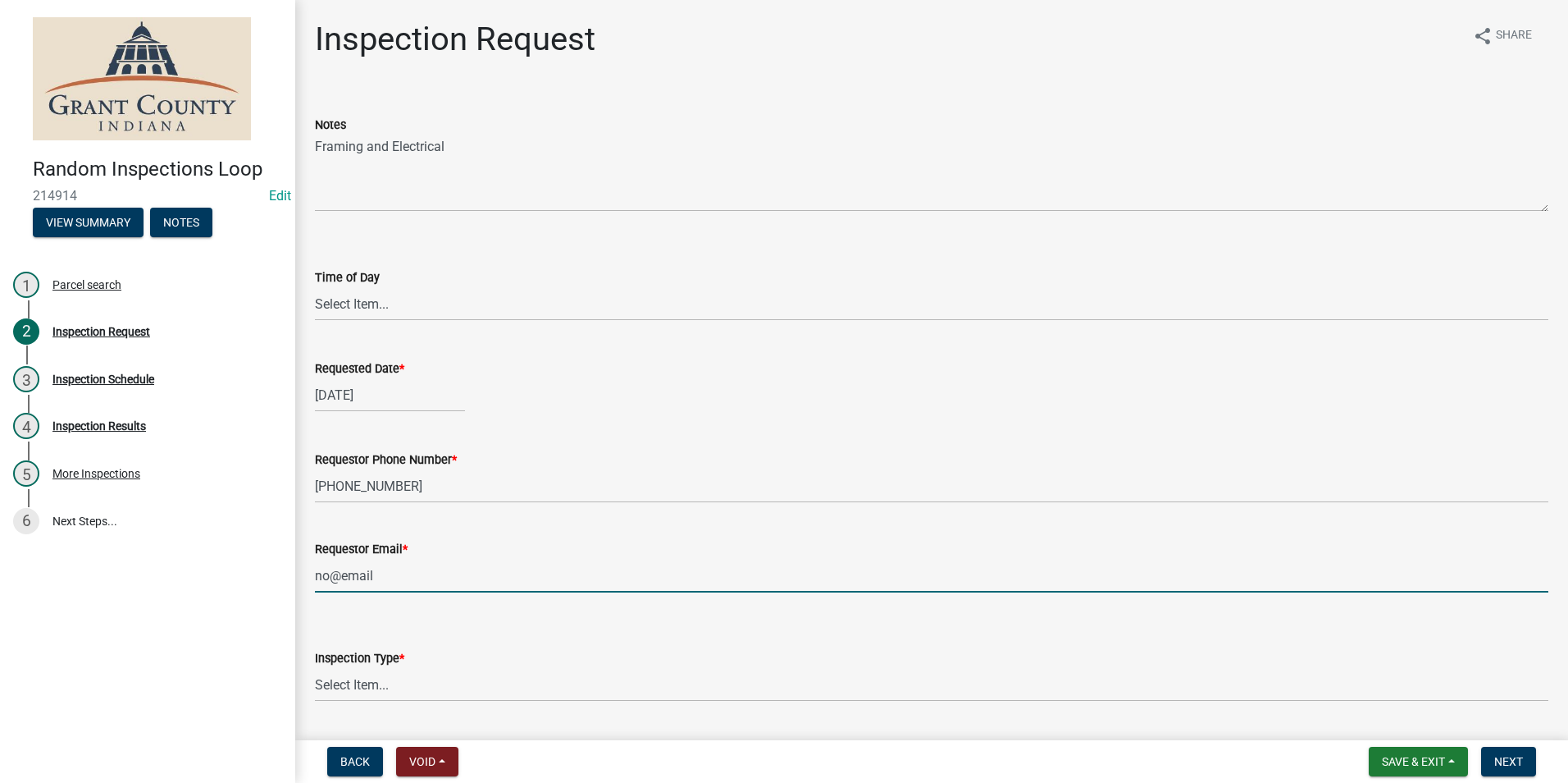
type input "no@email"
click at [315, 610] on div "Inspection Type * Select Item... Building Electric HVAC Plumbing Code Enforceme…" at bounding box center [932, 653] width 1259 height 96
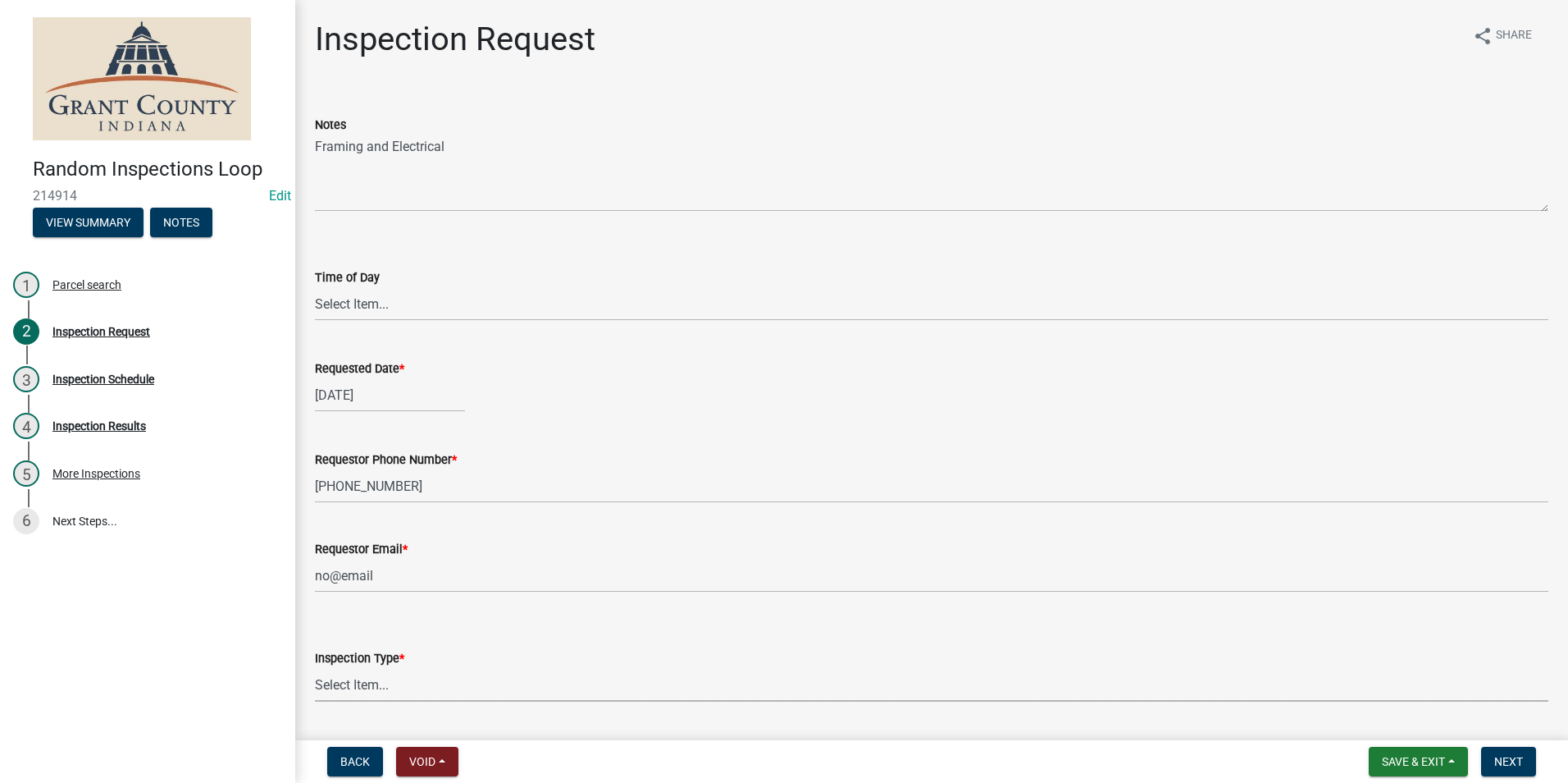
click at [373, 689] on select "Select Item... Building Electric HVAC Plumbing Code Enforcement Miscellaneous" at bounding box center [932, 684] width 1233 height 33
click at [315, 668] on select "Select Item... Building Electric HVAC Plumbing Code Enforcement Miscellaneous" at bounding box center [932, 684] width 1233 height 33
select select "f90d3936-34a9-4888-8d3d-079b4b059f41"
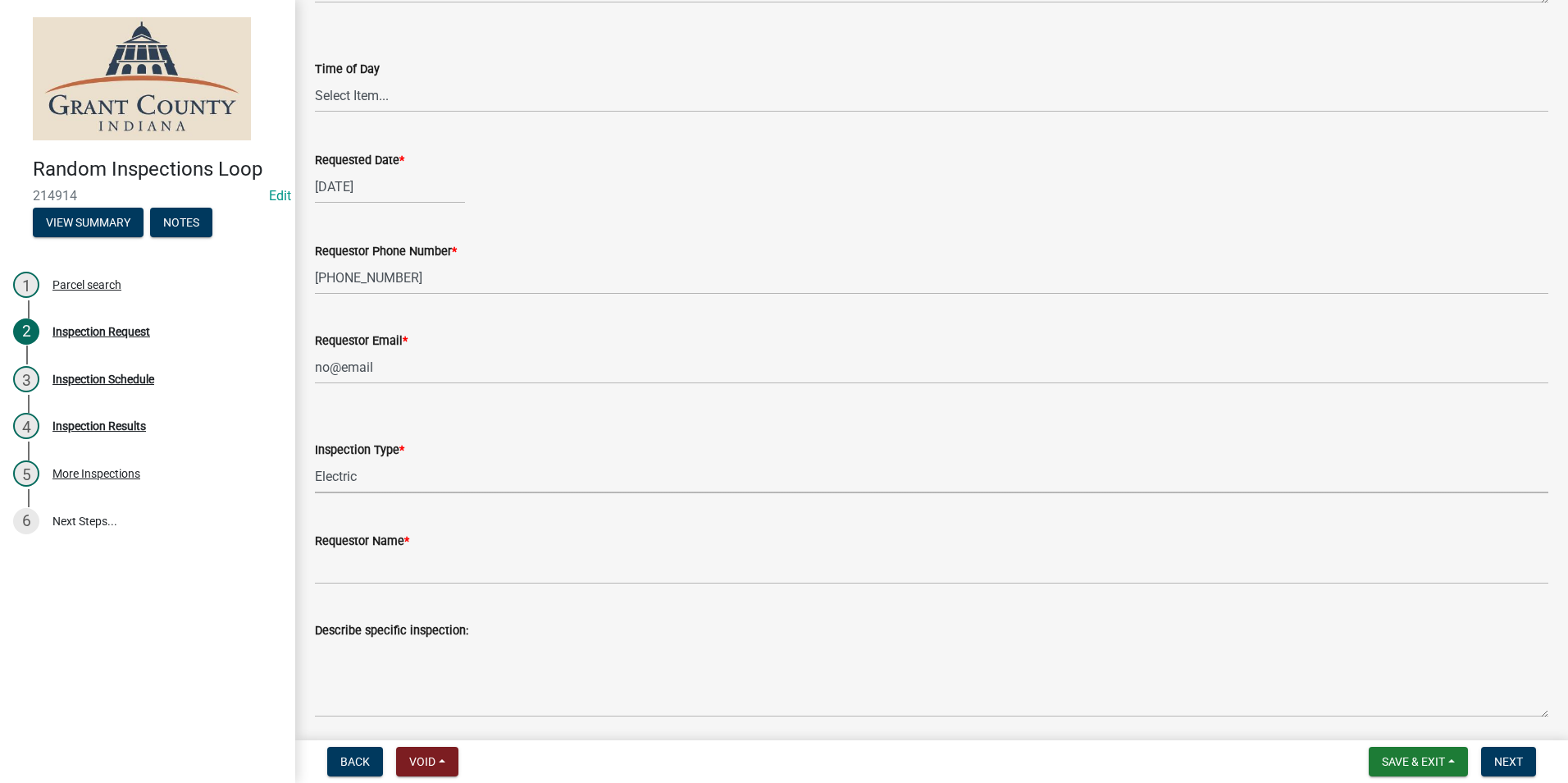
scroll to position [246, 0]
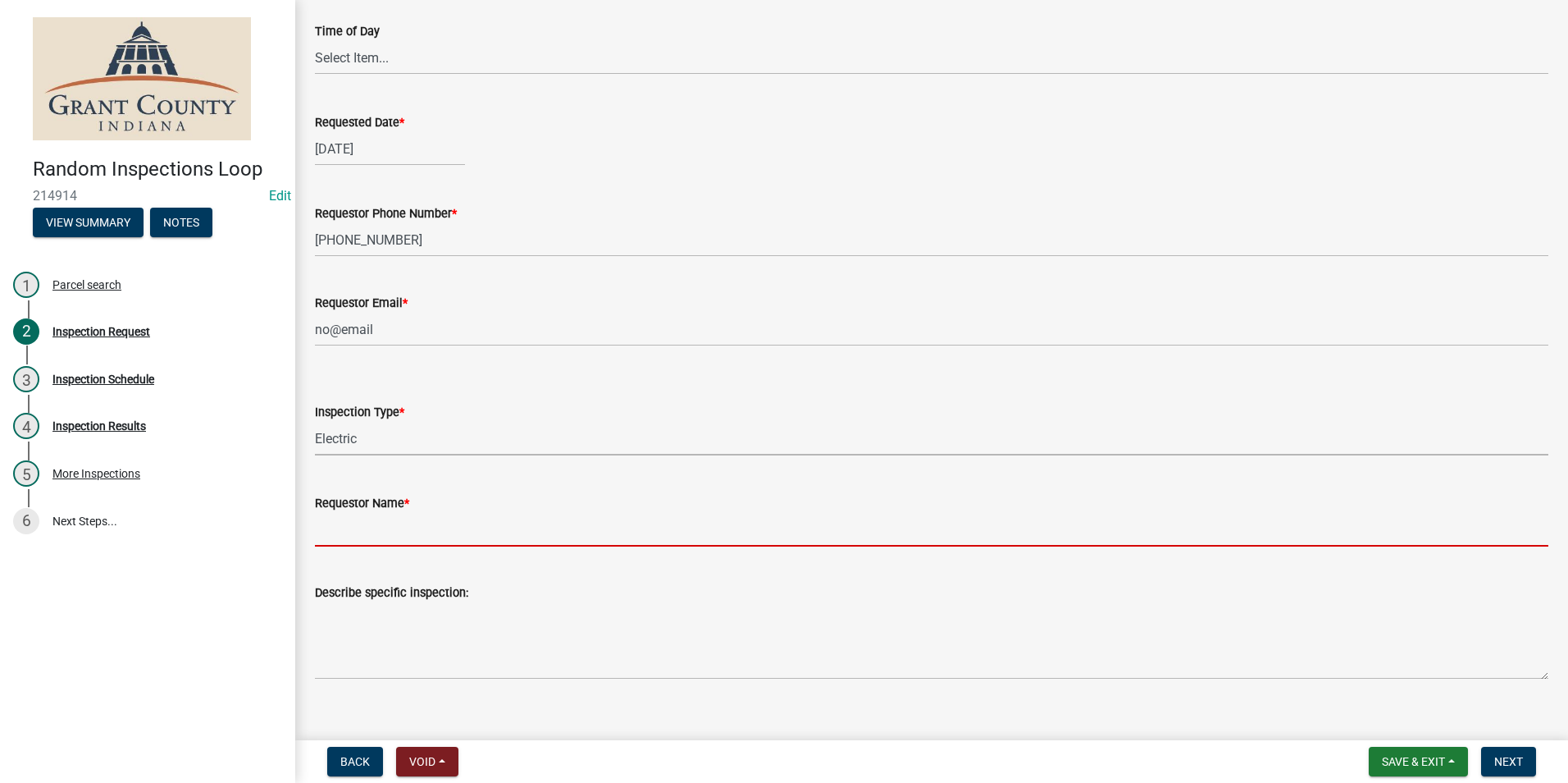
click at [385, 536] on input "Requestor Name *" at bounding box center [932, 529] width 1233 height 33
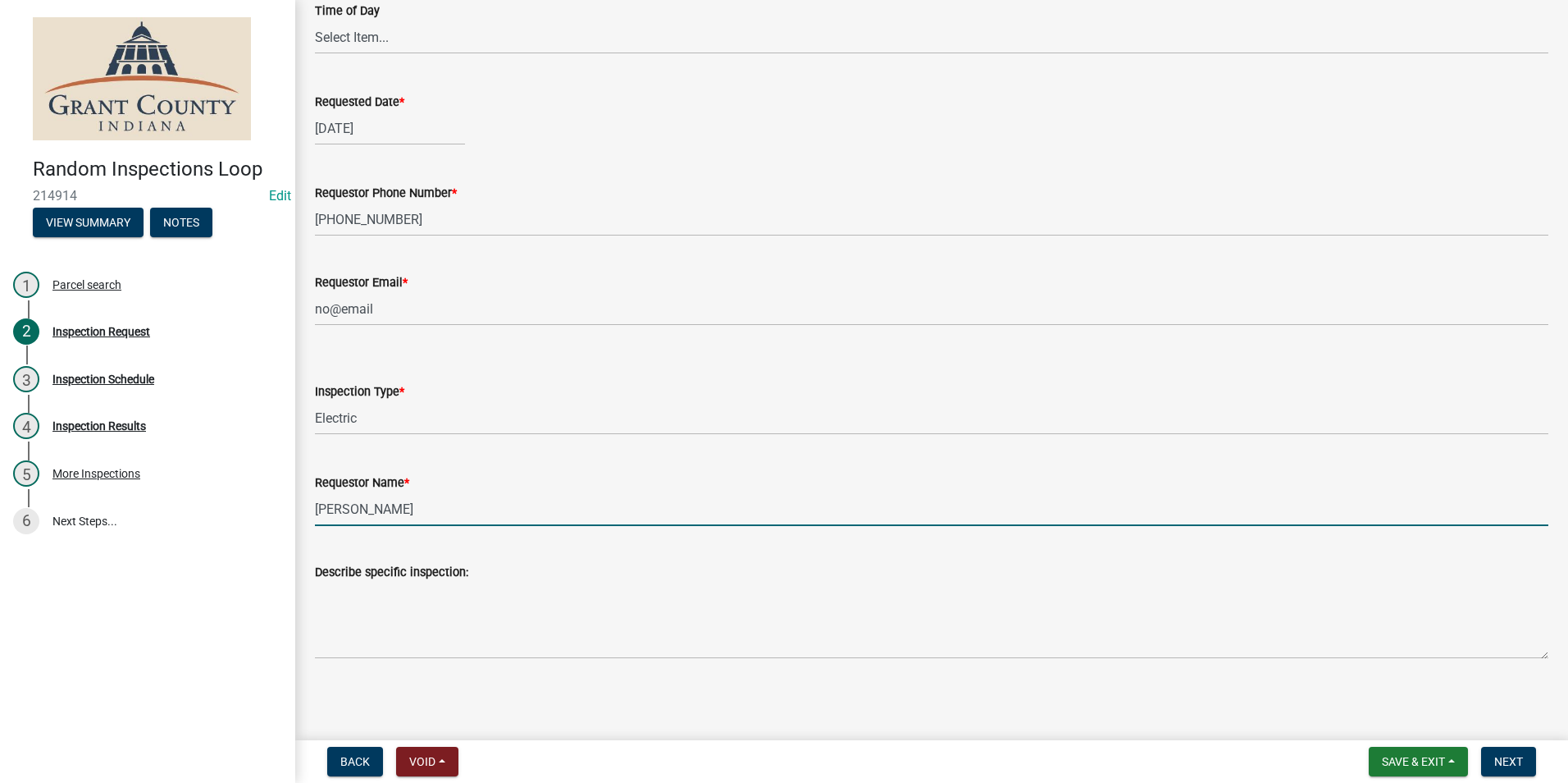
scroll to position [269, 0]
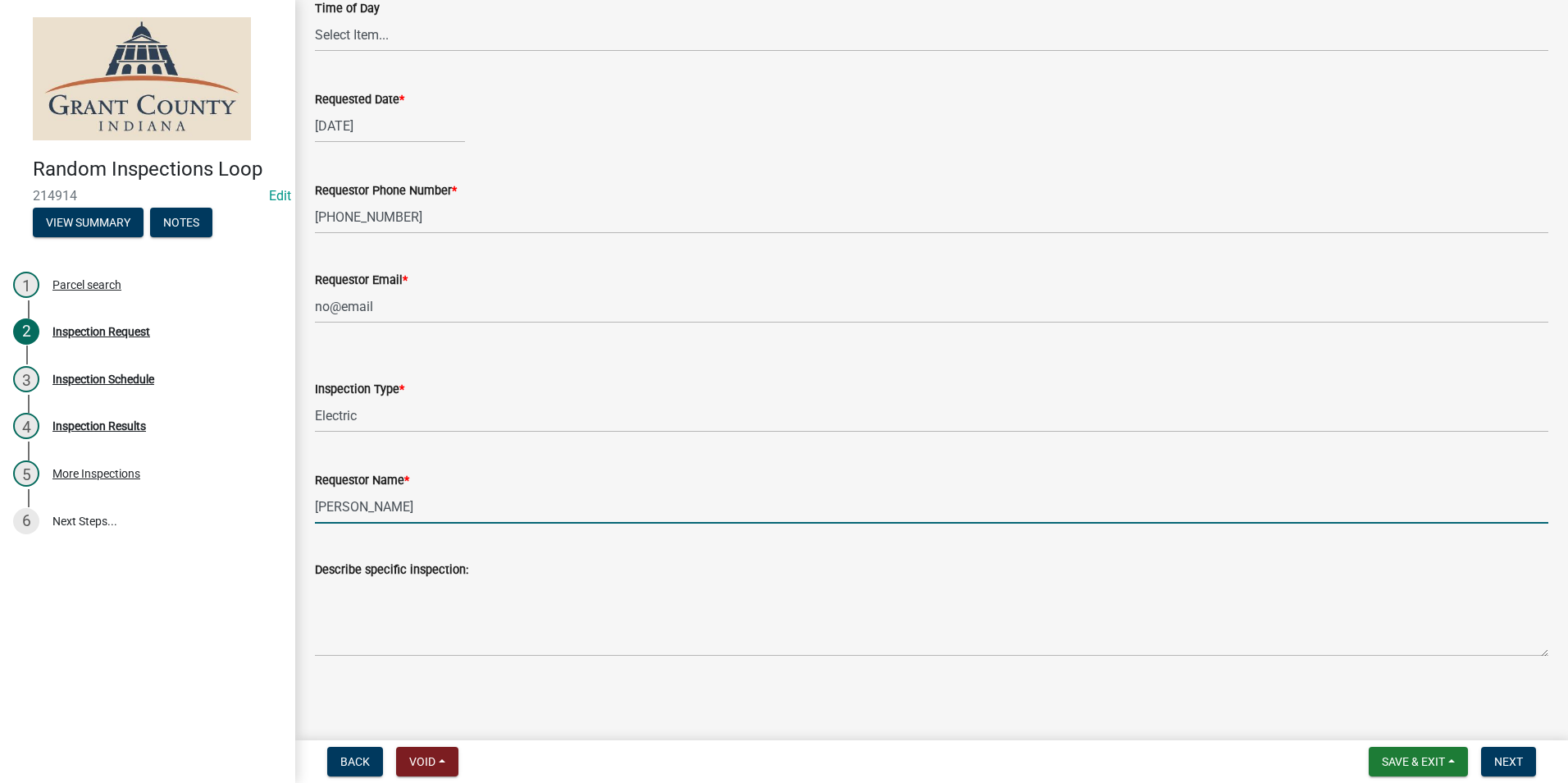
type input "[PERSON_NAME]"
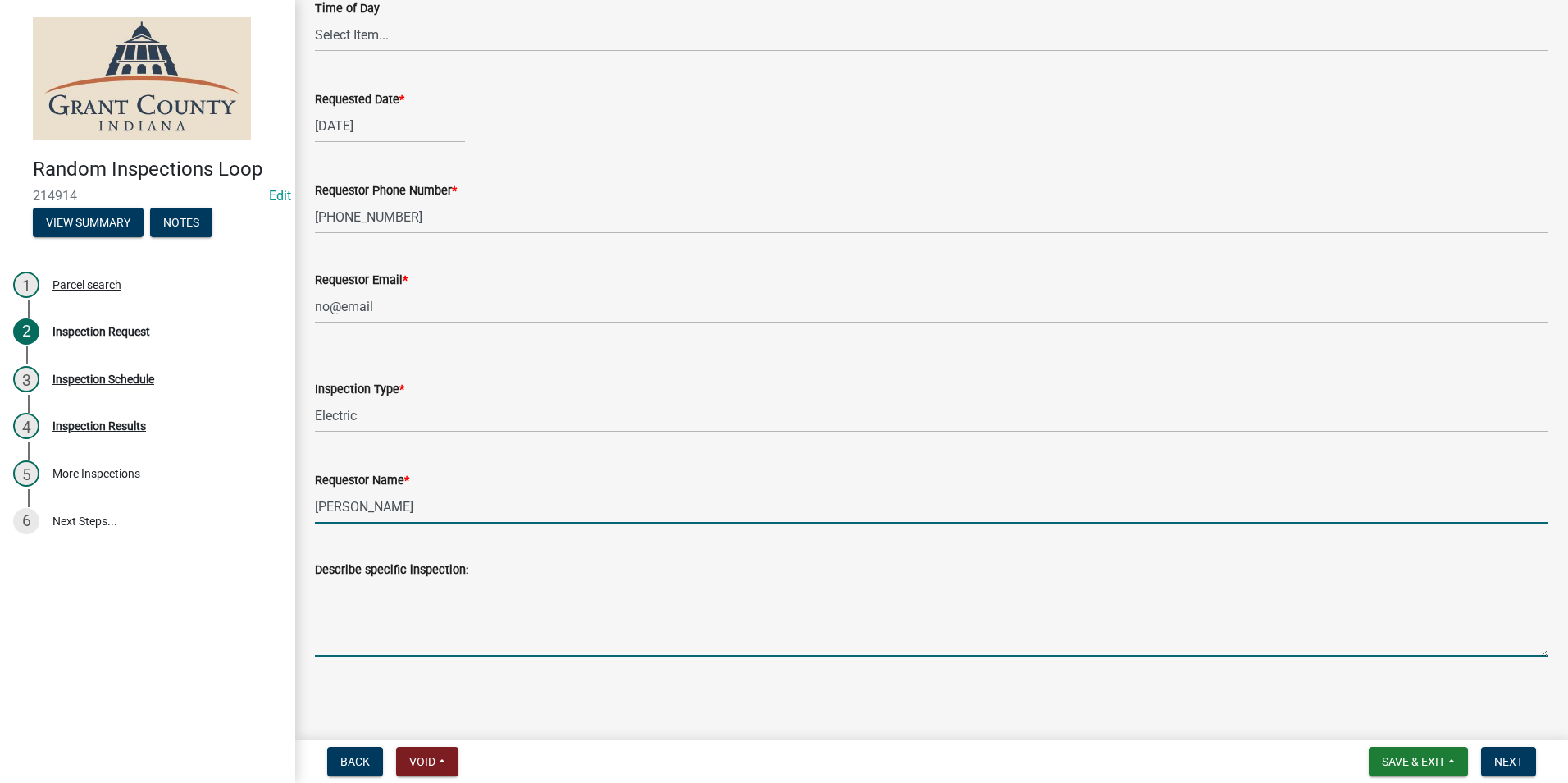
click at [340, 605] on textarea "Describe specific inspection:" at bounding box center [932, 618] width 1233 height 77
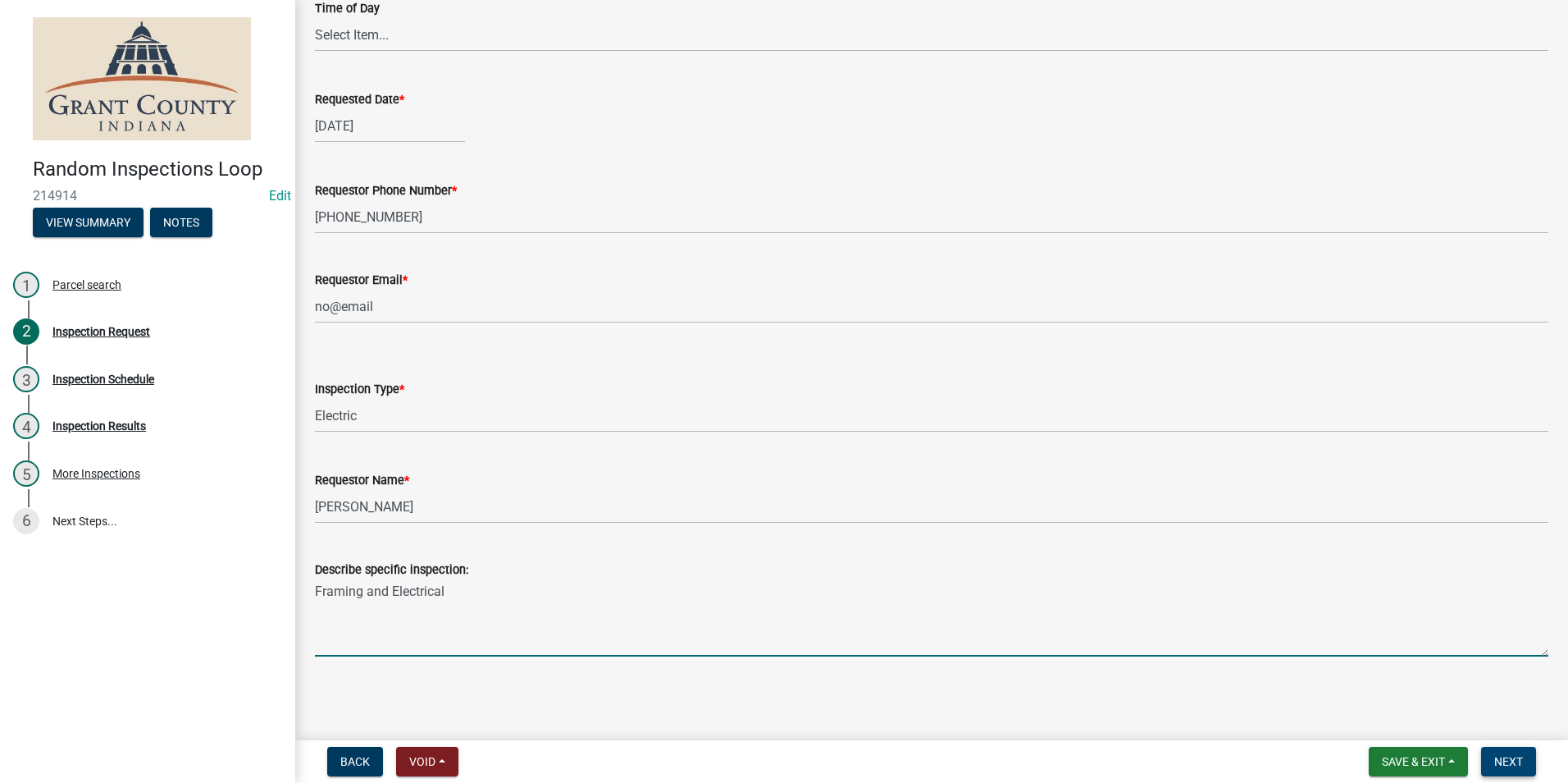
type textarea "Framing and Electrical"
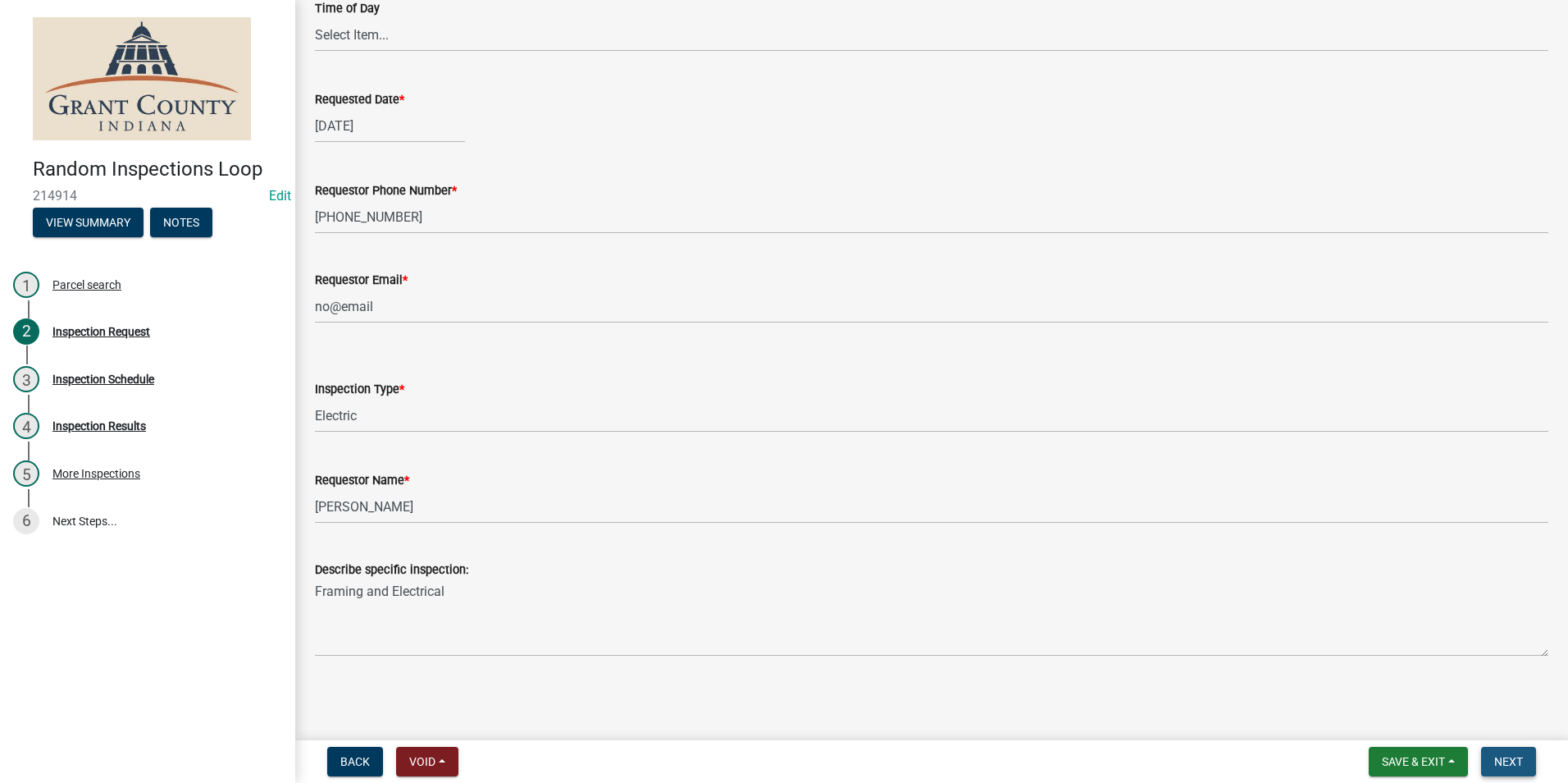
click at [1504, 762] on span "Next" at bounding box center [1508, 761] width 28 height 13
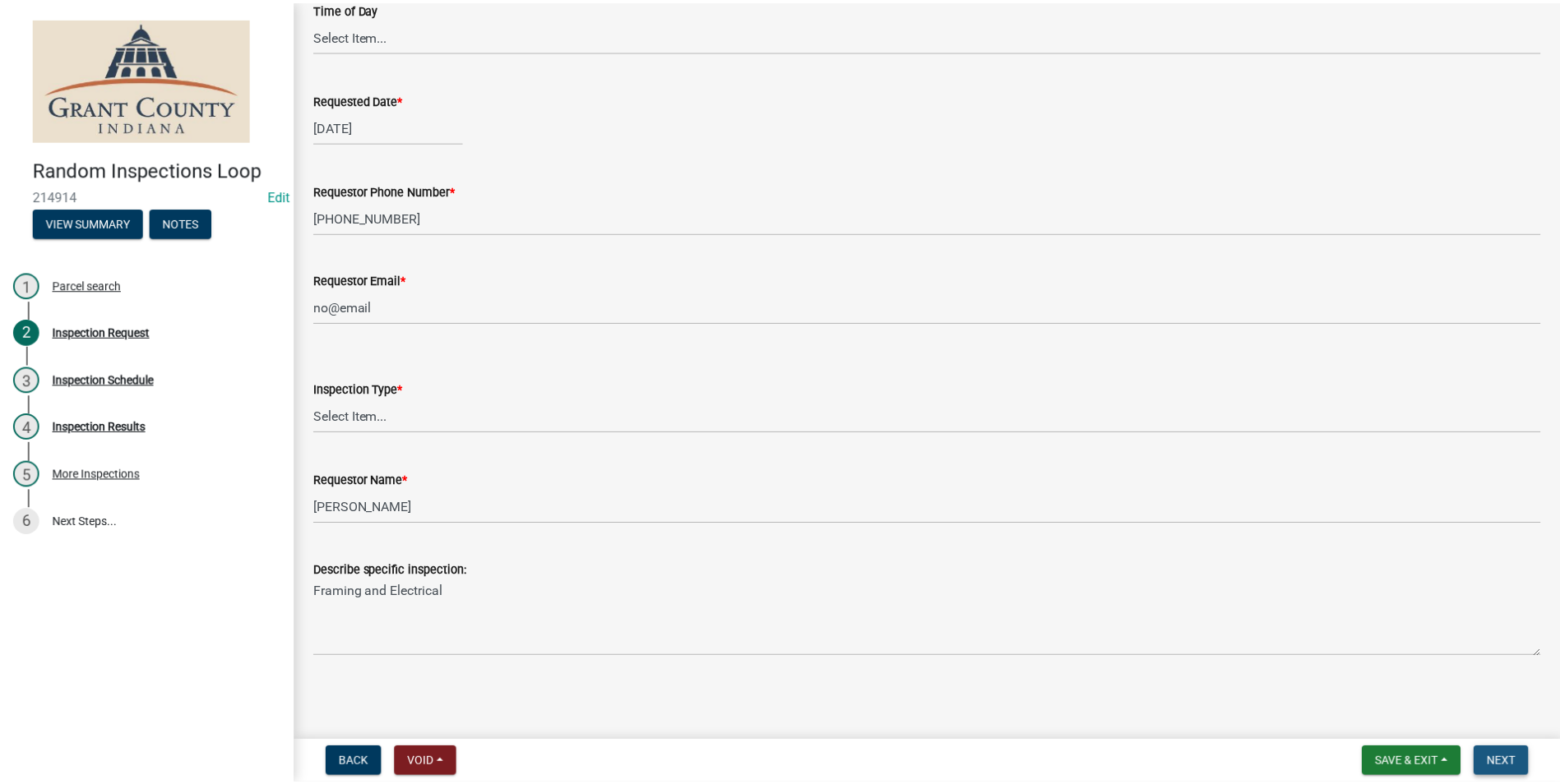
scroll to position [0, 0]
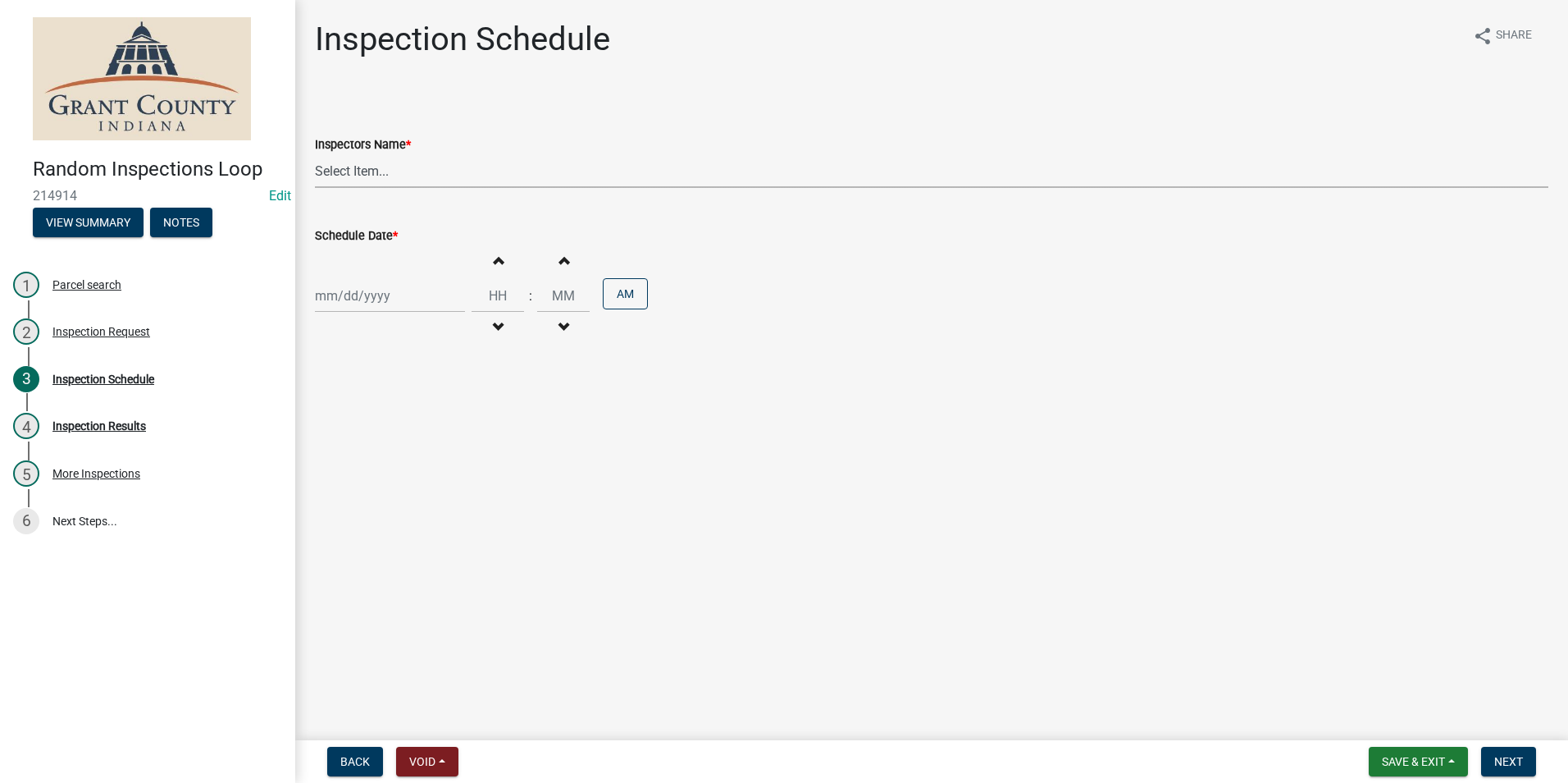
click at [354, 174] on select "Select Item... rberryhill ([PERSON_NAME]) [PERSON_NAME] ([PERSON_NAME]) BBenefi…" at bounding box center [932, 171] width 1233 height 33
select select "d7f9a44a-d2ea-4d3c-83b3-1aa71c950bd5"
click at [315, 154] on select "Select Item... rberryhill ([PERSON_NAME]) [PERSON_NAME] ([PERSON_NAME]) BBenefi…" at bounding box center [932, 171] width 1233 height 33
click at [349, 295] on div at bounding box center [390, 296] width 150 height 33
select select "9"
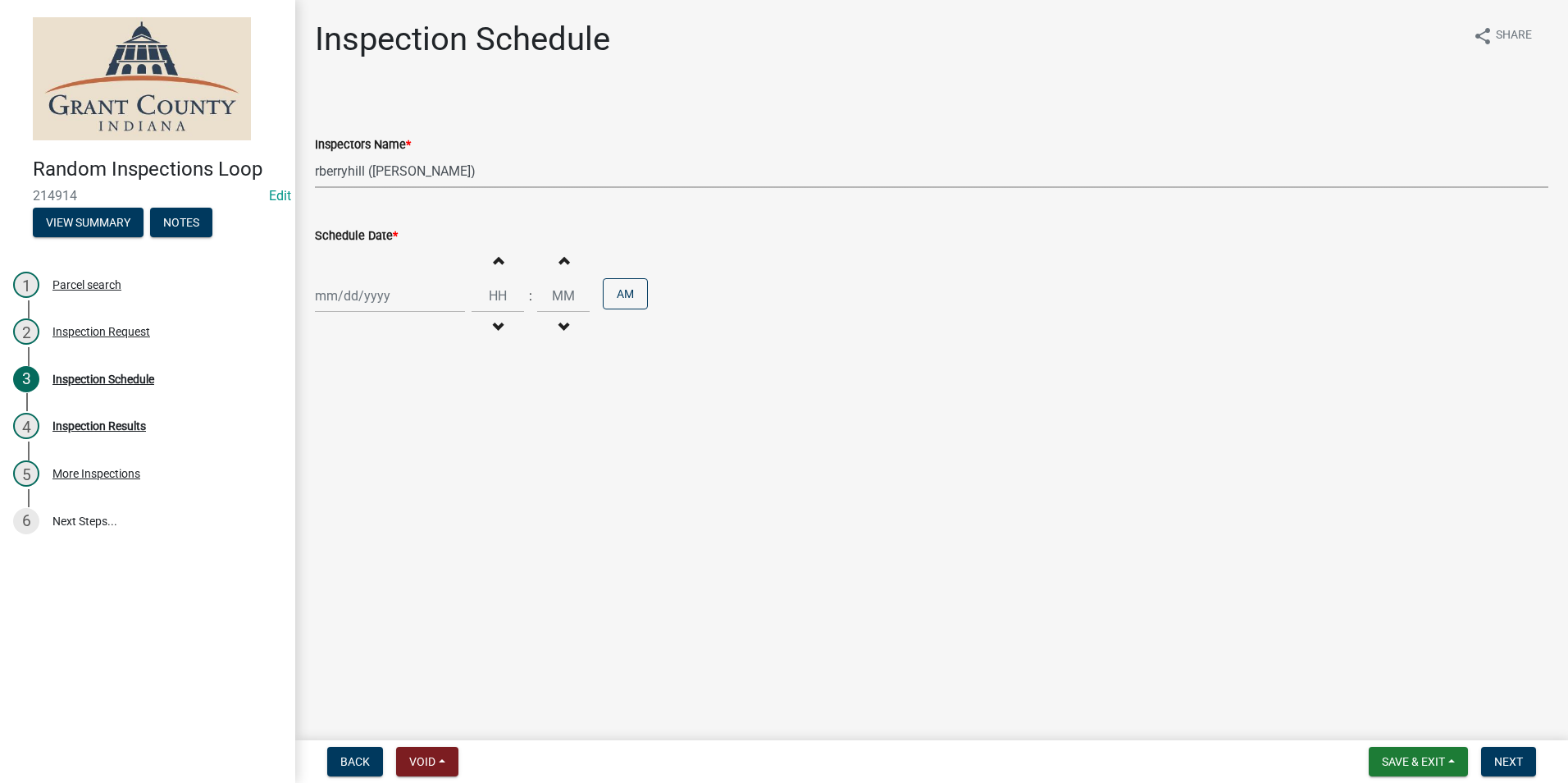
select select "2025"
click at [327, 462] on div "22" at bounding box center [331, 462] width 26 height 26
type input "[DATE]"
click at [1503, 764] on span "Next" at bounding box center [1508, 761] width 28 height 13
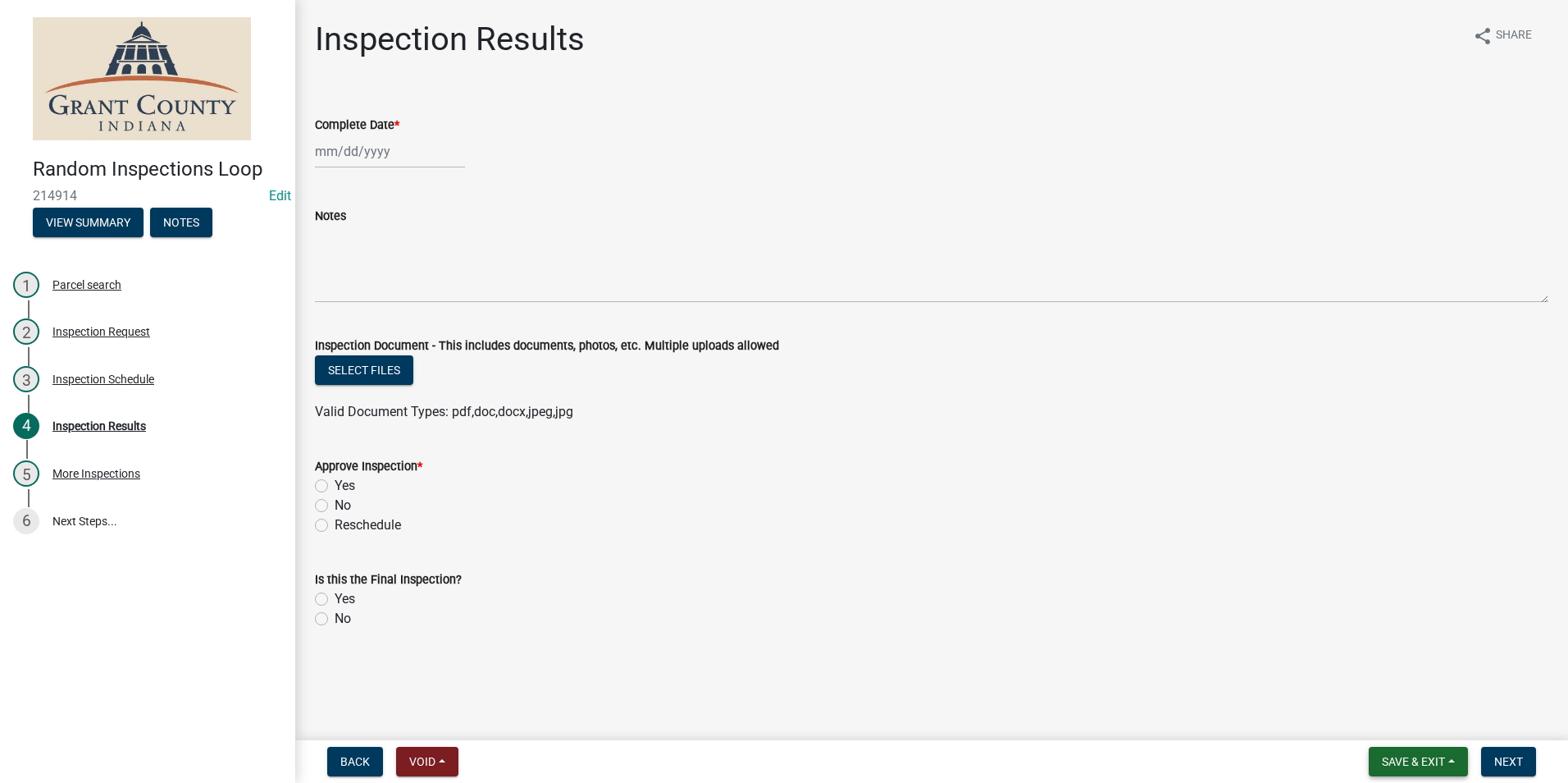
click at [1416, 762] on span "Save & Exit" at bounding box center [1414, 761] width 63 height 13
click at [1407, 724] on button "Save & Exit" at bounding box center [1402, 719] width 132 height 39
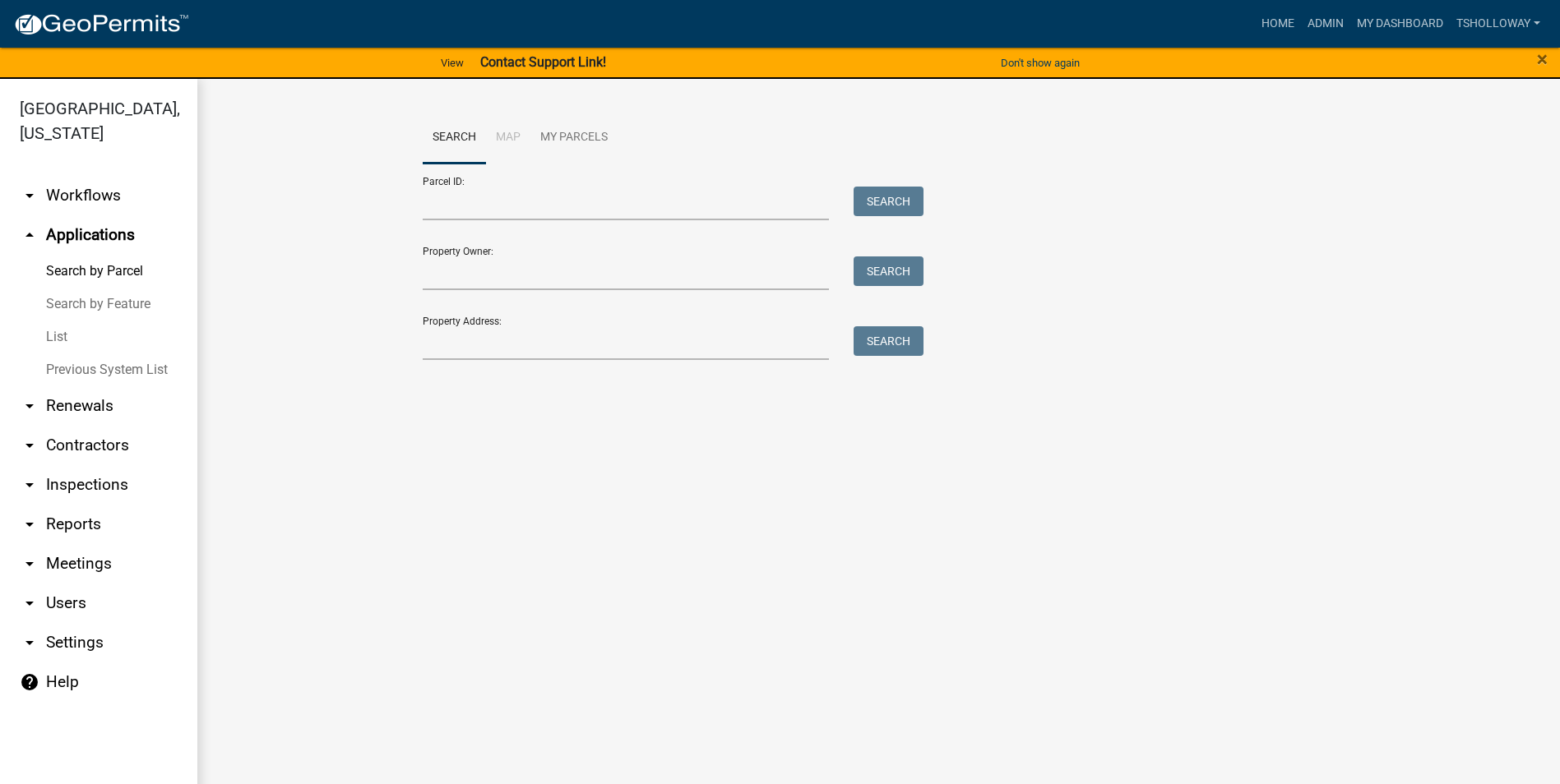
click at [99, 425] on link "arrow_drop_down Contractors" at bounding box center [99, 445] width 198 height 39
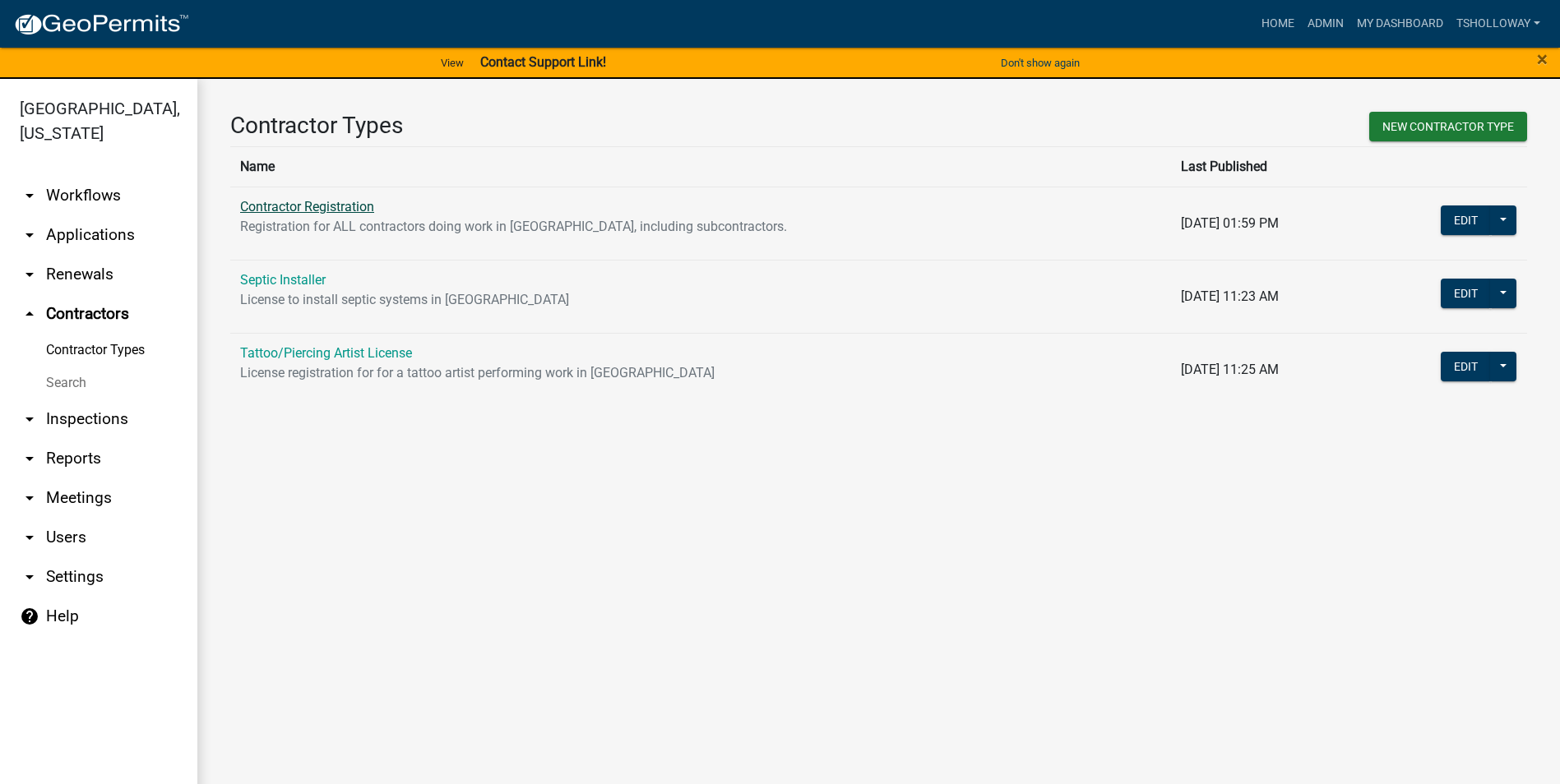
click at [292, 209] on link "Contractor Registration" at bounding box center [306, 206] width 134 height 16
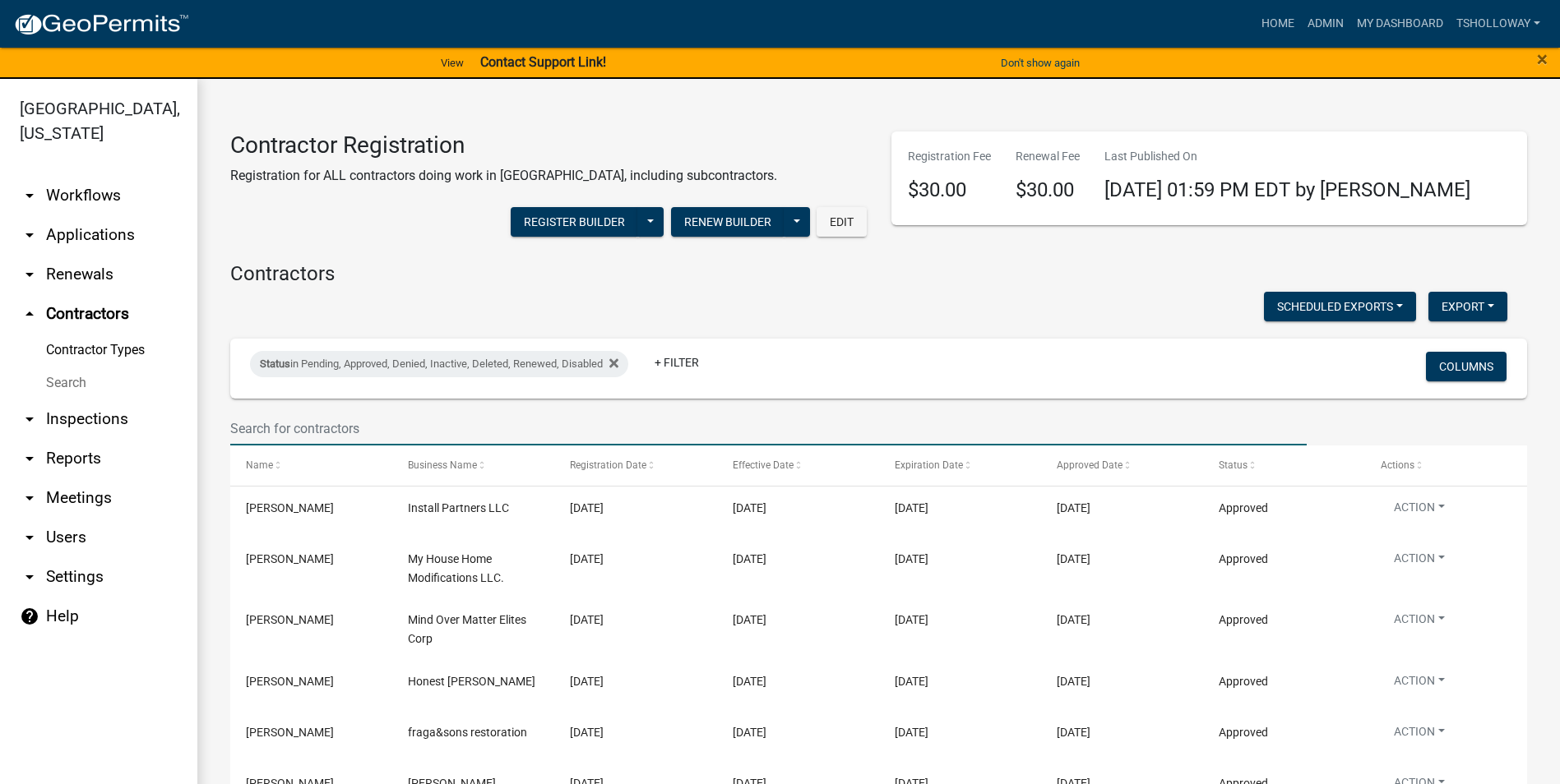
click at [288, 426] on input "text" at bounding box center [768, 428] width 1077 height 33
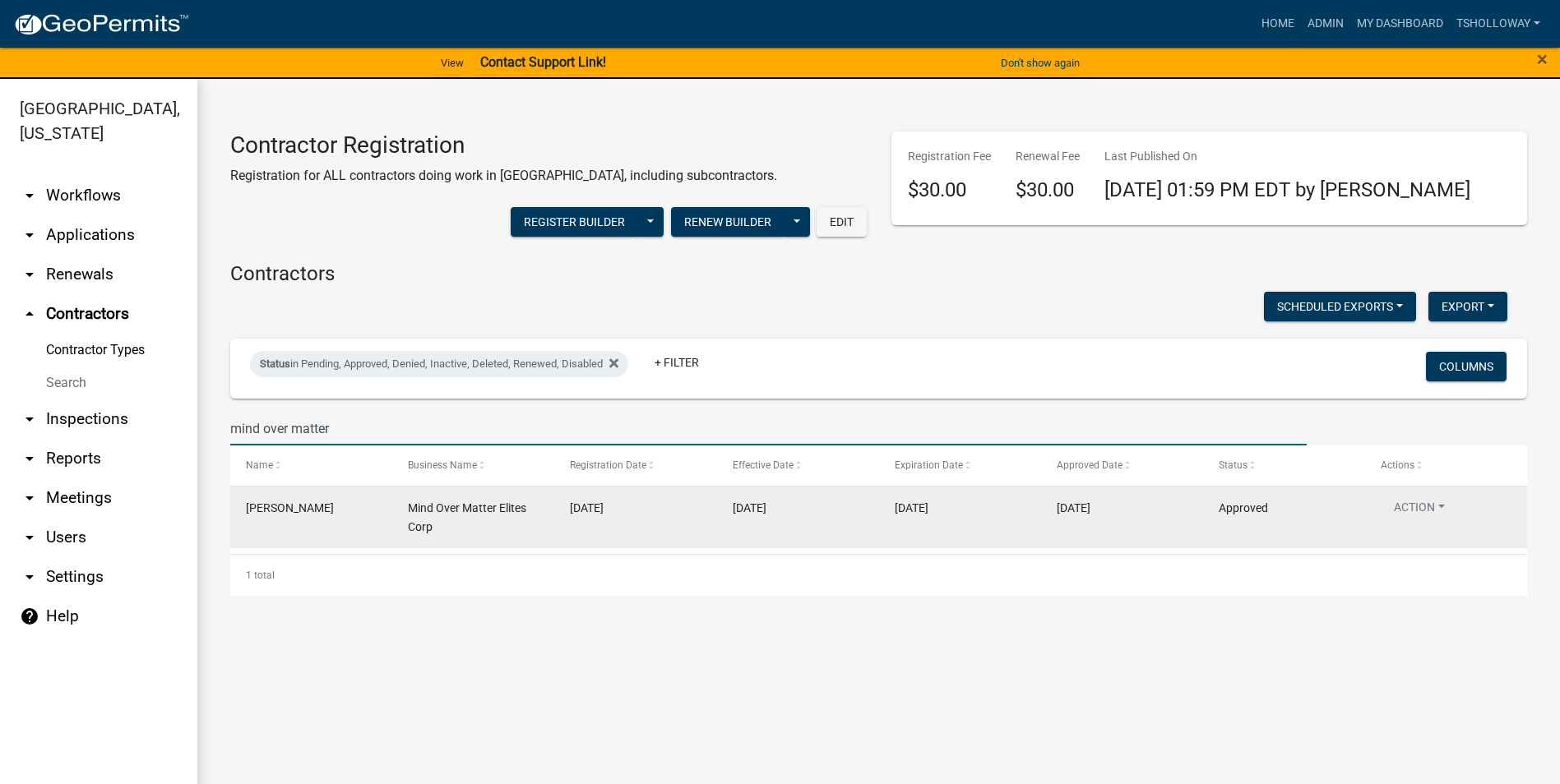
type input "mind over matter"
click at [291, 509] on span "[PERSON_NAME]" at bounding box center [290, 507] width 88 height 13
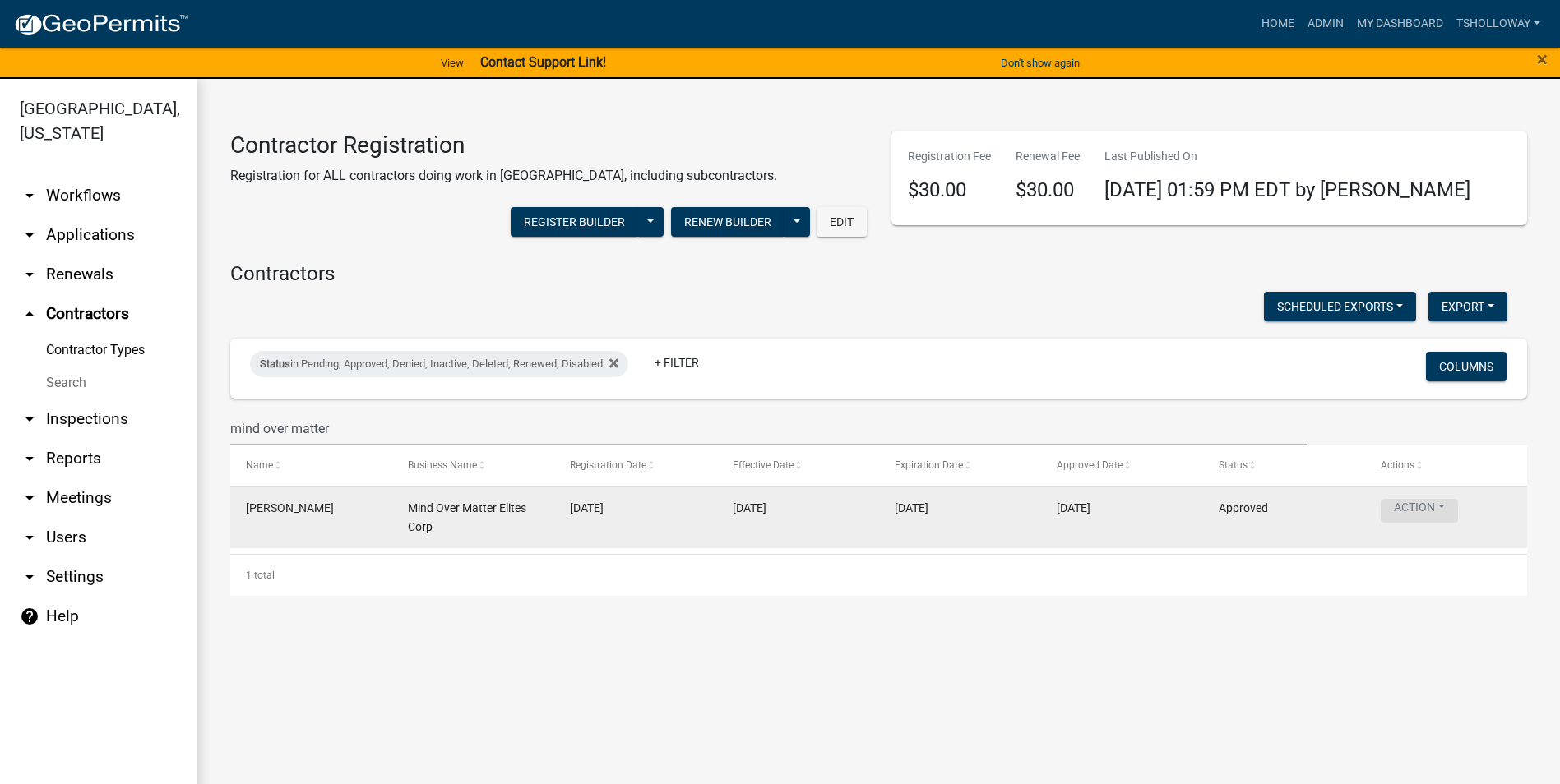
click at [1441, 503] on button "Action" at bounding box center [1419, 510] width 77 height 23
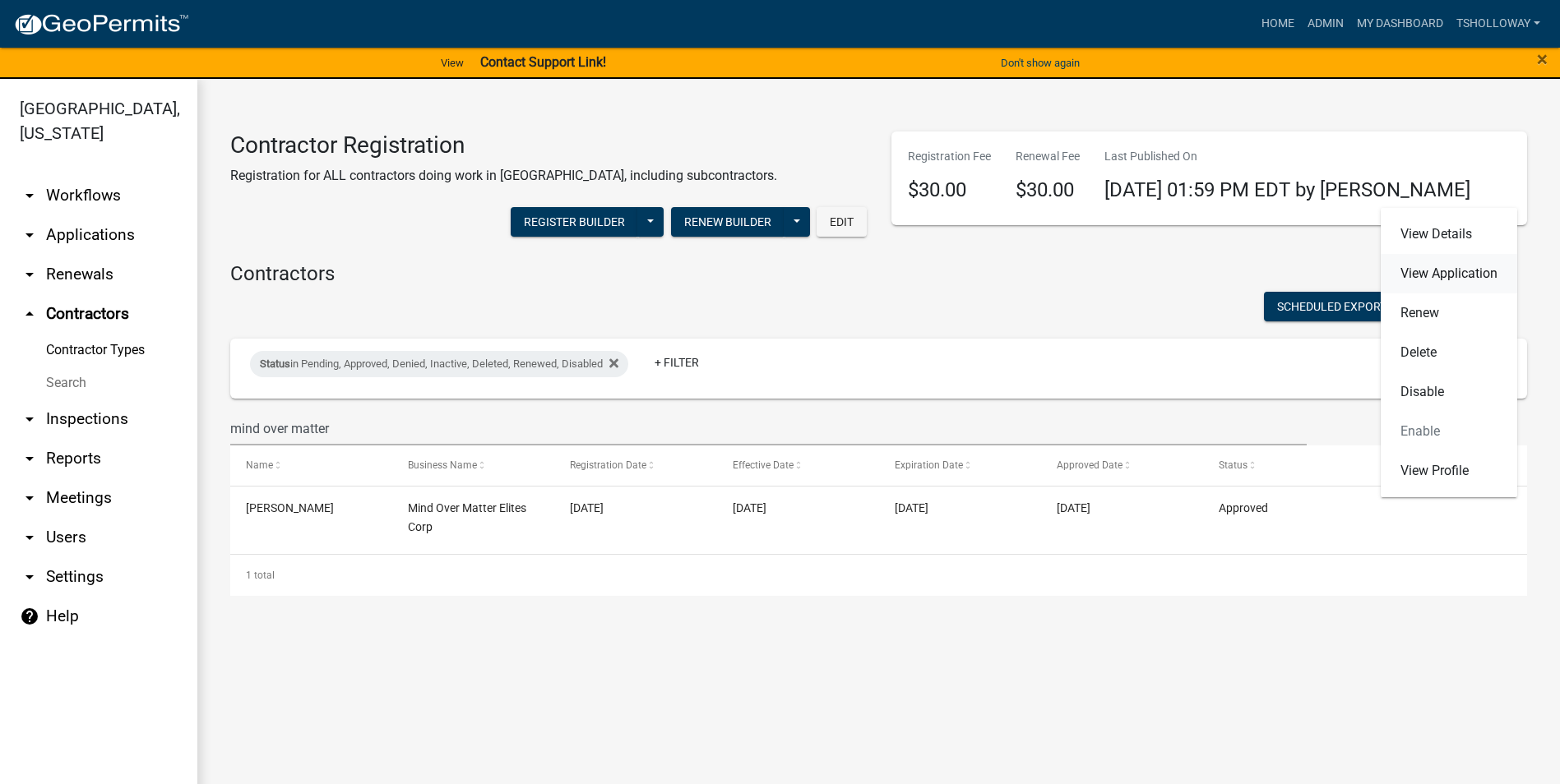
click at [1453, 280] on link "View Application" at bounding box center [1449, 274] width 137 height 39
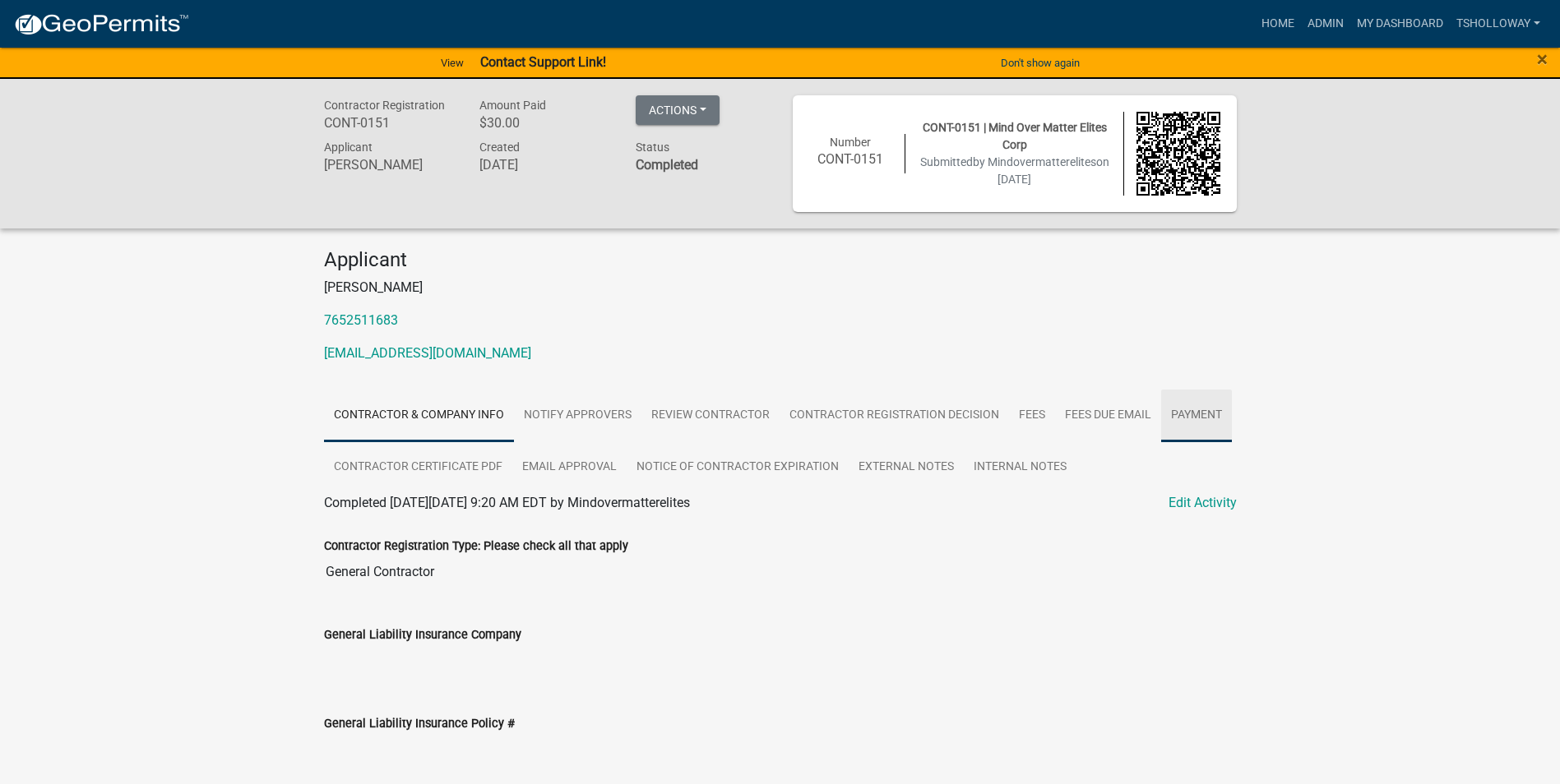
click at [1184, 410] on link "Payment" at bounding box center [1196, 416] width 70 height 53
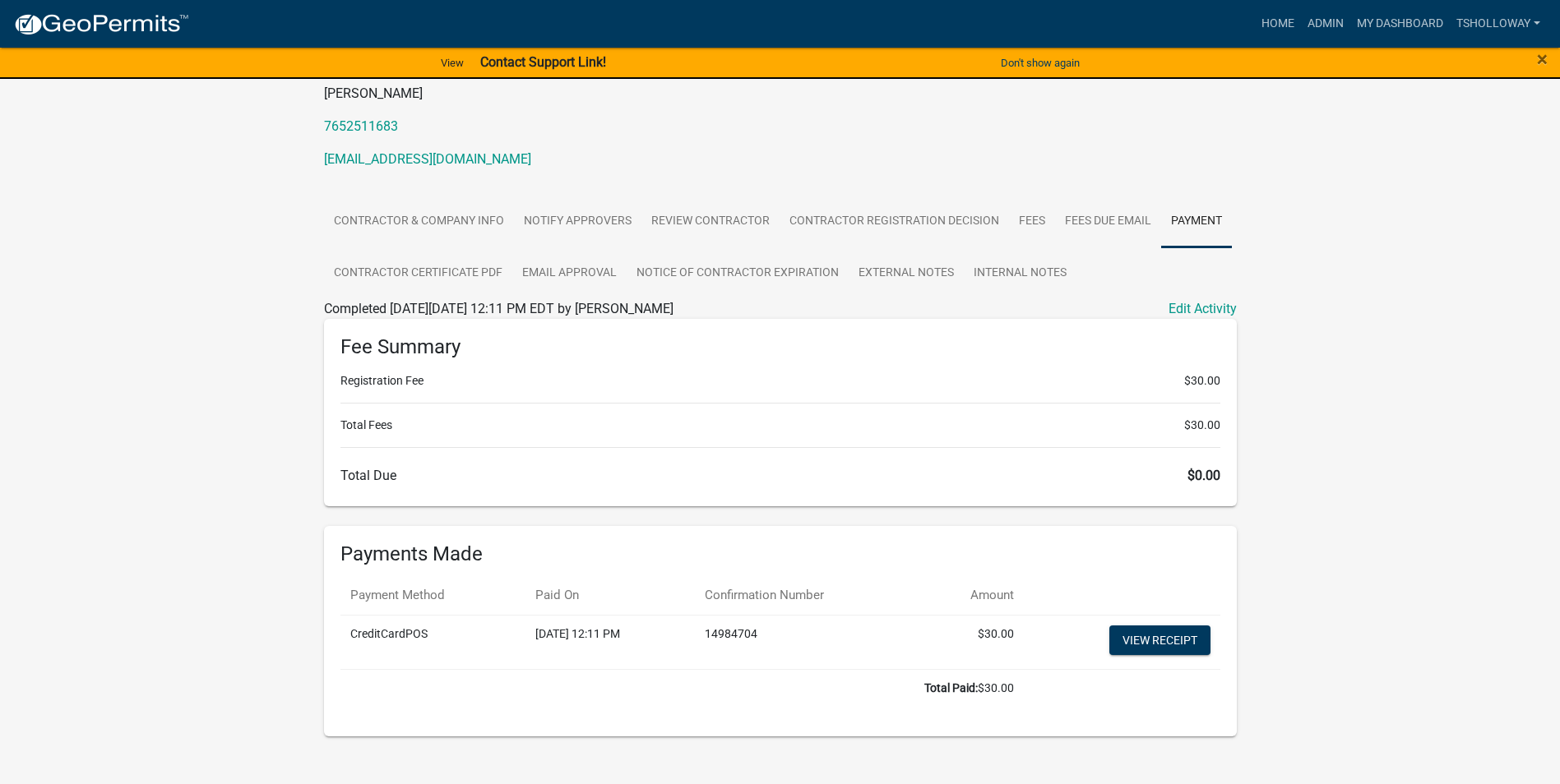
scroll to position [215, 0]
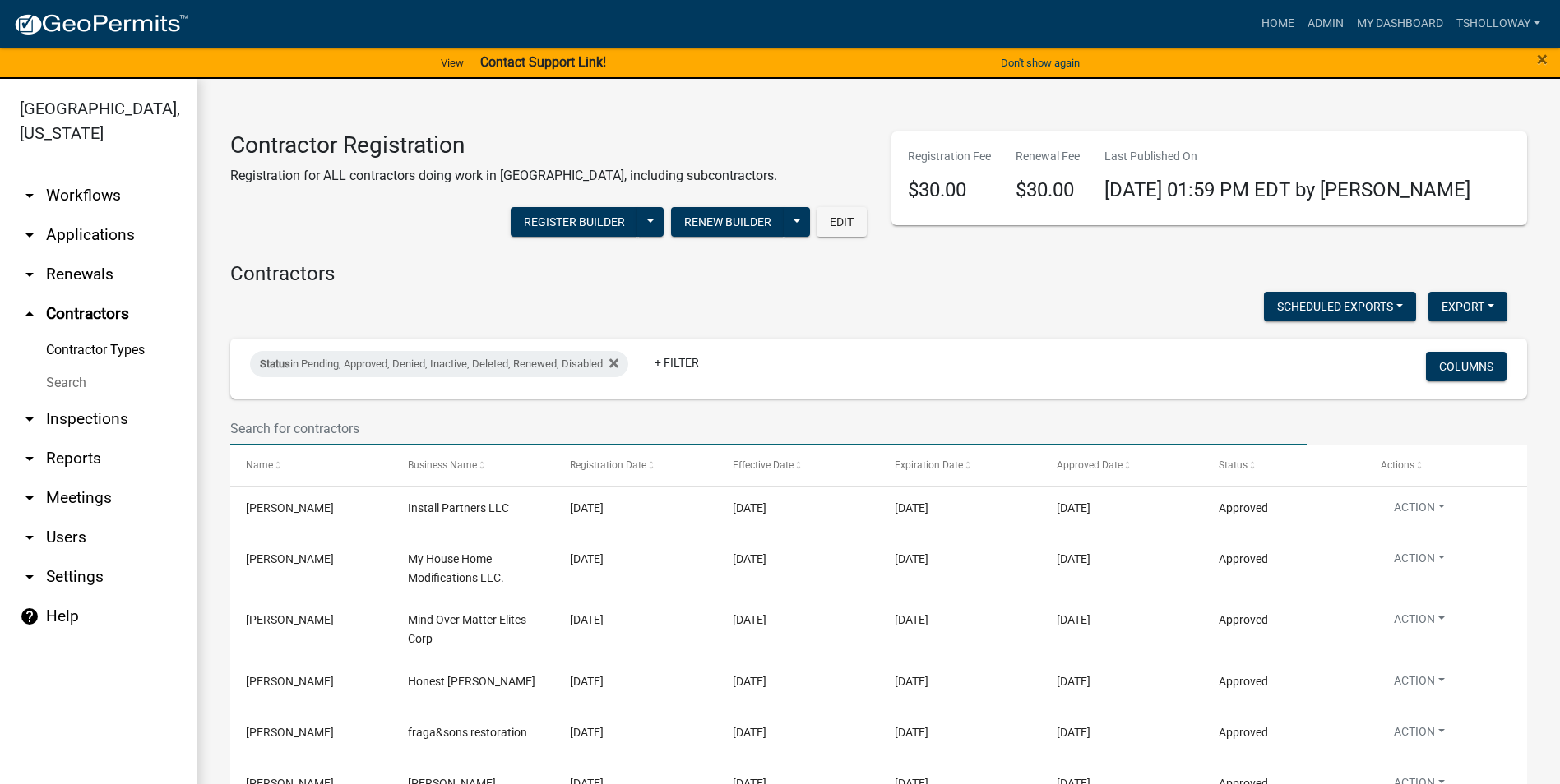
click at [318, 429] on input "text" at bounding box center [768, 428] width 1077 height 33
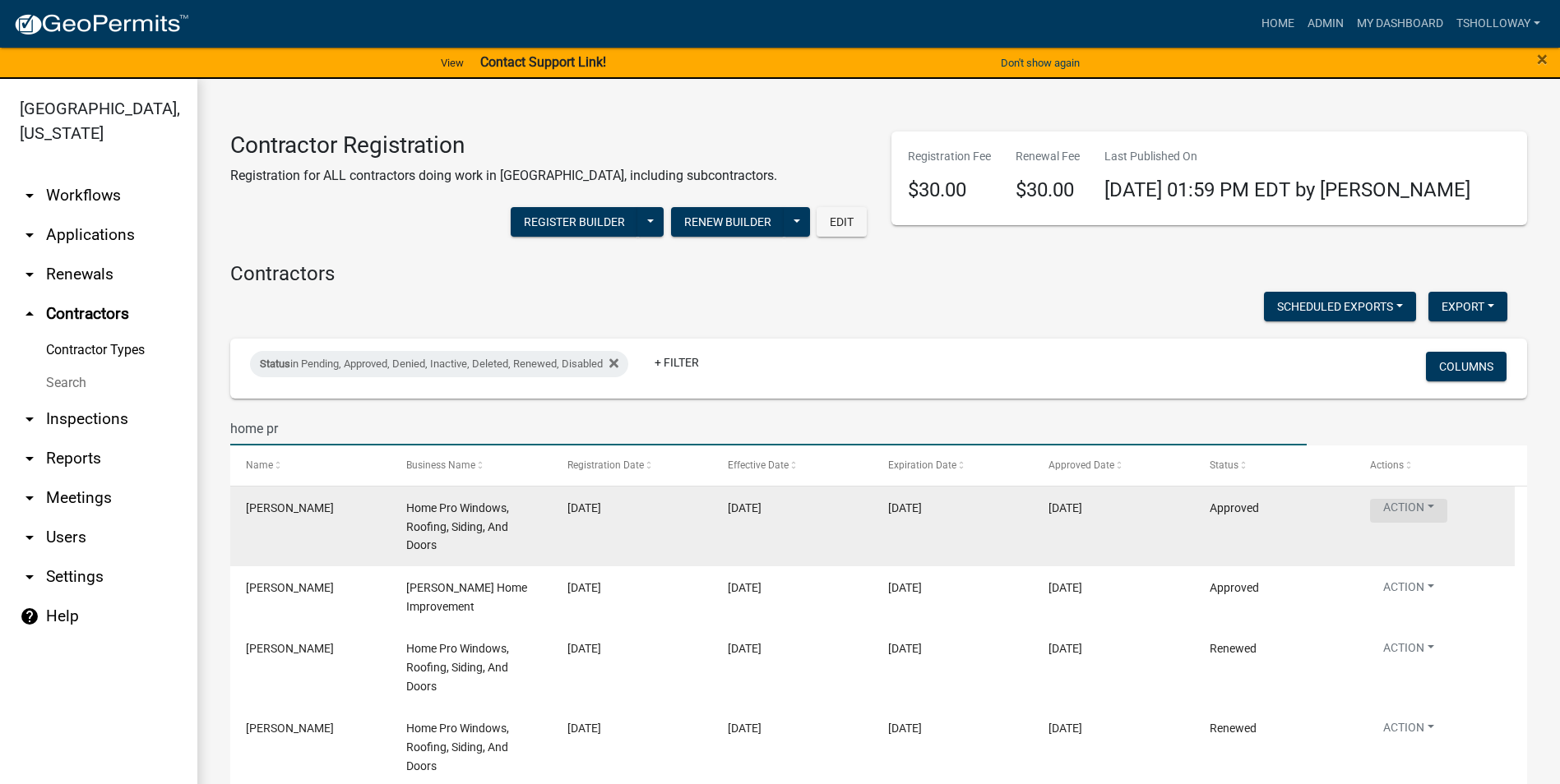
type input "home pr"
click at [1392, 509] on button "Action" at bounding box center [1408, 510] width 77 height 23
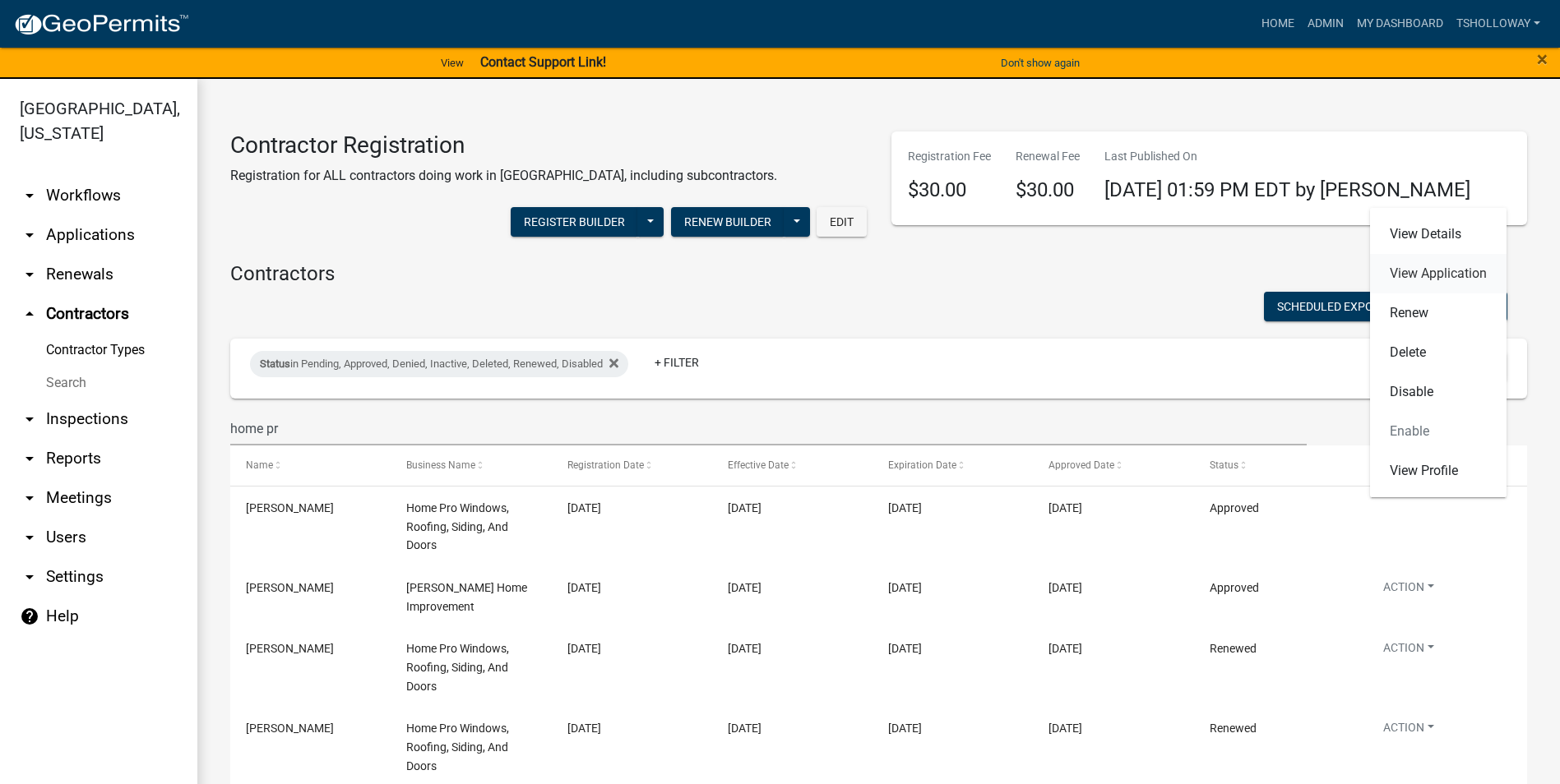
click at [1449, 277] on link "View Application" at bounding box center [1439, 274] width 137 height 39
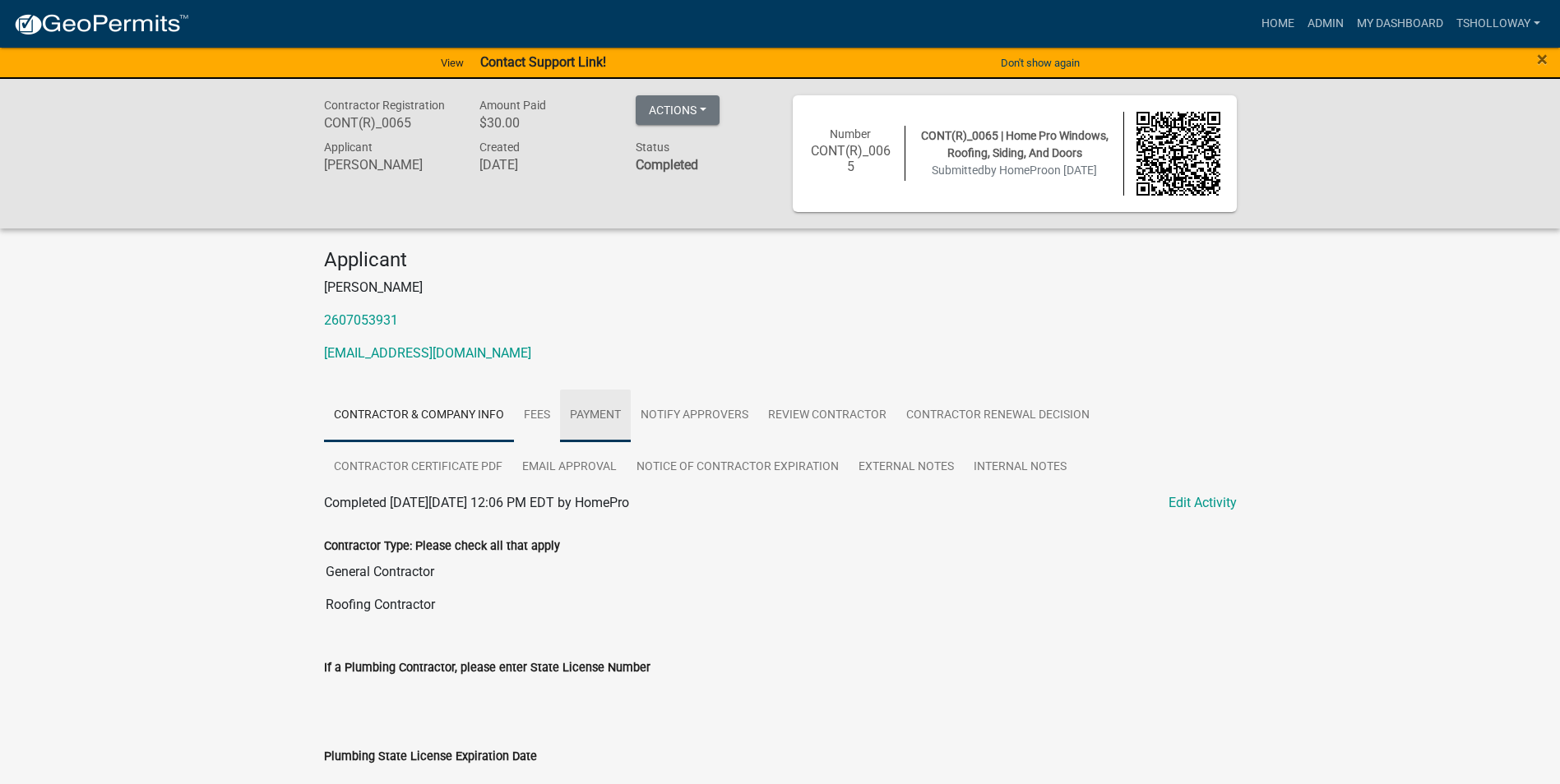
click at [583, 418] on link "Payment" at bounding box center [596, 416] width 70 height 53
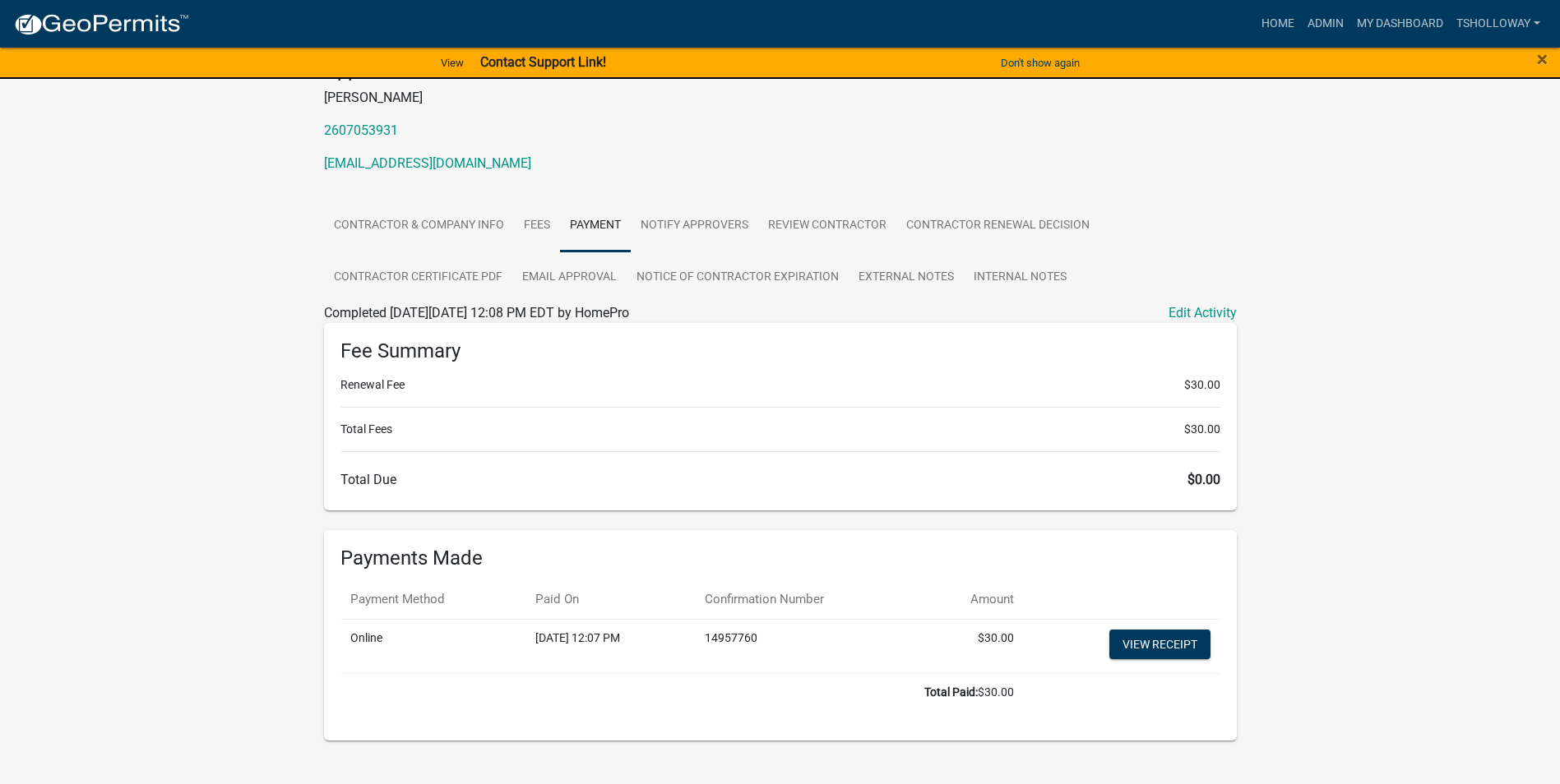
scroll to position [215, 0]
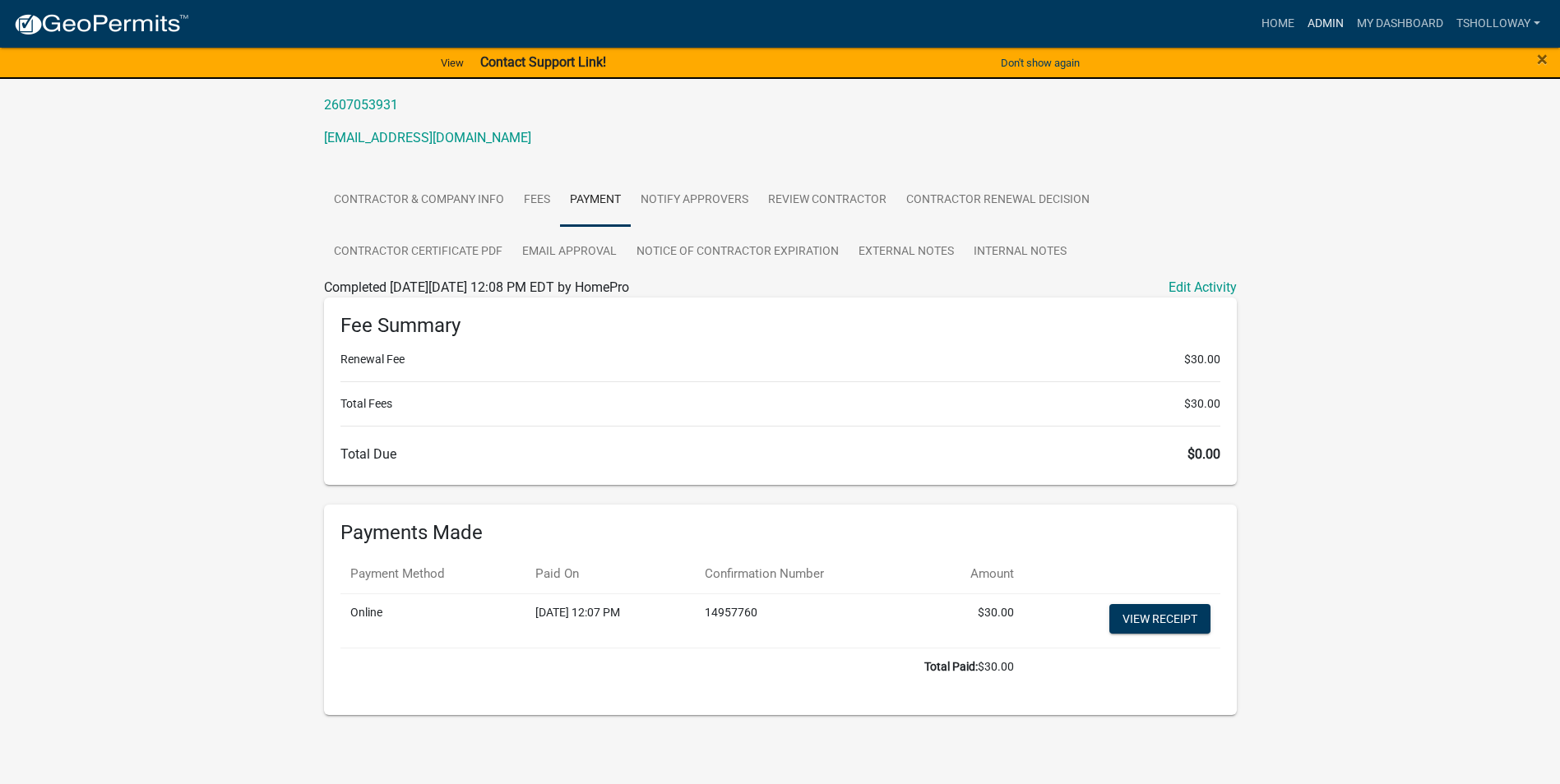
click at [1332, 18] on link "Admin" at bounding box center [1325, 23] width 49 height 31
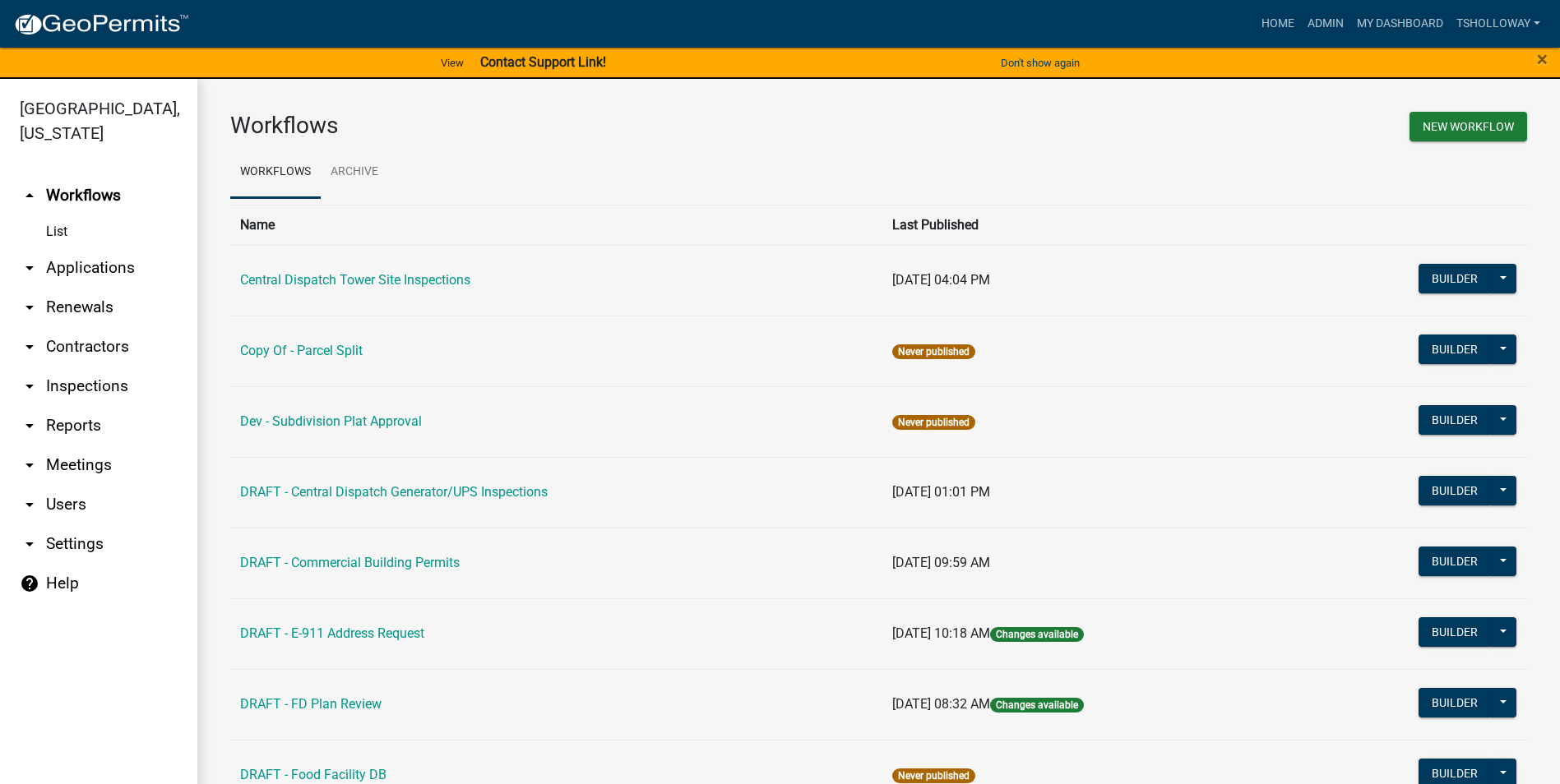
click at [91, 248] on link "arrow_drop_down Applications" at bounding box center [99, 268] width 198 height 39
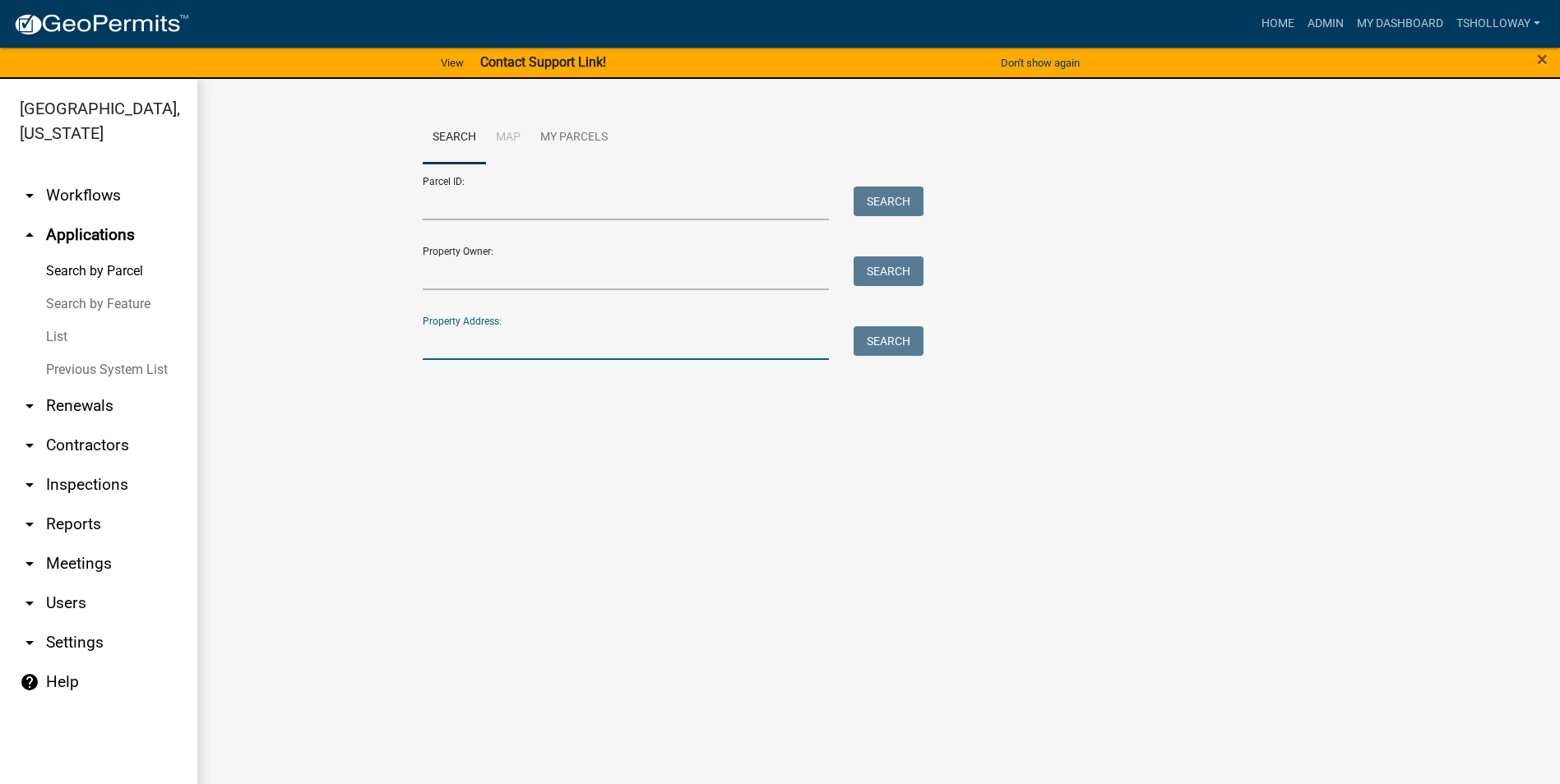
click at [477, 343] on input "Property Address:" at bounding box center [626, 343] width 407 height 33
click at [480, 280] on input "Property Owner:" at bounding box center [626, 273] width 407 height 33
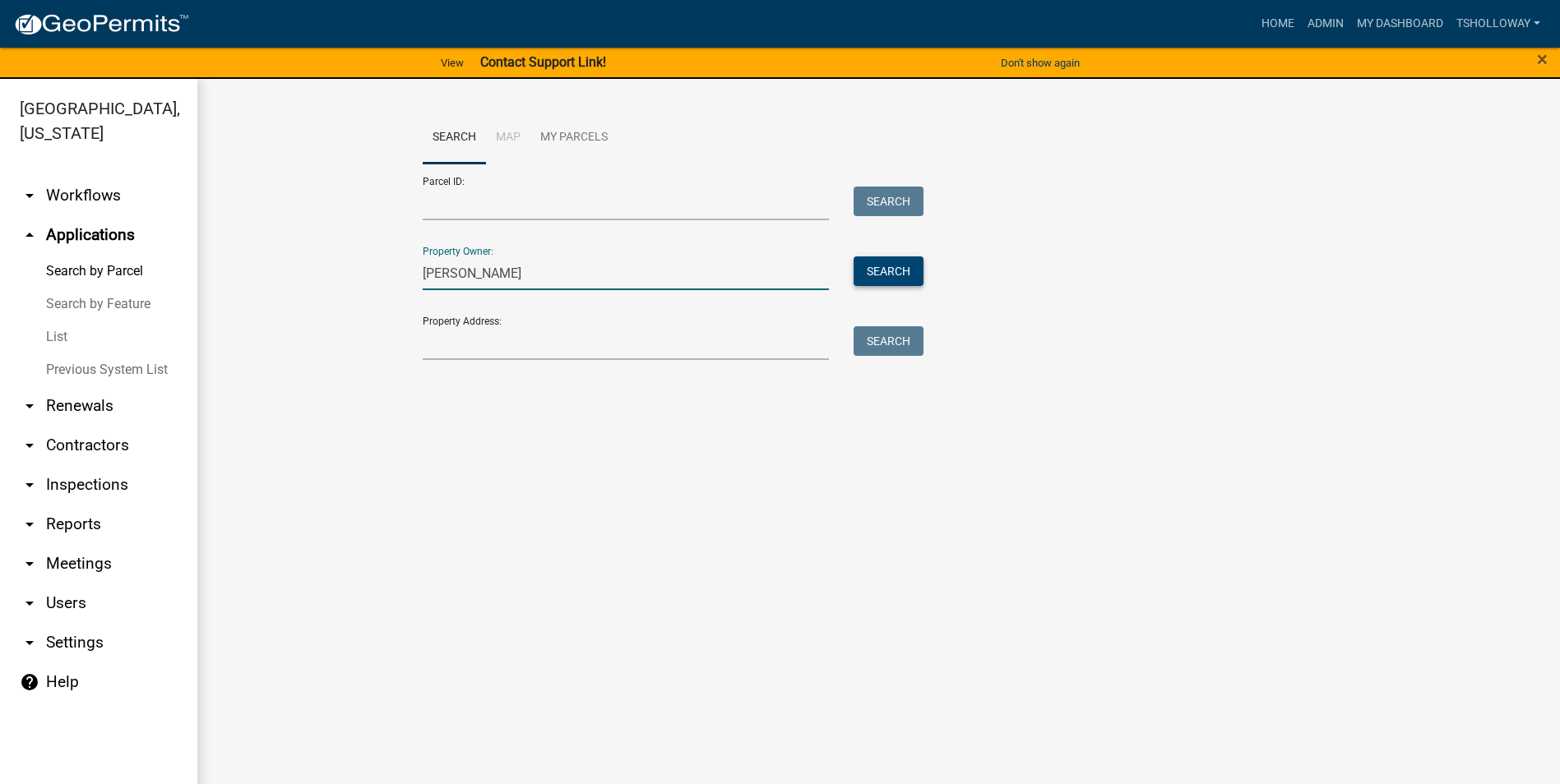
type input "[PERSON_NAME]"
click at [907, 275] on button "Search" at bounding box center [888, 271] width 69 height 29
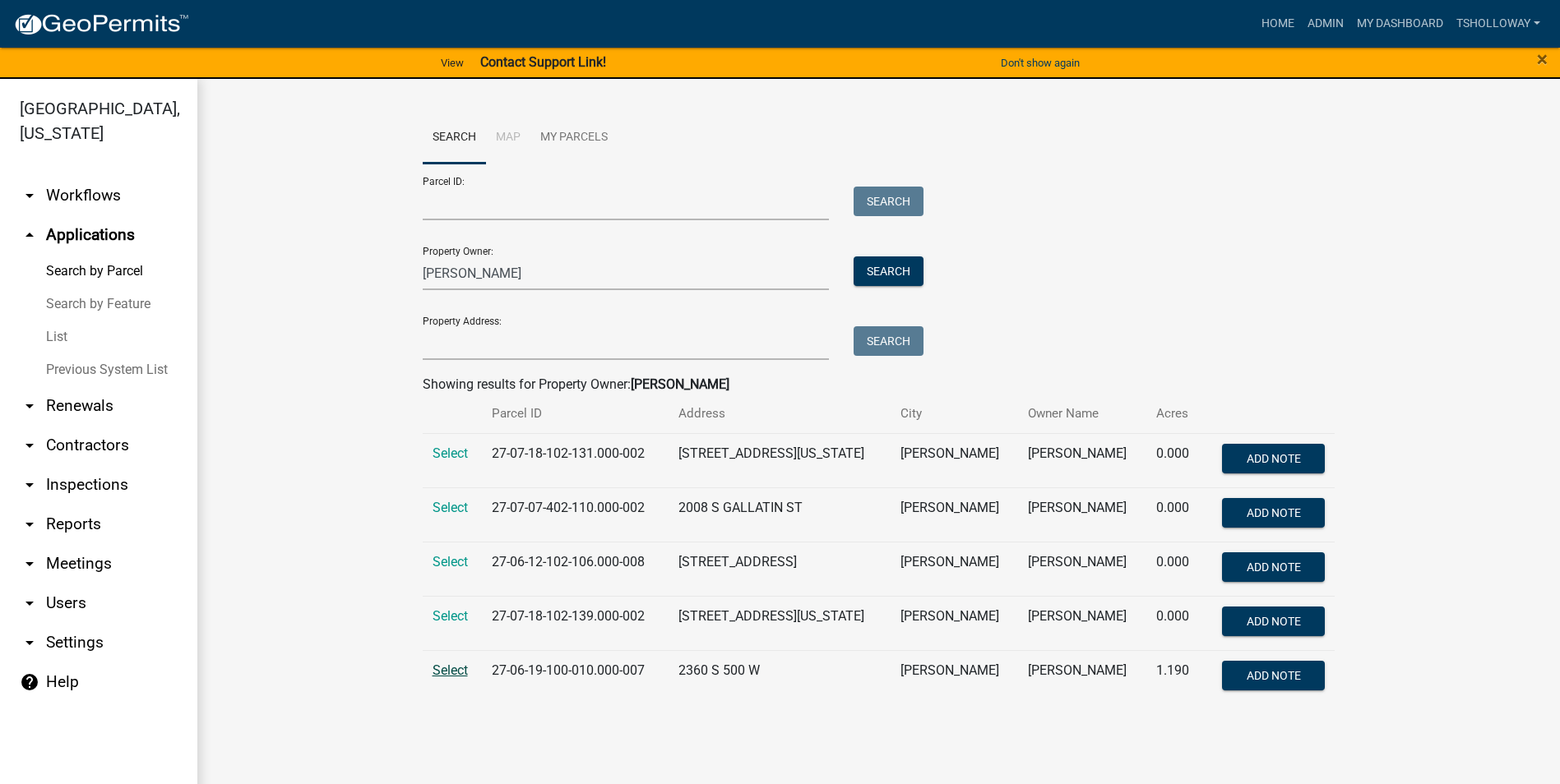
click at [448, 671] on span "Select" at bounding box center [450, 671] width 35 height 16
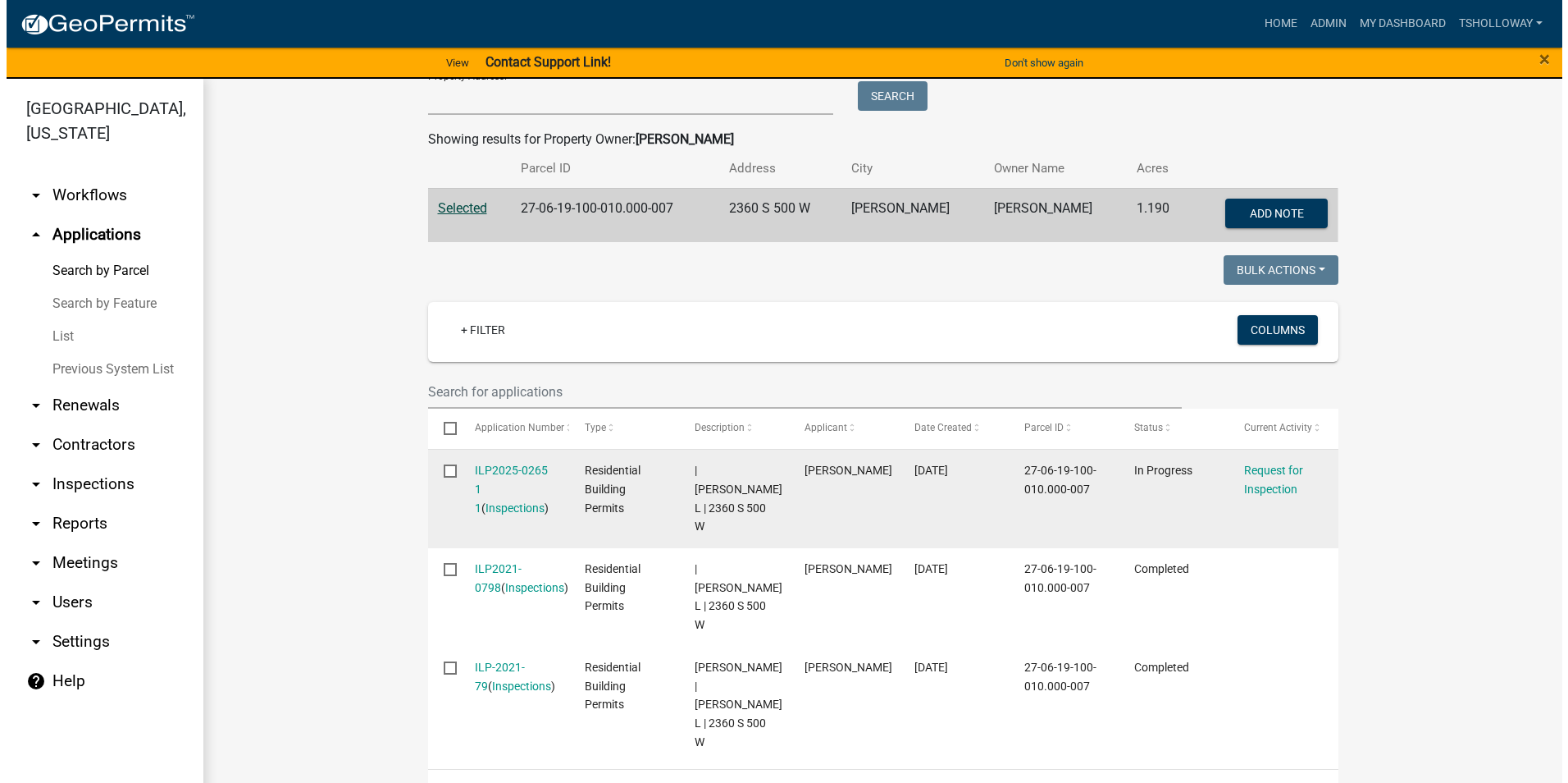
scroll to position [246, 0]
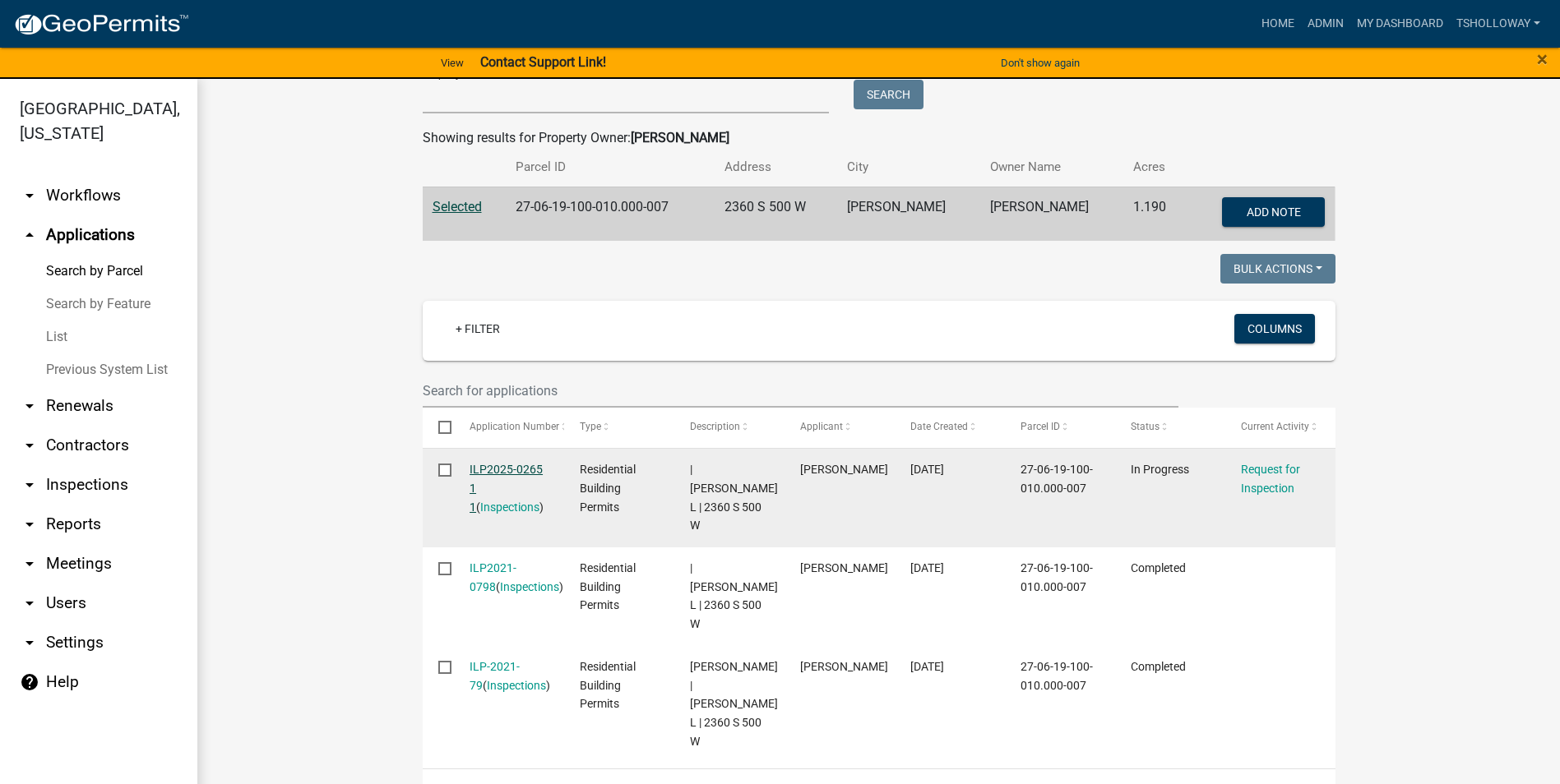
click at [484, 468] on link "ILP2025-0265 1 1" at bounding box center [506, 488] width 73 height 51
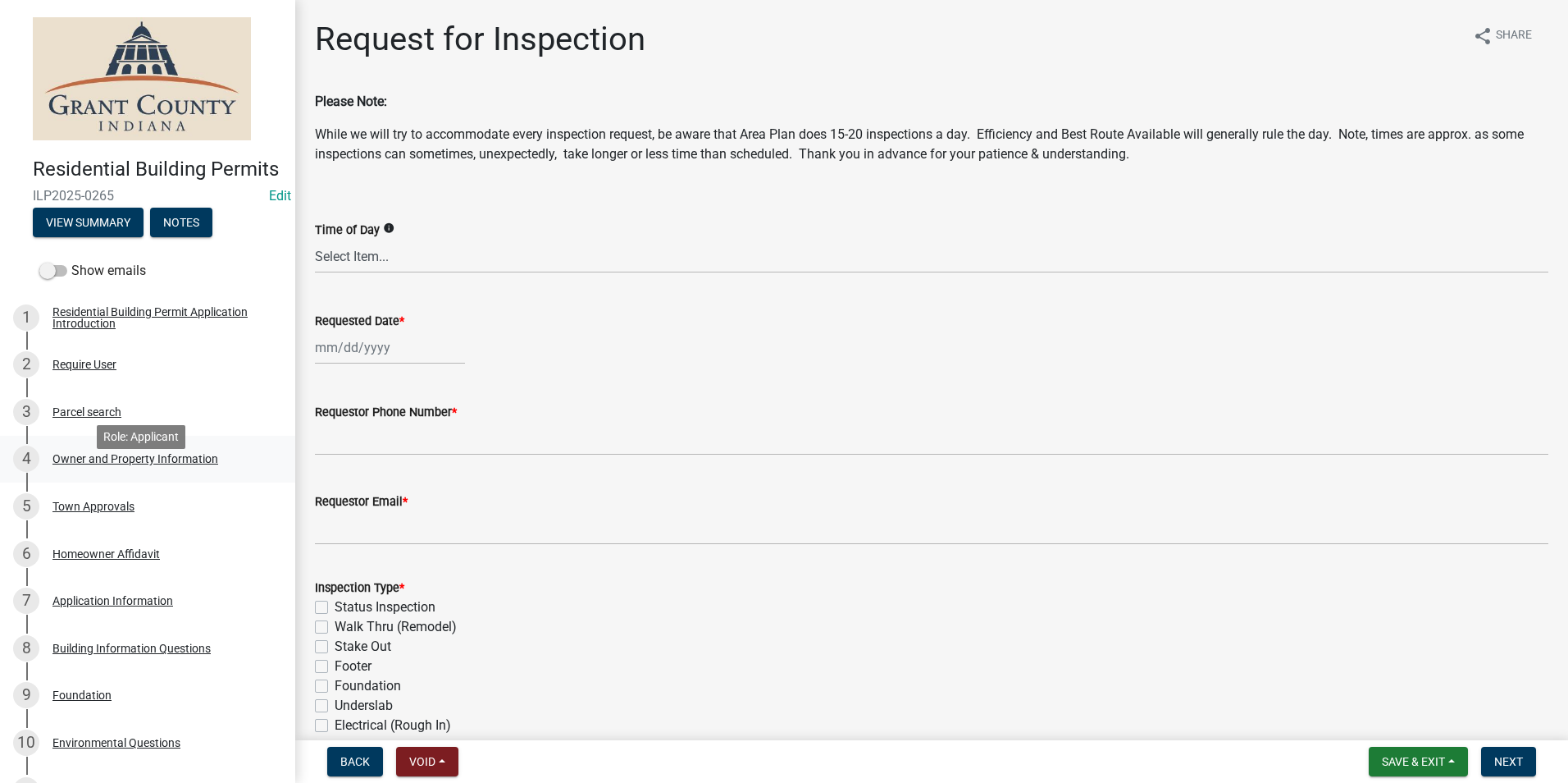
click at [151, 465] on div "Owner and Property Information" at bounding box center [136, 459] width 166 height 12
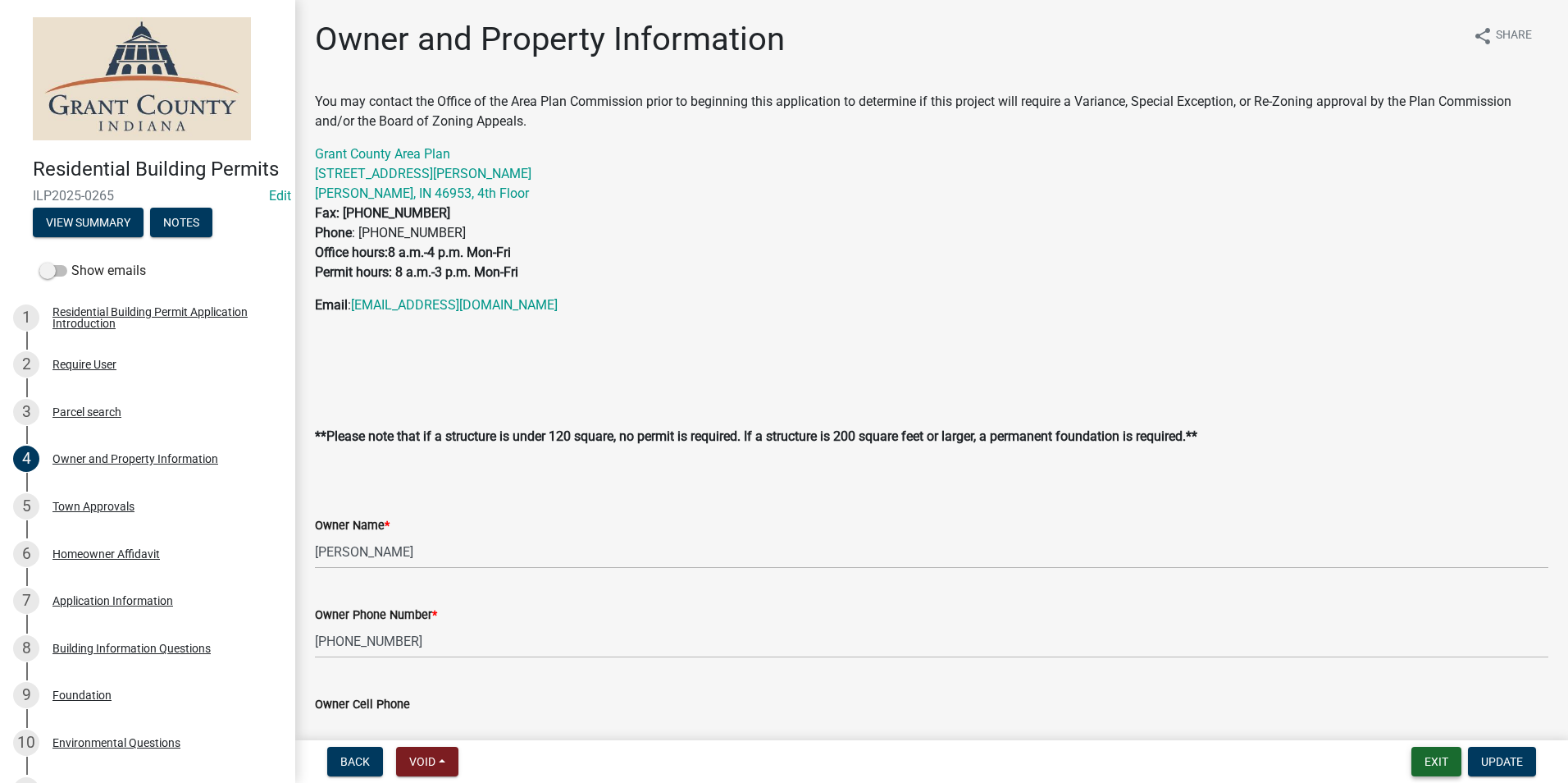
click at [1444, 761] on button "Exit" at bounding box center [1436, 762] width 50 height 29
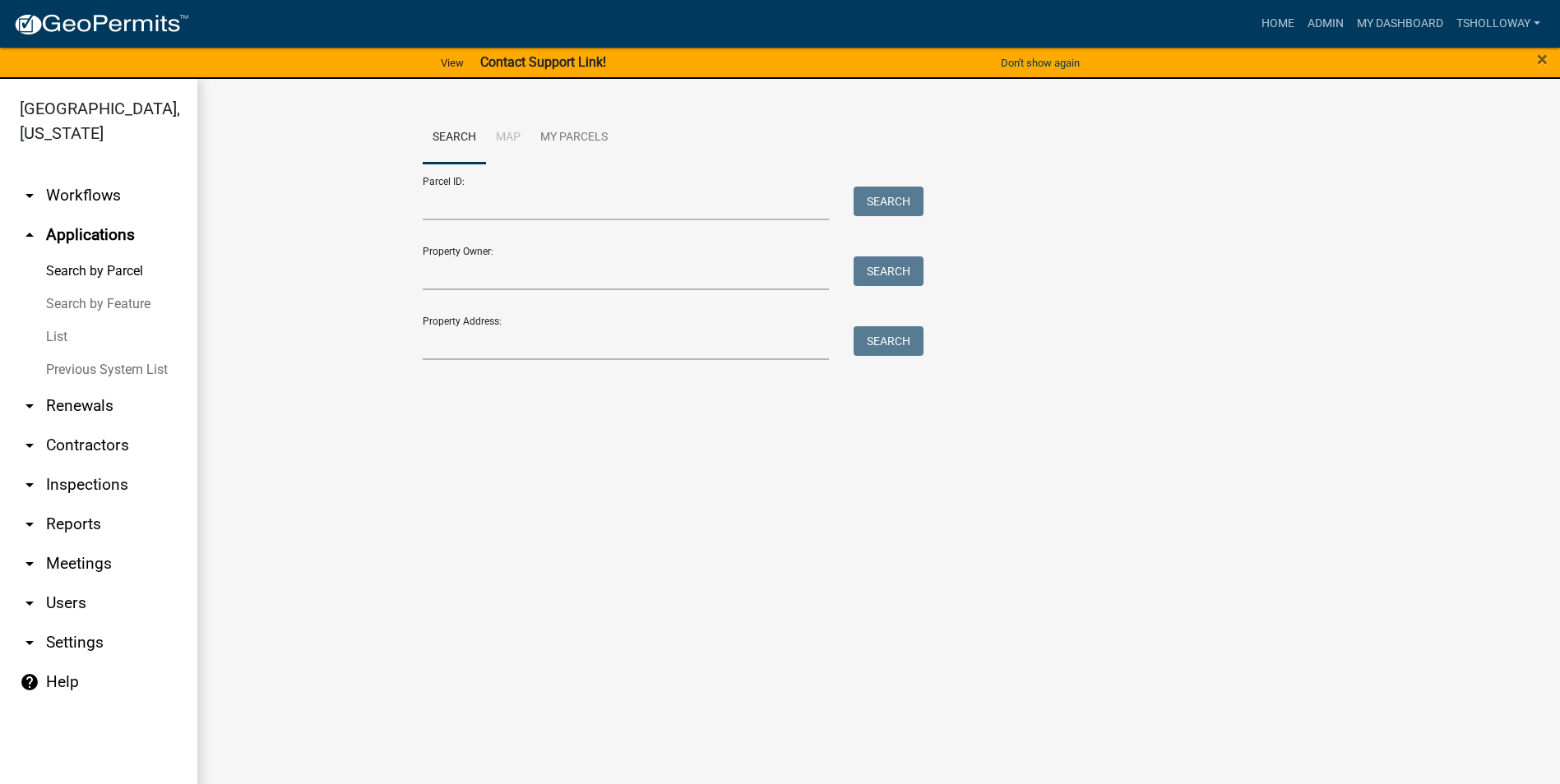
click at [84, 465] on link "arrow_drop_down Inspections" at bounding box center [99, 485] width 198 height 39
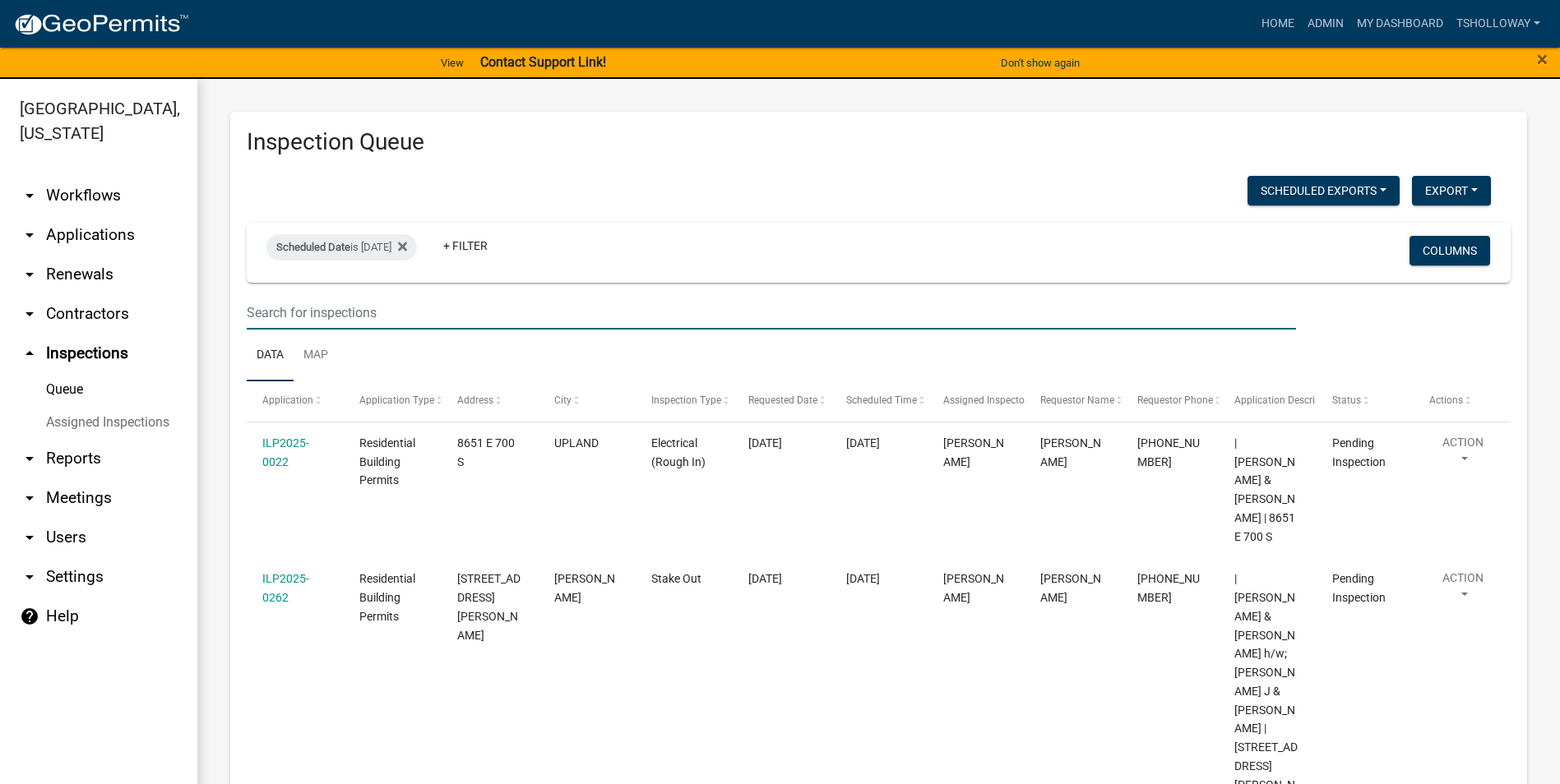
click at [271, 312] on input "text" at bounding box center [771, 313] width 1049 height 33
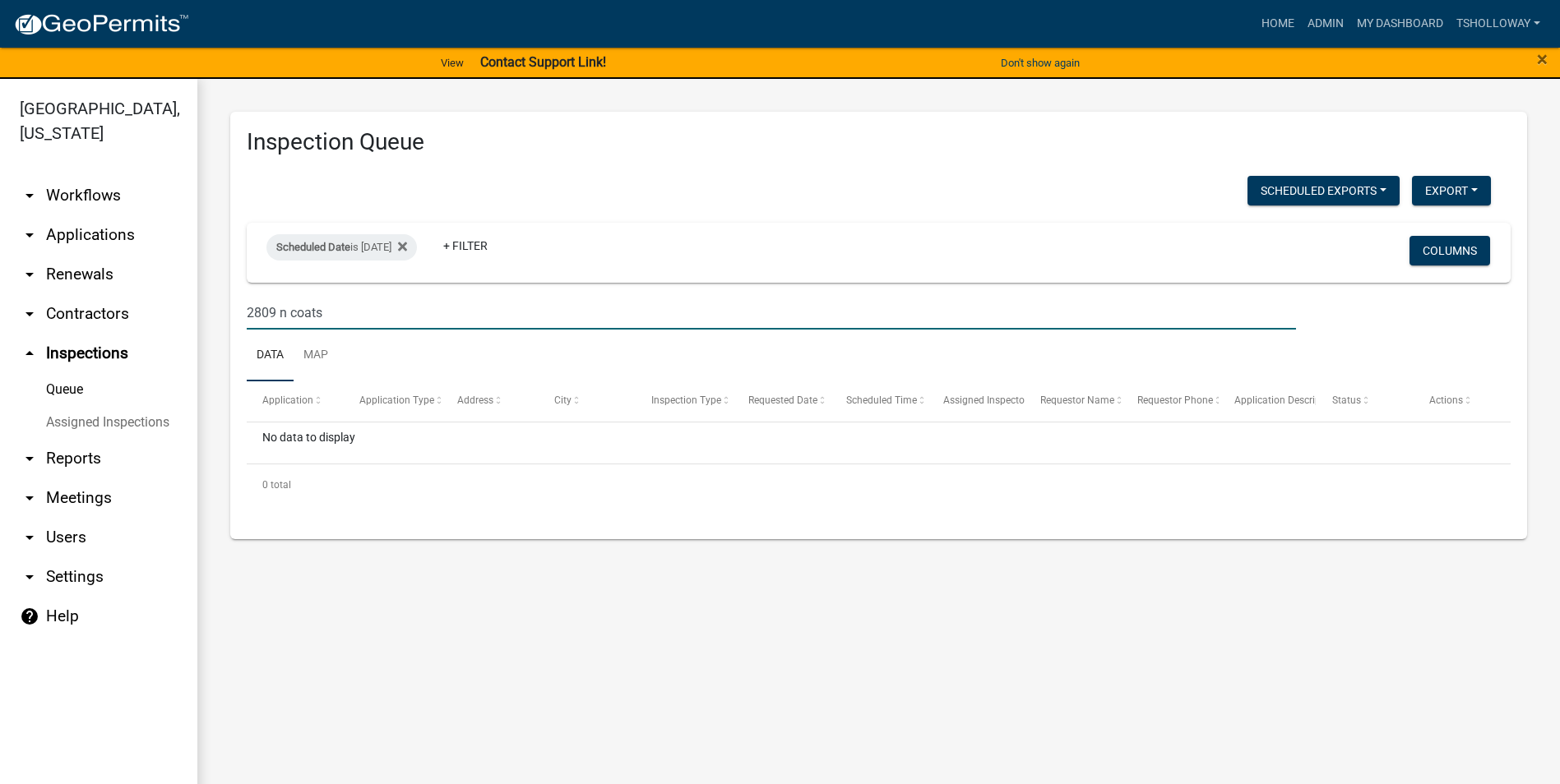
type input "2809 n coats"
click at [84, 215] on link "arrow_drop_down Applications" at bounding box center [99, 235] width 198 height 39
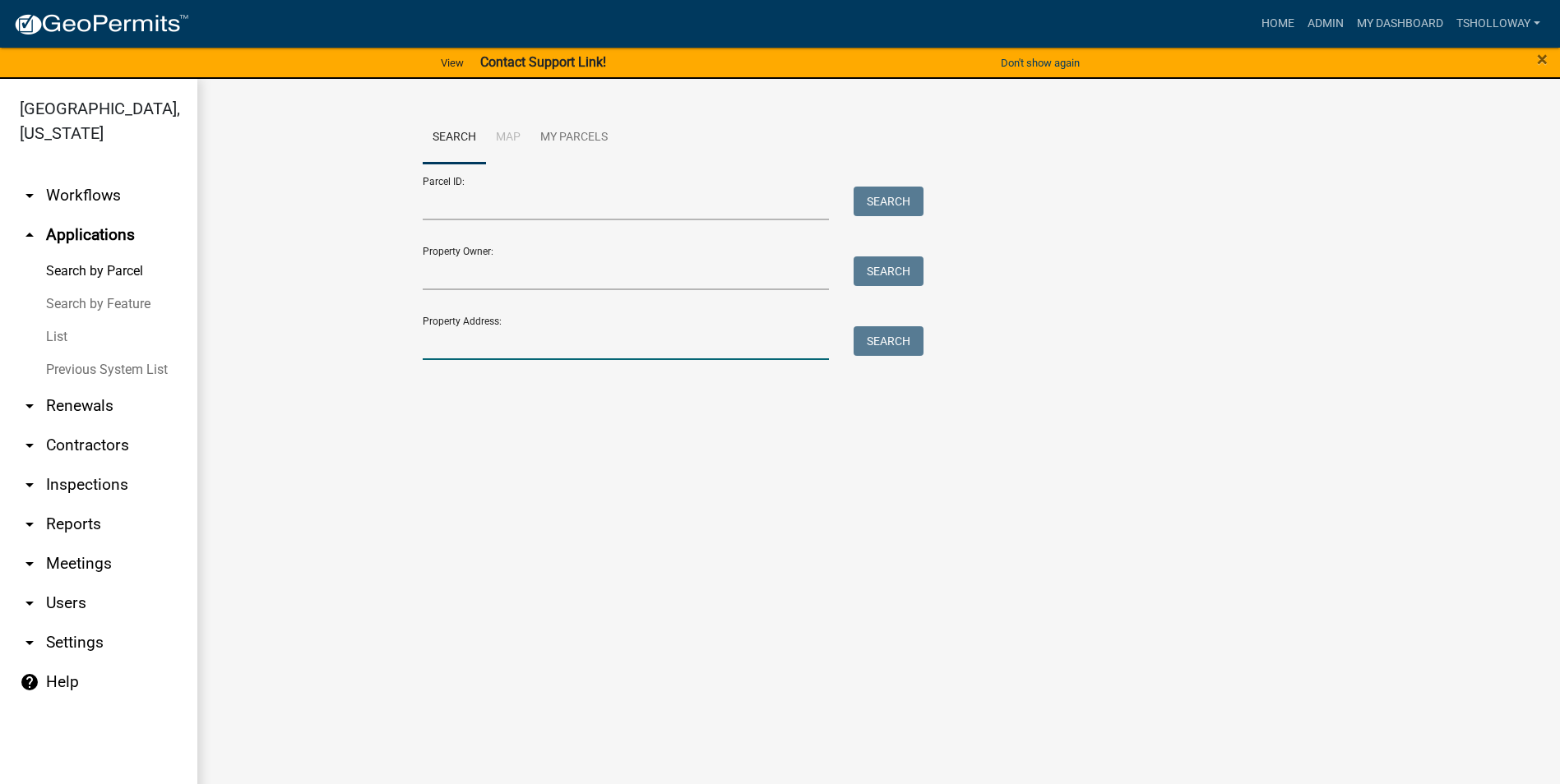
click at [440, 348] on input "Property Address:" at bounding box center [626, 343] width 407 height 33
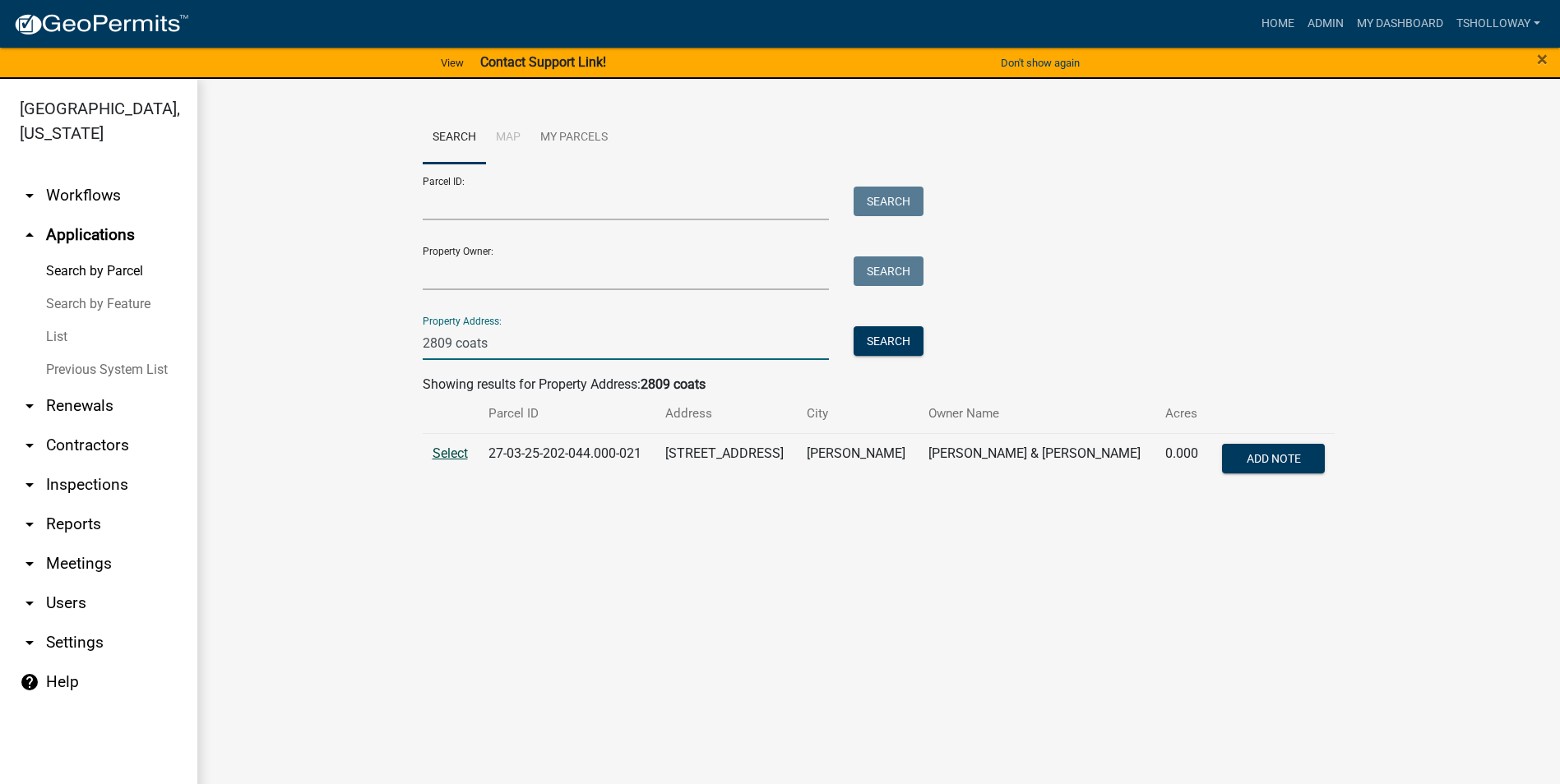
type input "2809 coats"
click at [451, 453] on span "Select" at bounding box center [450, 454] width 35 height 16
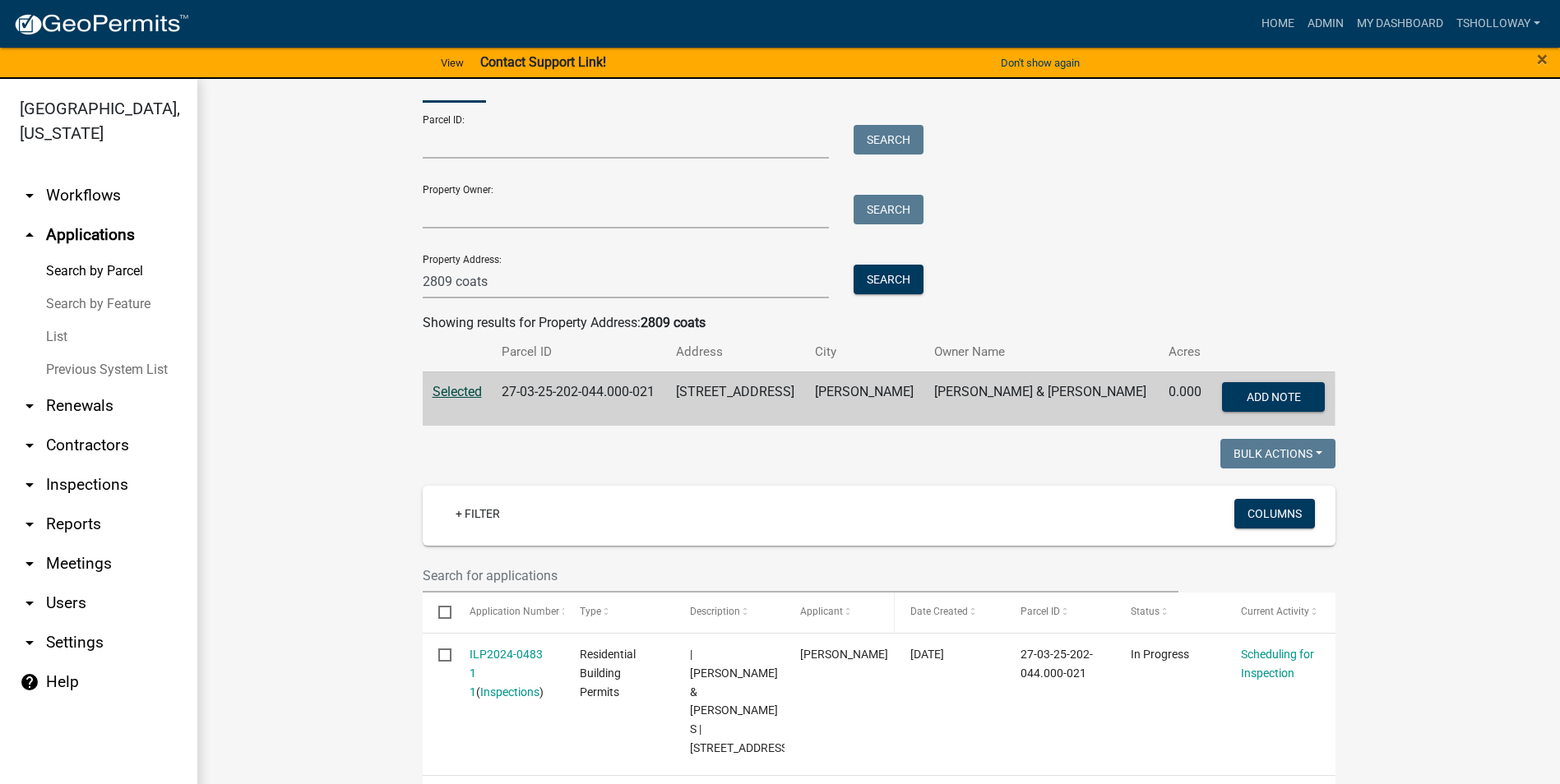
scroll to position [246, 0]
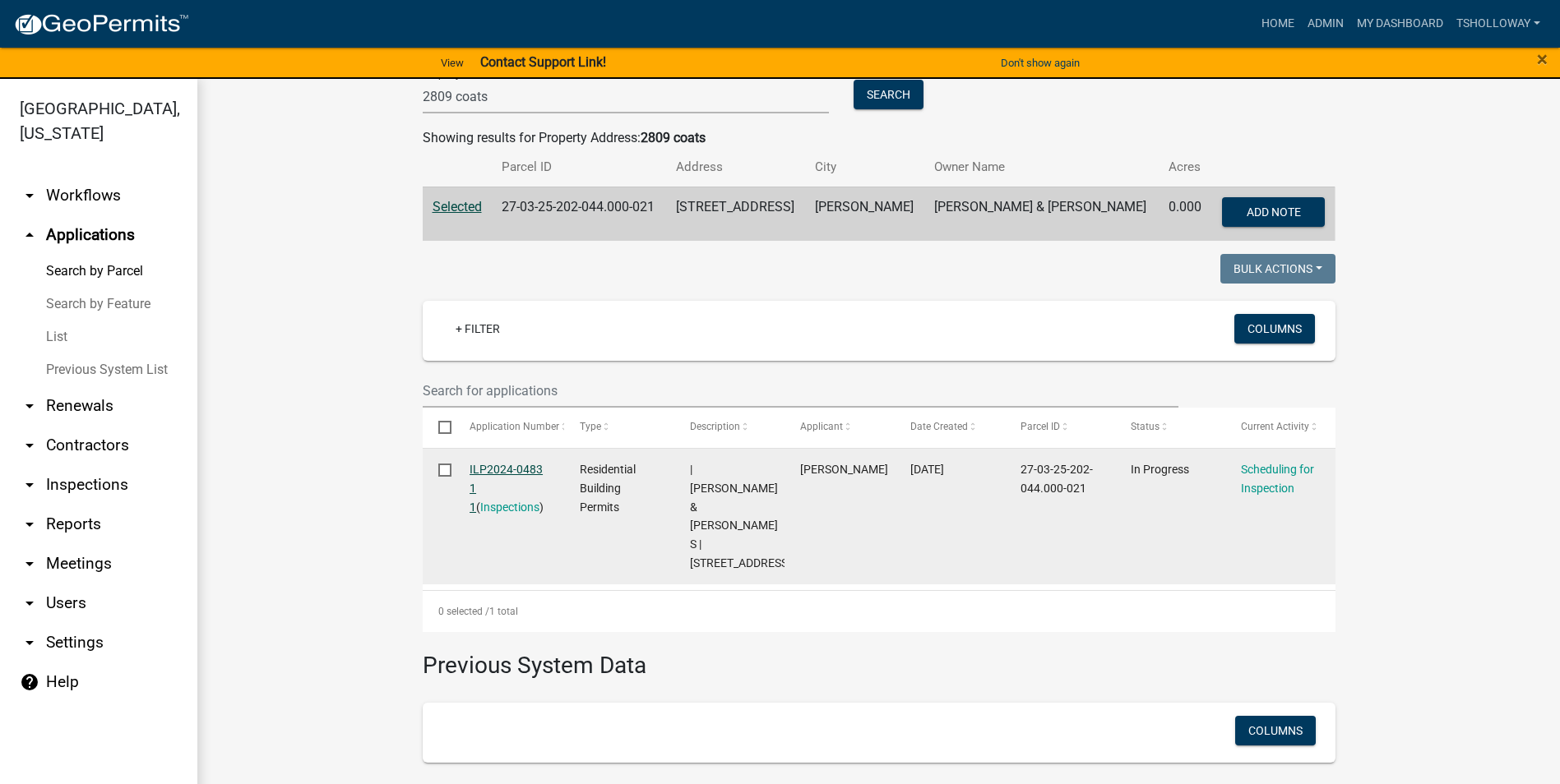
click at [478, 465] on link "ILP2024-0483 1 1" at bounding box center [506, 488] width 73 height 51
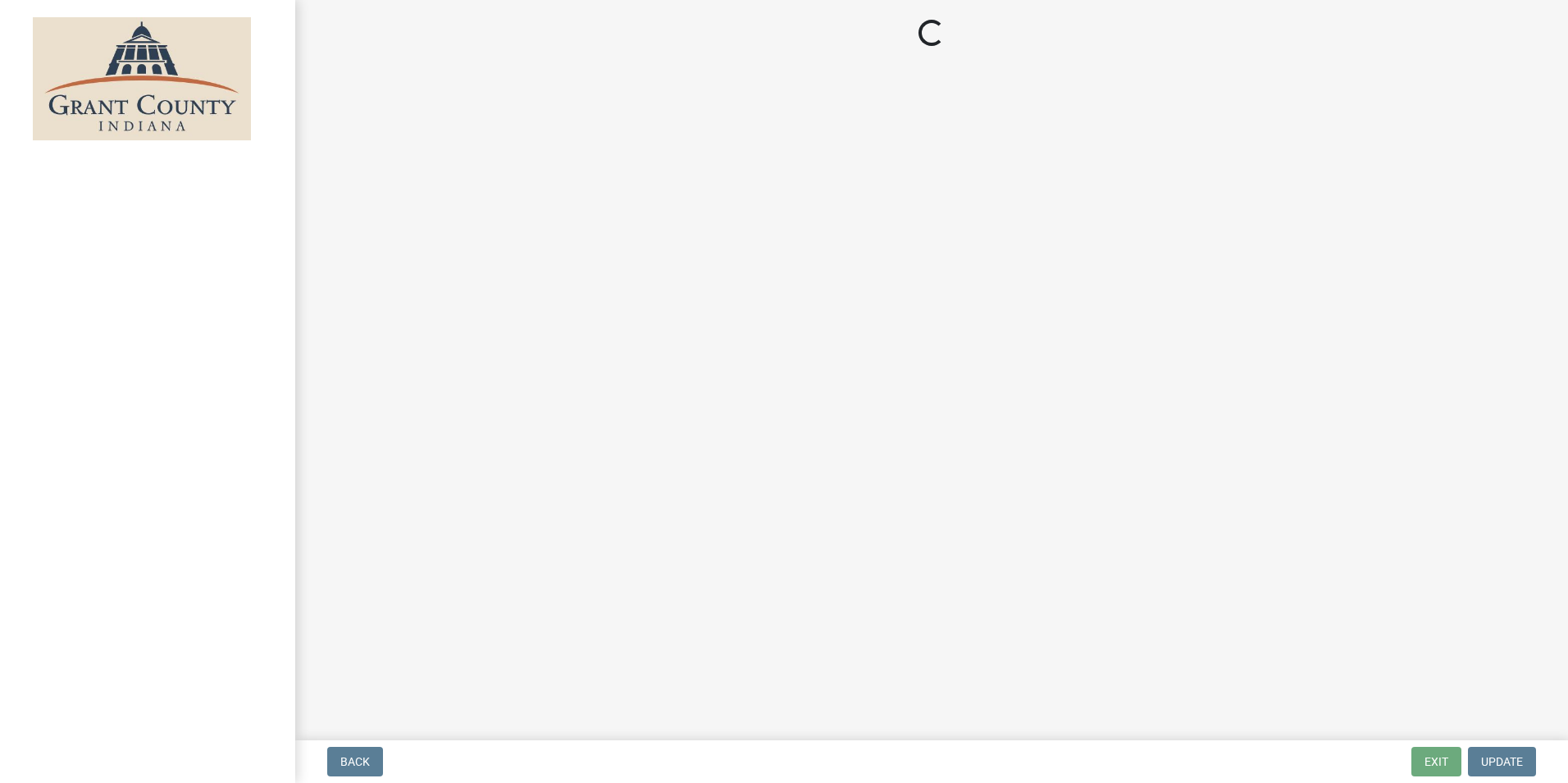
select select "d7f9a44a-d2ea-4d3c-83b3-1aa71c950bd5"
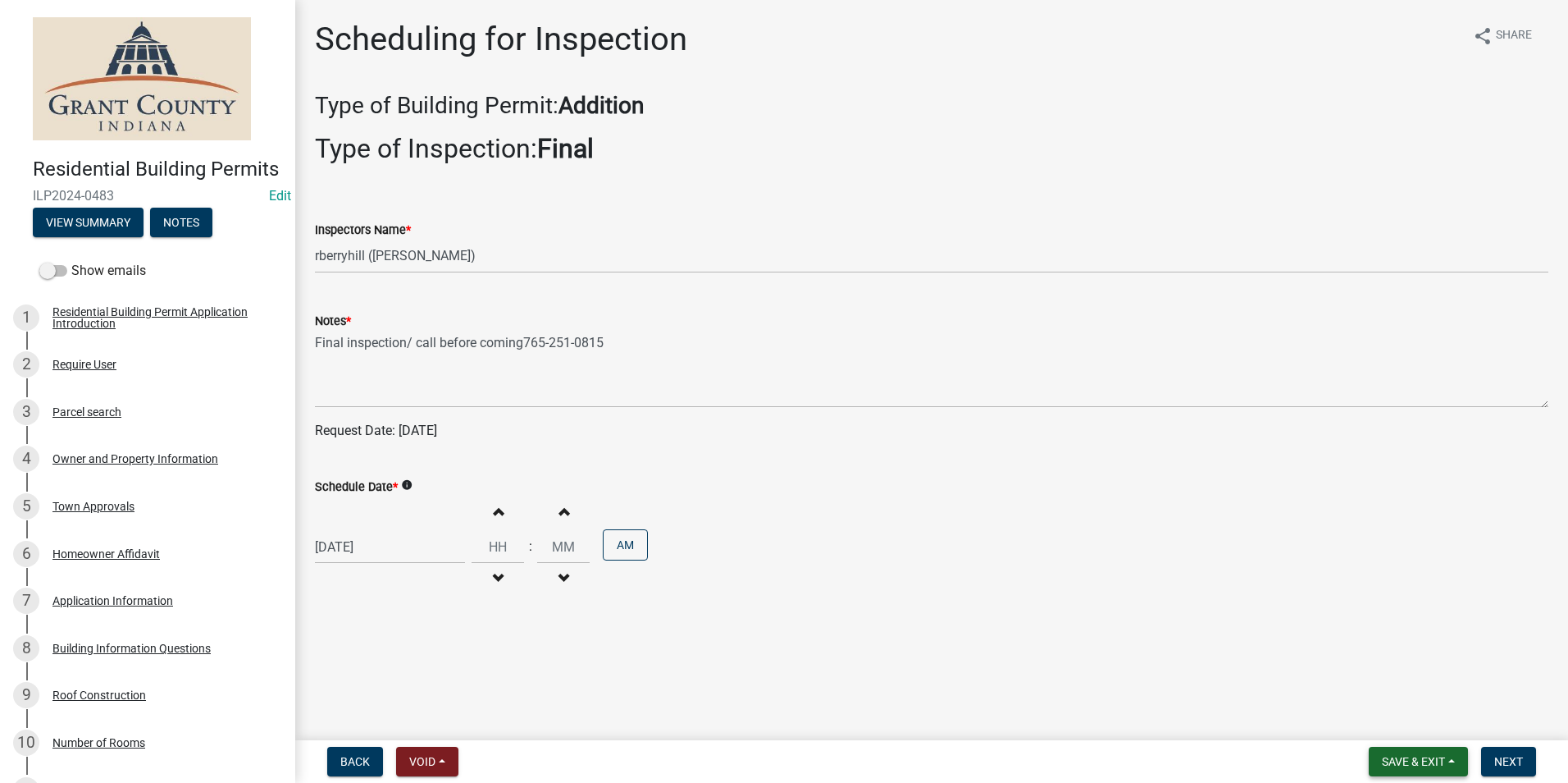
click at [1415, 761] on span "Save & Exit" at bounding box center [1414, 761] width 63 height 13
click at [1411, 726] on button "Save & Exit" at bounding box center [1402, 719] width 132 height 39
